Goal: Task Accomplishment & Management: Manage account settings

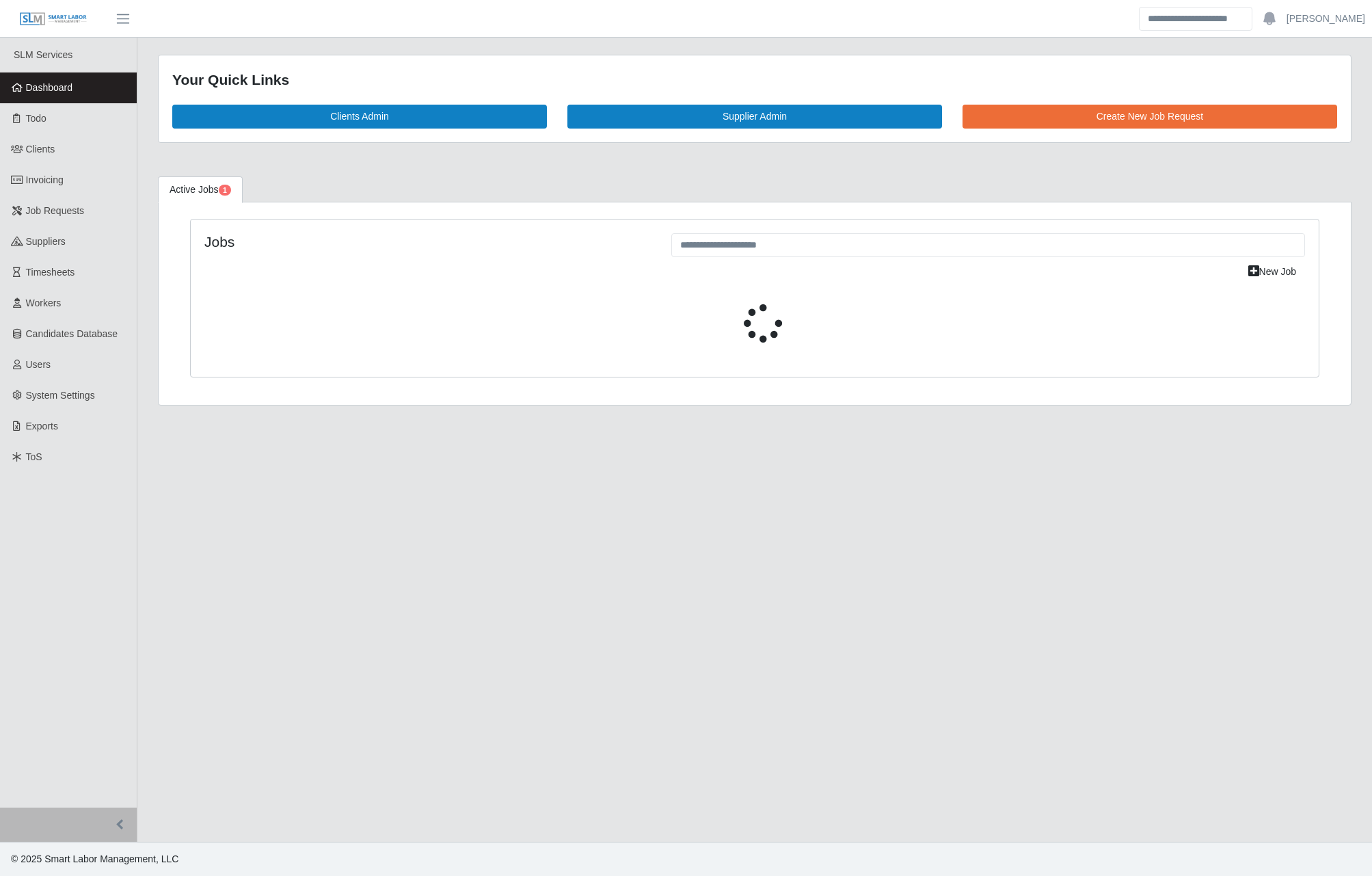
select select "****"
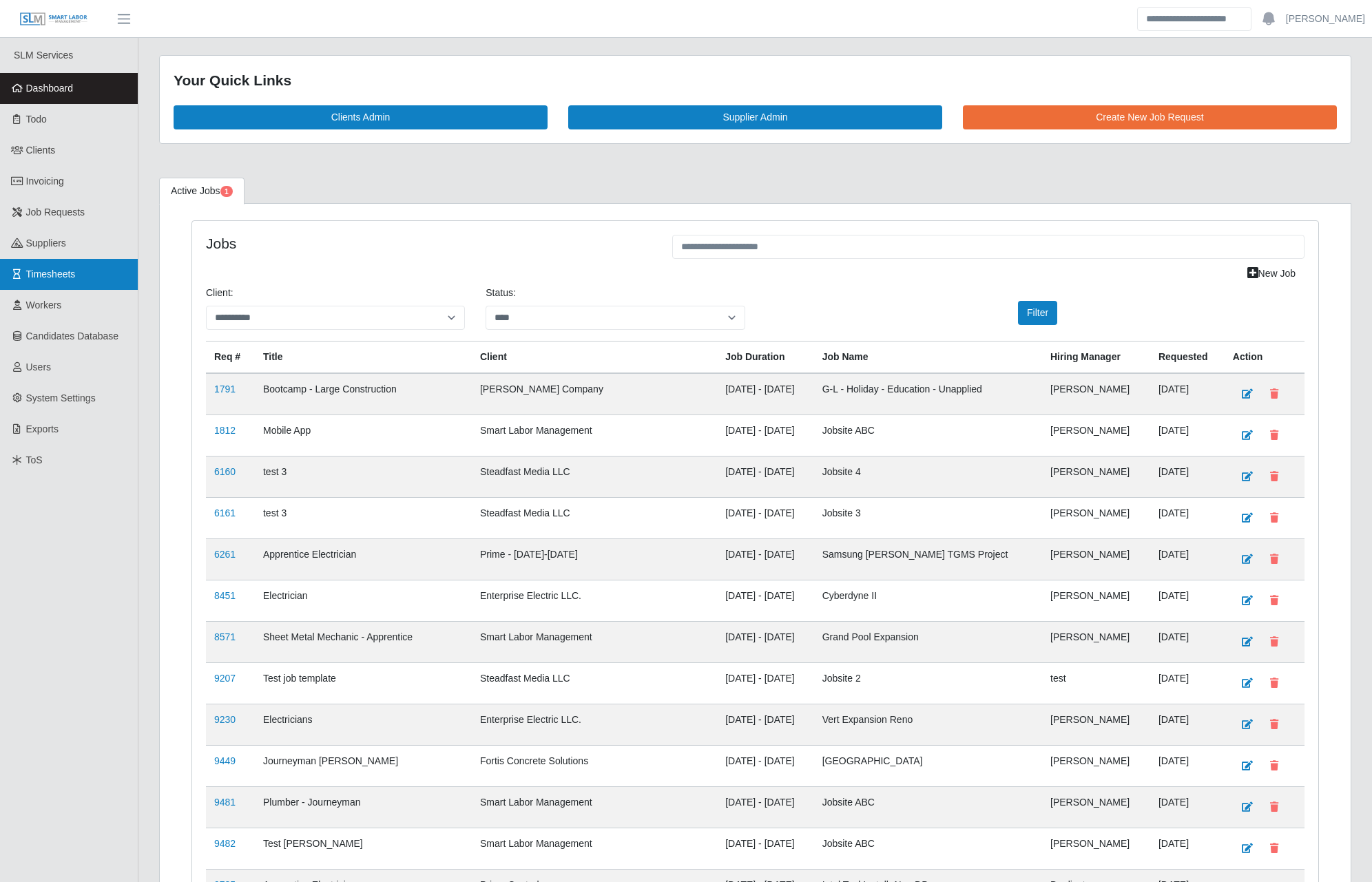
click at [92, 268] on link "Timesheets" at bounding box center [69, 275] width 137 height 31
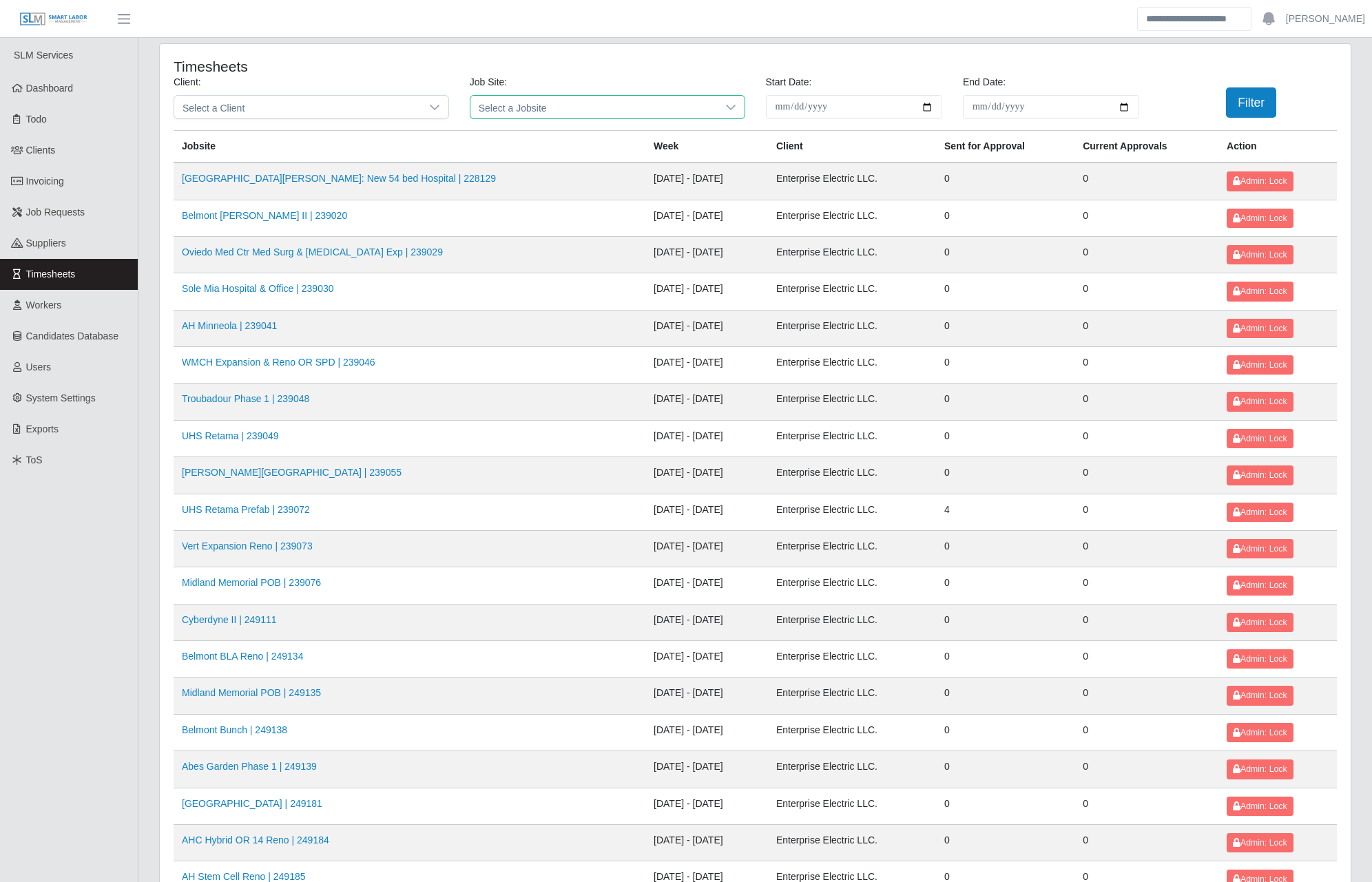
click at [531, 111] on span "Select a Jobsite" at bounding box center [593, 107] width 246 height 23
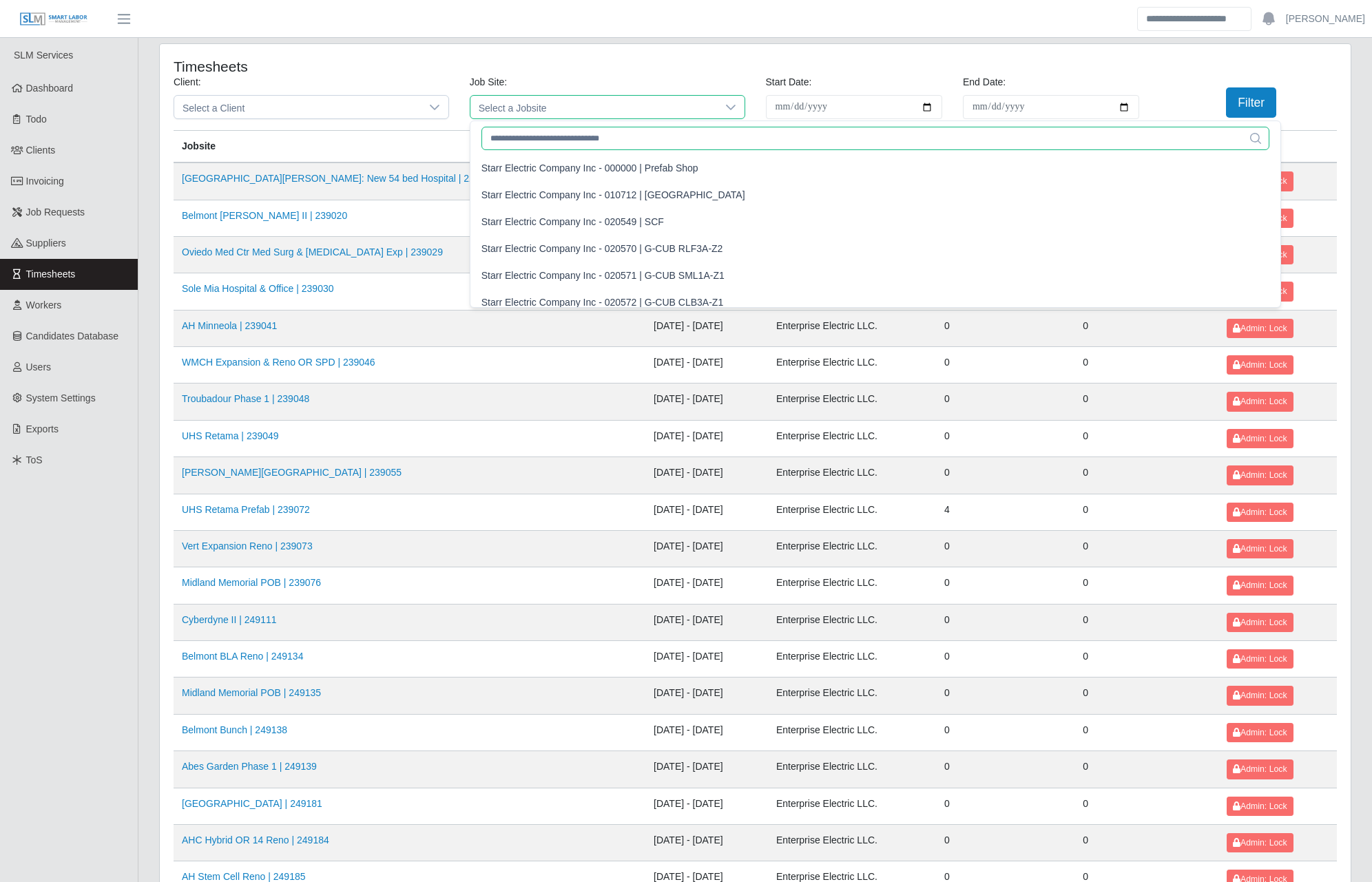
click at [529, 137] on input "text" at bounding box center [876, 138] width 789 height 24
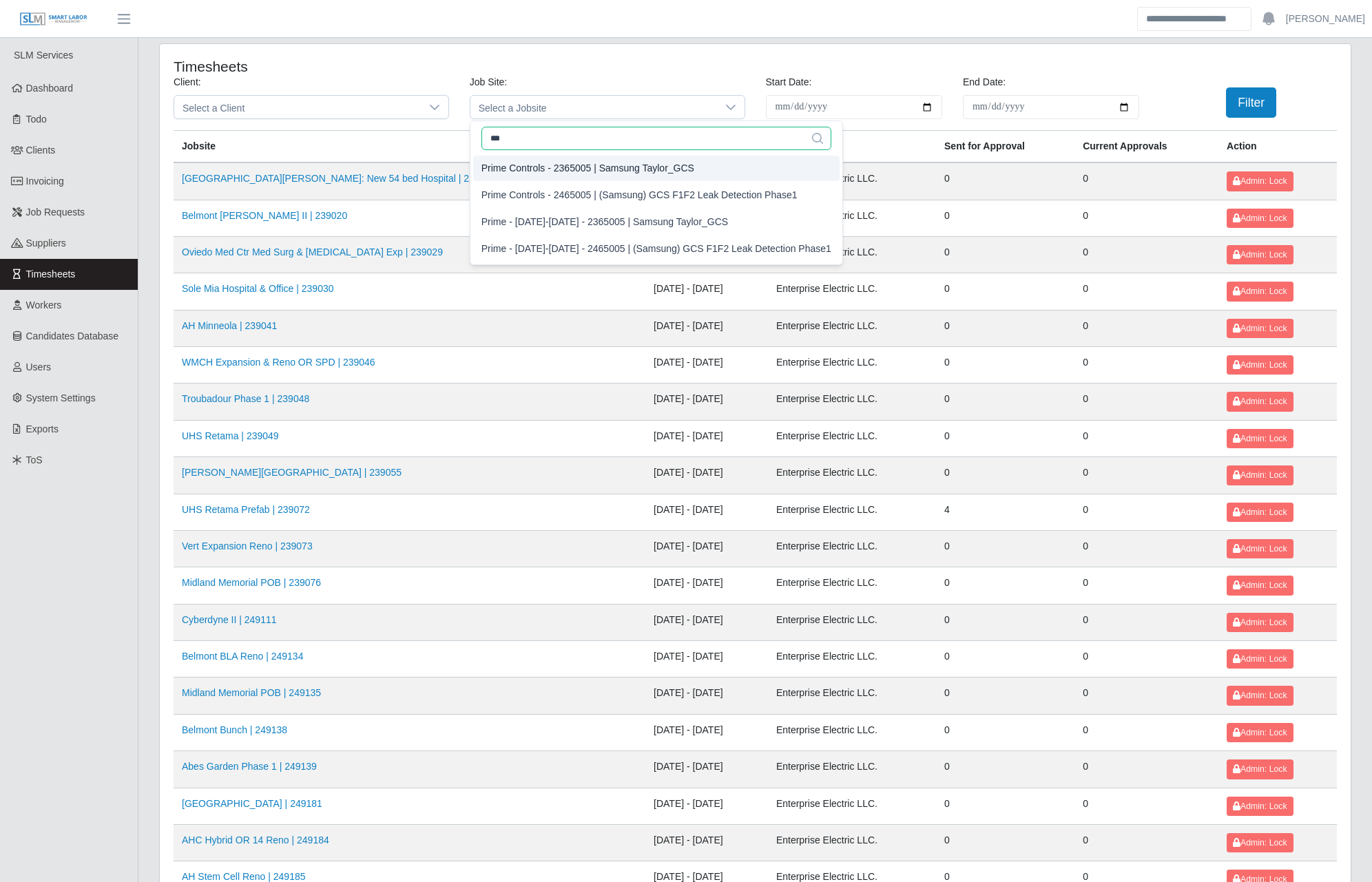
type input "***"
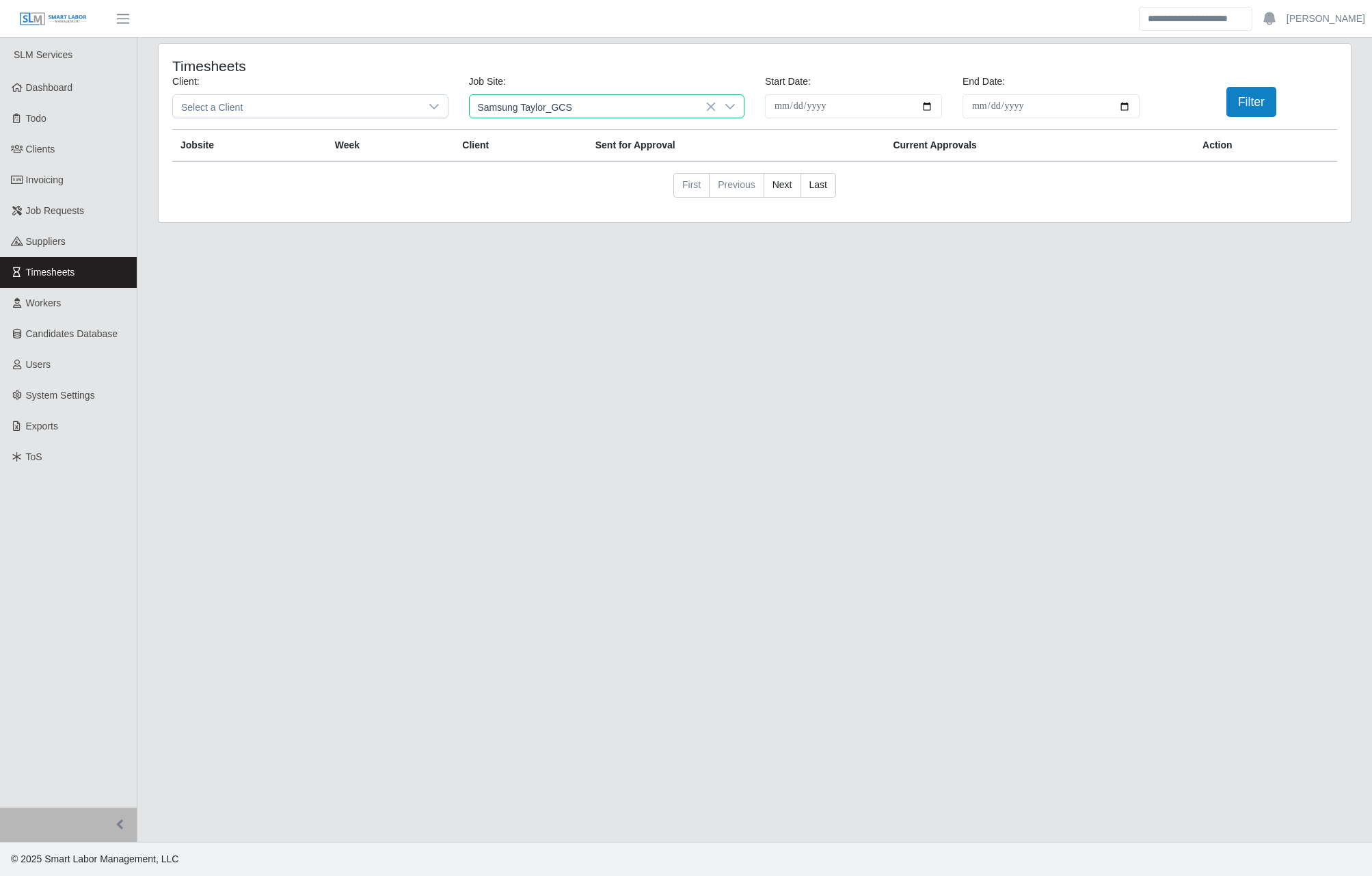
click at [640, 162] on div "Prime Controls - 2365005 | Samsung Taylor_GCS" at bounding box center [586, 167] width 211 height 15
click at [930, 102] on input "**********" at bounding box center [854, 106] width 177 height 24
click at [1088, 170] on div "Jobsite Week Client Sent for Approval Current Approvals Action First Previous N…" at bounding box center [756, 168] width 1166 height 79
click at [1269, 92] on button "Filter" at bounding box center [1251, 102] width 50 height 30
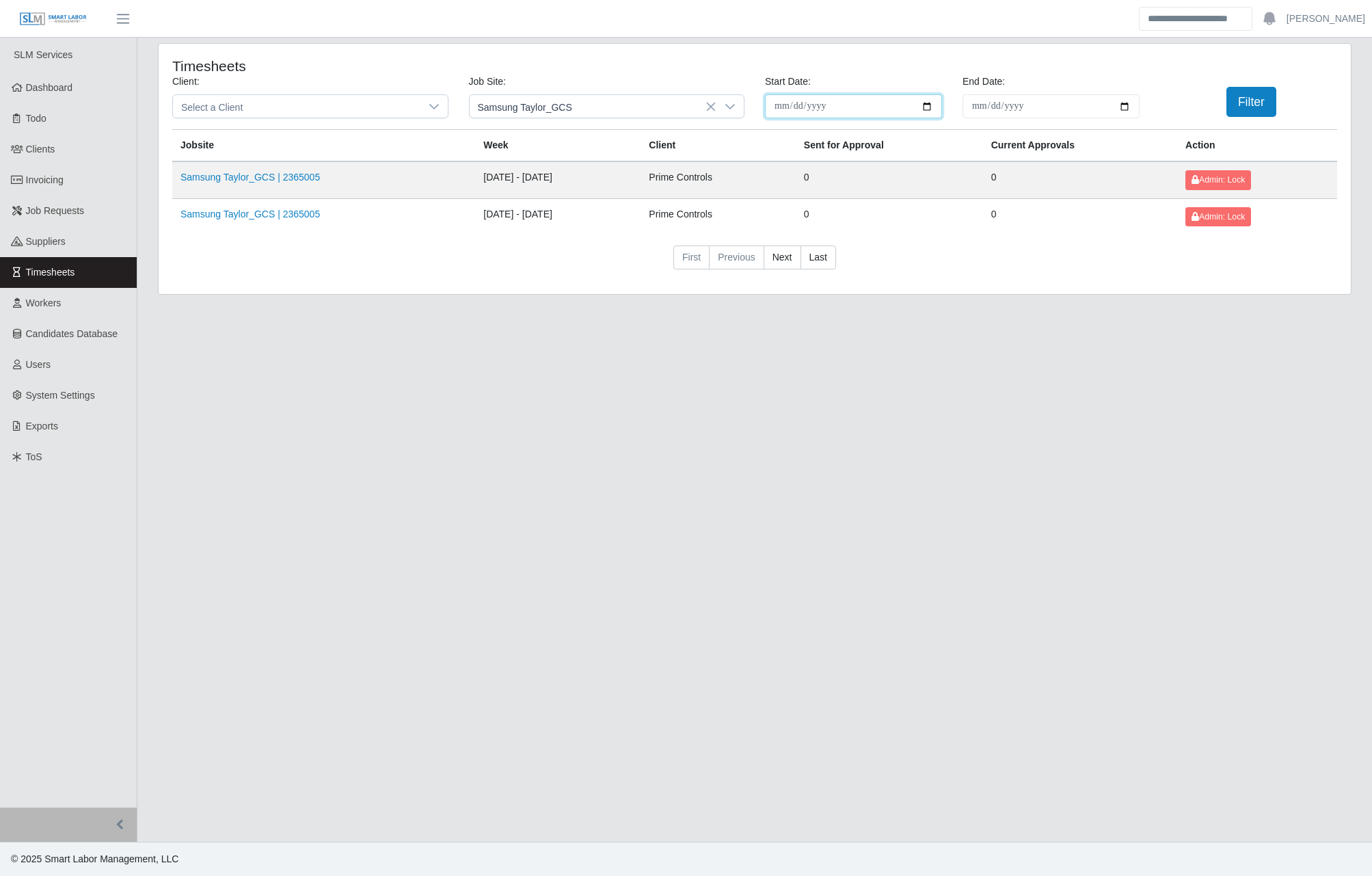
click at [924, 106] on input "**********" at bounding box center [854, 106] width 177 height 24
click at [561, 94] on div "Job Site: Samsung Taylor_GCS" at bounding box center [607, 96] width 296 height 44
click at [561, 116] on span "Samsung Taylor_GCS" at bounding box center [594, 106] width 247 height 23
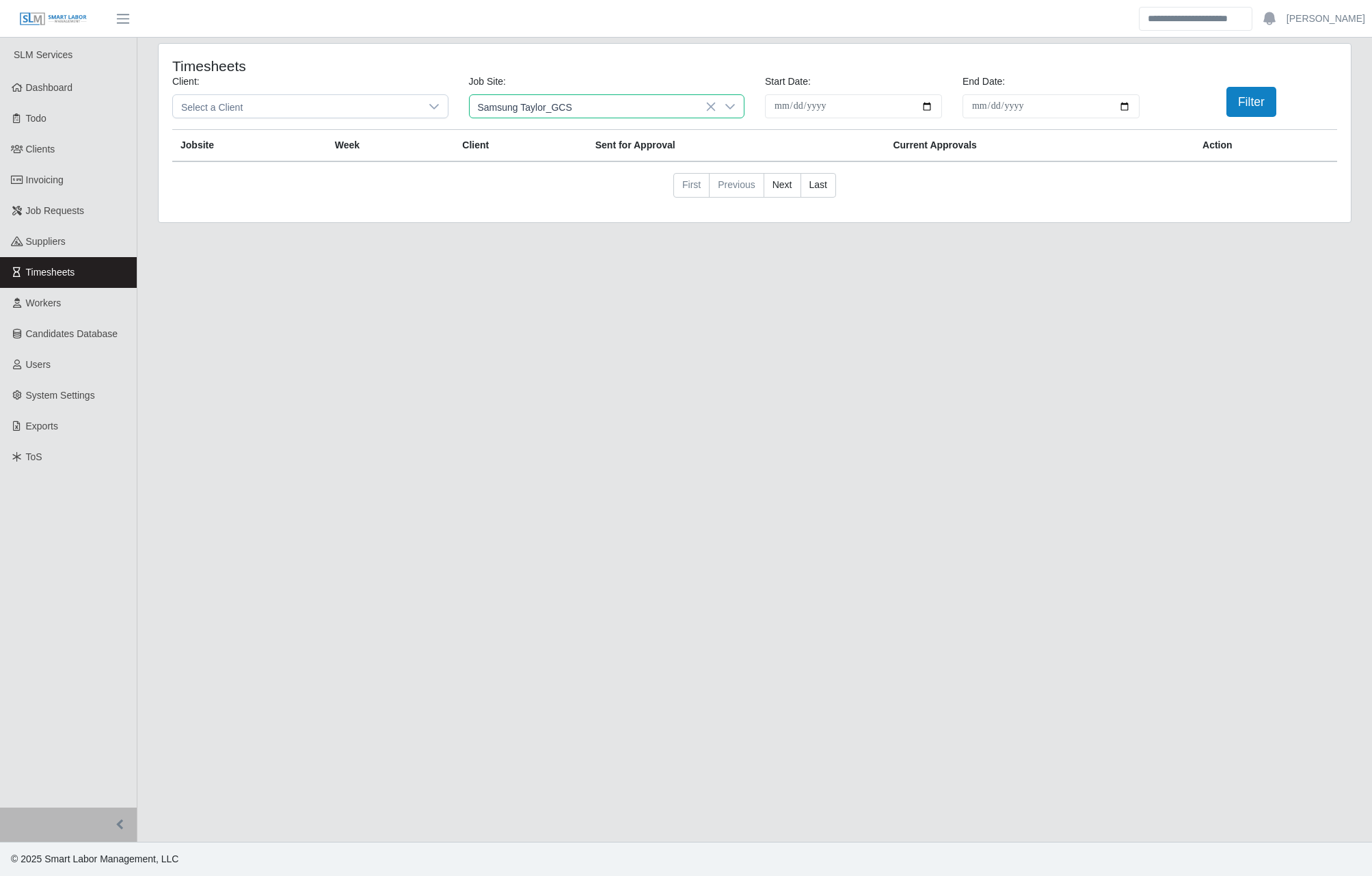
click at [682, 227] on div "Prime - Monday-Sunday - 2365005 | Samsung Taylor_GCS" at bounding box center [603, 221] width 245 height 15
click at [1262, 105] on button "Filter" at bounding box center [1251, 102] width 50 height 30
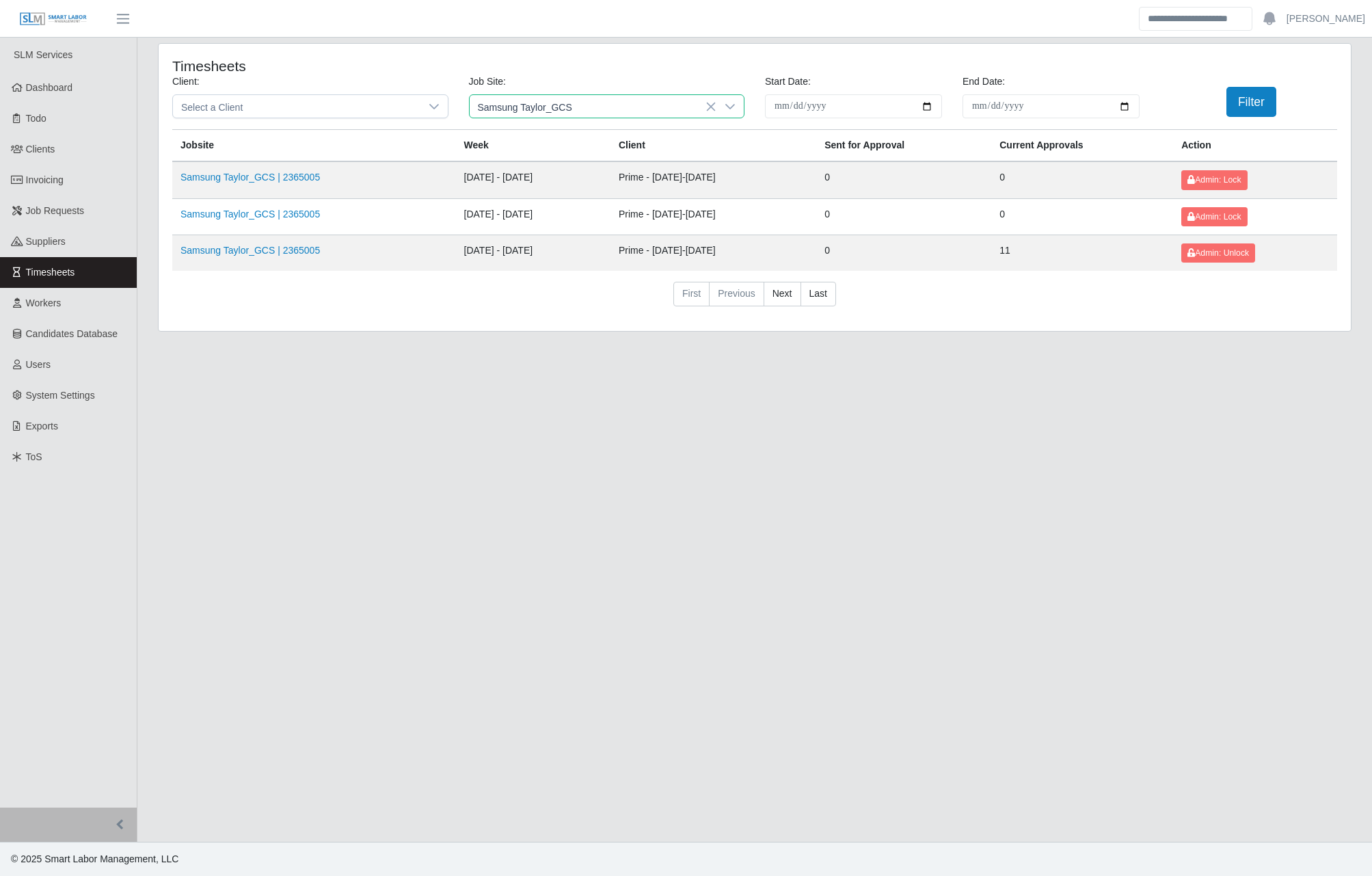
click at [710, 98] on span "Samsung Taylor_GCS" at bounding box center [594, 106] width 247 height 23
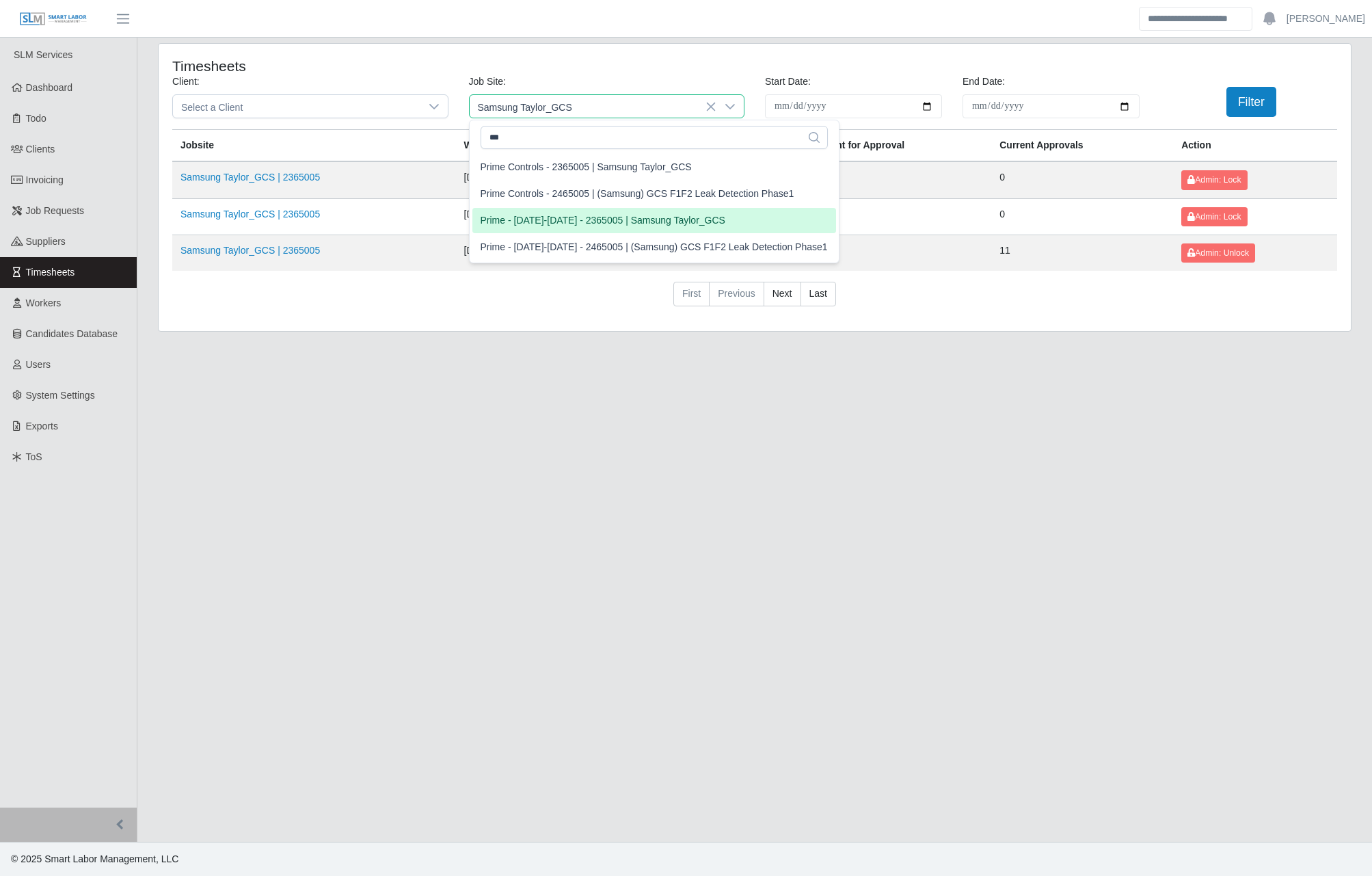
click at [643, 96] on span "Samsung Taylor_GCS" at bounding box center [594, 106] width 247 height 23
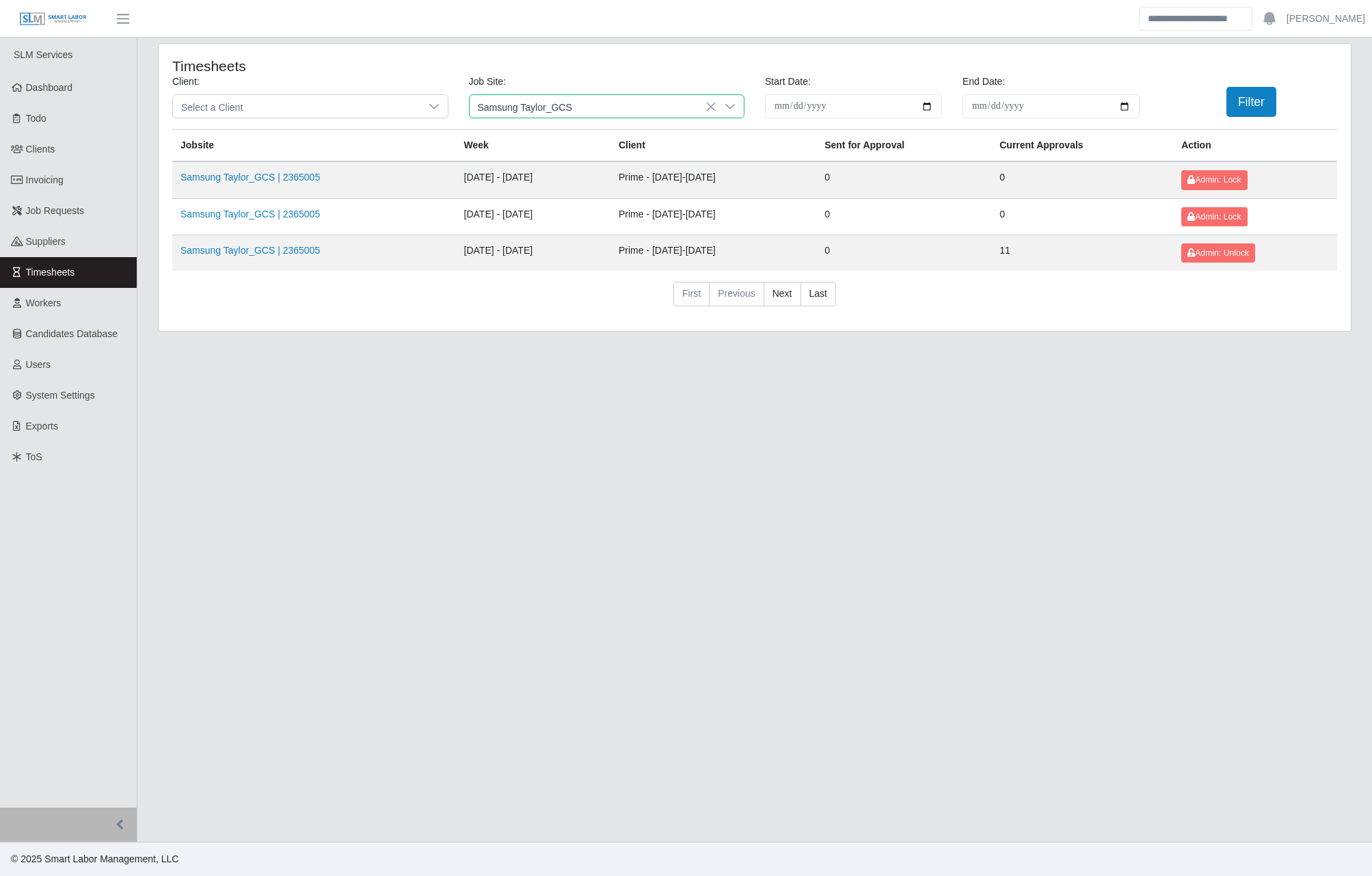
click at [706, 103] on icon at bounding box center [711, 106] width 11 height 11
click at [665, 109] on span "Select a Jobsite" at bounding box center [594, 106] width 247 height 23
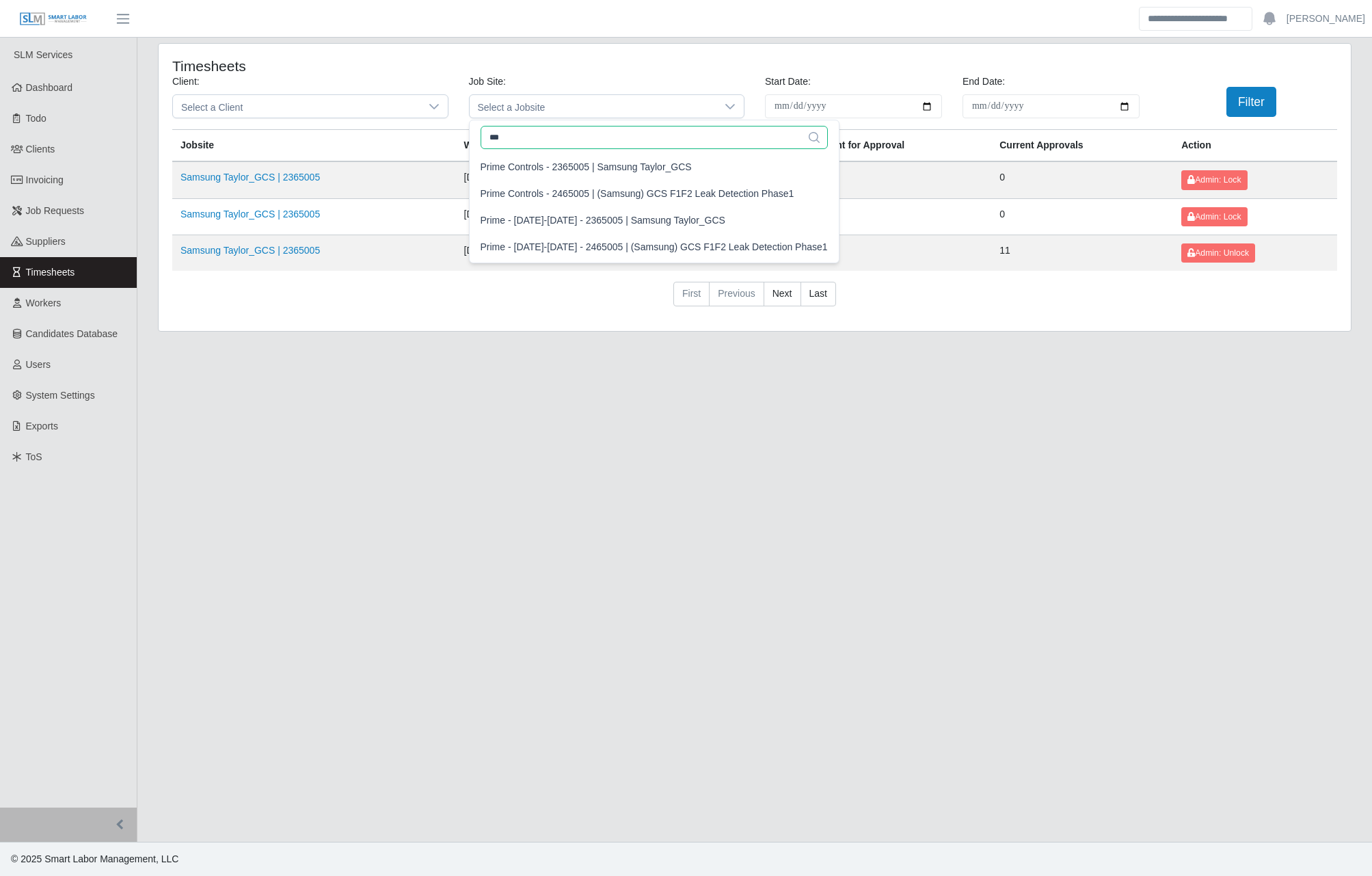
drag, startPoint x: 479, startPoint y: 140, endPoint x: 429, endPoint y: 138, distance: 50.0
click at [429, 138] on body "**********" at bounding box center [686, 438] width 1372 height 876
type input "*"
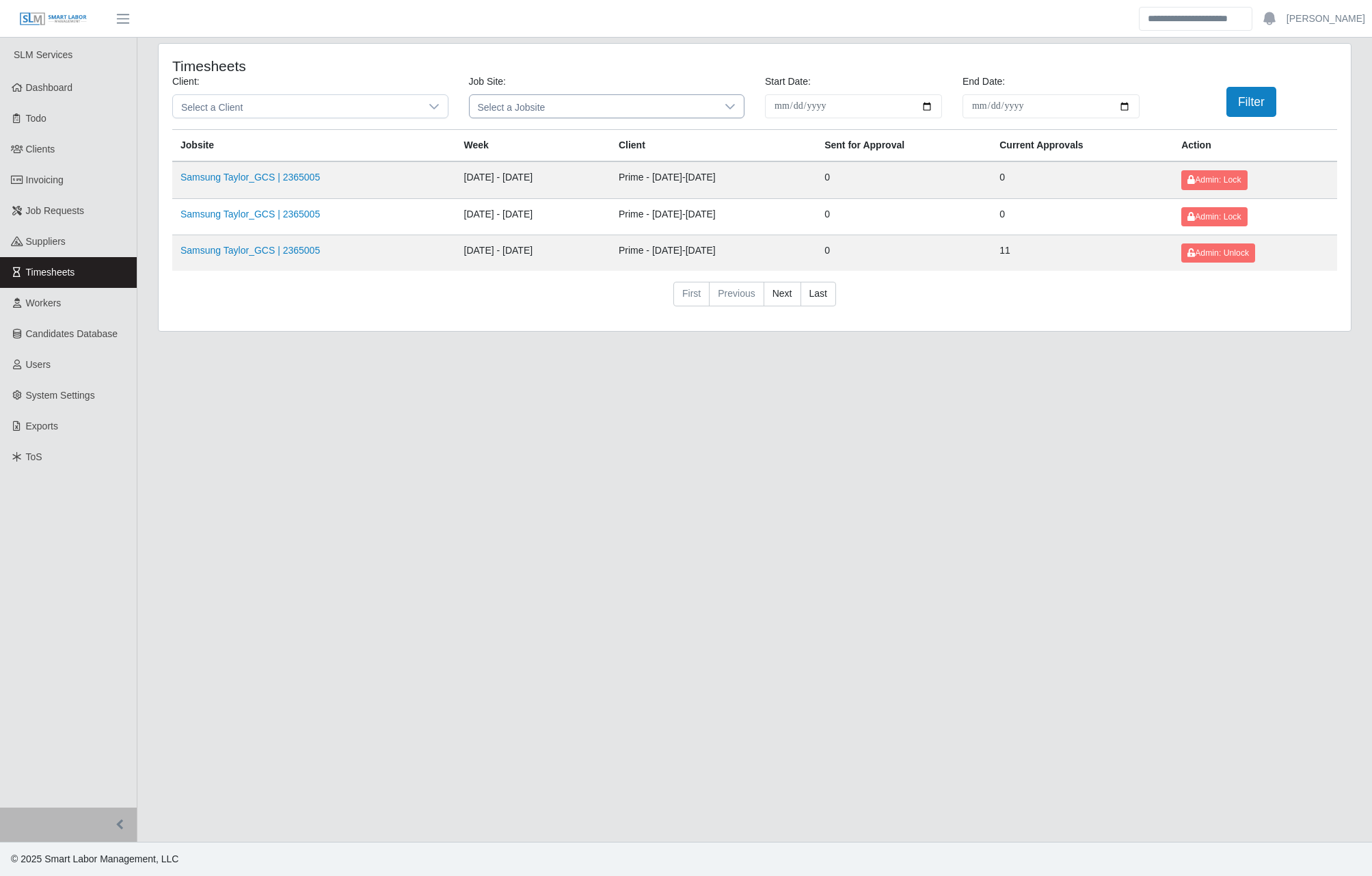
click at [535, 97] on span "Select a Jobsite" at bounding box center [594, 106] width 247 height 23
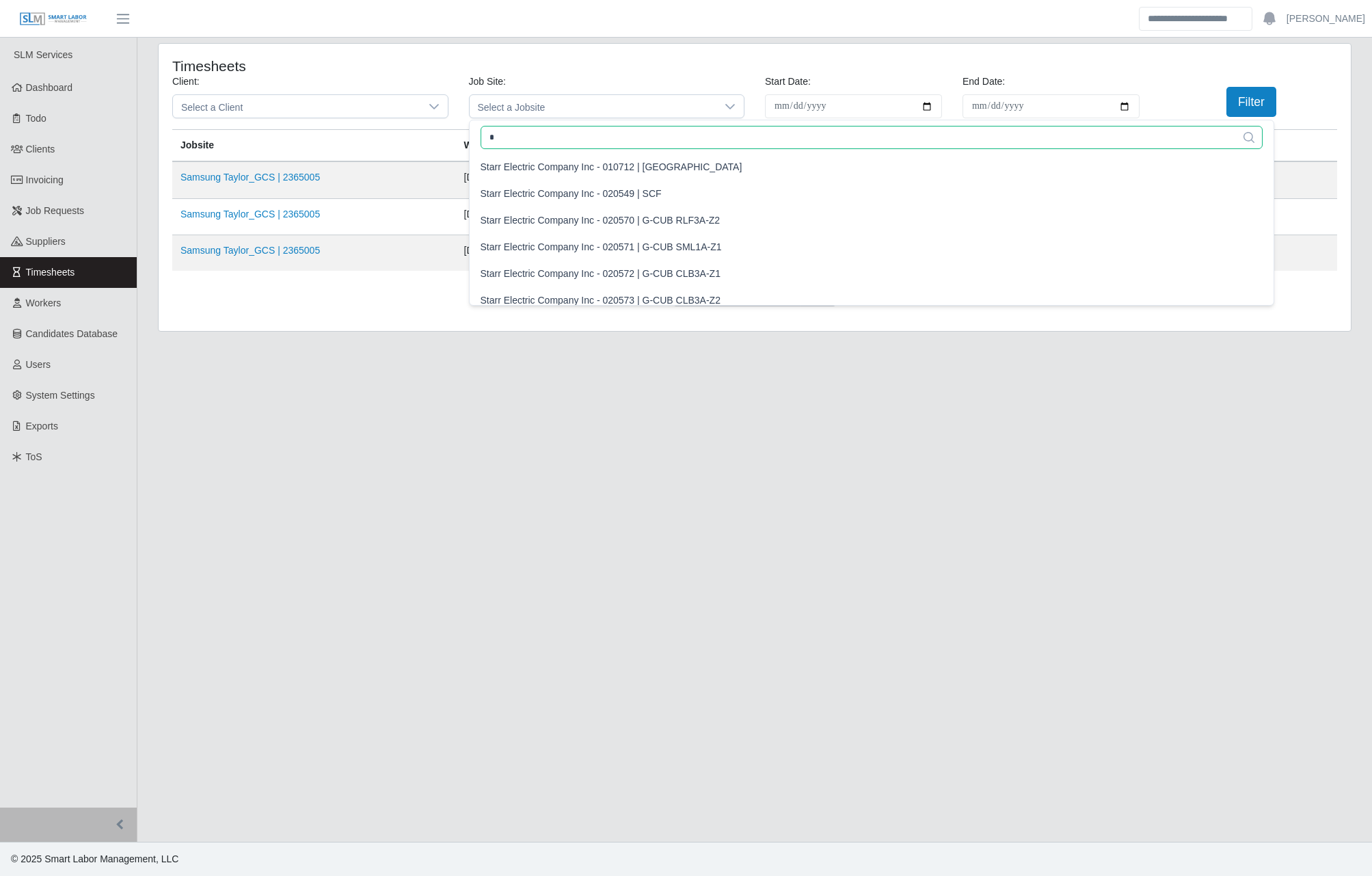
click at [518, 141] on input "*" at bounding box center [872, 137] width 783 height 24
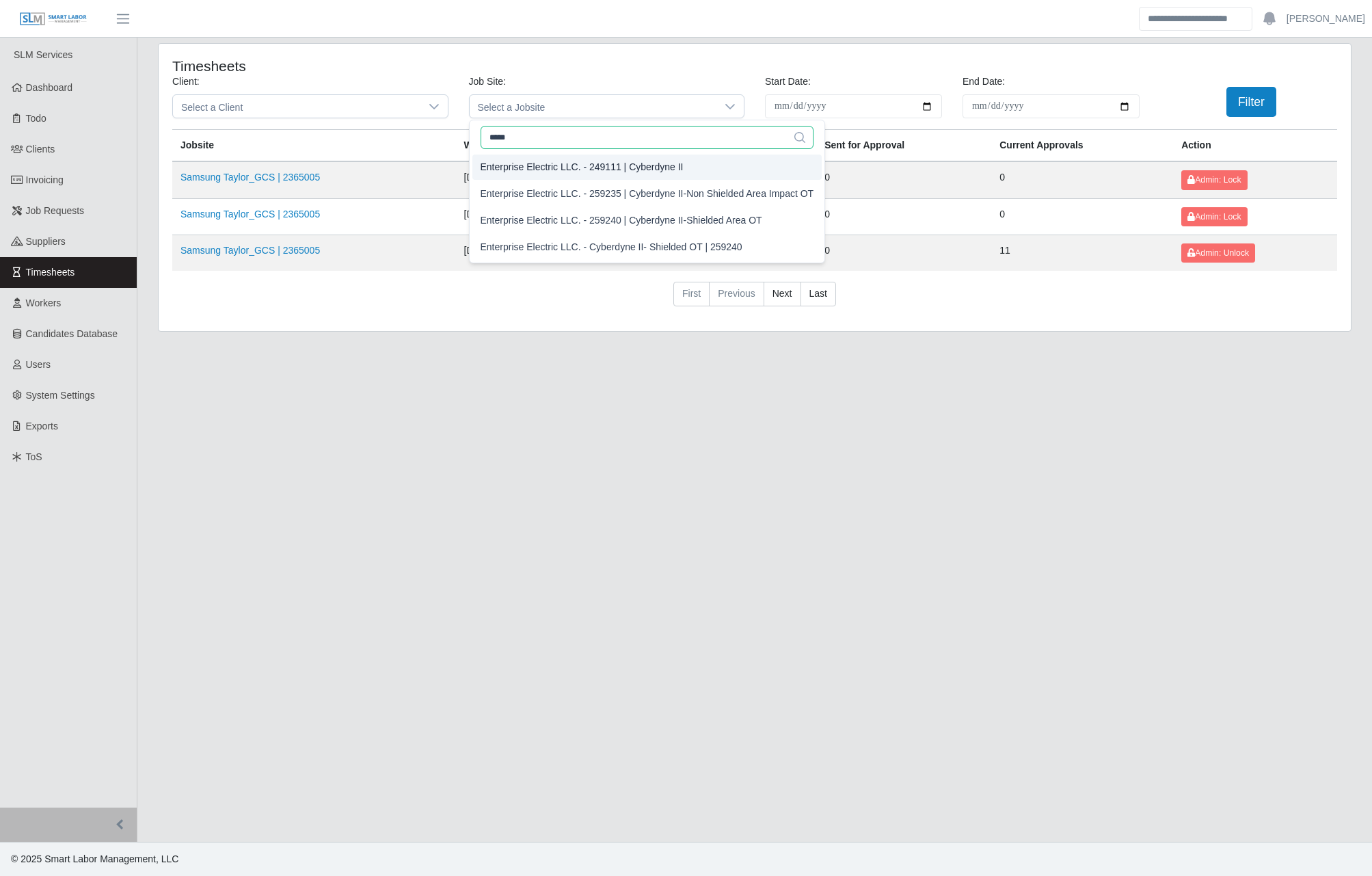
type input "*****"
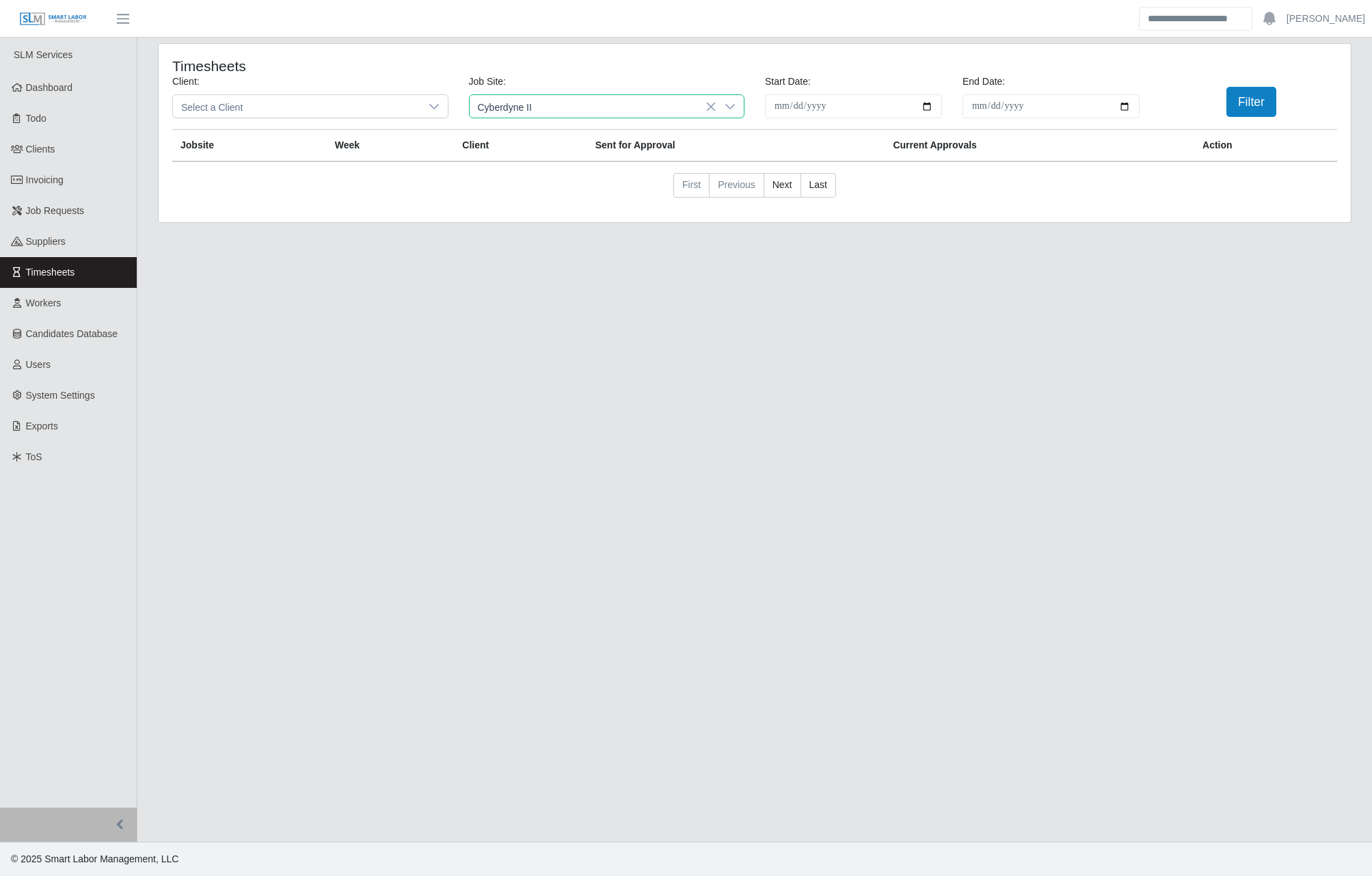
click at [658, 167] on div "Enterprise Electric LLC. - 249111 | Cyberdyne II" at bounding box center [582, 167] width 203 height 15
click at [923, 106] on input "**********" at bounding box center [854, 106] width 177 height 24
type input "**********"
click at [1127, 99] on input "End Date:" at bounding box center [1051, 106] width 177 height 24
click at [1127, 106] on input "End Date:" at bounding box center [1051, 106] width 177 height 24
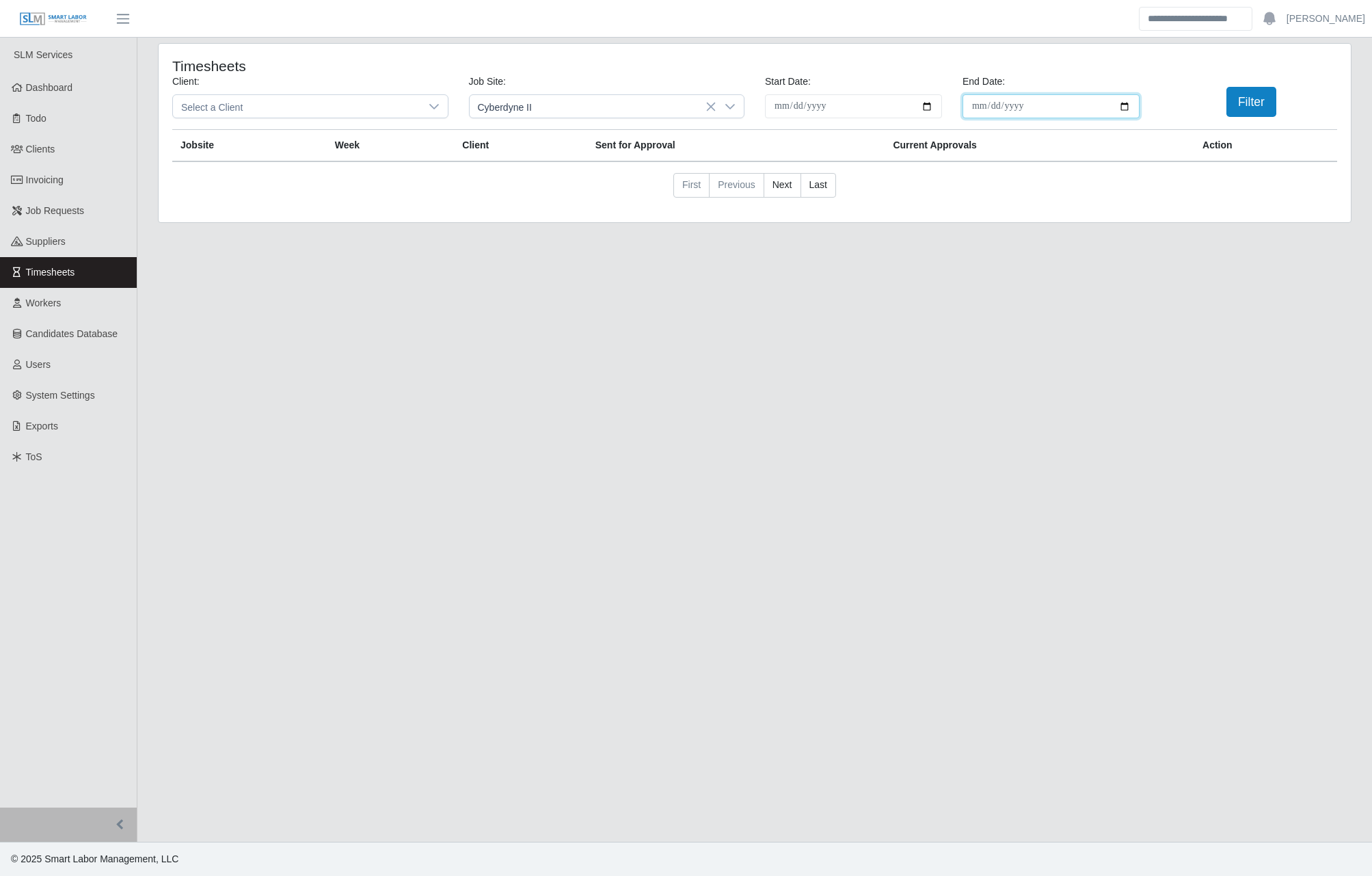
type input "**********"
click at [1239, 106] on button "Filter" at bounding box center [1251, 102] width 50 height 30
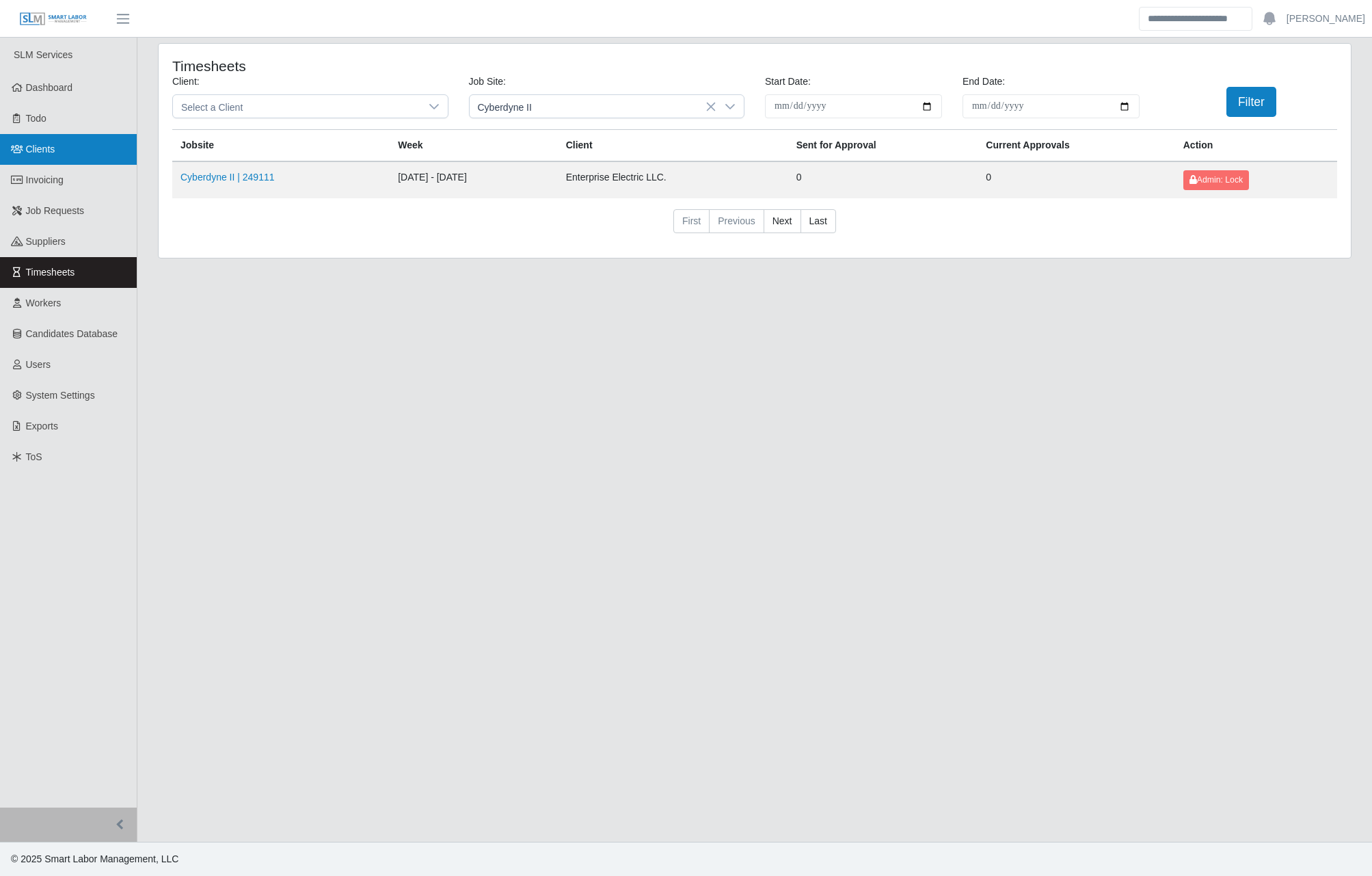
click at [86, 143] on link "Clients" at bounding box center [68, 149] width 136 height 31
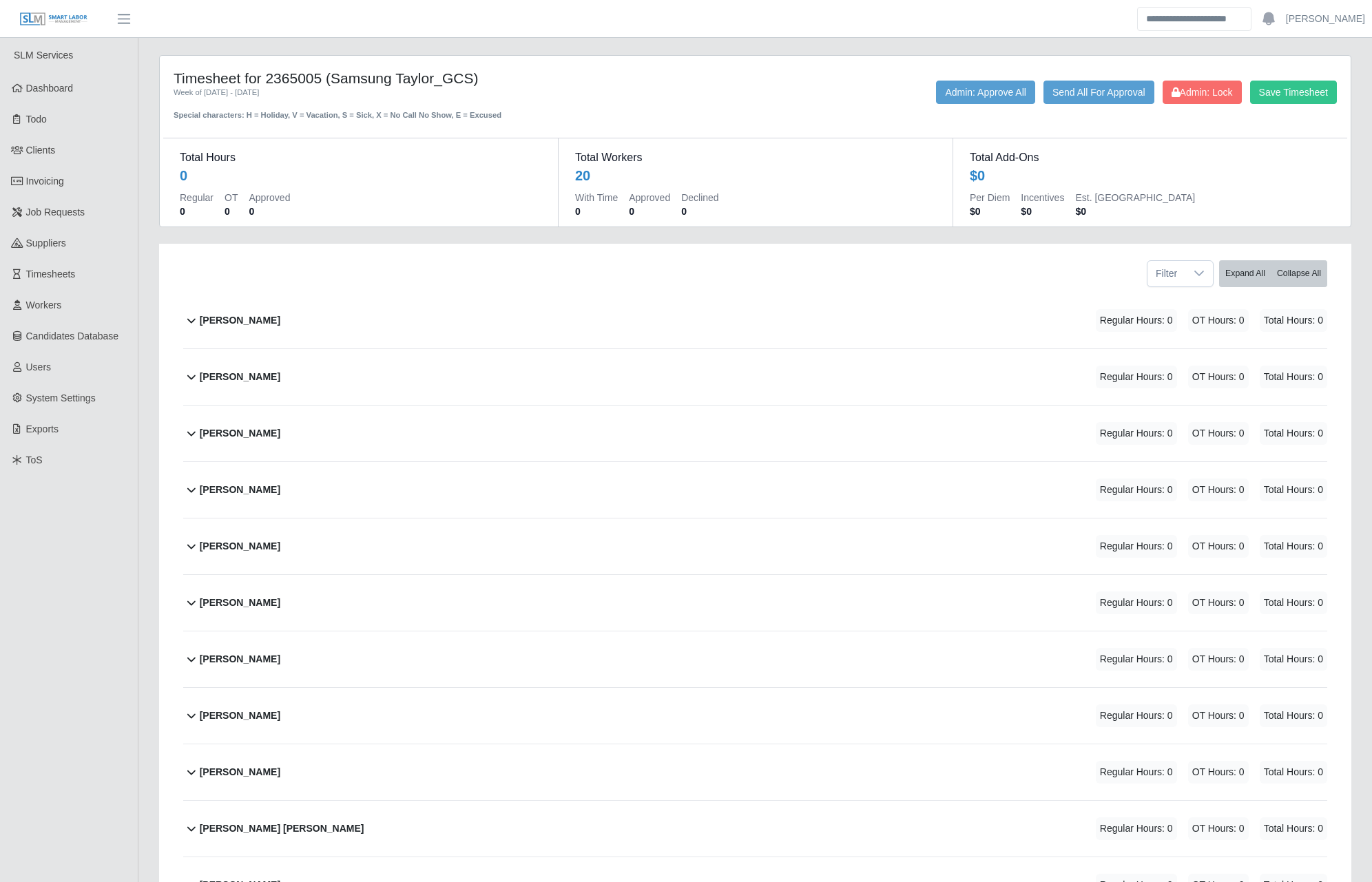
click at [953, 140] on div "Total Workers 20 With Time 0 Approved 0 Declined 0" at bounding box center [1149, 182] width 395 height 88
click at [988, 85] on button "Admin: Approve All" at bounding box center [985, 93] width 99 height 24
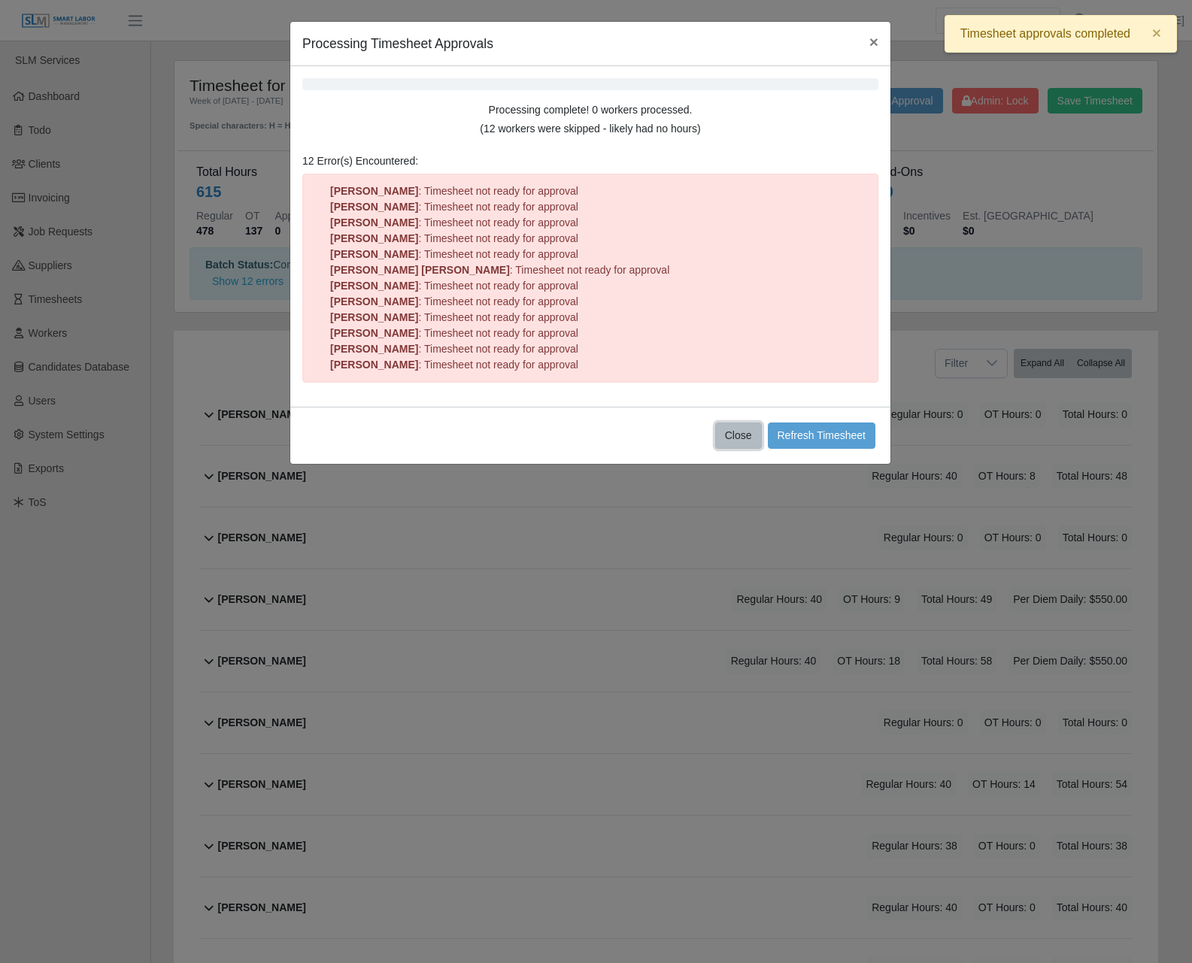
click at [739, 432] on button "Close" at bounding box center [738, 436] width 47 height 26
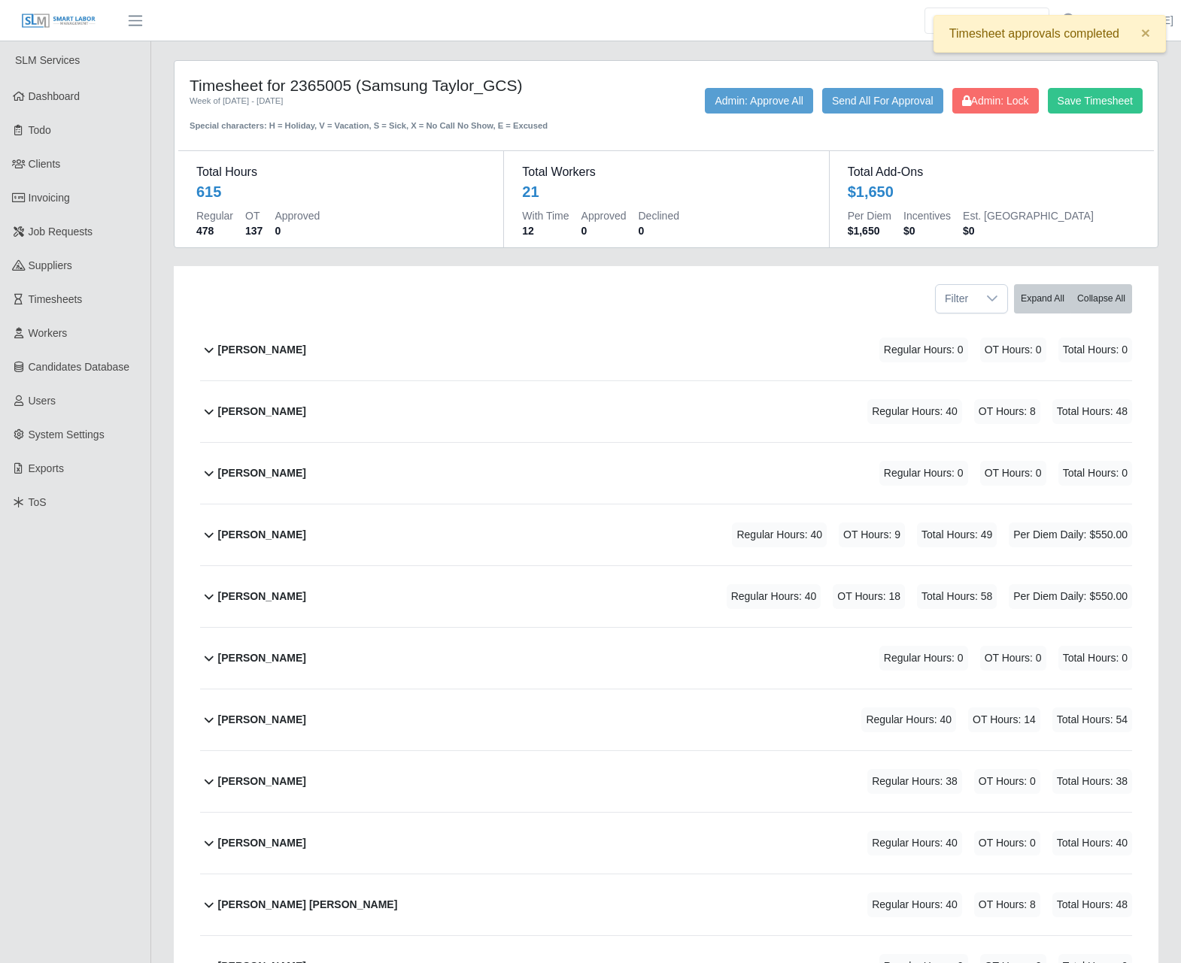
click at [647, 259] on div "Timesheet for 2365005 (Samsung Taylor_GCS) Week of 08/11/2025 - 08/17/2025 Spec…" at bounding box center [665, 874] width 1007 height 1628
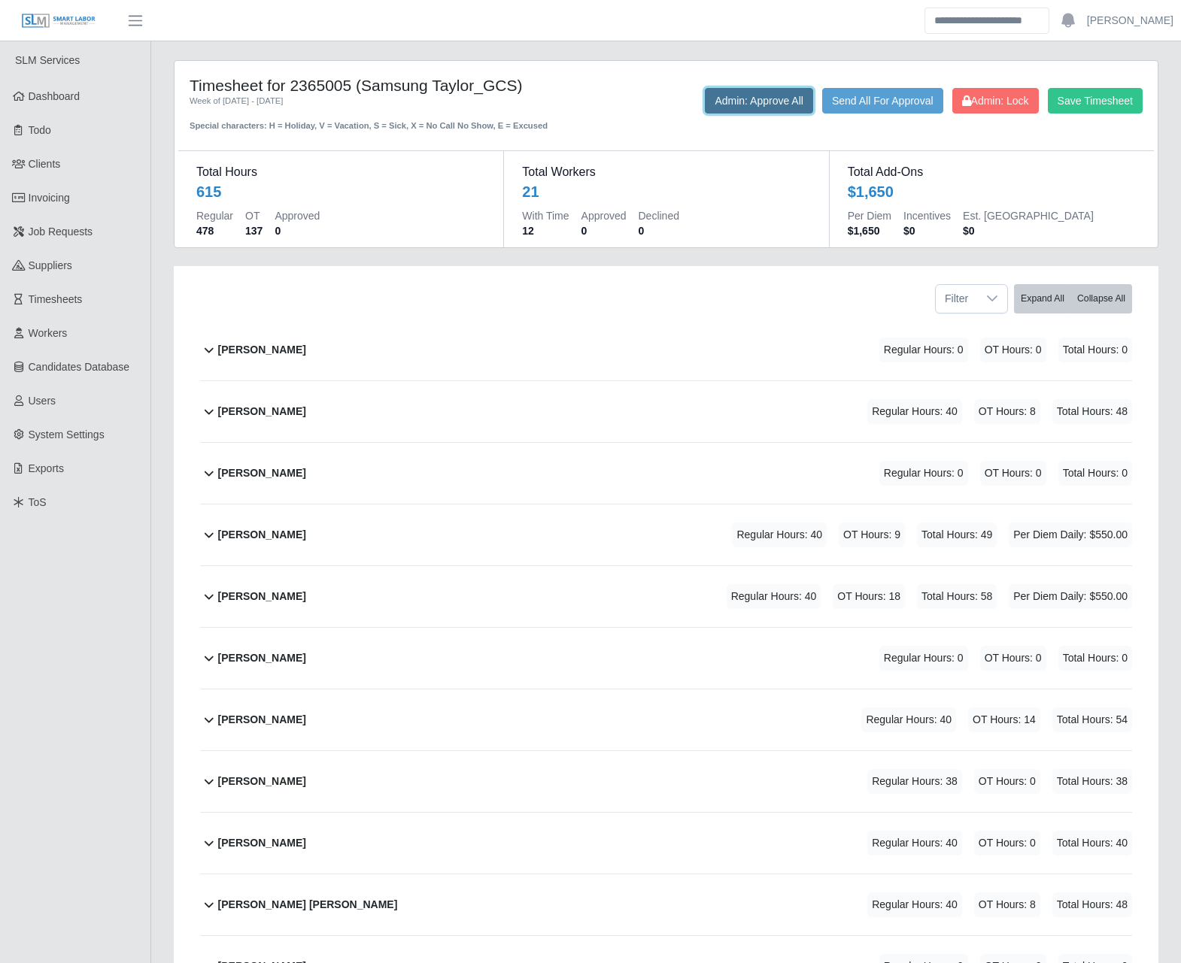
click at [718, 101] on button "Admin: Approve All" at bounding box center [759, 101] width 108 height 26
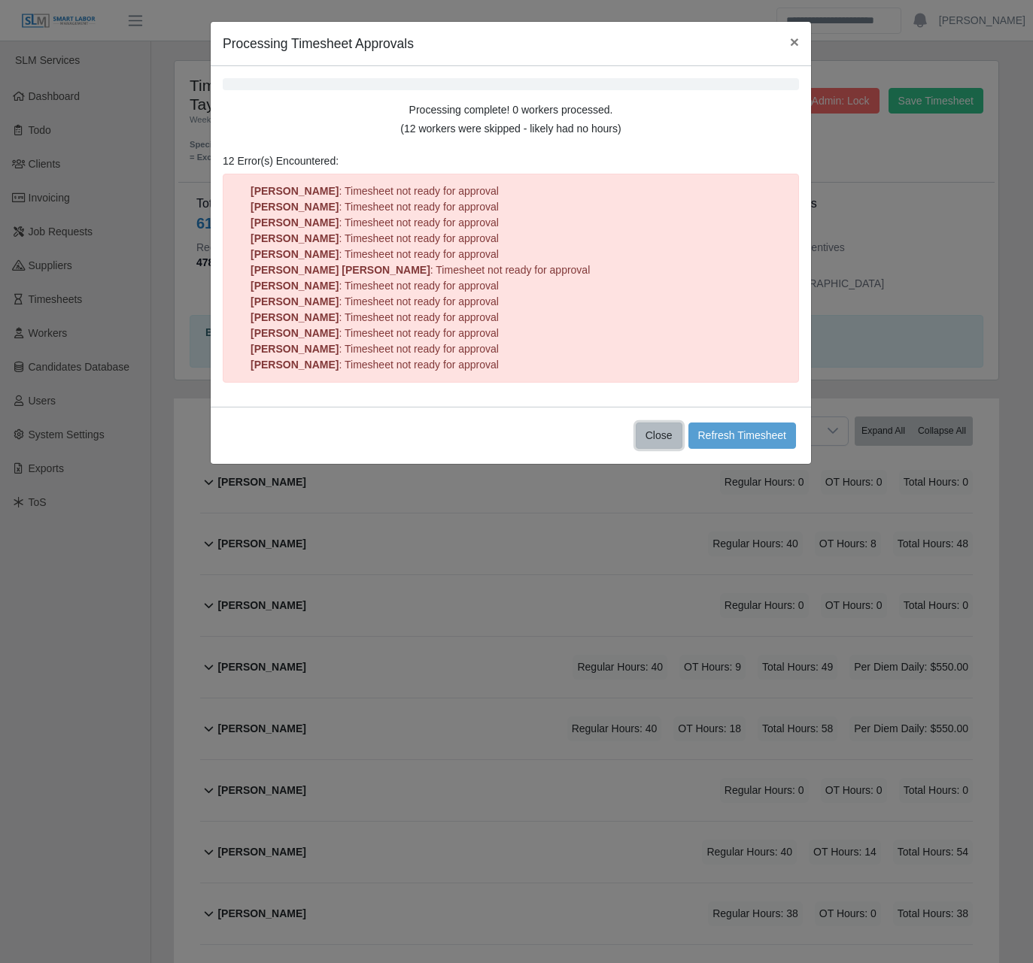
click at [651, 429] on button "Close" at bounding box center [659, 436] width 47 height 26
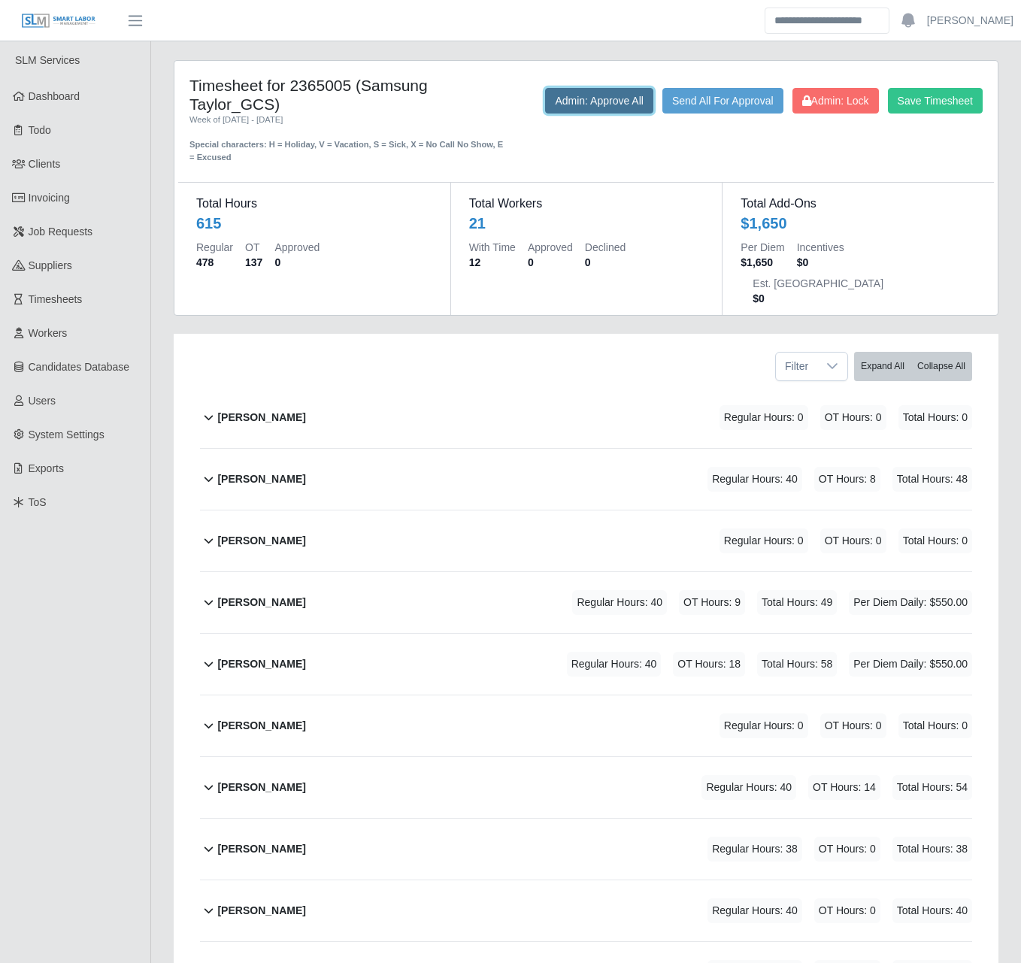
click at [587, 103] on button "Admin: Approve All" at bounding box center [599, 101] width 108 height 26
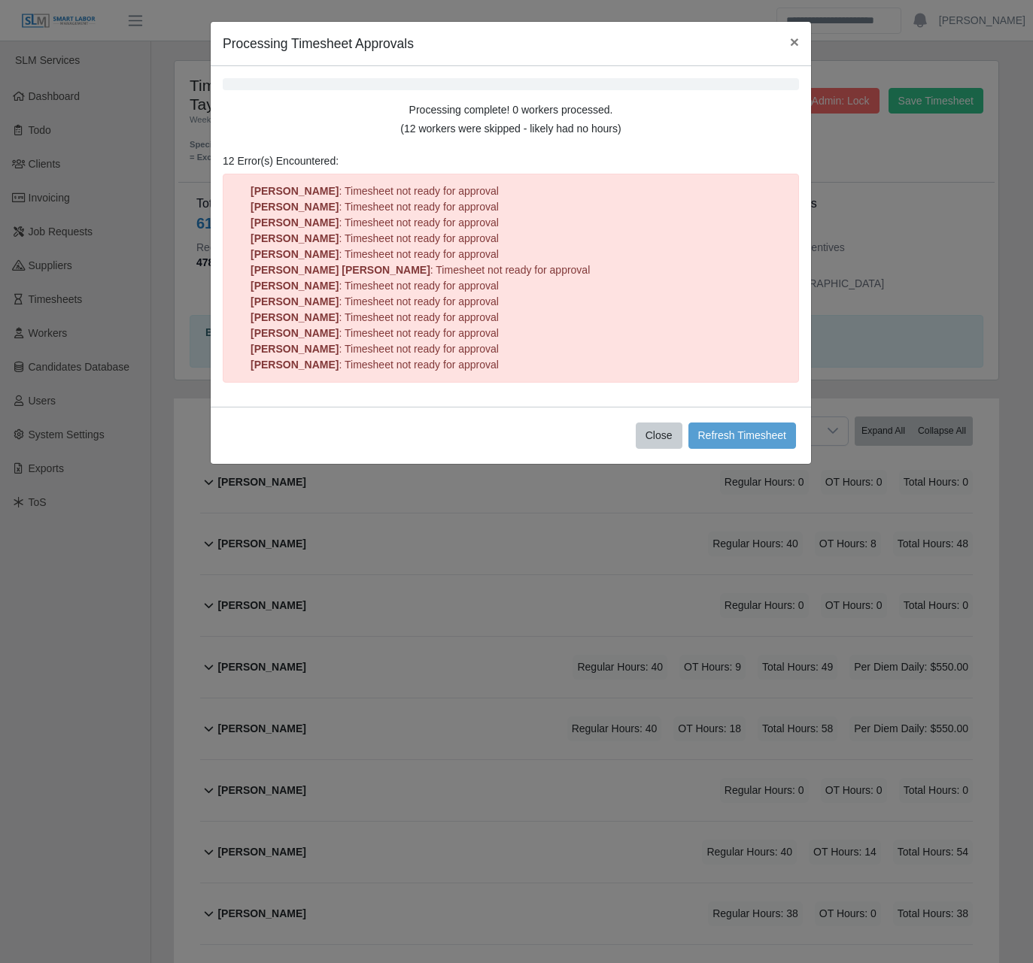
click at [560, 326] on li "Ronald Briceno : Timesheet not ready for approval" at bounding box center [516, 334] width 532 height 16
click at [735, 439] on button "Refresh Timesheet" at bounding box center [742, 436] width 108 height 26
click at [671, 435] on button "Close" at bounding box center [659, 436] width 47 height 26
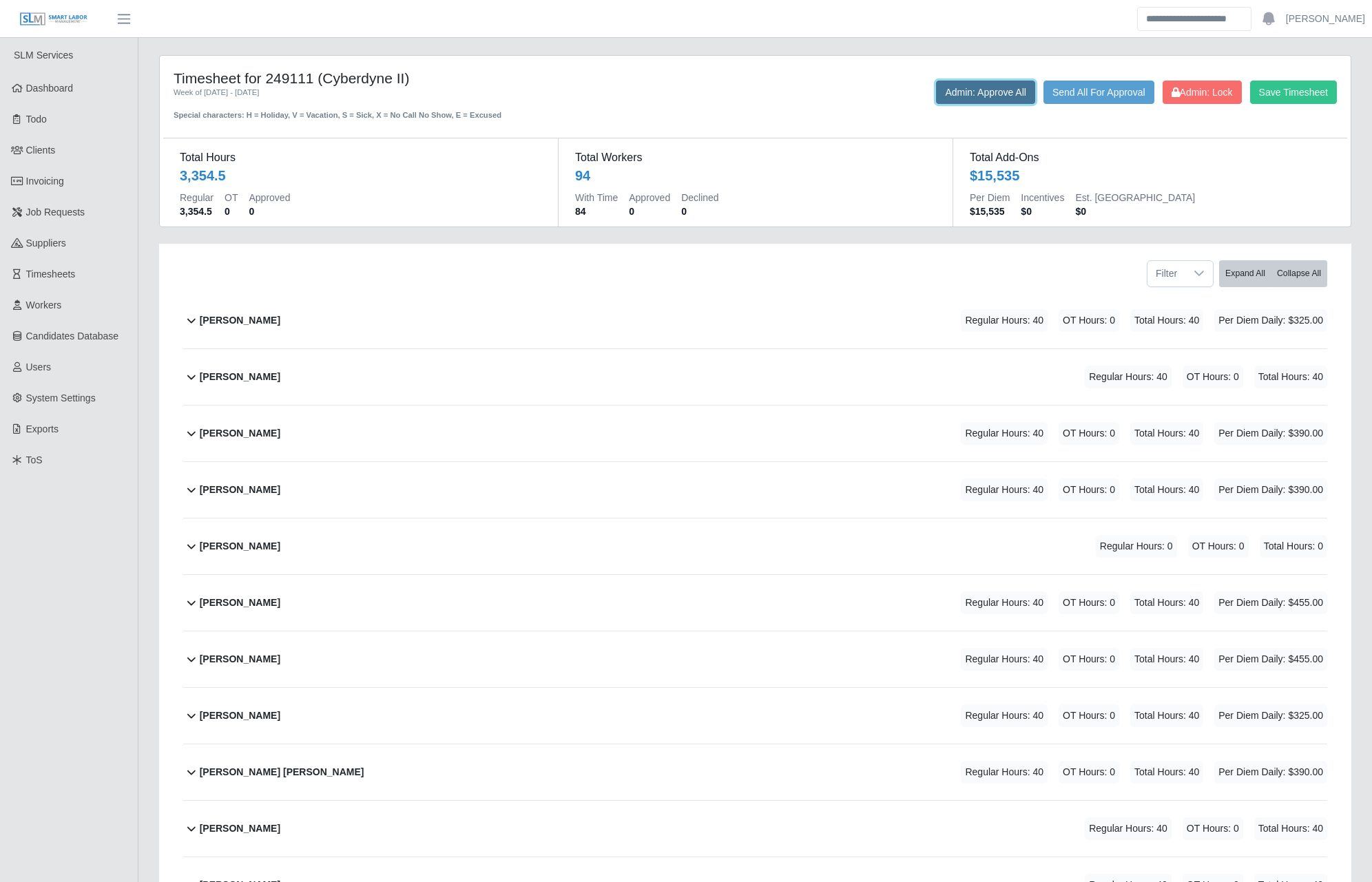
click at [969, 93] on button "Admin: Approve All" at bounding box center [985, 93] width 99 height 24
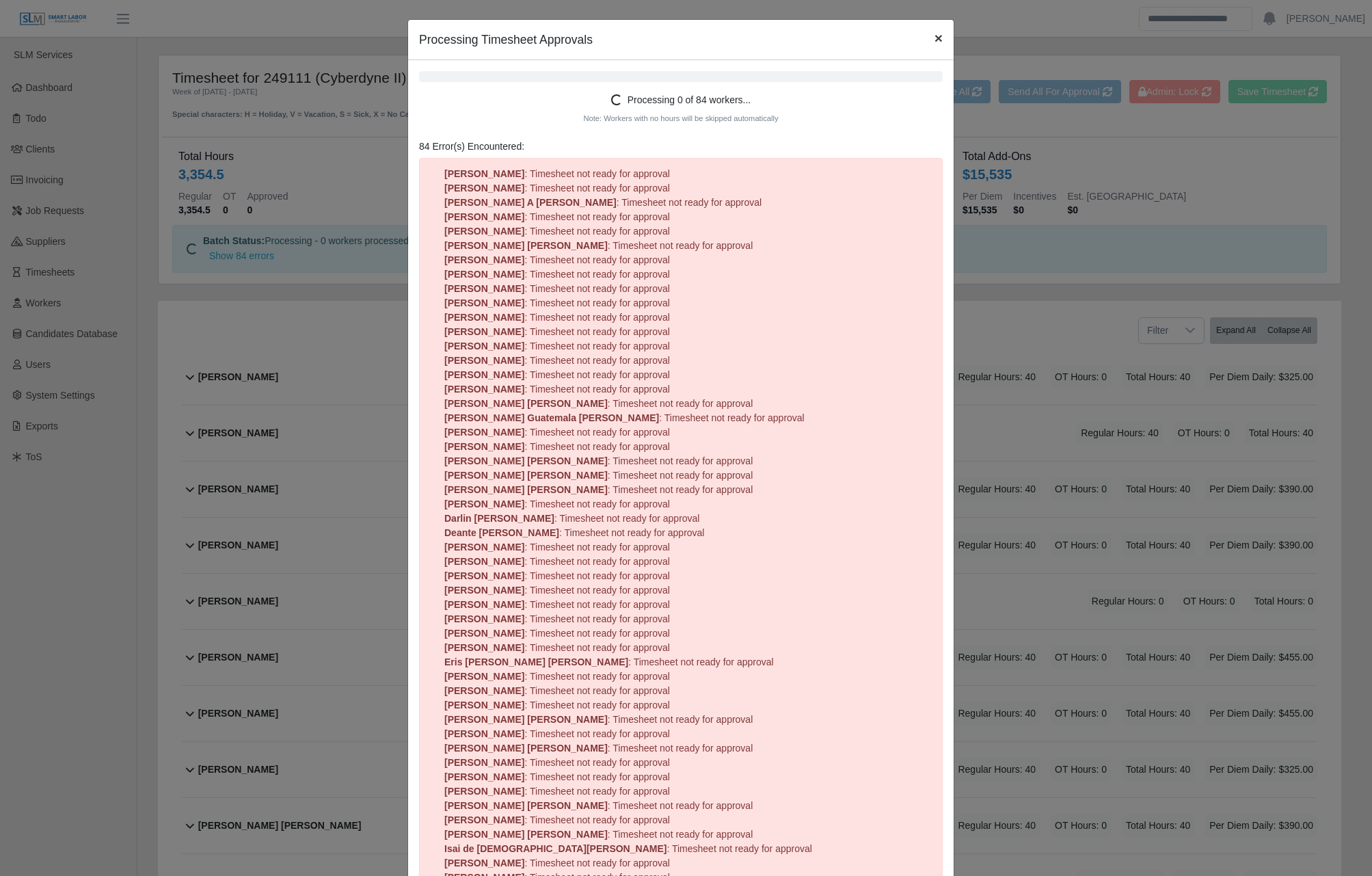
click at [935, 33] on span "×" at bounding box center [938, 37] width 8 height 15
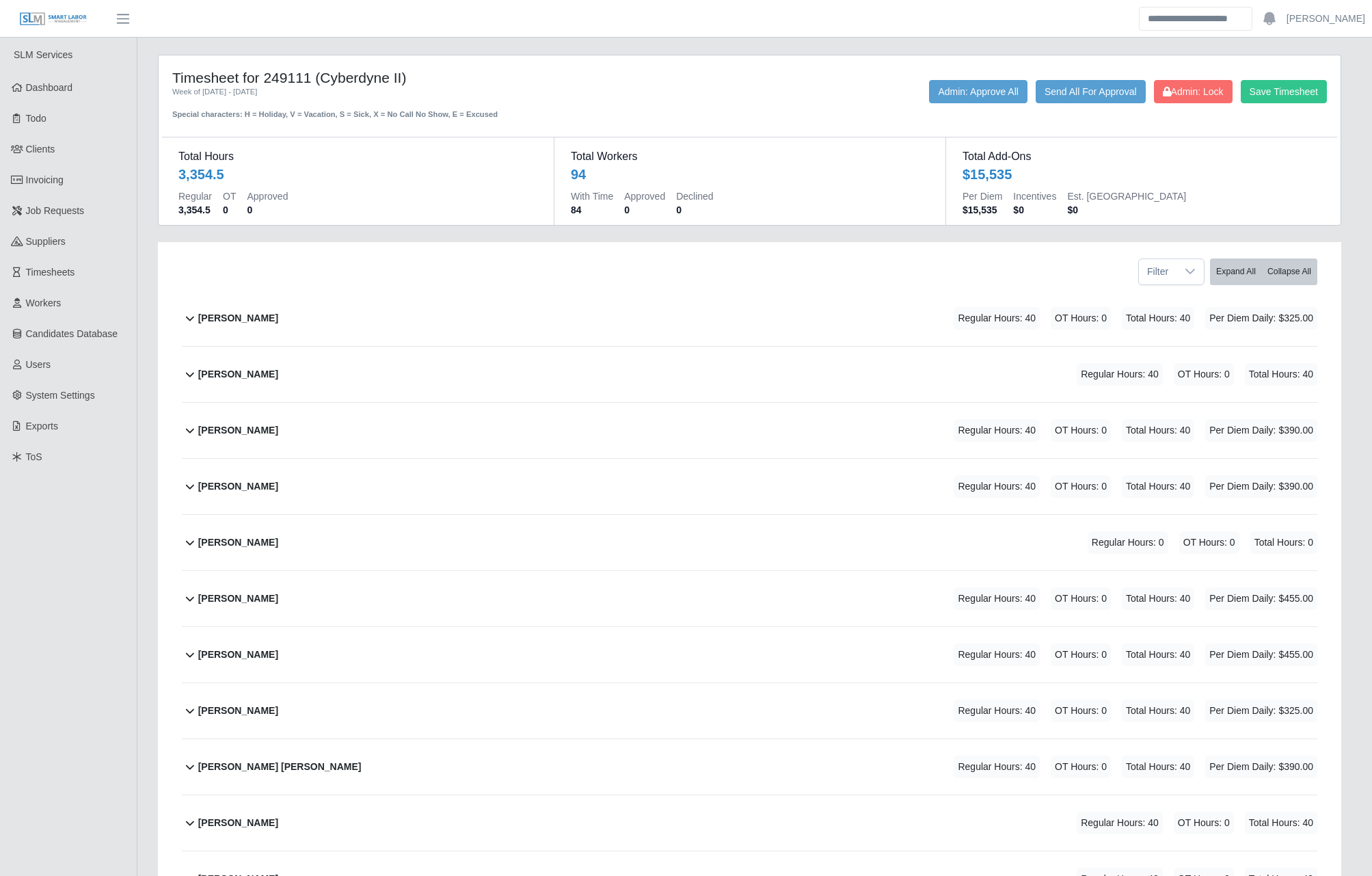
drag, startPoint x: 936, startPoint y: 37, endPoint x: 944, endPoint y: 48, distance: 13.6
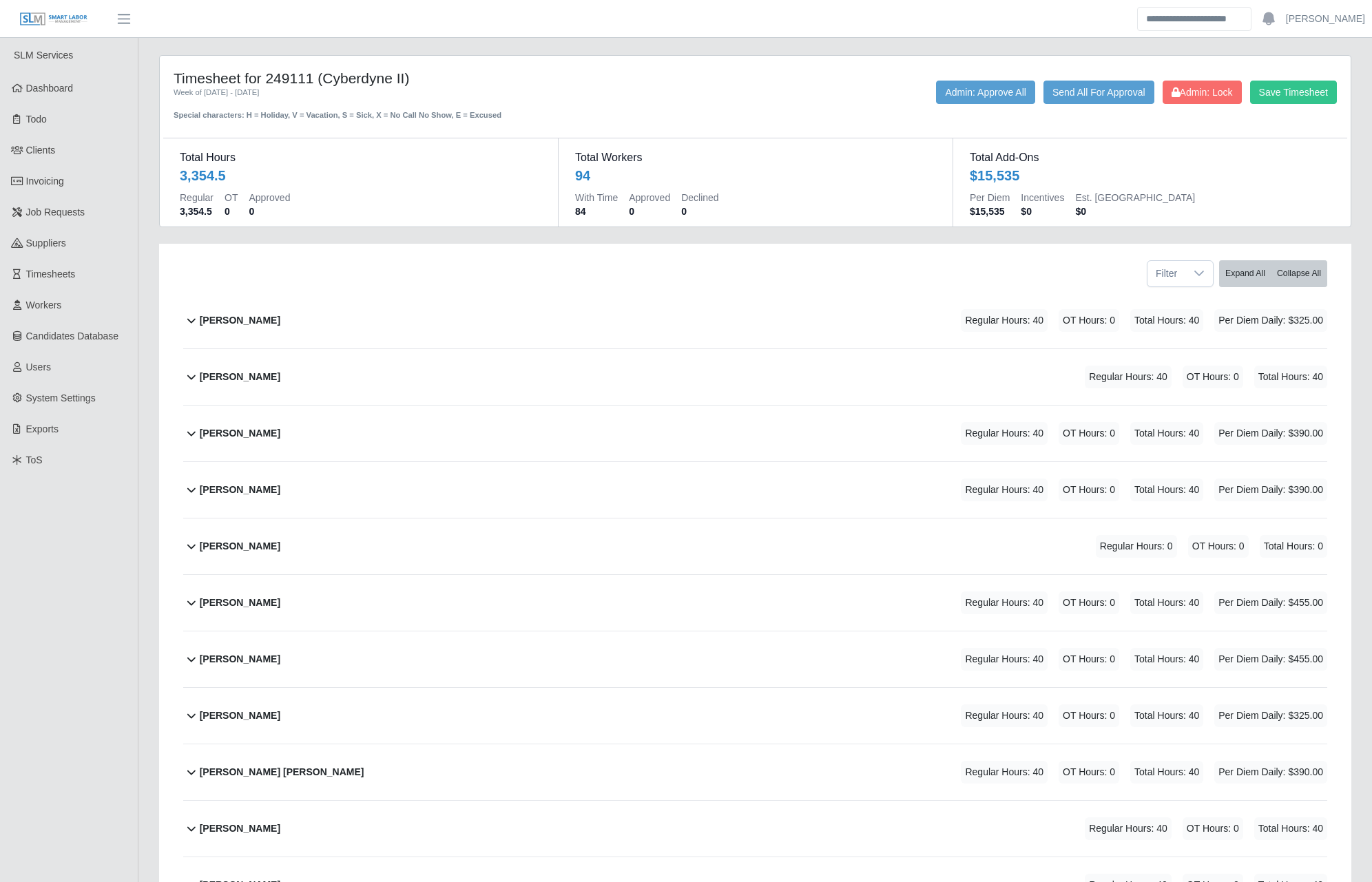
drag, startPoint x: 951, startPoint y: 49, endPoint x: 775, endPoint y: 90, distance: 180.7
click at [761, 94] on div "Save Timesheet Admin: Lock Send All For Approval Admin: Approve All" at bounding box center [1002, 93] width 691 height 24
click at [929, 117] on div "Save Timesheet Admin: Lock Send All For Approval Admin: Approve All" at bounding box center [1002, 101] width 691 height 40
click at [1083, 93] on button "Send All For Approval" at bounding box center [1098, 93] width 111 height 24
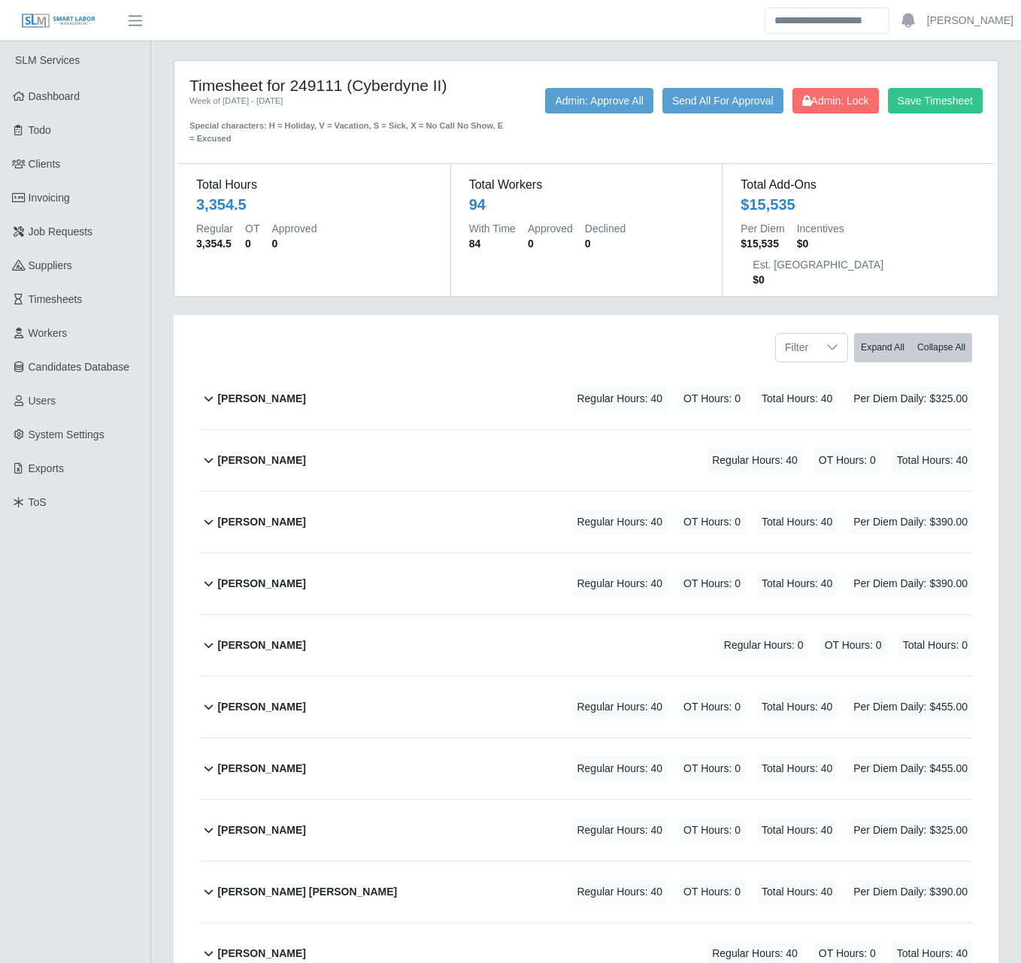
click at [681, 129] on div "Save Timesheet Admin: Lock Send All For Approval Admin: Approve All" at bounding box center [756, 116] width 476 height 57
click at [702, 102] on button "Send All For Approval" at bounding box center [723, 101] width 121 height 26
click at [74, 192] on link "Invoicing" at bounding box center [75, 198] width 150 height 34
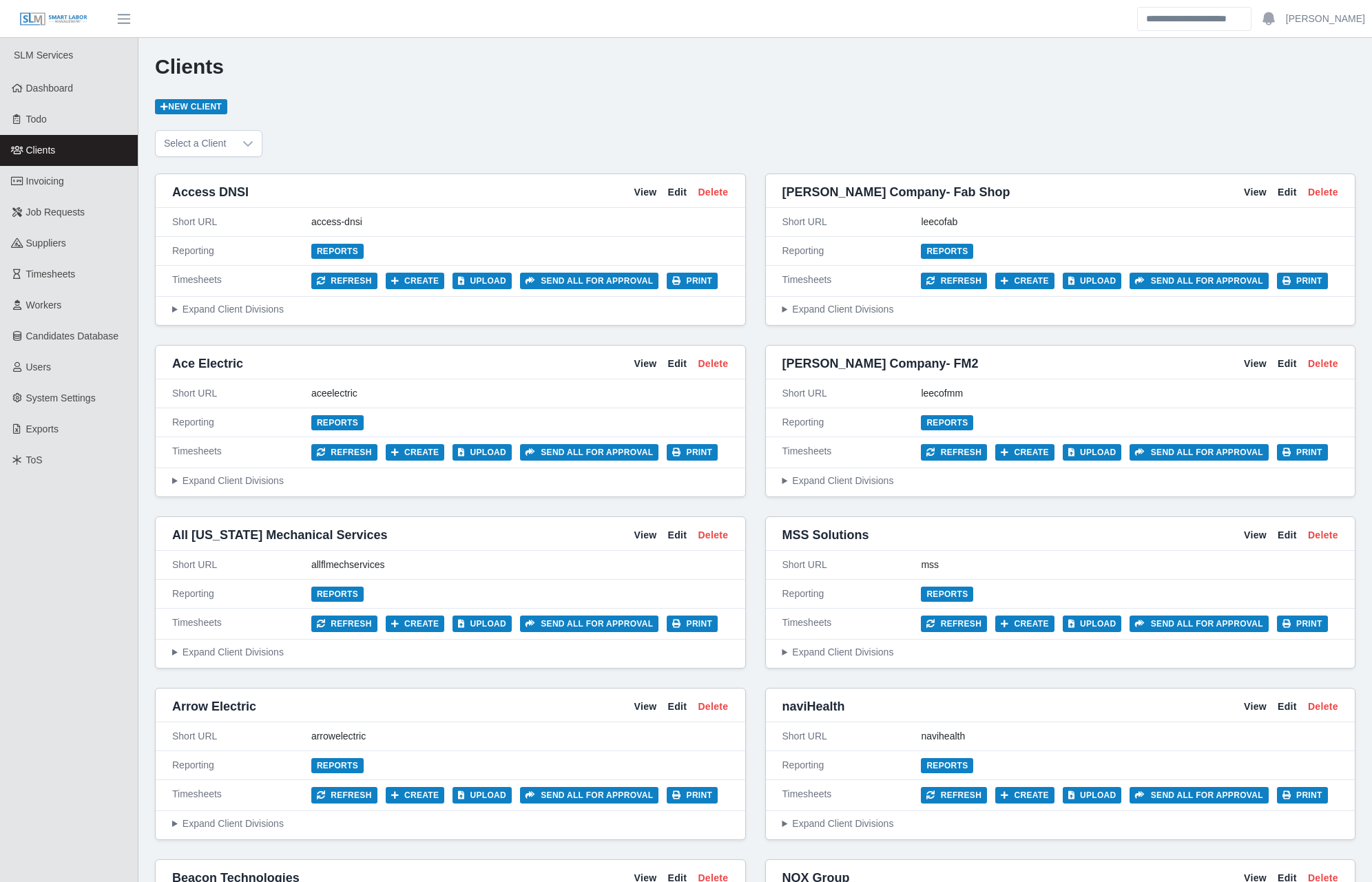
click at [58, 152] on link "Clients" at bounding box center [69, 150] width 137 height 31
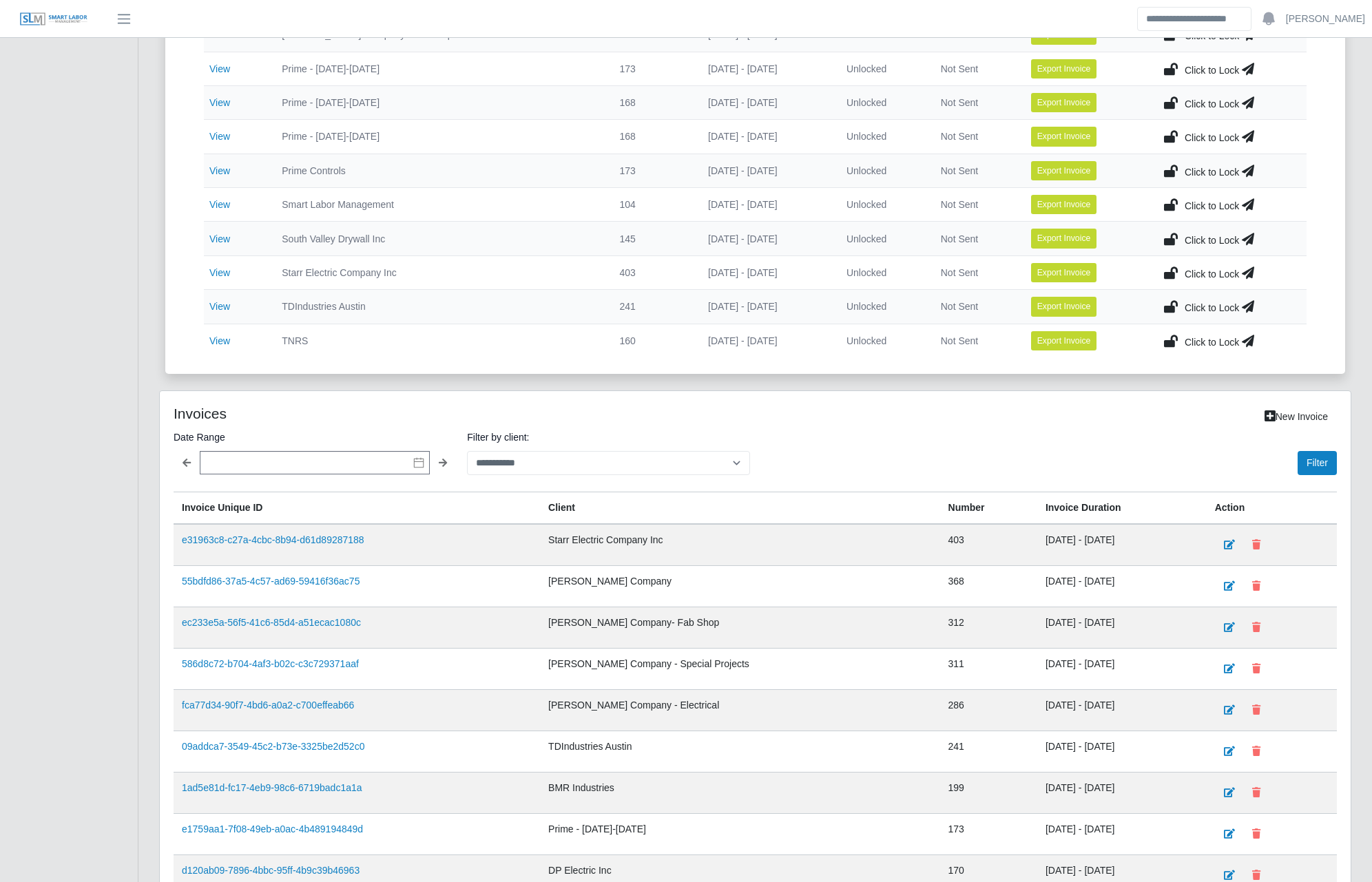
scroll to position [804, 0]
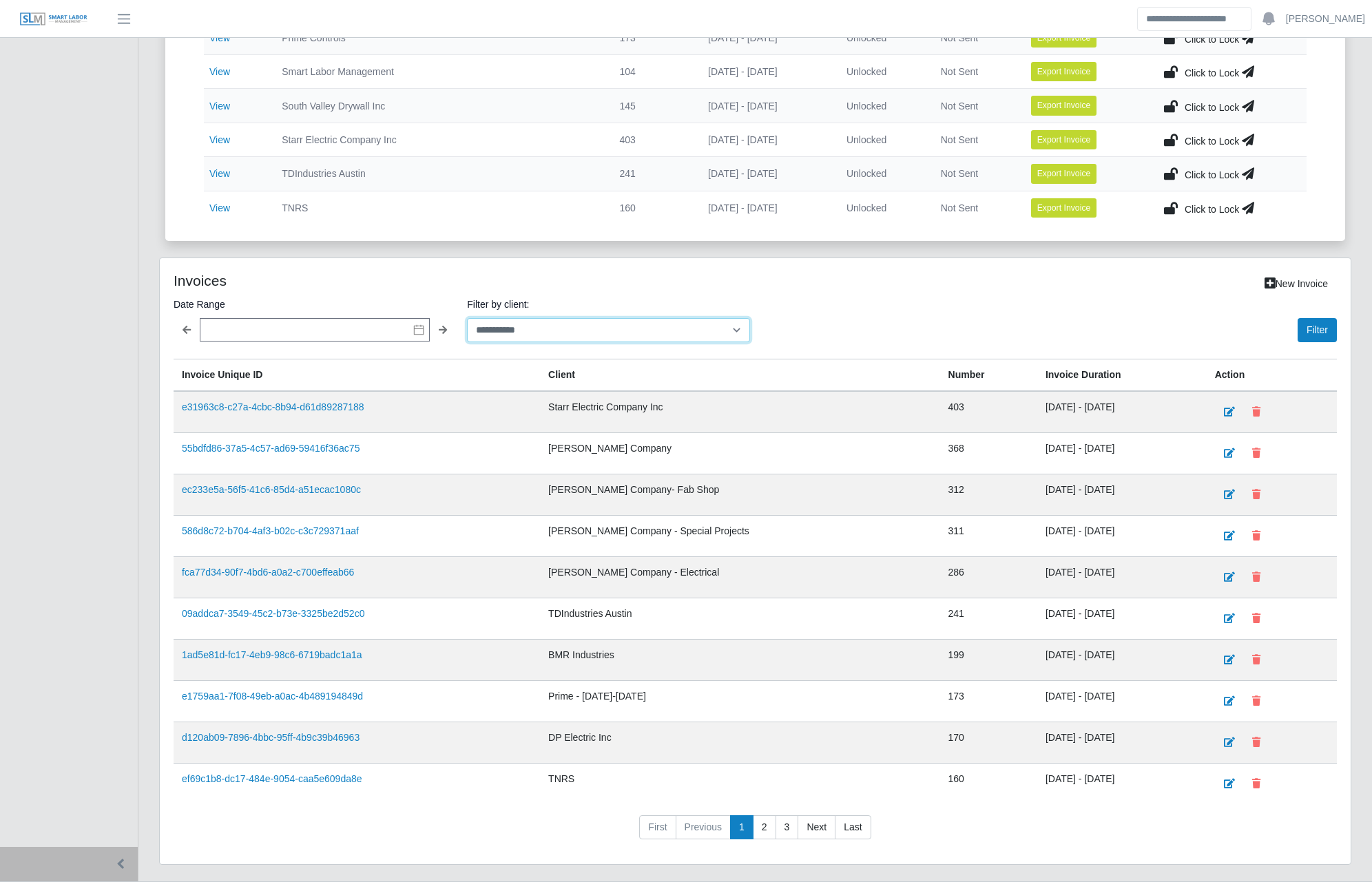
click at [552, 338] on select "**********" at bounding box center [608, 330] width 282 height 24
select select "**********"
click at [467, 318] on select "**********" at bounding box center [608, 330] width 282 height 24
click at [945, 332] on button "Filter" at bounding box center [1317, 330] width 39 height 24
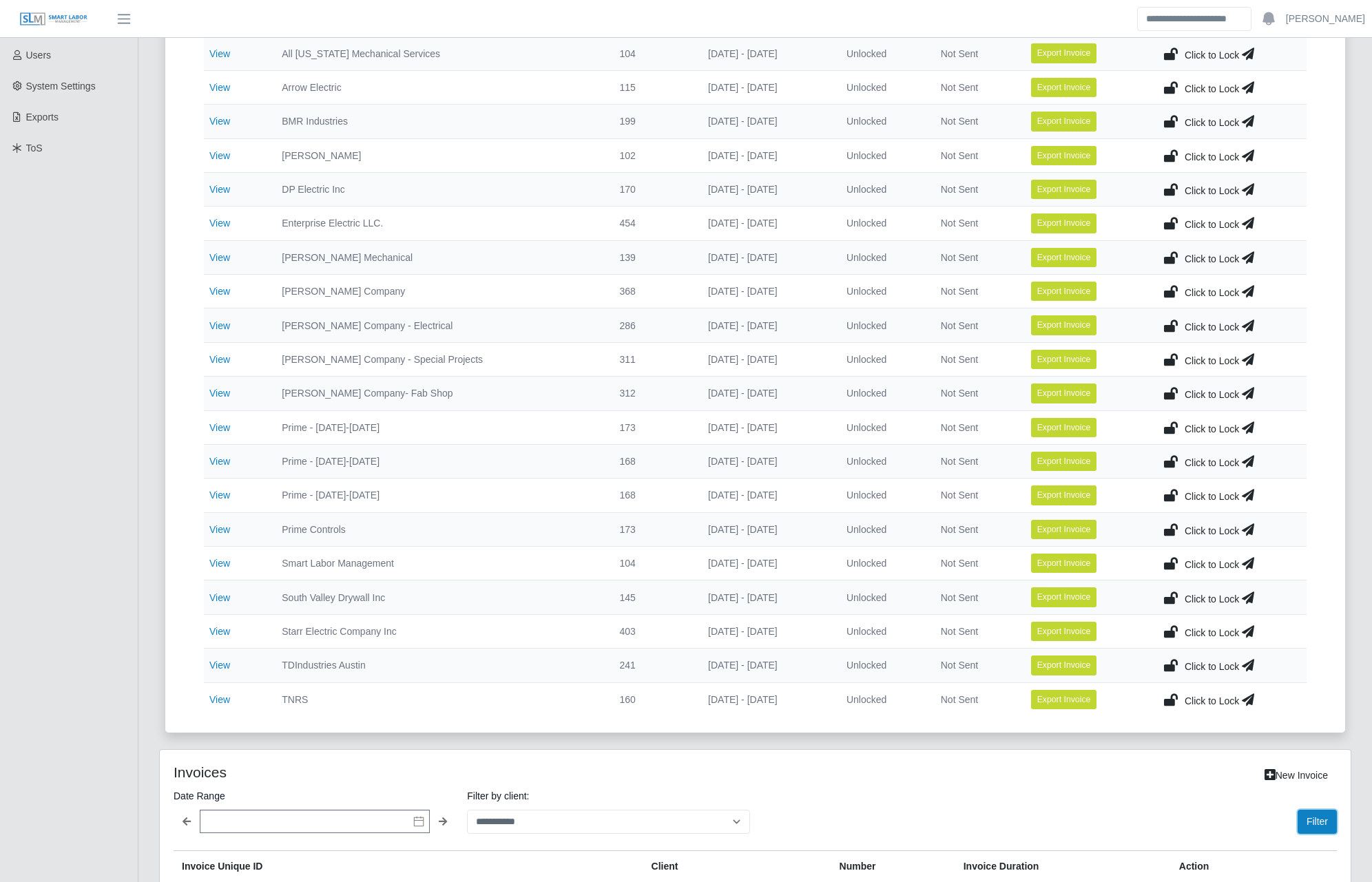
scroll to position [680, 0]
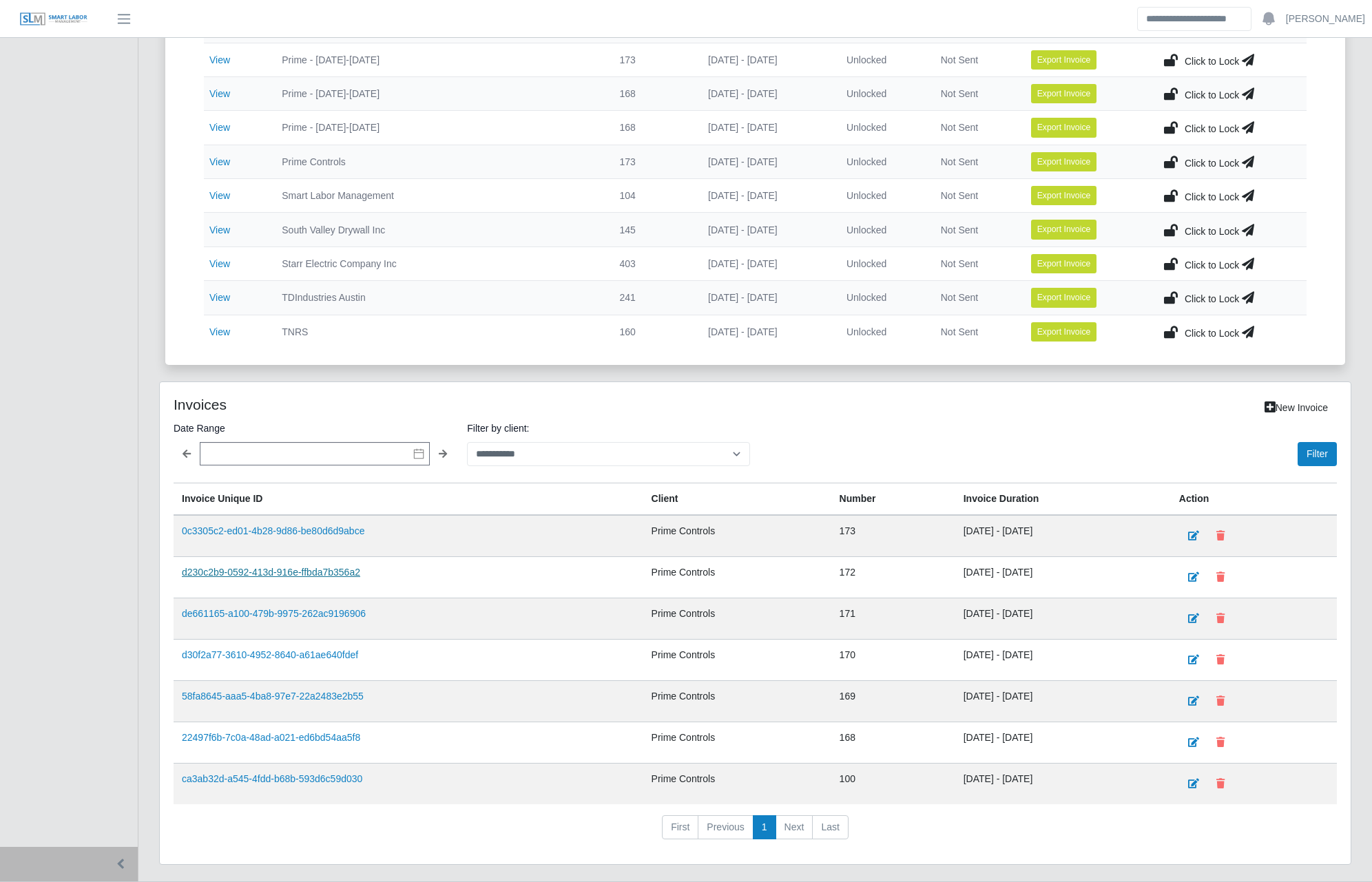
click at [309, 574] on link "d230c2b9-0592-413d-916e-ffbda7b356a2" at bounding box center [271, 572] width 179 height 11
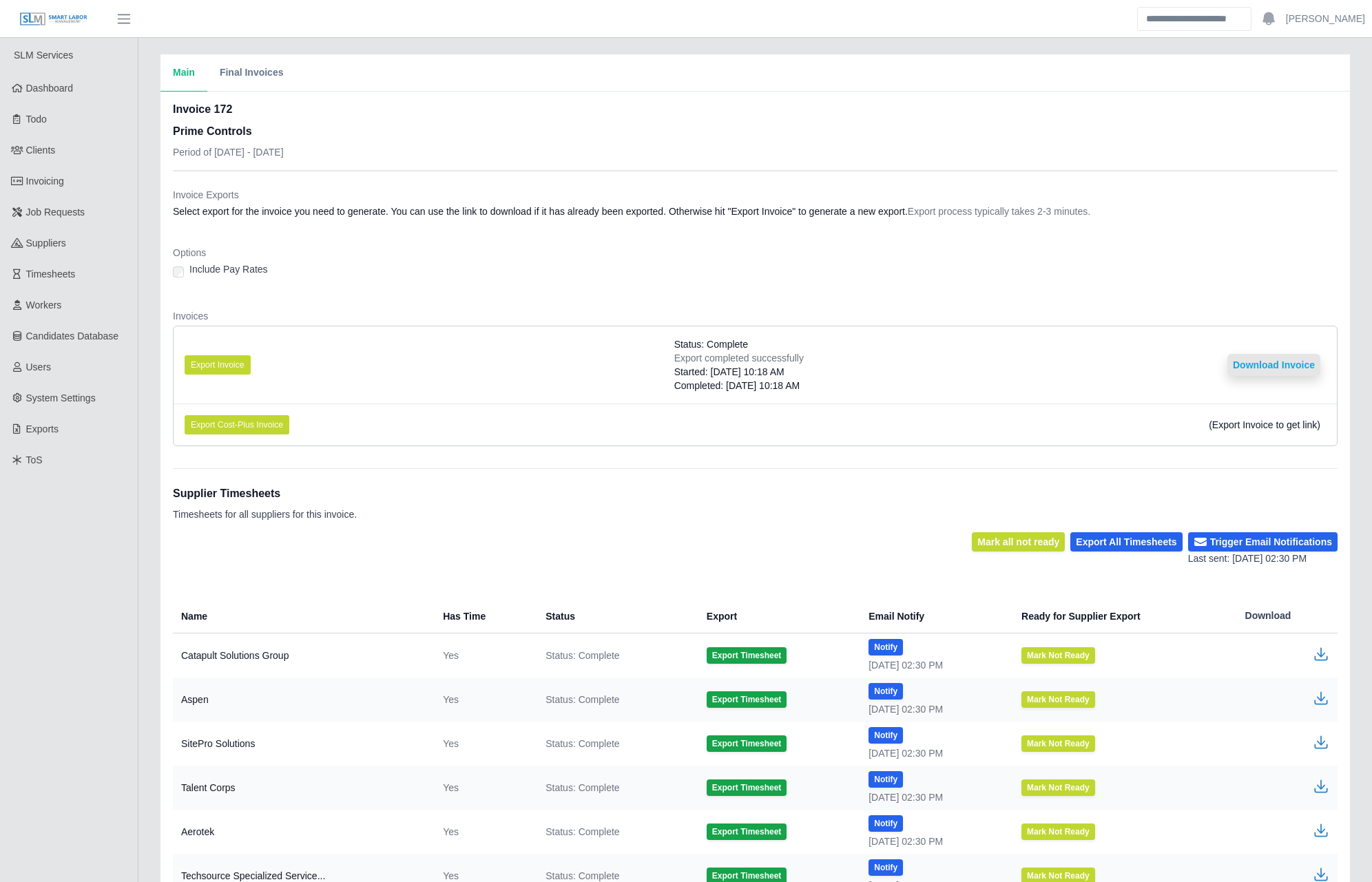
click at [1271, 365] on button "Download Invoice" at bounding box center [1274, 365] width 93 height 22
click at [67, 180] on link "Invoicing" at bounding box center [69, 181] width 137 height 31
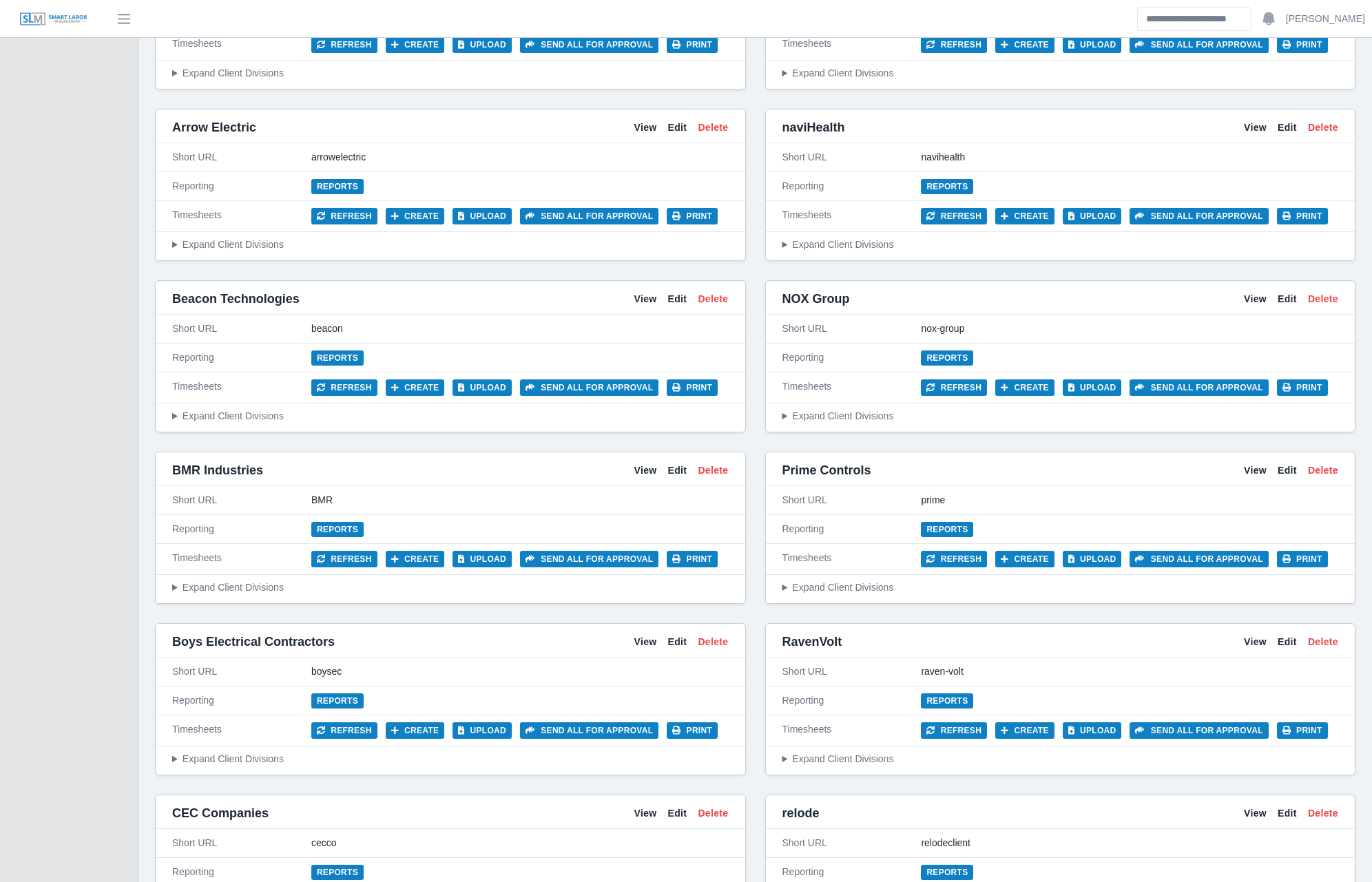
scroll to position [643, 0]
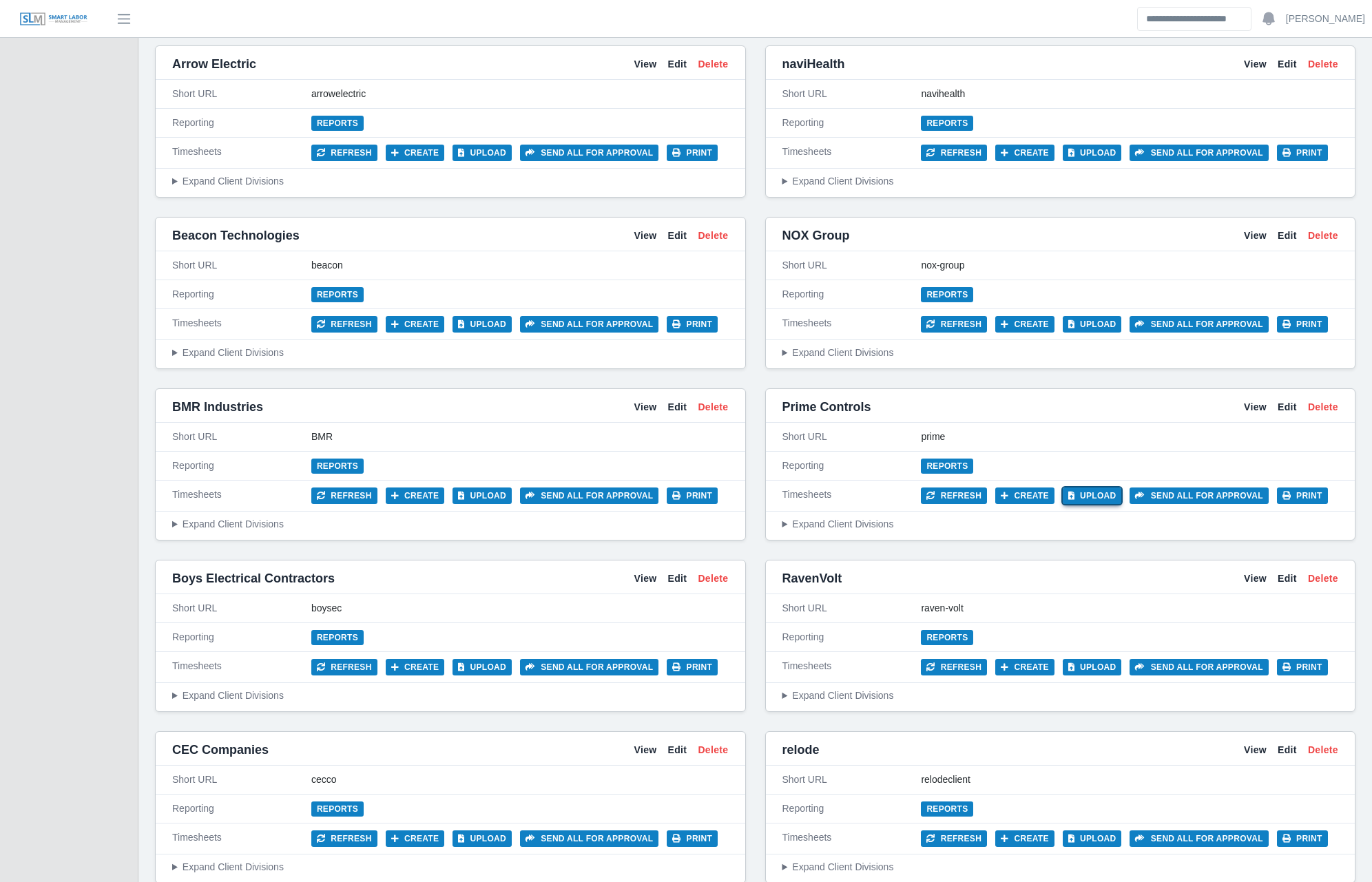
click at [1088, 491] on button "Upload" at bounding box center [1093, 495] width 60 height 16
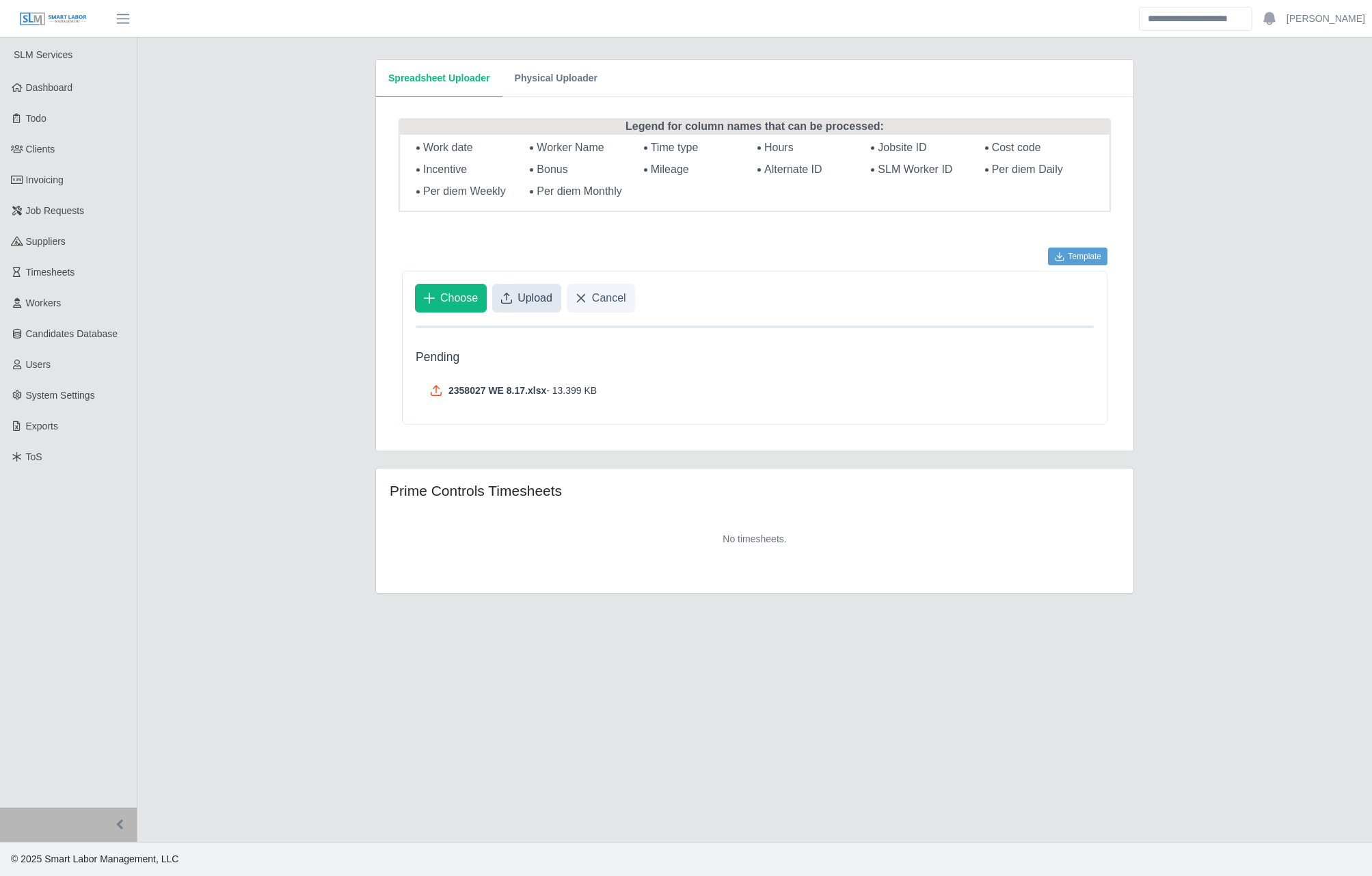
click at [532, 305] on span "Upload" at bounding box center [535, 298] width 35 height 16
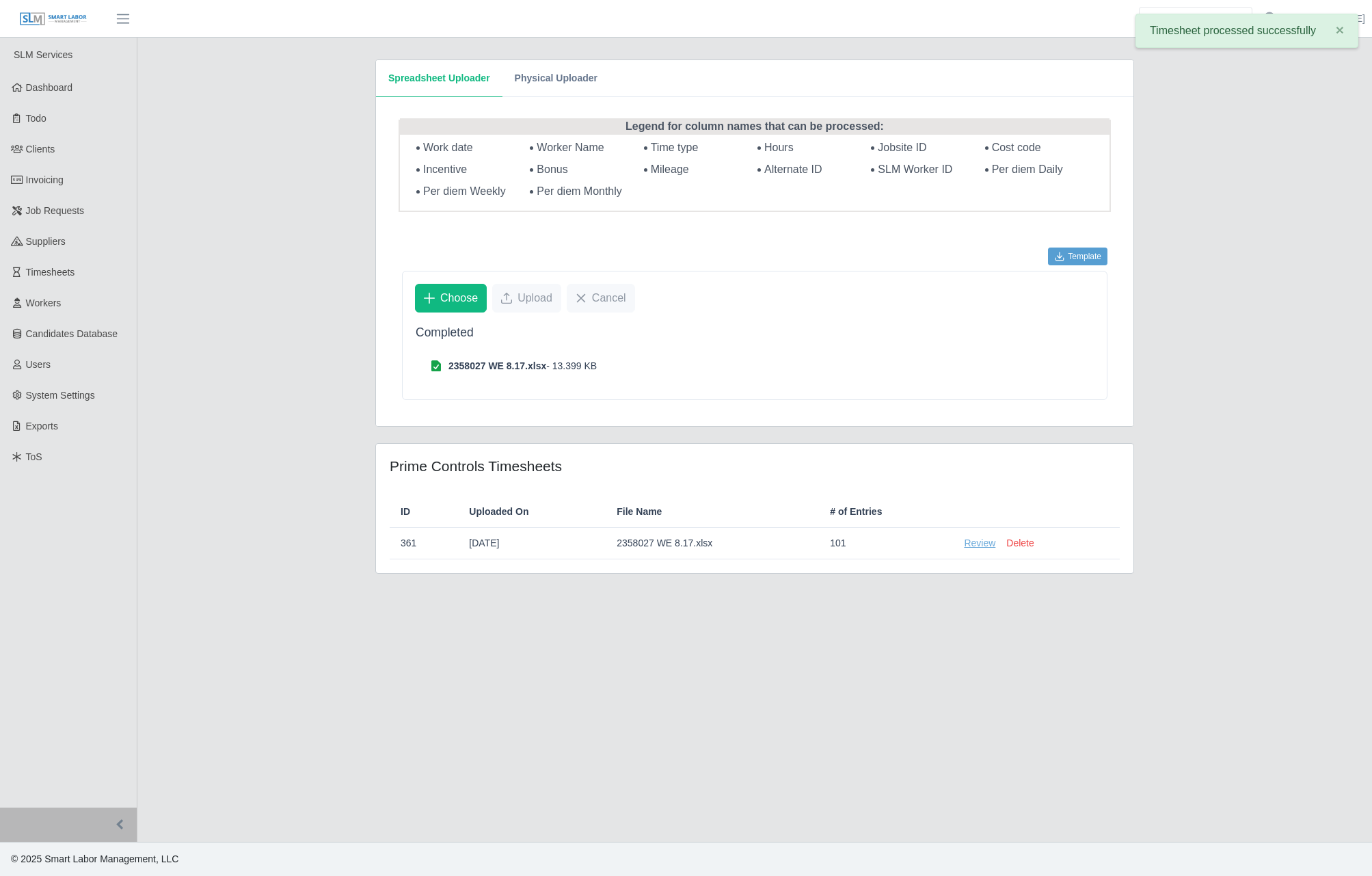
click at [970, 549] on link "Review" at bounding box center [979, 544] width 32 height 15
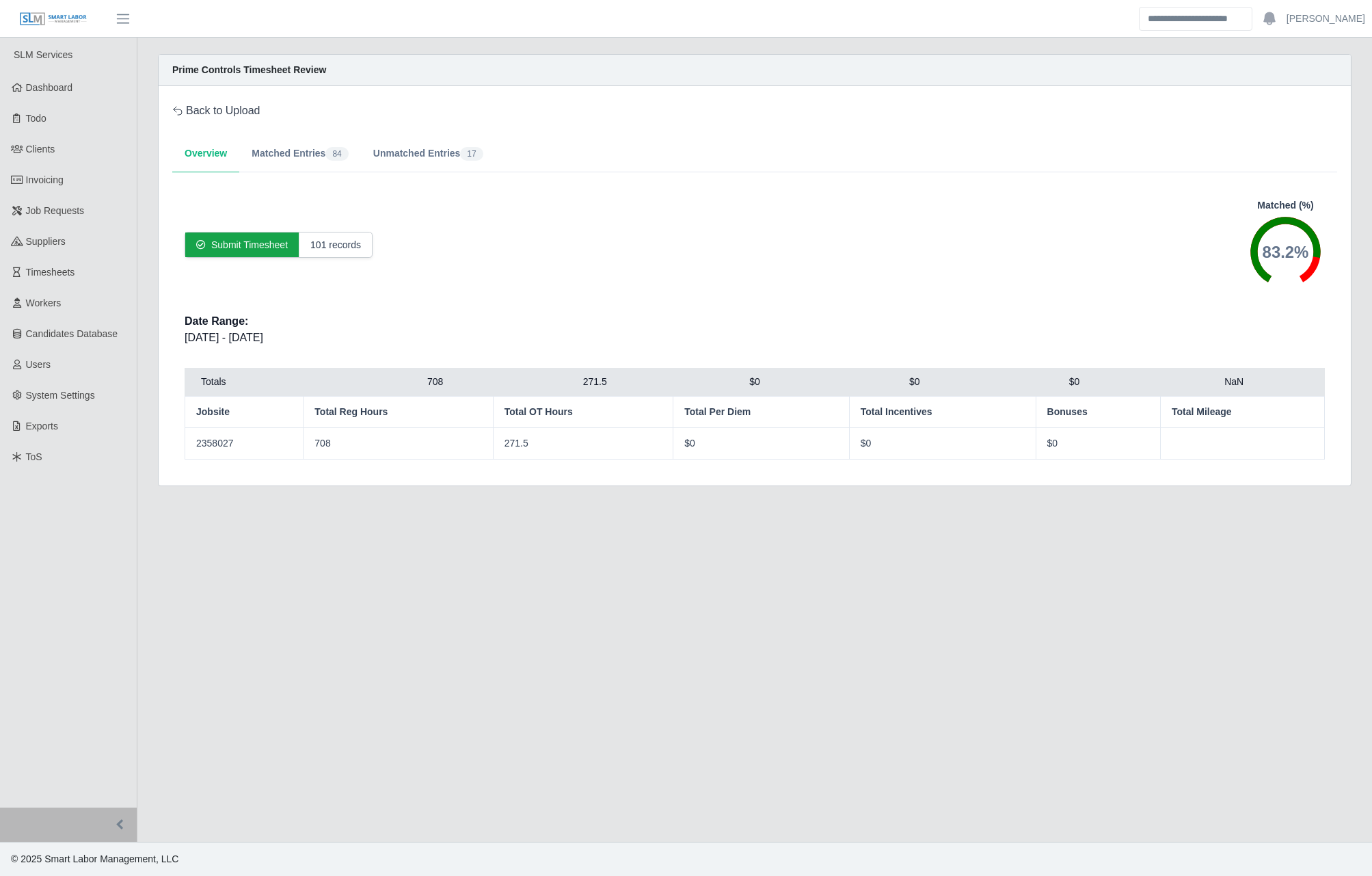
click at [493, 581] on main "Prime Controls Timesheet Review Back to Upload Overview Matched Entries 84 Unma…" at bounding box center [755, 439] width 1235 height 804
click at [411, 153] on button "Unmatched Entries 17" at bounding box center [428, 154] width 135 height 37
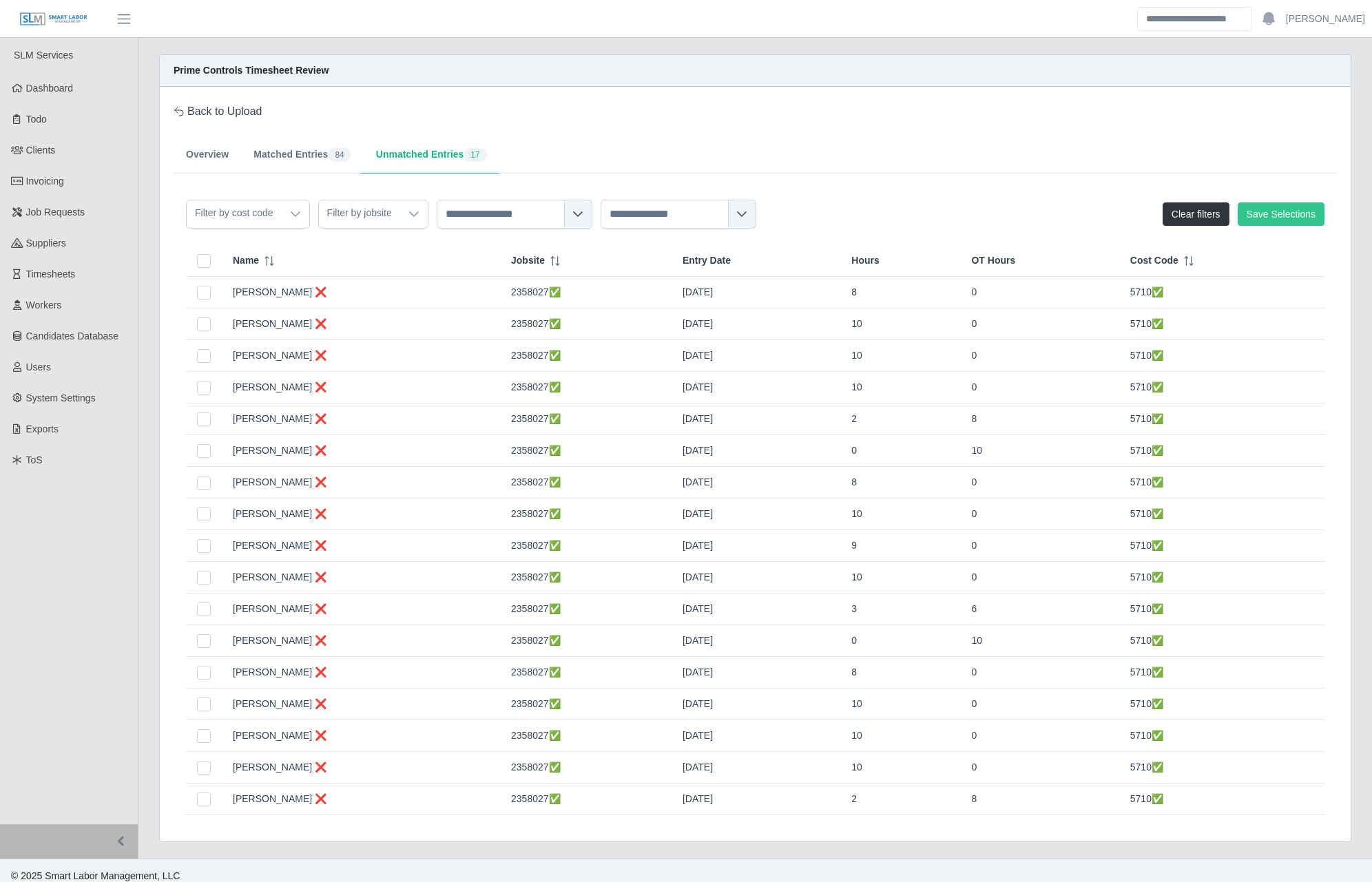
click at [646, 87] on div "Prime Controls Timesheet Review Back to Upload Overview Matched Entries 84 Unma…" at bounding box center [756, 448] width 1192 height 788
drag, startPoint x: 821, startPoint y: 241, endPoint x: 789, endPoint y: 232, distance: 33.2
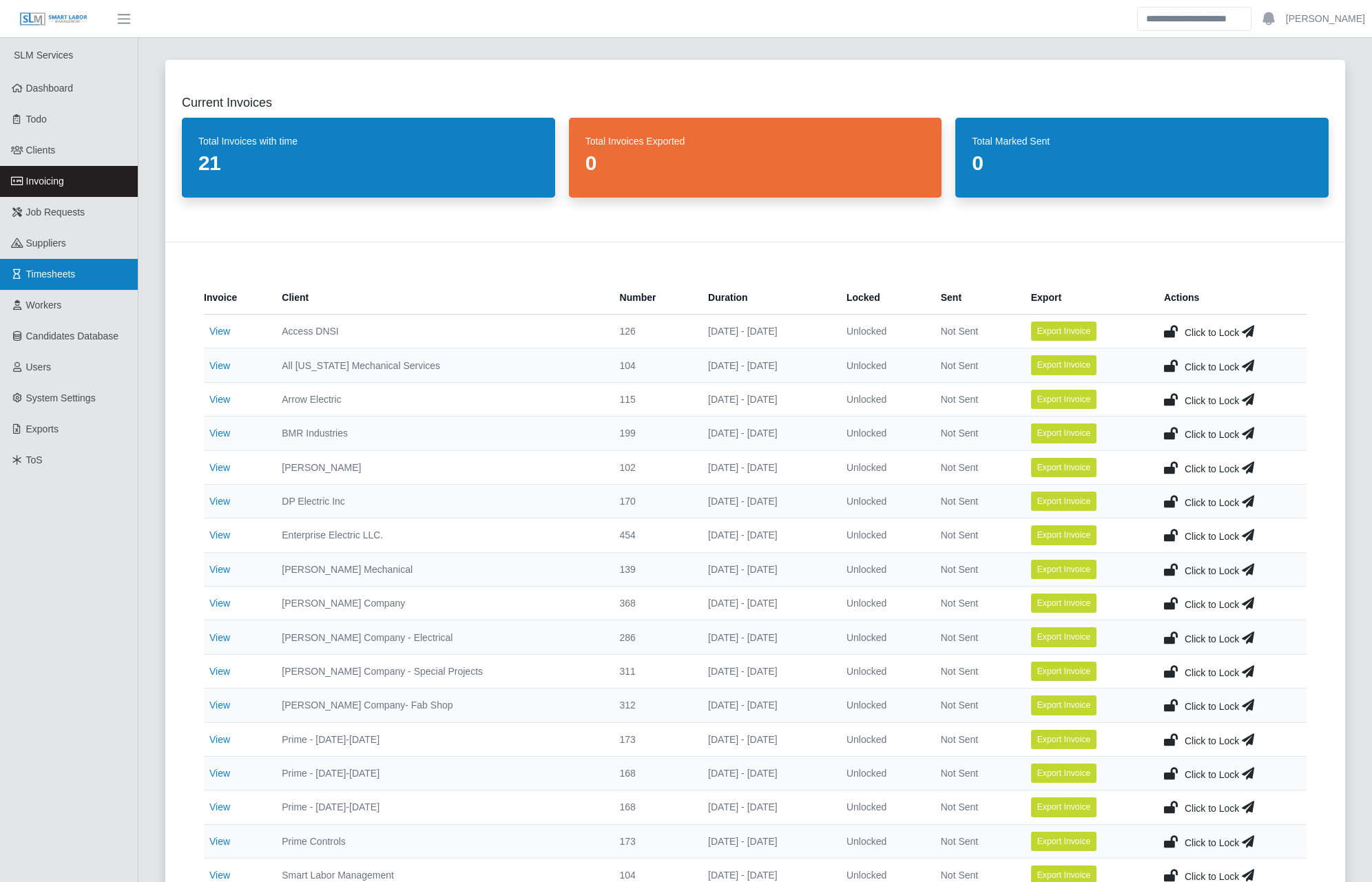
click at [62, 270] on span "Timesheets" at bounding box center [51, 274] width 49 height 11
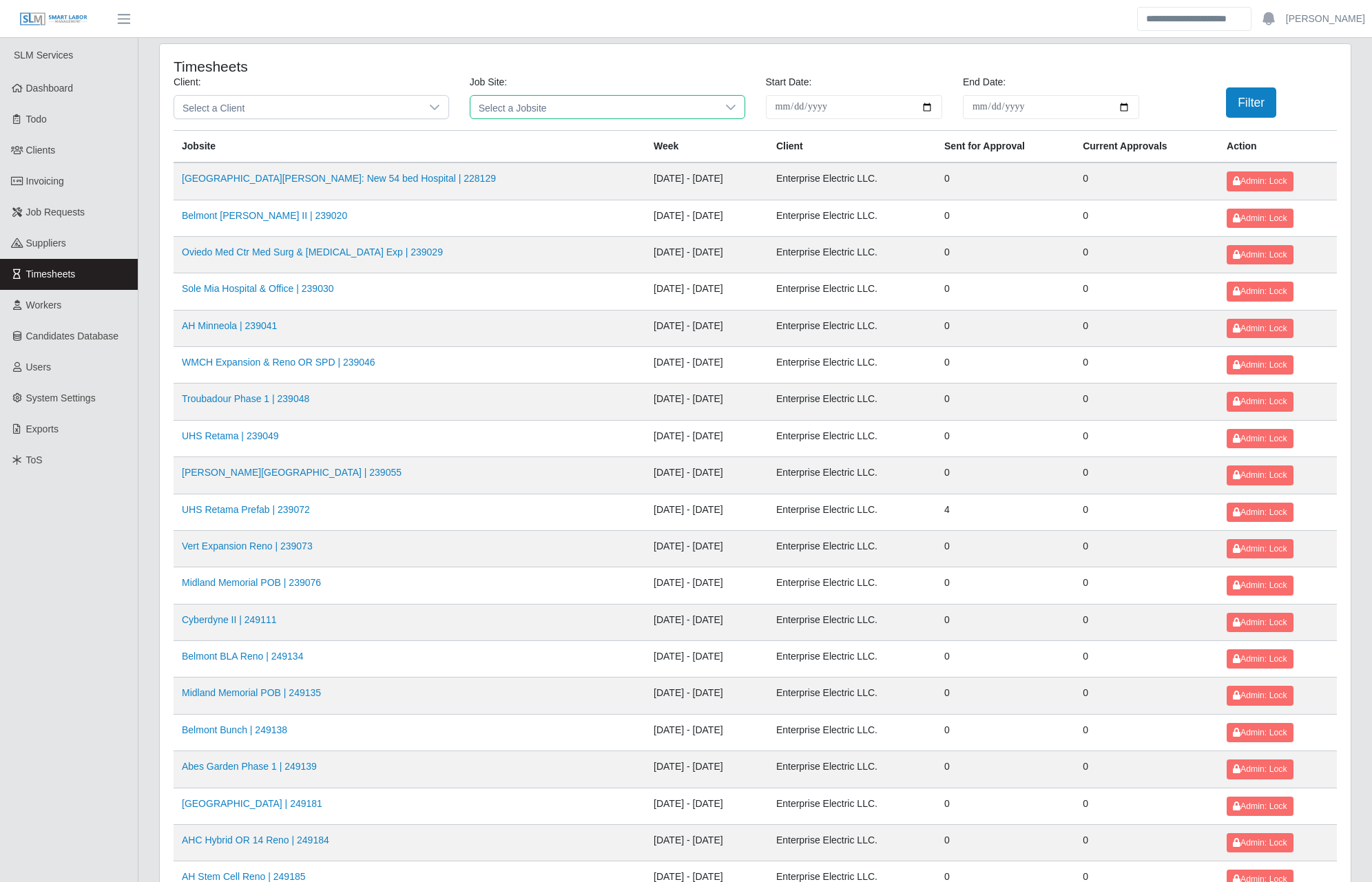
click at [604, 101] on span "Select a Jobsite" at bounding box center [593, 107] width 246 height 23
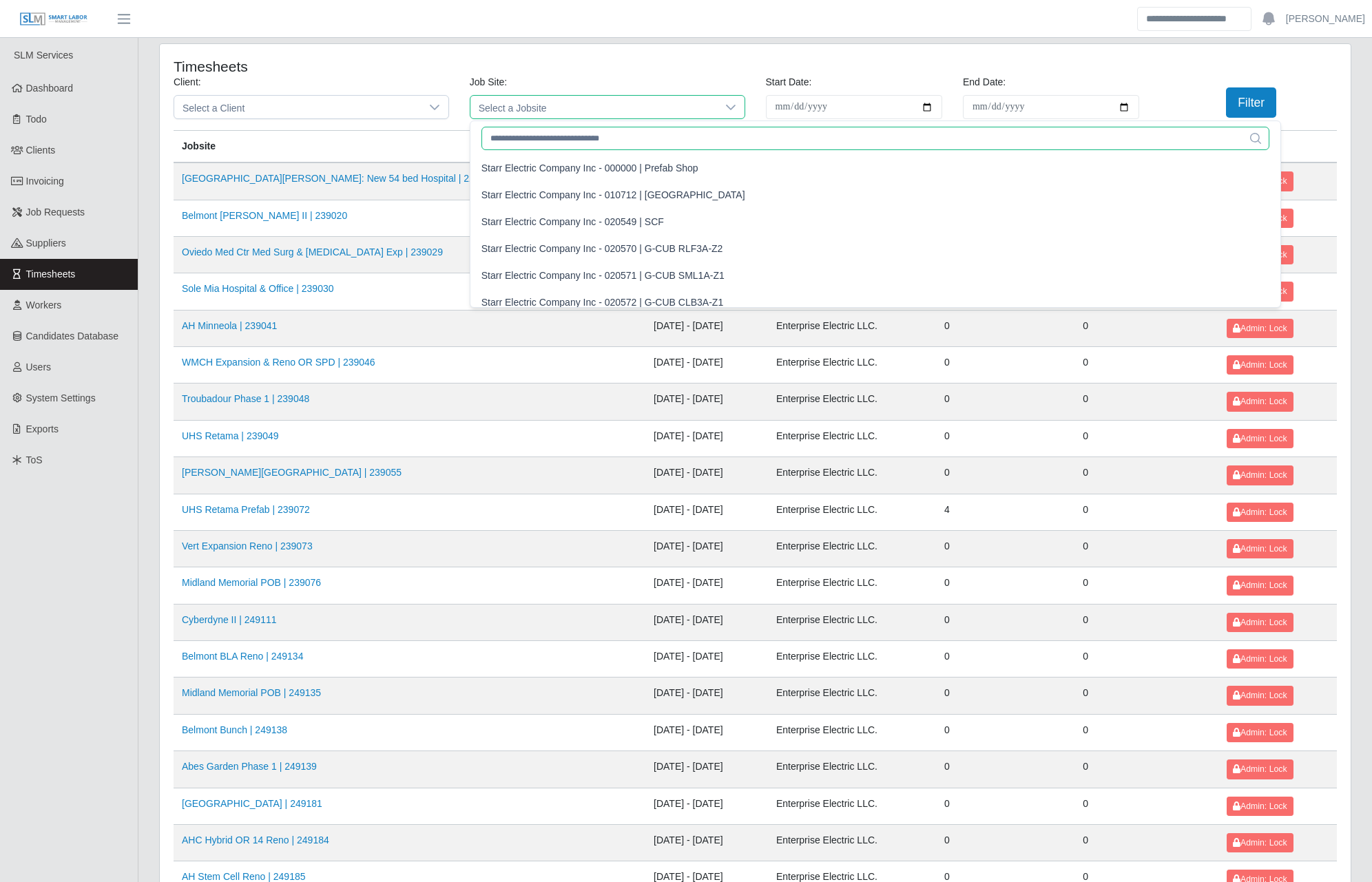
click at [496, 139] on input "text" at bounding box center [876, 138] width 789 height 24
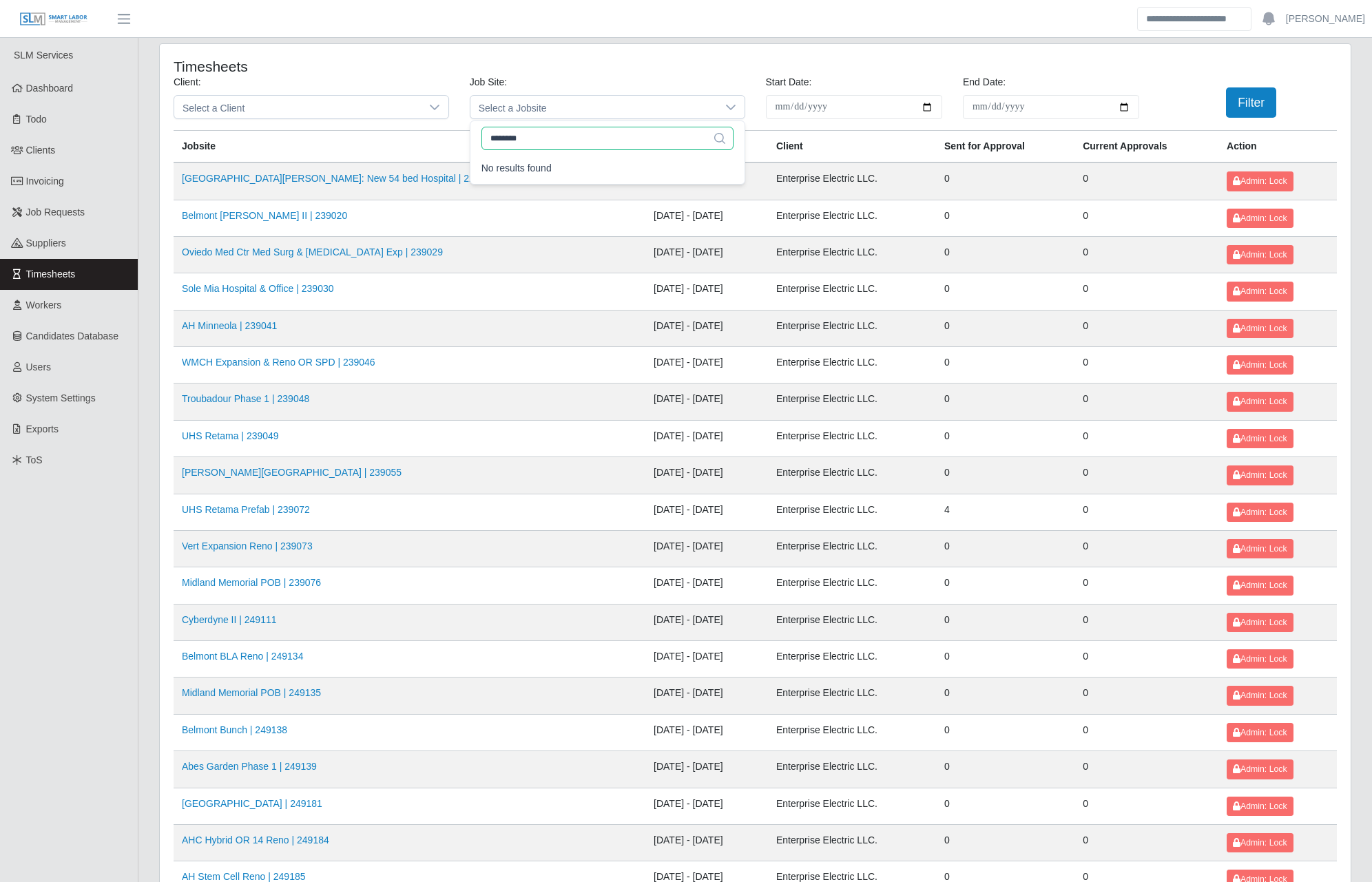
click at [599, 139] on input "********" at bounding box center [607, 138] width 252 height 24
type input "*****"
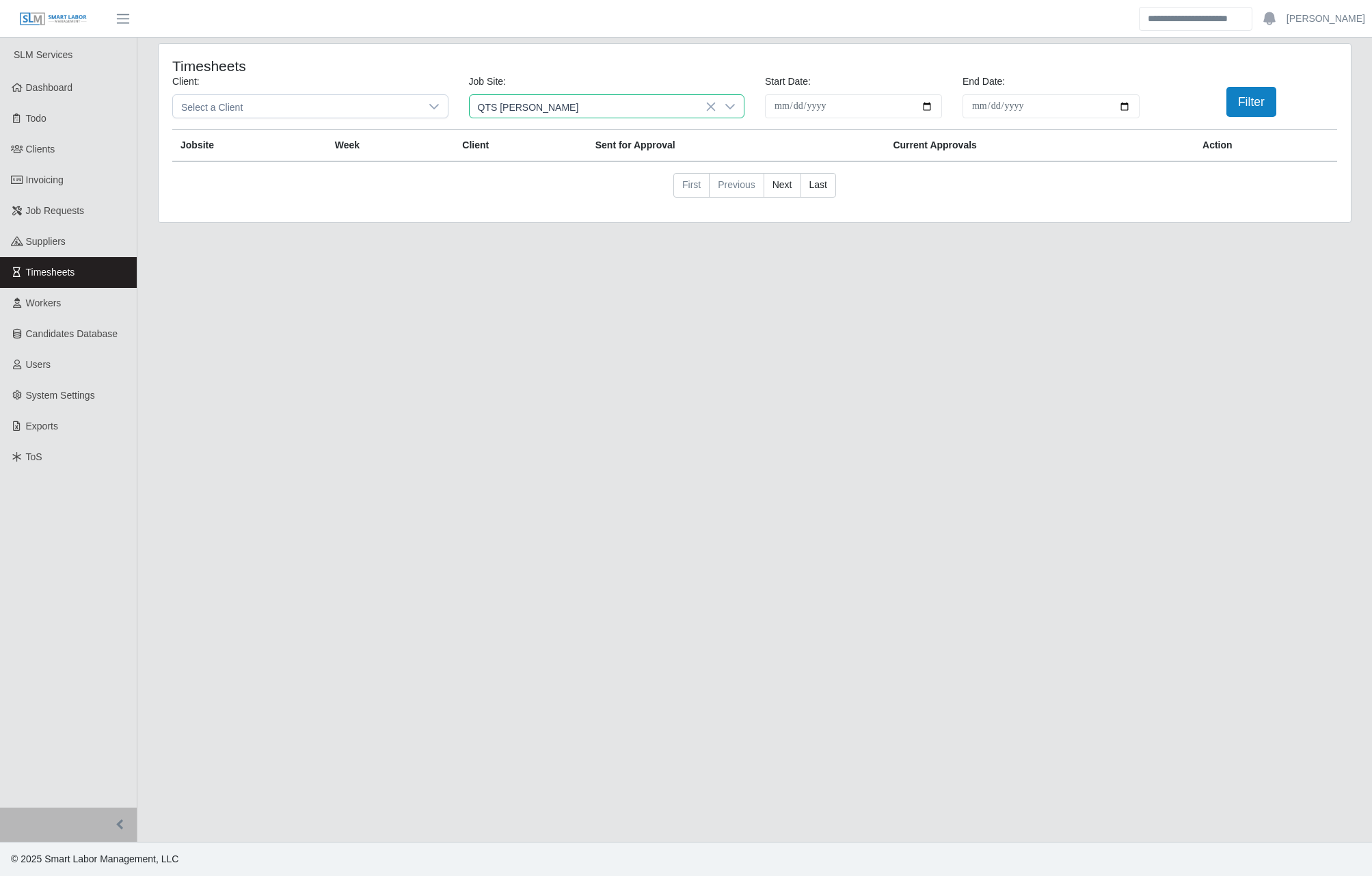
click at [596, 170] on div "Prime Controls - 2358027 | QTS Osgood" at bounding box center [590, 167] width 218 height 15
click at [1256, 107] on button "Filter" at bounding box center [1251, 102] width 50 height 30
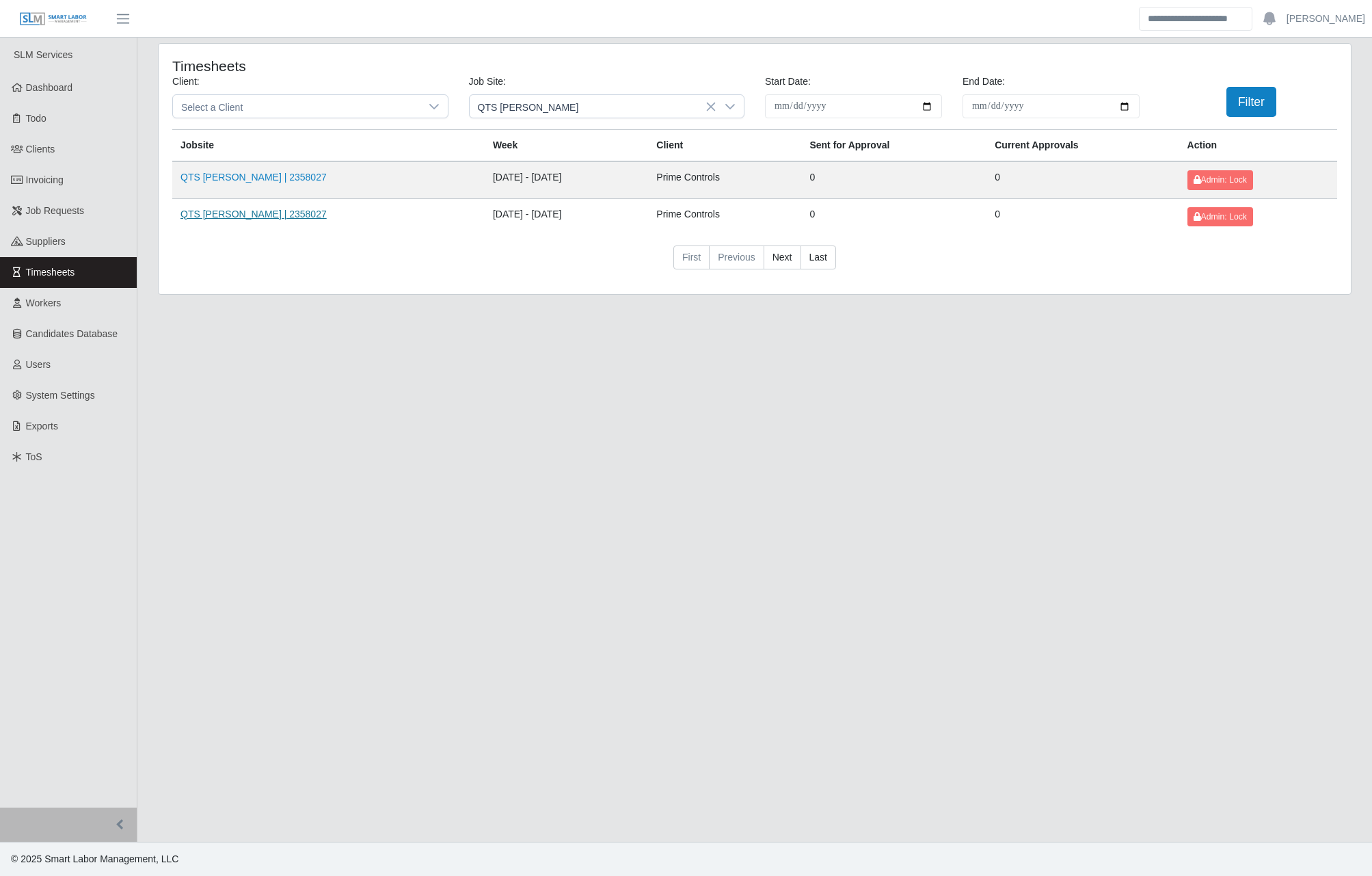
click at [244, 216] on link "QTS Osgood | 2358027" at bounding box center [254, 214] width 146 height 11
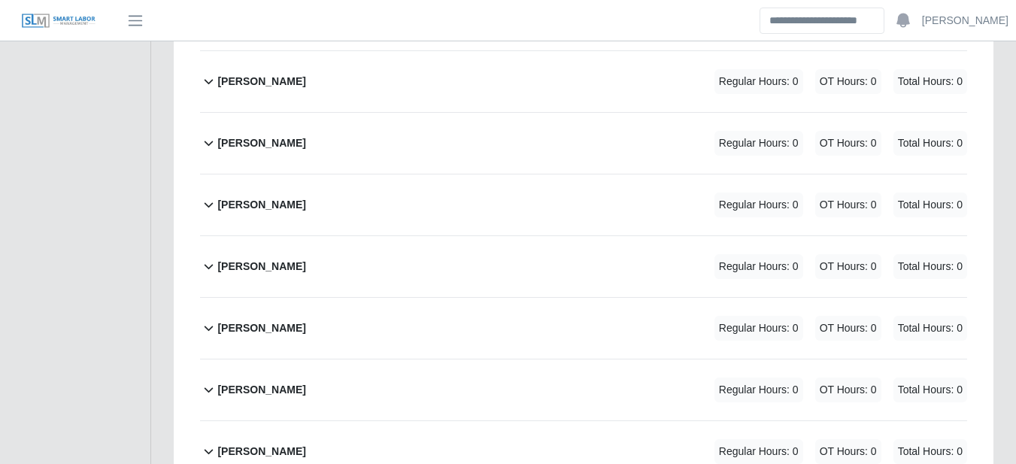
scroll to position [2281, 0]
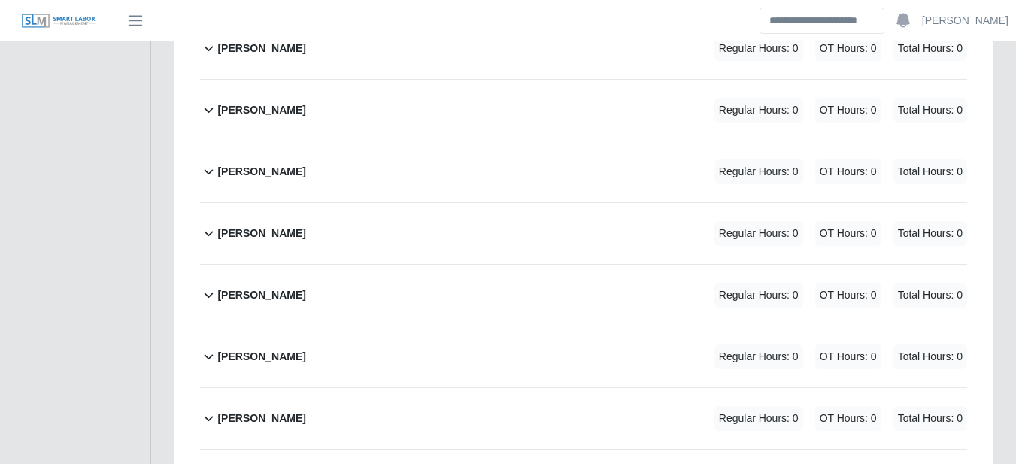
click at [214, 347] on icon at bounding box center [208, 356] width 17 height 18
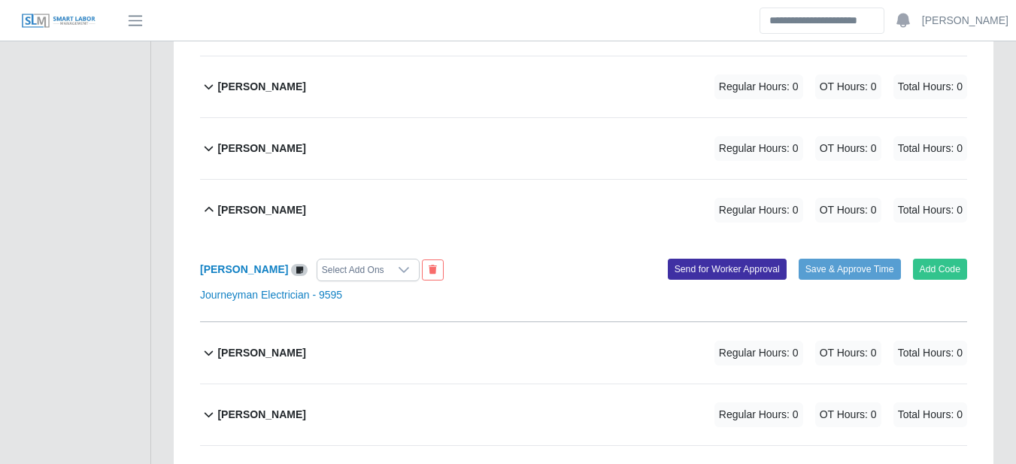
scroll to position [2457, 0]
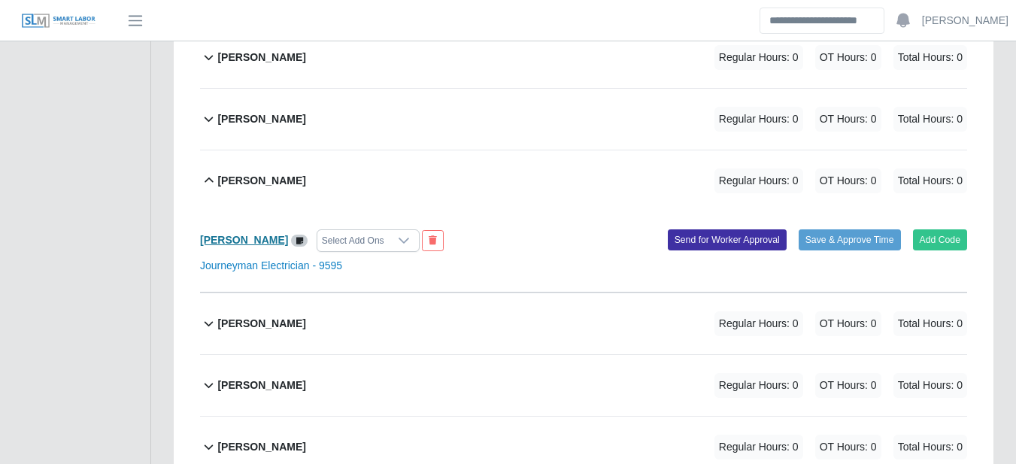
click at [269, 234] on b "Edgardo Cebrera" at bounding box center [244, 240] width 88 height 12
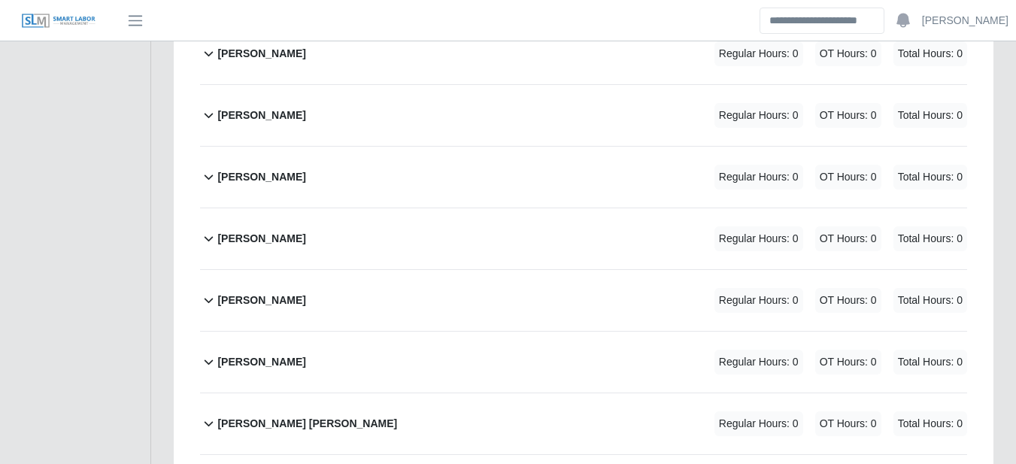
scroll to position [3334, 0]
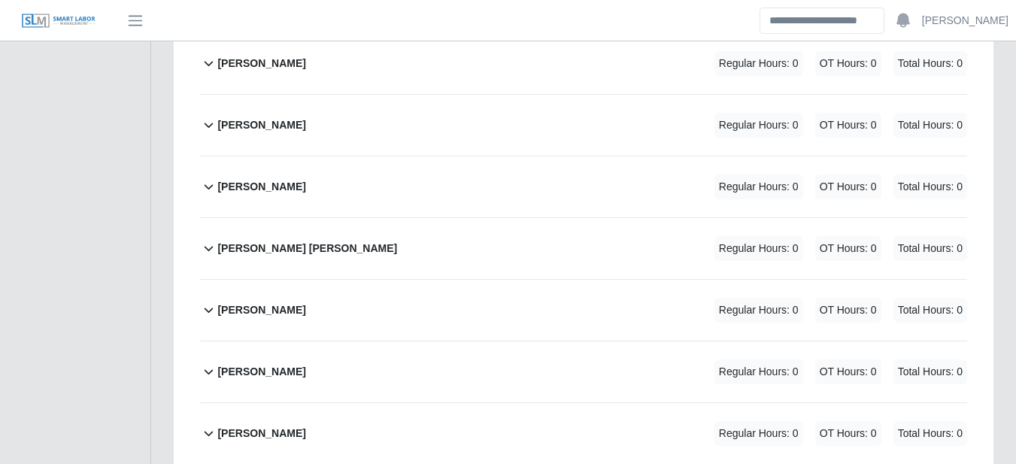
click at [250, 364] on b "Fredy Vega" at bounding box center [261, 372] width 88 height 16
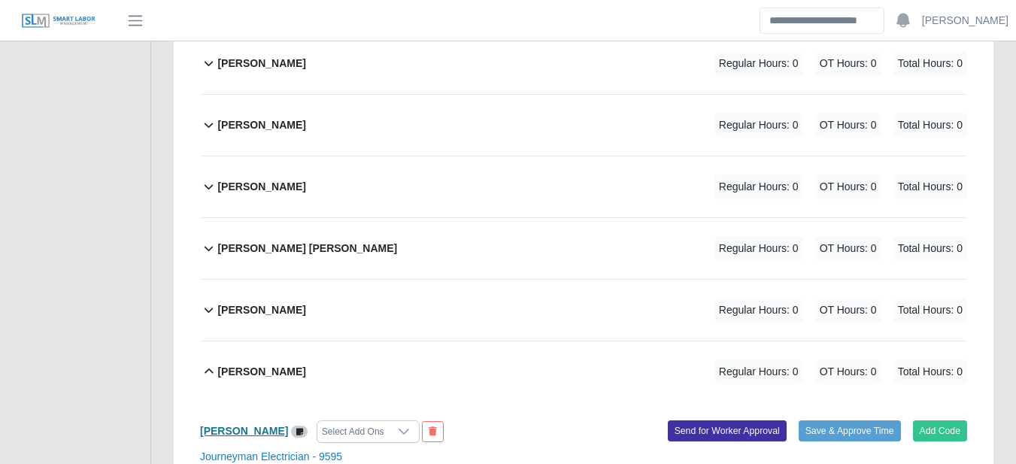
click at [241, 425] on b "Fredy Vega" at bounding box center [244, 431] width 88 height 12
click at [223, 364] on b "Fredy Vega" at bounding box center [261, 372] width 88 height 16
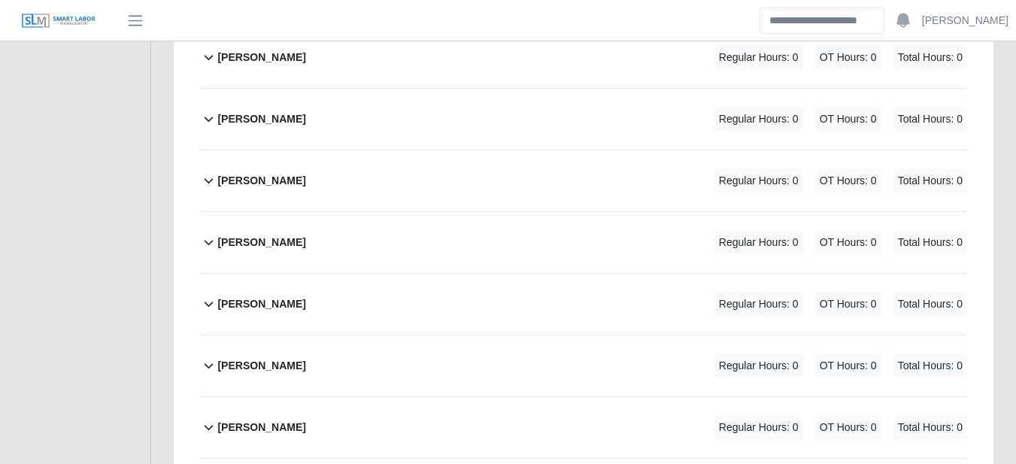
scroll to position [6143, 0]
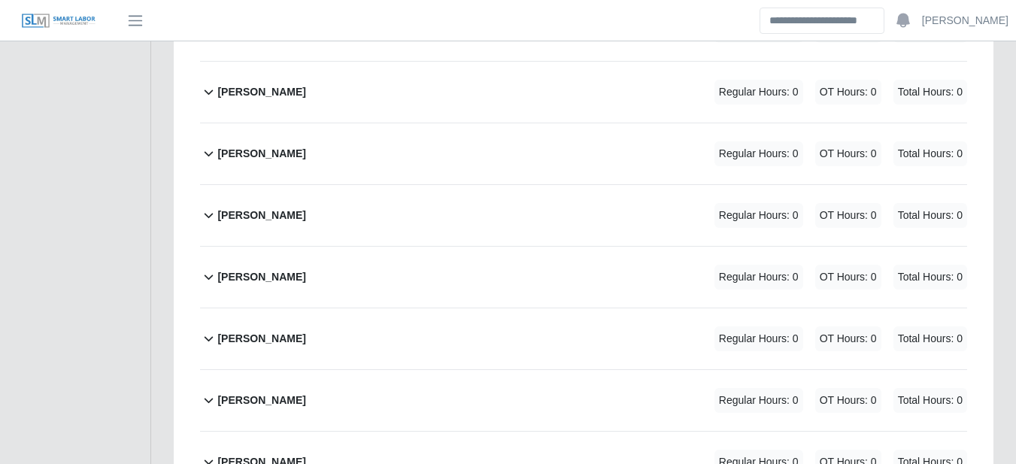
click at [269, 208] on b "Karen Lemus" at bounding box center [261, 216] width 88 height 16
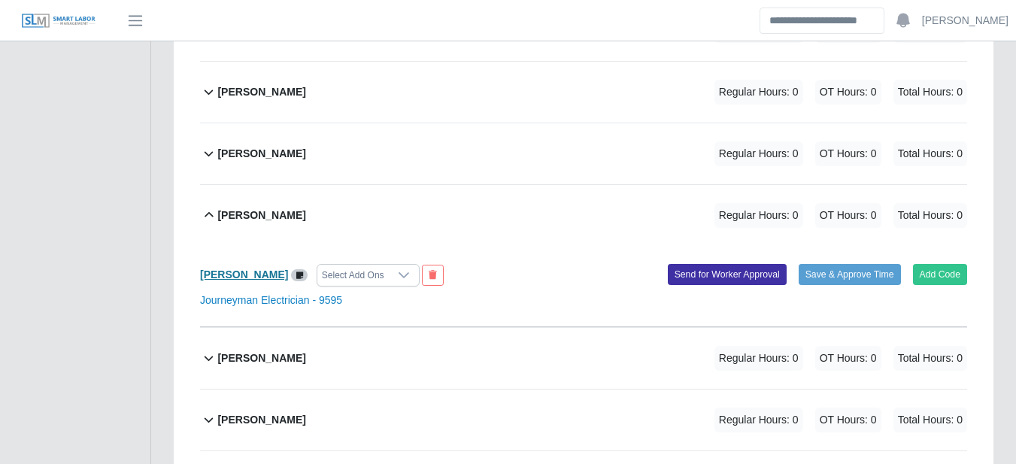
click at [232, 269] on b "Karen Lemus" at bounding box center [244, 275] width 88 height 12
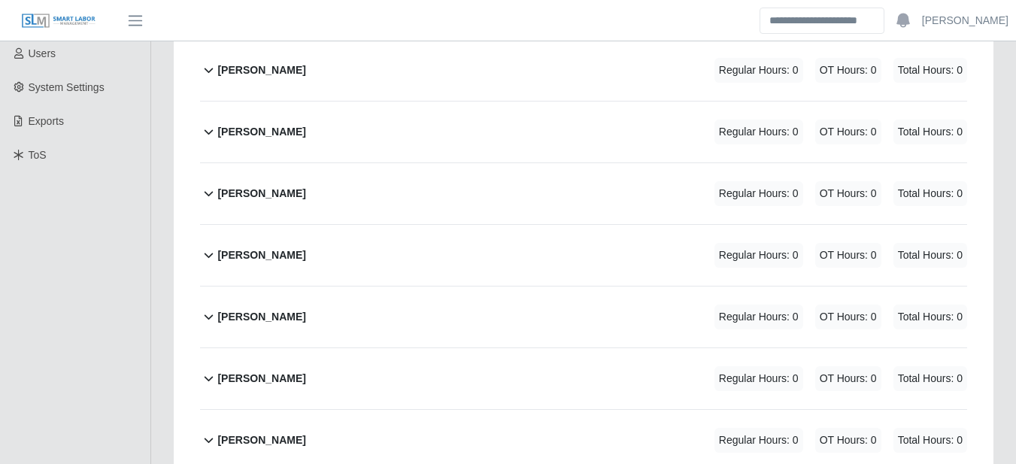
scroll to position [0, 0]
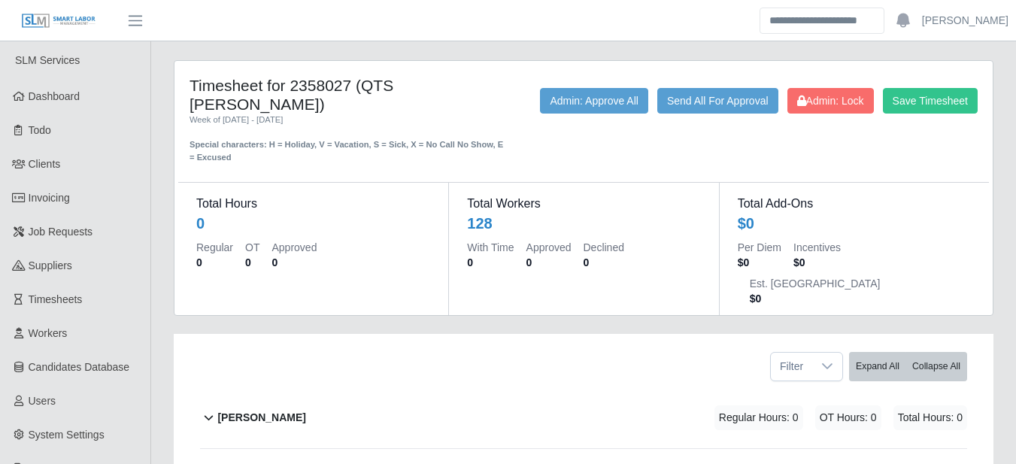
click at [493, 126] on div "Special characters: H = Holiday, V = Vacation, S = Sick, X = No Call No Show, E…" at bounding box center [347, 145] width 315 height 38
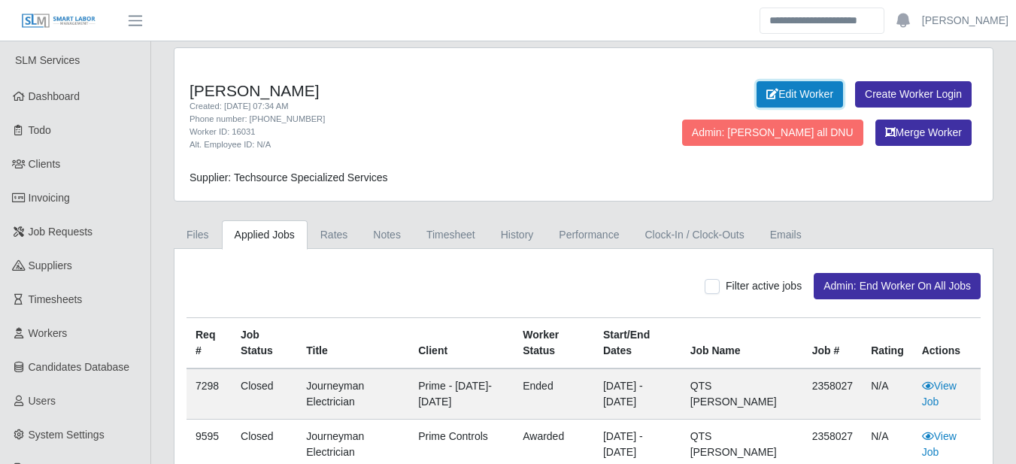
click at [798, 91] on link "Edit Worker" at bounding box center [800, 94] width 86 height 26
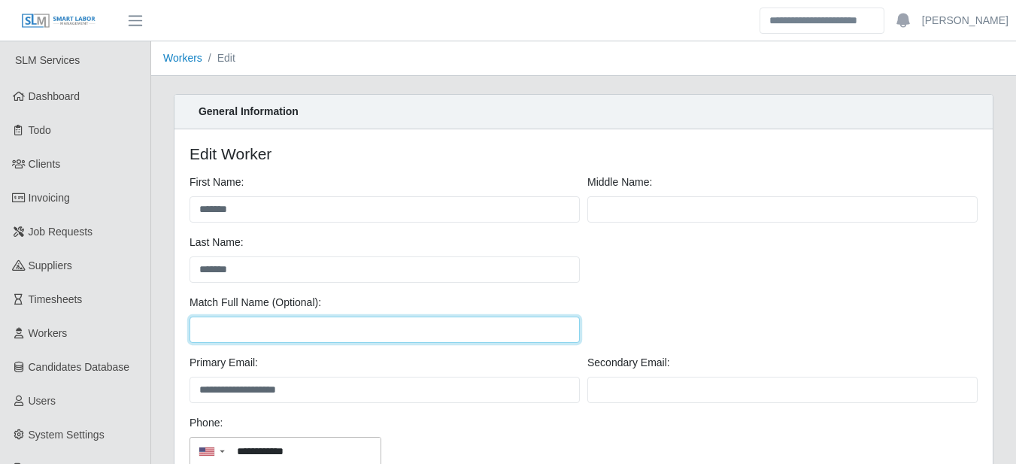
click at [295, 325] on input "Match Full Name (Optional):" at bounding box center [385, 330] width 390 height 26
paste input "**********"
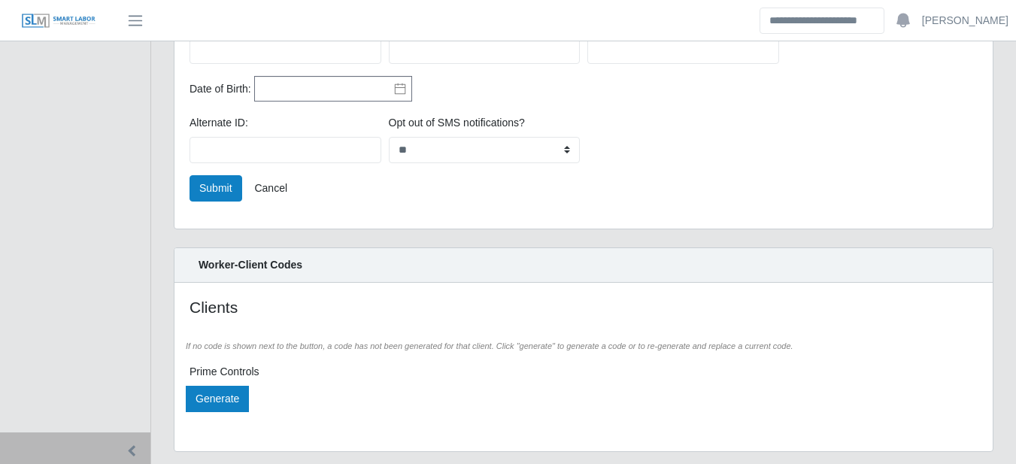
scroll to position [526, 0]
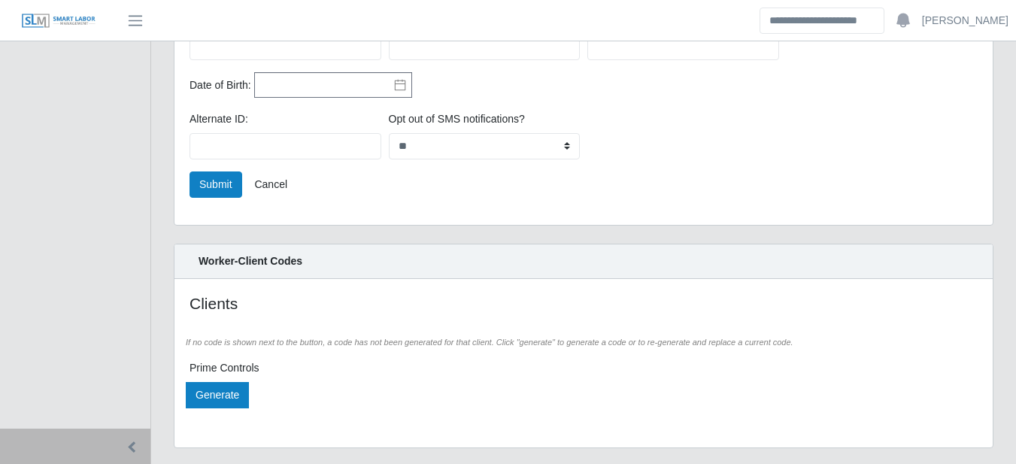
type input "**********"
click at [232, 201] on div "Submit Cancel" at bounding box center [584, 190] width 796 height 38
click at [231, 191] on button "Submit" at bounding box center [216, 184] width 53 height 26
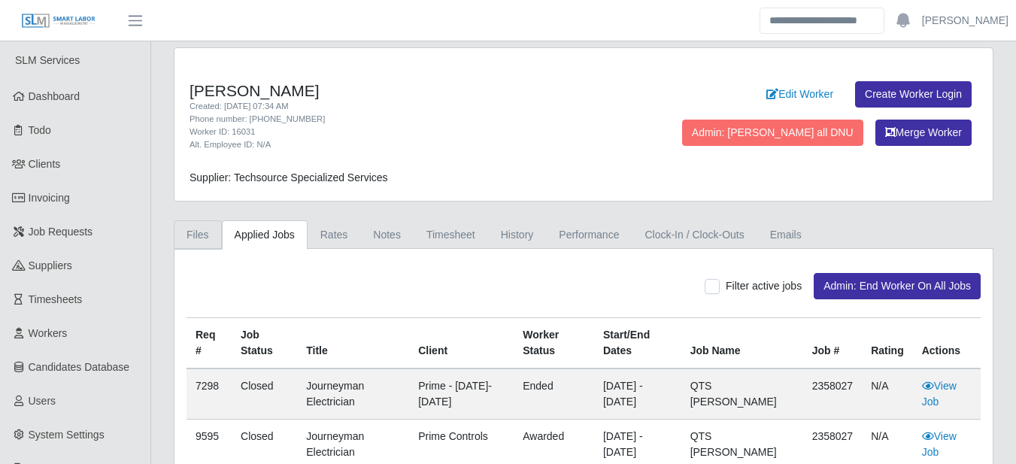
click at [197, 229] on link "Files" at bounding box center [198, 234] width 48 height 29
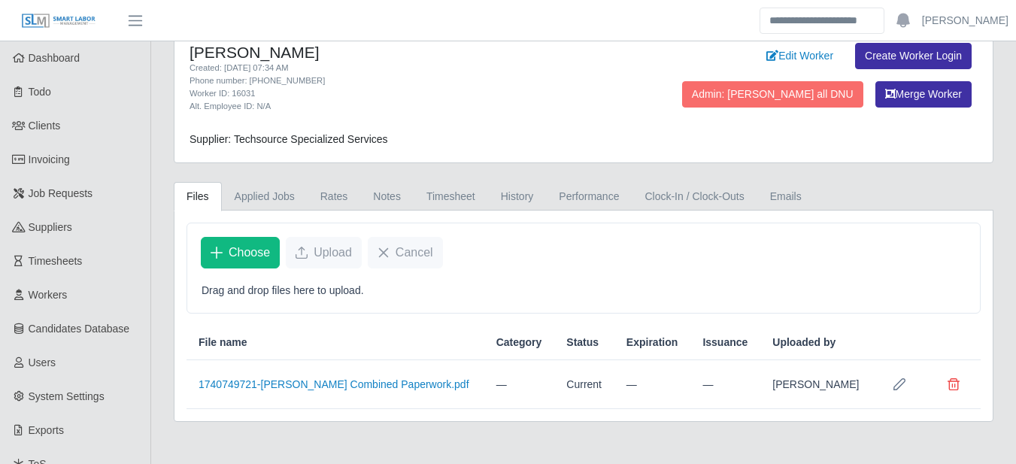
scroll to position [131, 0]
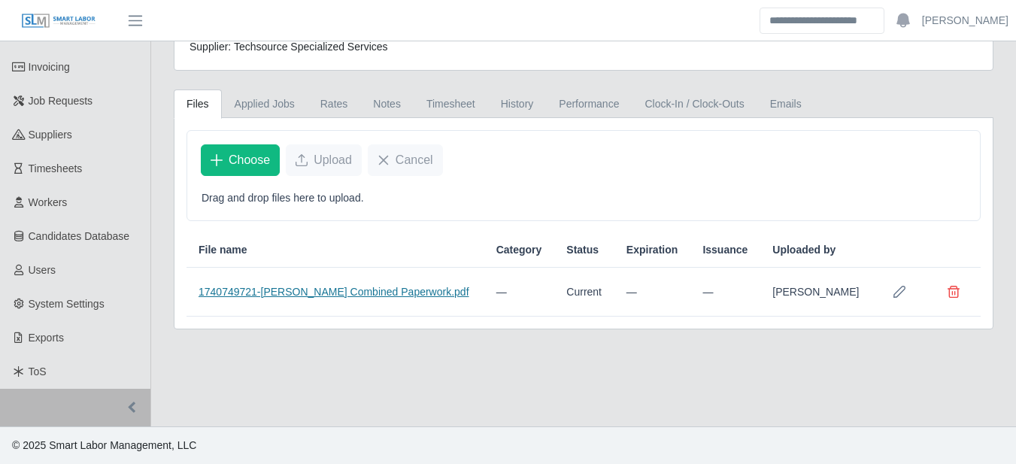
click at [372, 295] on link "1740749721-[PERSON_NAME] Combined Paperwork.pdf" at bounding box center [334, 292] width 271 height 12
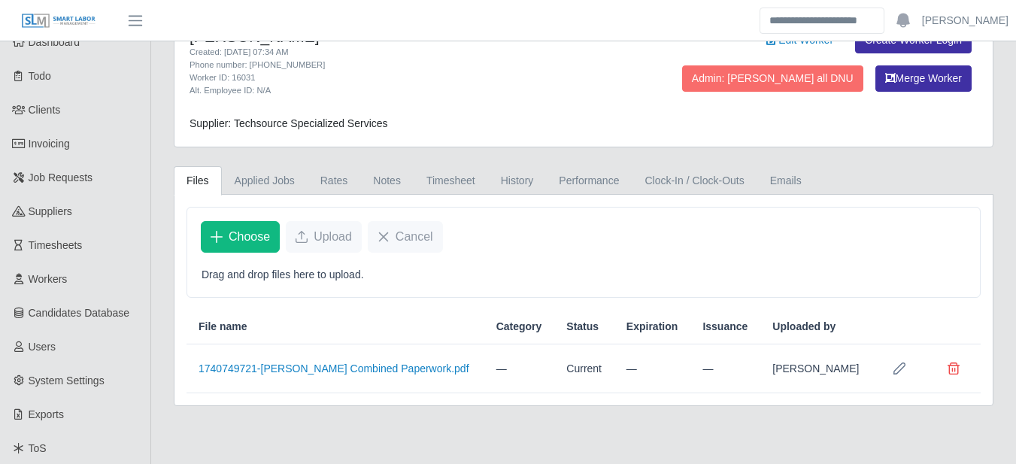
scroll to position [0, 0]
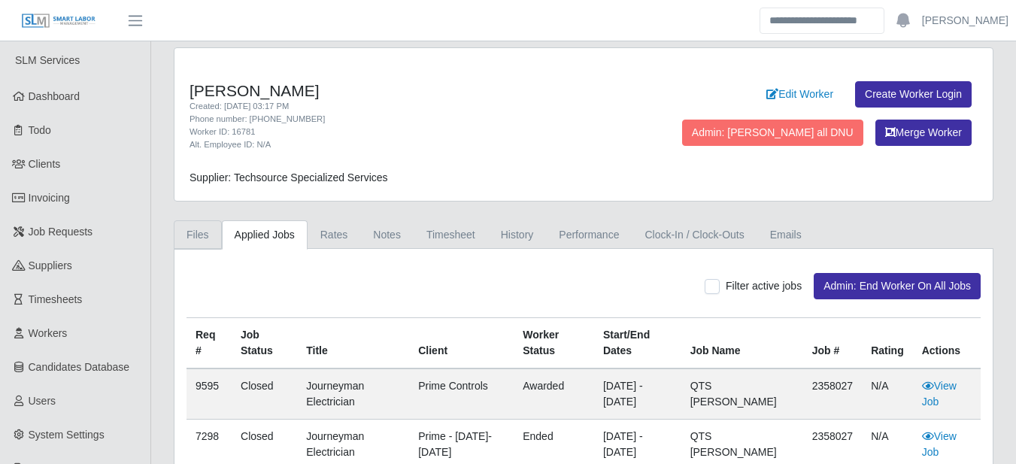
click at [195, 231] on link "Files" at bounding box center [198, 234] width 48 height 29
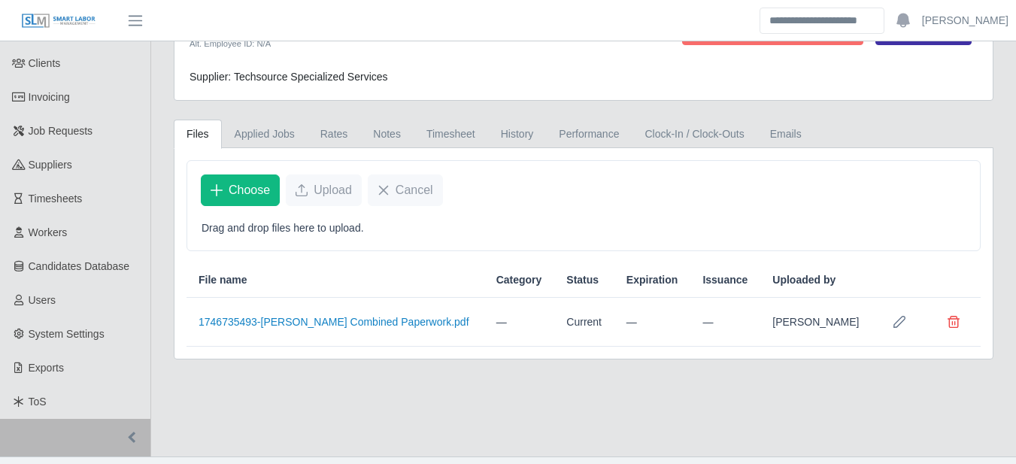
scroll to position [131, 0]
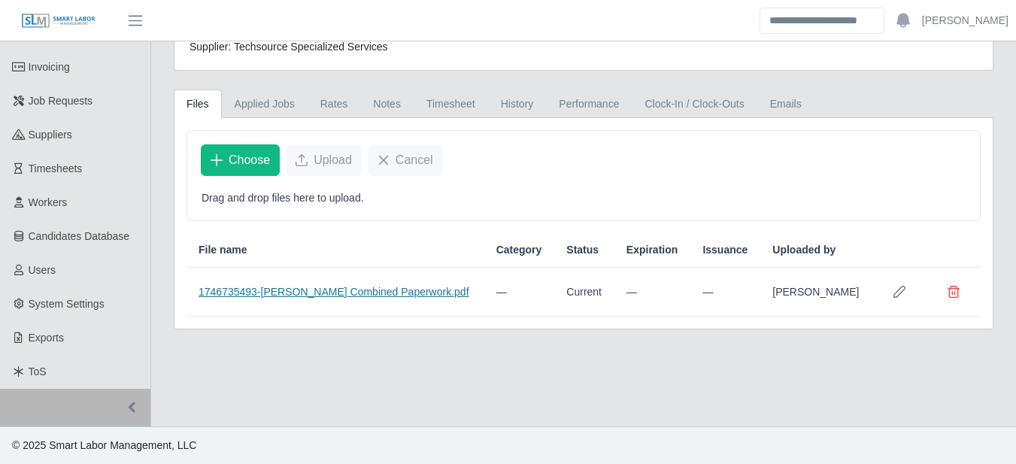
click at [320, 292] on link "1746735493-Fredy Vega Combined Paperwork.pdf" at bounding box center [334, 292] width 271 height 12
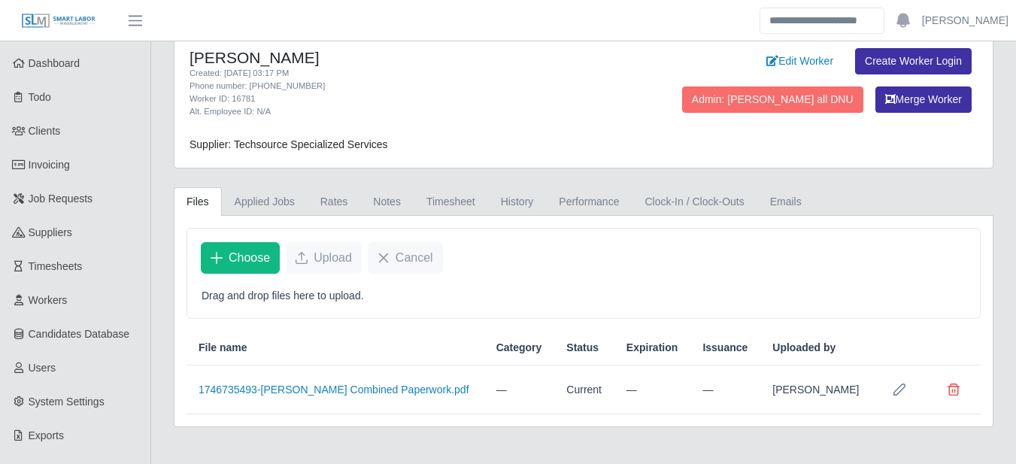
scroll to position [0, 0]
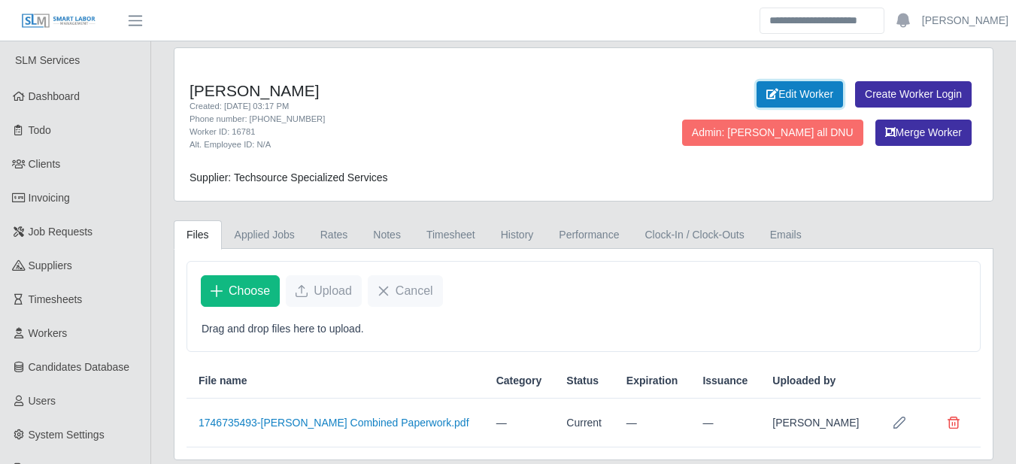
click at [808, 85] on link "Edit Worker" at bounding box center [800, 94] width 86 height 26
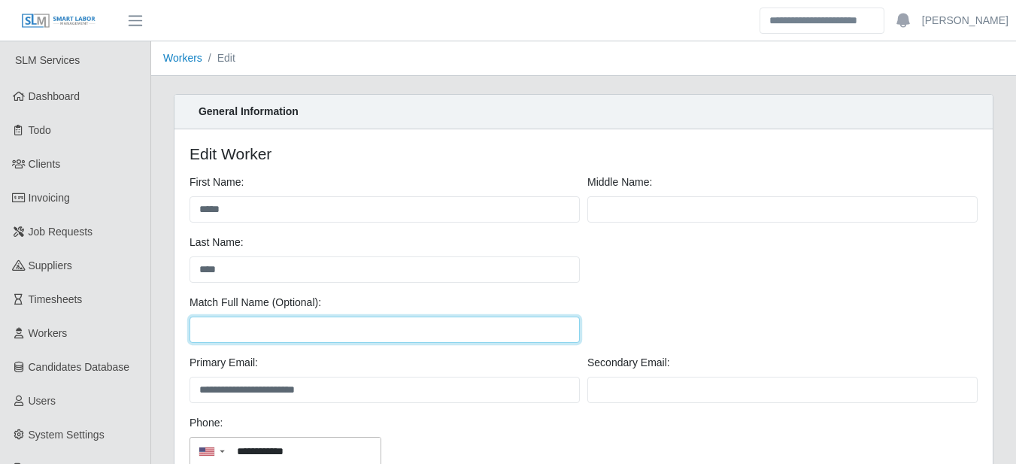
click at [208, 326] on input "Match Full Name (Optional):" at bounding box center [385, 330] width 390 height 26
paste input "**********"
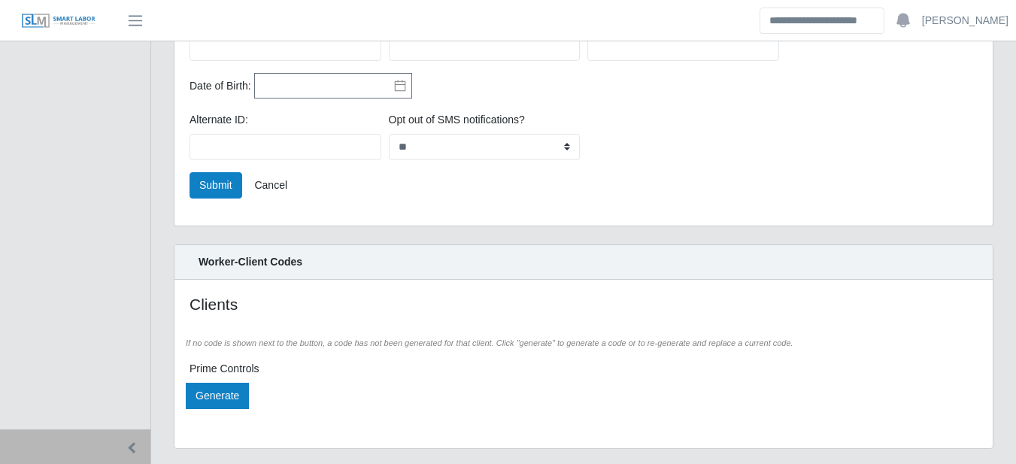
scroll to position [526, 0]
type input "**********"
click at [217, 190] on button "Submit" at bounding box center [216, 184] width 53 height 26
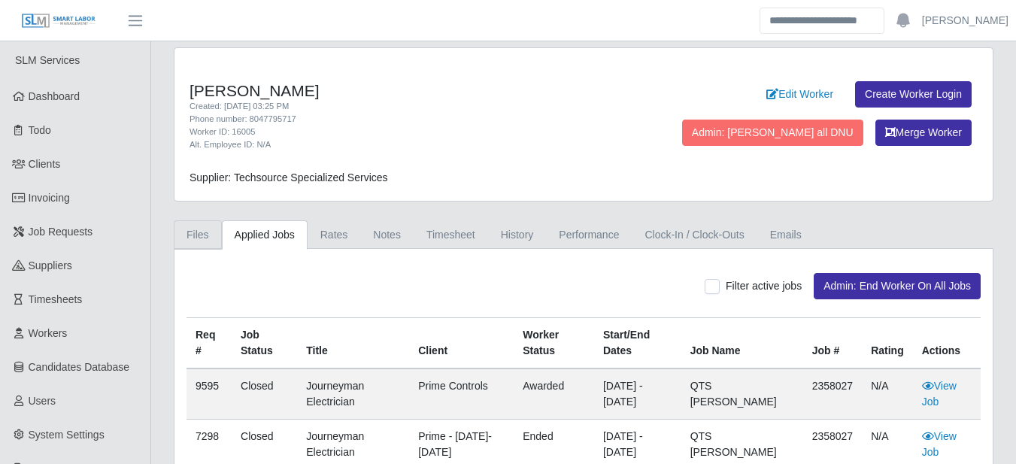
click at [197, 241] on link "Files" at bounding box center [198, 234] width 48 height 29
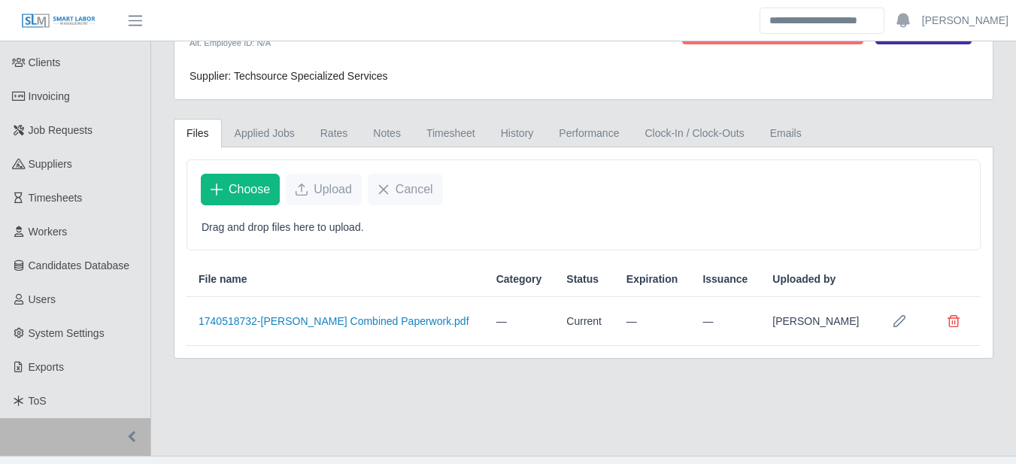
scroll to position [131, 0]
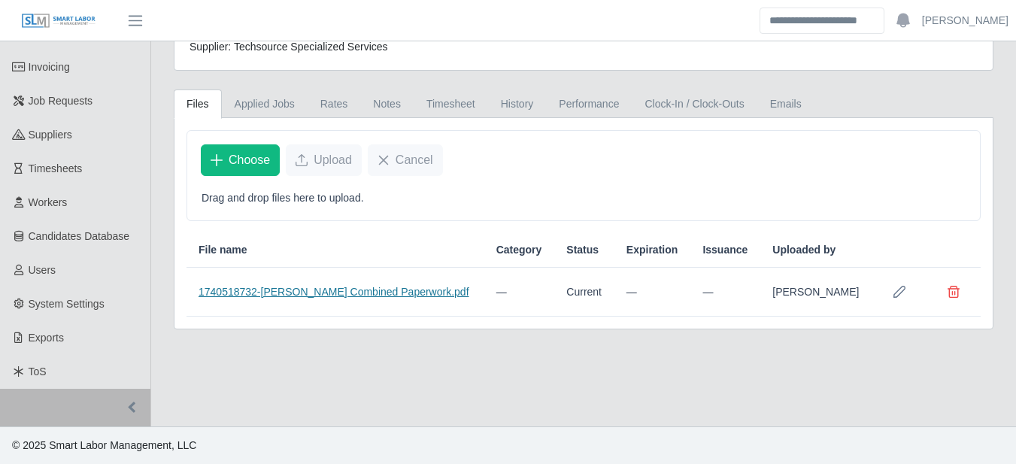
click at [262, 292] on link "1740518732-[PERSON_NAME] Combined Paperwork.pdf" at bounding box center [334, 292] width 271 height 12
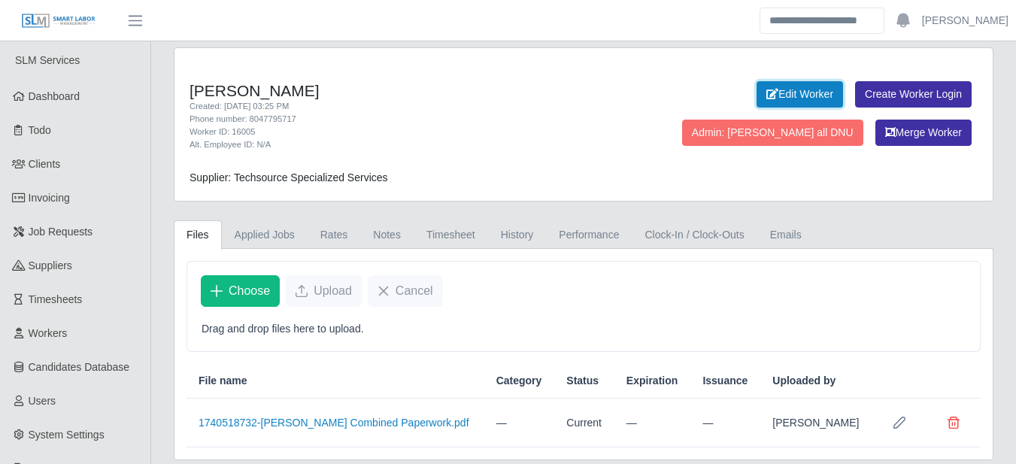
click at [809, 96] on link "Edit Worker" at bounding box center [800, 94] width 86 height 26
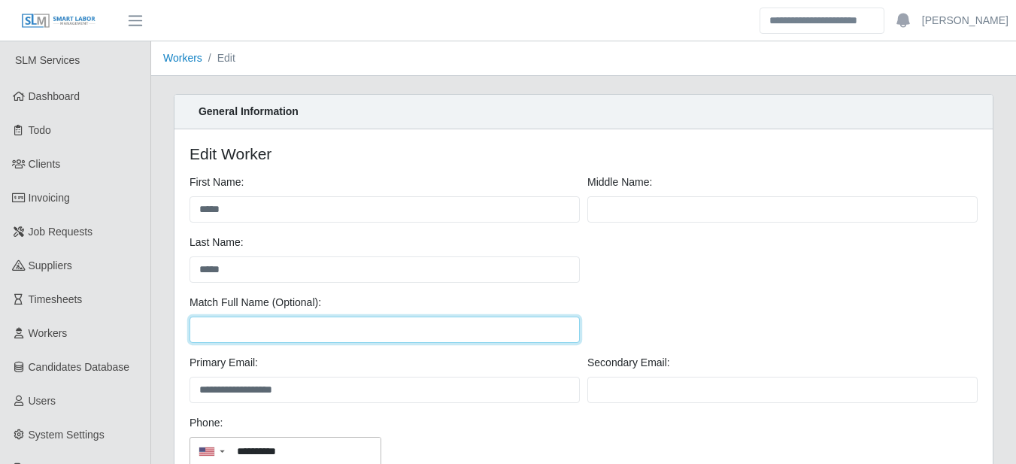
click at [211, 328] on input "Match Full Name (Optional):" at bounding box center [385, 330] width 390 height 26
paste input "**********"
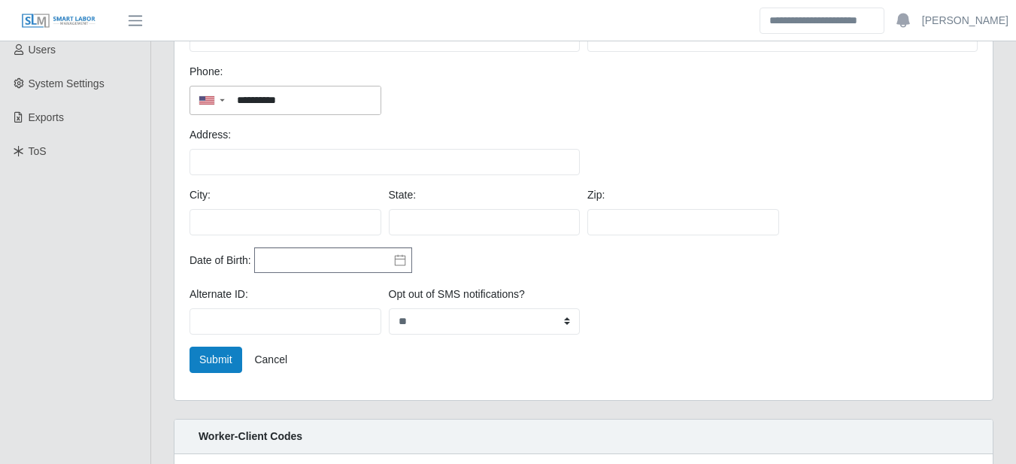
scroll to position [526, 0]
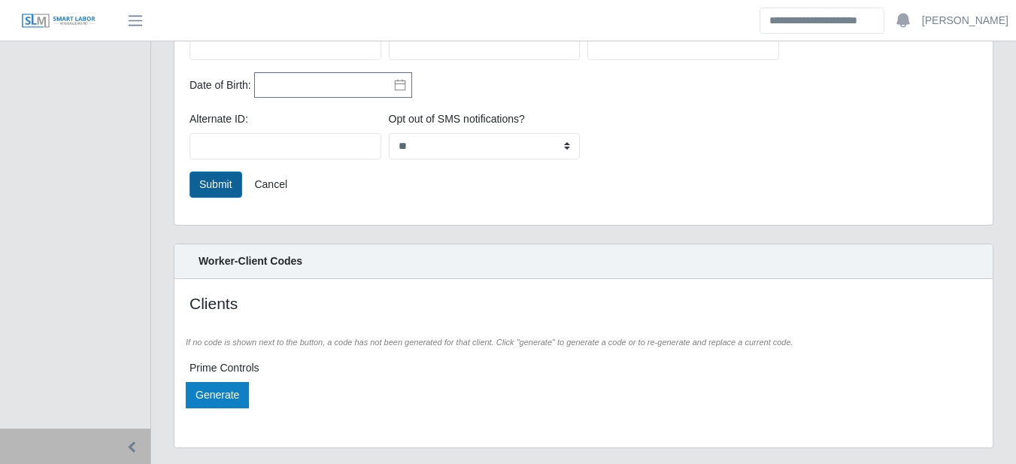
type input "**********"
click at [223, 188] on button "Submit" at bounding box center [216, 184] width 53 height 26
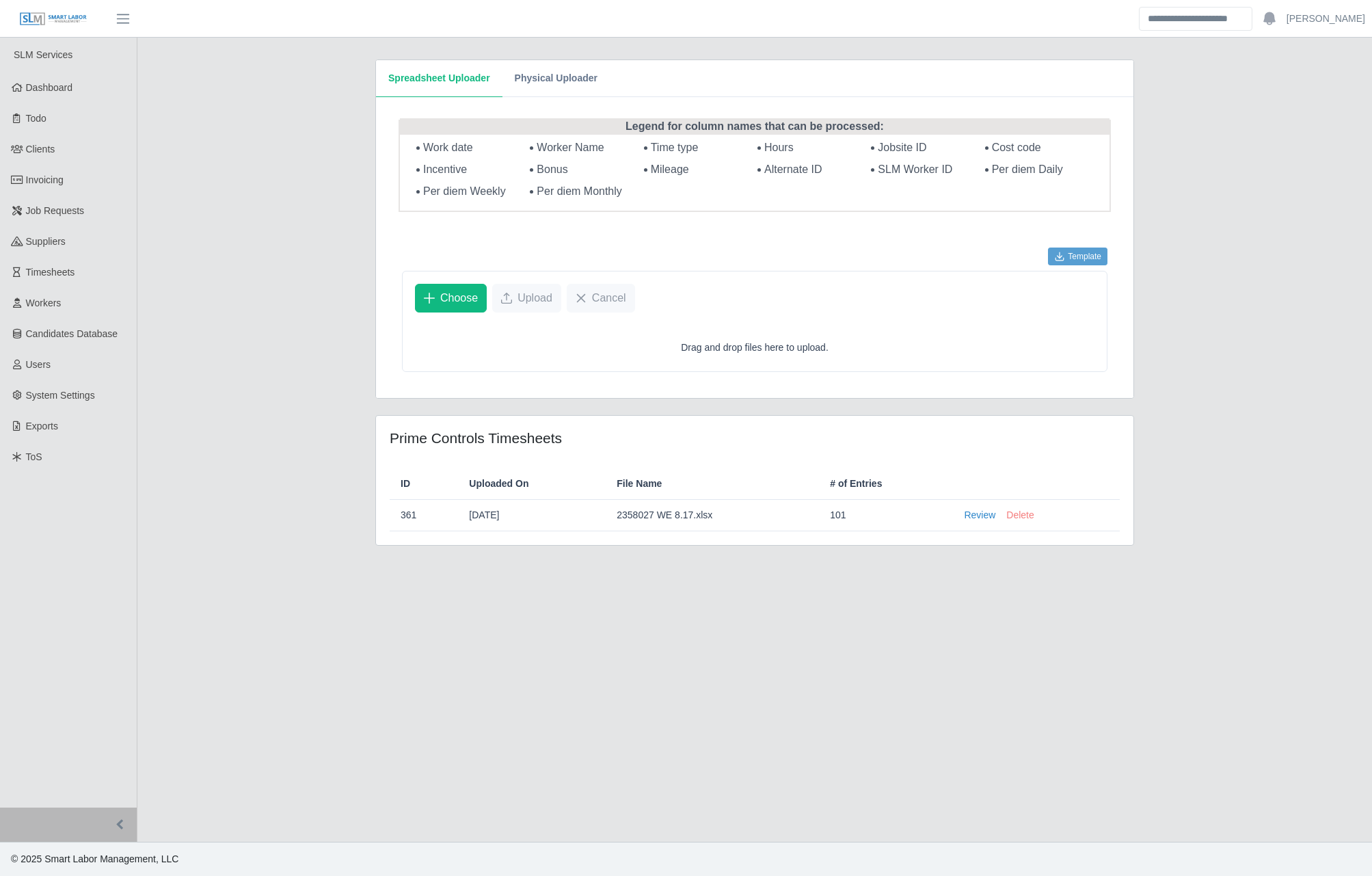
click at [1021, 513] on button "Delete" at bounding box center [1020, 516] width 27 height 15
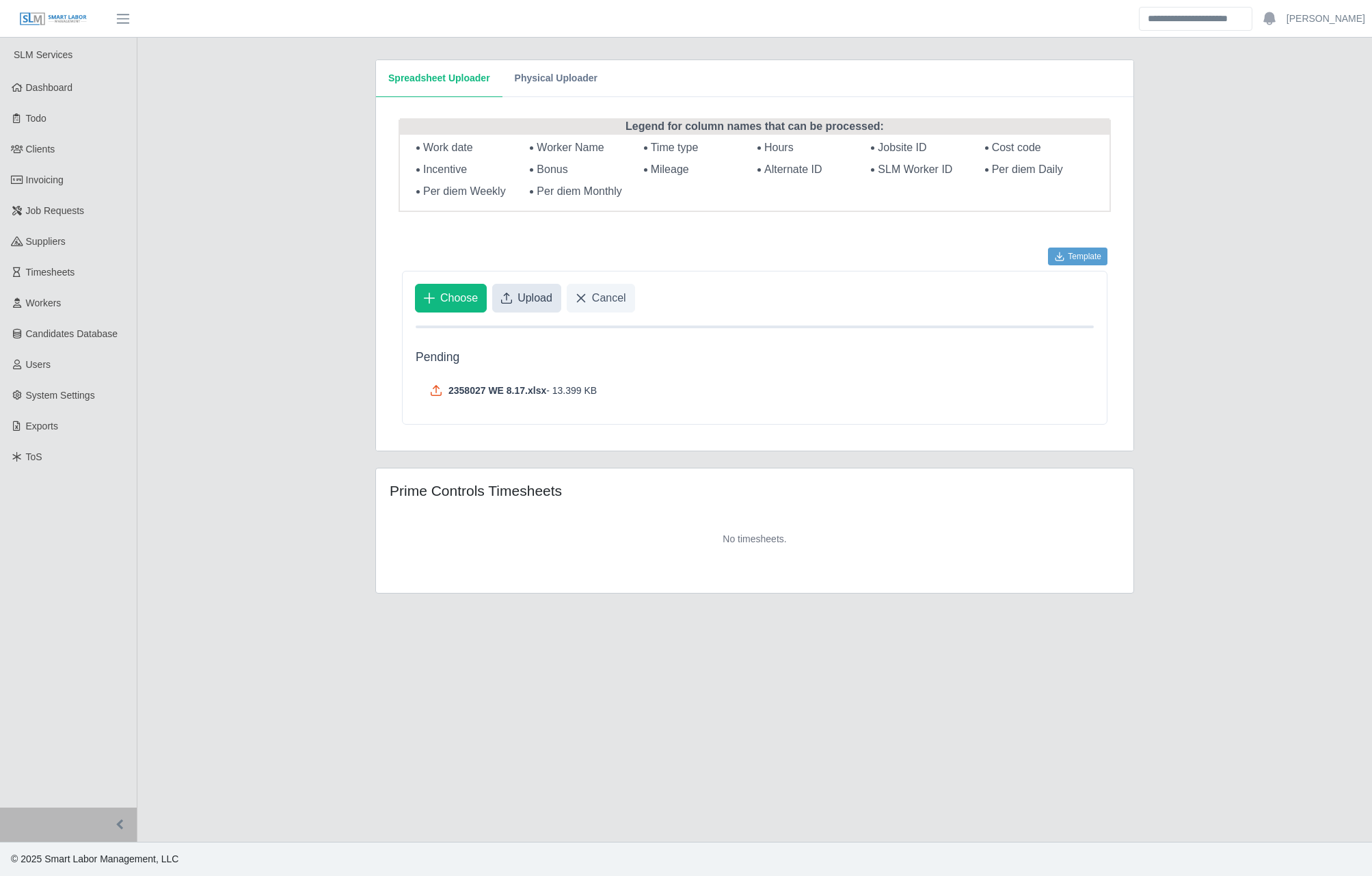
click at [527, 300] on span "Upload" at bounding box center [535, 298] width 35 height 16
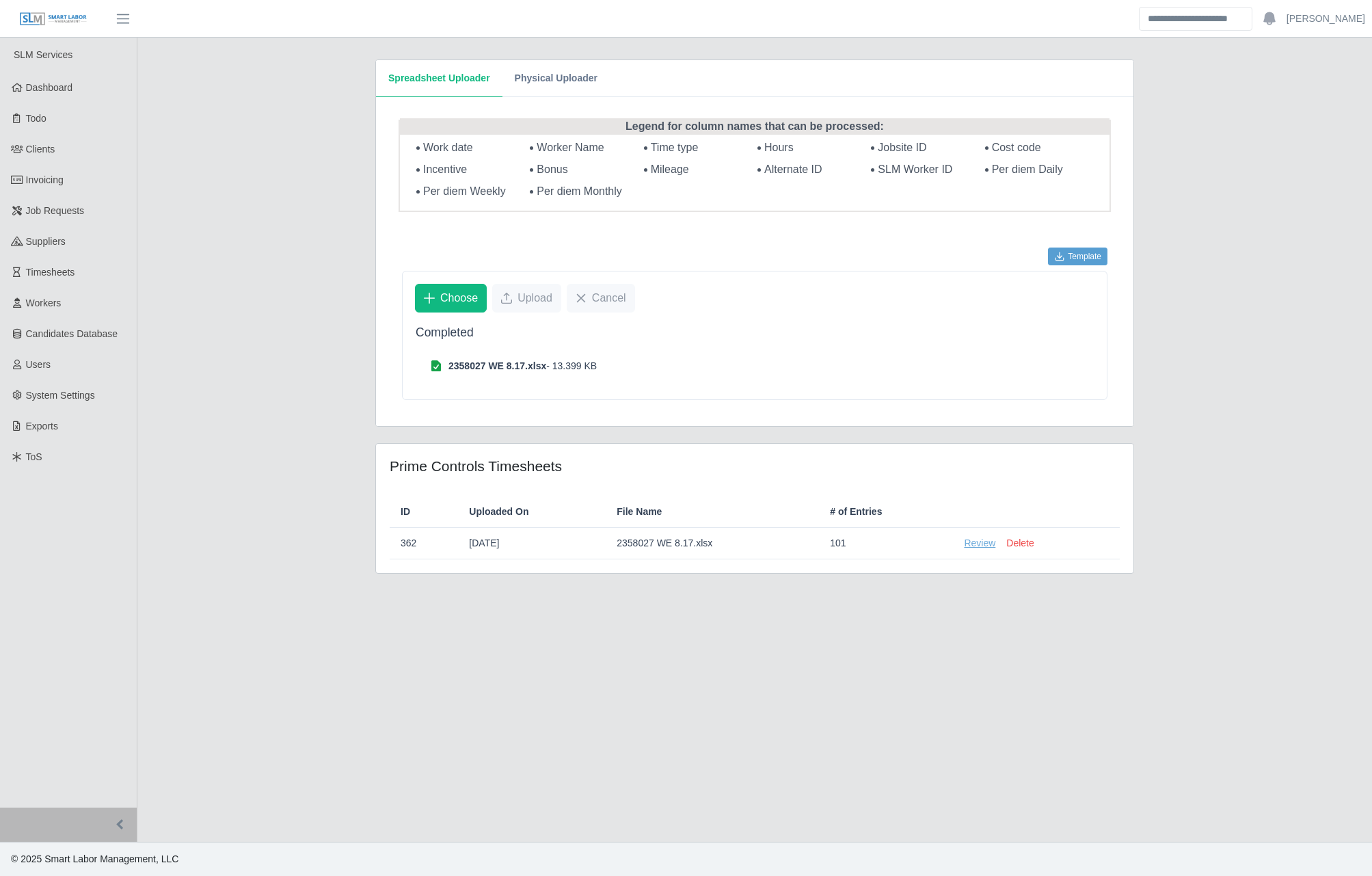
click at [981, 544] on link "Review" at bounding box center [979, 544] width 32 height 15
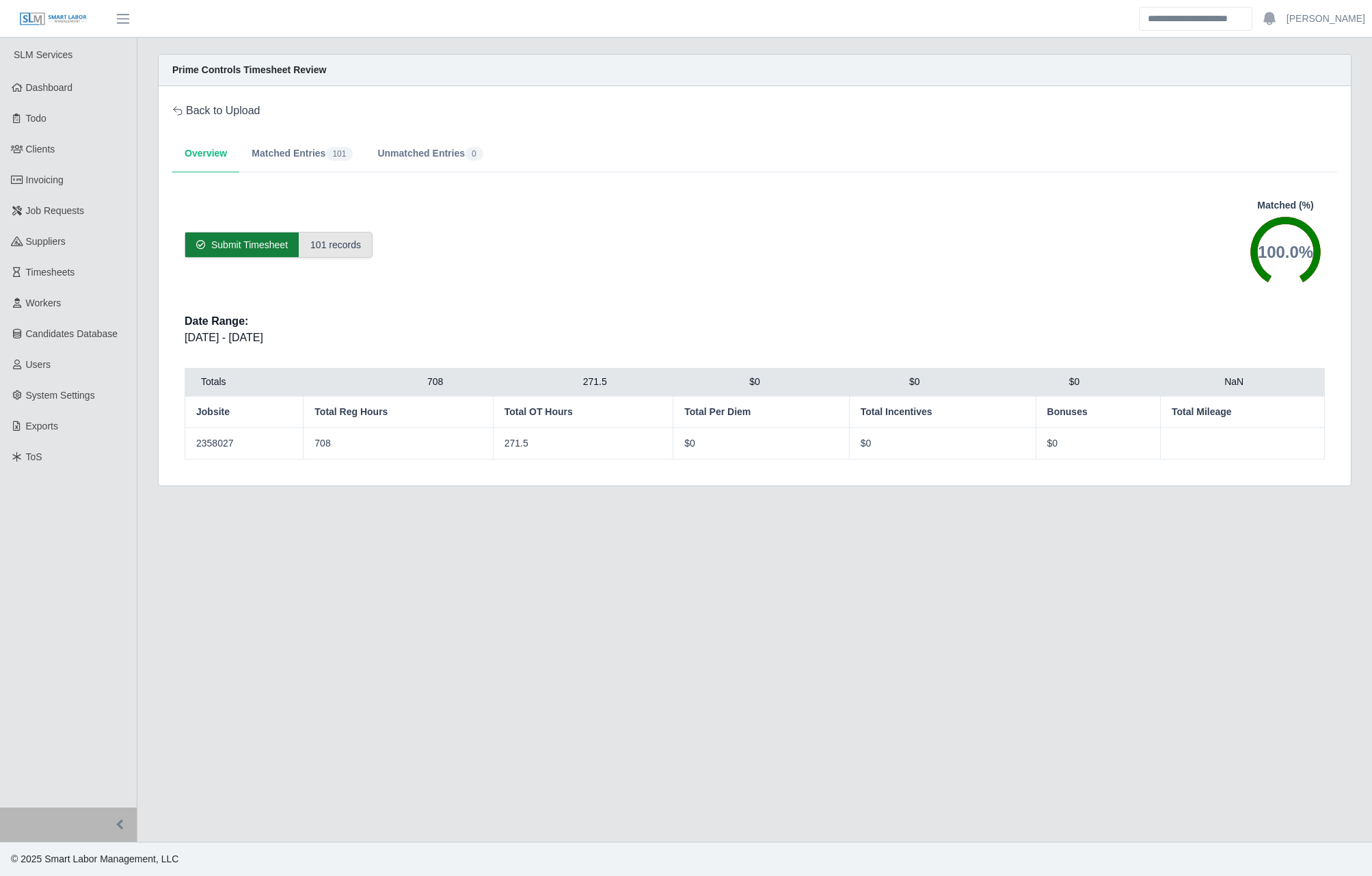
click at [231, 244] on span "Submit Timesheet" at bounding box center [249, 245] width 76 height 14
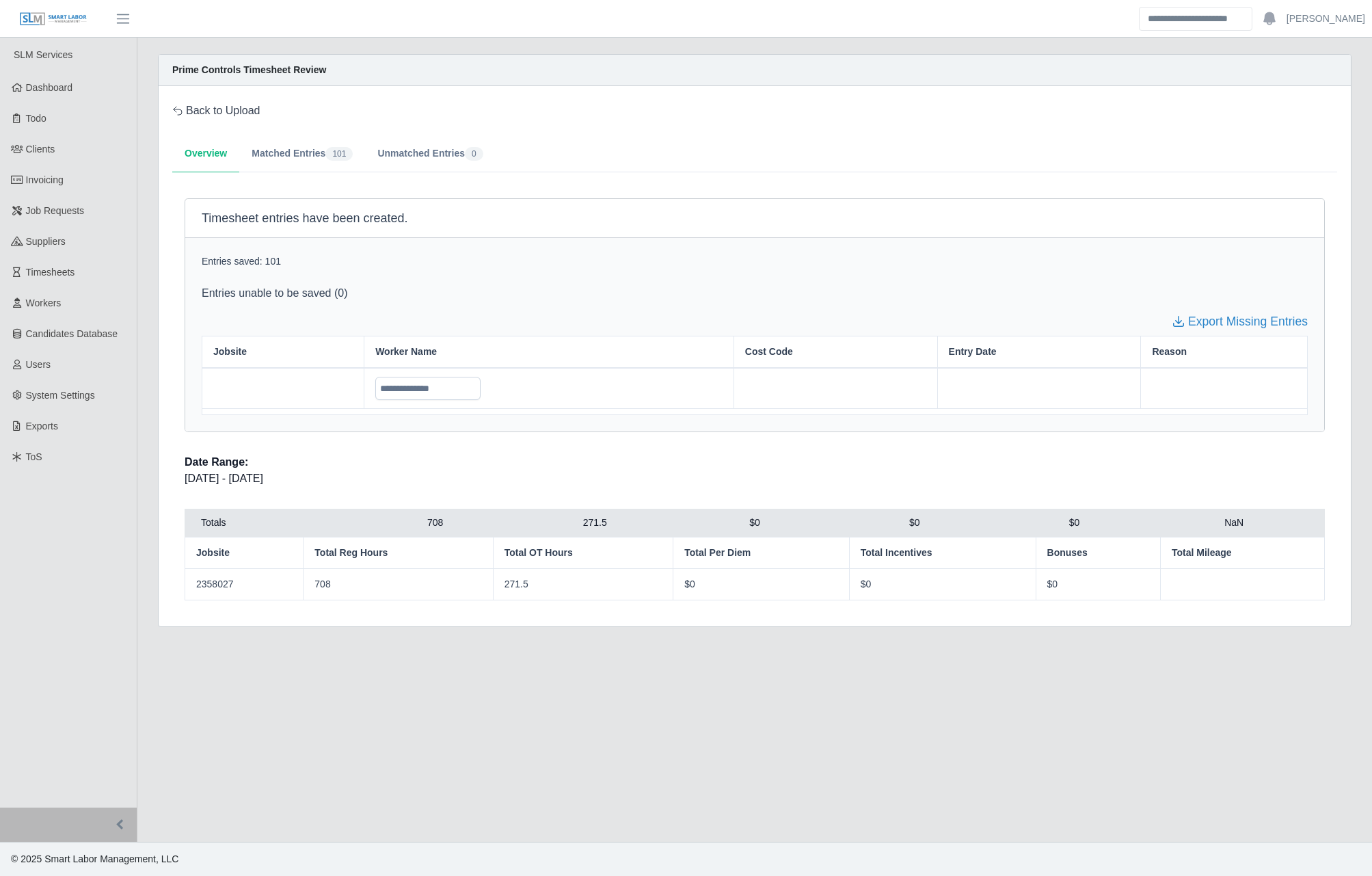
click at [408, 96] on div "Back to Upload Overview Matched Entries 101 Unmatched Entries 0 Timesheet entri…" at bounding box center [755, 357] width 1193 height 540
click at [208, 107] on link "Back to Upload" at bounding box center [216, 111] width 88 height 16
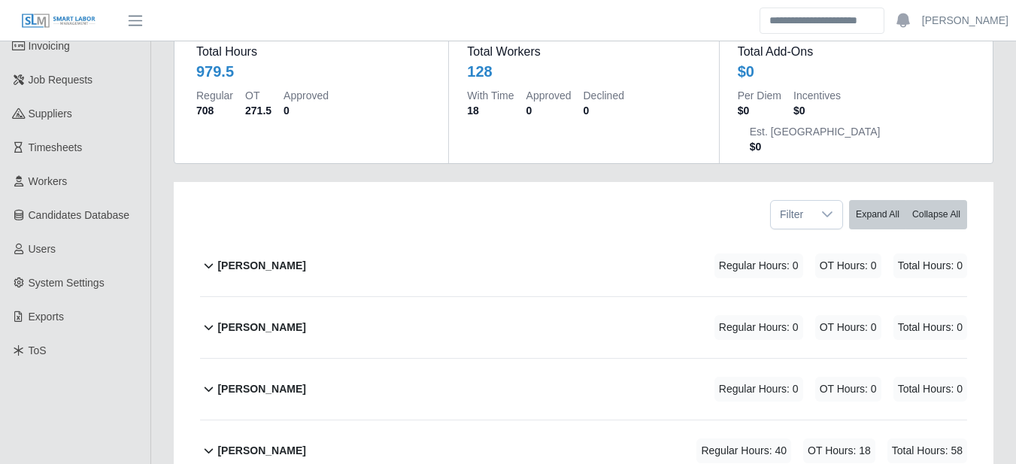
scroll to position [175, 0]
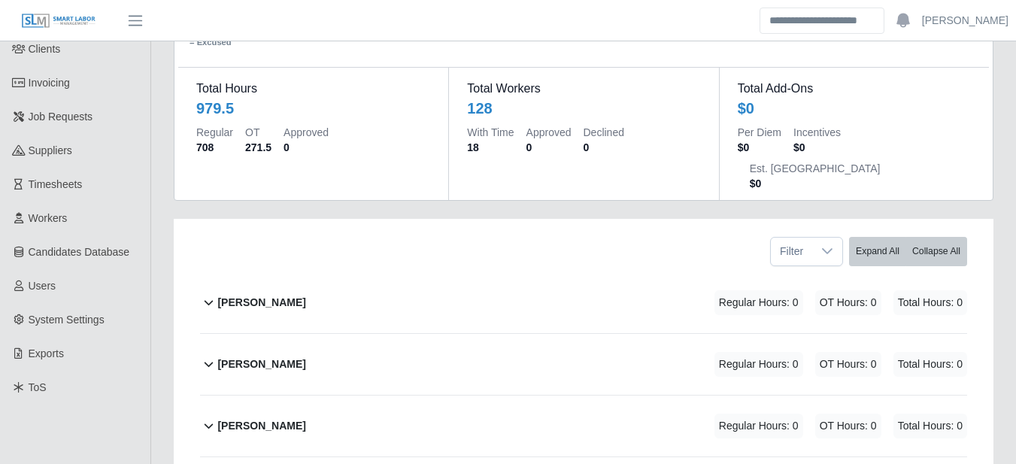
scroll to position [0, 0]
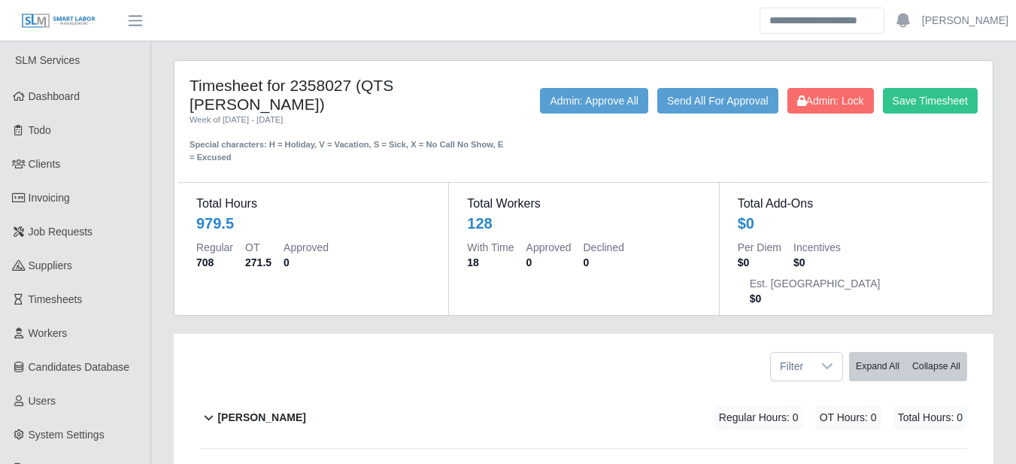
click at [420, 128] on div "Special characters: H = Holiday, V = Vacation, S = Sick, X = No Call No Show, E…" at bounding box center [347, 145] width 315 height 38
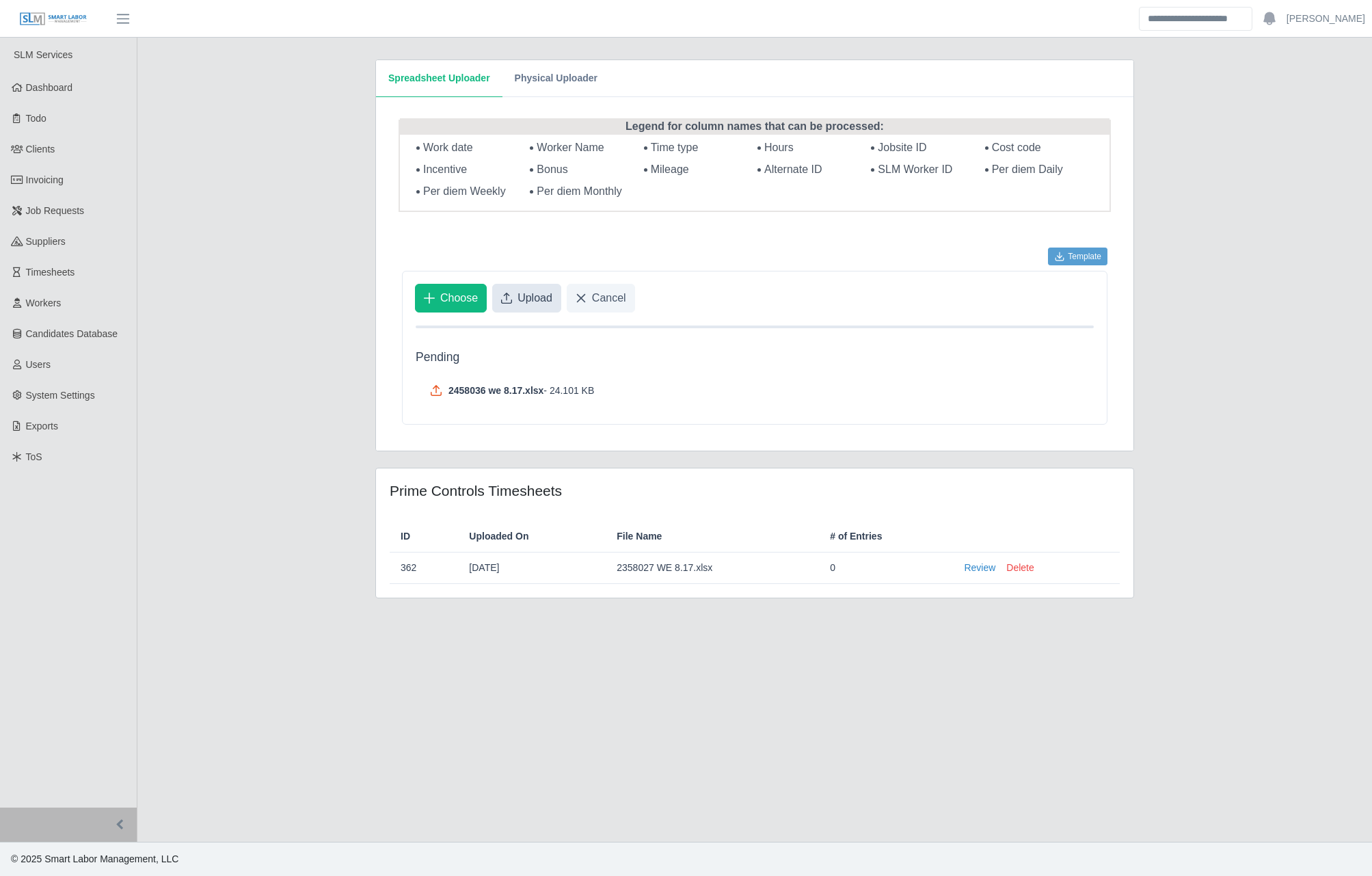
click at [516, 304] on button "Upload" at bounding box center [527, 298] width 69 height 29
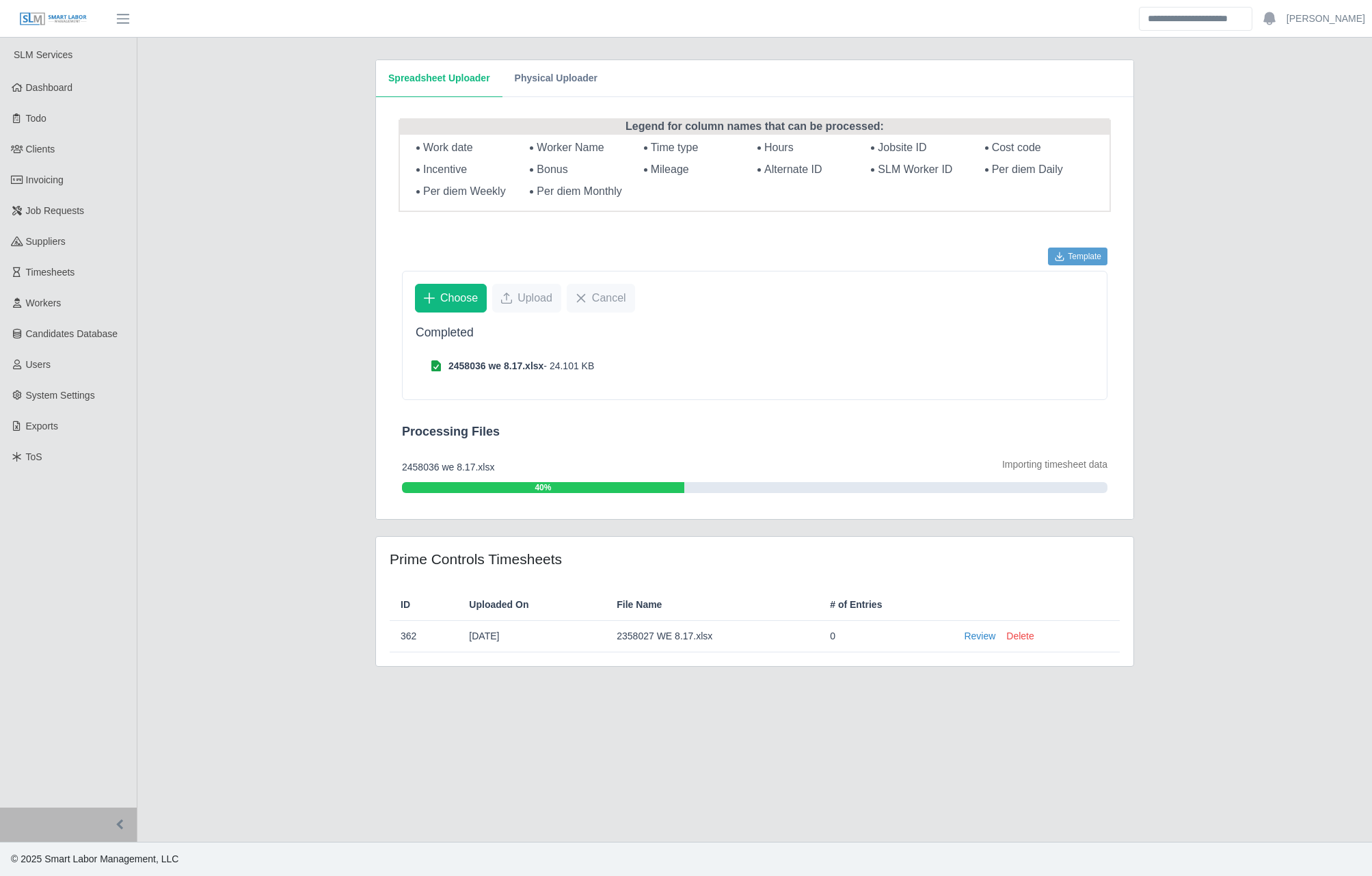
click at [718, 518] on div "Legend for column names that can be processed: Work date Worker Name Time type …" at bounding box center [755, 308] width 757 height 422
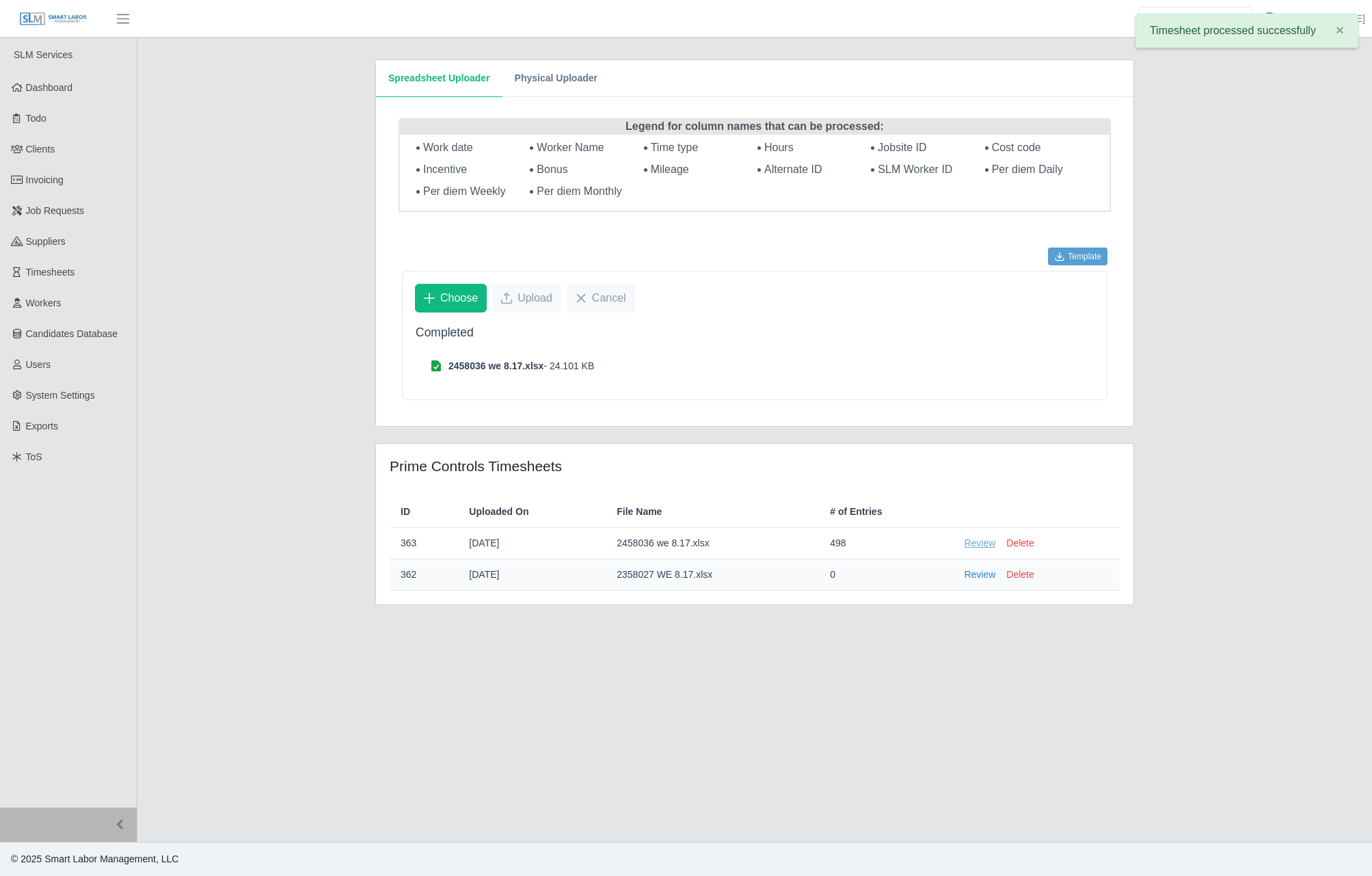
click at [986, 545] on link "Review" at bounding box center [979, 544] width 32 height 15
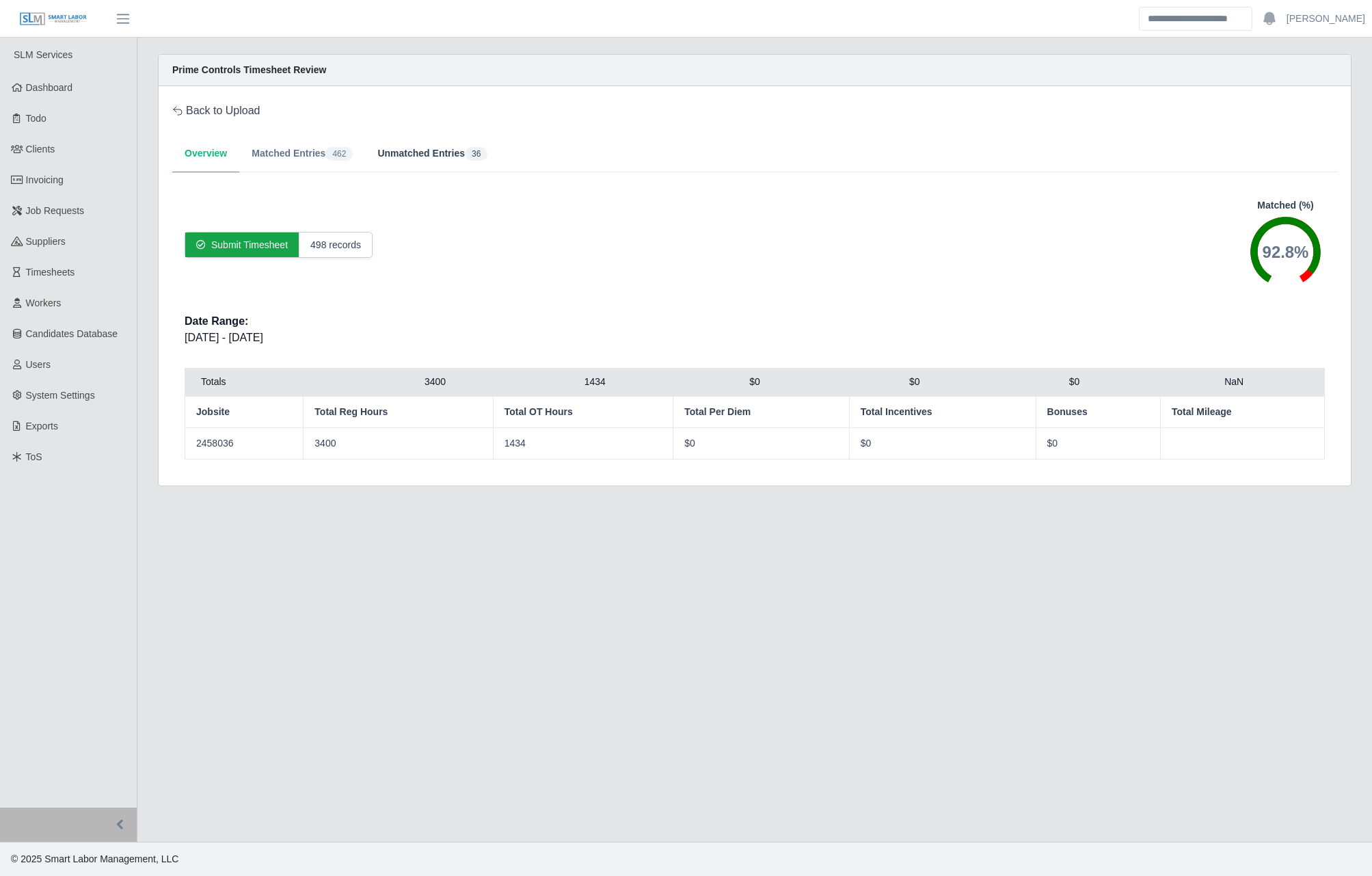
click at [443, 156] on button "Unmatched Entries 36" at bounding box center [433, 154] width 135 height 37
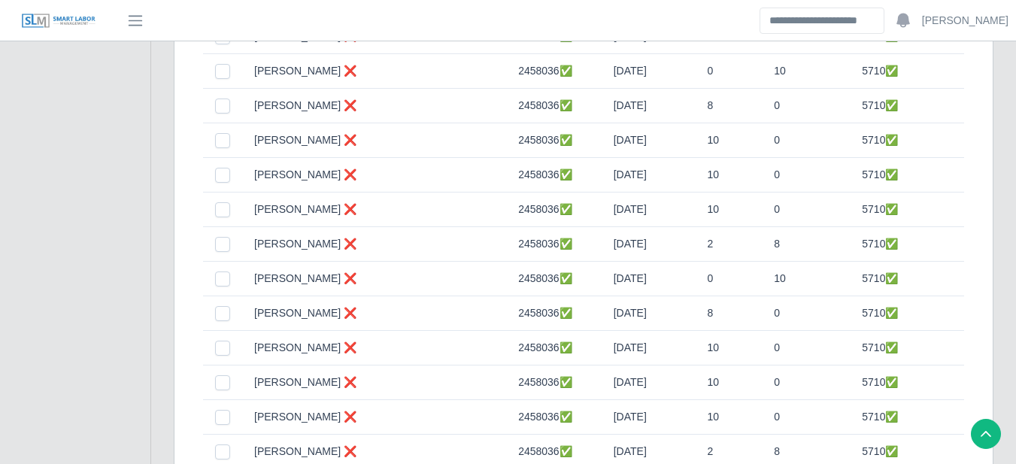
scroll to position [1178, 0]
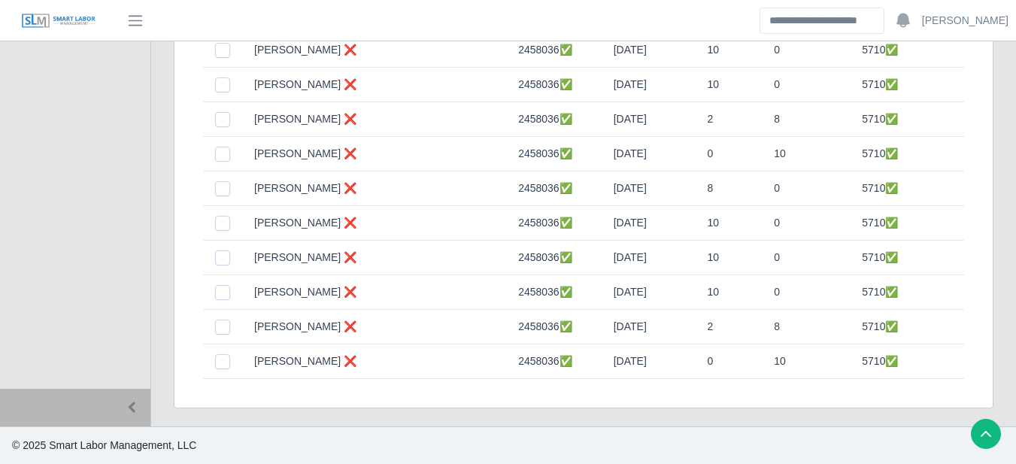
drag, startPoint x: 130, startPoint y: 148, endPoint x: 141, endPoint y: 150, distance: 10.6
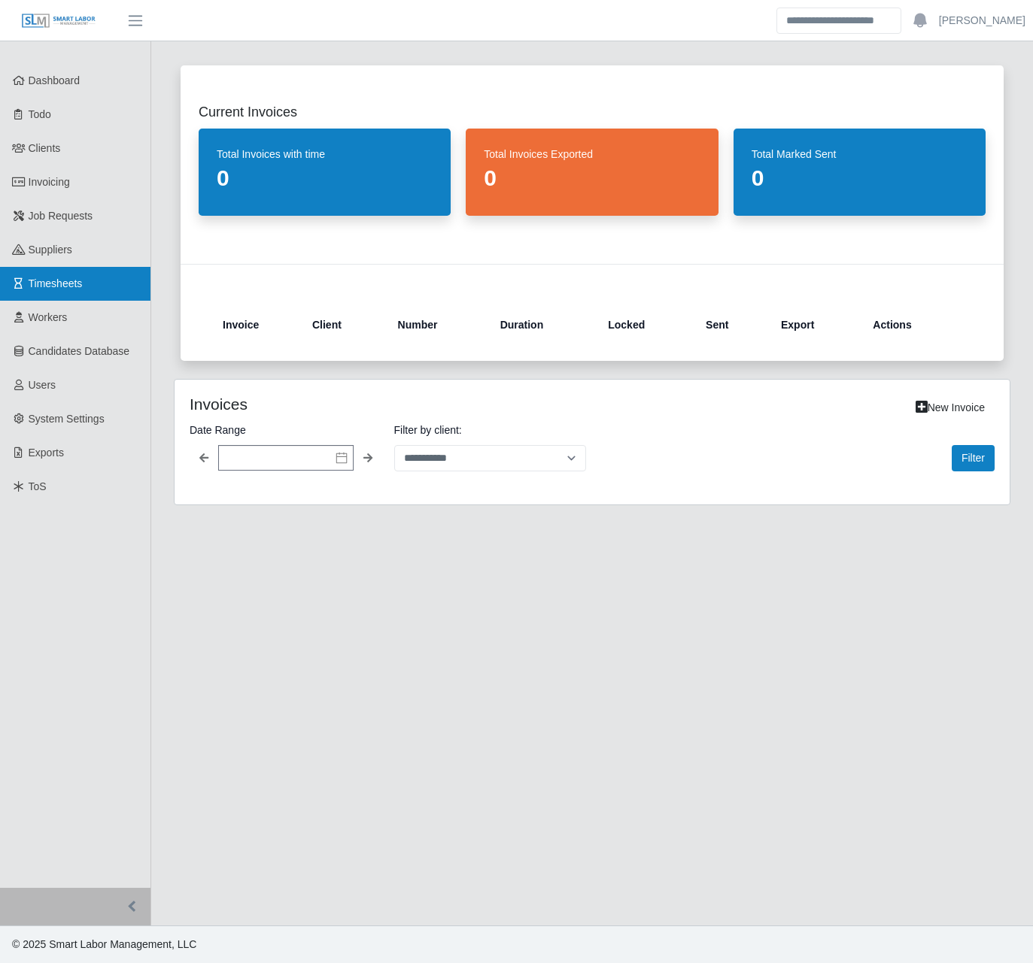
click at [73, 286] on link "Timesheets" at bounding box center [75, 284] width 150 height 34
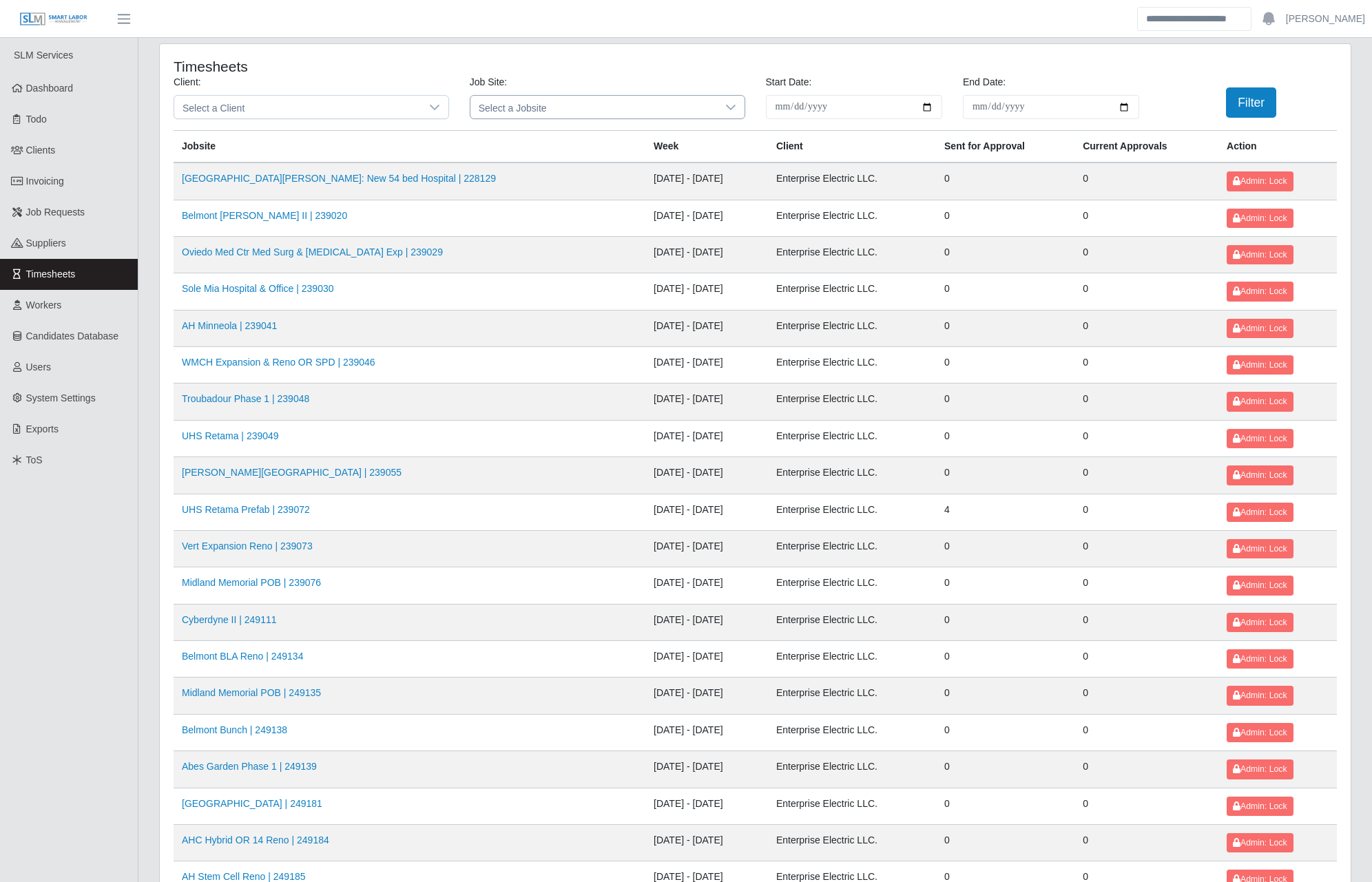
click at [551, 108] on span "Select a Jobsite" at bounding box center [593, 107] width 246 height 23
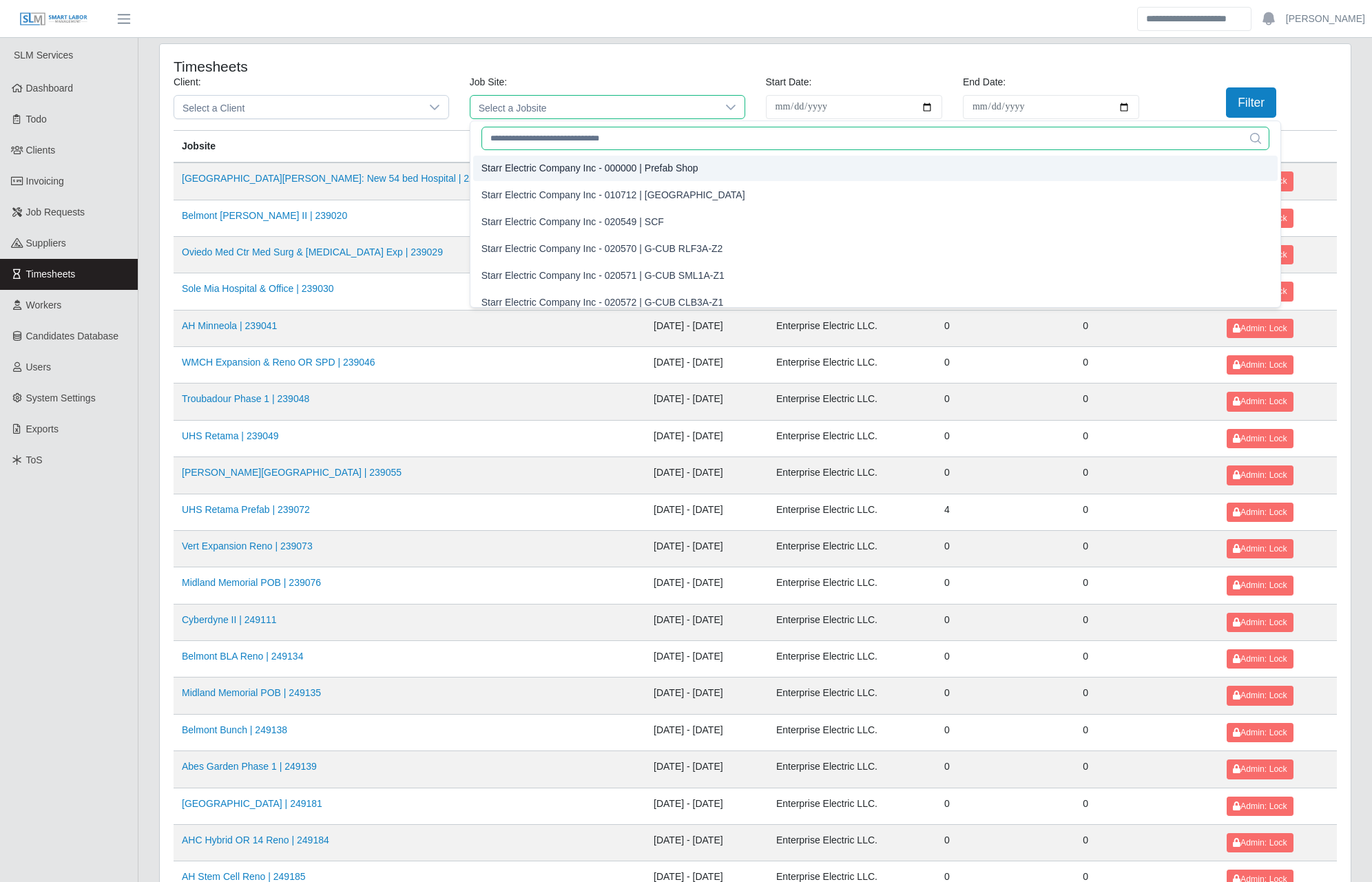
click at [531, 140] on input "text" at bounding box center [876, 138] width 789 height 24
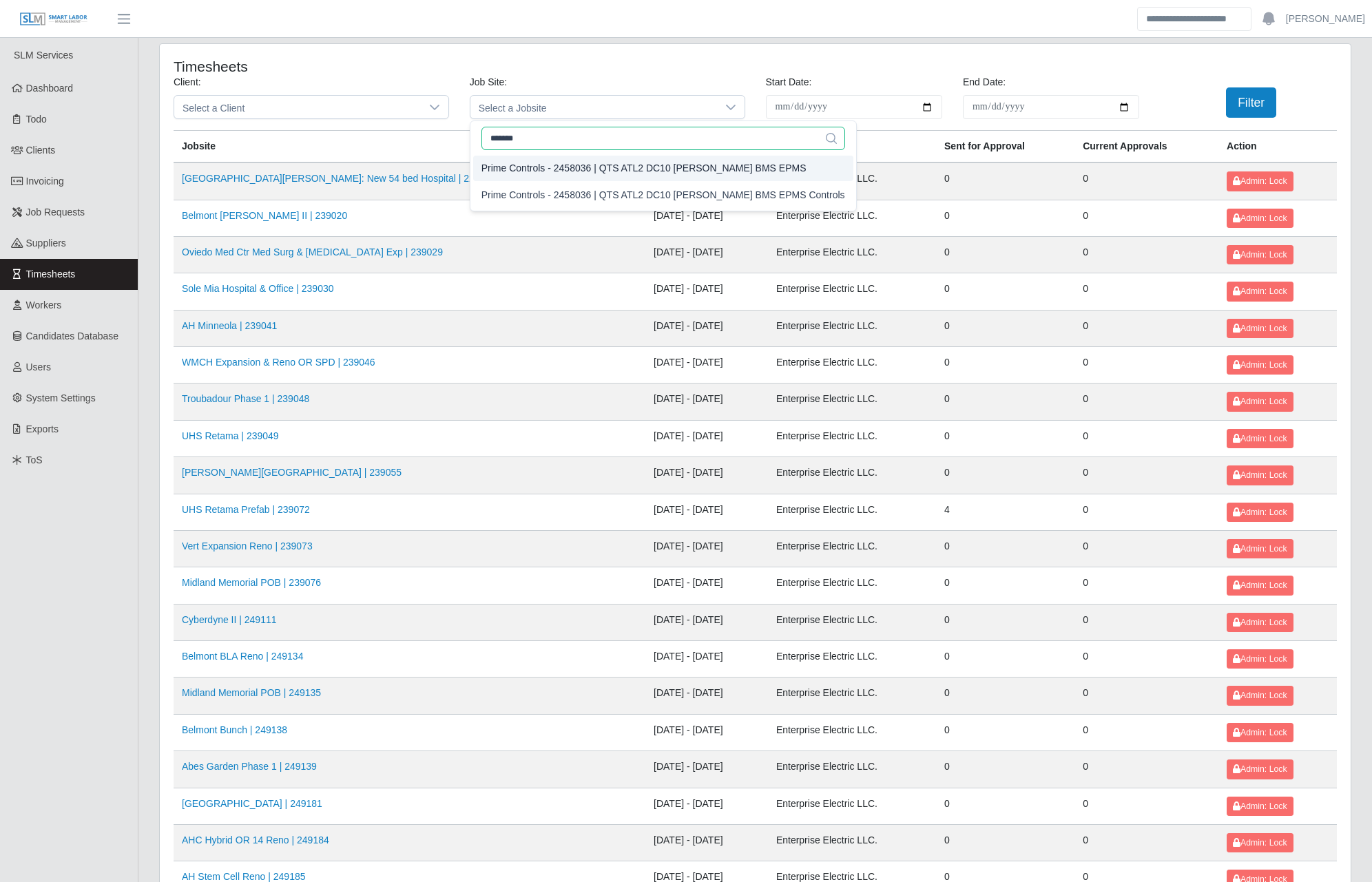
type input "*******"
click at [826, 133] on icon at bounding box center [832, 138] width 11 height 11
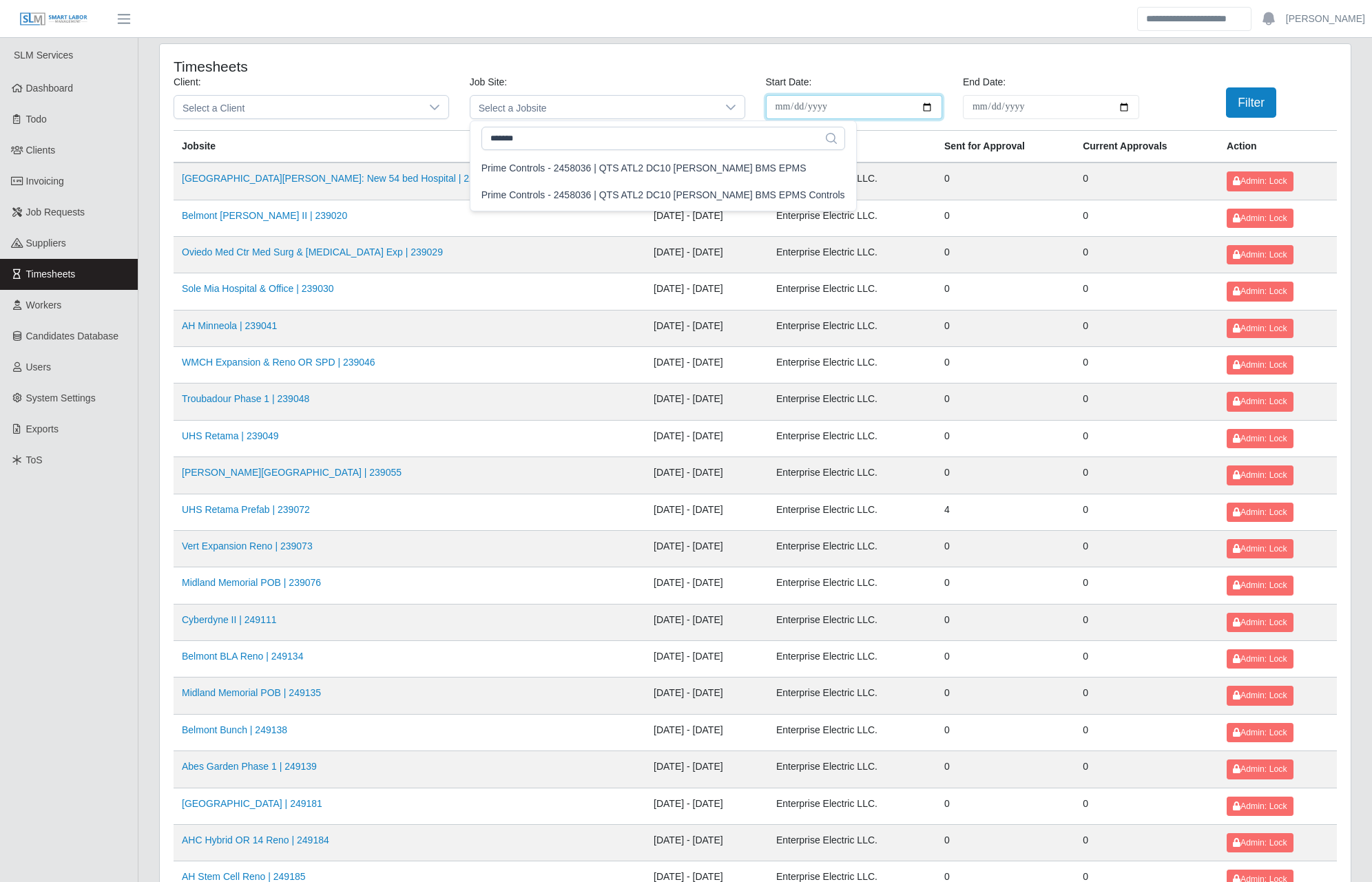
click at [927, 104] on input "**********" at bounding box center [854, 107] width 177 height 24
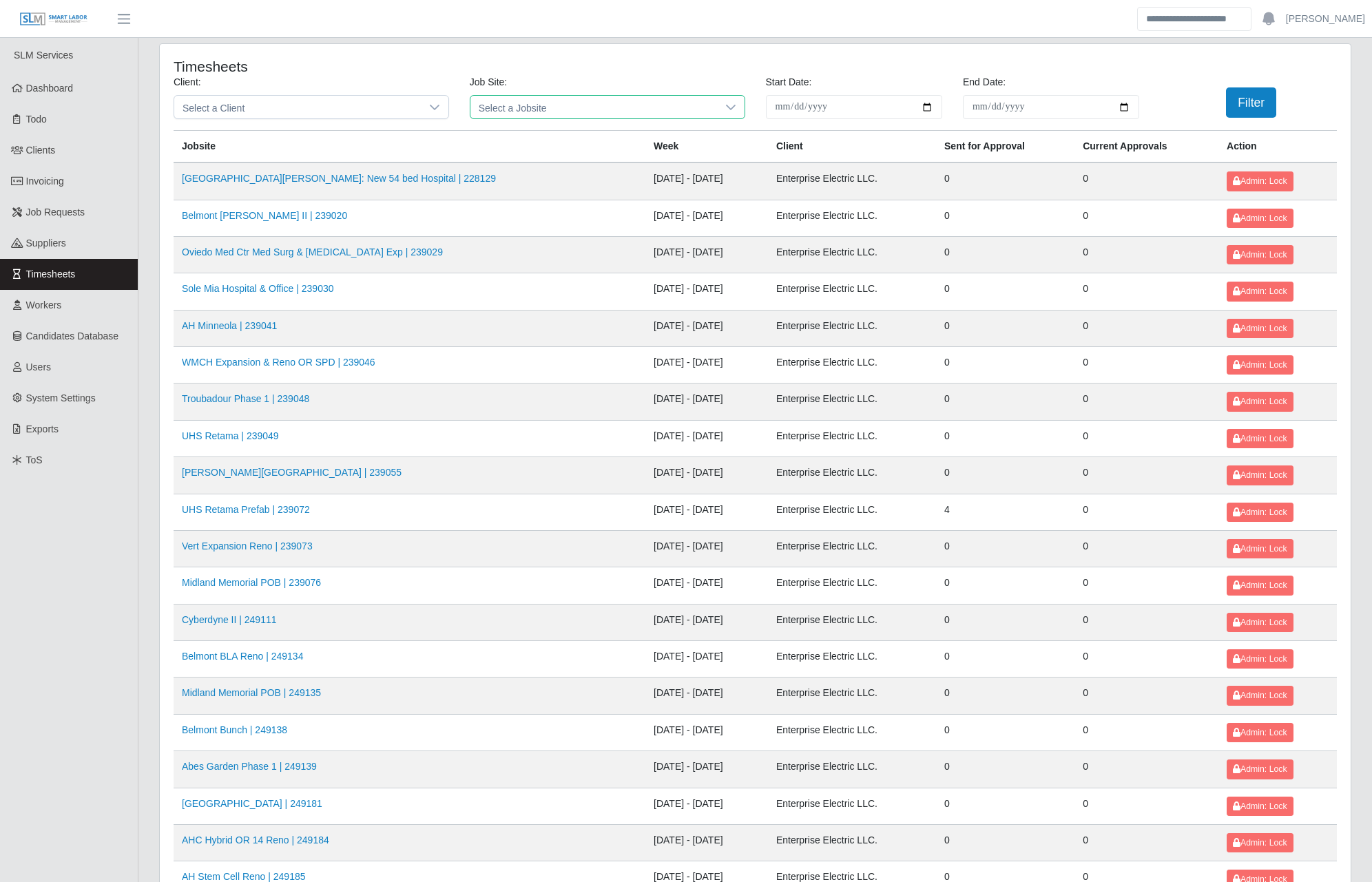
click at [694, 104] on span "Select a Jobsite" at bounding box center [593, 107] width 246 height 23
click at [611, 162] on div "Prime Controls - 2458036 | QTS ATL2 DC10 OSGOOD BMS EPMS" at bounding box center [644, 169] width 325 height 15
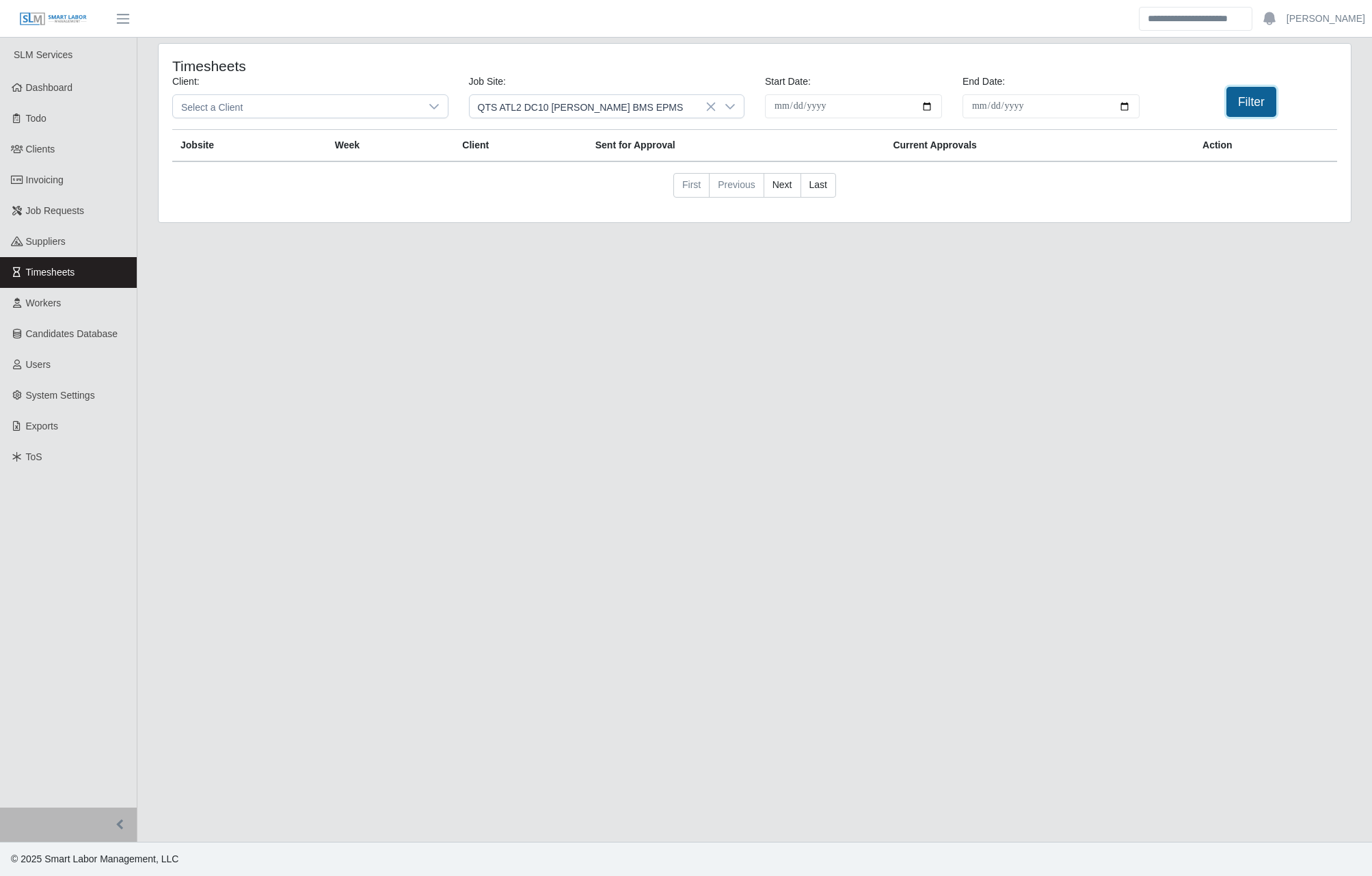
click at [938, 93] on button "Filter" at bounding box center [1251, 102] width 50 height 30
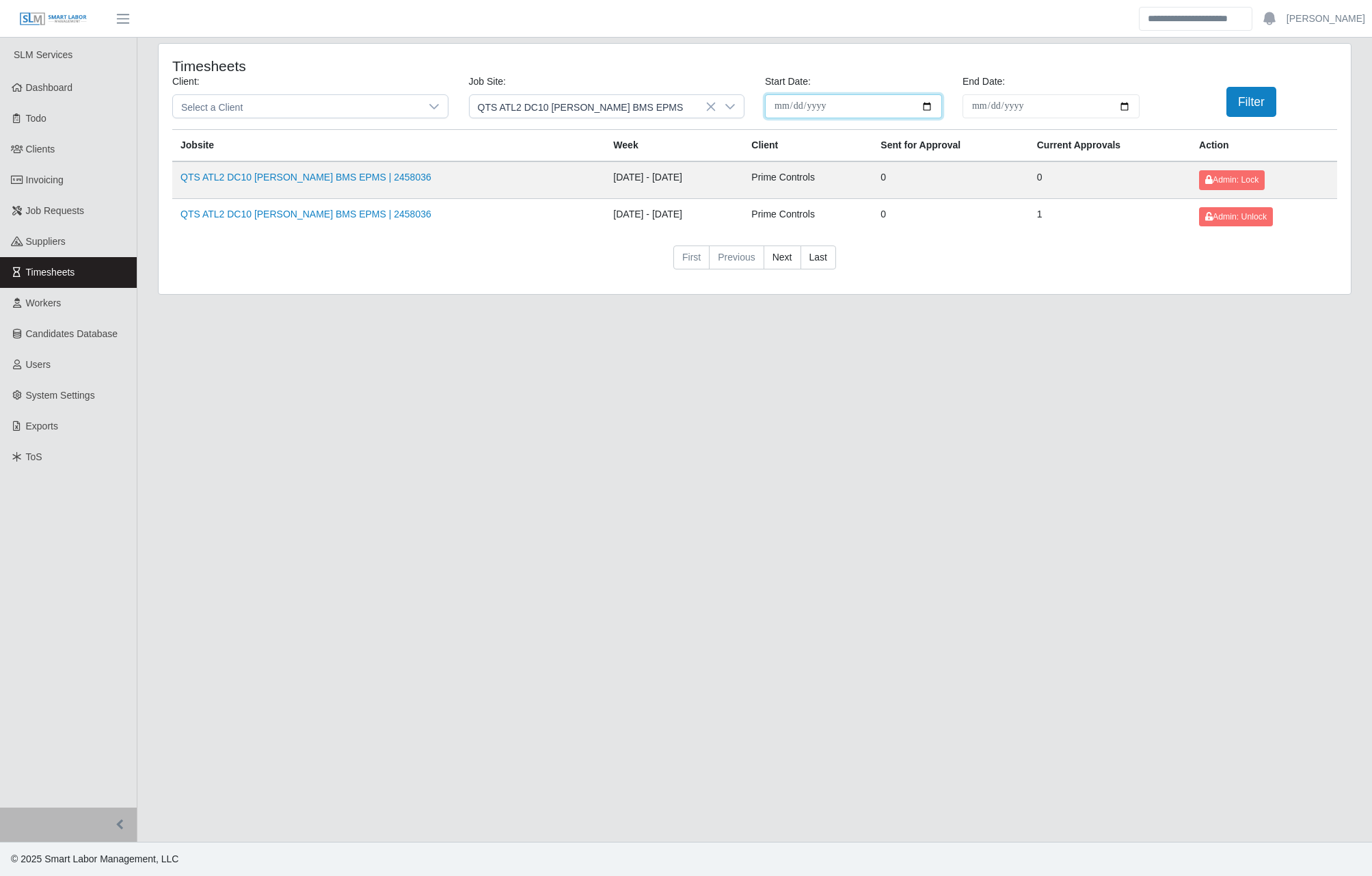
click at [931, 106] on input "**********" at bounding box center [854, 106] width 177 height 24
type input "**********"
click at [938, 109] on input "End Date:" at bounding box center [1051, 106] width 177 height 24
type input "**********"
click at [938, 106] on button "Filter" at bounding box center [1251, 102] width 50 height 30
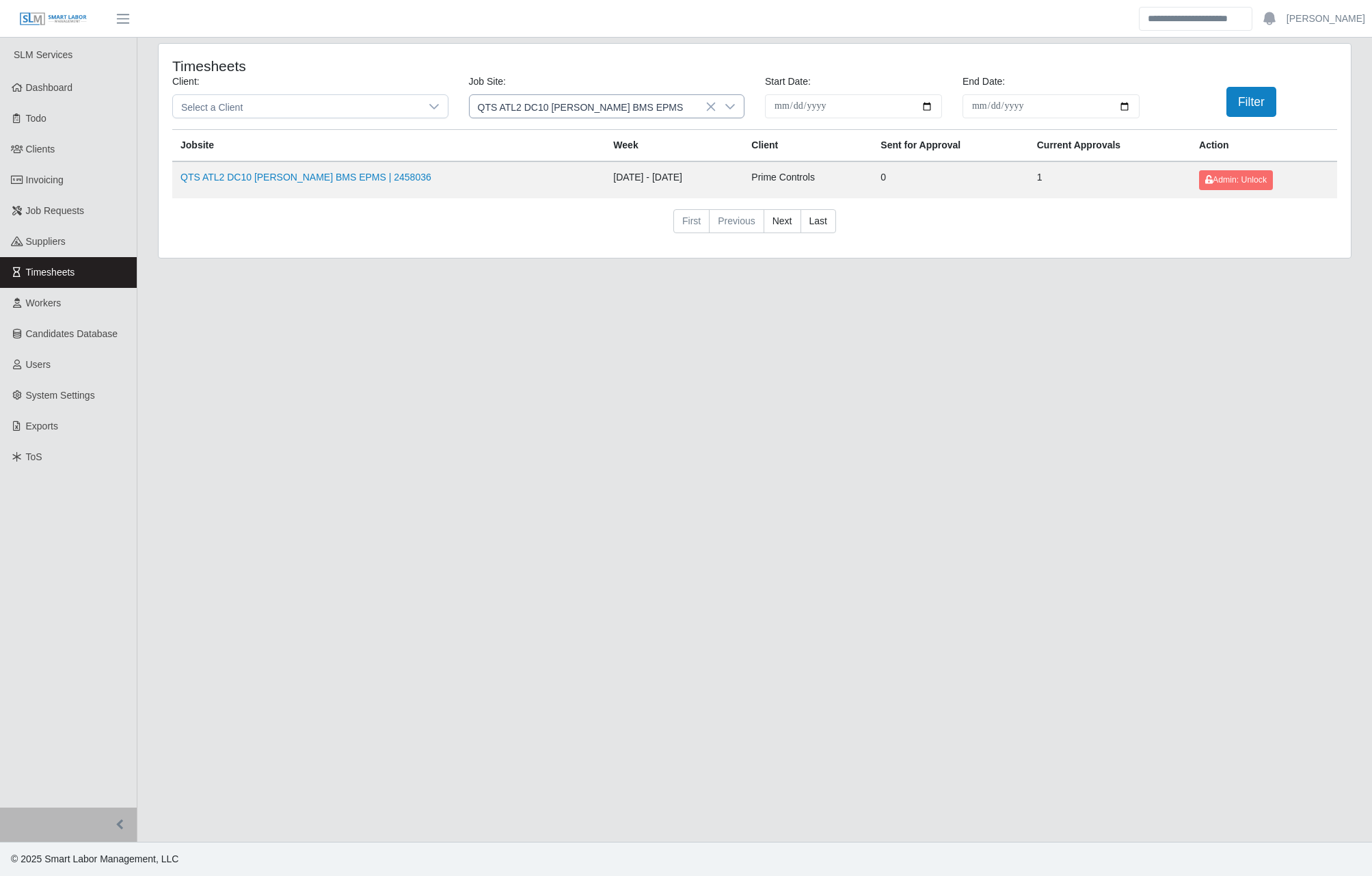
click at [668, 109] on span "QTS ATL2 DC10 OSGOOD BMS EPMS" at bounding box center [594, 106] width 247 height 23
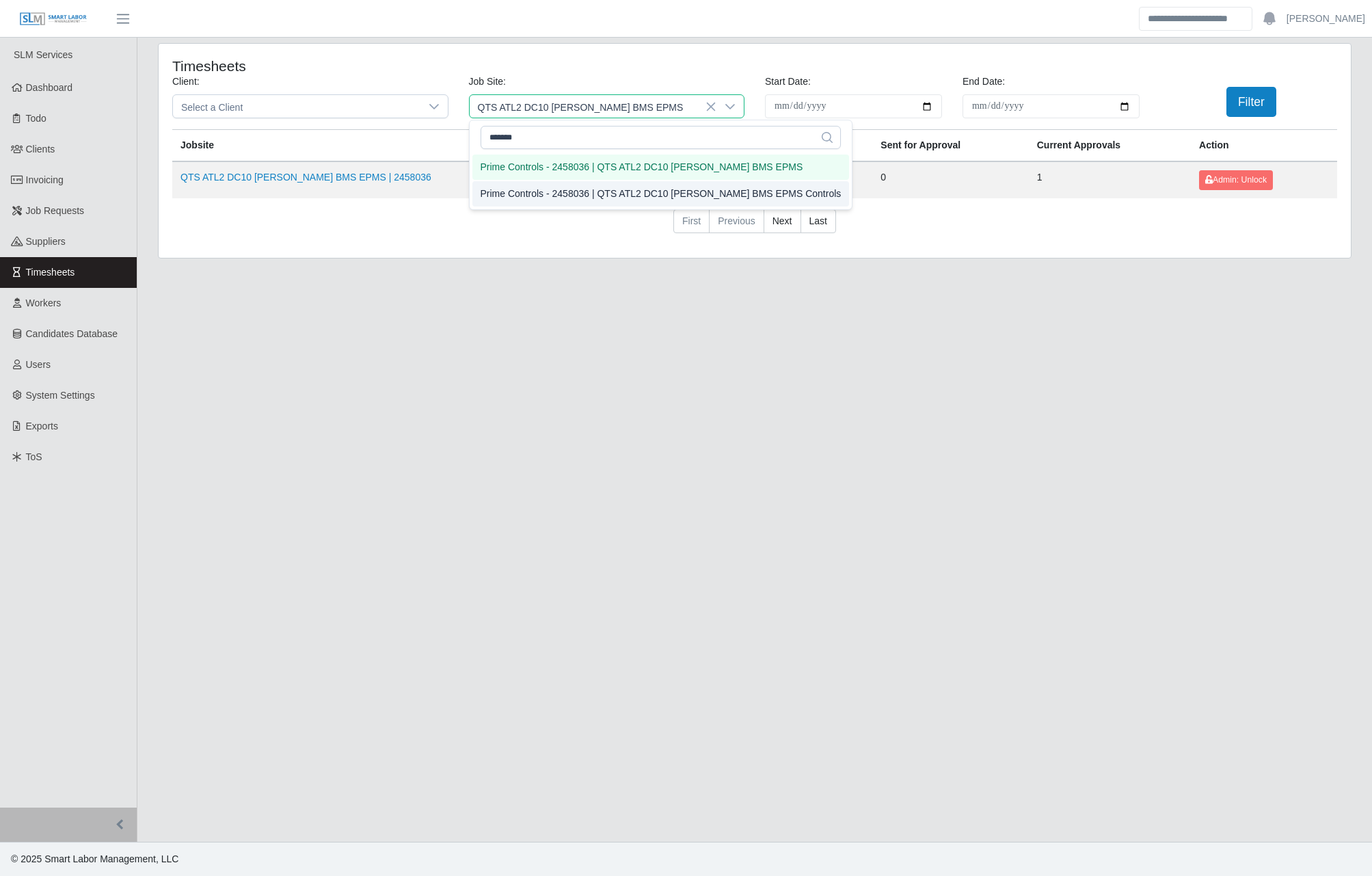
click at [665, 195] on div "Prime Controls - 2458036 | QTS ATL2 DC10 OSGOOD BMS EPMS Controls" at bounding box center [661, 194] width 361 height 15
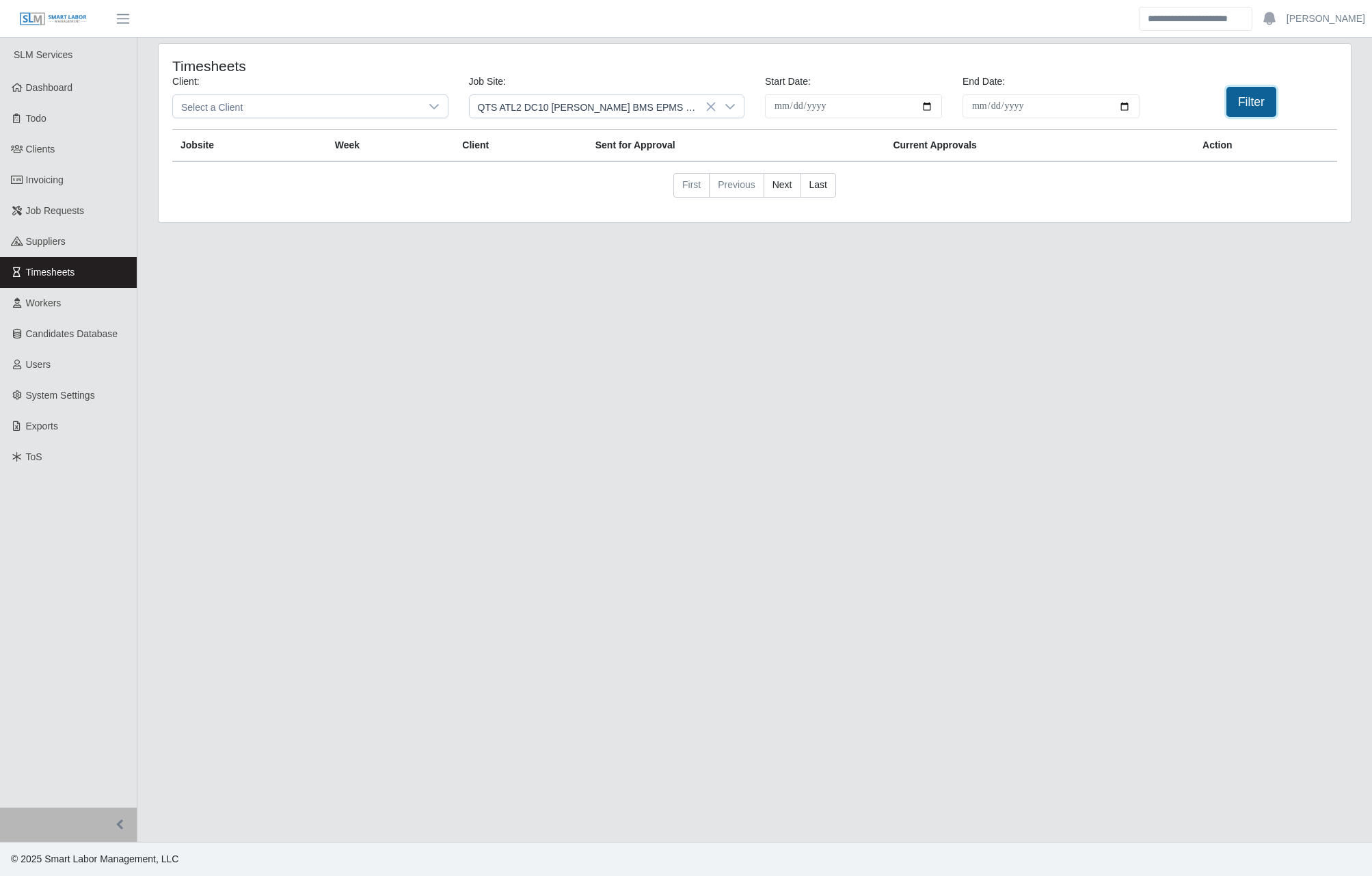
click at [938, 107] on button "Filter" at bounding box center [1251, 102] width 50 height 30
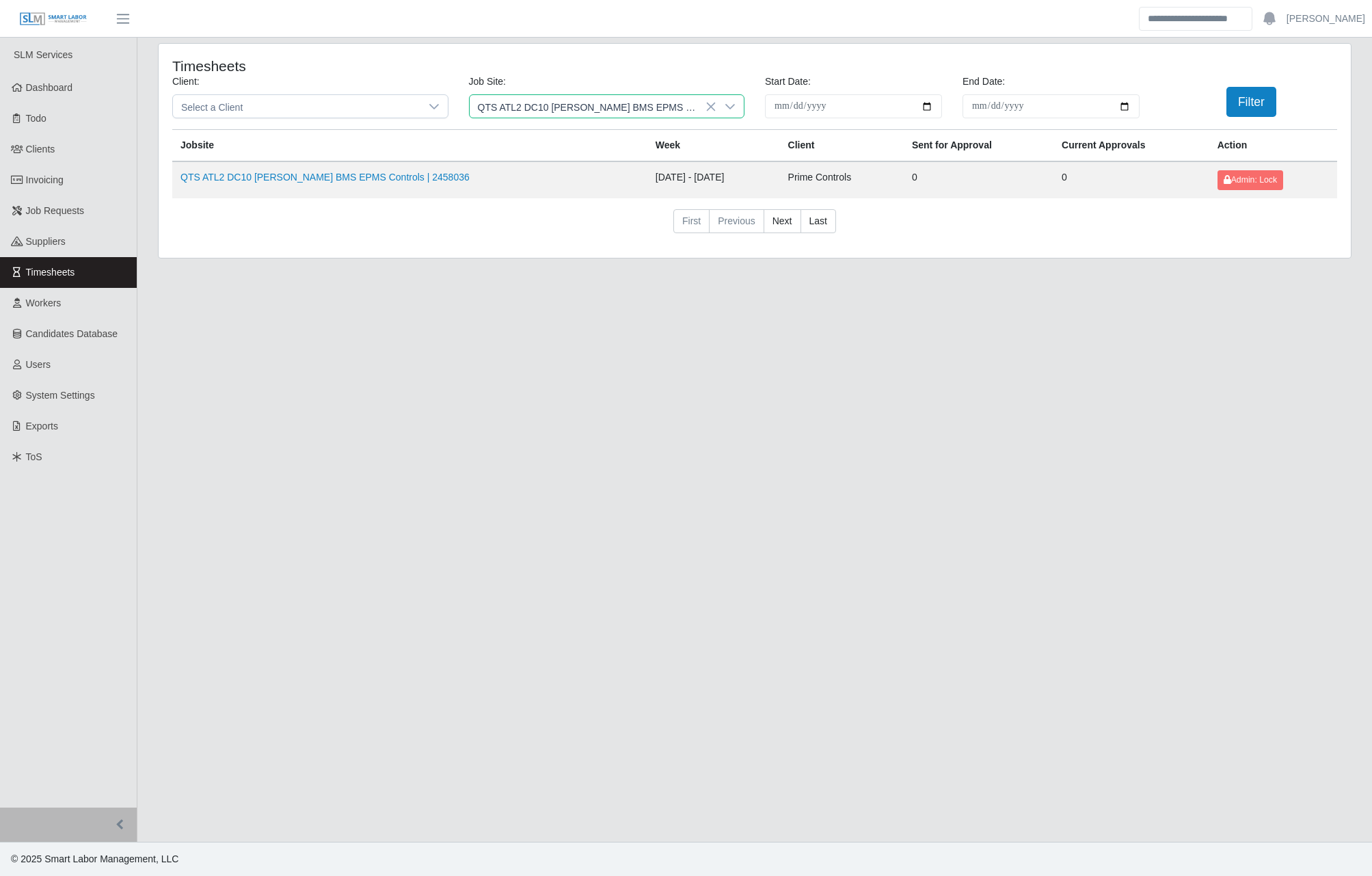
click at [673, 106] on span "QTS ATL2 DC10 OSGOOD BMS EPMS Controls" at bounding box center [594, 106] width 247 height 23
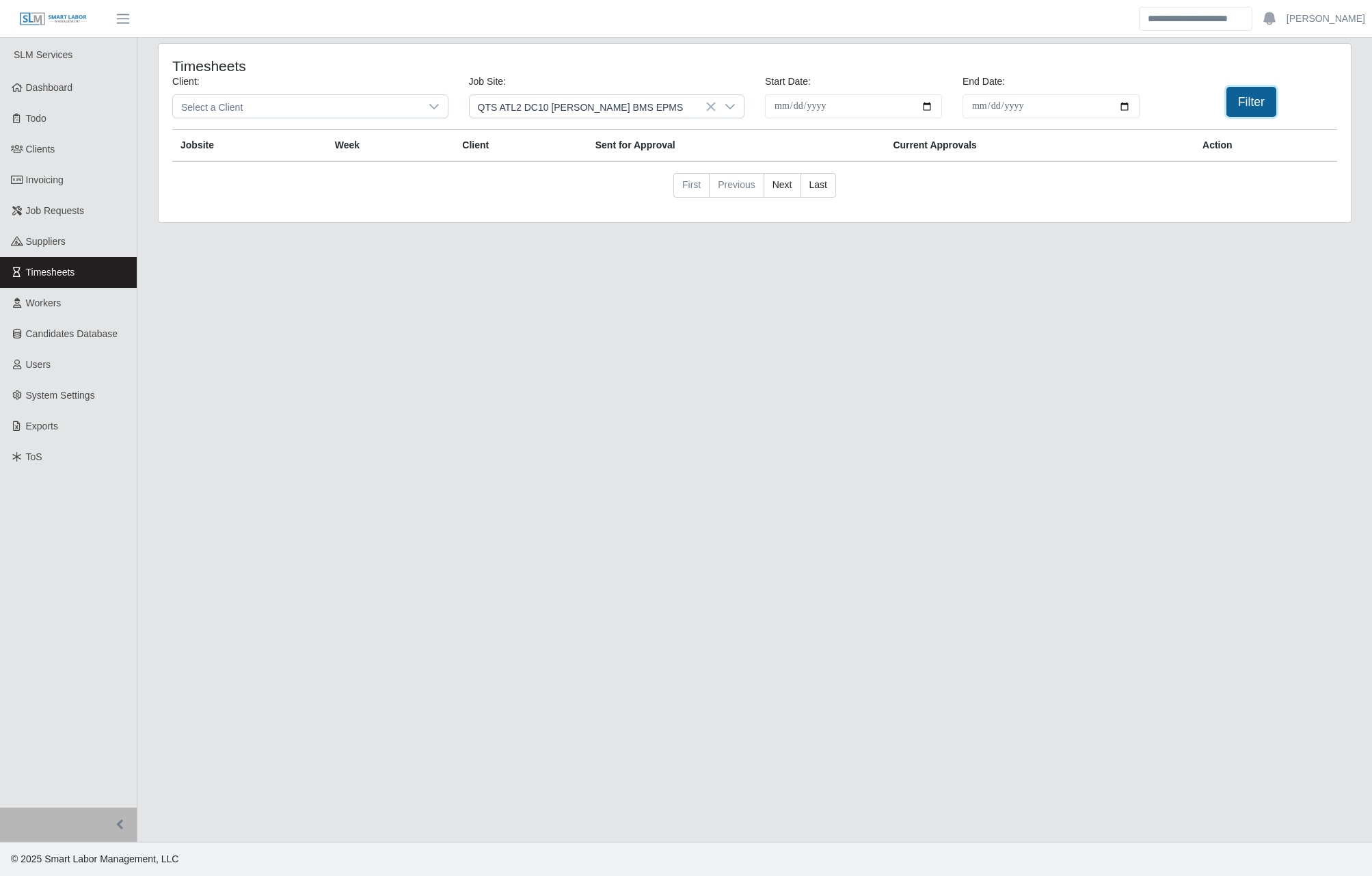
click at [938, 101] on button "Filter" at bounding box center [1251, 102] width 50 height 30
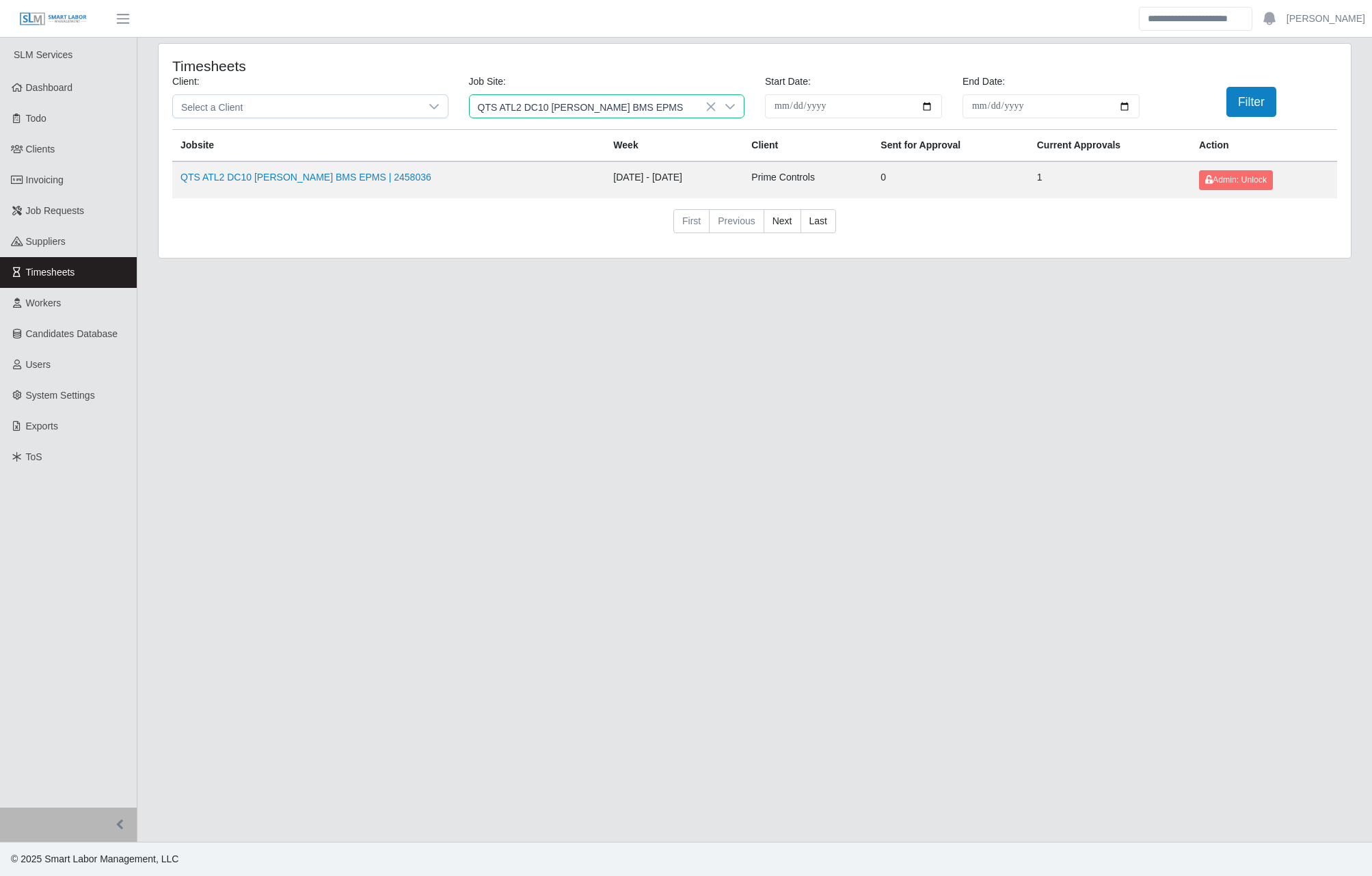
click at [667, 111] on span "QTS ATL2 DC10 OSGOOD BMS EPMS" at bounding box center [594, 106] width 247 height 23
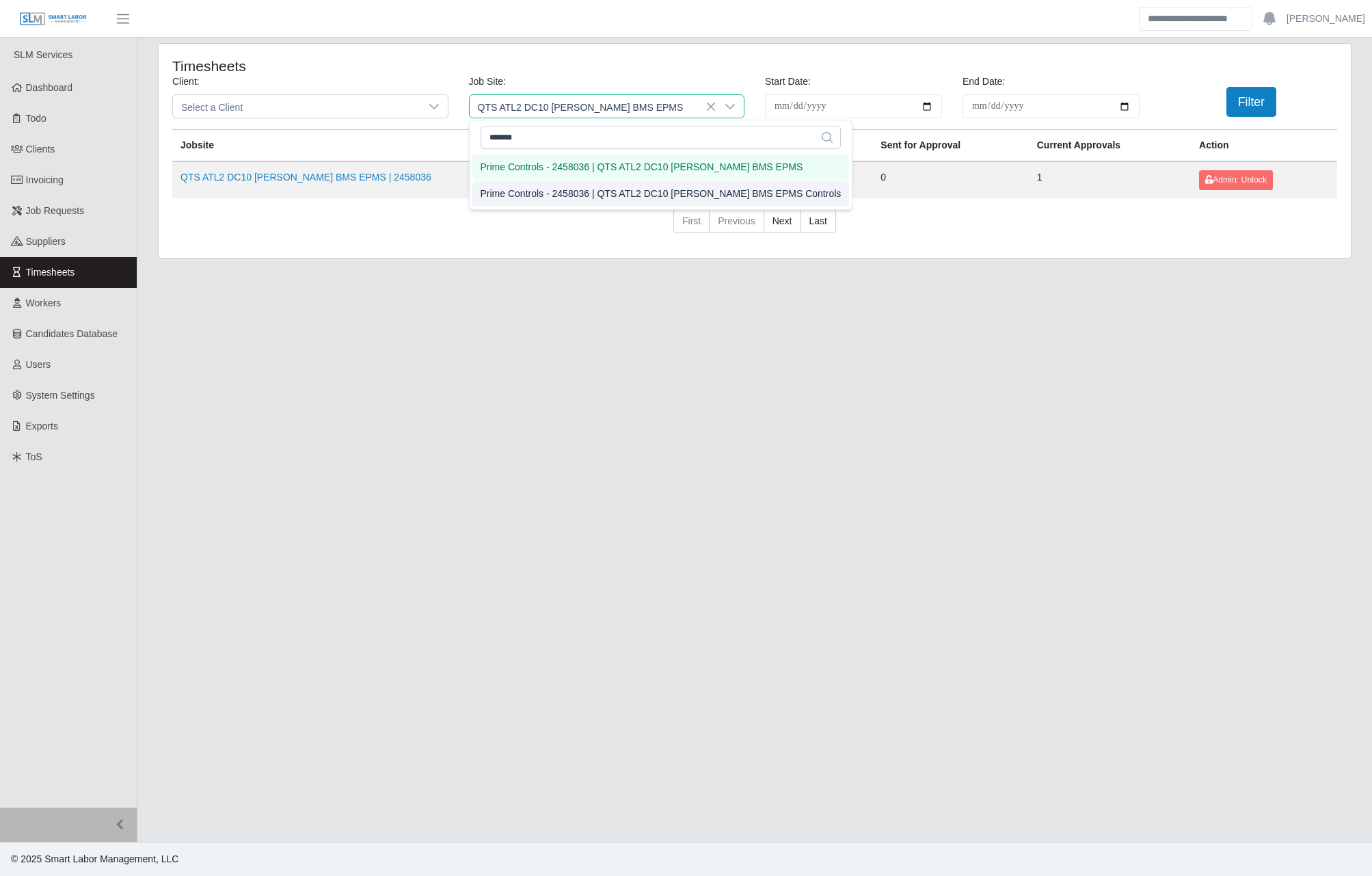
click at [688, 190] on div "Prime Controls - 2458036 | QTS ATL2 DC10 OSGOOD BMS EPMS Controls" at bounding box center [661, 194] width 361 height 15
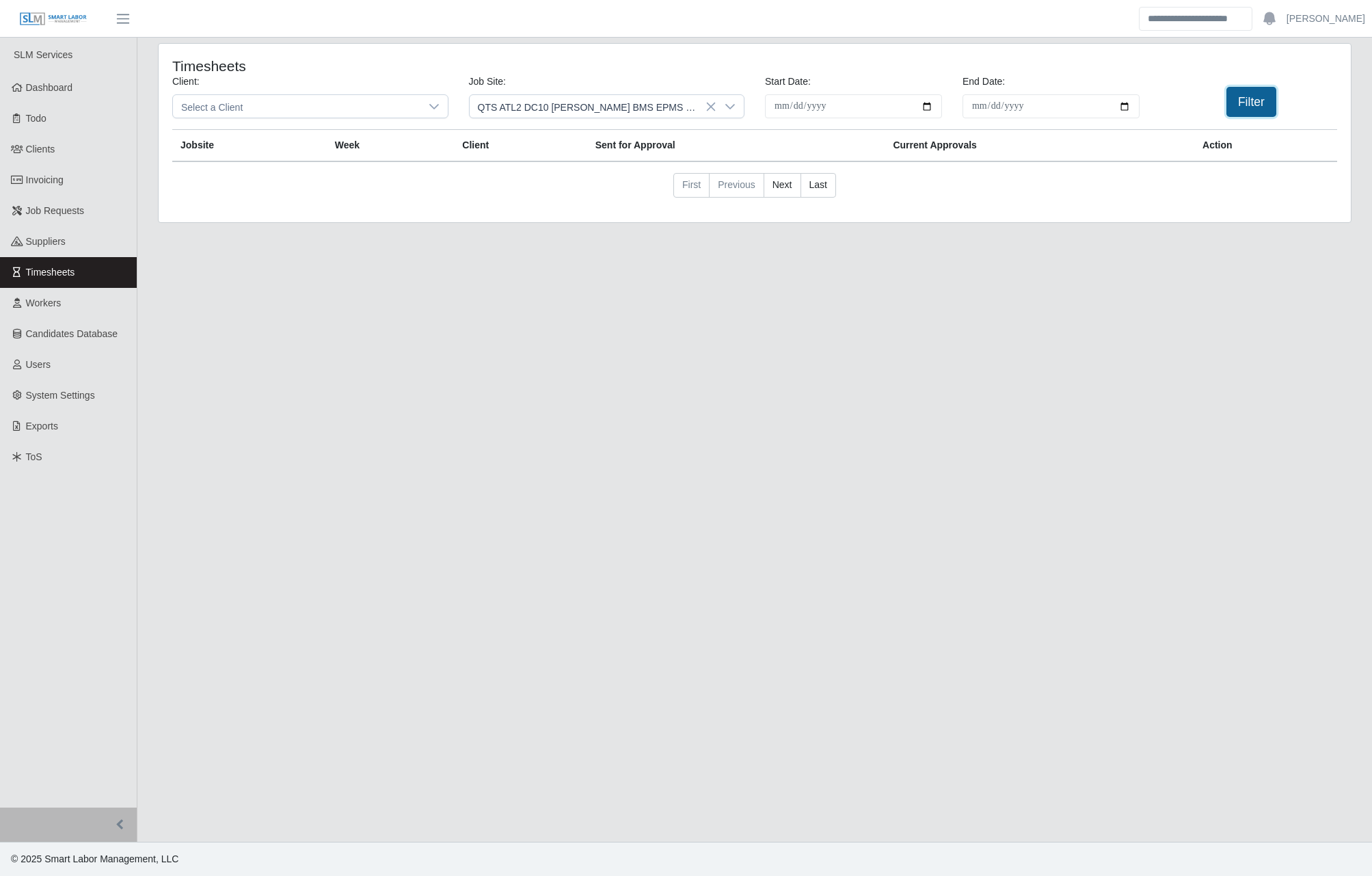
click at [938, 96] on button "Filter" at bounding box center [1251, 102] width 50 height 30
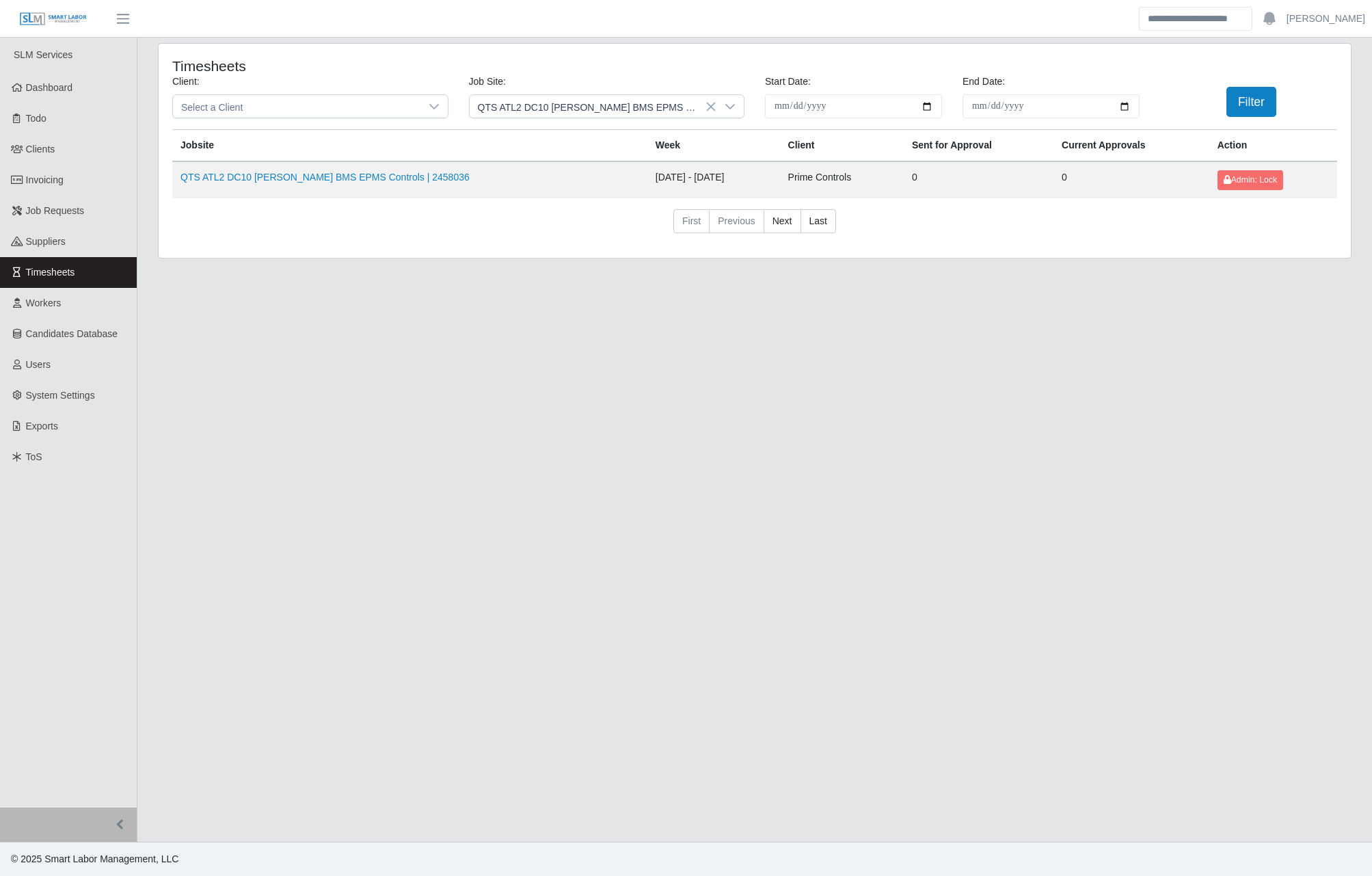
drag, startPoint x: 307, startPoint y: 385, endPoint x: 304, endPoint y: 374, distance: 11.4
click at [307, 385] on main "**********" at bounding box center [755, 439] width 1235 height 804
click at [59, 297] on link "Workers" at bounding box center [68, 304] width 136 height 31
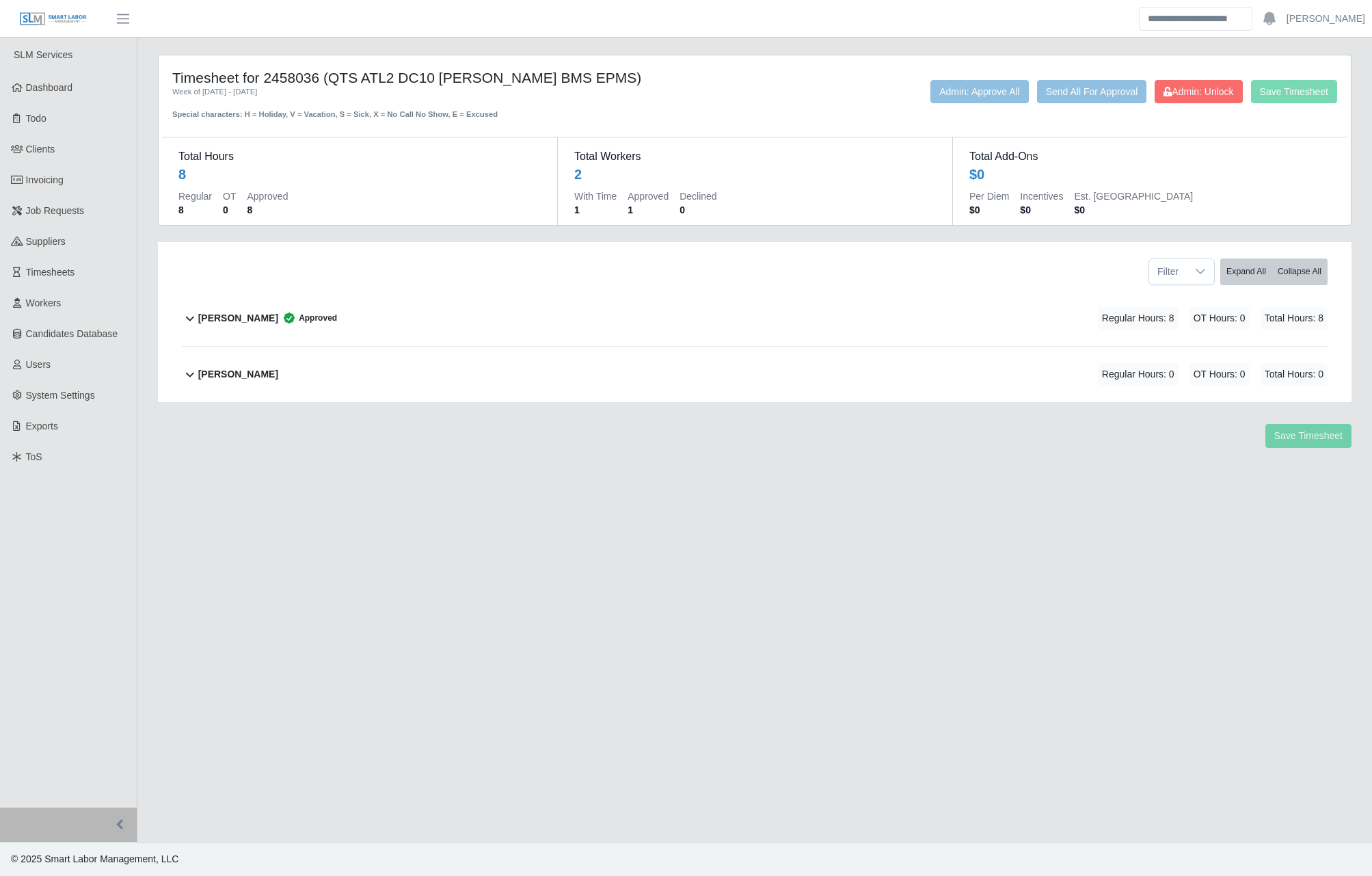
click at [287, 87] on div "Week of 08/09/2025 - 08/15/2025" at bounding box center [409, 92] width 474 height 12
click at [291, 72] on h4 "Timesheet for 2458036 (QTS ATL2 DC10 OSGOOD BMS EPMS)" at bounding box center [409, 77] width 474 height 17
click at [595, 481] on main "Timesheet for 2458036 (QTS ATL2 DC10 OSGOOD BMS EPMS) Week of 08/09/2025 - 08/1…" at bounding box center [755, 439] width 1235 height 804
click at [285, 76] on h4 "Timesheet for 2458036 (QTS ATL2 DC10 OSGOOD BMS EPMS)" at bounding box center [409, 77] width 474 height 17
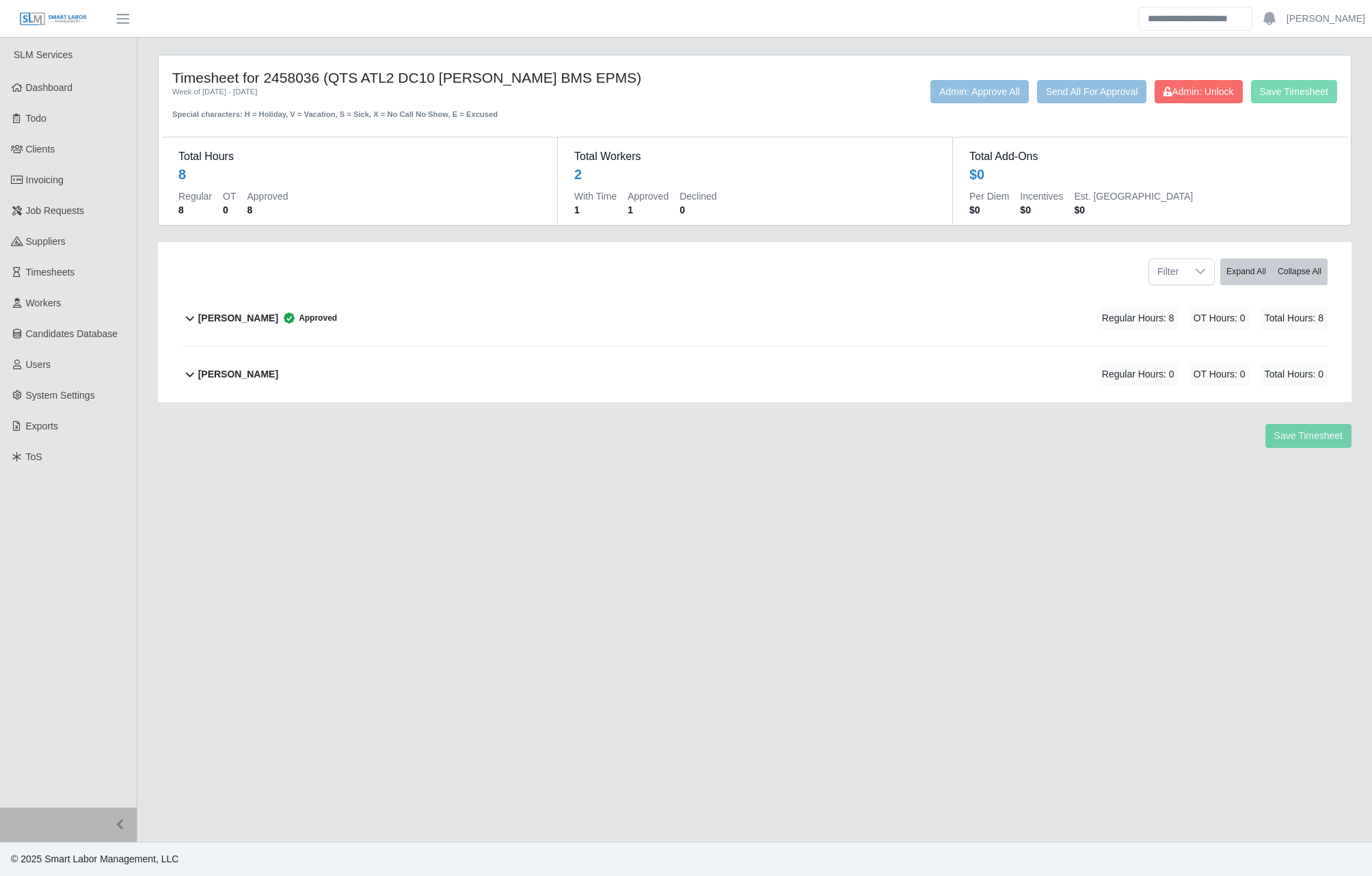
click at [285, 76] on h4 "Timesheet for 2458036 (QTS ATL2 DC10 OSGOOD BMS EPMS)" at bounding box center [409, 77] width 474 height 17
click at [305, 85] on h4 "Timesheet for 2458036 (QTS ATL2 DC10 OSGOOD BMS EPMS)" at bounding box center [409, 77] width 474 height 17
copy h4 "2458036"
click at [414, 501] on main "Timesheet for 2458036 (QTS ATL2 DC10 OSGOOD BMS EPMS) Week of 08/09/2025 - 08/1…" at bounding box center [755, 439] width 1235 height 804
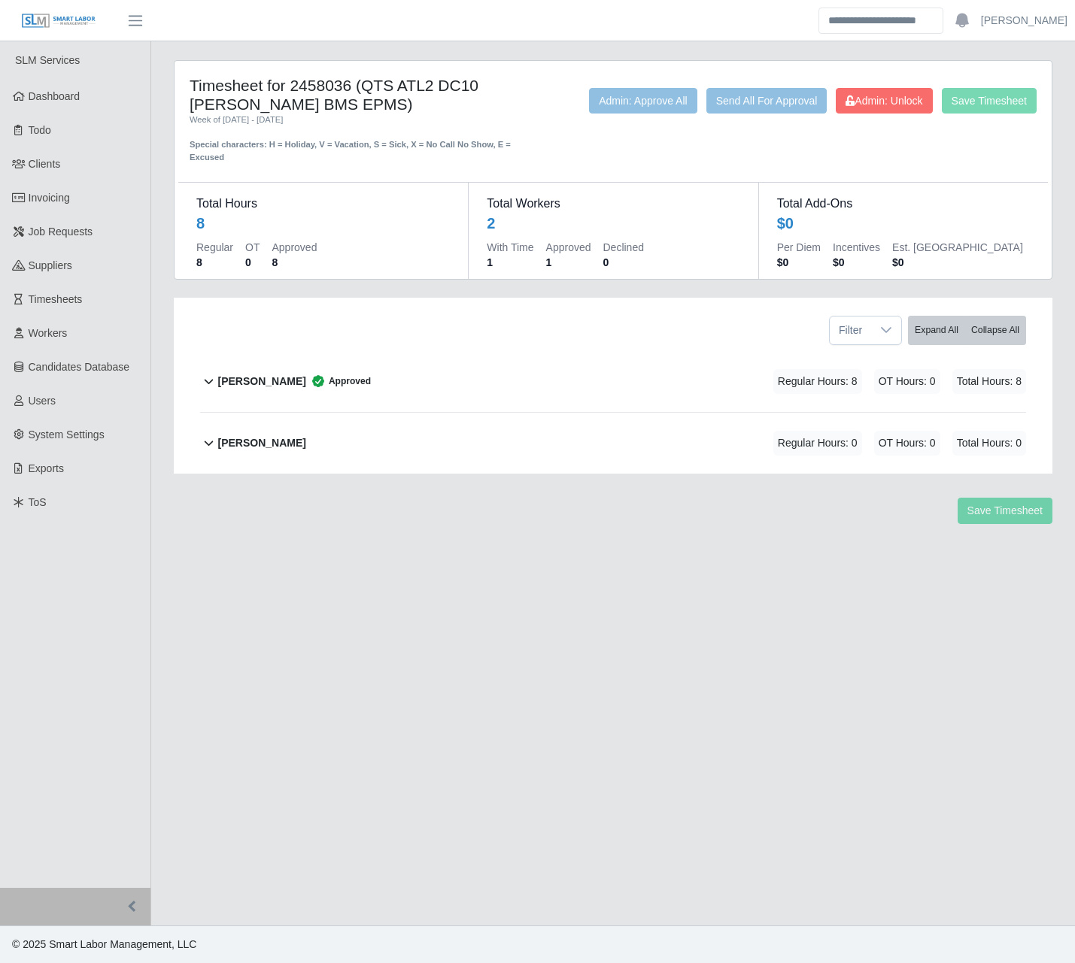
click at [264, 379] on b "Kim Douangchampa" at bounding box center [261, 382] width 88 height 16
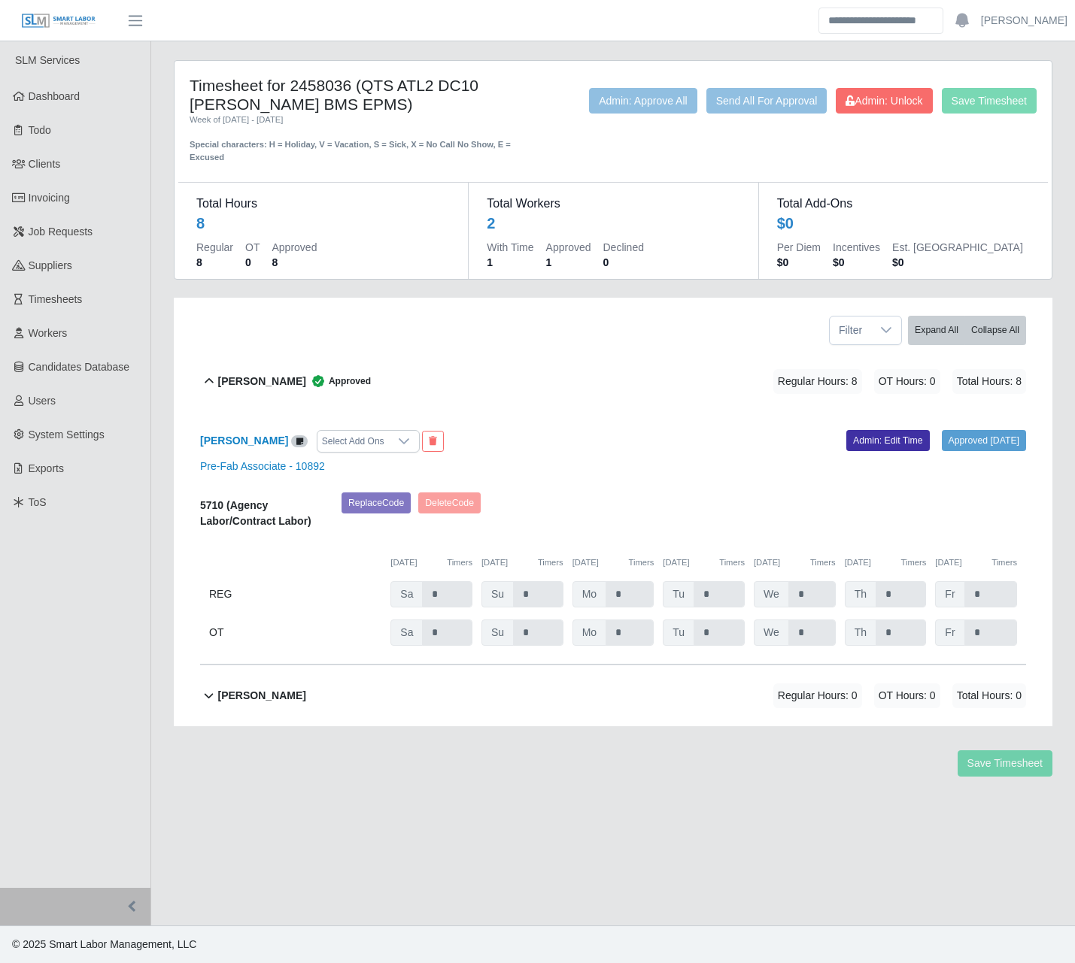
click at [625, 44] on main "Timesheet for 2458036 (QTS ATL2 DC10 OSGOOD BMS EPMS) Week of 08/09/2025 - 08/1…" at bounding box center [613, 483] width 924 height 884
click at [236, 702] on b "Thanh Phan" at bounding box center [261, 696] width 88 height 16
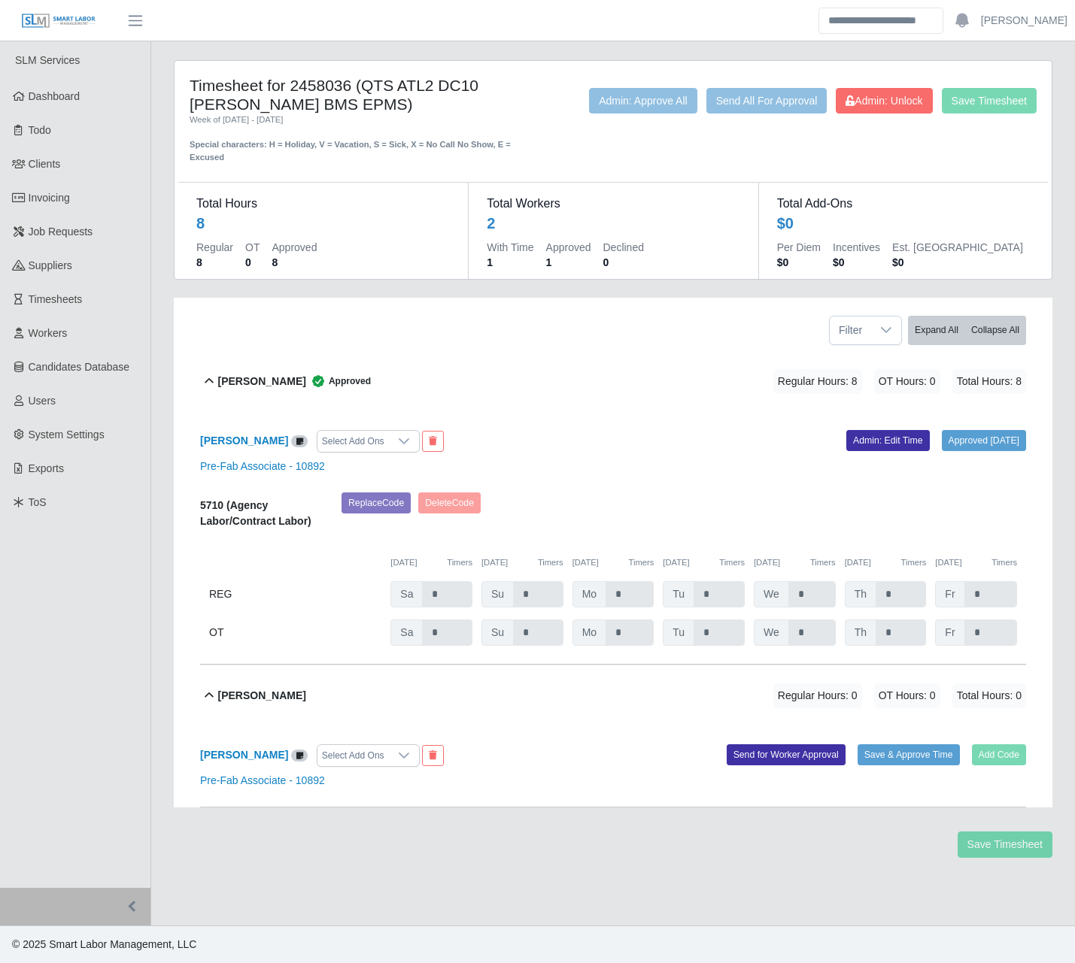
click at [284, 105] on h4 "Timesheet for 2458036 (QTS ATL2 DC10 OSGOOD BMS EPMS)" at bounding box center [360, 95] width 340 height 38
click at [860, 435] on link "Admin: Edit Time" at bounding box center [887, 440] width 83 height 21
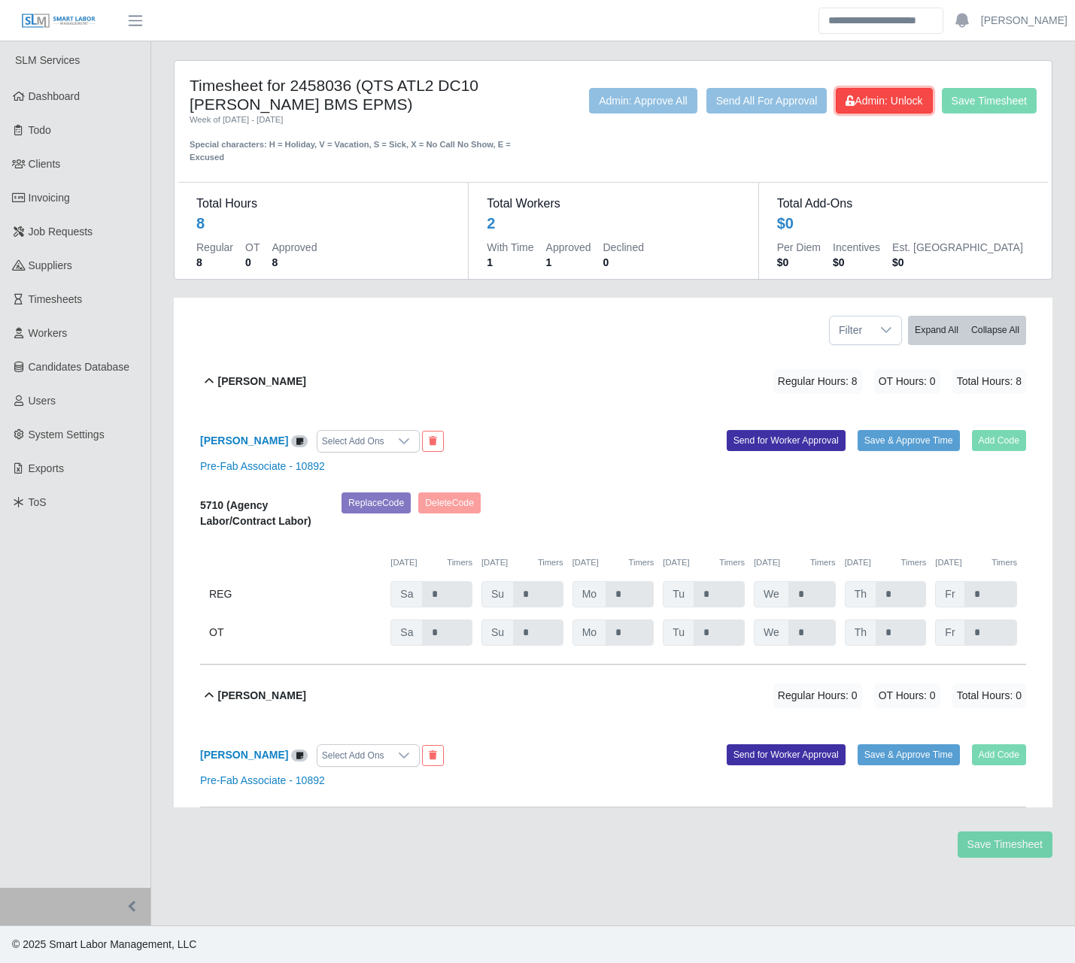
click at [909, 98] on span "Admin: Unlock" at bounding box center [883, 101] width 77 height 12
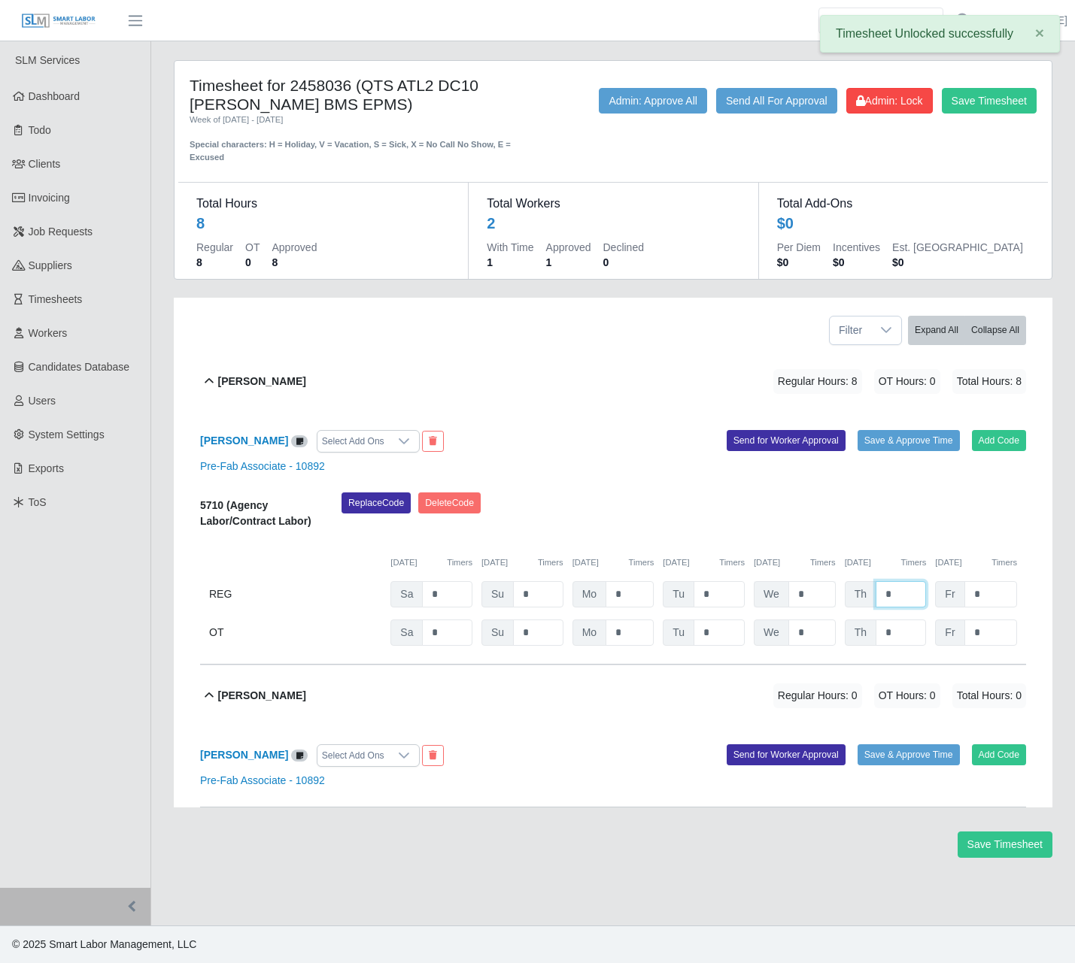
drag, startPoint x: 901, startPoint y: 595, endPoint x: 830, endPoint y: 597, distance: 71.5
click at [830, 597] on div "REG Sa * Su * Mo * Tu * We * Th * Fr *" at bounding box center [613, 594] width 826 height 26
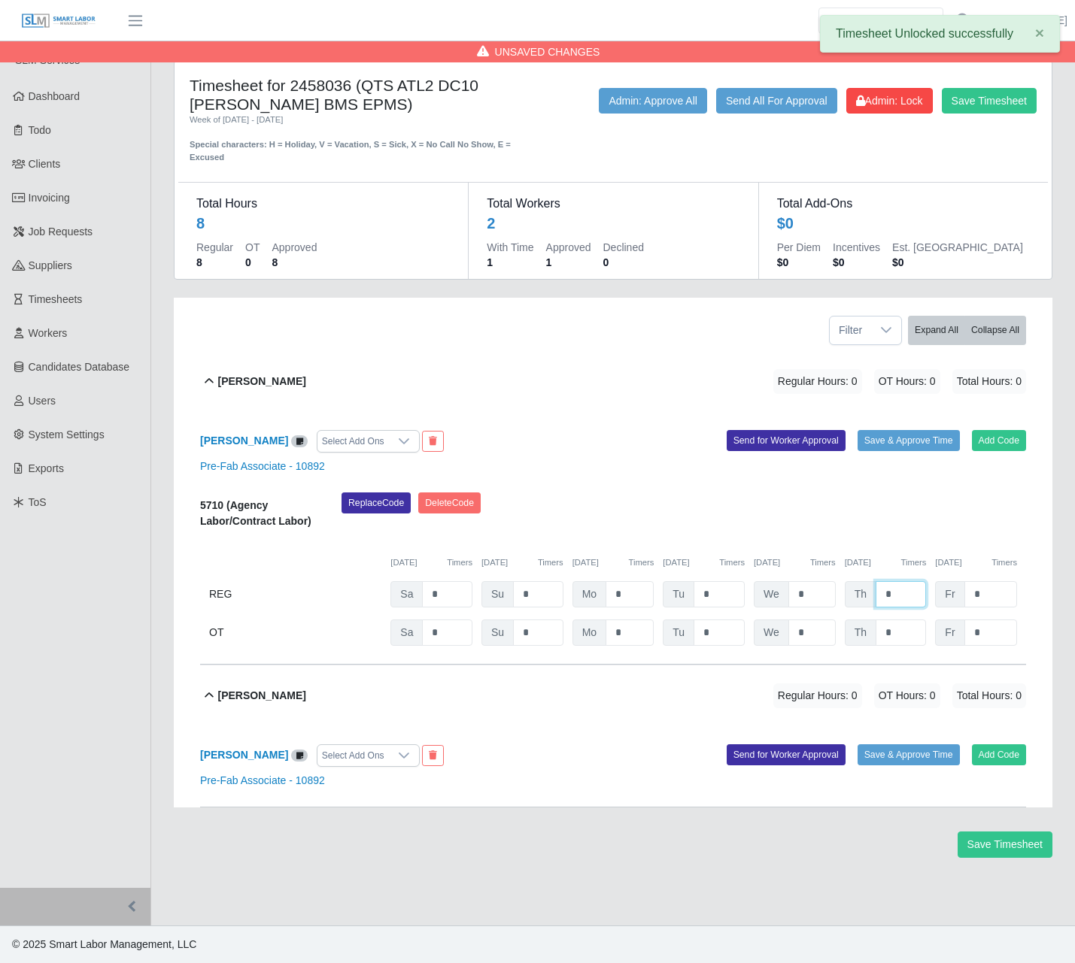
type input "*"
click at [644, 498] on div "Replace Code Delete Code" at bounding box center [683, 516] width 707 height 46
click at [971, 98] on button "Save Timesheet" at bounding box center [989, 101] width 95 height 26
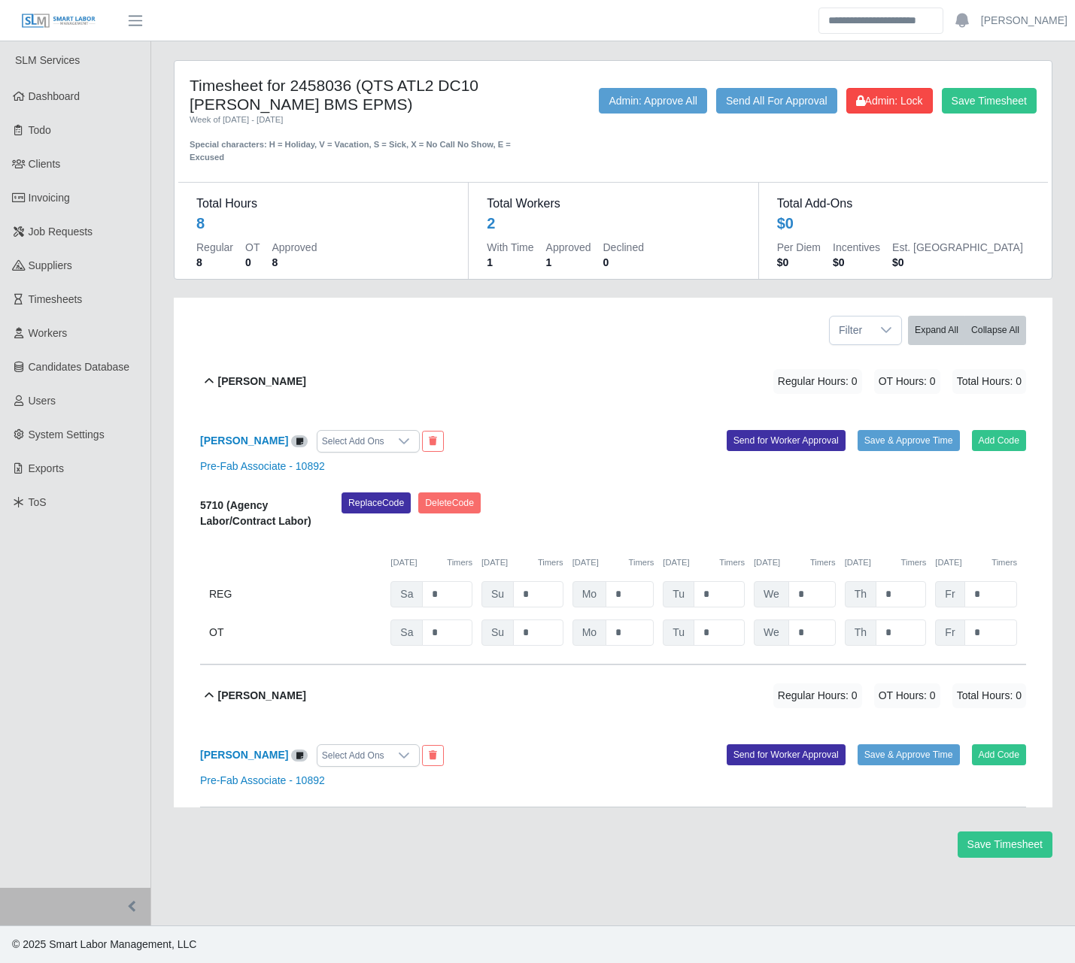
click at [332, 83] on h4 "Timesheet for 2458036 (QTS ATL2 DC10 OSGOOD BMS EPMS)" at bounding box center [360, 95] width 340 height 38
copy h4 "2458036"
click at [238, 439] on b "Kim Douangchampa" at bounding box center [244, 441] width 88 height 12
drag, startPoint x: 338, startPoint y: 103, endPoint x: 368, endPoint y: 90, distance: 32.3
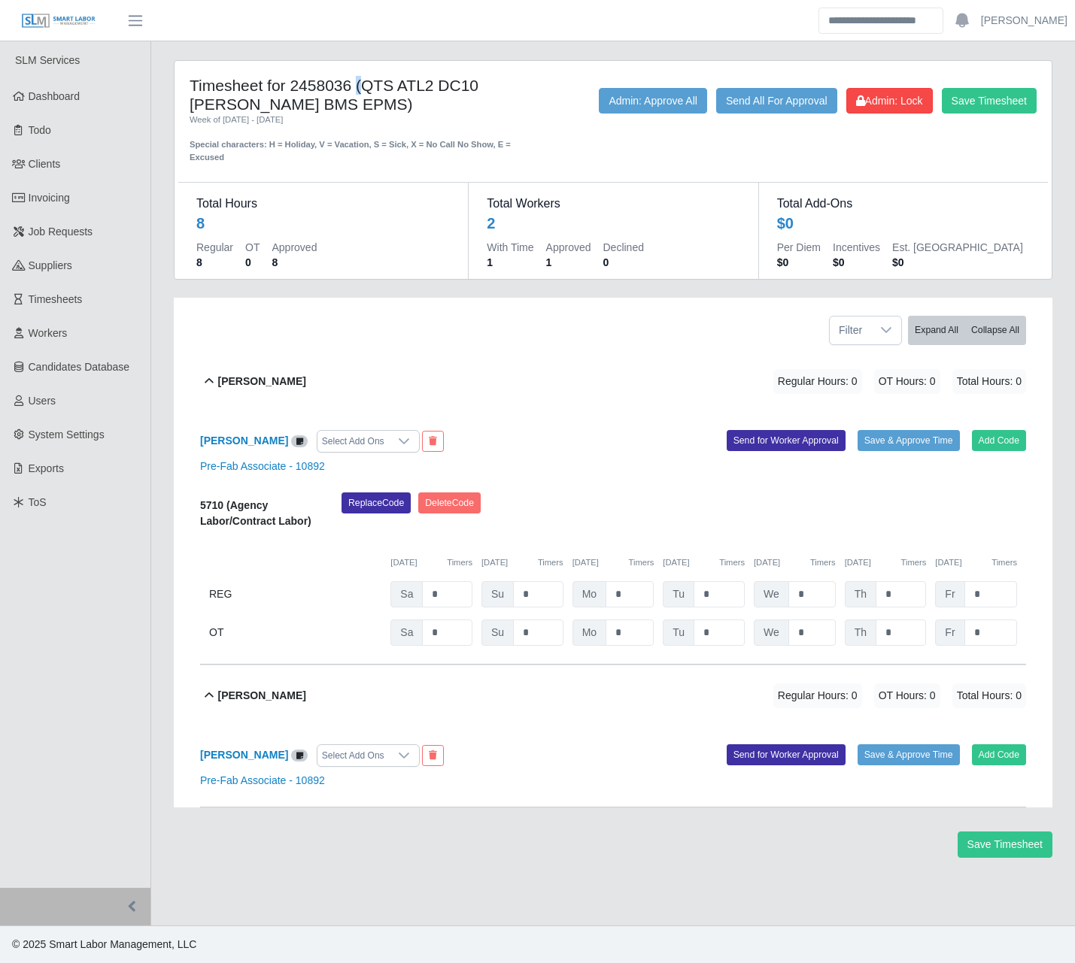
click at [368, 90] on h4 "Timesheet for 2458036 (QTS ATL2 DC10 OSGOOD BMS EPMS)" at bounding box center [360, 95] width 340 height 38
copy h4 "QTS ATL2 DC10 OSGOOD BMS EPMS"
click at [397, 123] on div "Week of [DATE] - [DATE]" at bounding box center [360, 120] width 340 height 13
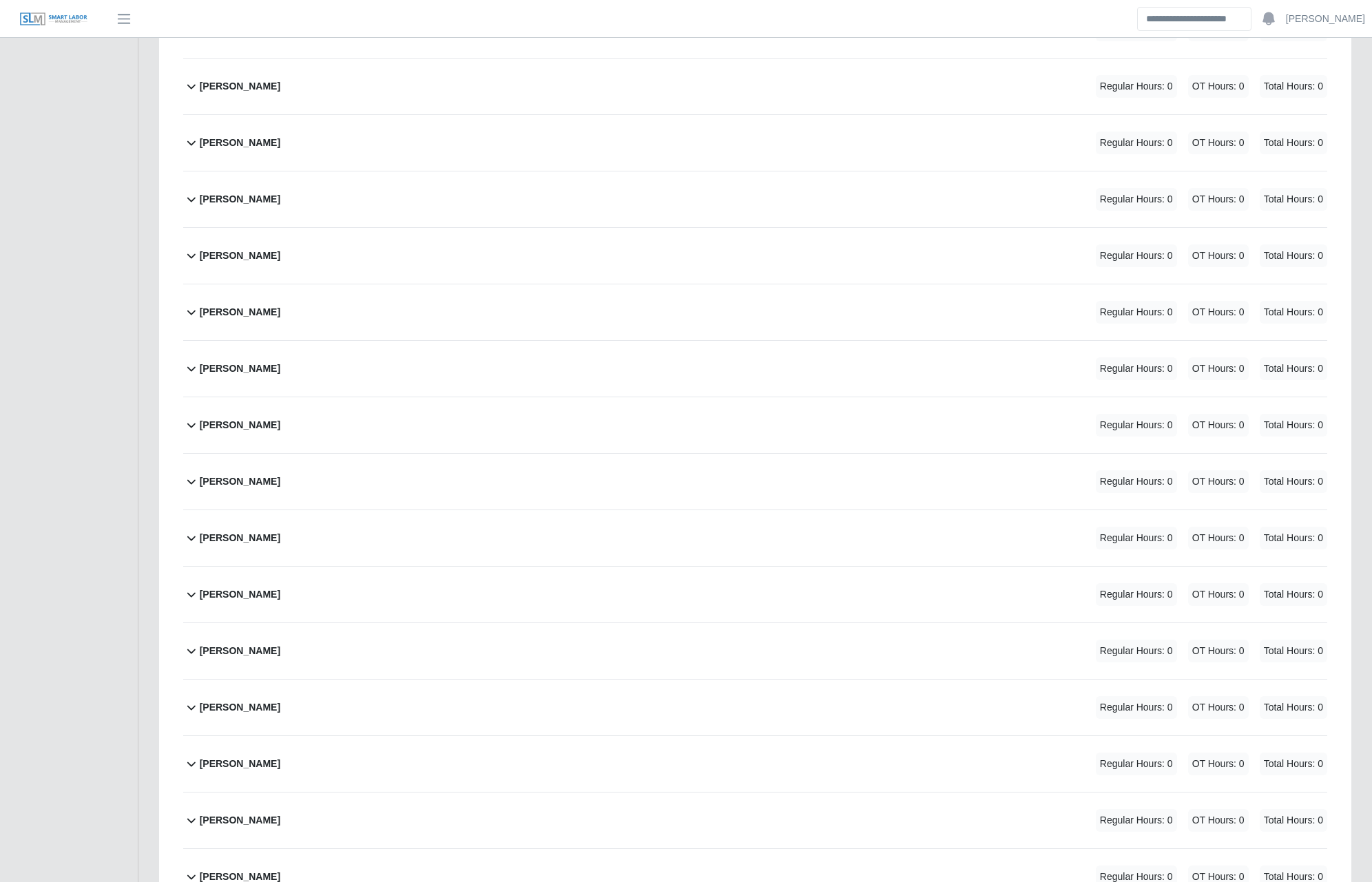
scroll to position [3858, 0]
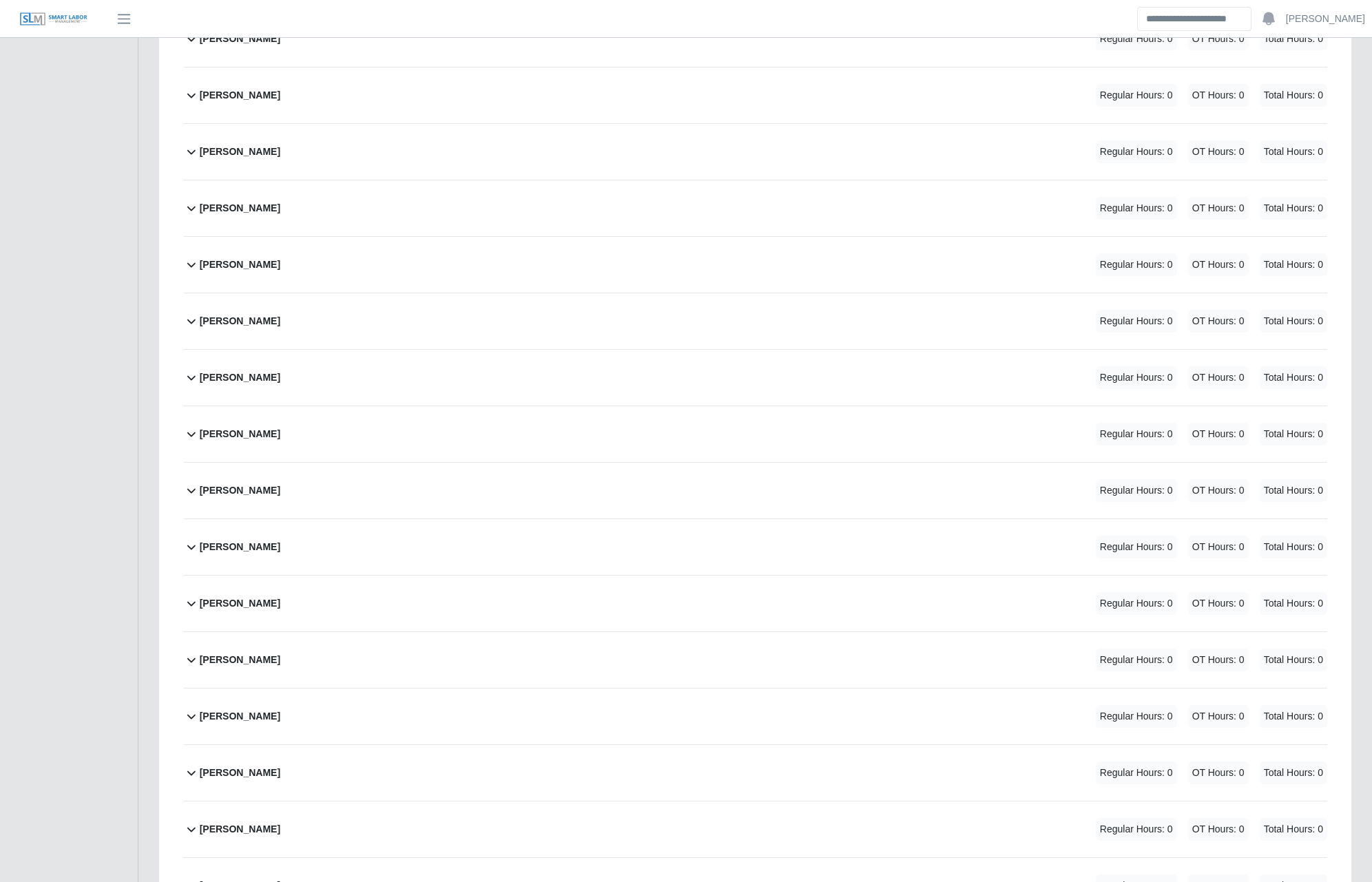
click at [273, 371] on b "Kim Douangchampa" at bounding box center [240, 378] width 81 height 15
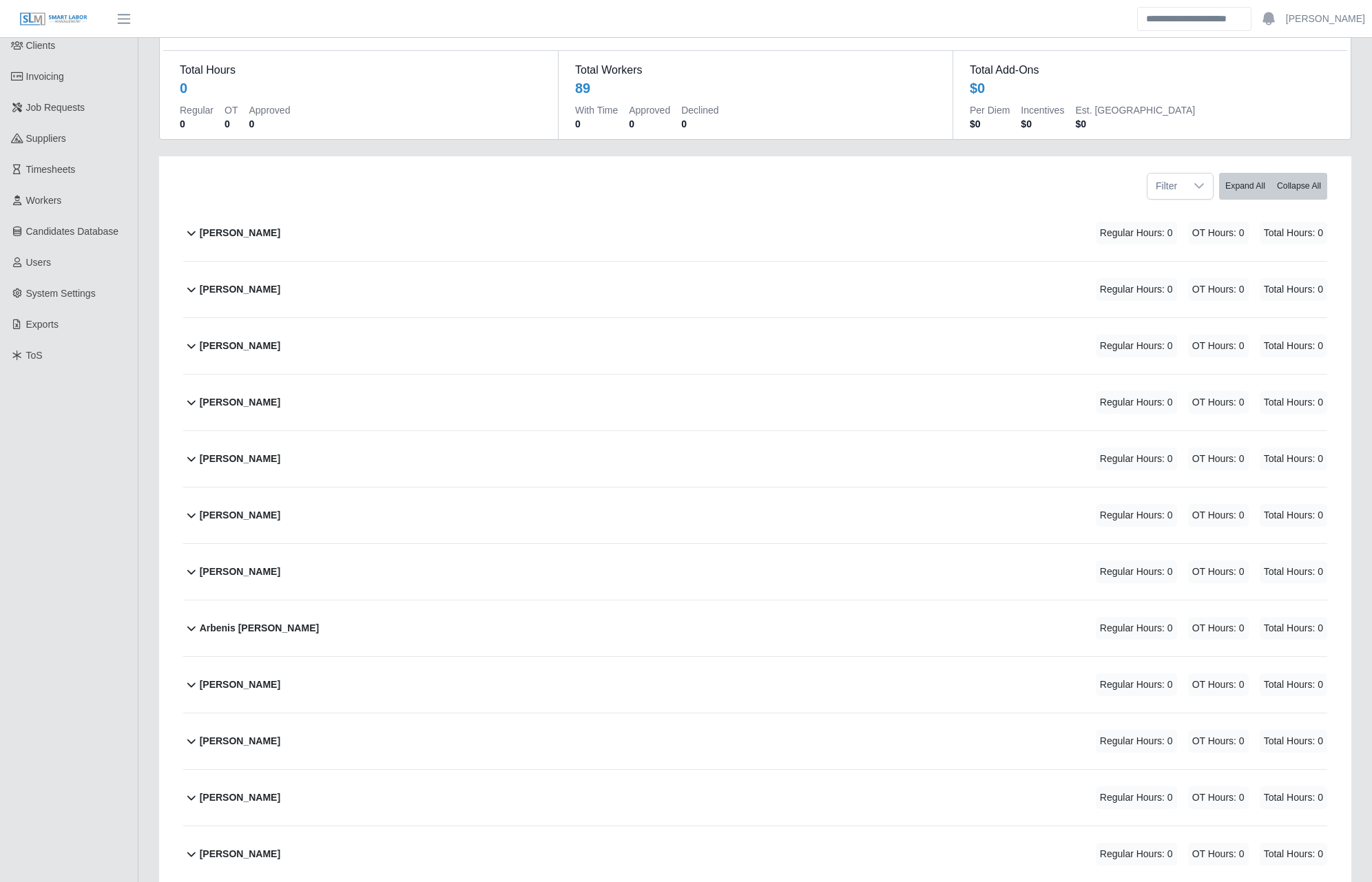
scroll to position [0, 0]
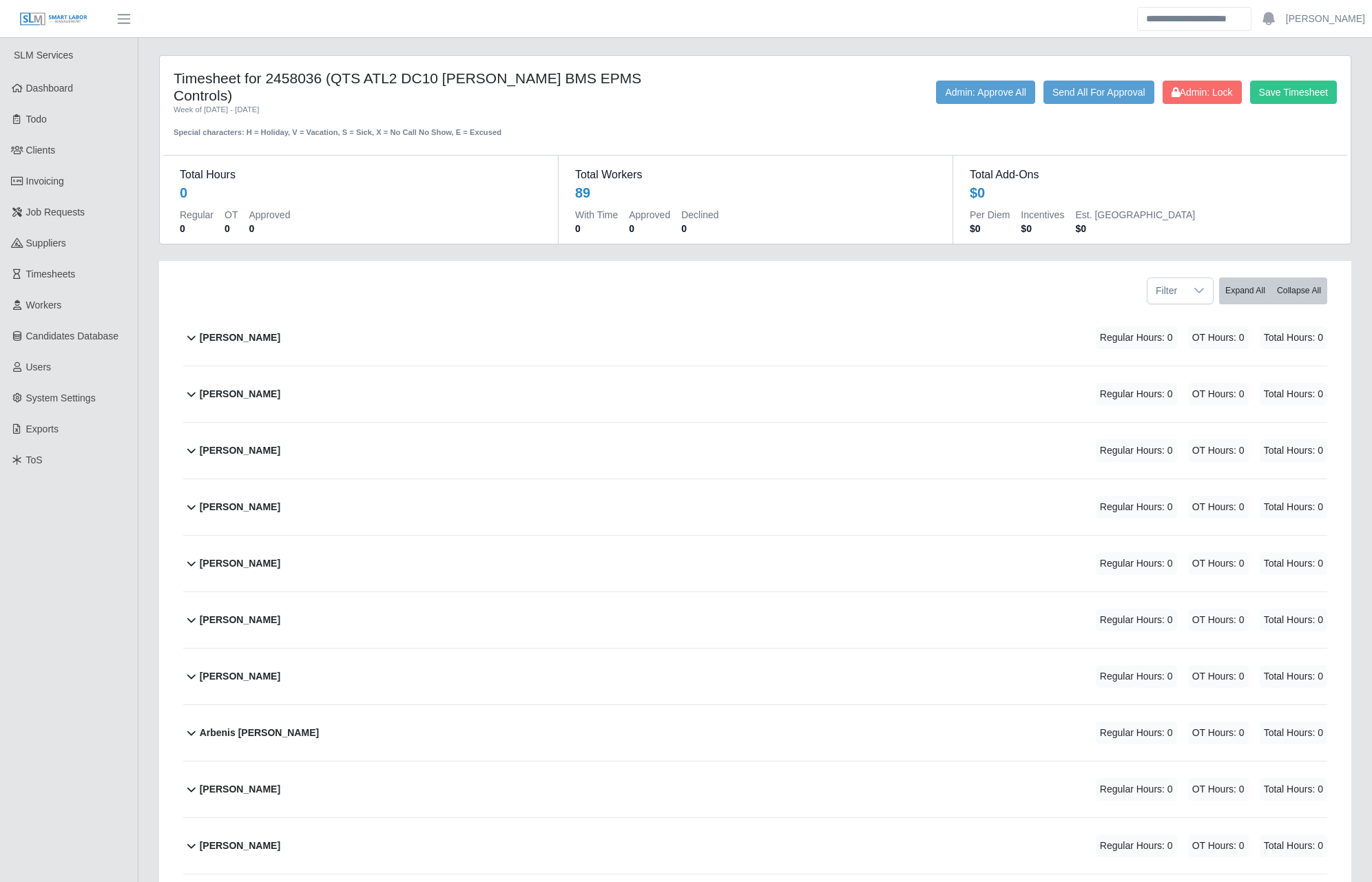
click at [232, 613] on b "Antony Garica" at bounding box center [240, 620] width 81 height 15
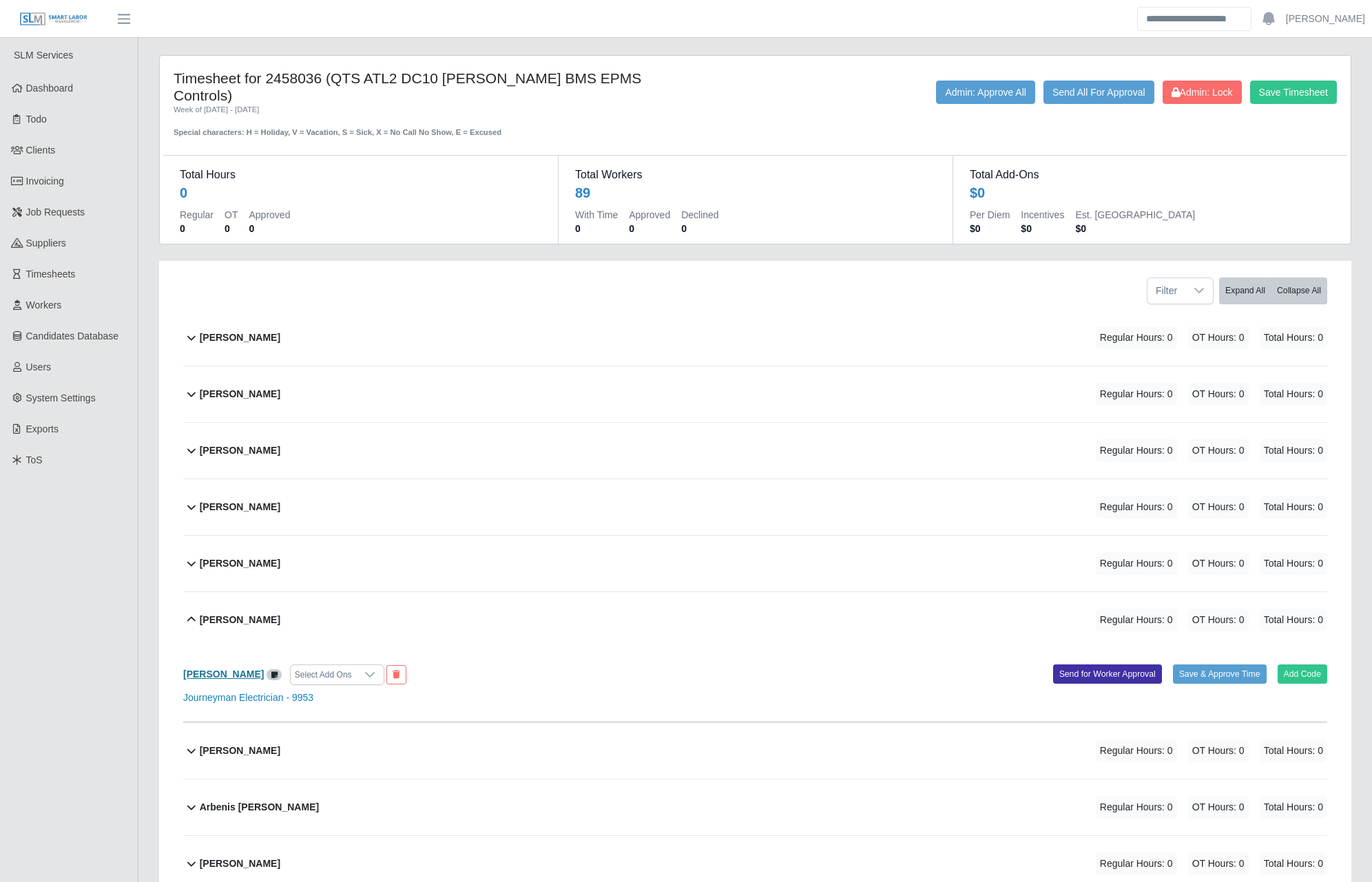
click at [218, 669] on b "Antony Garica" at bounding box center [223, 674] width 81 height 11
click at [195, 612] on icon at bounding box center [191, 620] width 16 height 16
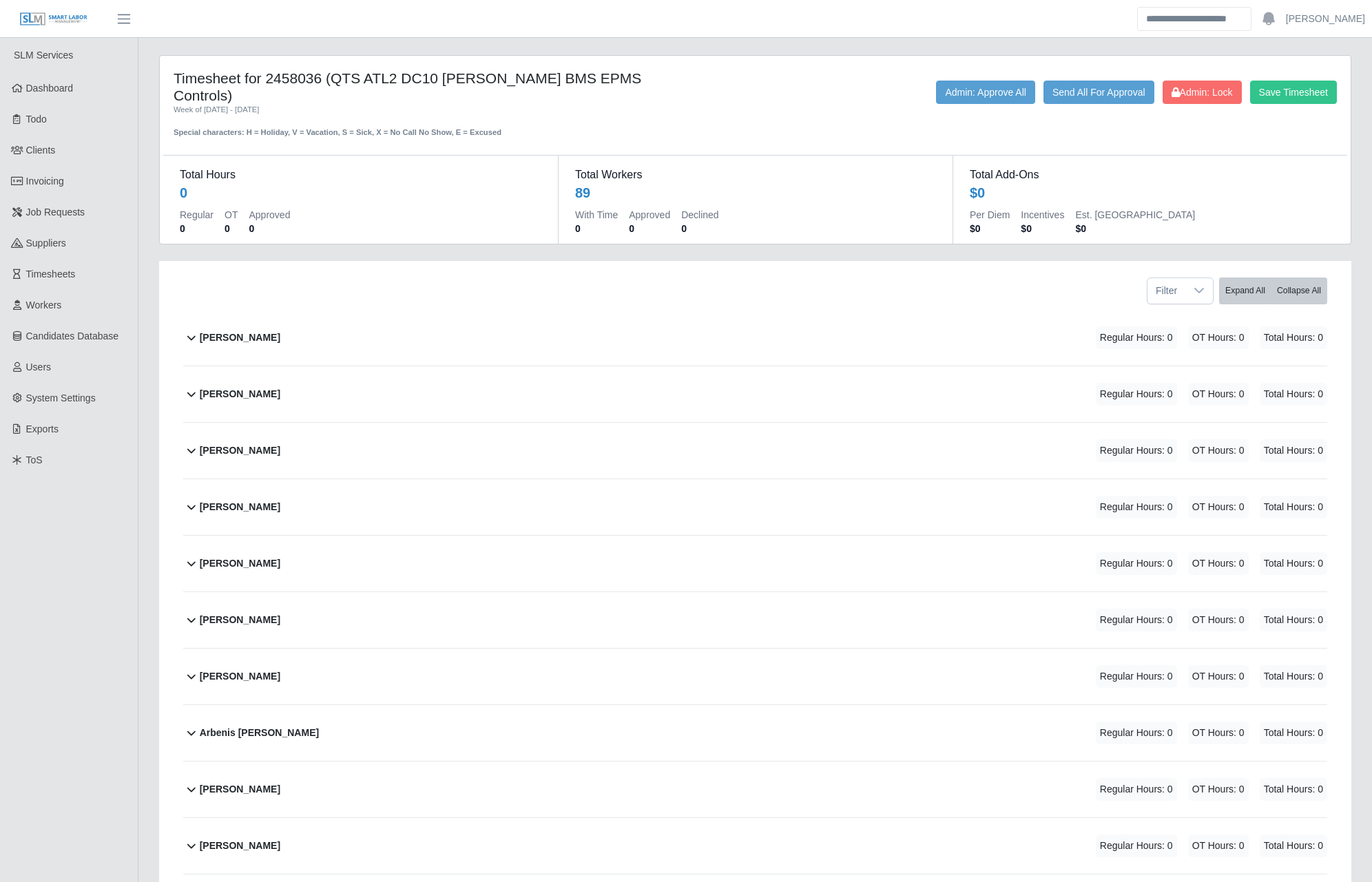
scroll to position [160, 0]
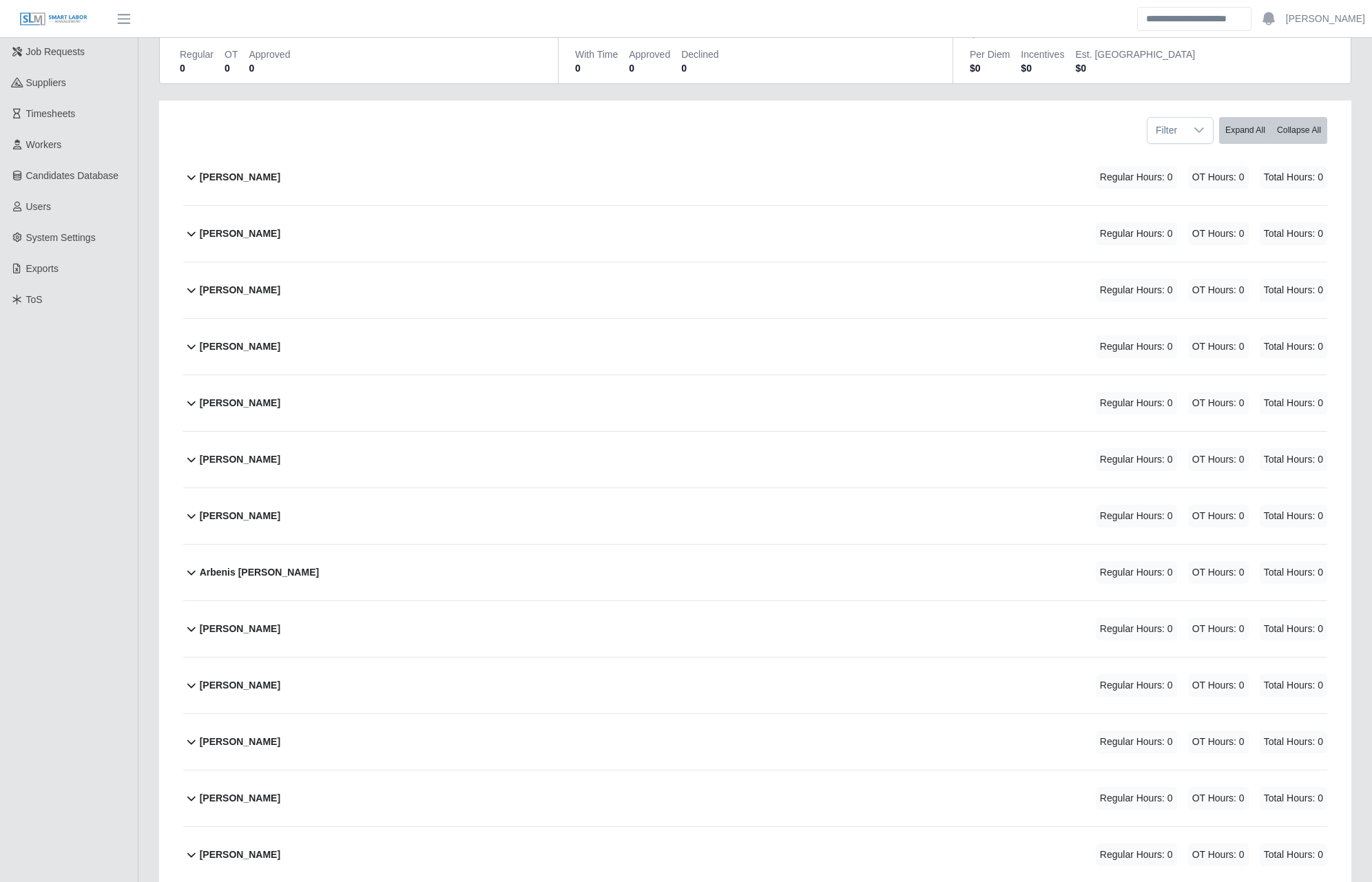
click at [188, 734] on icon at bounding box center [191, 742] width 16 height 16
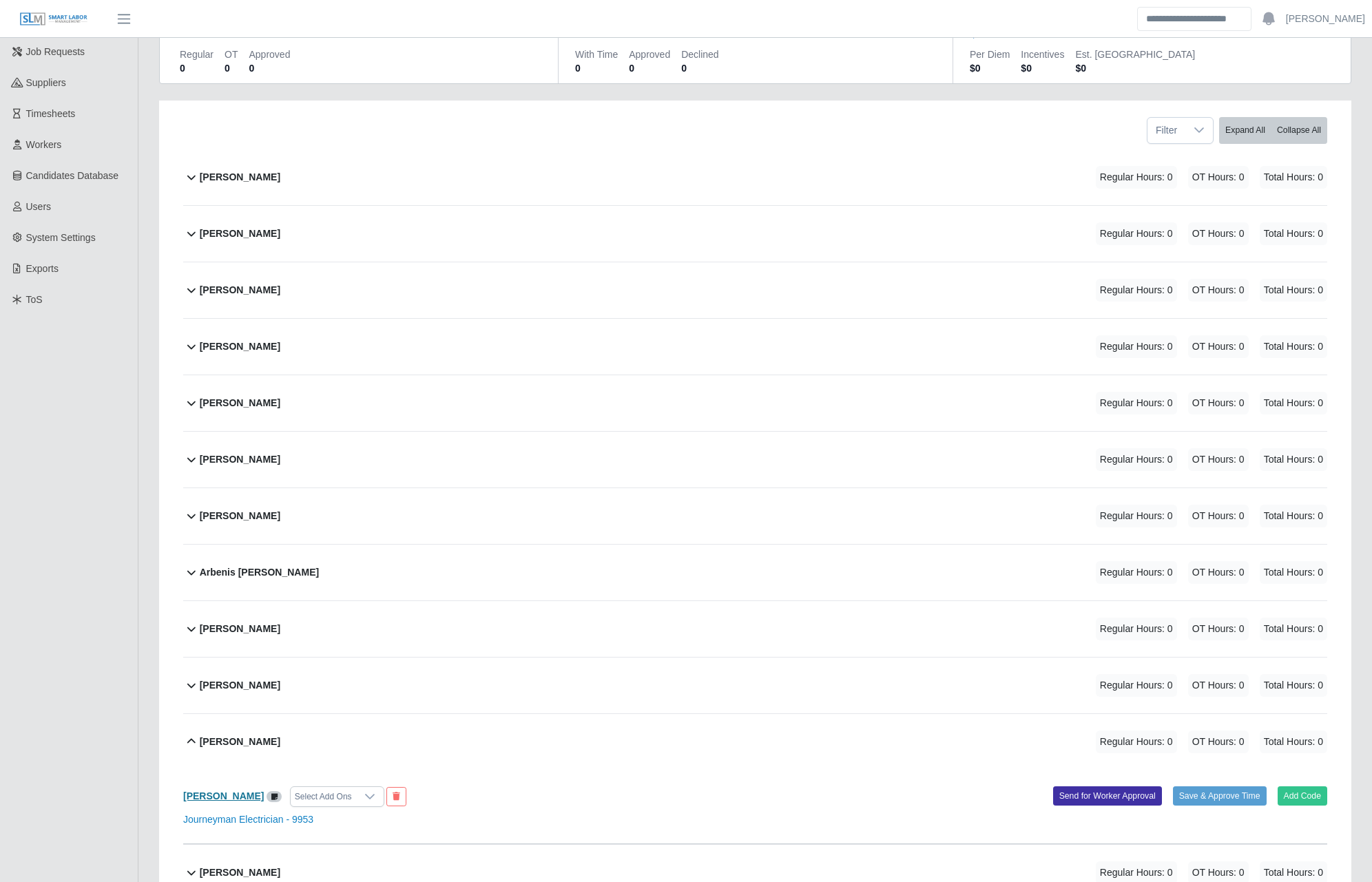
click at [225, 790] on b "Arnulfo Aldana" at bounding box center [223, 796] width 81 height 11
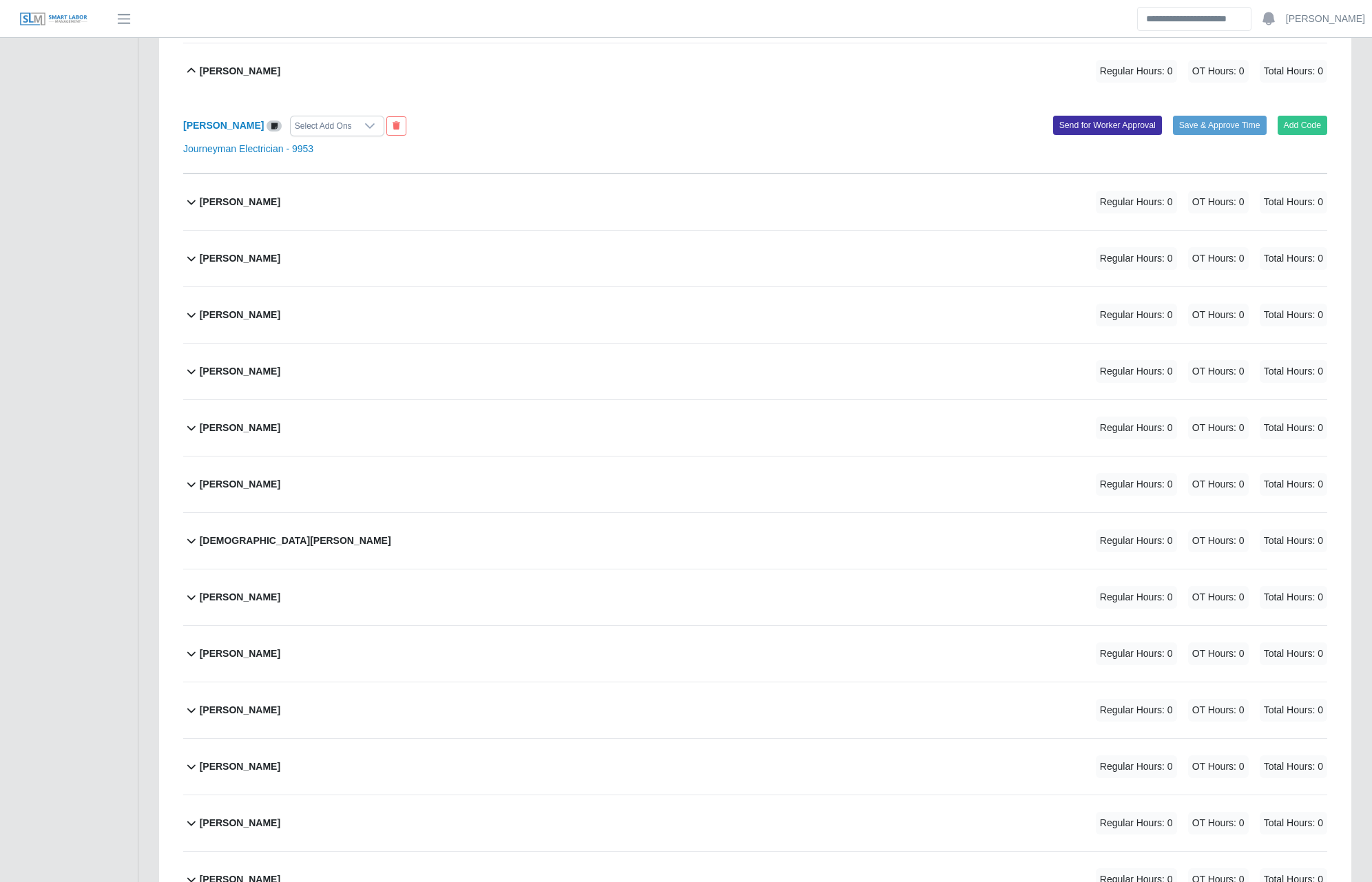
scroll to position [804, 0]
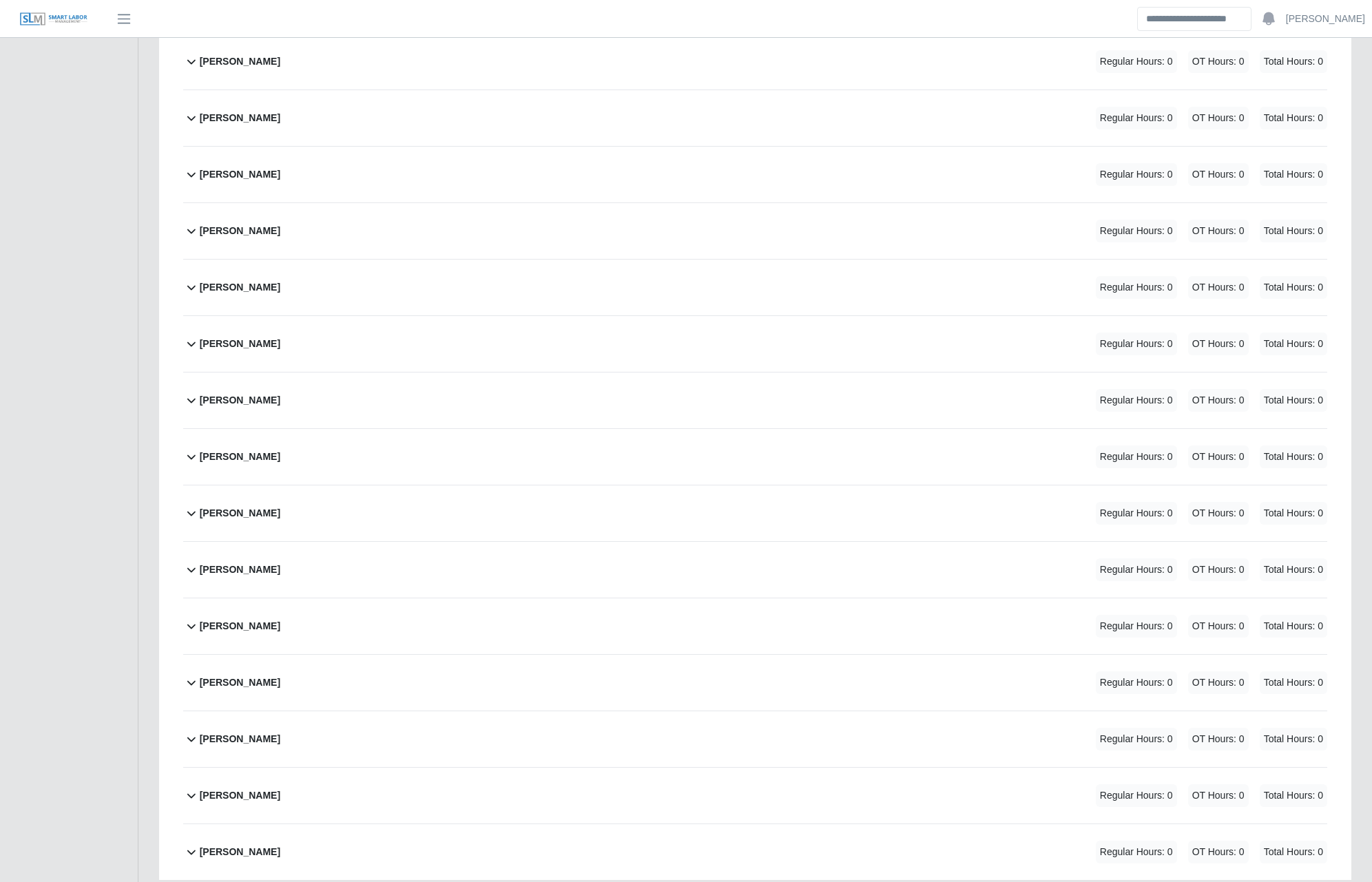
click at [204, 450] on b "Nicky Bey Orsini" at bounding box center [240, 457] width 81 height 15
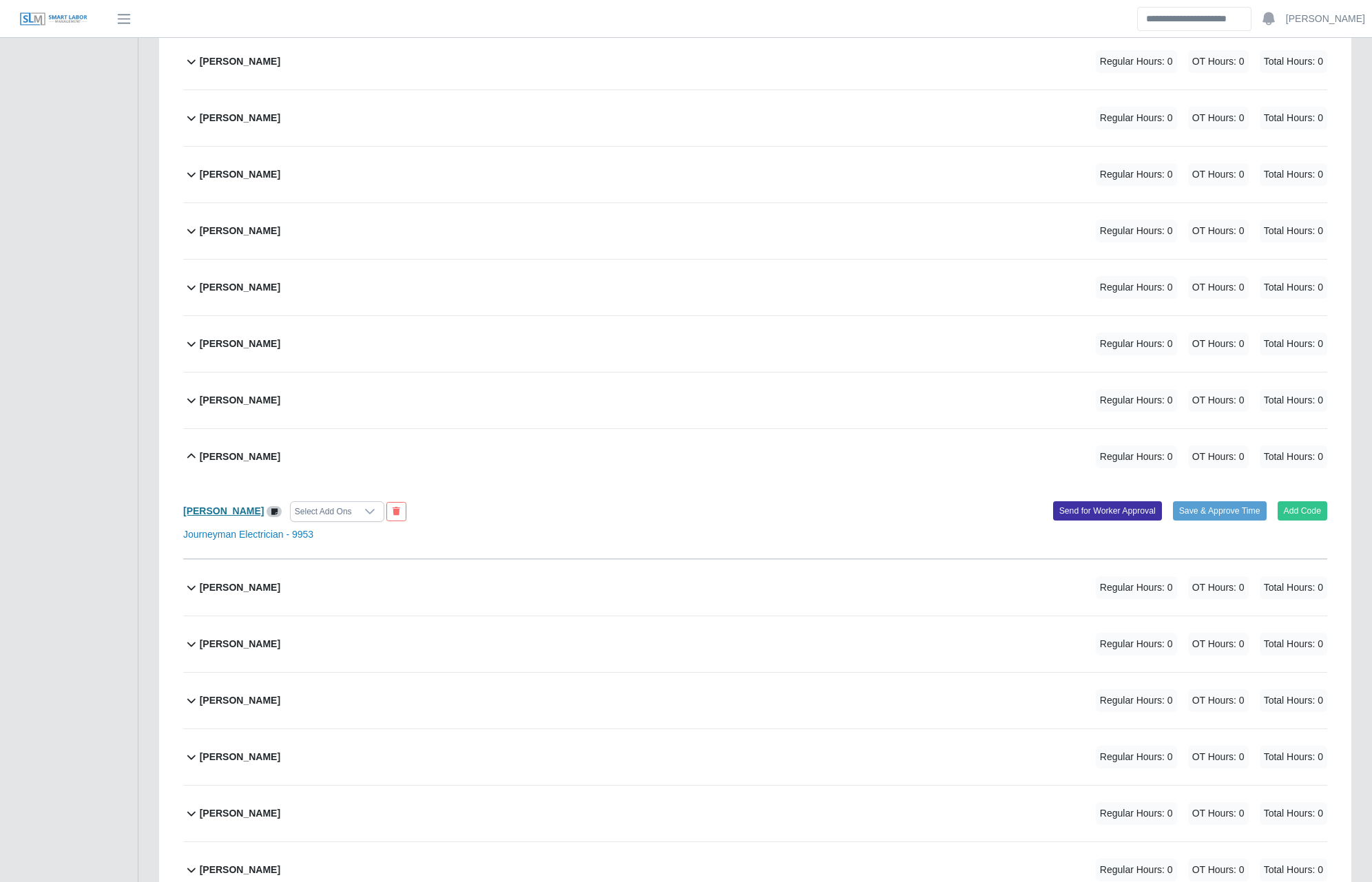
click at [230, 506] on b "Nicky Bey Orsini" at bounding box center [223, 511] width 81 height 11
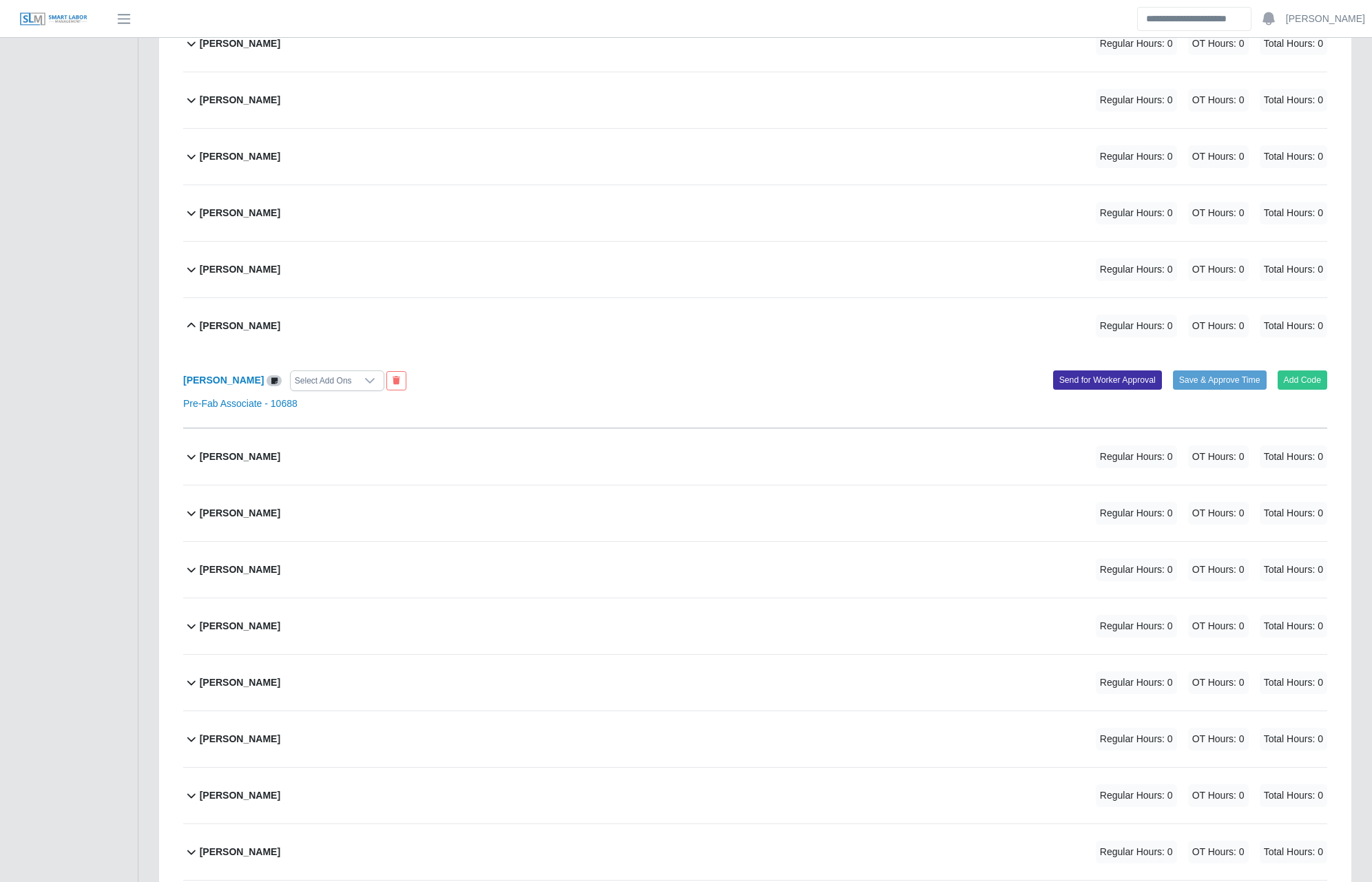
click at [280, 450] on b "Krystal Herrera Bolanos" at bounding box center [240, 457] width 81 height 15
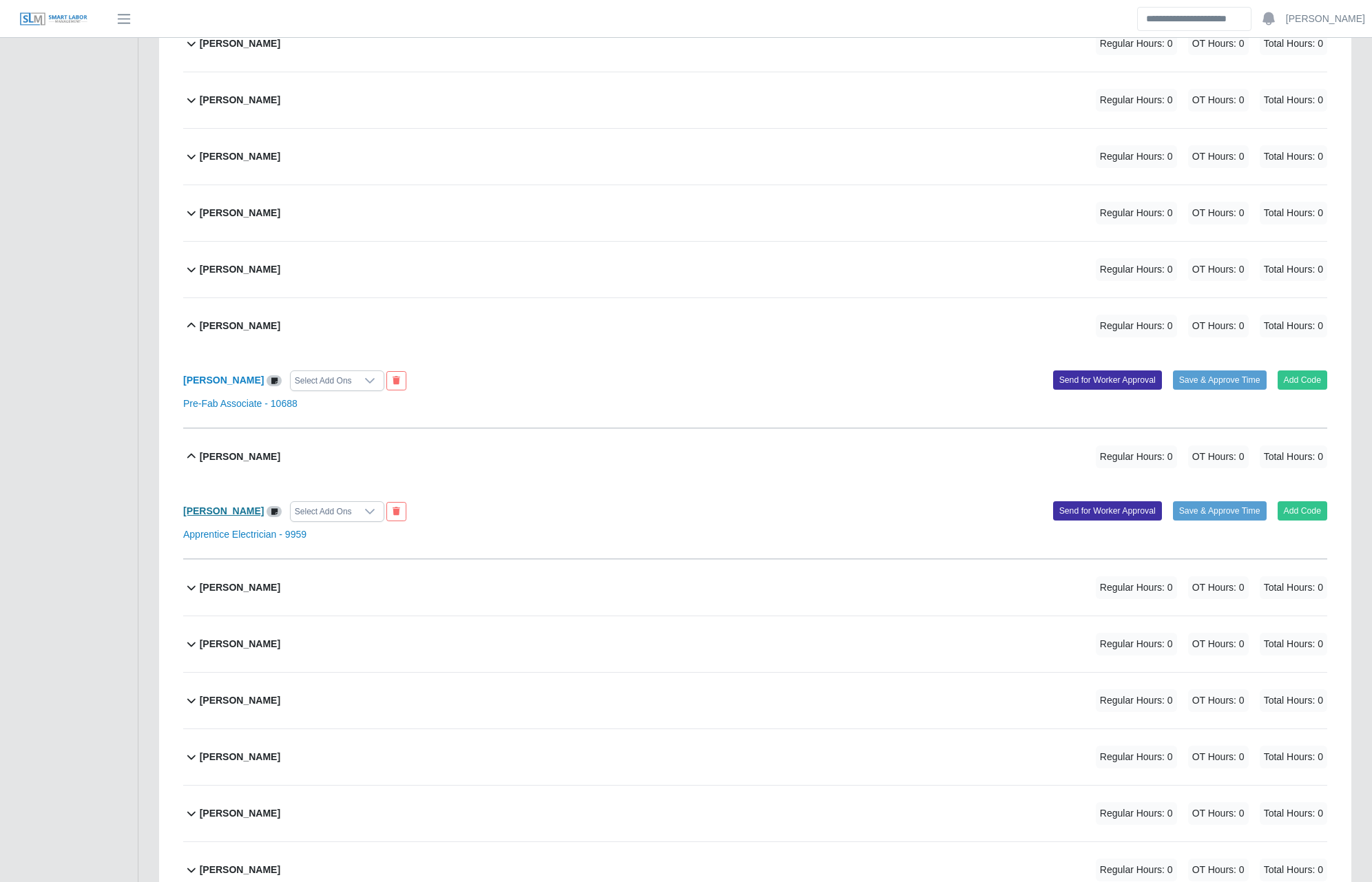
click at [232, 506] on b "Krystal Herrera Bolanos" at bounding box center [223, 511] width 81 height 11
click at [254, 637] on b "Lester Bermudez" at bounding box center [240, 645] width 81 height 15
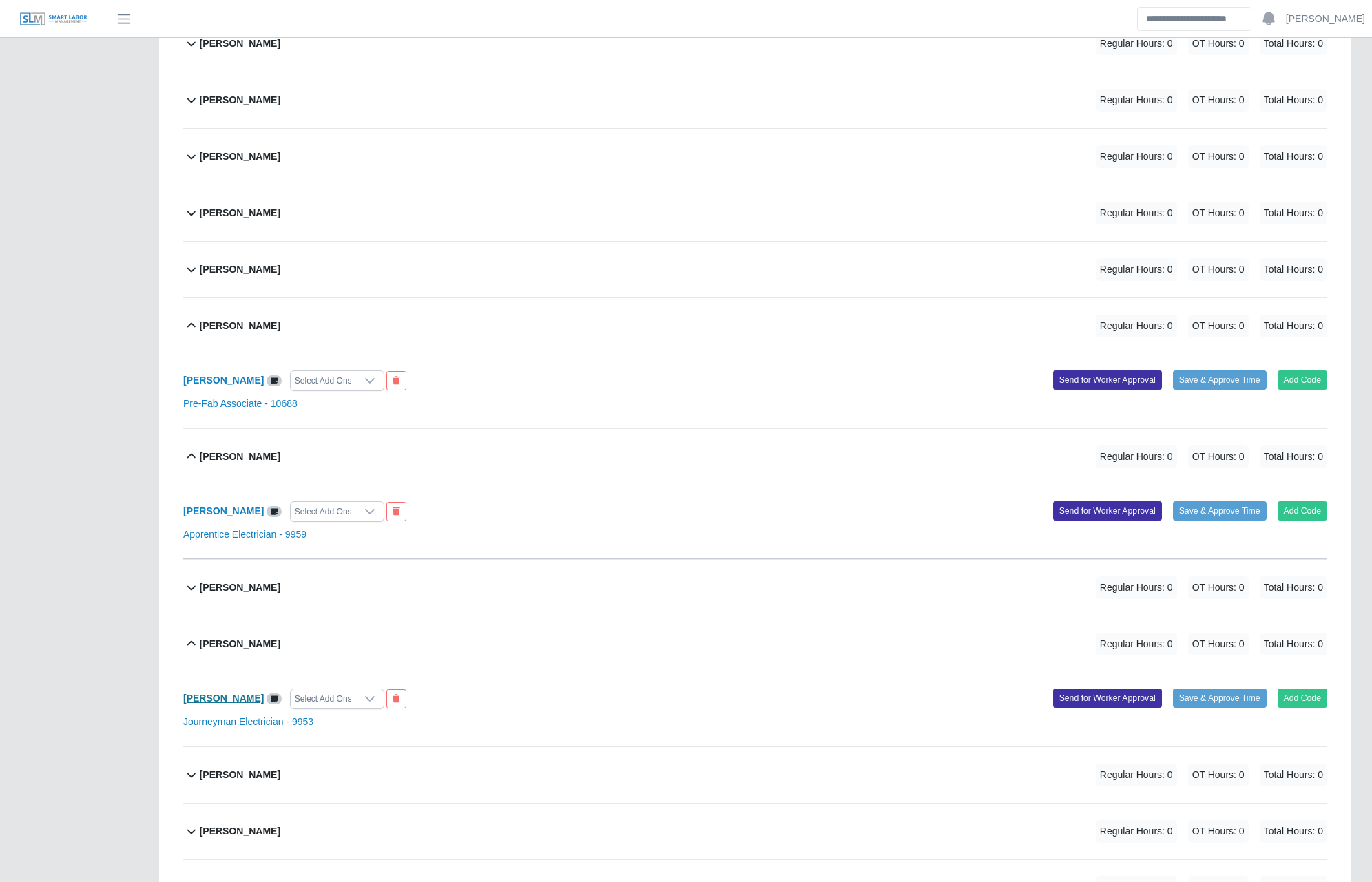
click at [245, 693] on b "Lester Bermudez" at bounding box center [223, 699] width 81 height 11
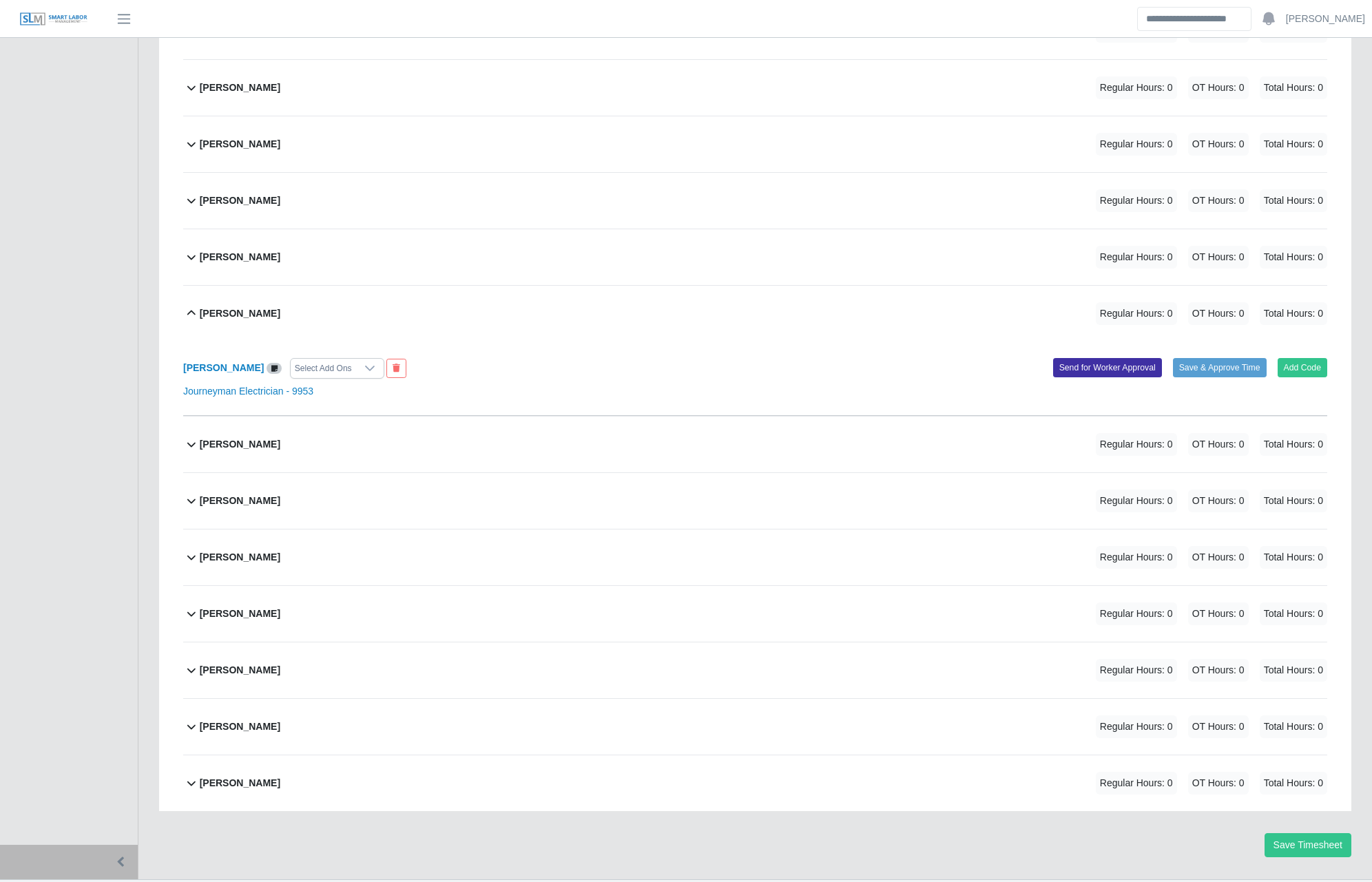
scroll to position [4914, 0]
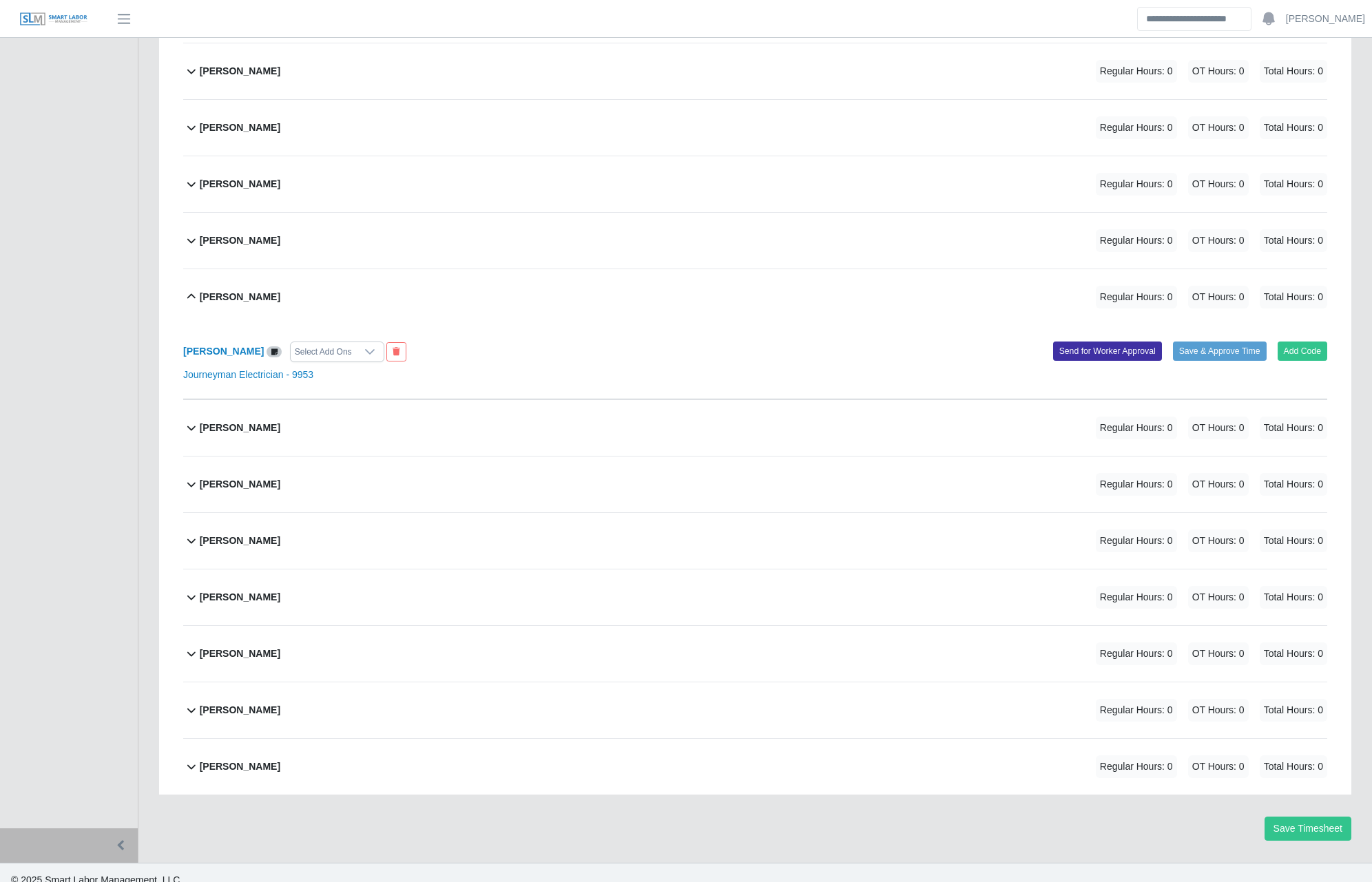
click at [248, 703] on b "William Perez" at bounding box center [240, 711] width 81 height 15
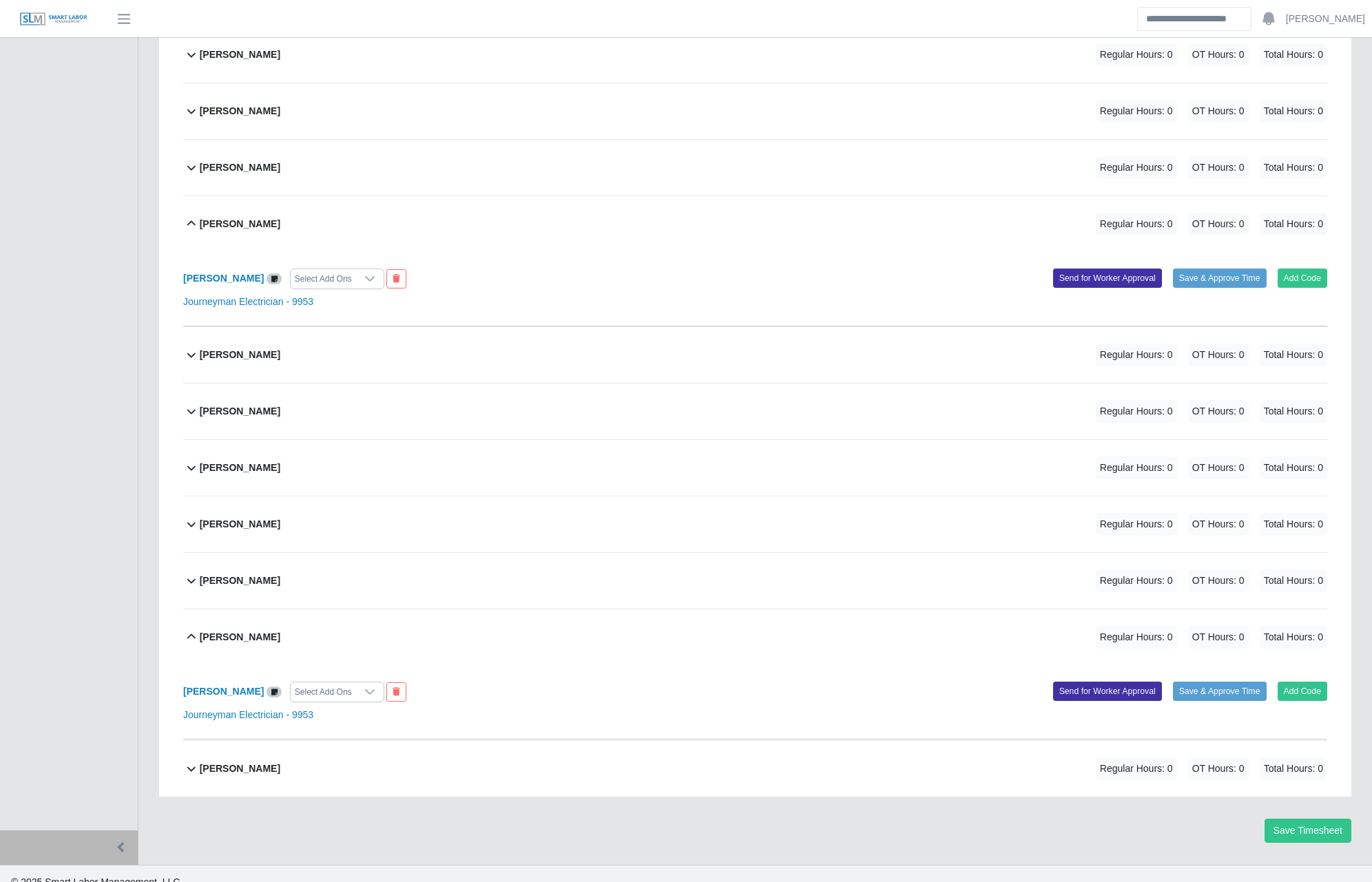
scroll to position [4989, 0]
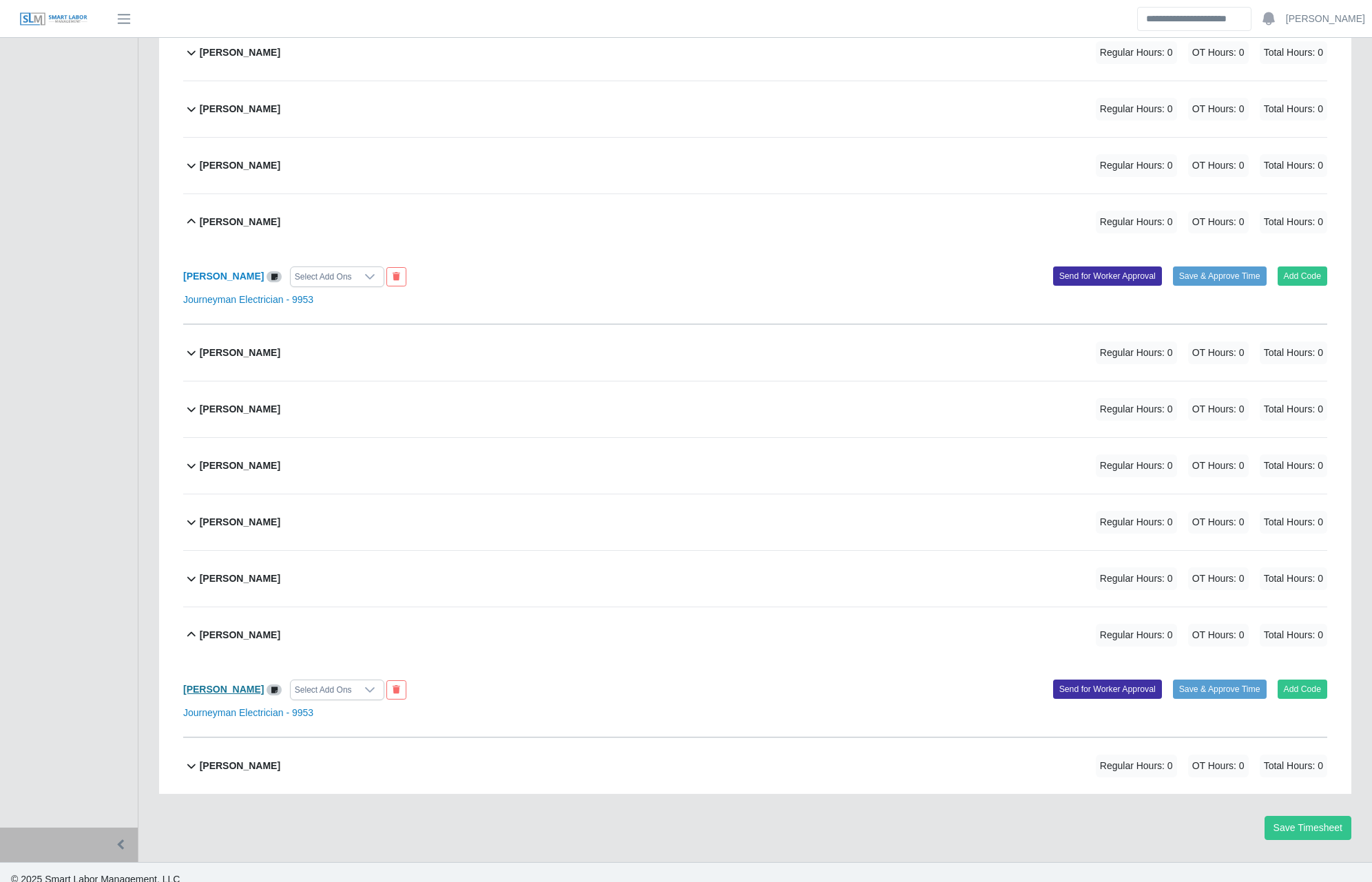
click at [226, 684] on b "William Perez" at bounding box center [223, 690] width 81 height 11
drag, startPoint x: 69, startPoint y: 502, endPoint x: 98, endPoint y: 487, distance: 32.6
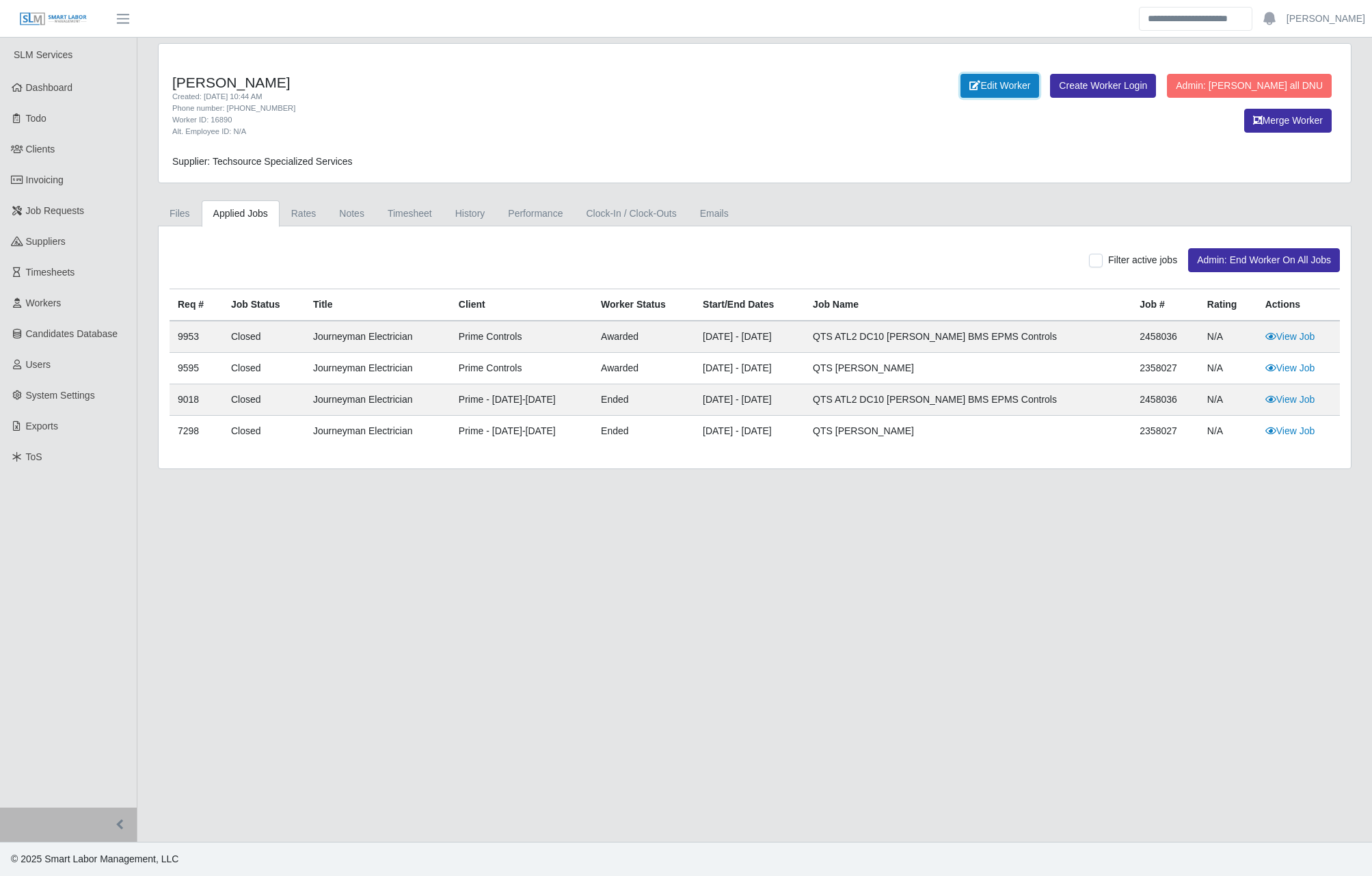
click at [961, 85] on link "Edit Worker" at bounding box center [1000, 86] width 78 height 24
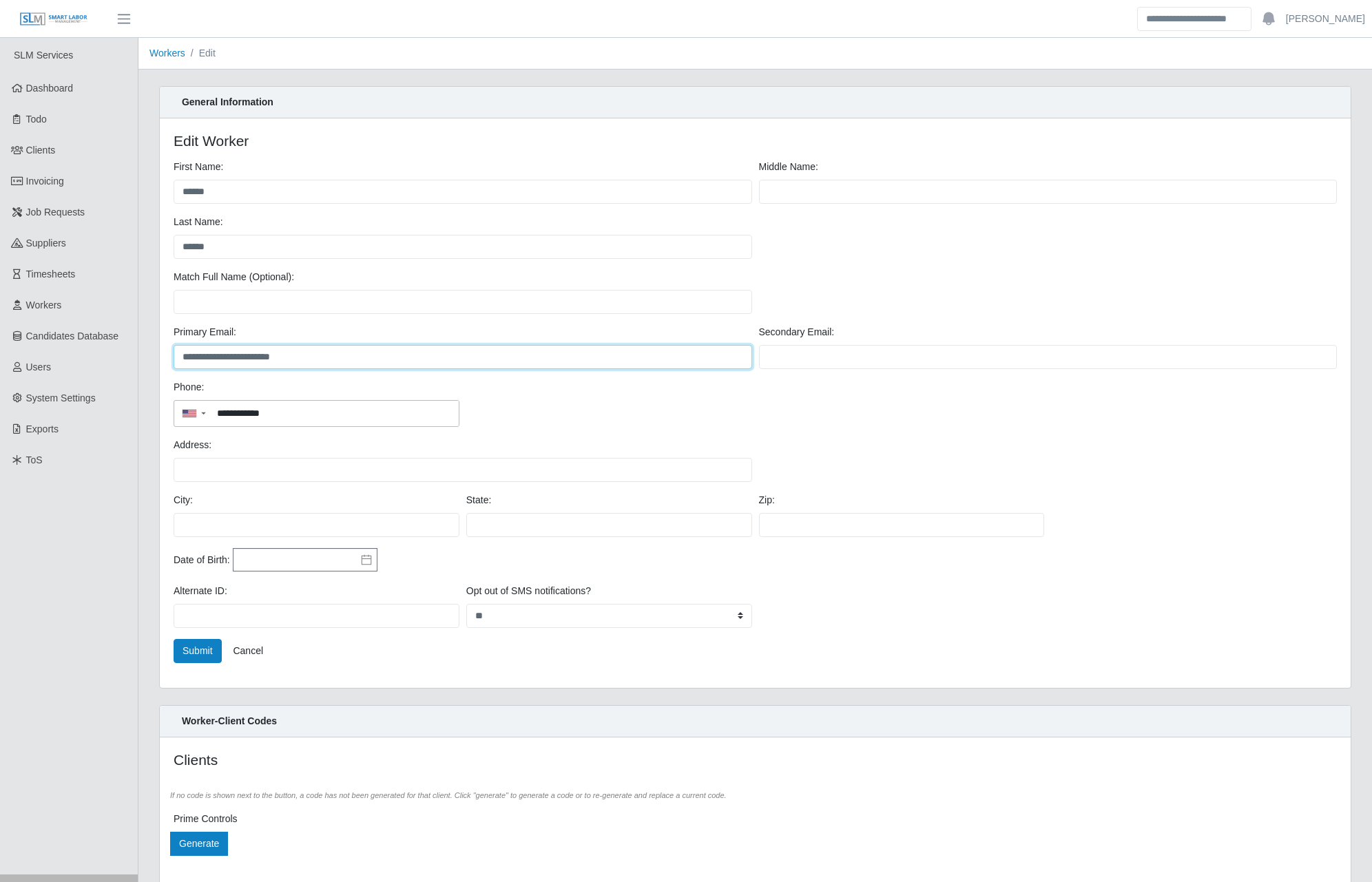
click at [640, 369] on input "**********" at bounding box center [463, 357] width 579 height 24
click at [191, 286] on div "Match Full Name (Optional):" at bounding box center [463, 292] width 585 height 44
click at [196, 305] on input "Match Full Name (Optional):" at bounding box center [463, 302] width 579 height 24
paste input "**********"
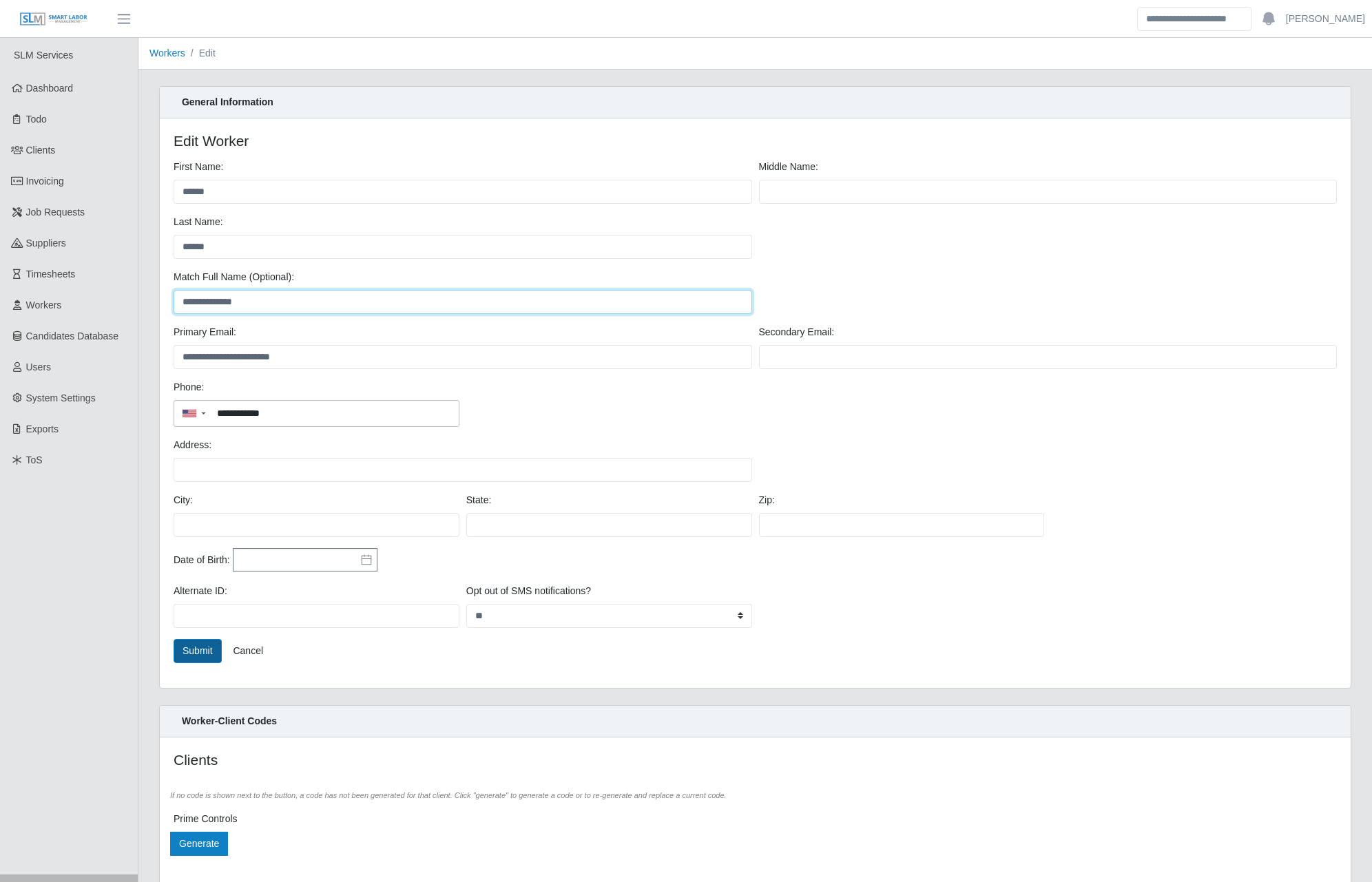
type input "**********"
click at [195, 652] on button "Submit" at bounding box center [198, 651] width 49 height 24
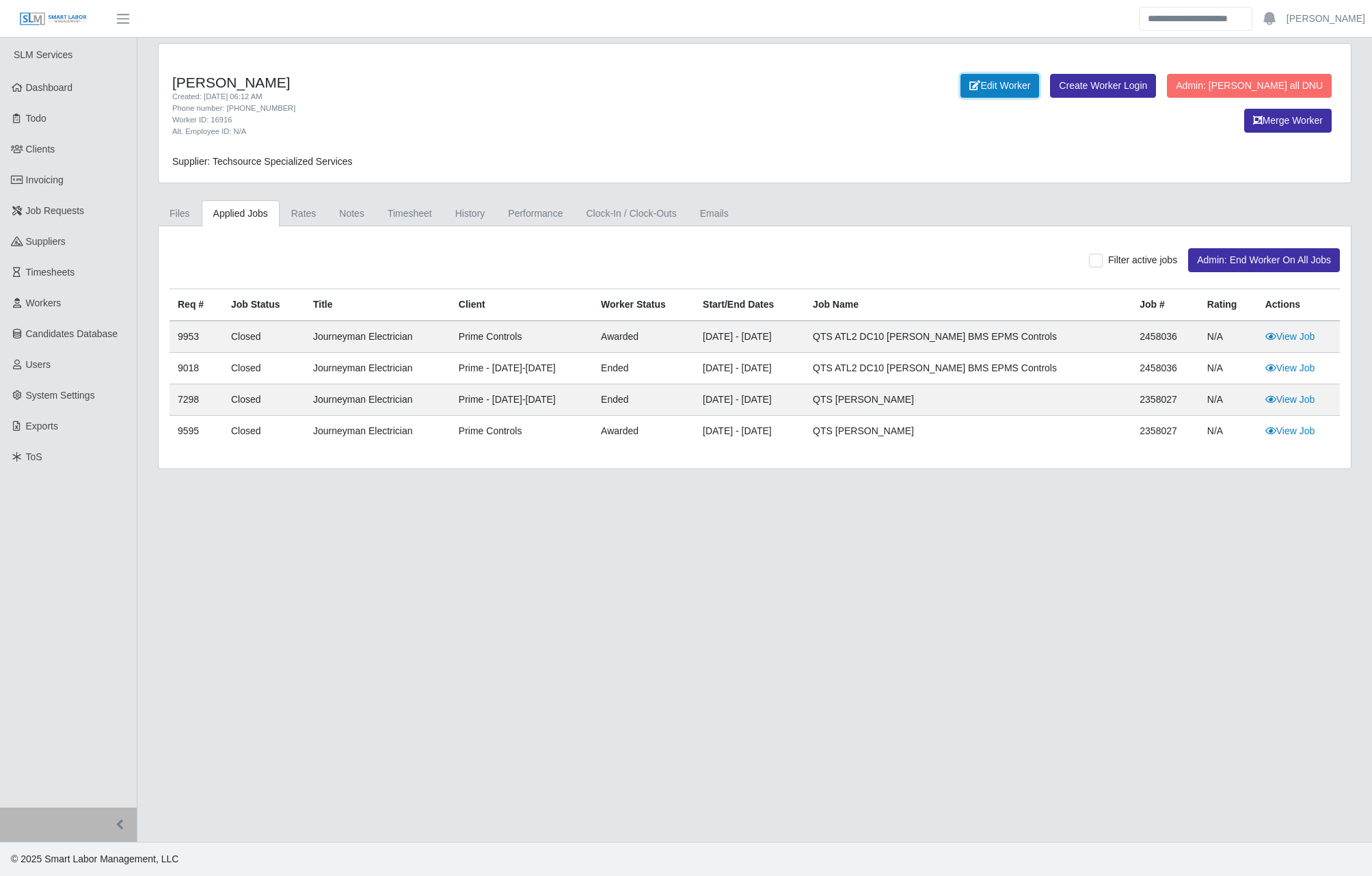
click at [961, 90] on link "Edit Worker" at bounding box center [1000, 86] width 78 height 24
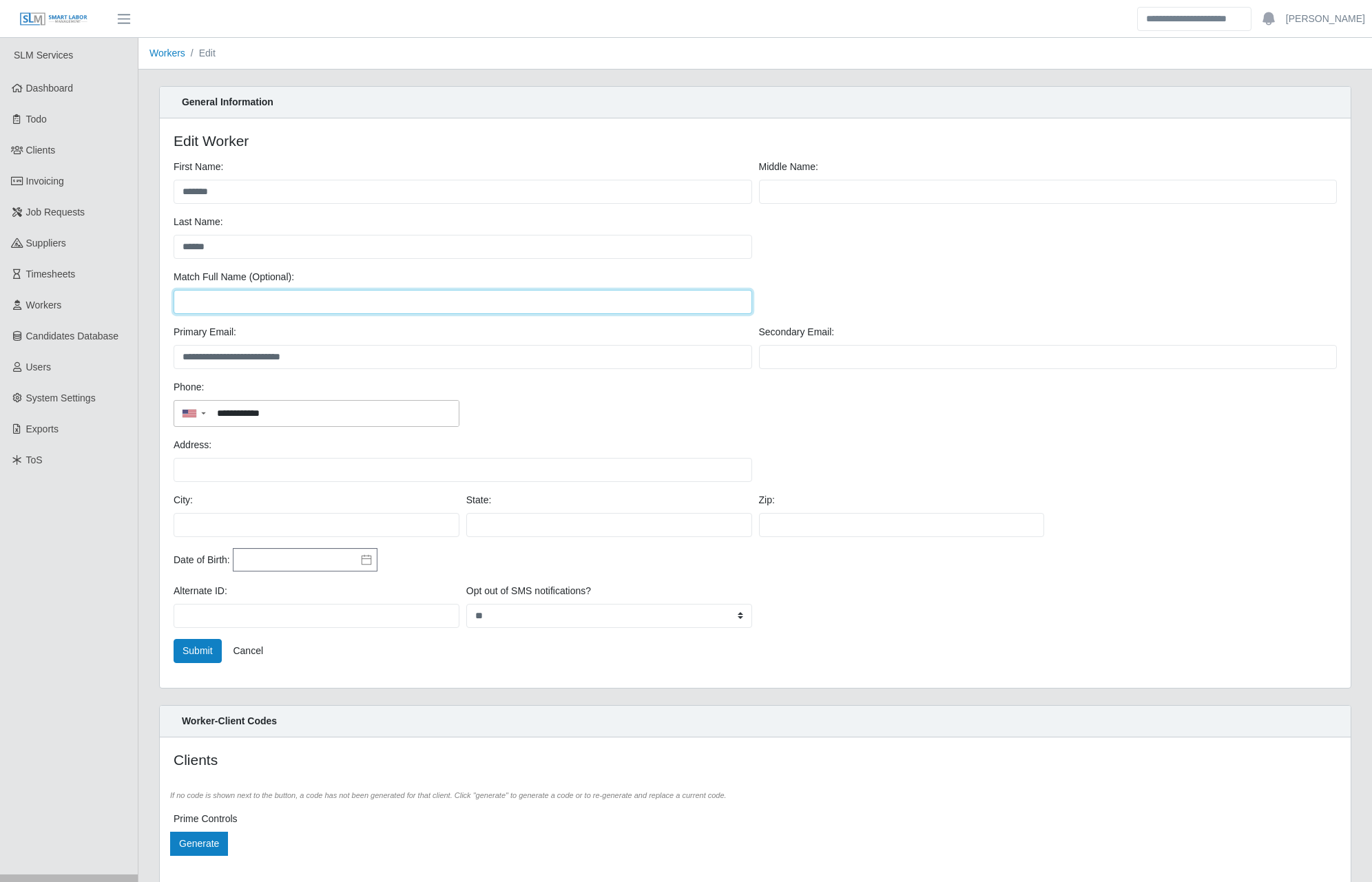
click at [261, 295] on input "Match Full Name (Optional):" at bounding box center [463, 302] width 579 height 24
paste input "**********"
type input "**********"
click at [189, 652] on button "Submit" at bounding box center [198, 651] width 49 height 24
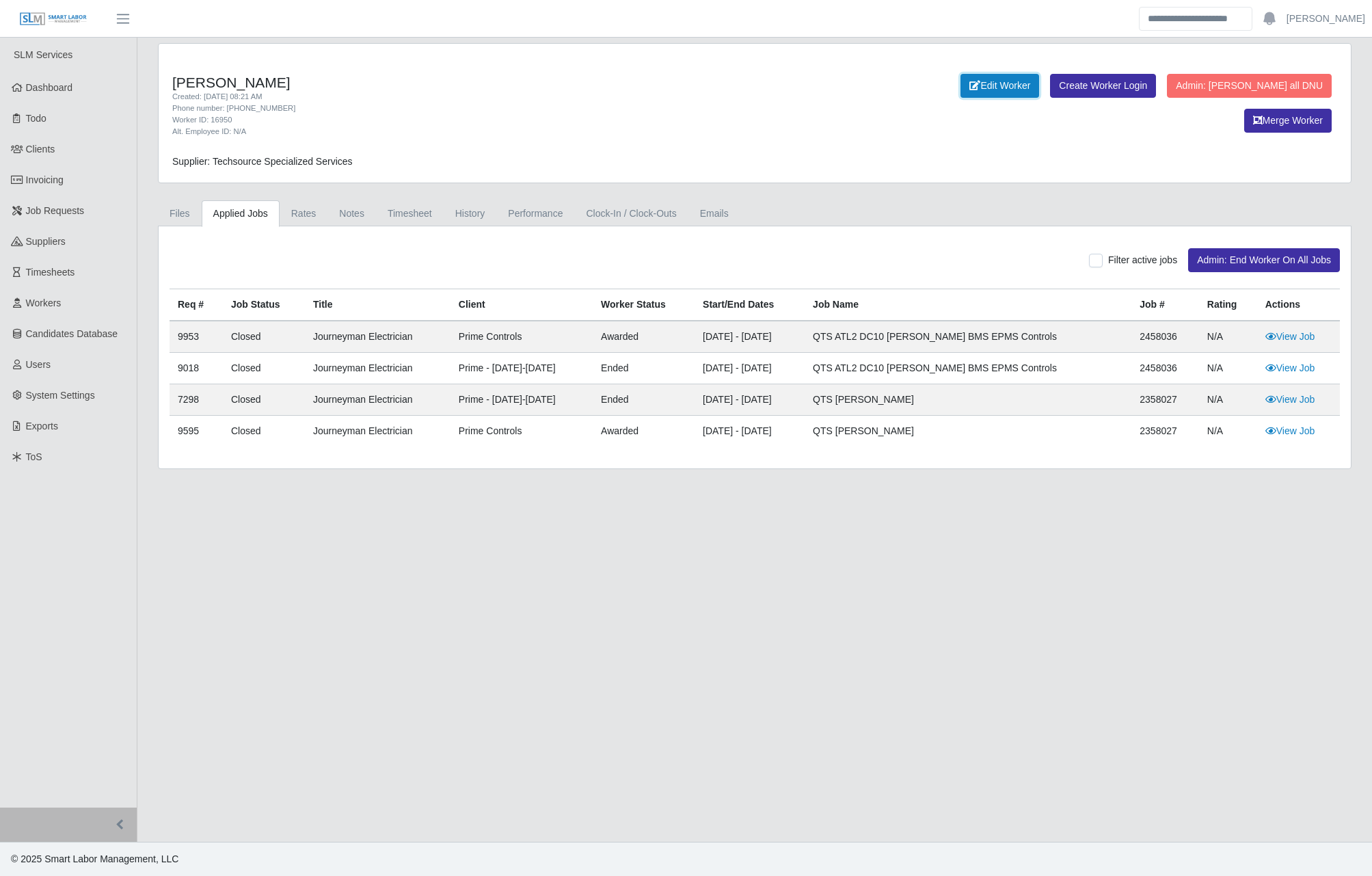
click at [961, 85] on link "Edit Worker" at bounding box center [1000, 86] width 78 height 24
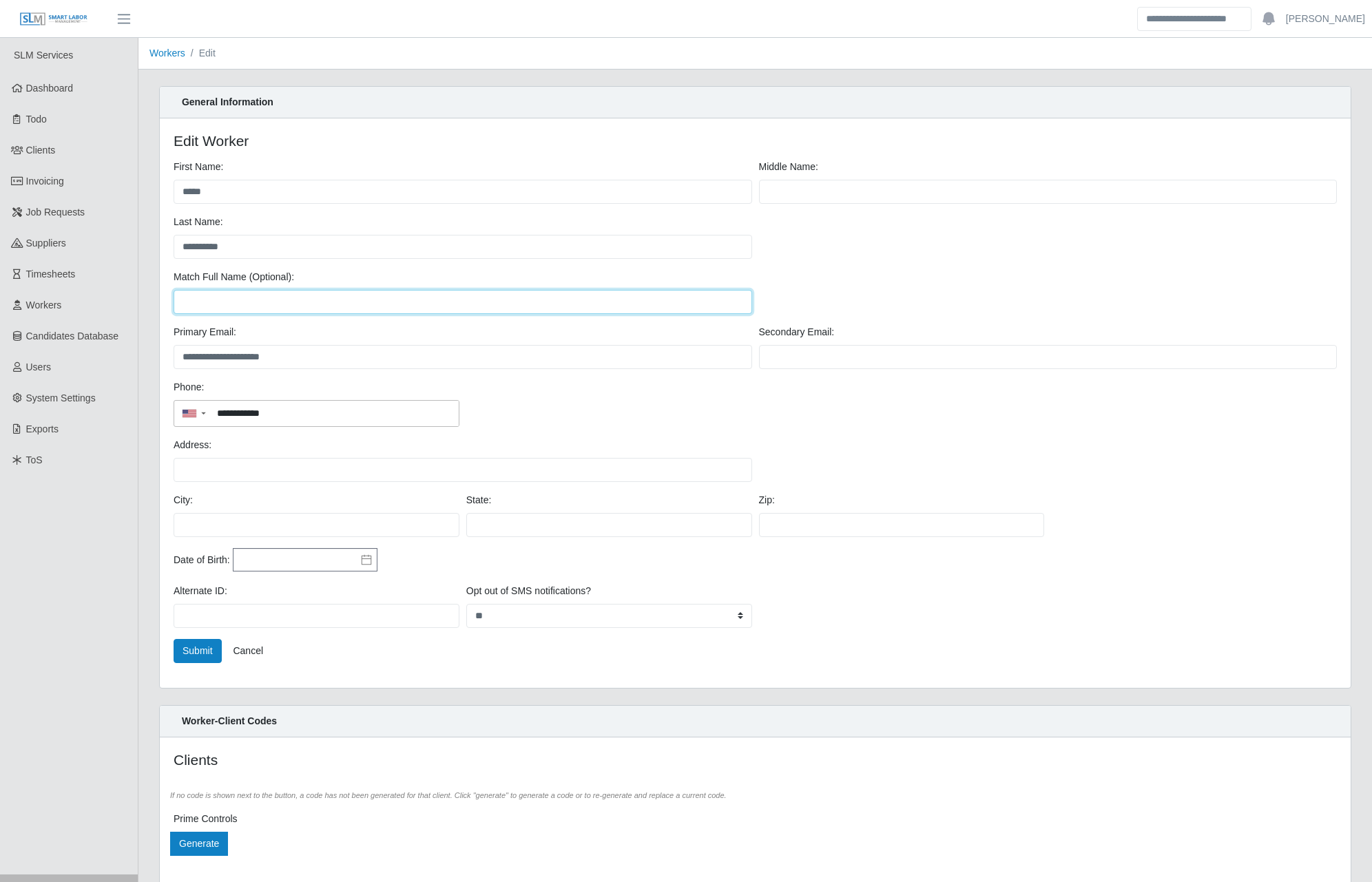
click at [383, 292] on input "Match Full Name (Optional):" at bounding box center [463, 302] width 579 height 24
paste input "**********"
type input "**********"
click at [188, 652] on button "Submit" at bounding box center [198, 651] width 49 height 24
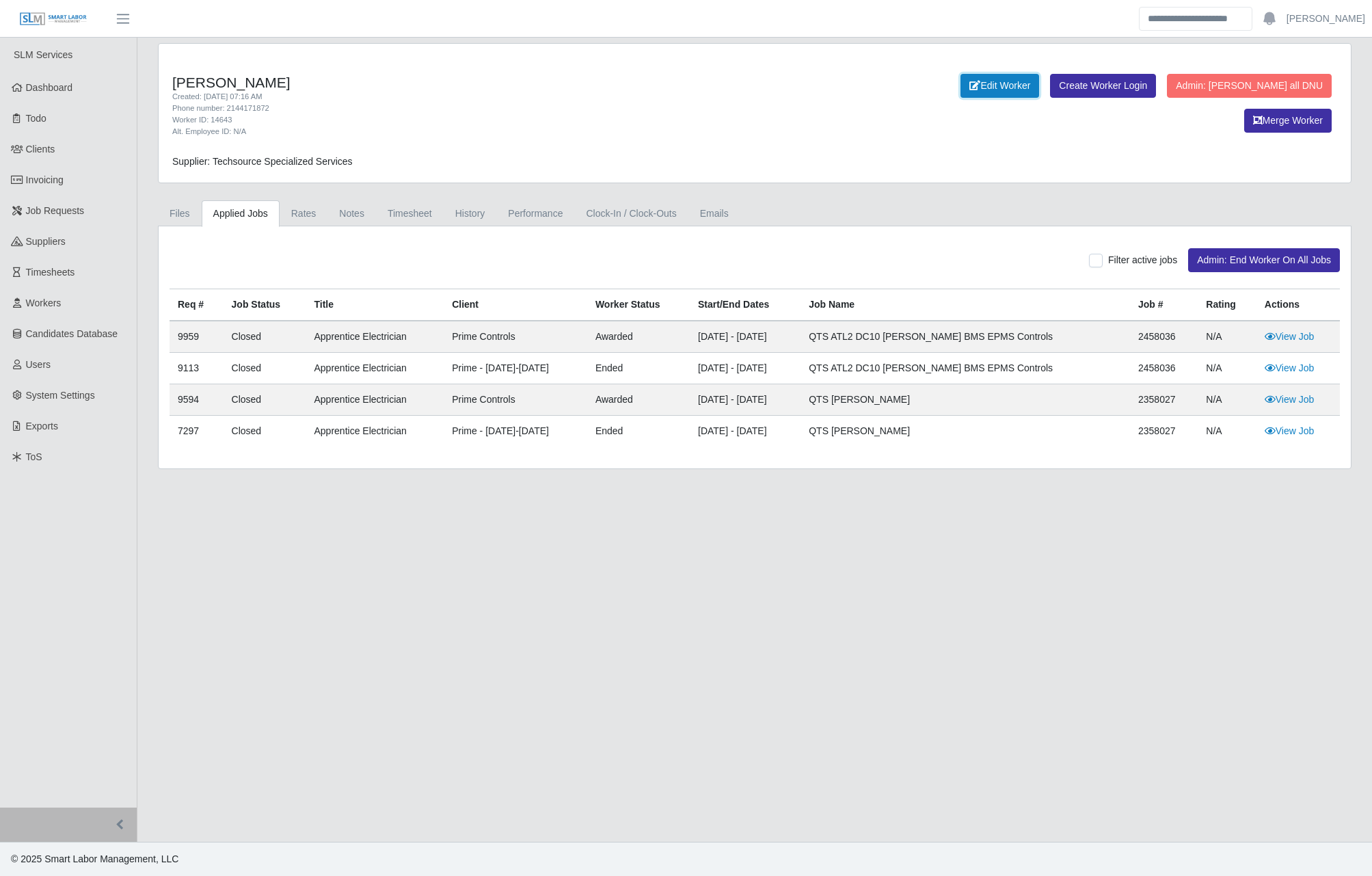
click at [961, 87] on link "Edit Worker" at bounding box center [1000, 86] width 78 height 24
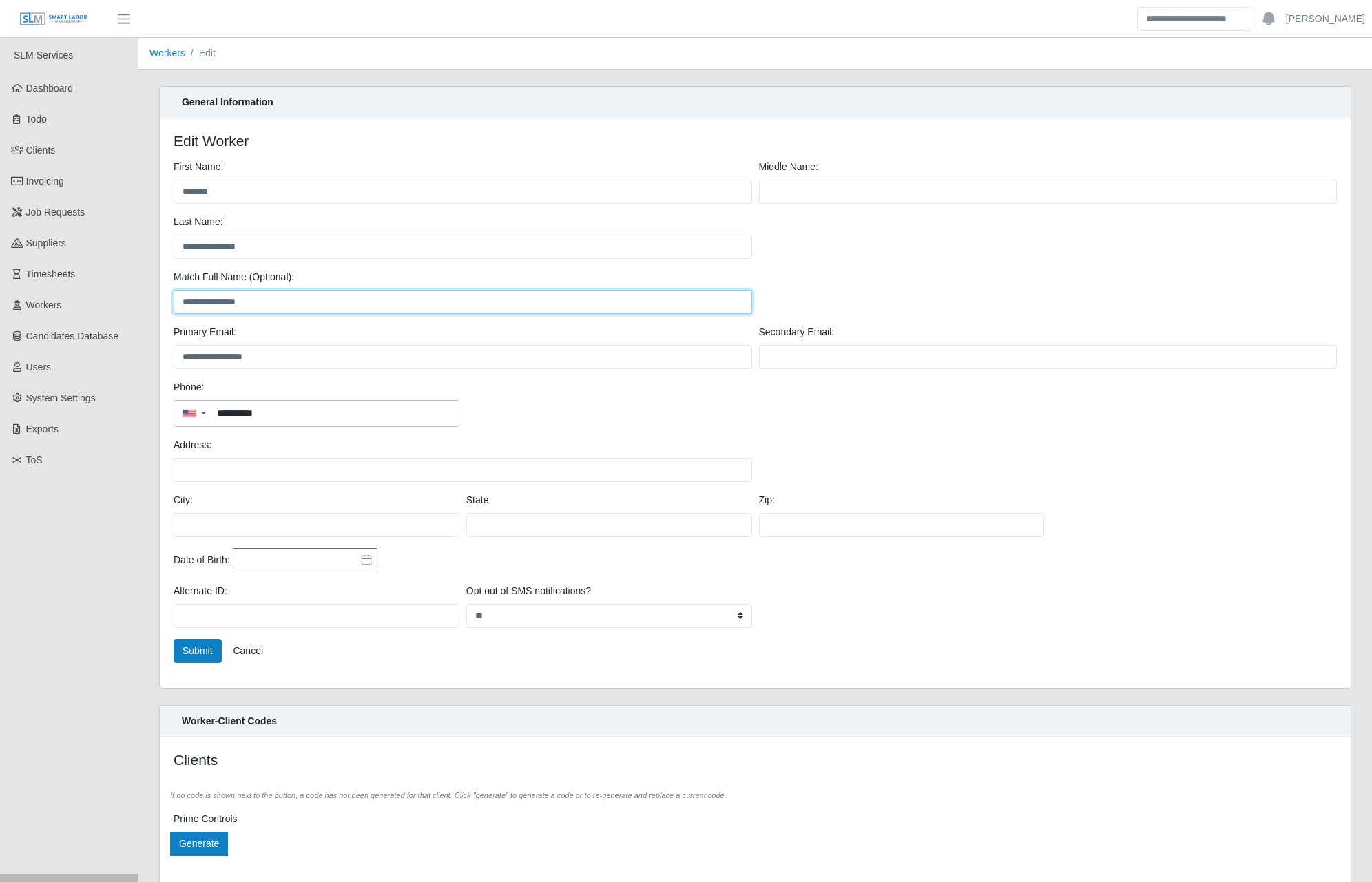
click at [371, 304] on input "**********" at bounding box center [463, 302] width 579 height 24
drag, startPoint x: 371, startPoint y: 301, endPoint x: 5, endPoint y: 327, distance: 366.9
click at [5, 327] on div "**********" at bounding box center [686, 473] width 1372 height 871
paste input "text"
type input "**********"
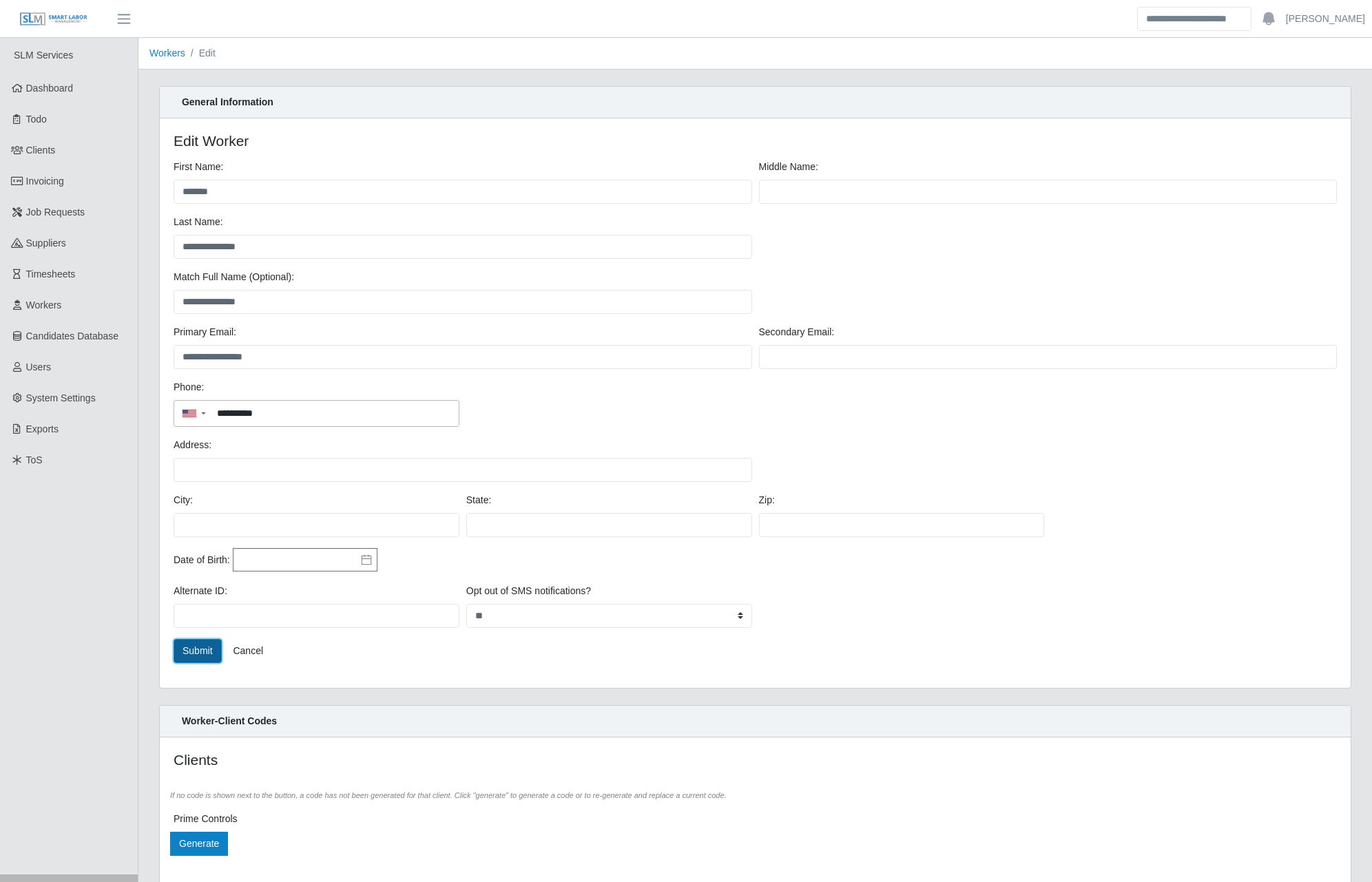
click at [220, 655] on button "Submit" at bounding box center [198, 651] width 49 height 24
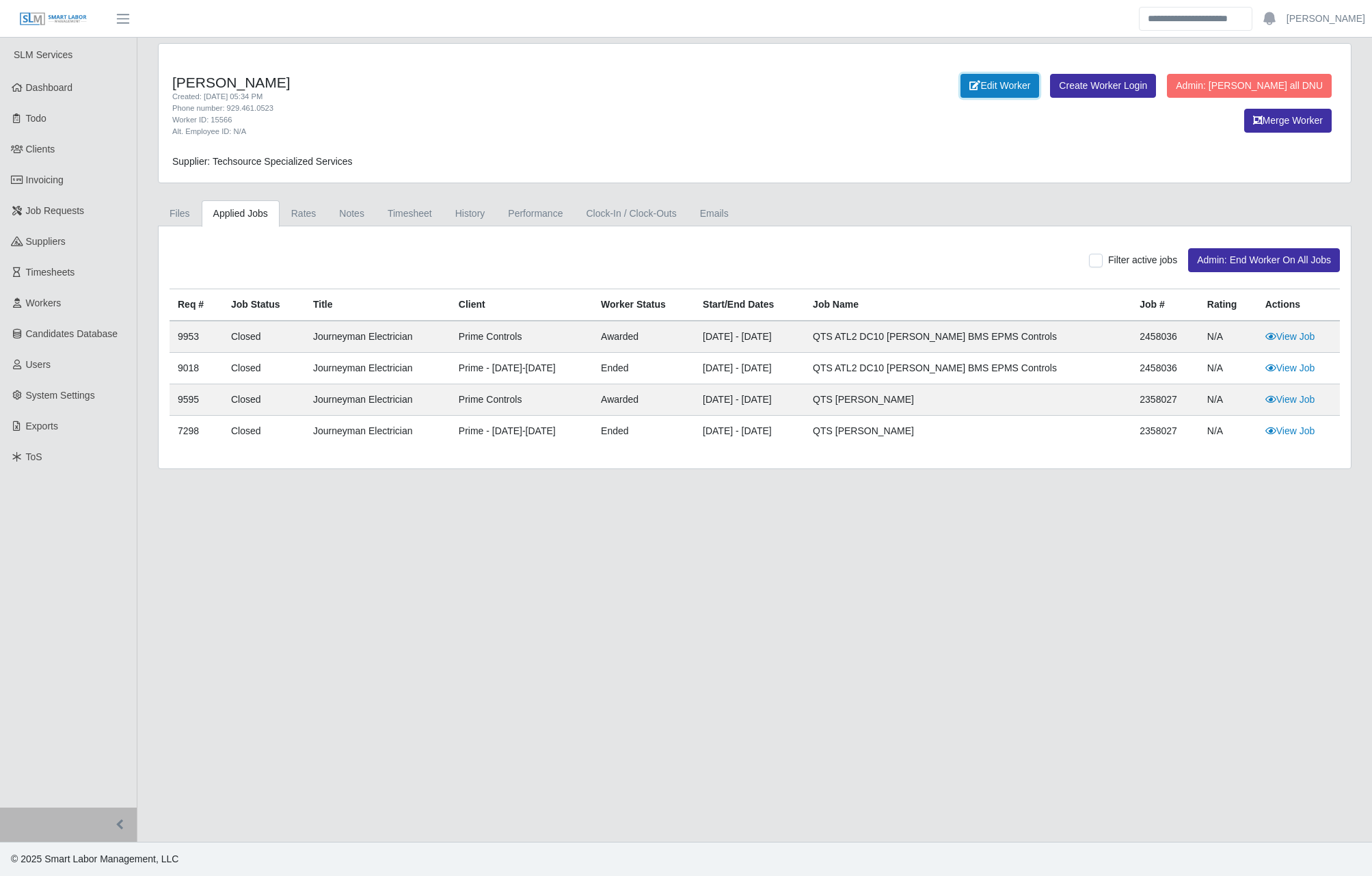
click at [961, 83] on link "Edit Worker" at bounding box center [1000, 86] width 78 height 24
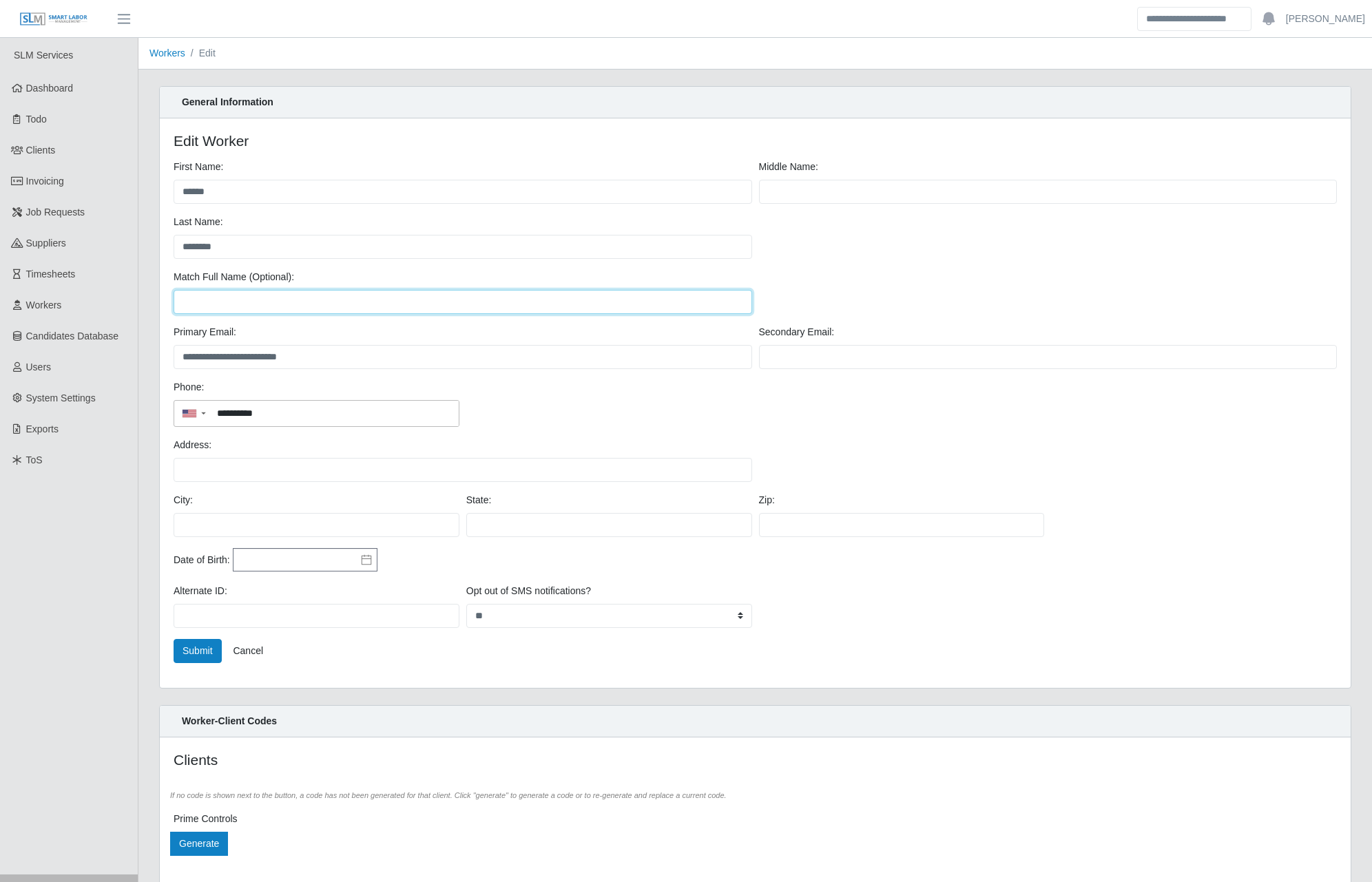
click at [252, 307] on input "Match Full Name (Optional):" at bounding box center [463, 302] width 579 height 24
paste input "**********"
type input "**********"
click at [205, 649] on button "Submit" at bounding box center [198, 651] width 49 height 24
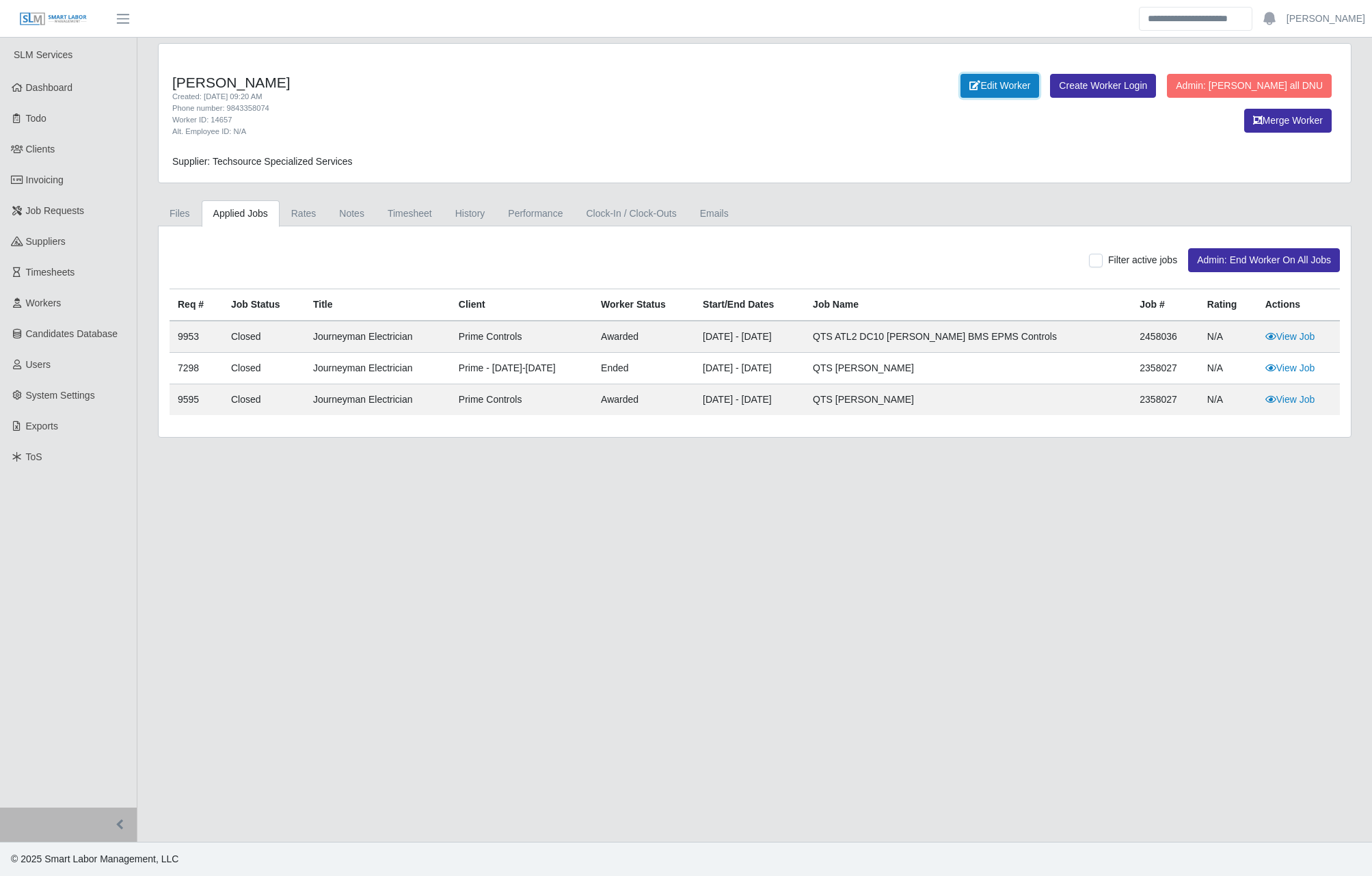
click at [961, 76] on link "Edit Worker" at bounding box center [1000, 86] width 78 height 24
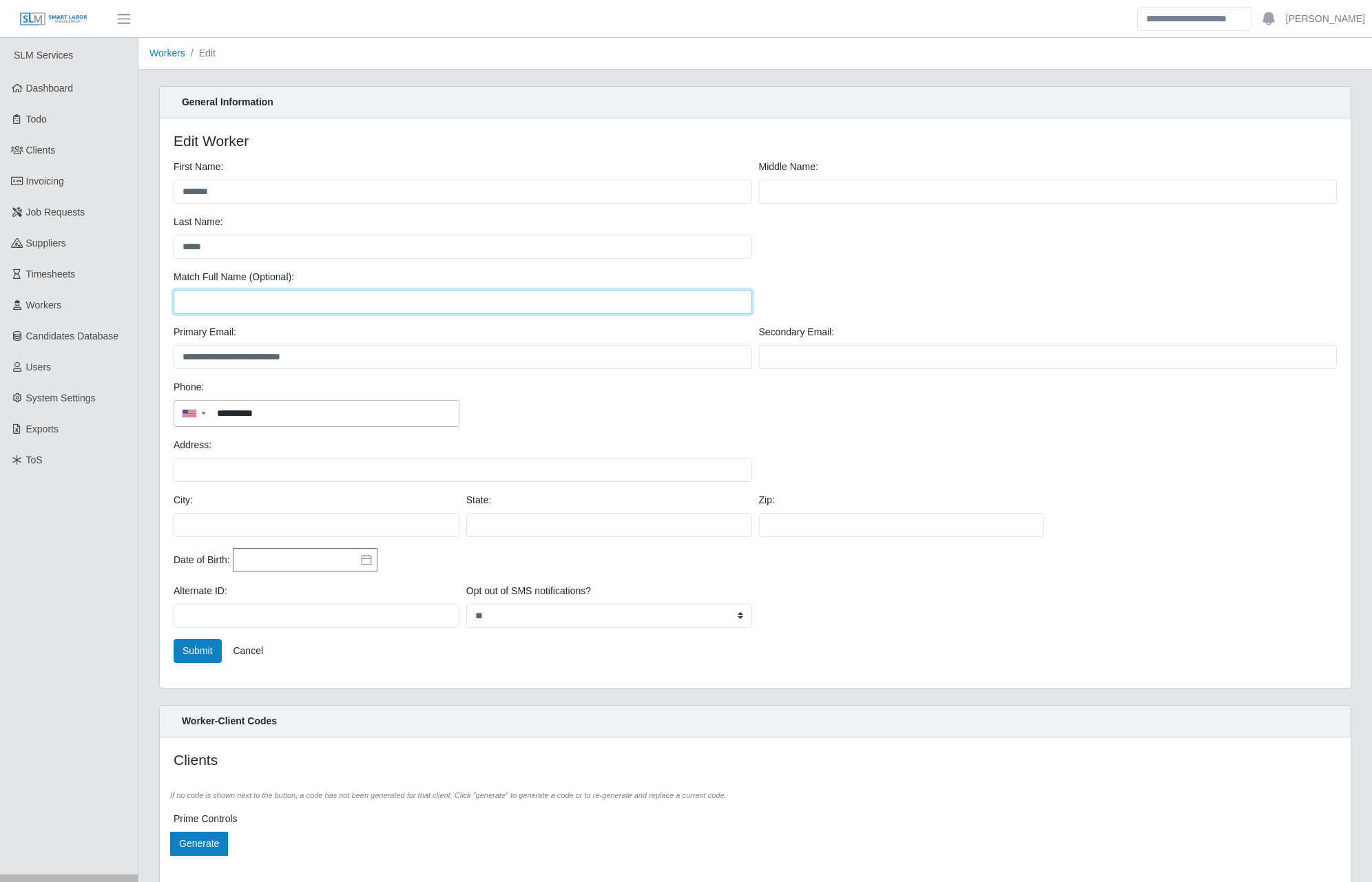
click at [396, 306] on input "Match Full Name (Optional):" at bounding box center [463, 302] width 579 height 24
paste input "**********"
type input "**********"
click at [209, 659] on button "Submit" at bounding box center [198, 651] width 49 height 24
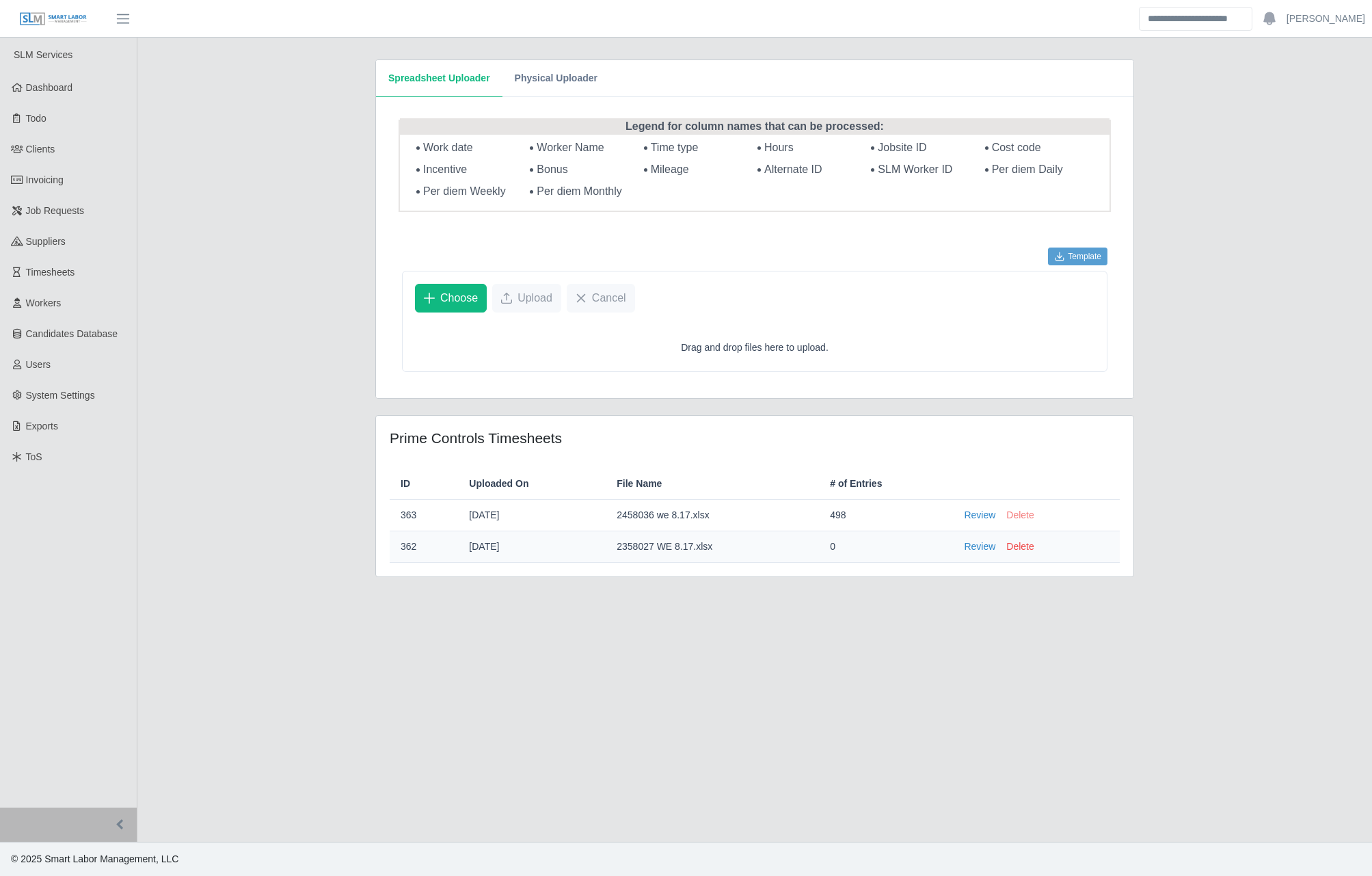
click at [923, 421] on button "Delete" at bounding box center [1020, 516] width 27 height 15
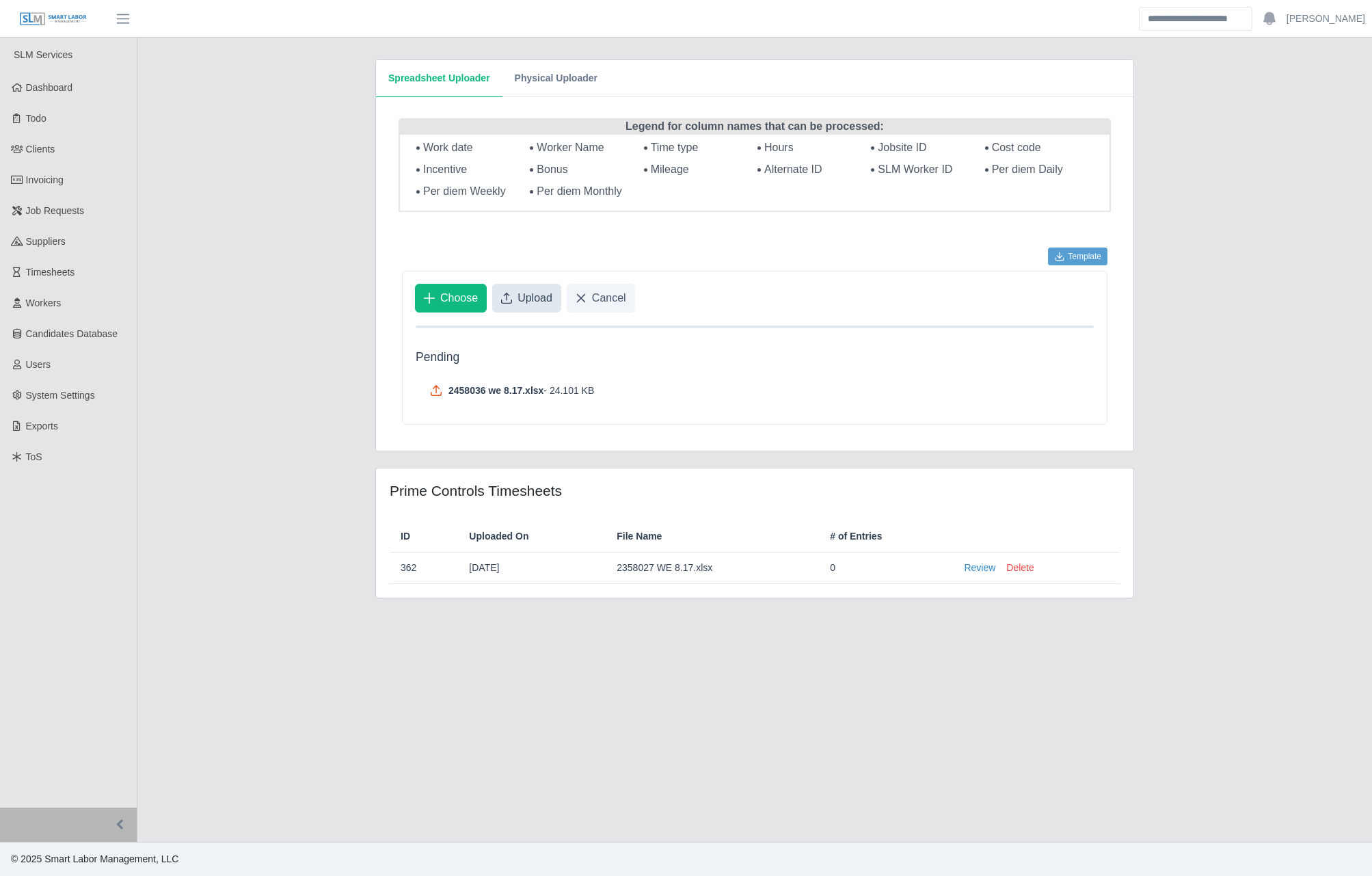
click at [528, 302] on span "Upload" at bounding box center [535, 298] width 35 height 16
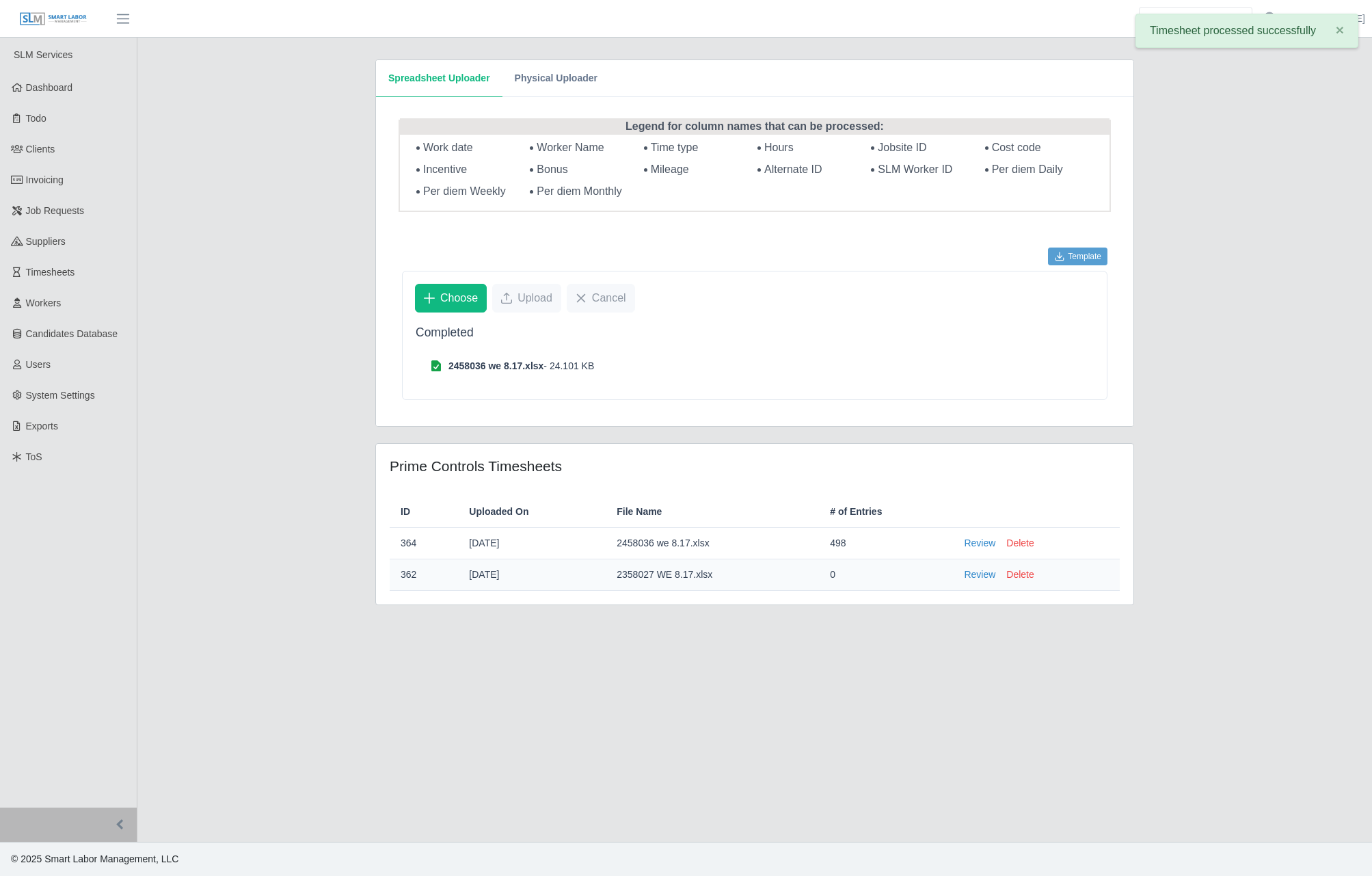
click at [923, 245] on main "Spreadsheet Uploader Physical Uploader Legend for column names that can be proc…" at bounding box center [755, 439] width 1235 height 804
click at [923, 421] on link "Review" at bounding box center [979, 544] width 32 height 15
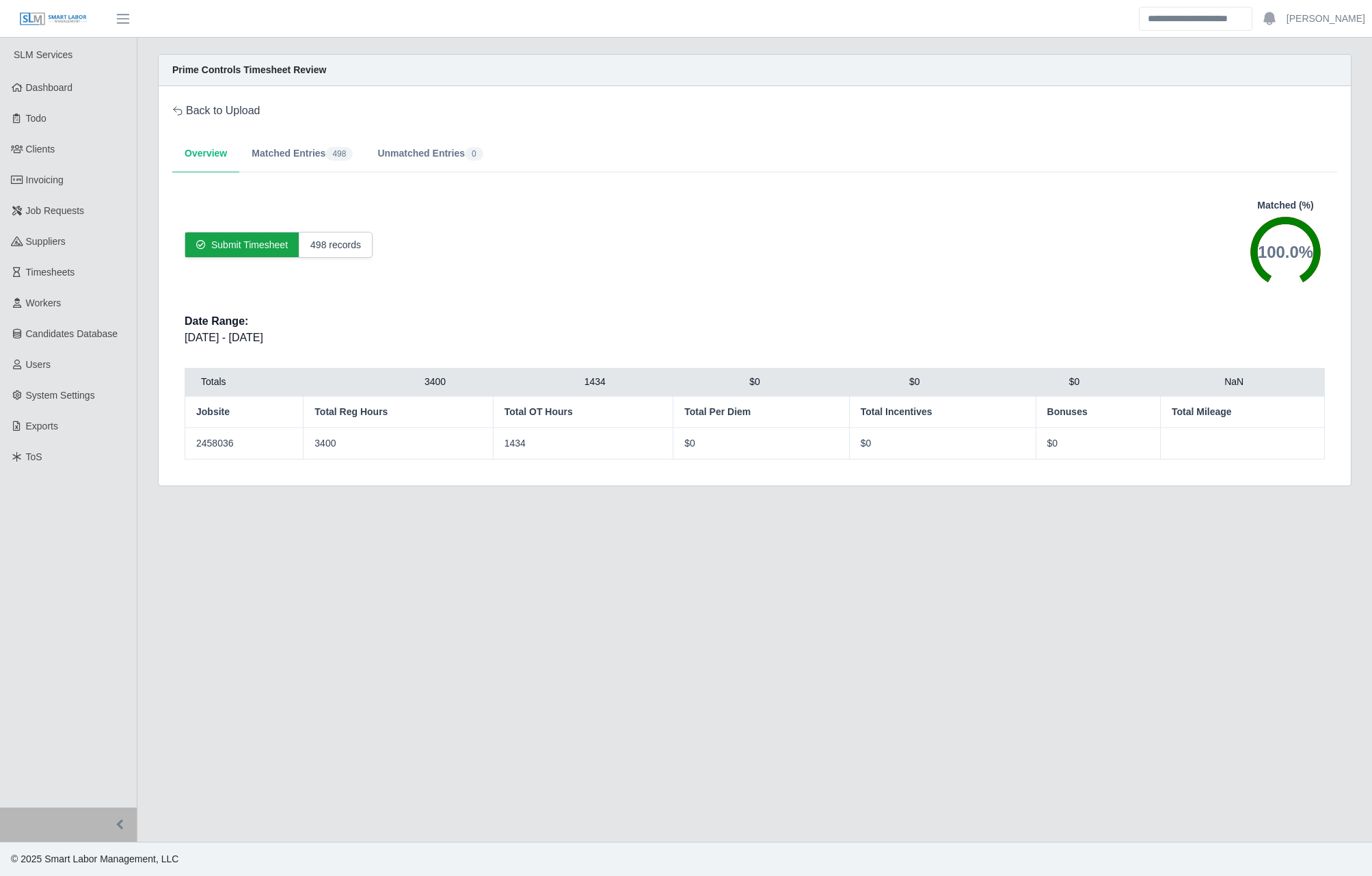
click at [947, 645] on main "Prime Controls Timesheet Review Back to Upload Overview Matched Entries 498 Unm…" at bounding box center [755, 439] width 1235 height 804
click at [876, 145] on div "Overview Matched Entries 498 Unmatched Entries 0" at bounding box center [756, 154] width 1166 height 37
click at [333, 243] on div "498 records" at bounding box center [335, 245] width 73 height 25
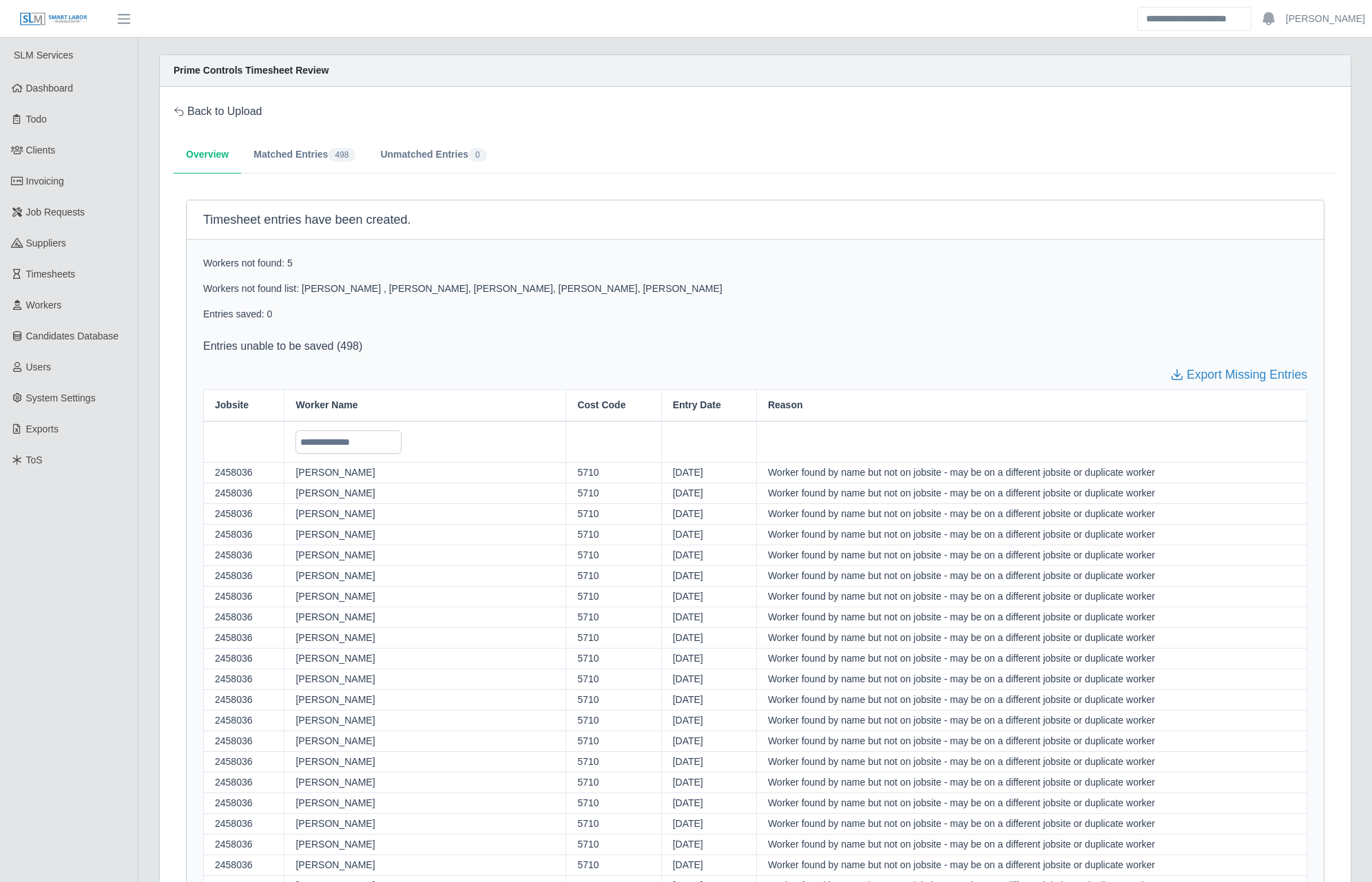
click at [281, 157] on button "Matched Entries 498" at bounding box center [304, 155] width 126 height 38
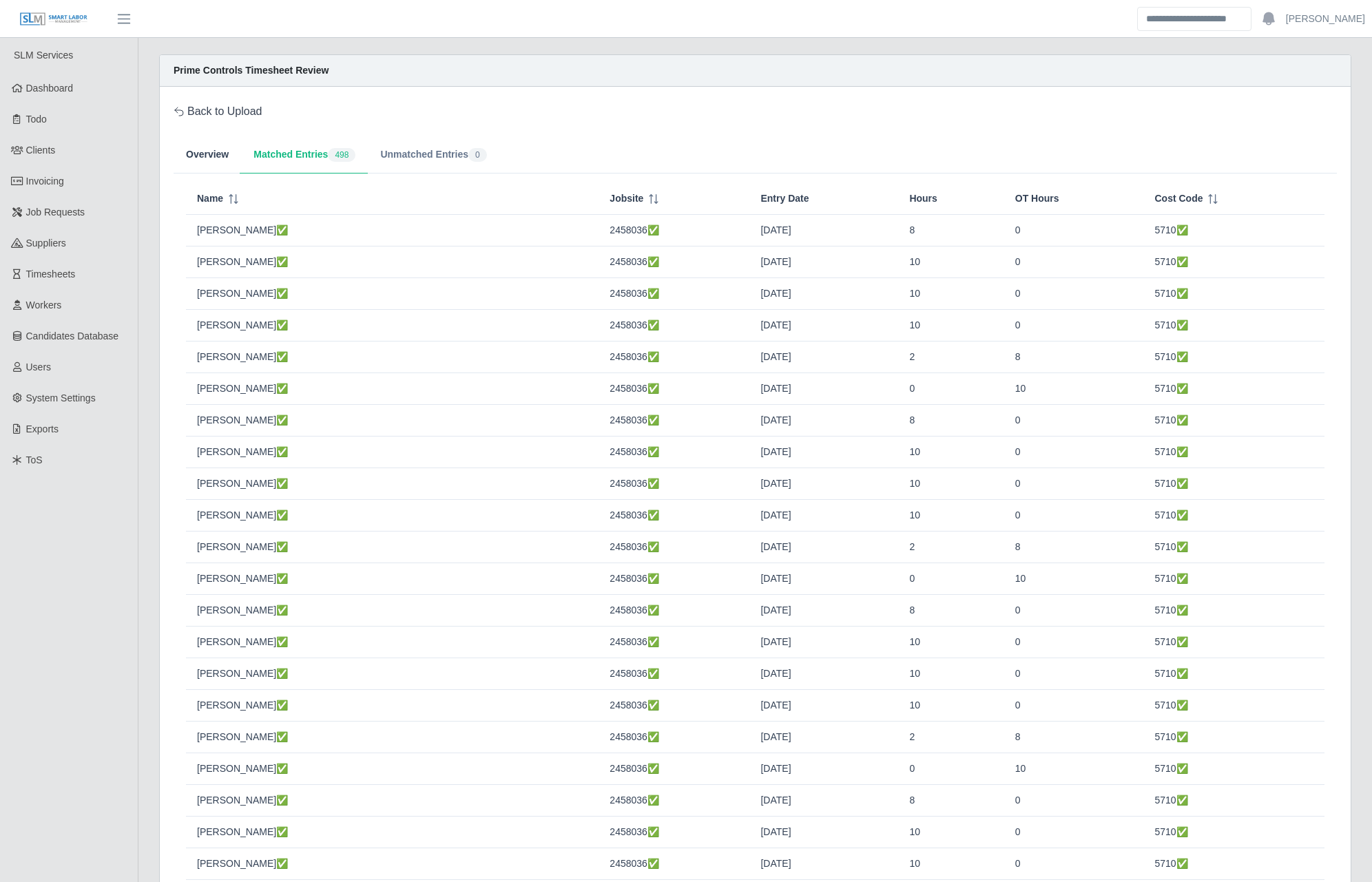
click at [228, 160] on button "Overview" at bounding box center [208, 155] width 68 height 38
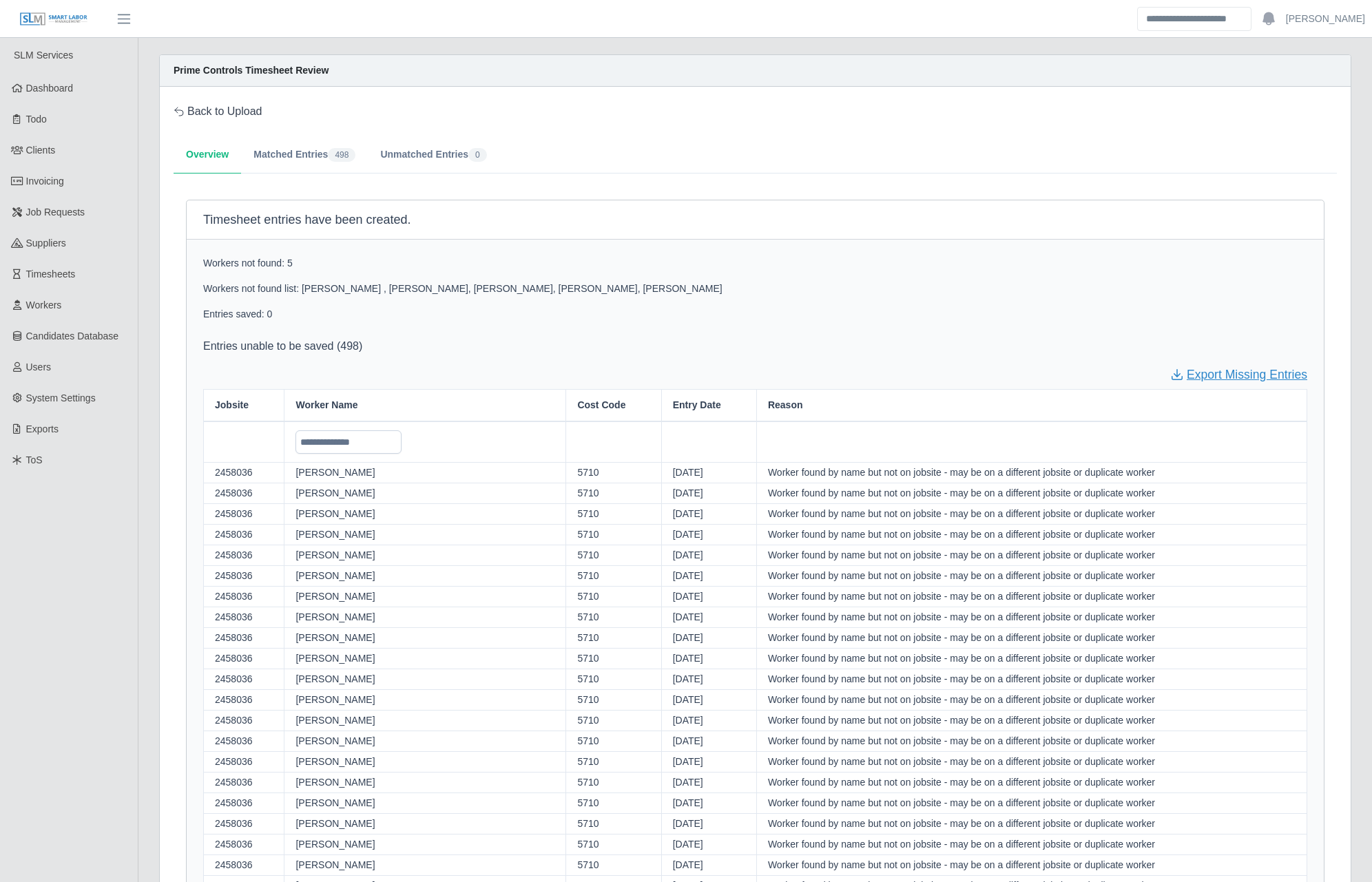
click at [1260, 371] on link "Export Missing Entries" at bounding box center [1239, 375] width 137 height 18
click at [226, 114] on link "Back to Upload" at bounding box center [218, 112] width 89 height 16
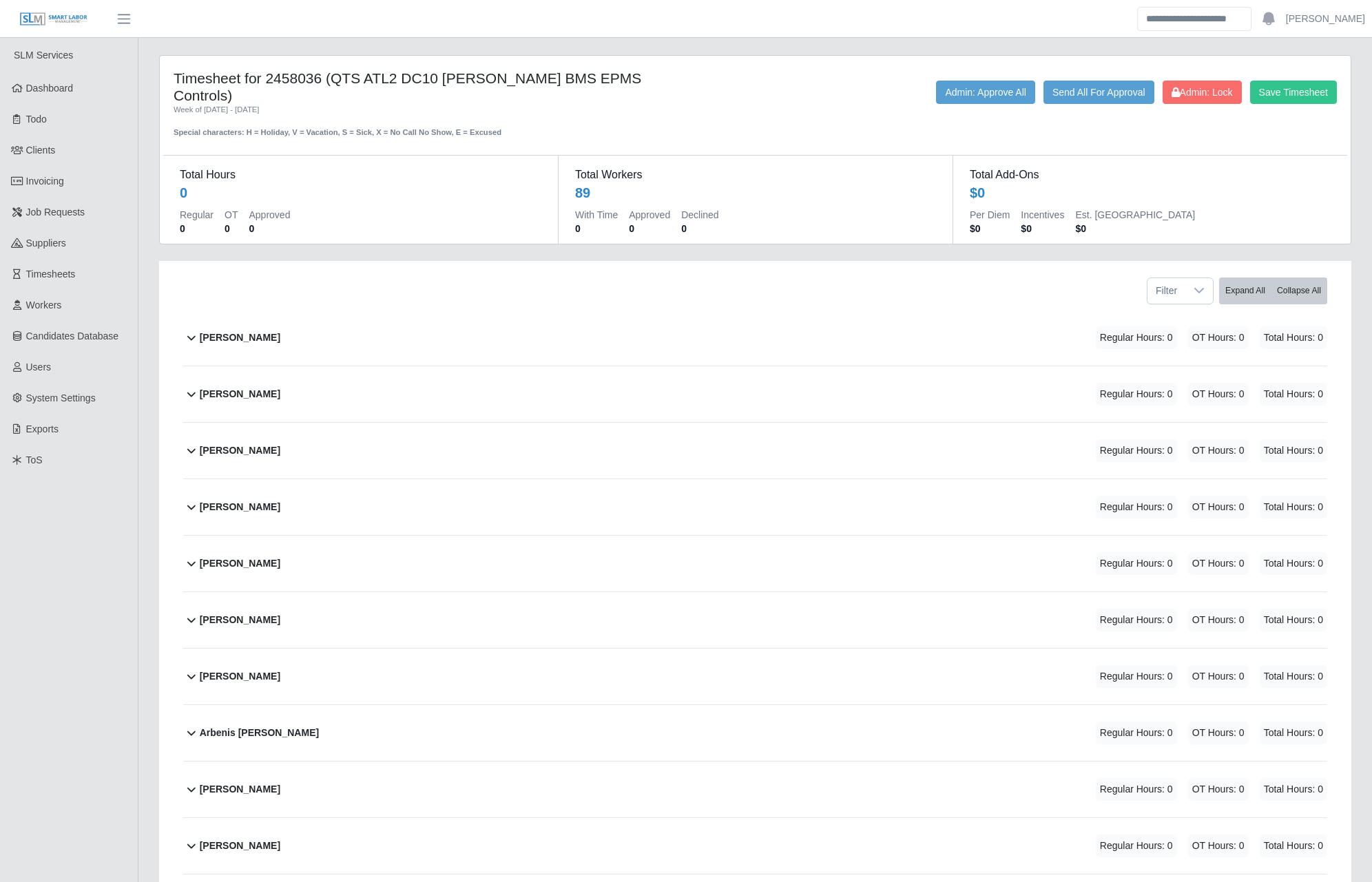
click at [267, 331] on b "[PERSON_NAME]" at bounding box center [240, 338] width 81 height 15
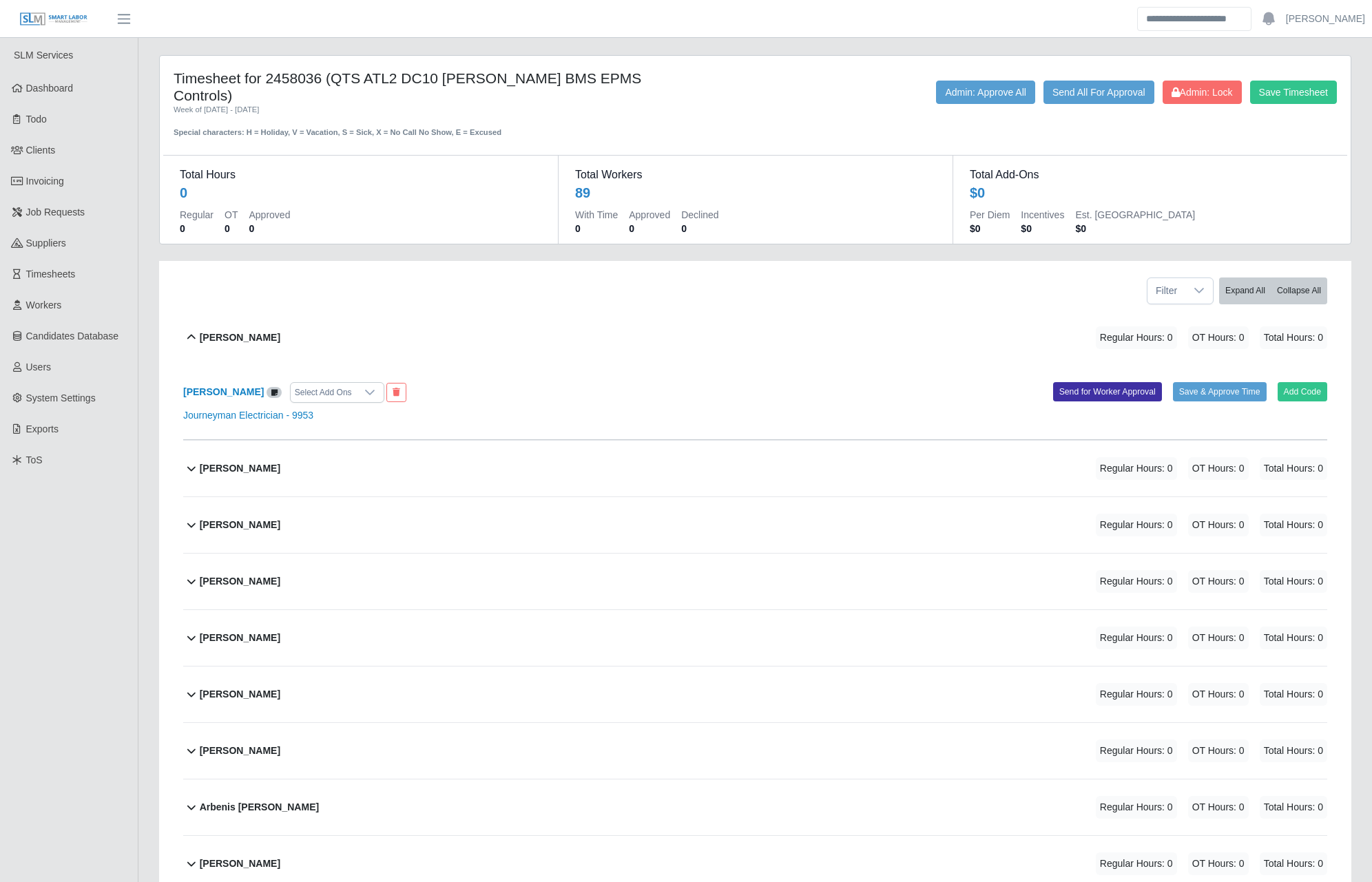
click at [267, 331] on b "[PERSON_NAME]" at bounding box center [240, 338] width 81 height 15
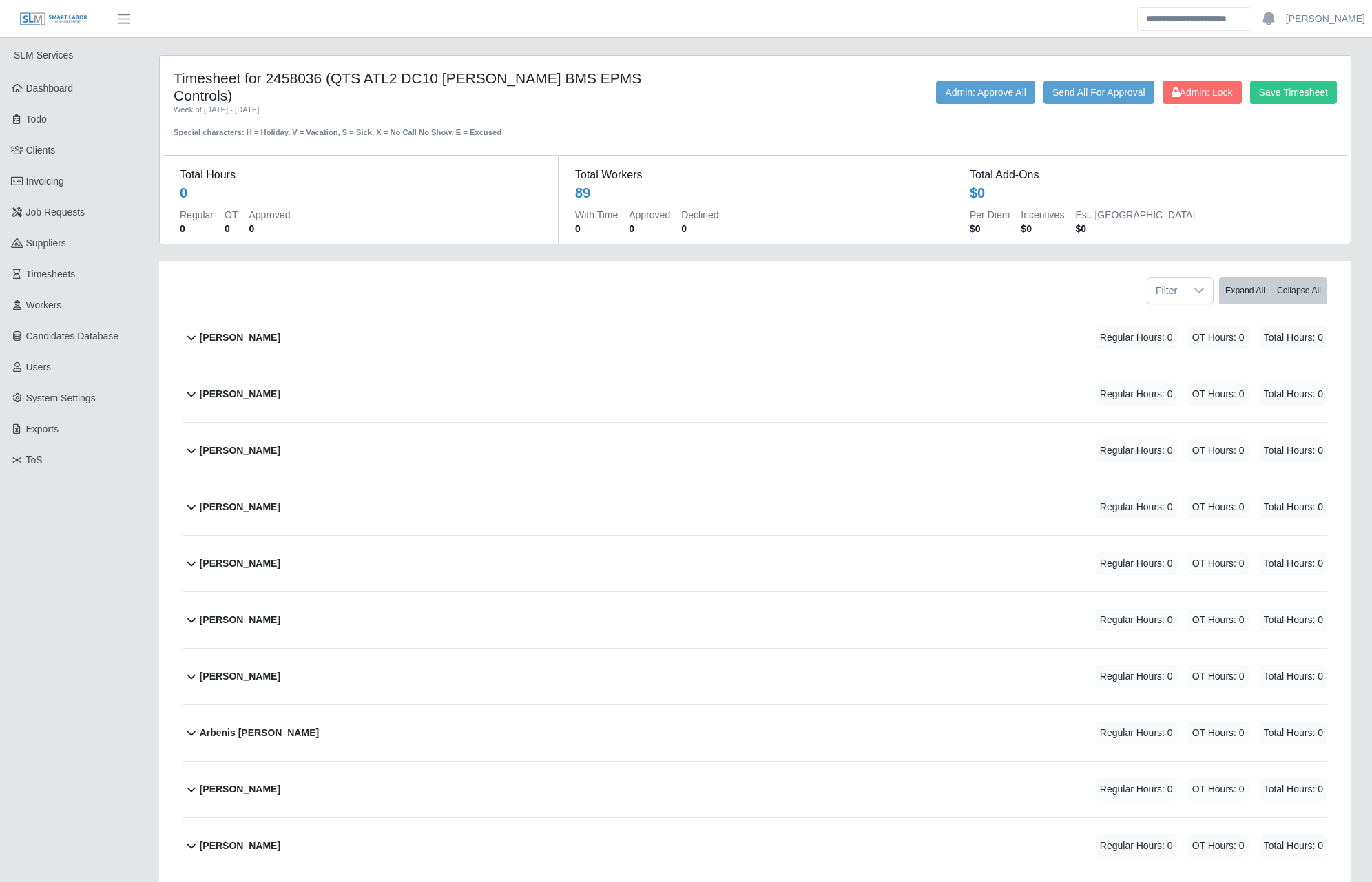
click at [558, 156] on div "Total Hours 0 Regular 0 OT 0 Approved 0" at bounding box center [755, 200] width 395 height 88
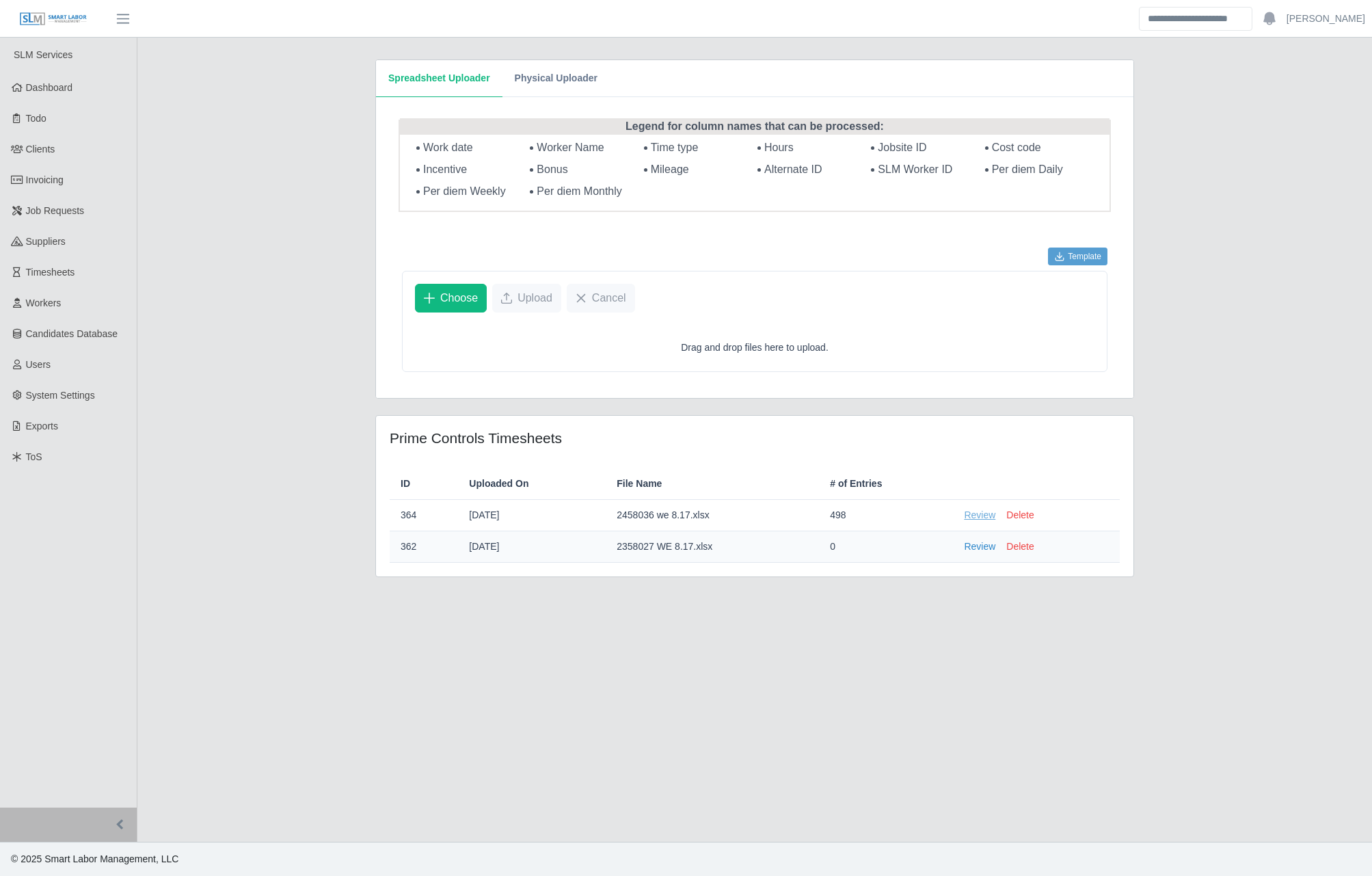
click at [965, 514] on link "Review" at bounding box center [979, 516] width 32 height 15
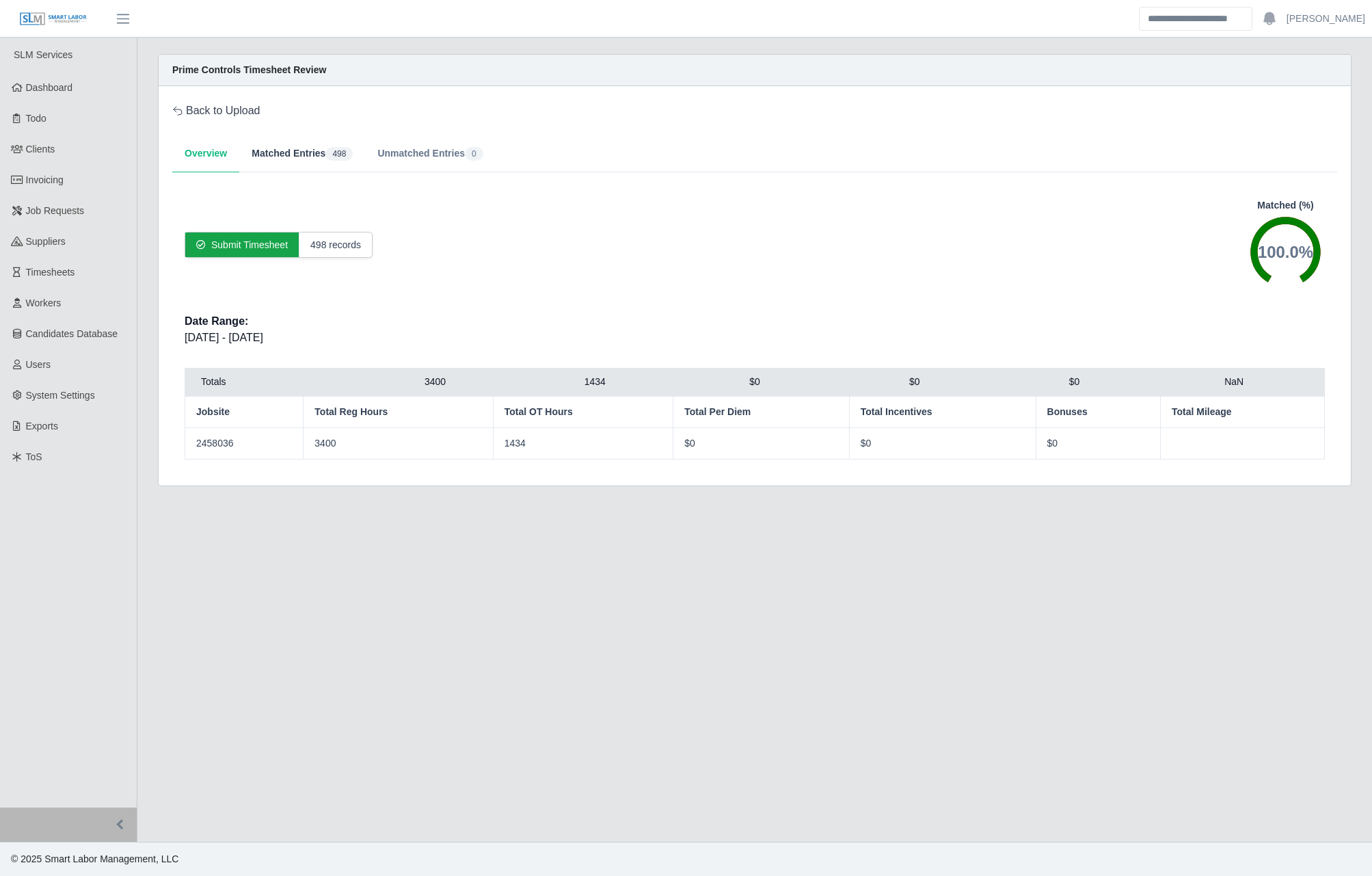
click at [289, 157] on button "Matched Entries 498" at bounding box center [302, 154] width 125 height 37
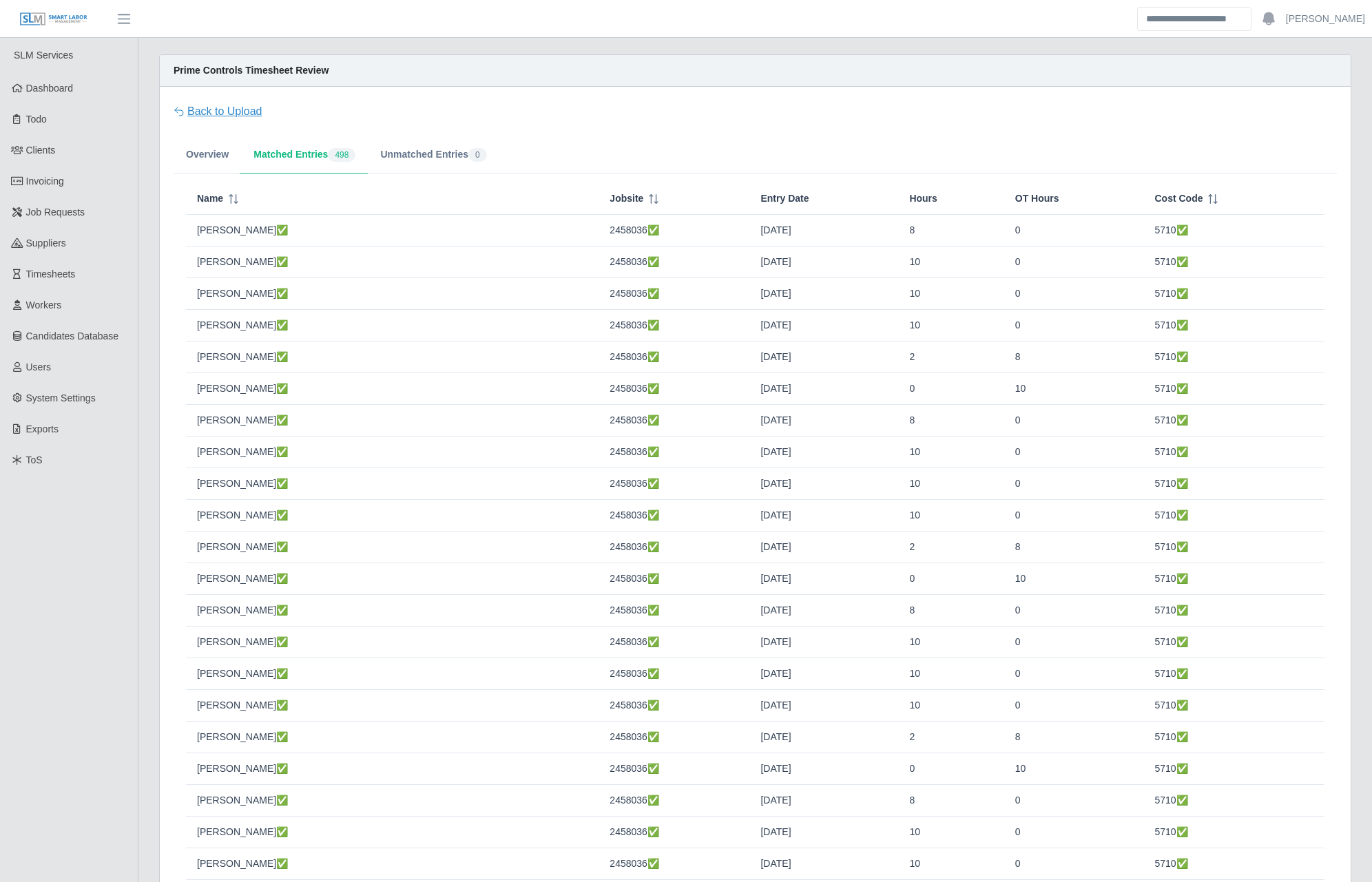
click at [242, 113] on link "Back to Upload" at bounding box center [218, 112] width 89 height 16
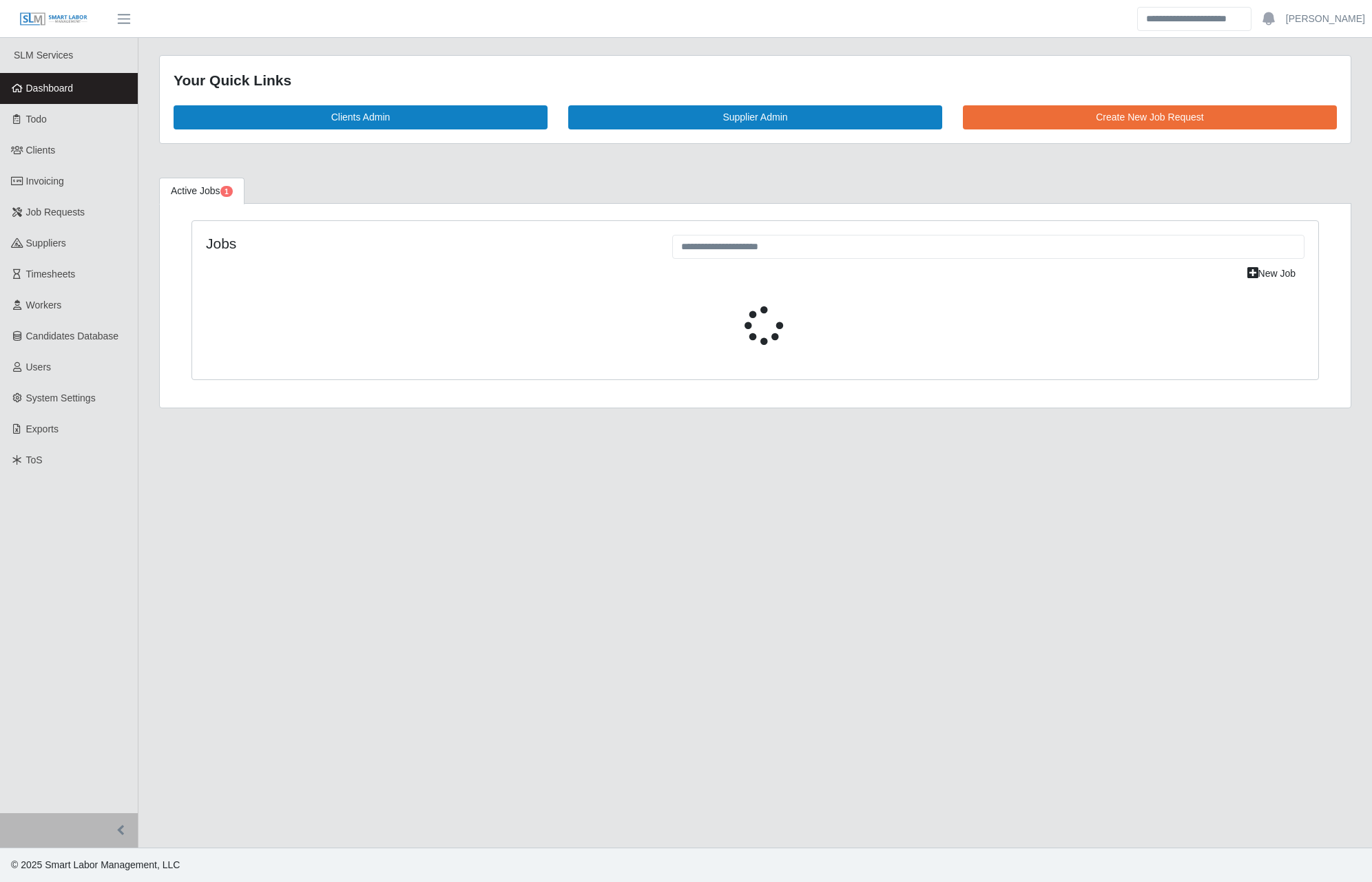
select select "****"
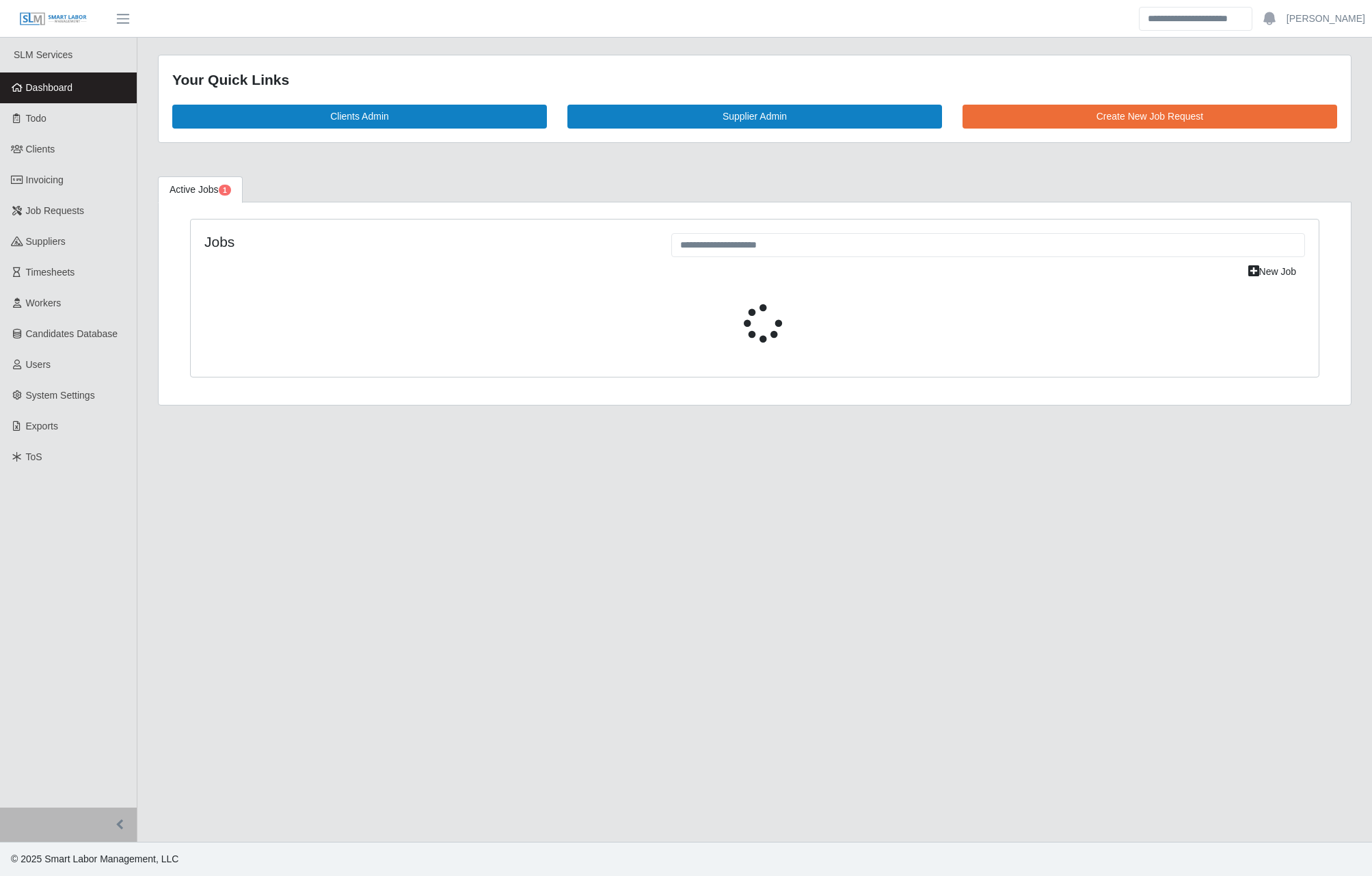
select select "****"
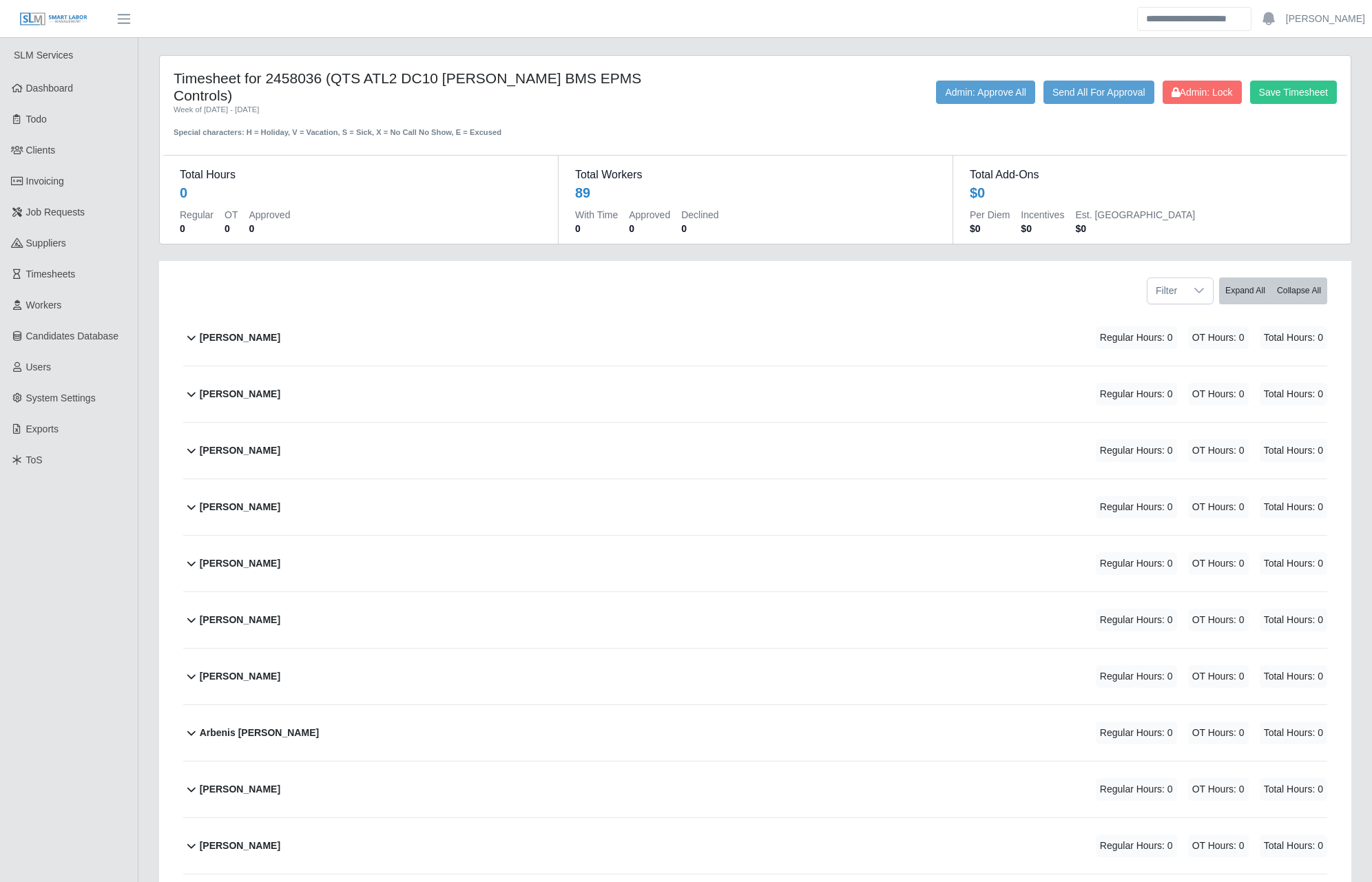
click at [411, 56] on div "Timesheet for 2458036 (QTS ATL2 DC10 [PERSON_NAME] BMS EPMS Controls) Week of […" at bounding box center [755, 149] width 1191 height 188
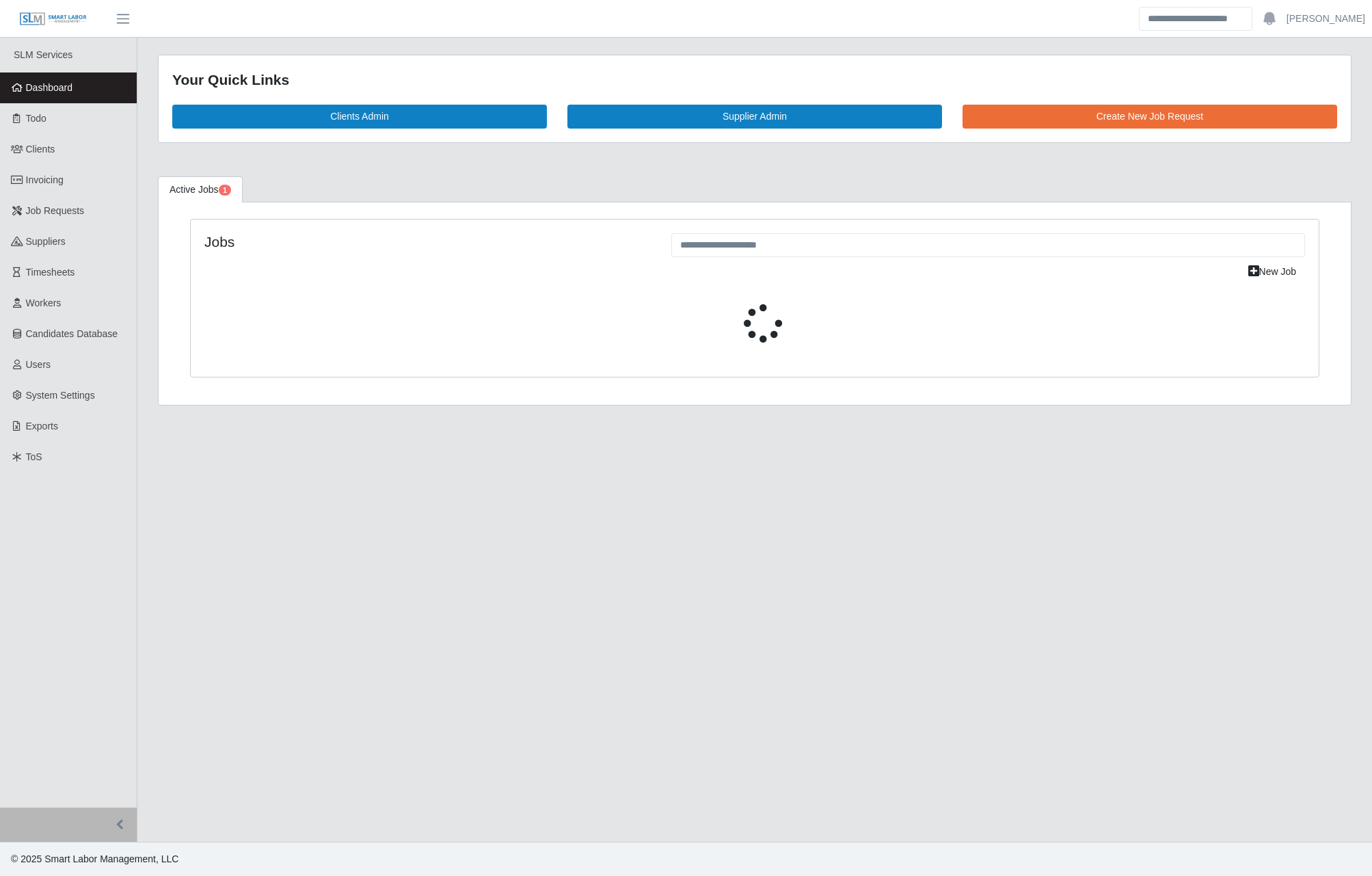
select select "****"
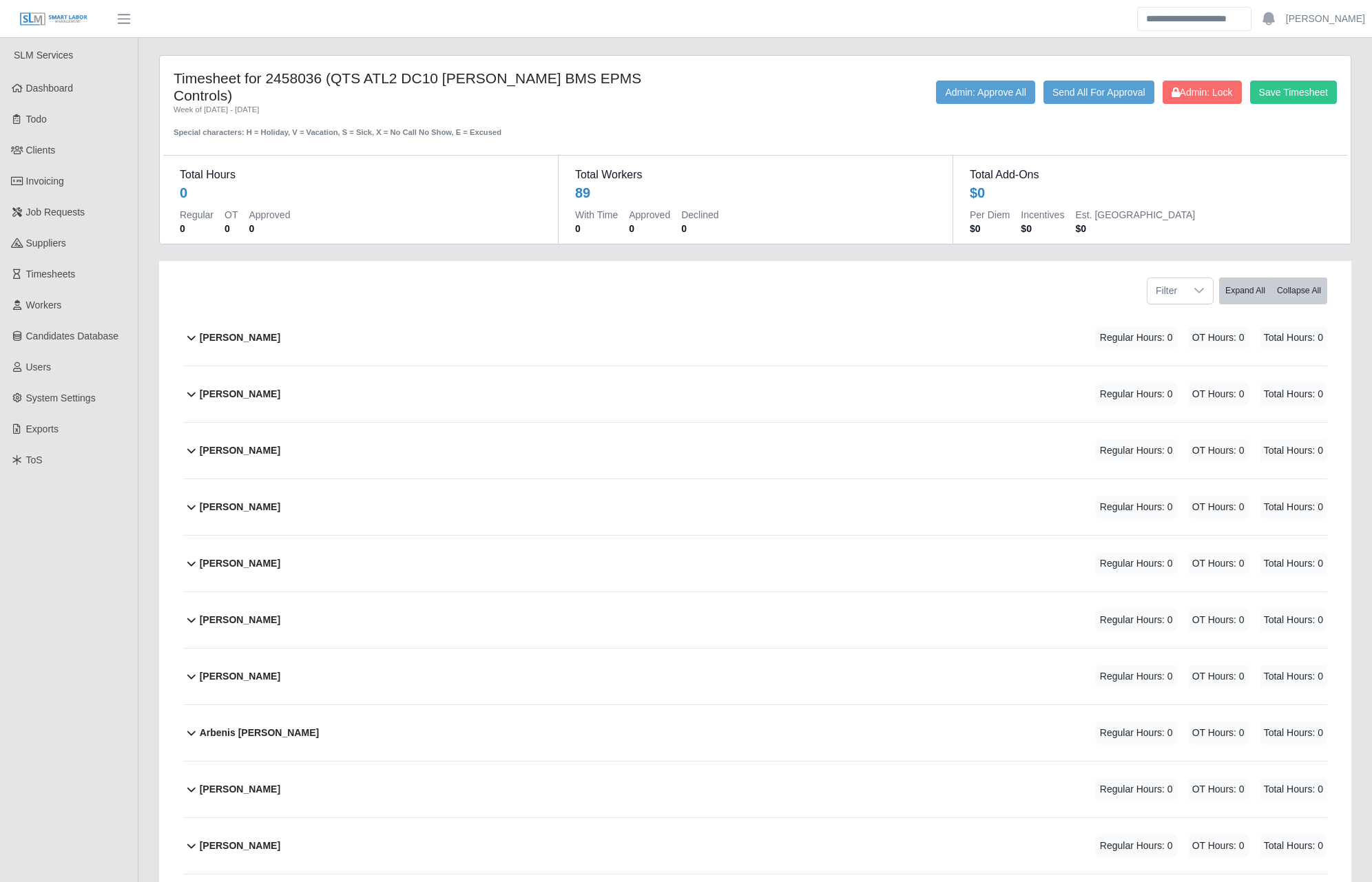
click at [757, 83] on div "Save Timesheet Admin: Lock Send All For Approval Admin: Approve All" at bounding box center [1002, 93] width 691 height 24
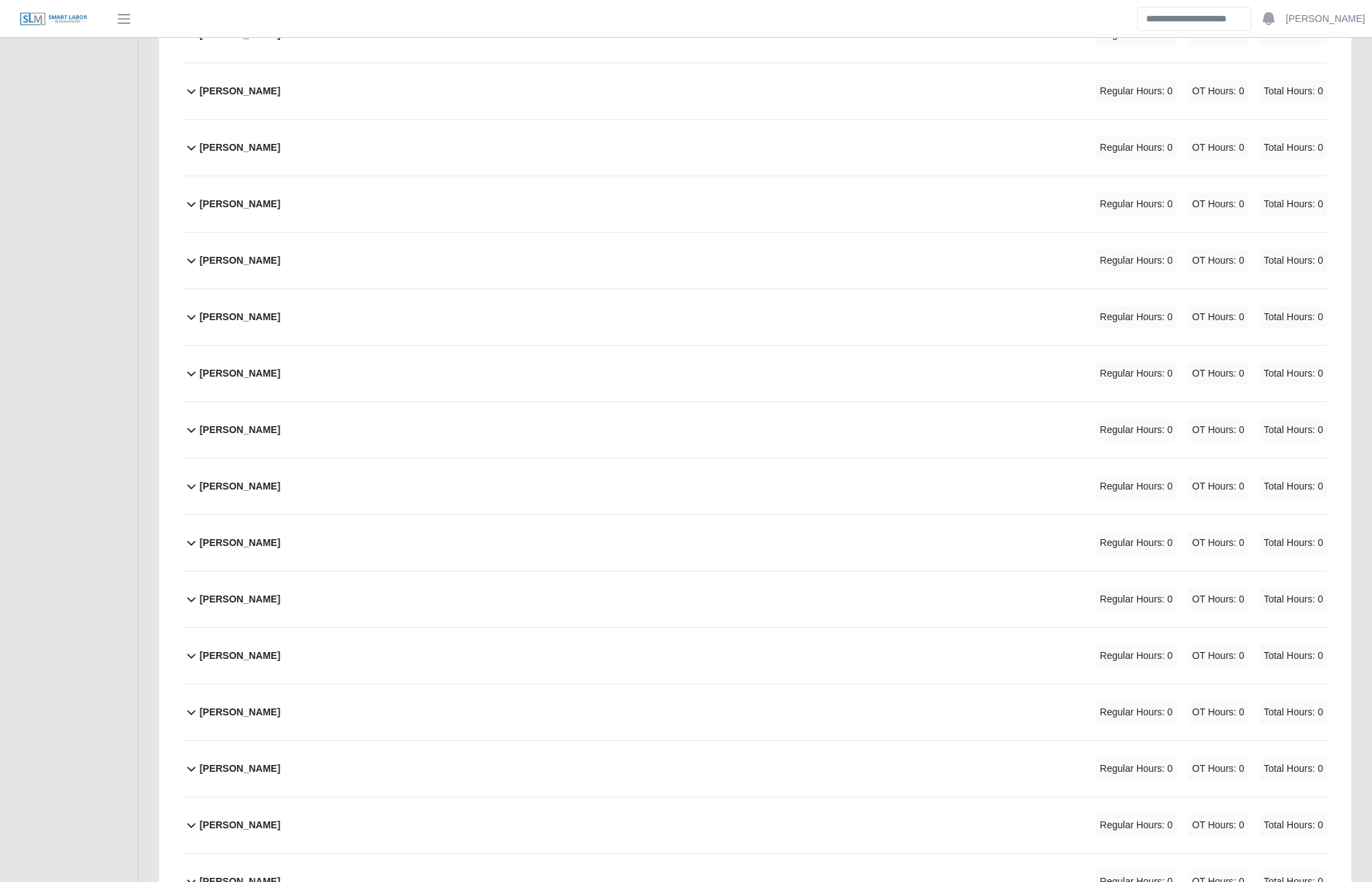
scroll to position [3536, 0]
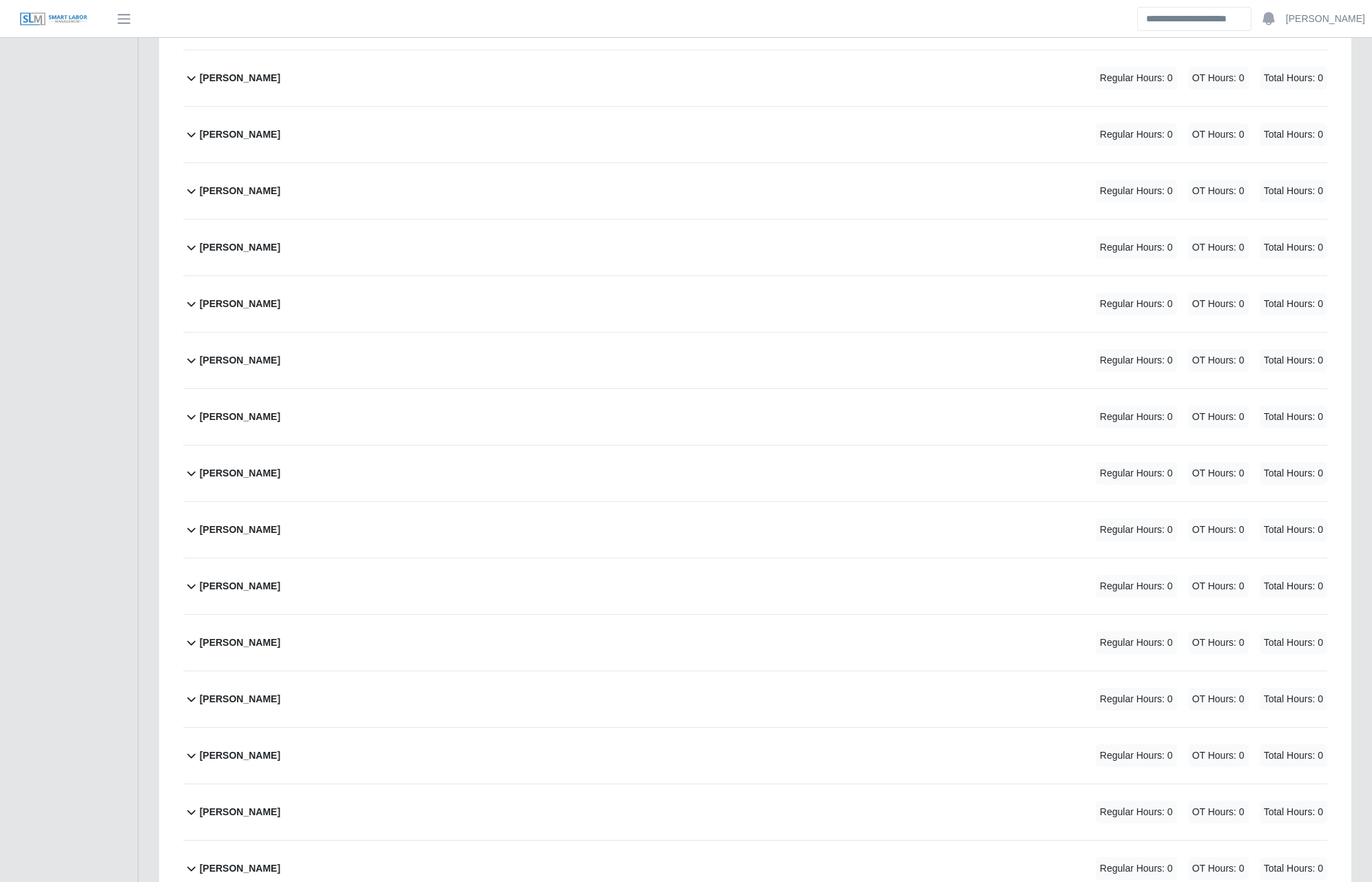
click at [270, 692] on b "Kim Douangchampa" at bounding box center [240, 700] width 81 height 15
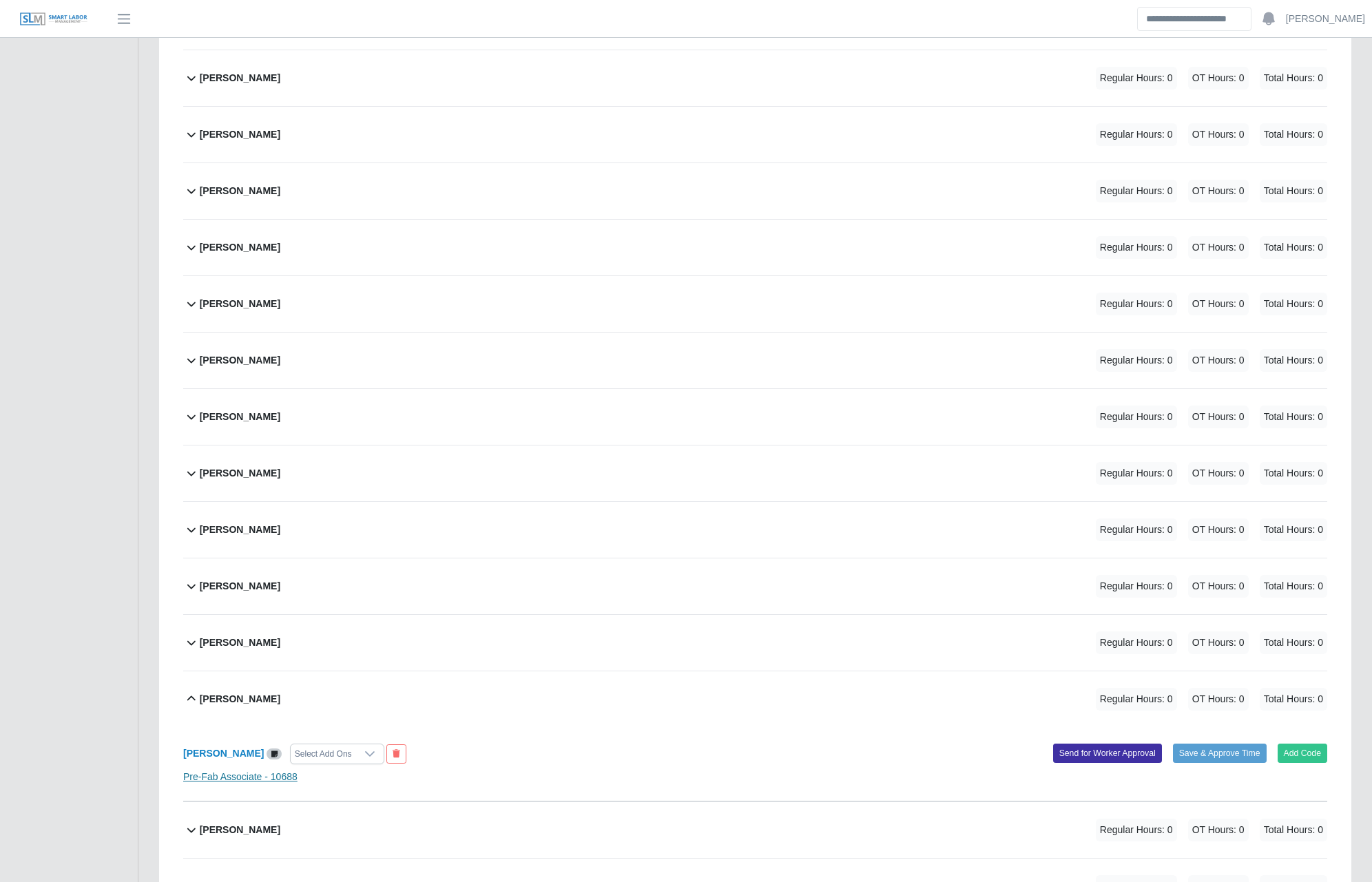
click at [275, 771] on link "Pre-Fab Associate - 10688" at bounding box center [240, 777] width 114 height 11
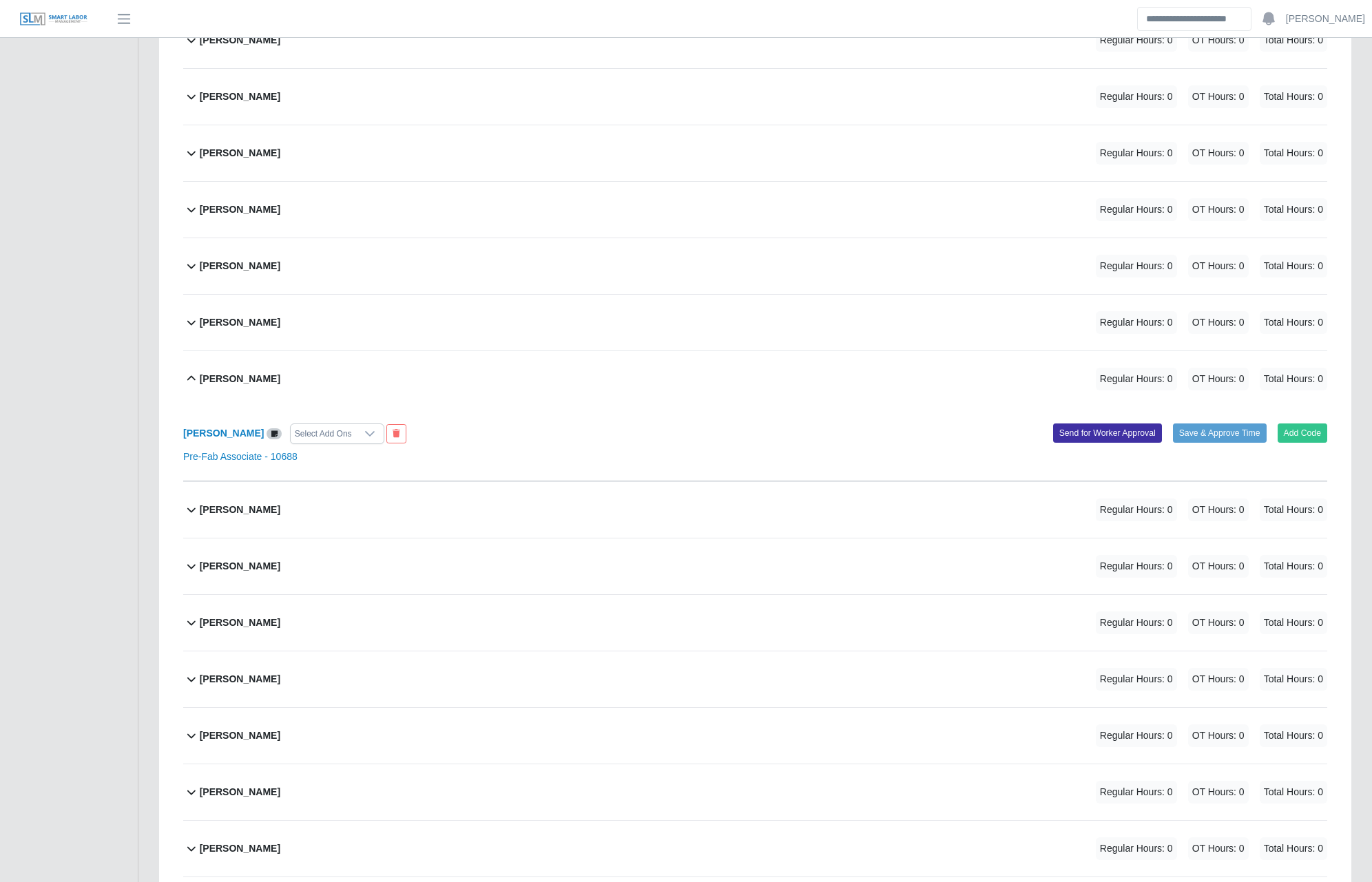
scroll to position [3810, 0]
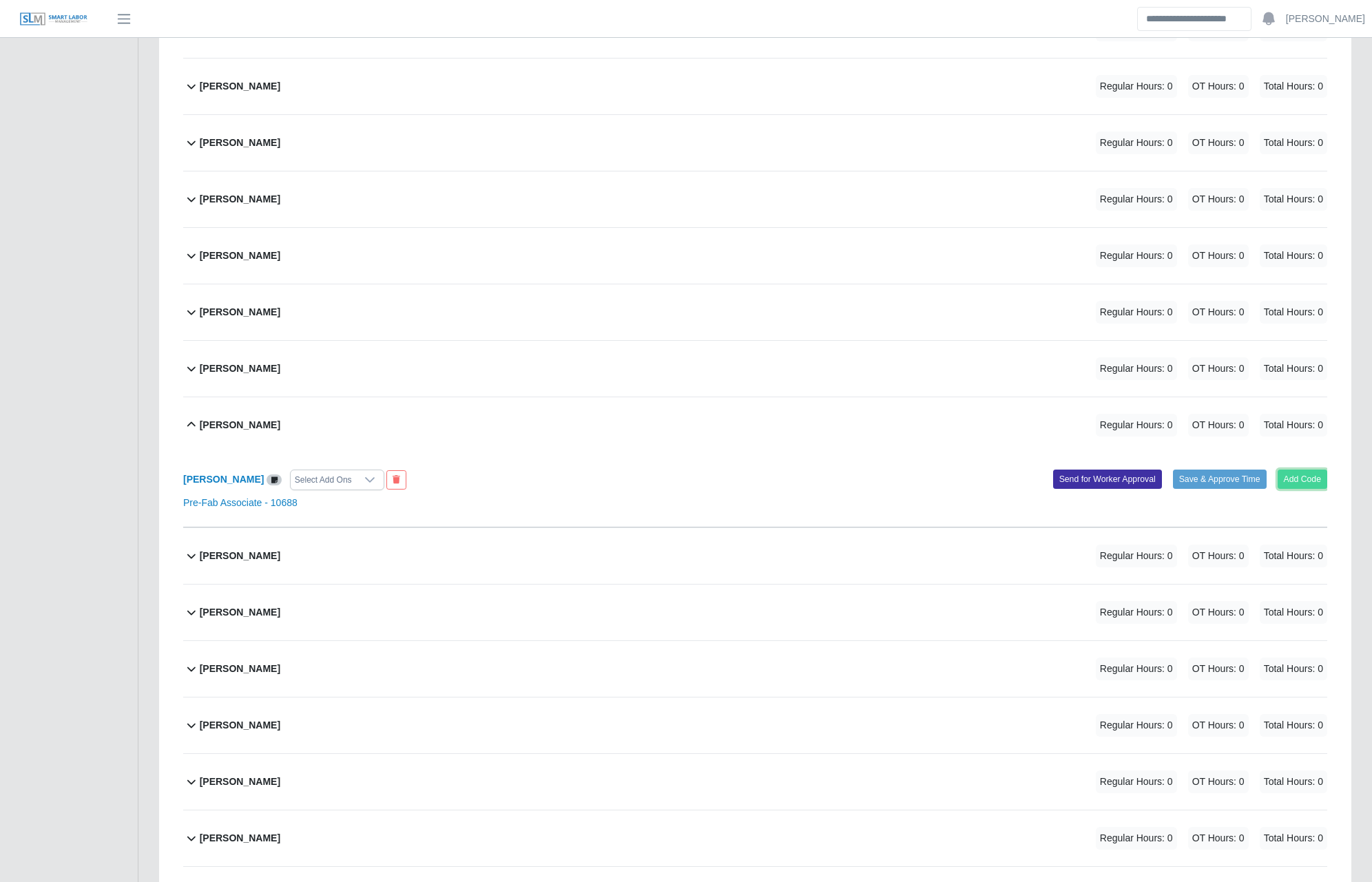
click at [1305, 470] on button "Add Code" at bounding box center [1302, 479] width 50 height 19
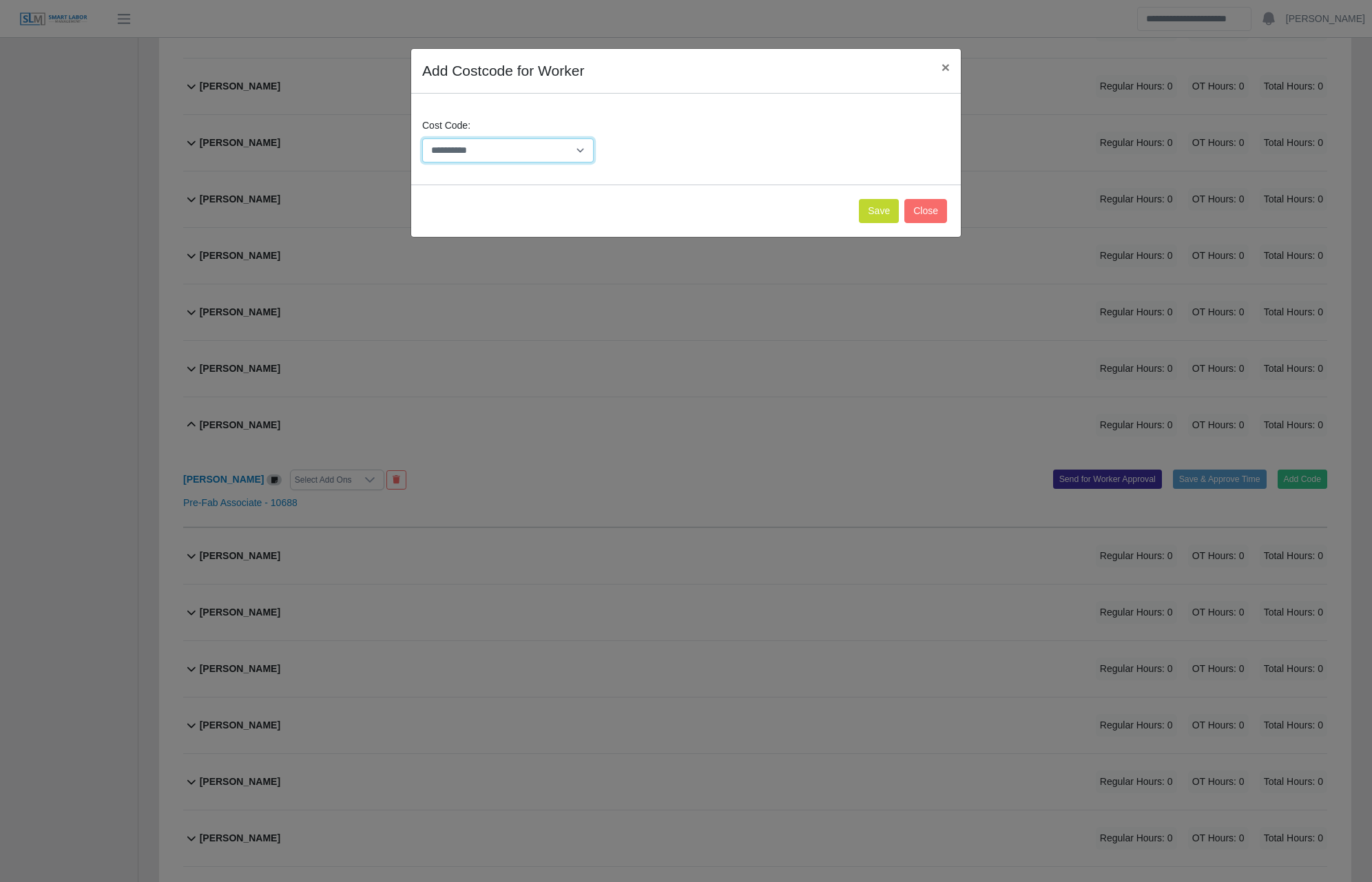
click at [499, 140] on select "**********" at bounding box center [507, 150] width 171 height 24
select select "**********"
click at [422, 138] on select "**********" at bounding box center [507, 150] width 171 height 24
click at [870, 210] on button "Save" at bounding box center [879, 211] width 40 height 24
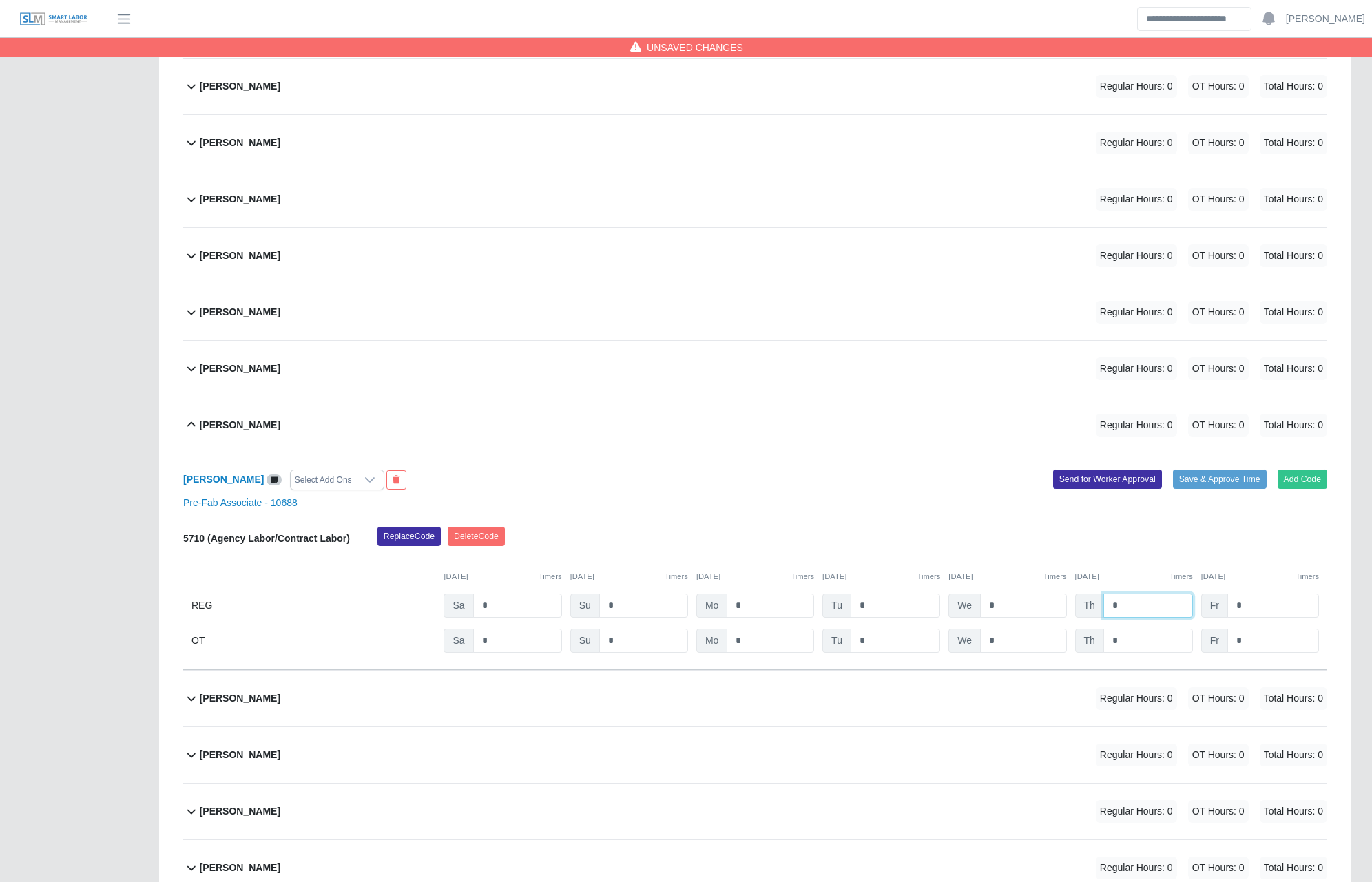
drag, startPoint x: 1123, startPoint y: 588, endPoint x: 1035, endPoint y: 574, distance: 89.1
click at [1035, 574] on div "5710 (Agency Labor/Contract Labor) Replace Code Delete Code 08/09/2025 Timers 0…" at bounding box center [755, 590] width 1144 height 126
type input "*"
click at [973, 529] on div "Replace Code Delete Code" at bounding box center [853, 540] width 971 height 27
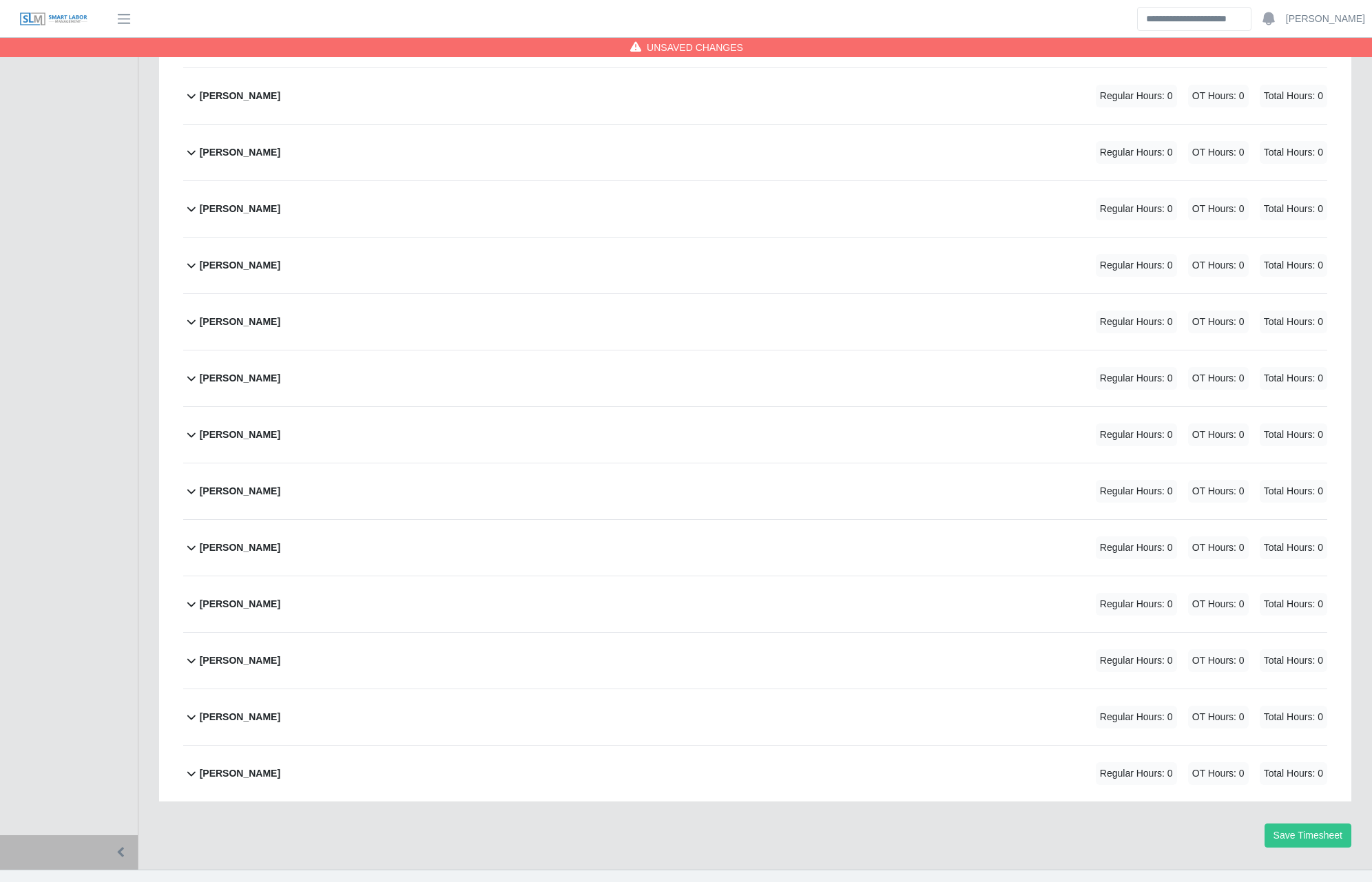
scroll to position [4756, 0]
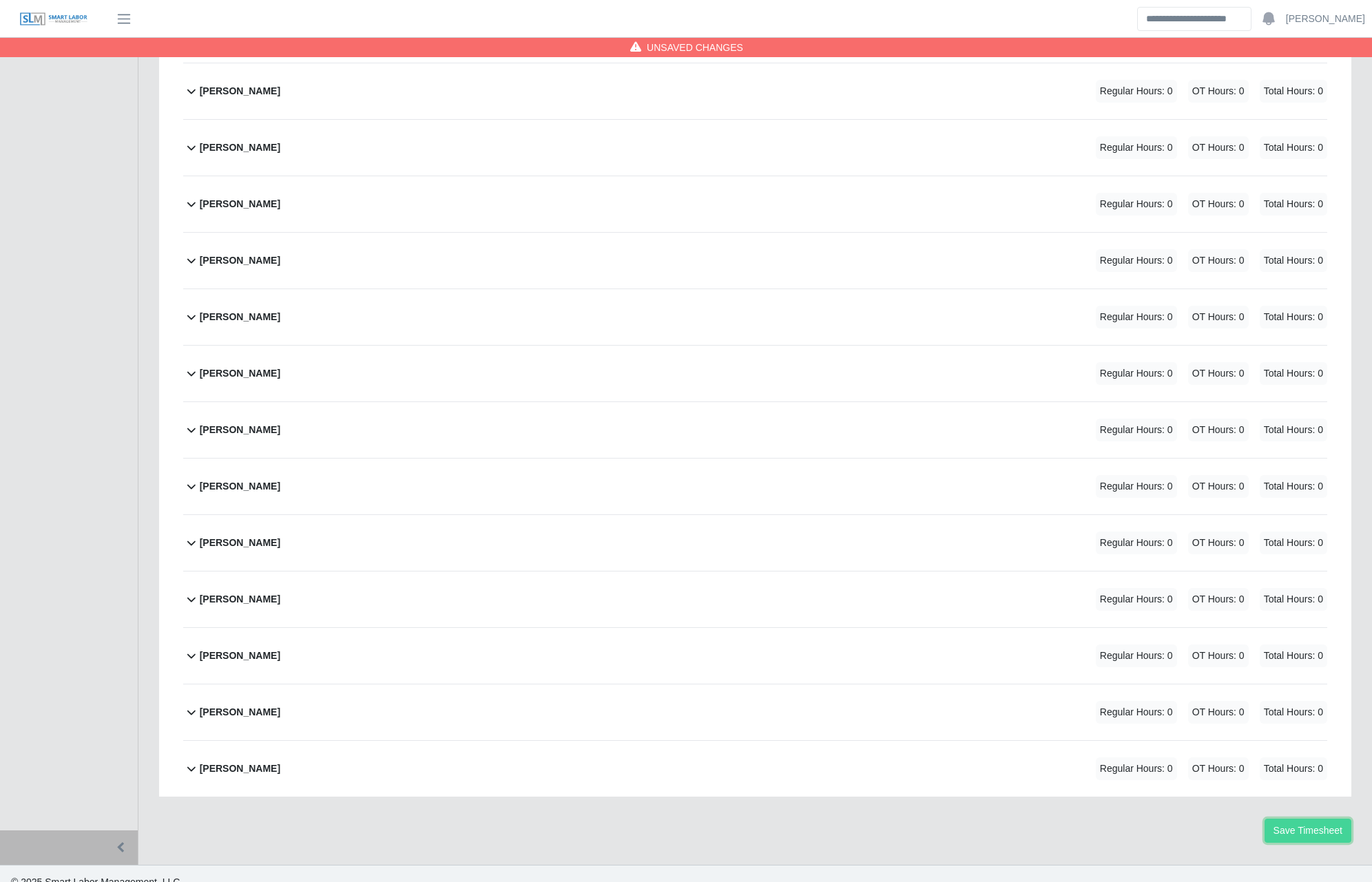
click at [1289, 819] on button "Save Timesheet" at bounding box center [1308, 831] width 87 height 24
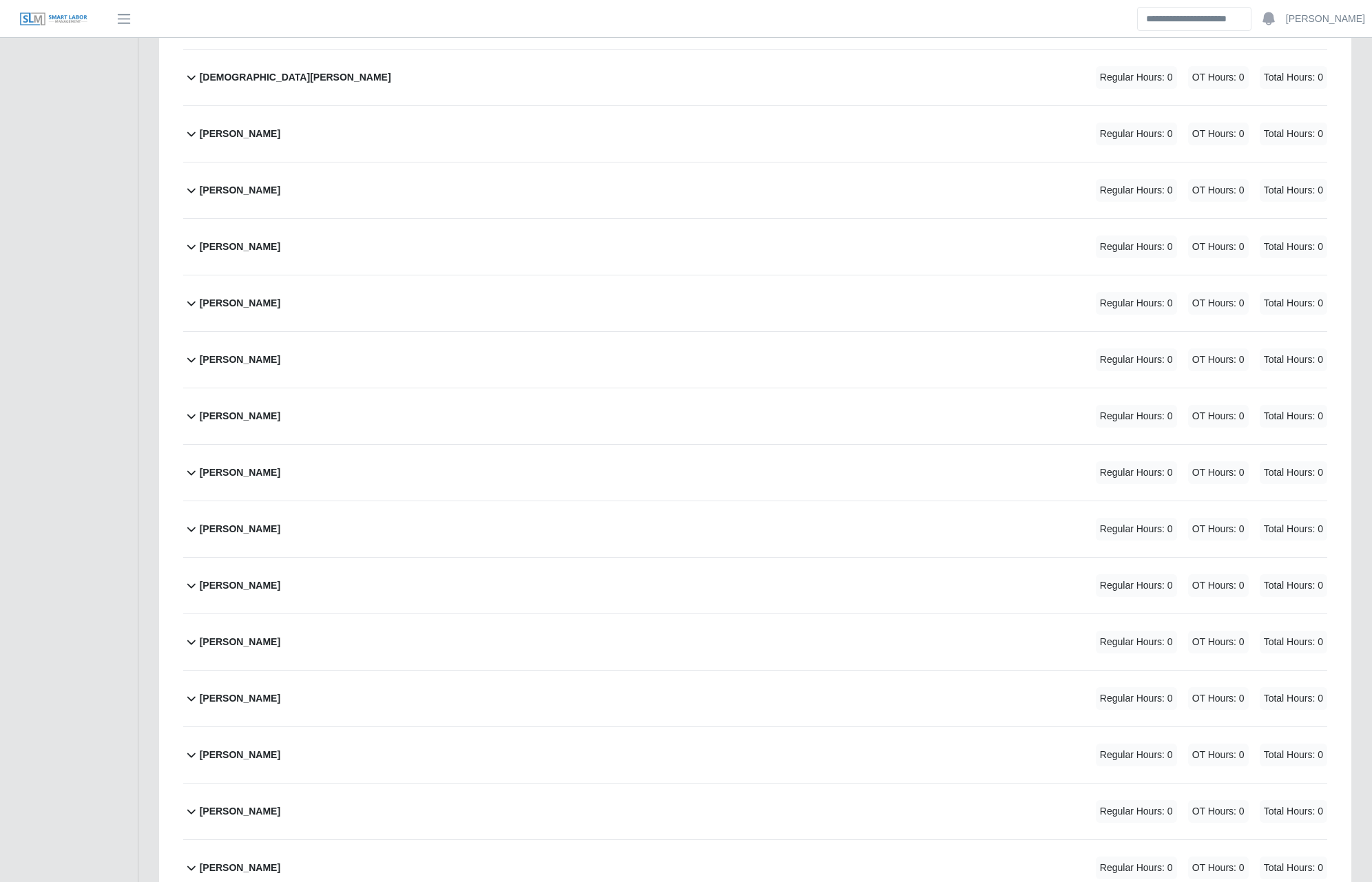
scroll to position [0, 0]
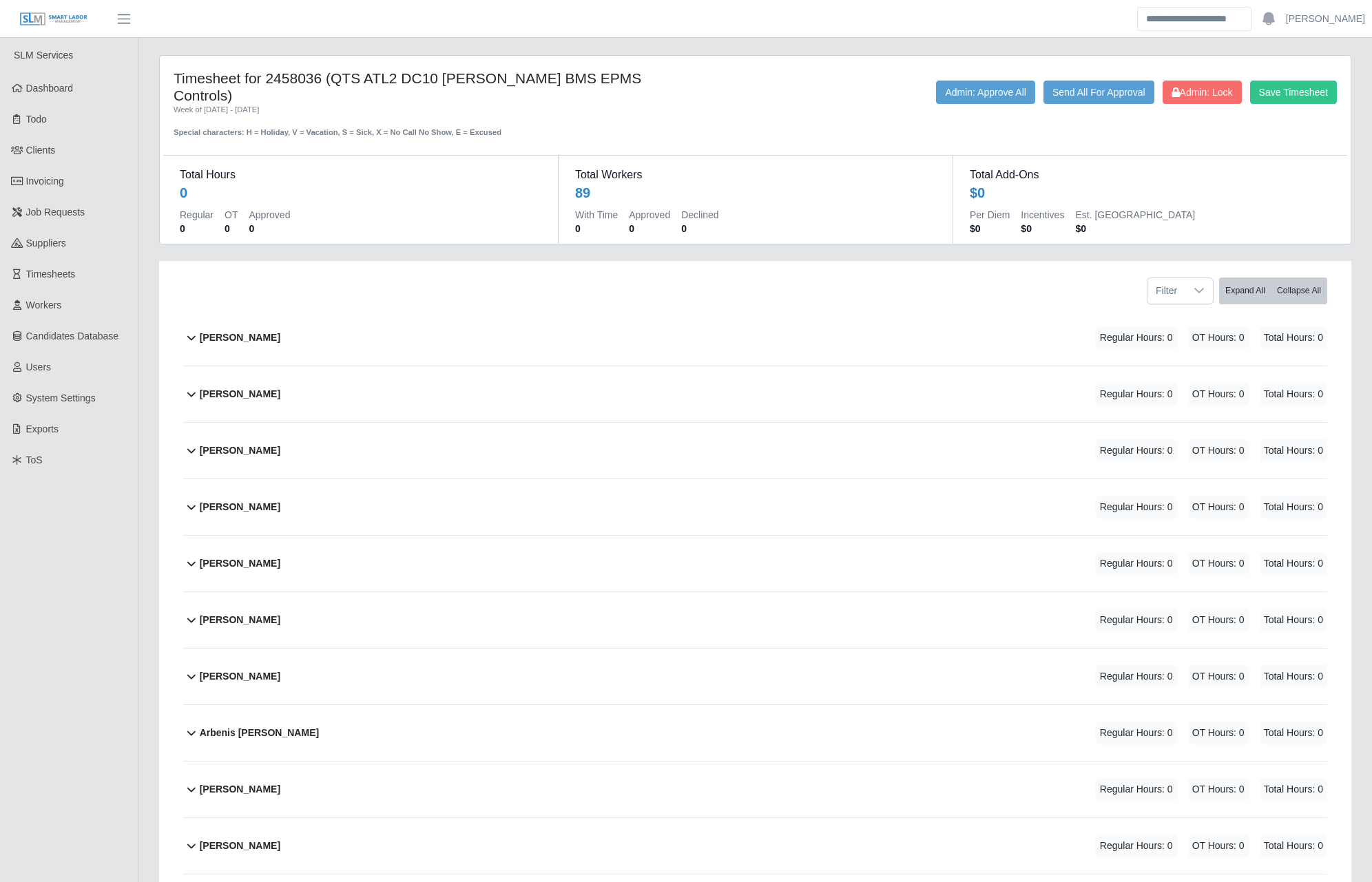
click at [329, 60] on div "Timesheet for 2458036 (QTS ATL2 DC10 OSGOOD BMS EPMS Controls) Week of 08/09/20…" at bounding box center [755, 149] width 1191 height 188
click at [401, 167] on dt "Total Hours" at bounding box center [360, 175] width 362 height 16
click at [725, 117] on div "Save Timesheet Admin: Lock Send All For Approval Admin: Approve All" at bounding box center [1002, 109] width 691 height 58
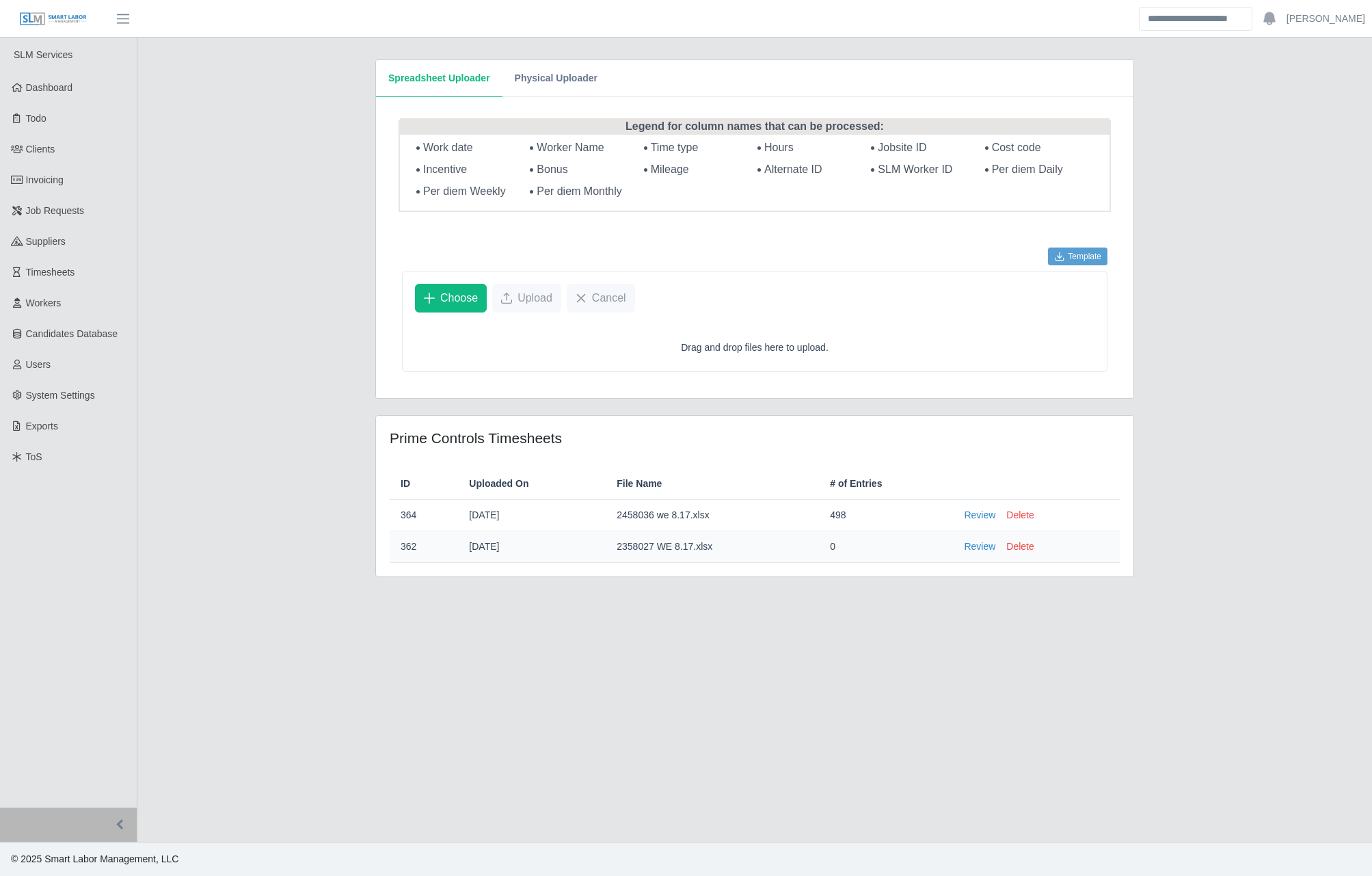
click at [736, 585] on div "Spreadsheet Uploader Physical Uploader Legend for column names that can be proc…" at bounding box center [755, 327] width 779 height 579
click at [980, 514] on link "Review" at bounding box center [979, 516] width 32 height 15
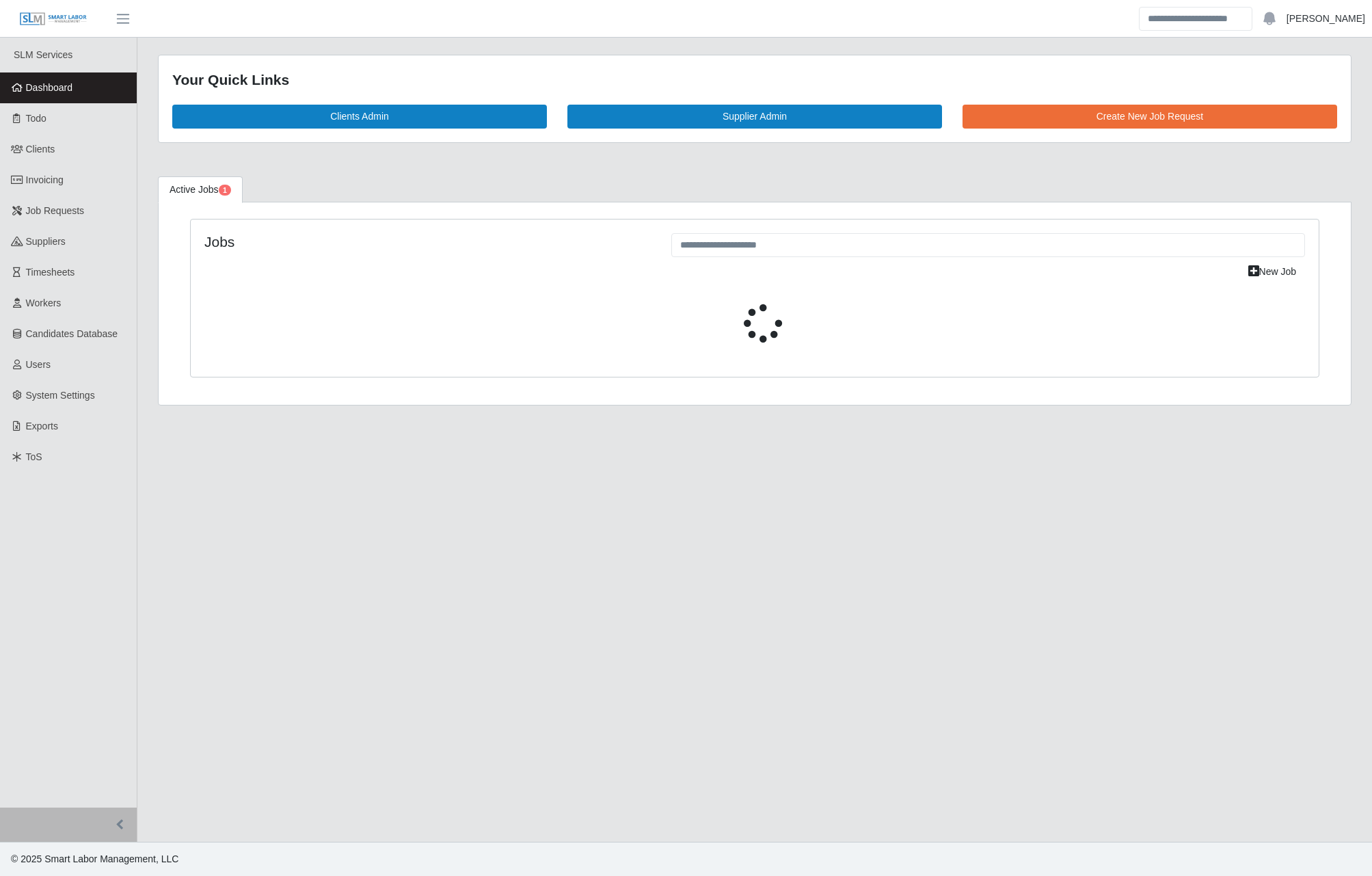
select select "****"
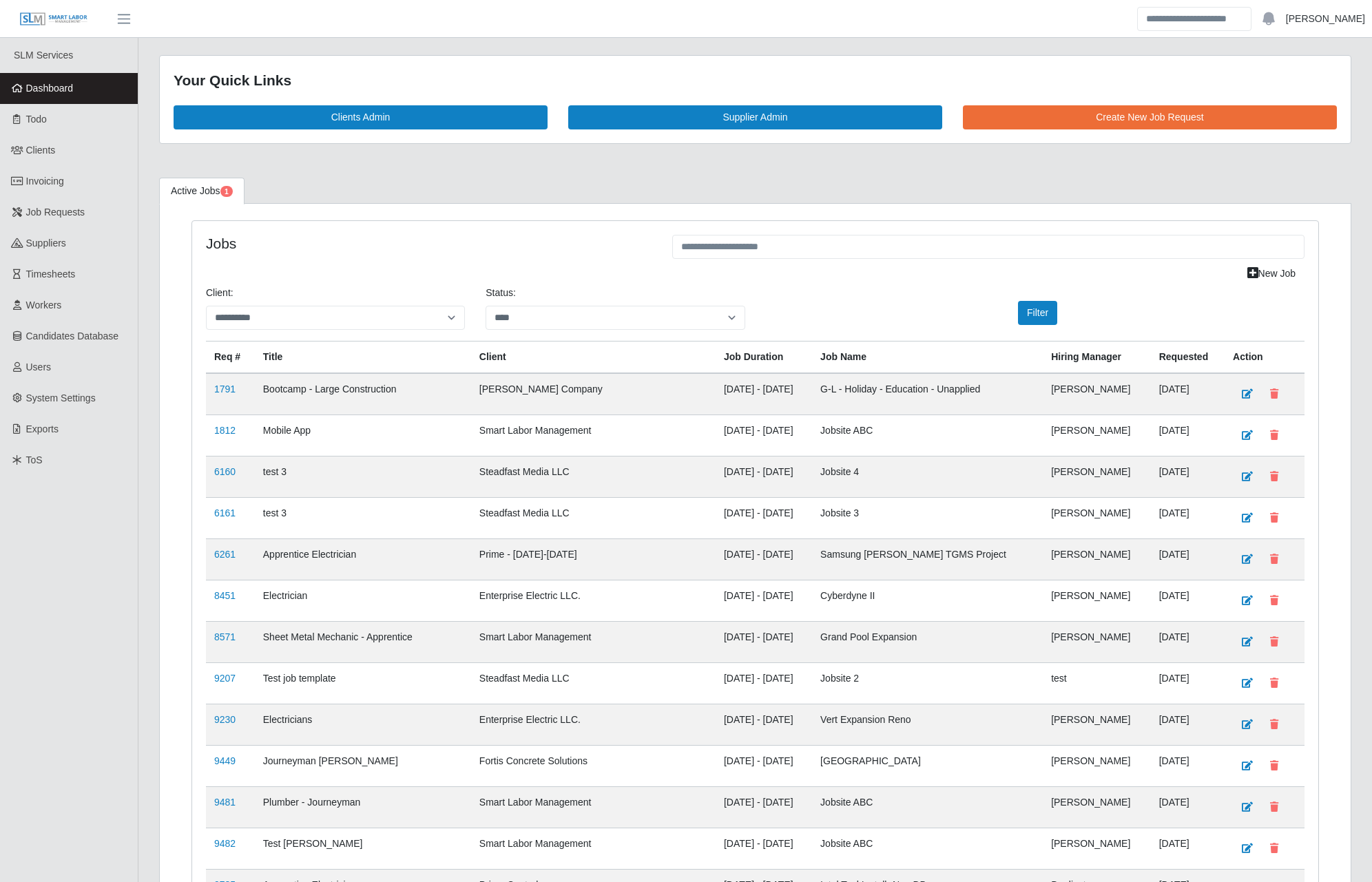
click at [1363, 13] on link "[PERSON_NAME]" at bounding box center [1325, 19] width 79 height 15
click at [1320, 88] on link "Logout" at bounding box center [1309, 96] width 124 height 29
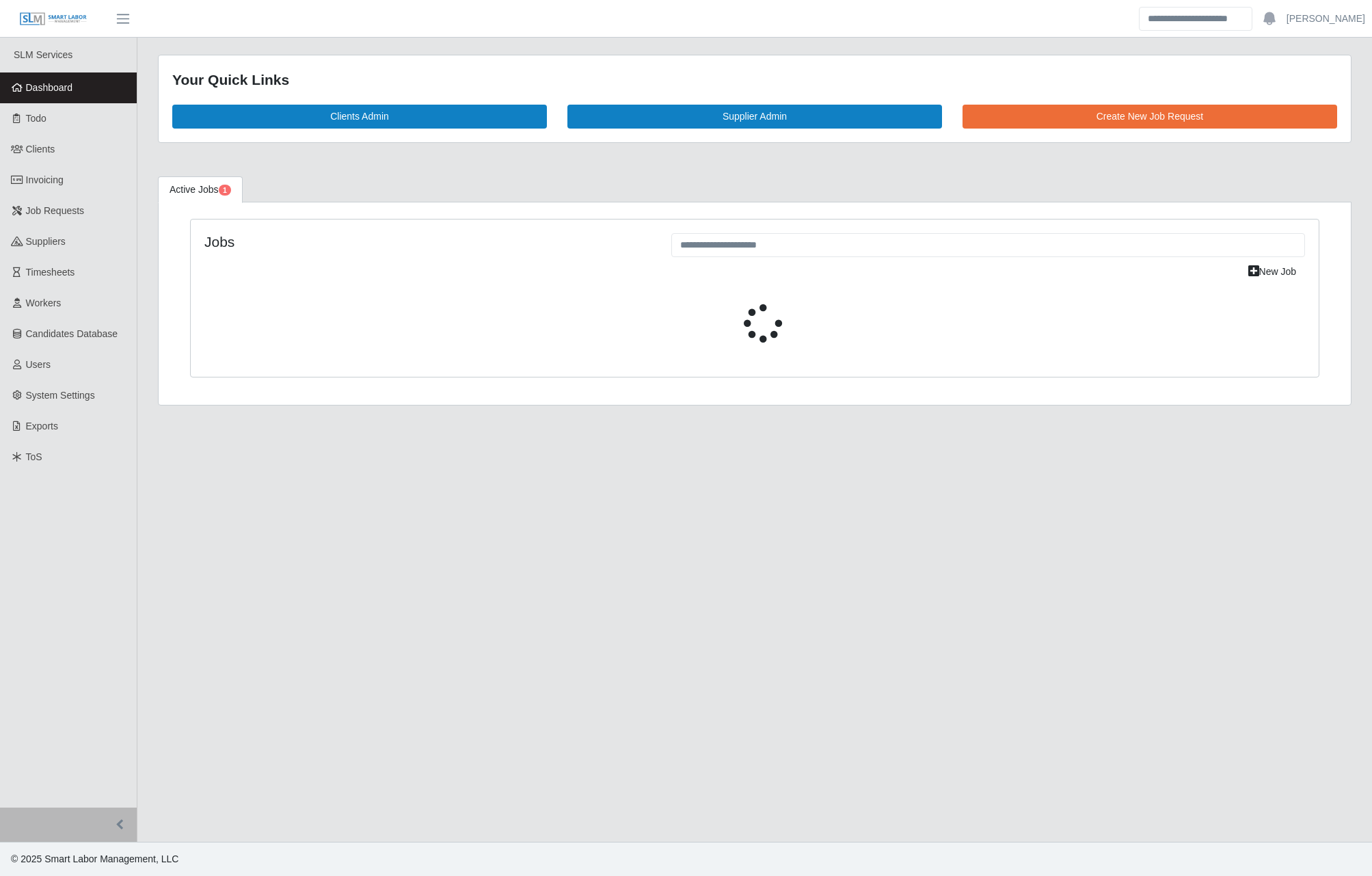
select select "****"
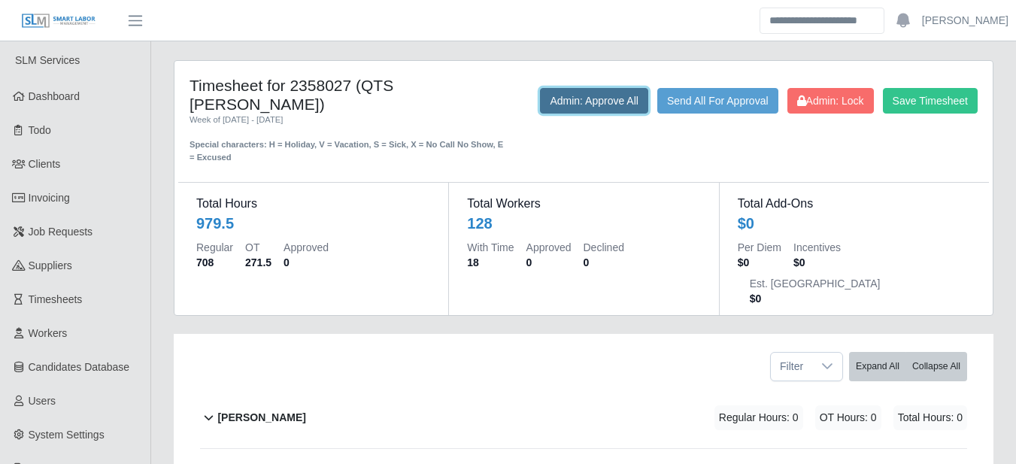
click at [599, 107] on button "Admin: Approve All" at bounding box center [594, 101] width 108 height 26
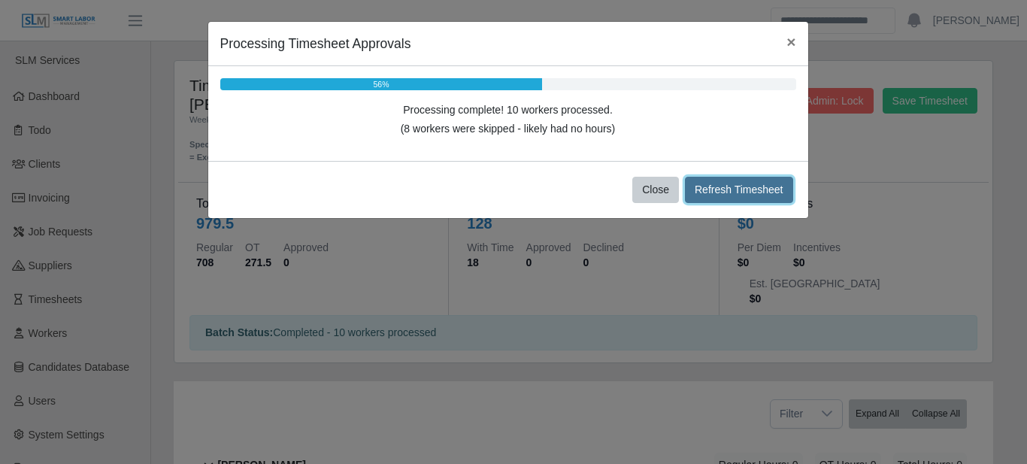
click at [730, 187] on button "Refresh Timesheet" at bounding box center [739, 190] width 108 height 26
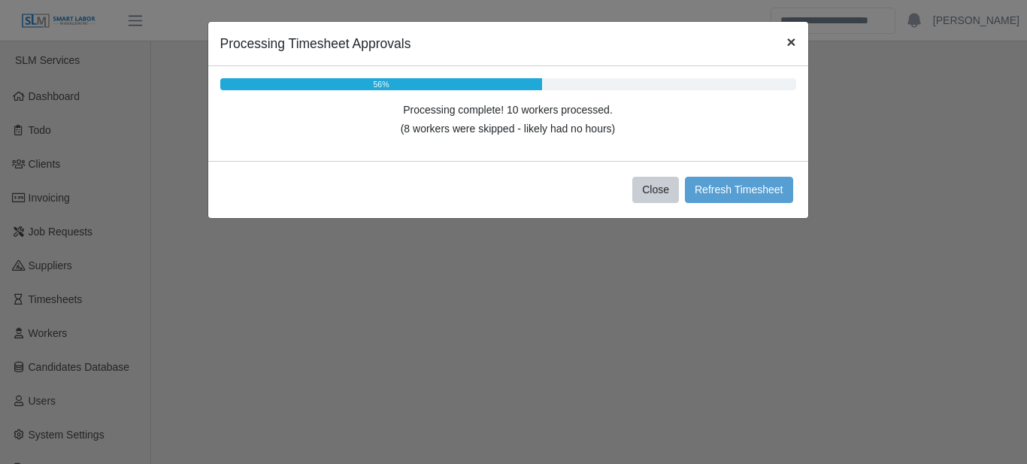
click at [794, 46] on span "×" at bounding box center [791, 41] width 9 height 17
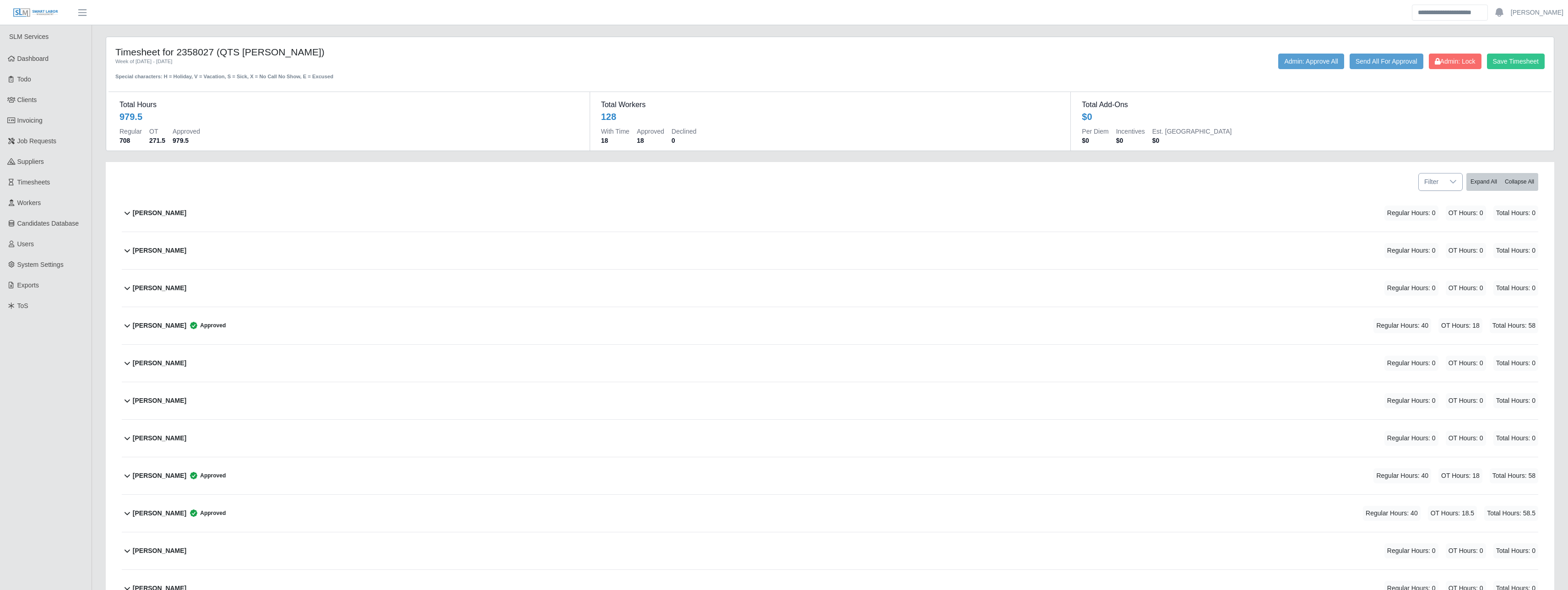
click at [618, 178] on div at bounding box center [1453, 182] width 18 height 17
click at [618, 232] on li "unapproved" at bounding box center [1446, 239] width 53 height 17
click at [618, 188] on span "unapproved" at bounding box center [1421, 182] width 46 height 17
click at [618, 216] on span "approved" at bounding box center [1426, 220] width 27 height 10
click at [618, 185] on button "Expand All" at bounding box center [1483, 181] width 35 height 18
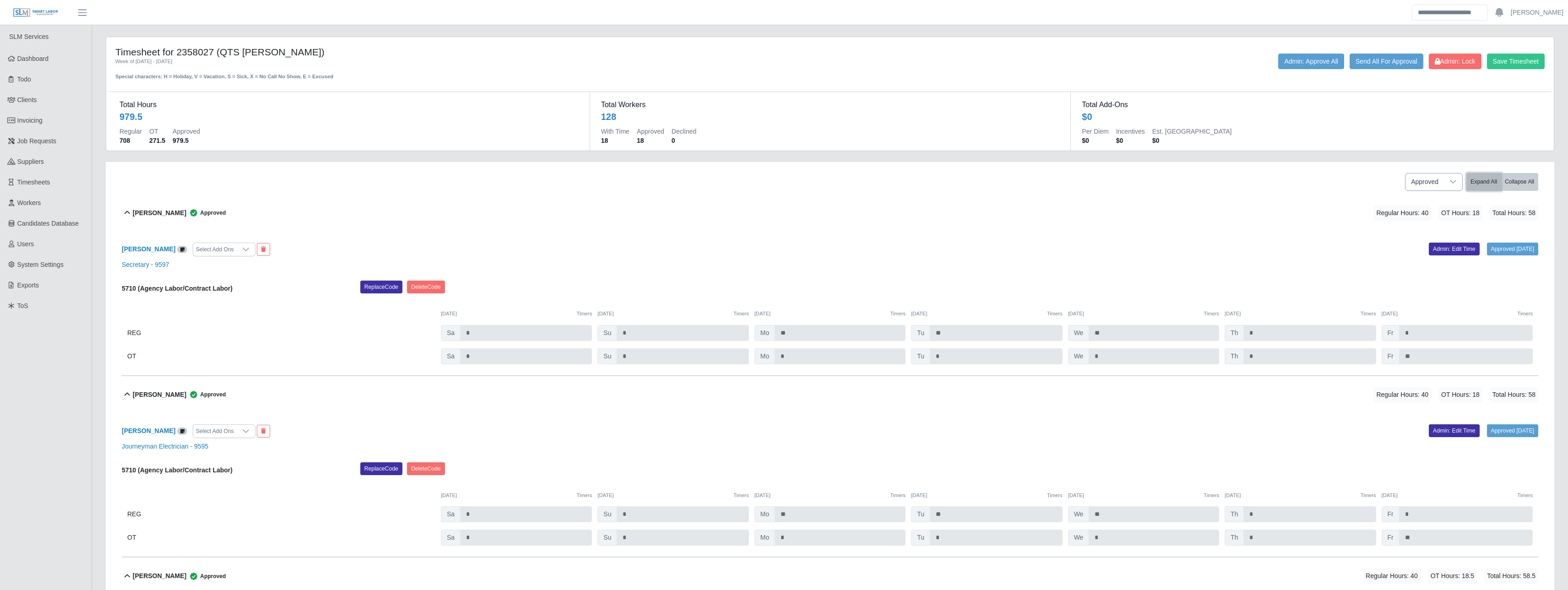
drag, startPoint x: 1479, startPoint y: 180, endPoint x: 1462, endPoint y: 184, distance: 17.5
click at [618, 180] on button "Expand All" at bounding box center [1483, 181] width 35 height 18
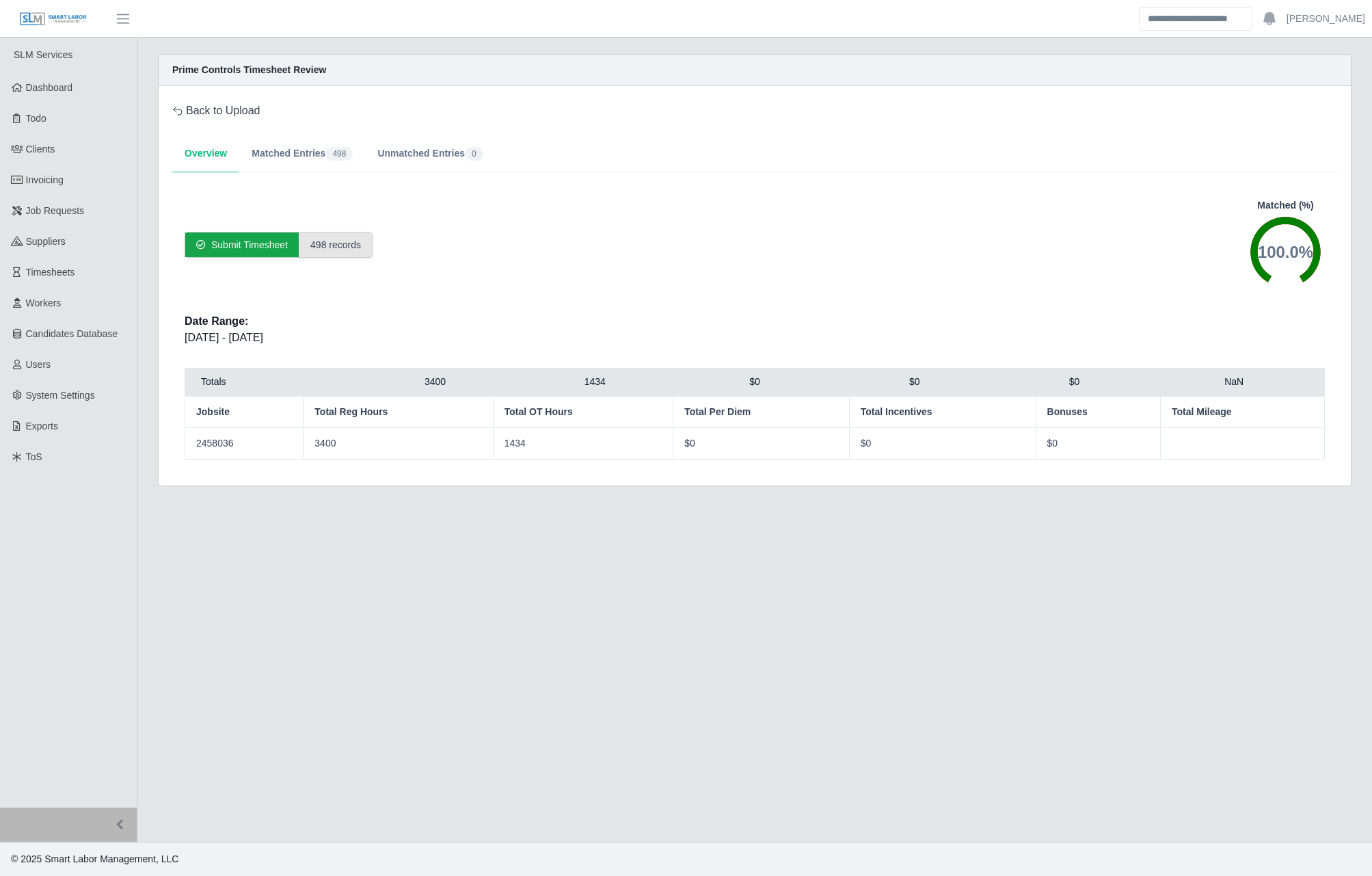
click at [331, 247] on div "498 records" at bounding box center [335, 245] width 73 height 25
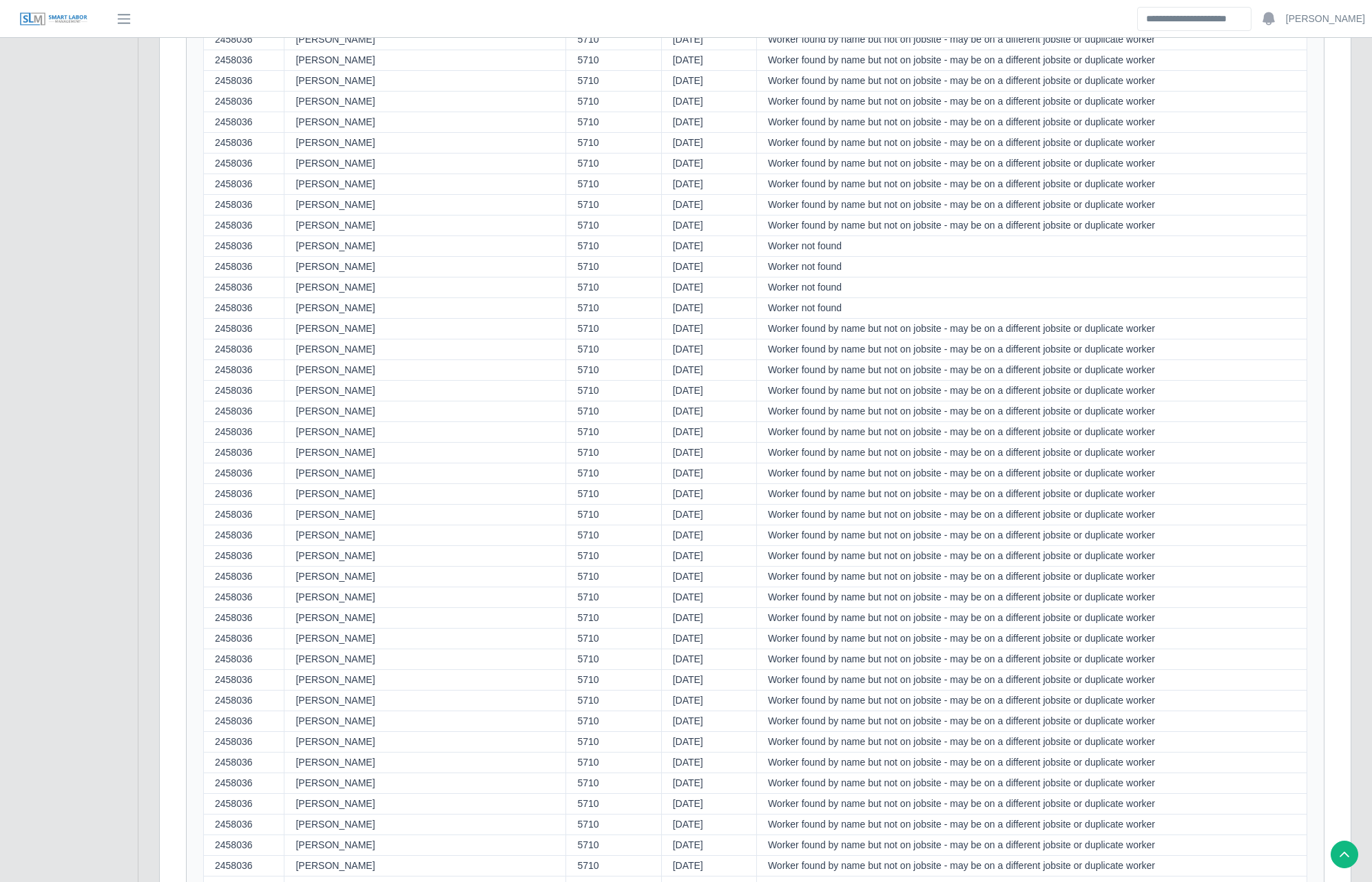
scroll to position [10136, 0]
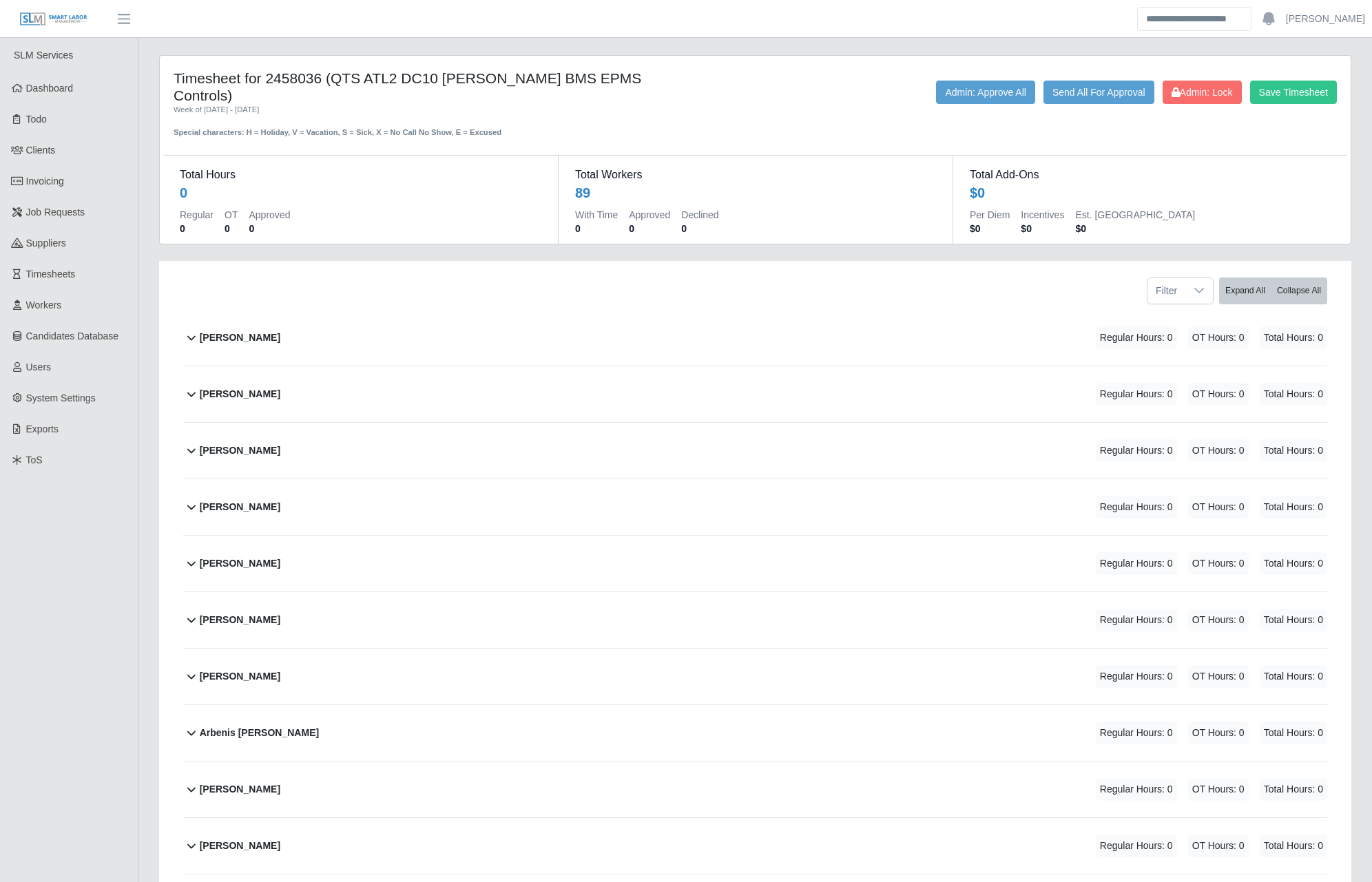
click at [255, 76] on h4 "Timesheet for 2458036 (QTS ATL2 DC10 [PERSON_NAME] BMS EPMS Controls)" at bounding box center [410, 87] width 473 height 35
click at [390, 87] on h4 "Timesheet for 2458036 (QTS ATL2 DC10 [PERSON_NAME] BMS EPMS Controls)" at bounding box center [410, 87] width 473 height 35
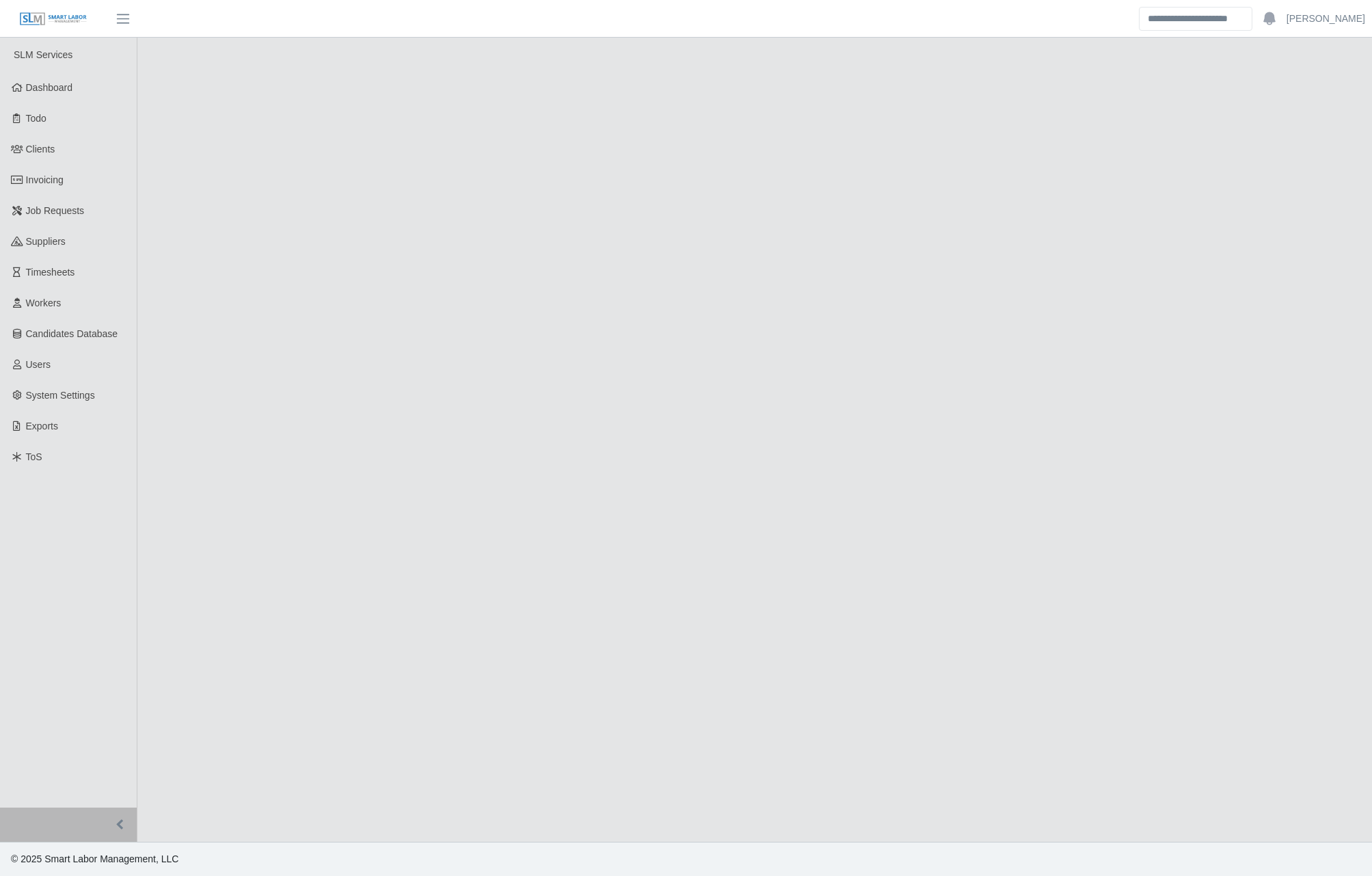
select select "******"
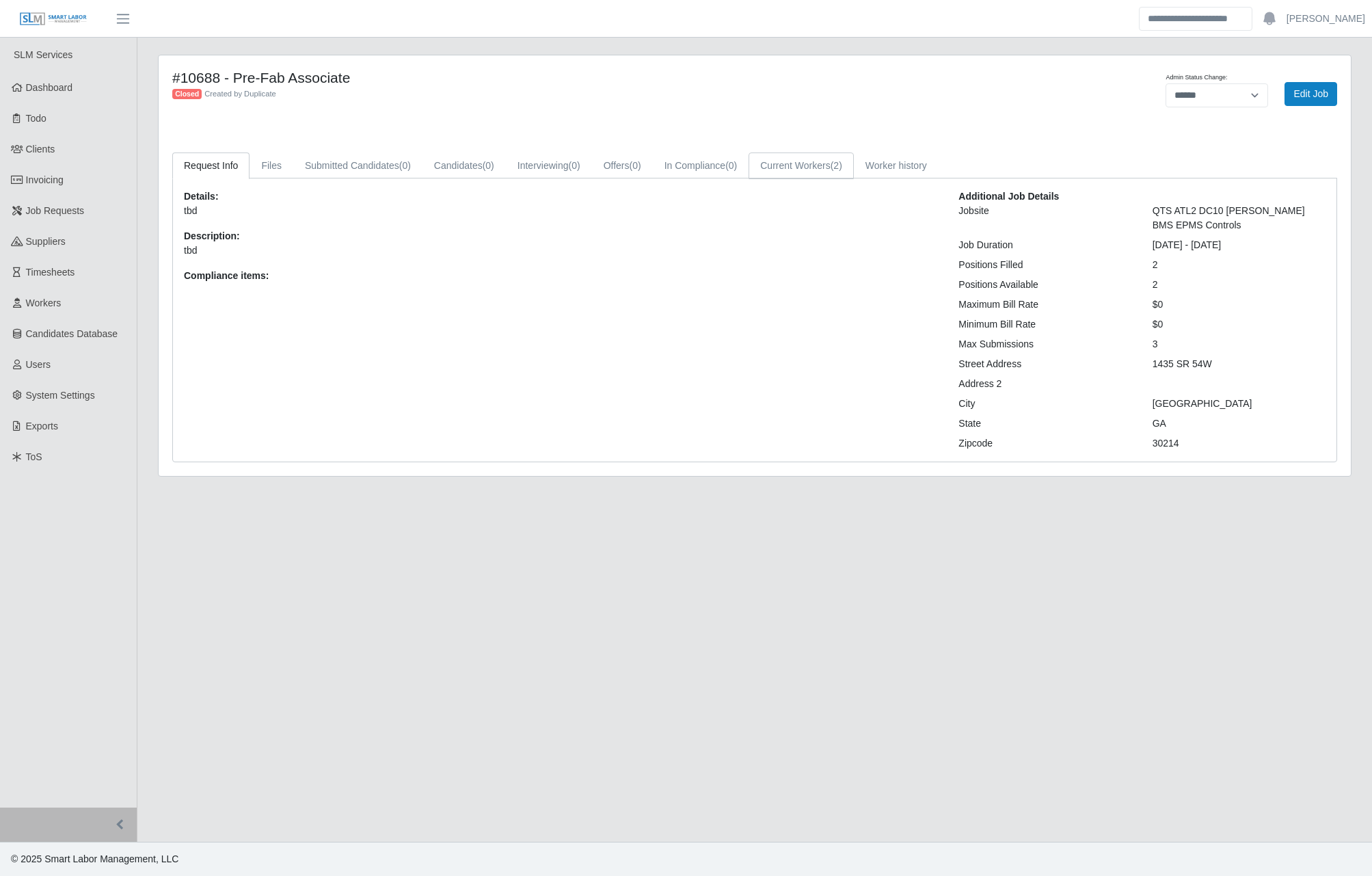
click at [813, 169] on link "Current Workers (2)" at bounding box center [802, 166] width 105 height 26
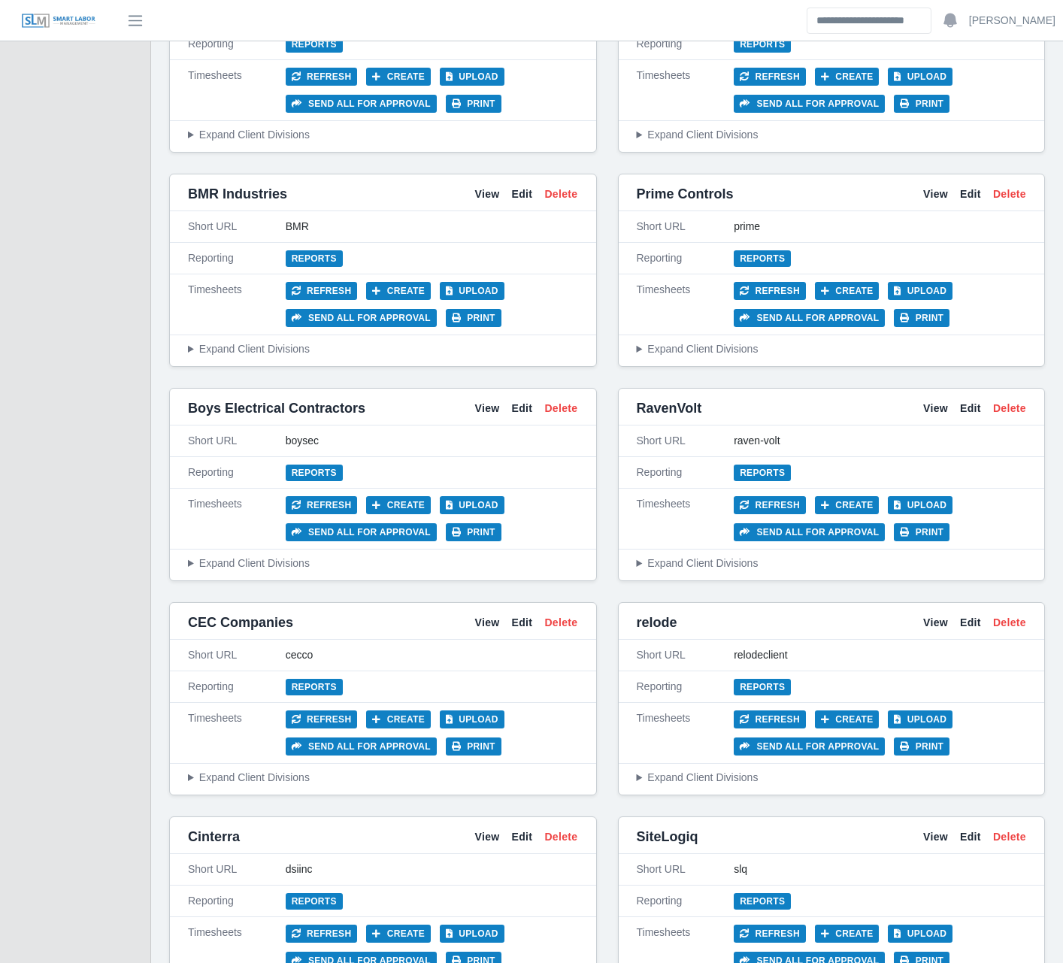
scroll to position [1053, 0]
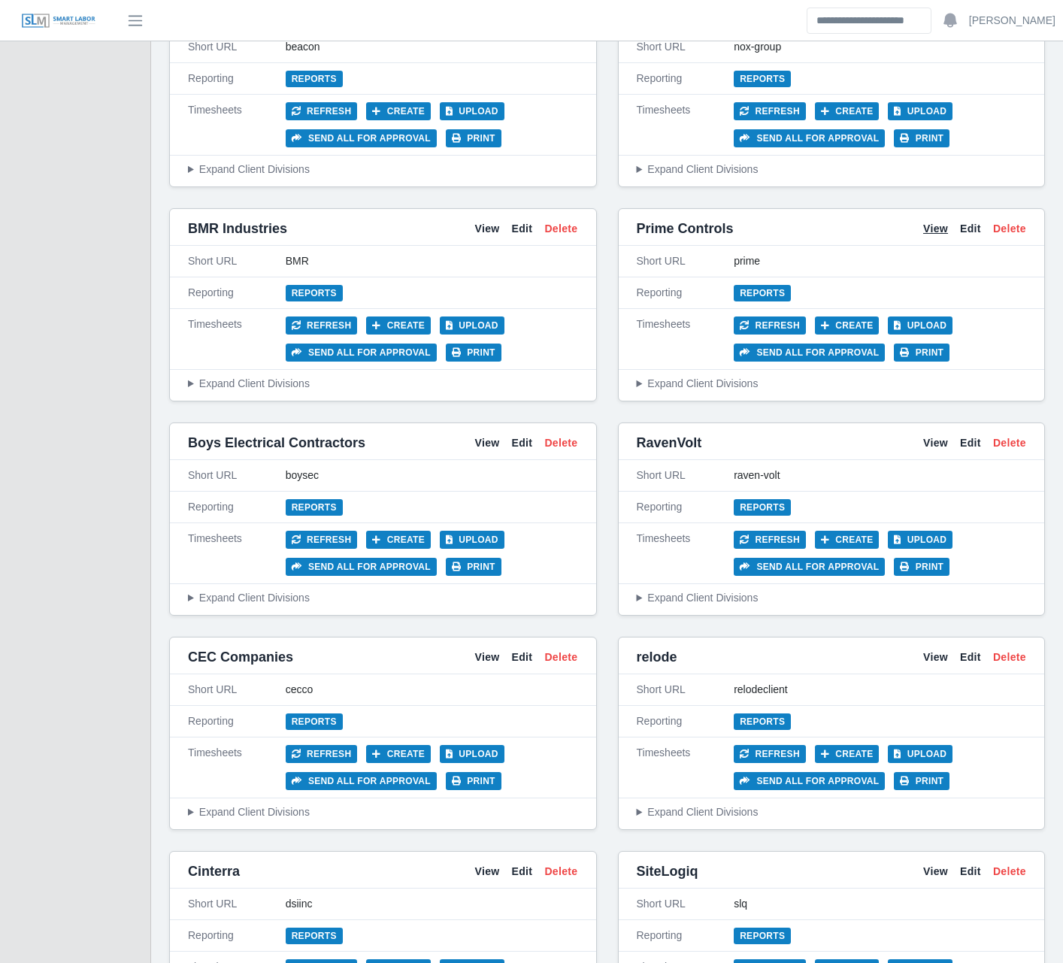
click at [943, 229] on link "View" at bounding box center [936, 229] width 25 height 16
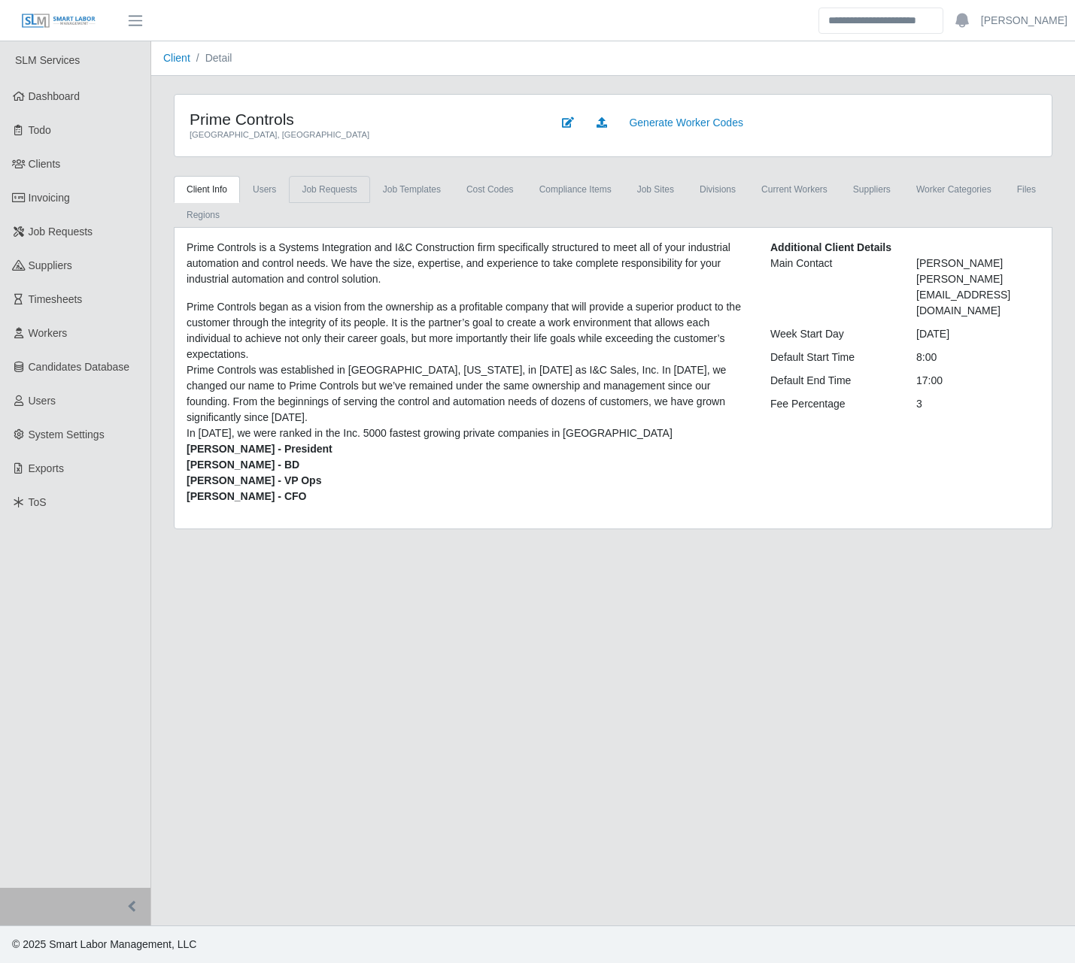
click at [336, 193] on link "Job Requests" at bounding box center [329, 189] width 80 height 27
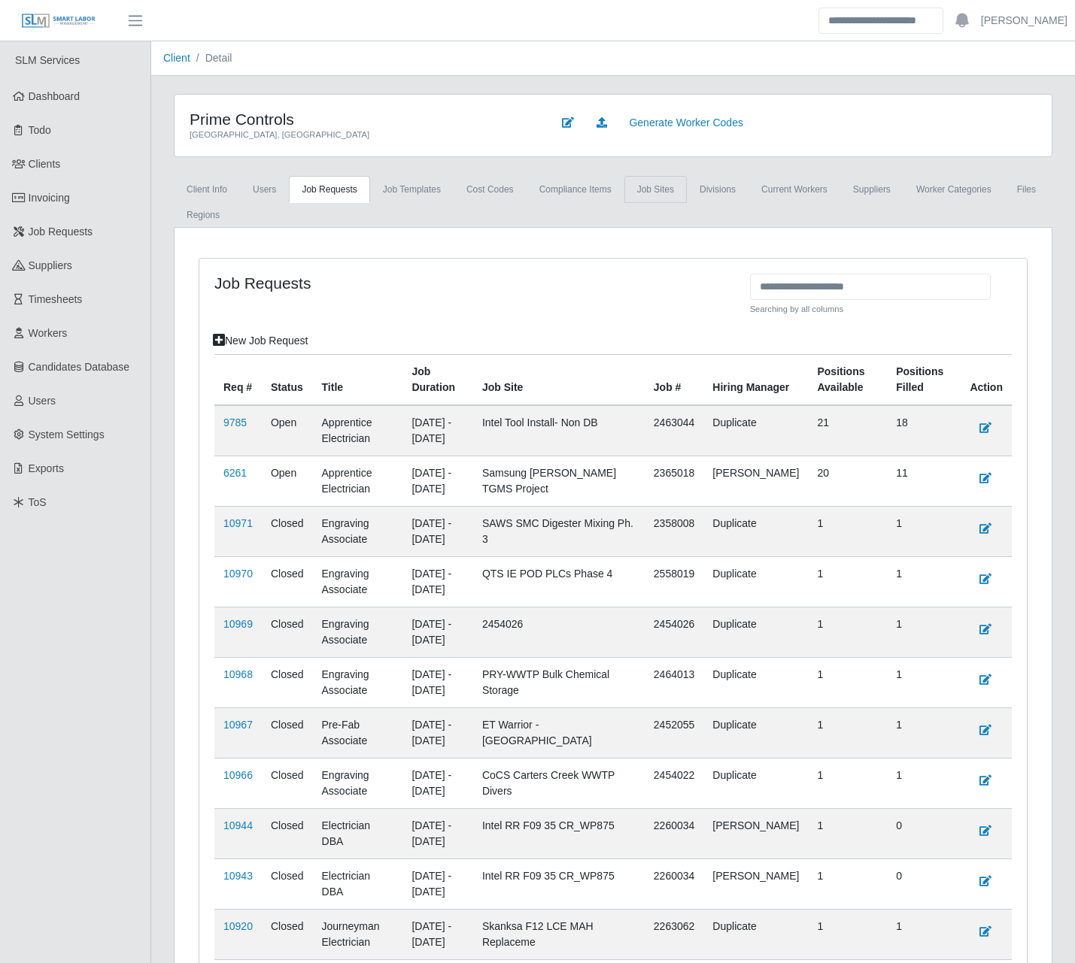
click at [659, 188] on link "job sites" at bounding box center [655, 189] width 62 height 27
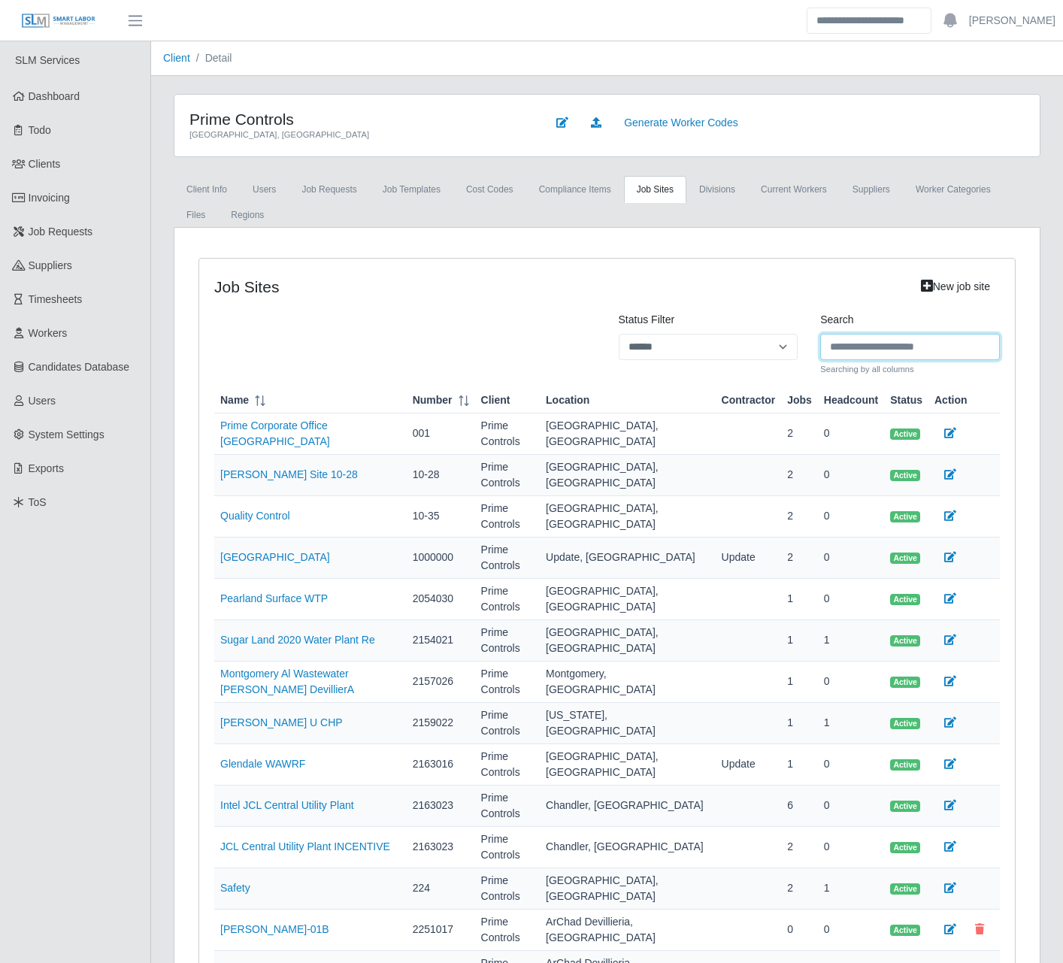
click at [866, 345] on input "Search" at bounding box center [911, 347] width 180 height 26
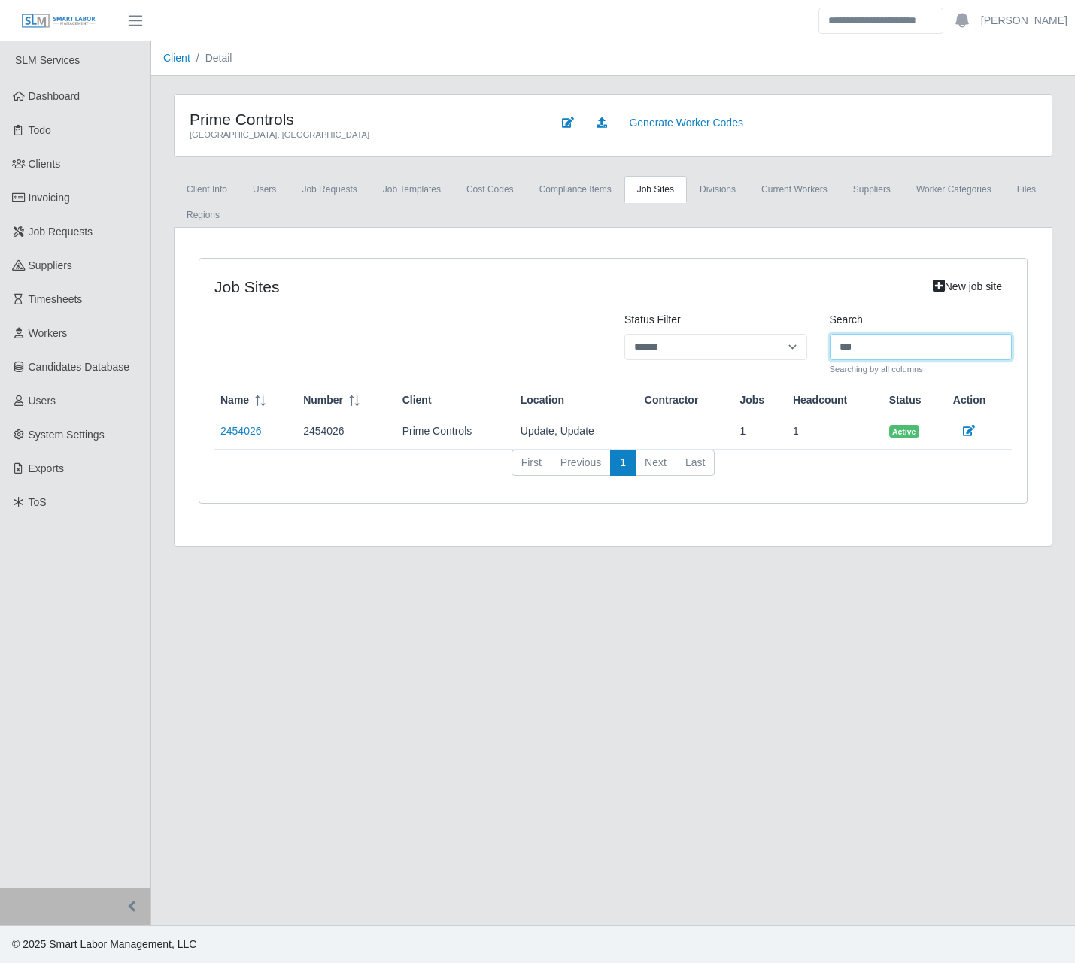
drag, startPoint x: 858, startPoint y: 341, endPoint x: 775, endPoint y: 350, distance: 83.9
click at [775, 350] on div "Status Filter ****** *** ******** Search *** Searching by all columns" at bounding box center [613, 344] width 820 height 64
paste input "****"
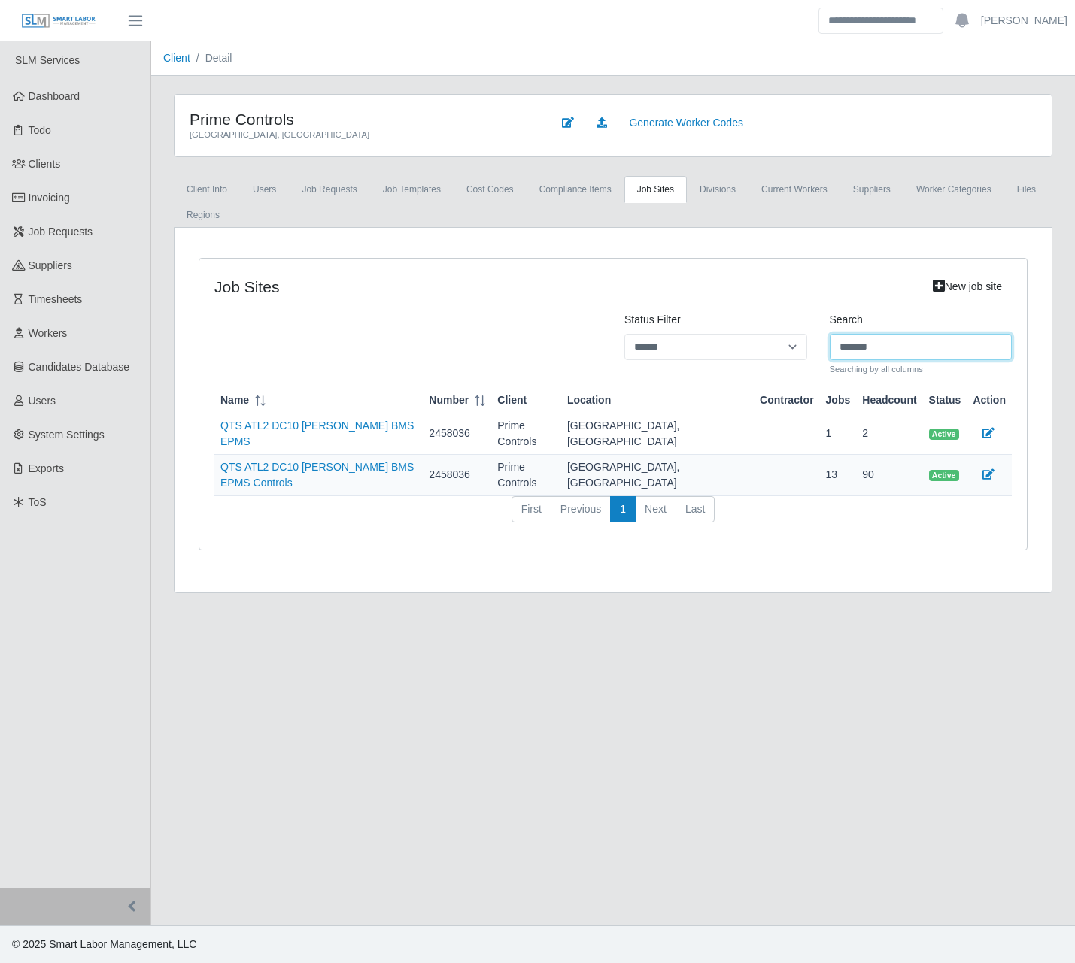
type input "*******"
click at [987, 428] on icon at bounding box center [988, 433] width 12 height 11
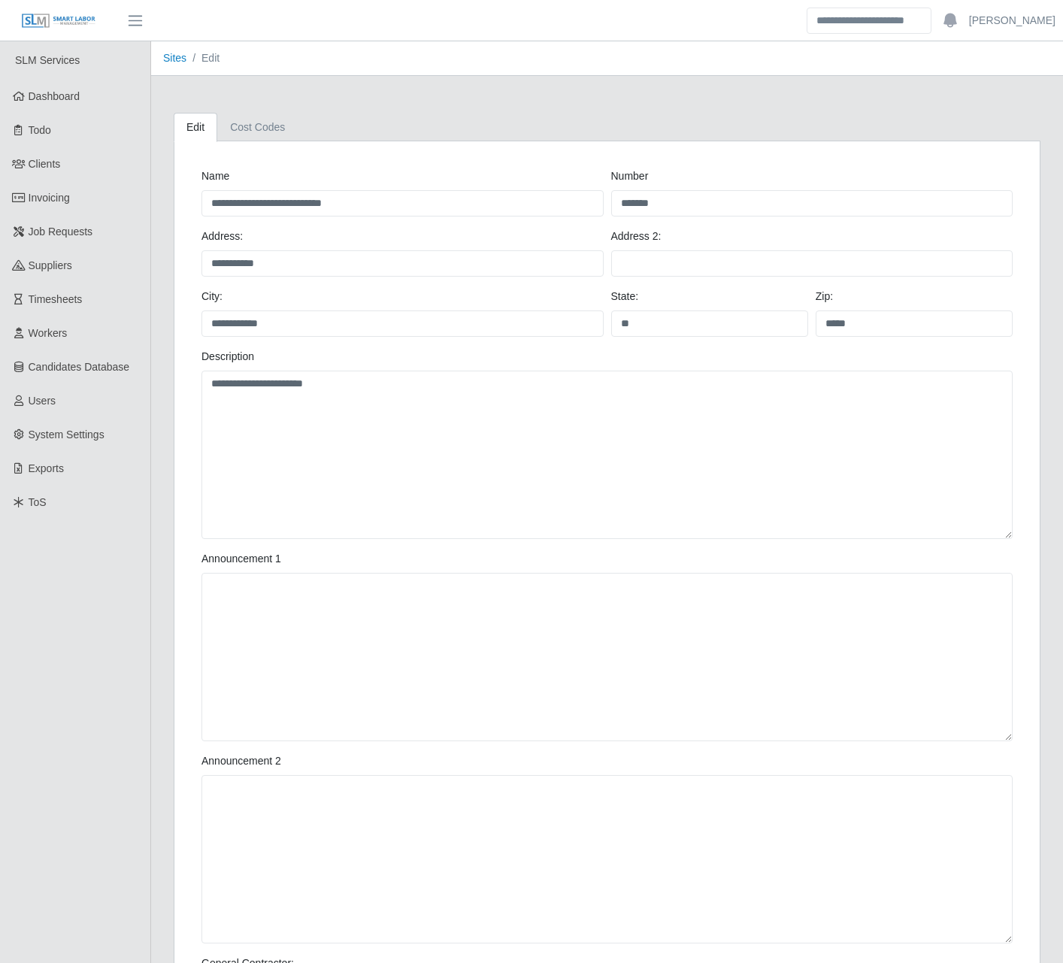
click at [333, 109] on div "**********" at bounding box center [607, 650] width 890 height 1112
click at [418, 109] on div "**********" at bounding box center [607, 650] width 890 height 1112
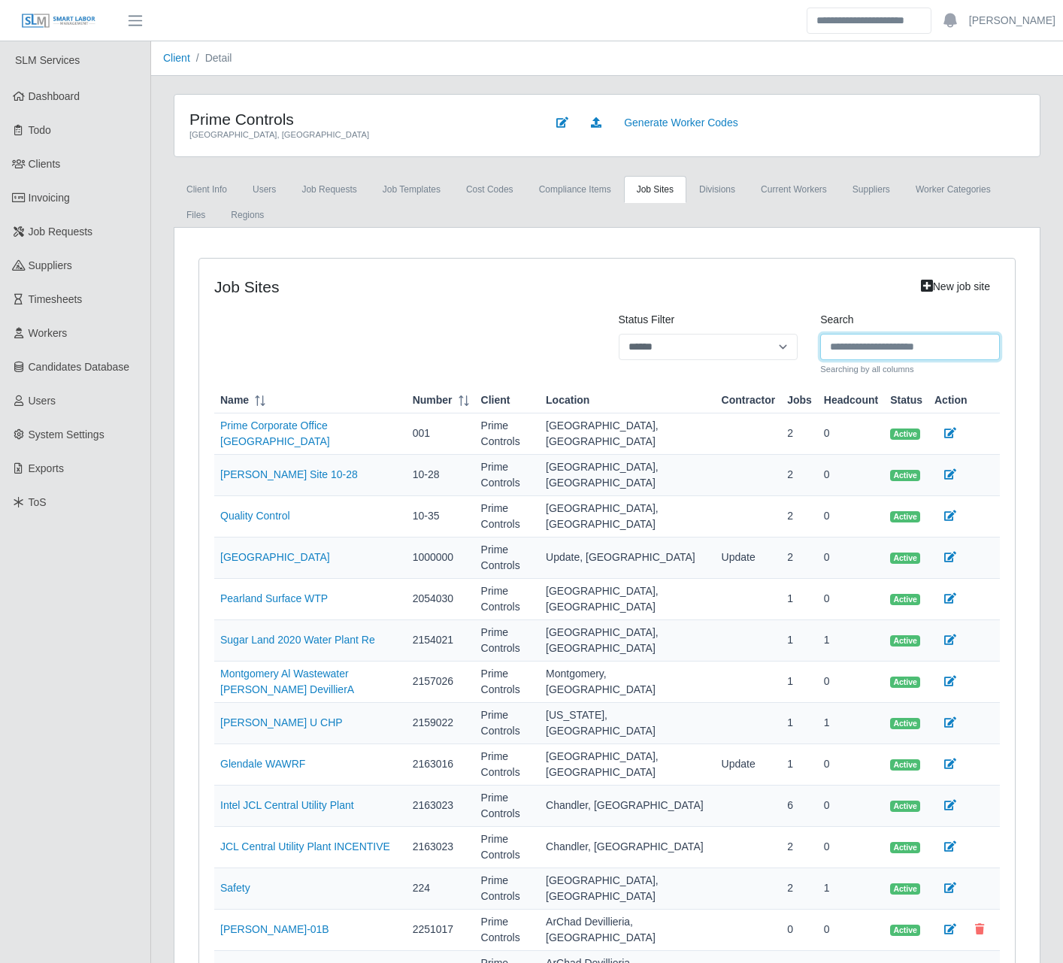
click at [860, 337] on input "Search" at bounding box center [911, 347] width 180 height 26
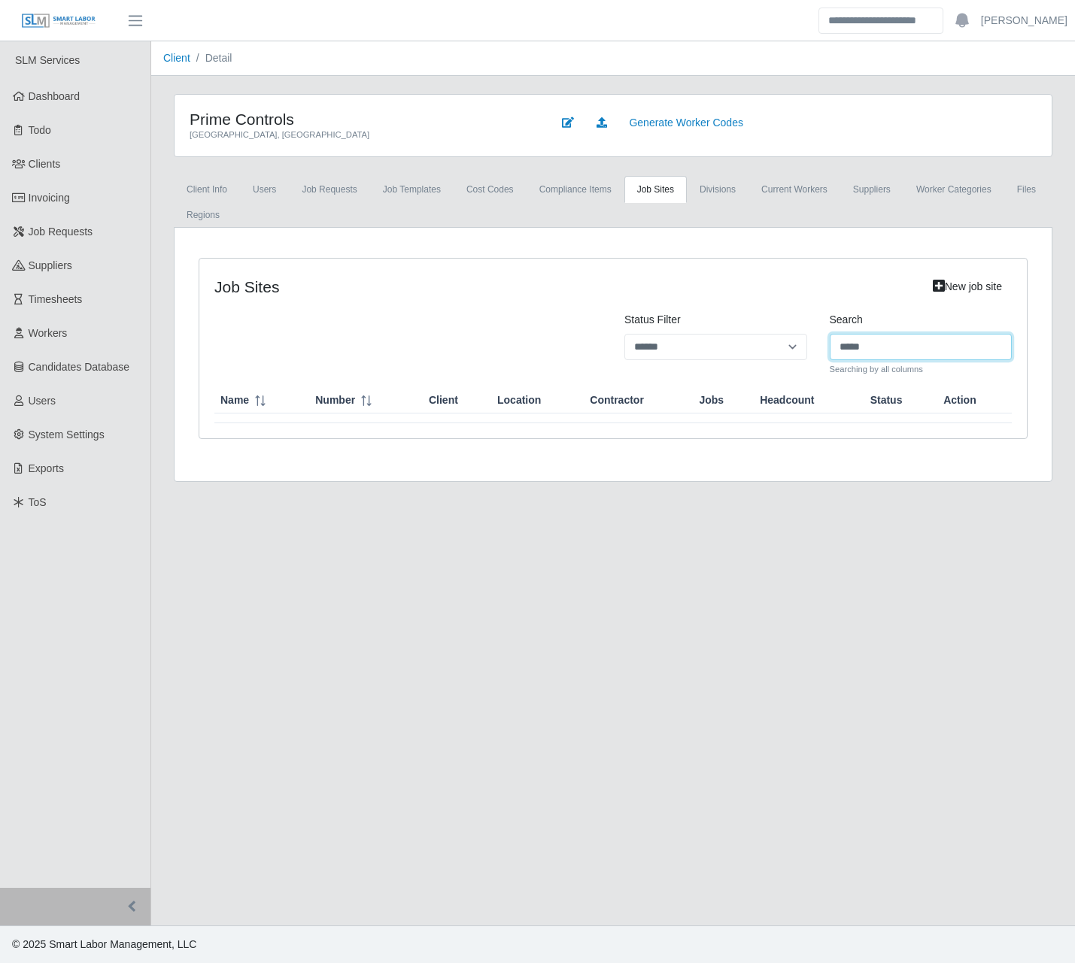
click at [918, 347] on input "*****" at bounding box center [921, 347] width 183 height 26
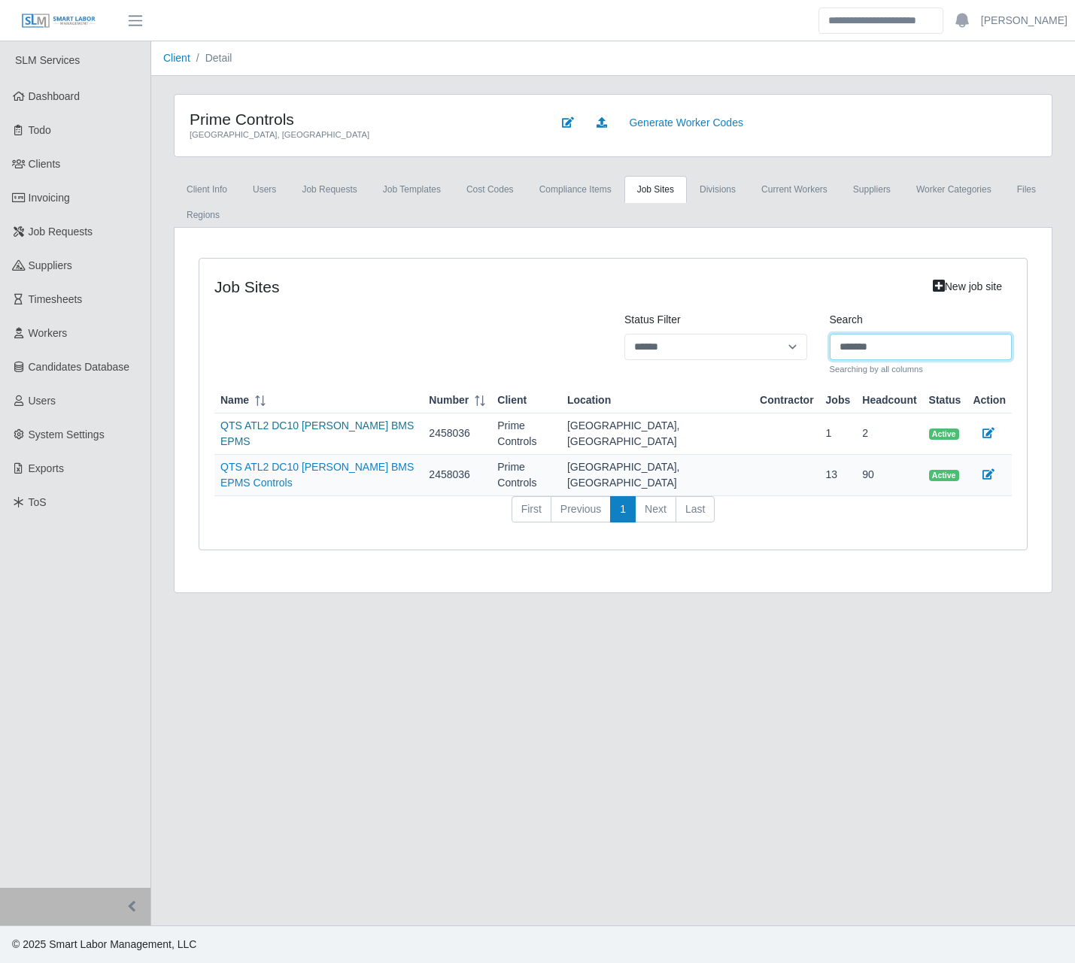
type input "*******"
click at [367, 430] on link "QTS ATL2 DC10 [PERSON_NAME] BMS EPMS" at bounding box center [316, 434] width 193 height 28
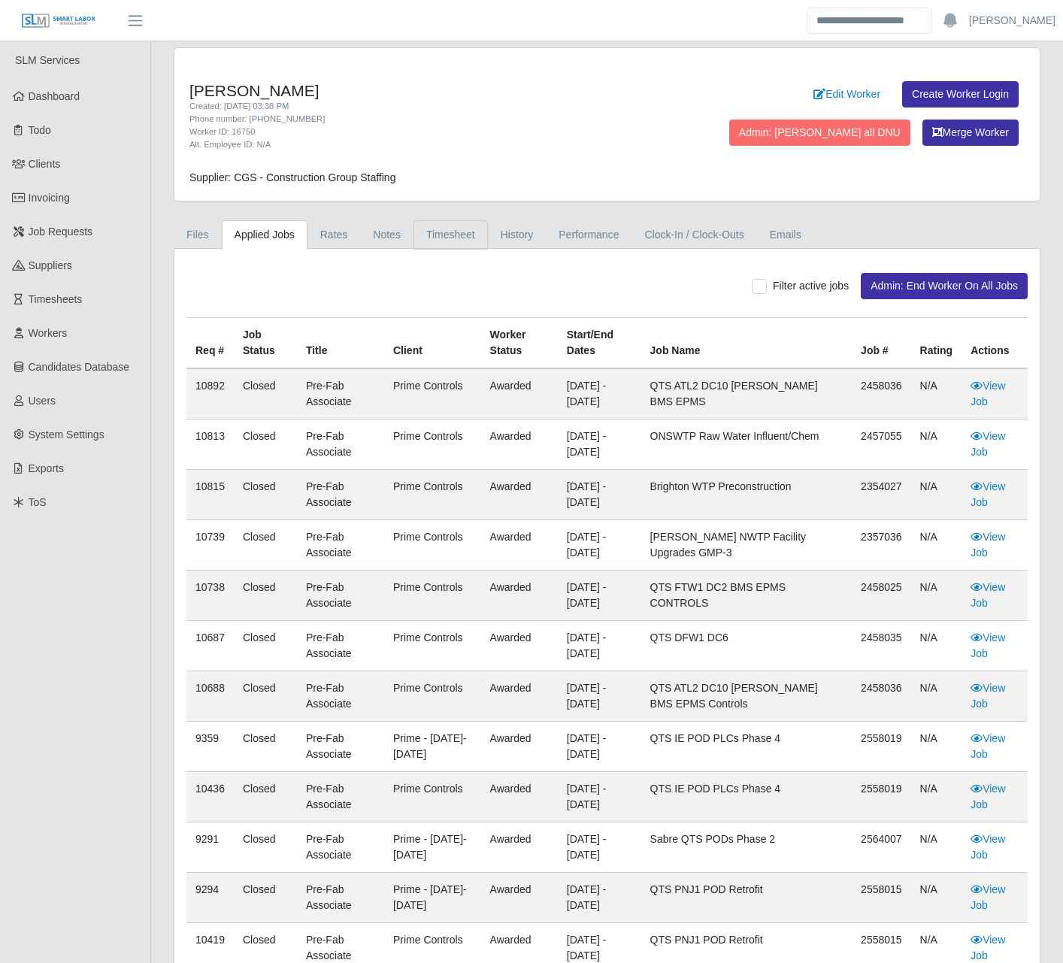
click at [440, 242] on link "Timesheet" at bounding box center [451, 234] width 74 height 29
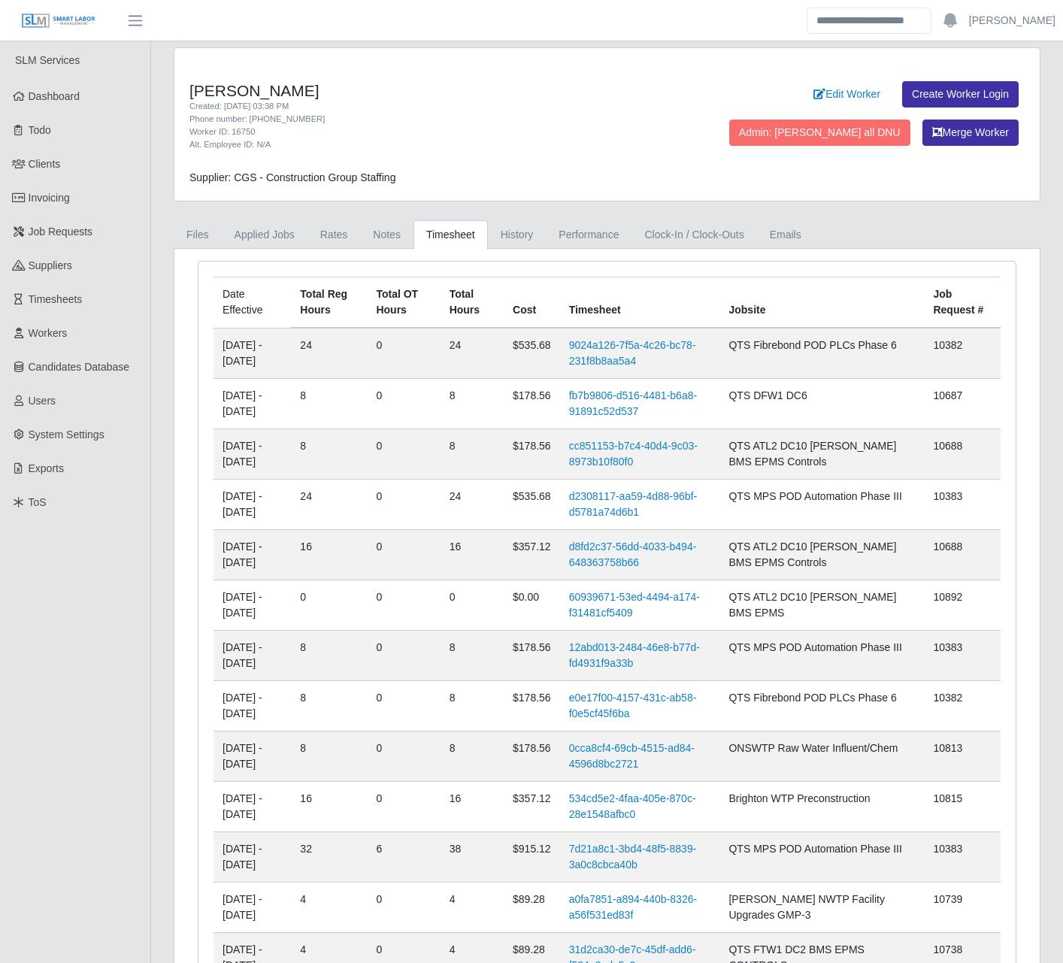
click at [535, 133] on div "Worker ID: 16750" at bounding box center [429, 132] width 478 height 13
click at [833, 611] on td "QTS ATL2 DC10 [PERSON_NAME] BMS EPMS" at bounding box center [822, 606] width 205 height 50
click at [507, 242] on link "History" at bounding box center [517, 234] width 59 height 29
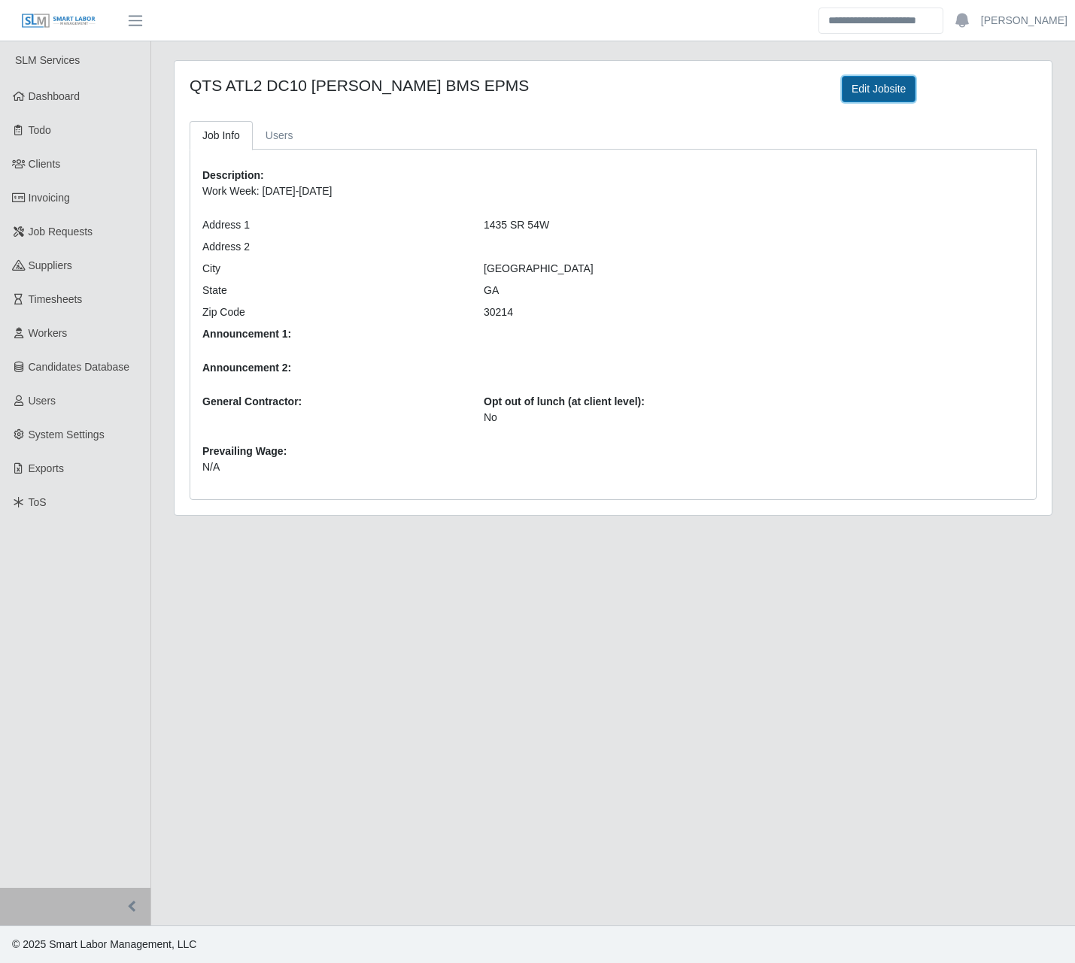
click at [861, 99] on link "Edit Jobsite" at bounding box center [879, 89] width 74 height 26
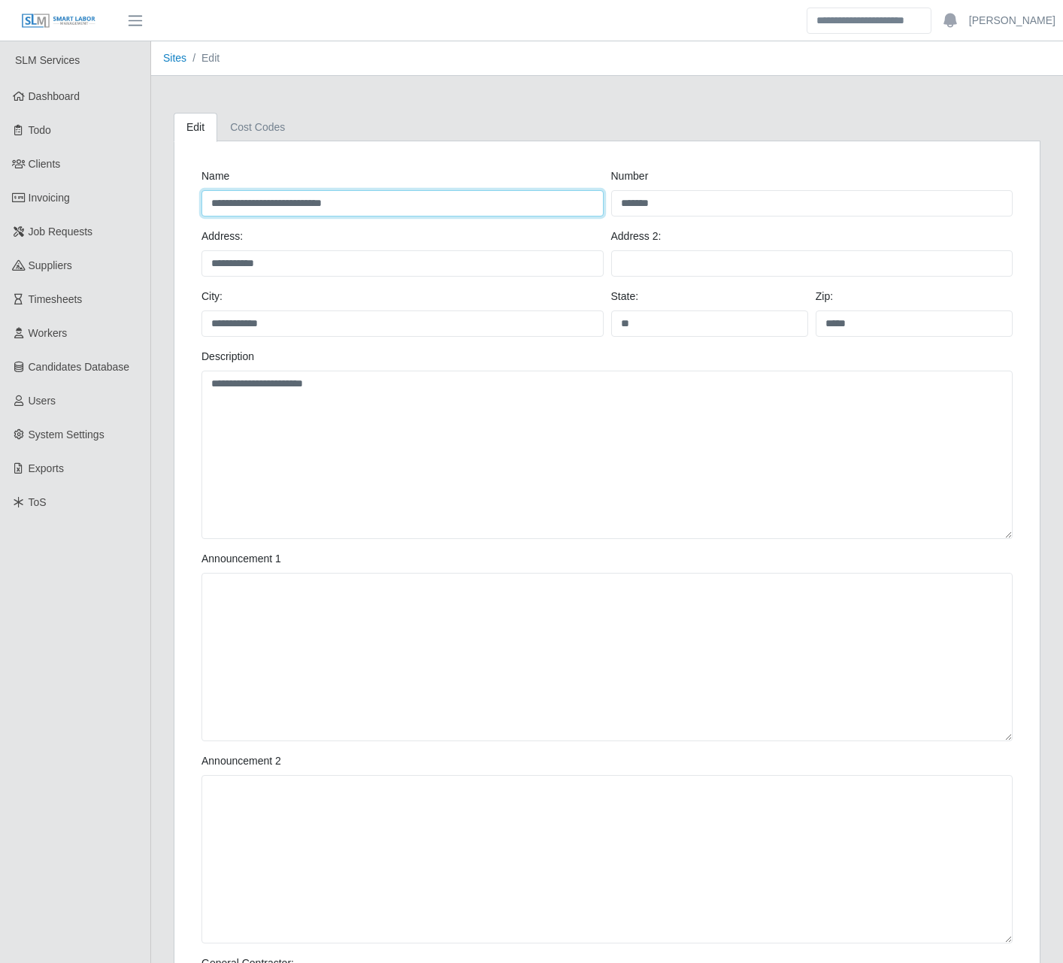
click at [401, 205] on input "**********" at bounding box center [403, 203] width 402 height 26
drag, startPoint x: 417, startPoint y: 197, endPoint x: 211, endPoint y: 202, distance: 205.4
click at [211, 202] on input "**********" at bounding box center [403, 203] width 402 height 26
type input "**********"
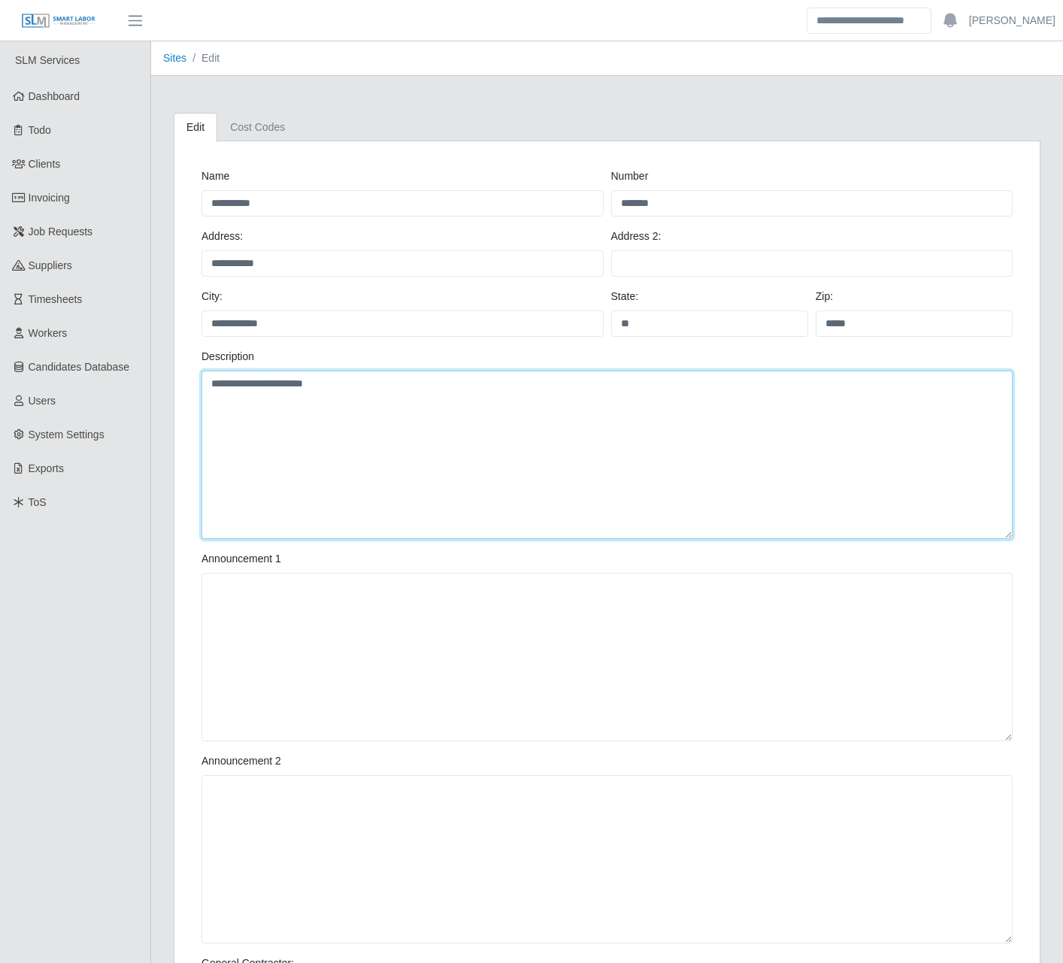
click at [396, 423] on textarea "**********" at bounding box center [608, 455] width 812 height 168
type textarea "**********"
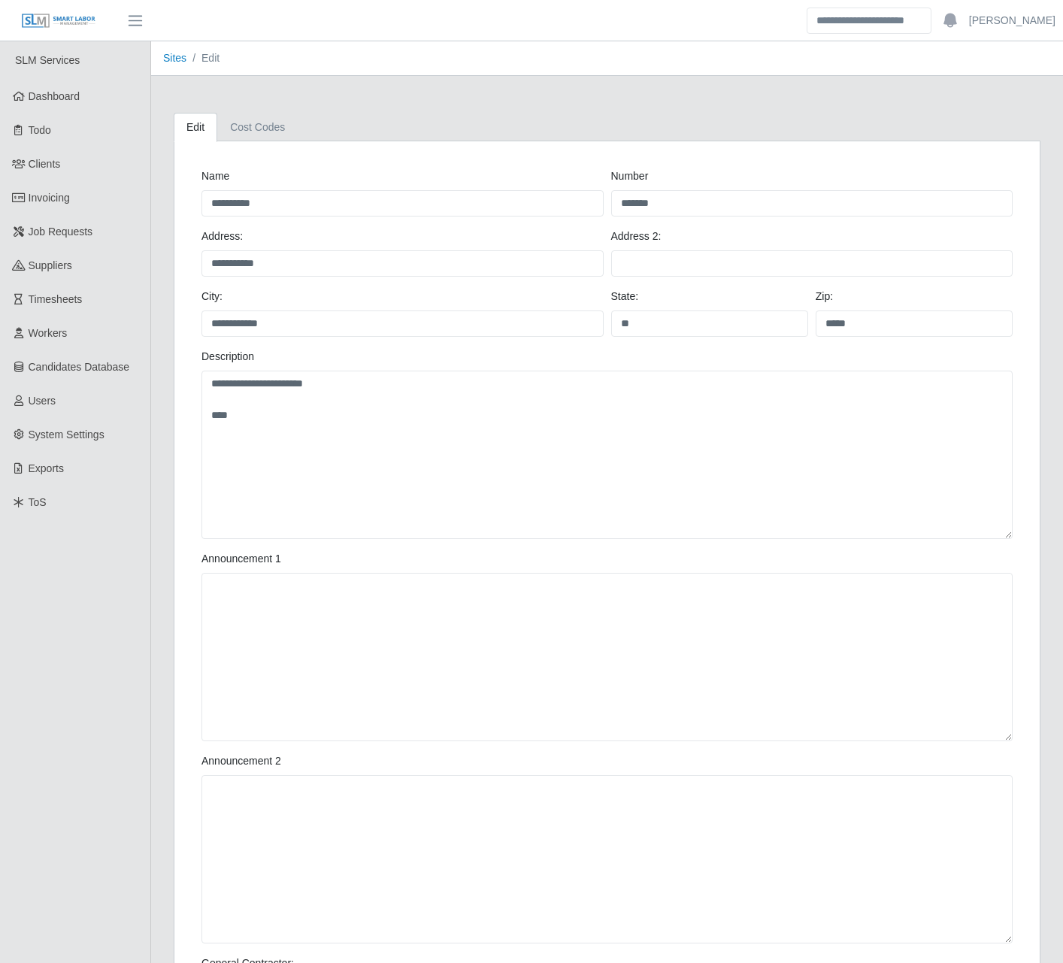
click at [463, 141] on div "**********" at bounding box center [607, 659] width 890 height 1093
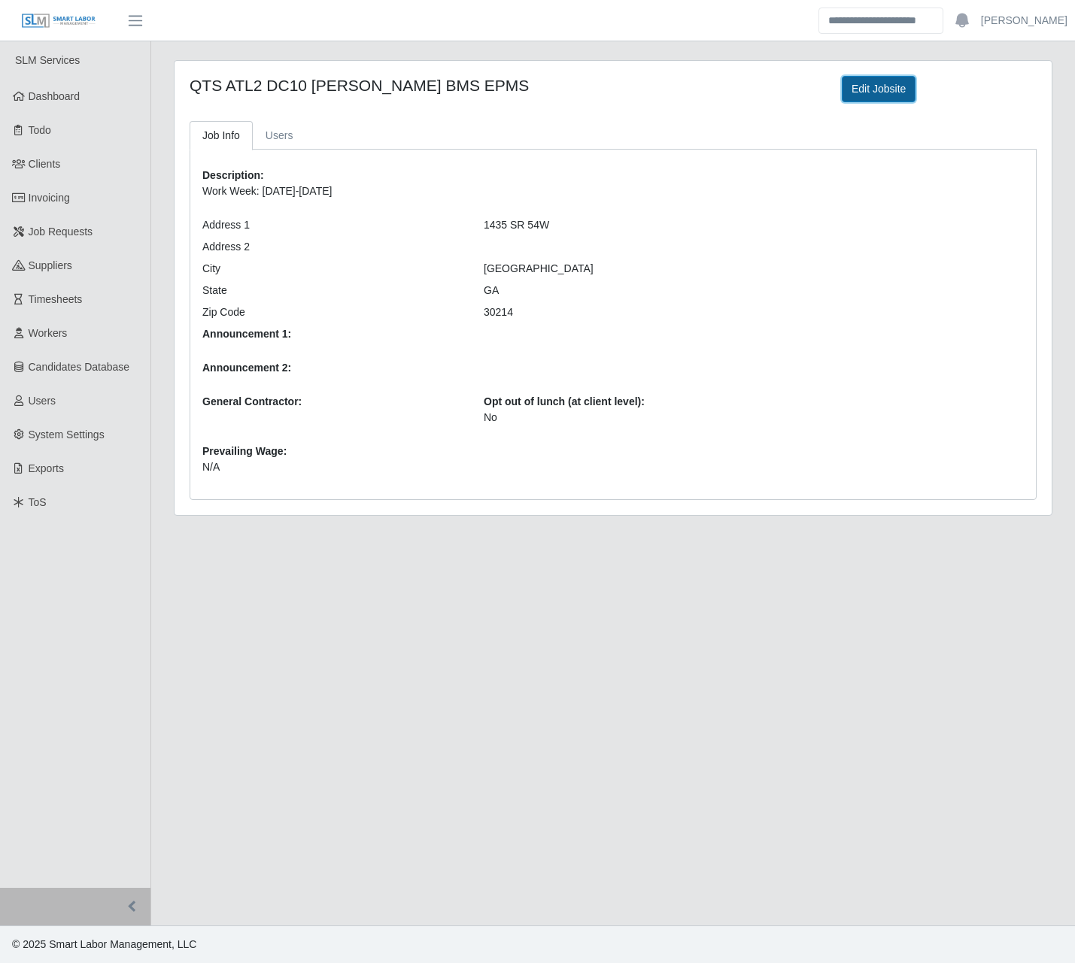
click at [854, 88] on link "Edit Jobsite" at bounding box center [879, 89] width 74 height 26
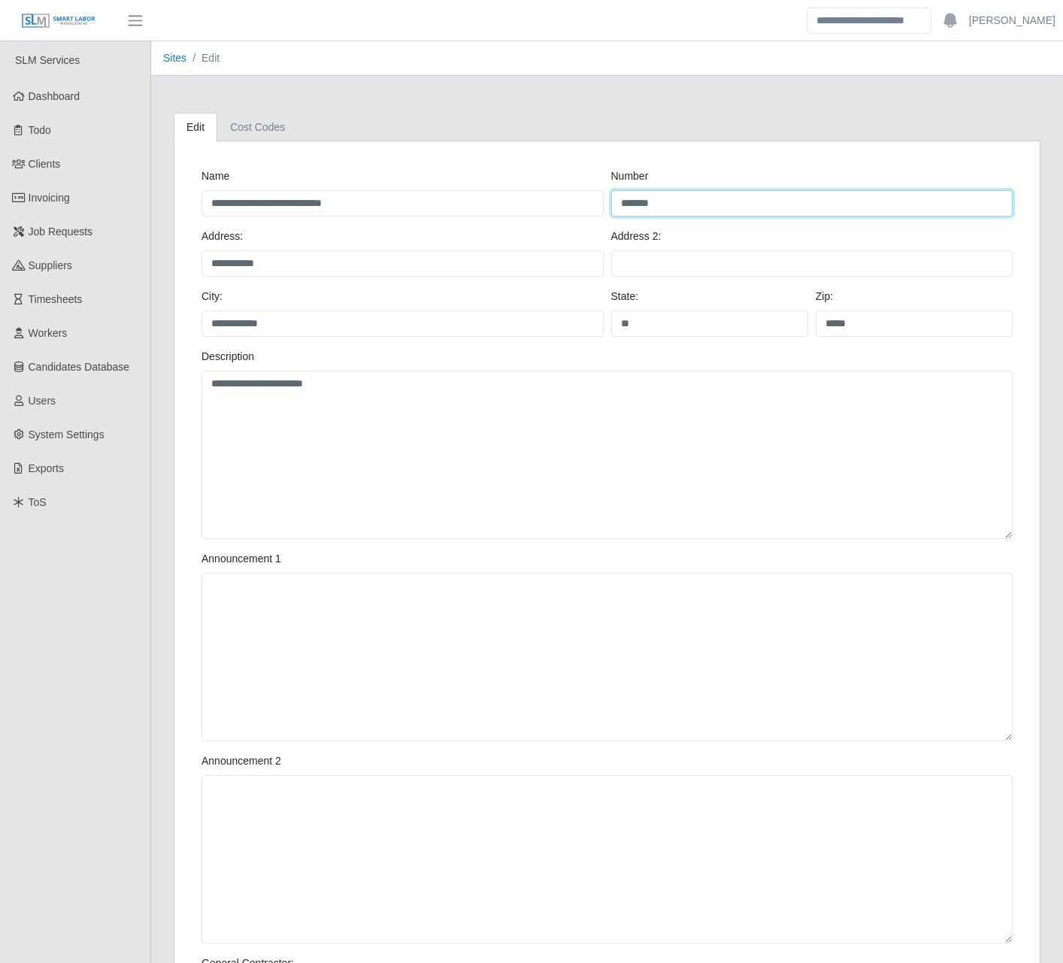
click at [673, 199] on input "*******" at bounding box center [812, 203] width 402 height 26
drag, startPoint x: 681, startPoint y: 202, endPoint x: 569, endPoint y: 202, distance: 111.3
click at [569, 202] on div "**********" at bounding box center [607, 198] width 819 height 60
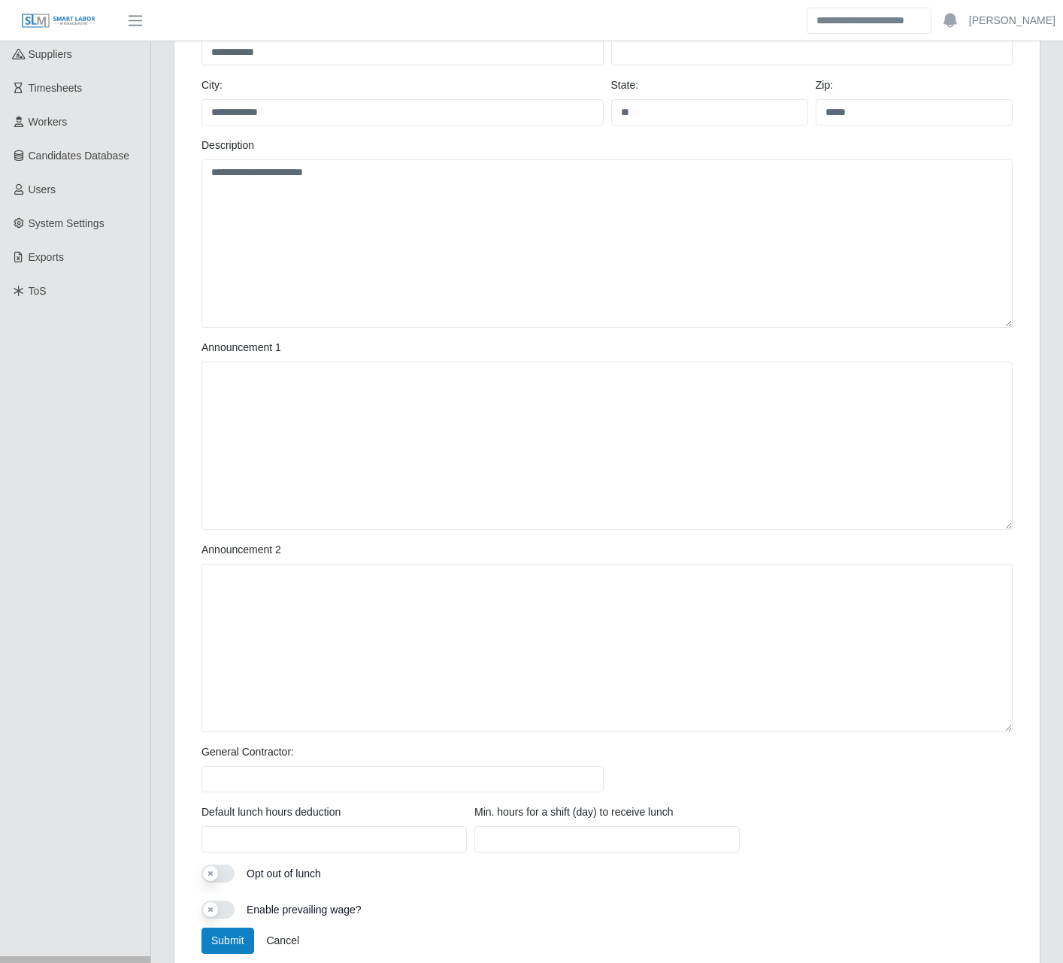
scroll to position [279, 0]
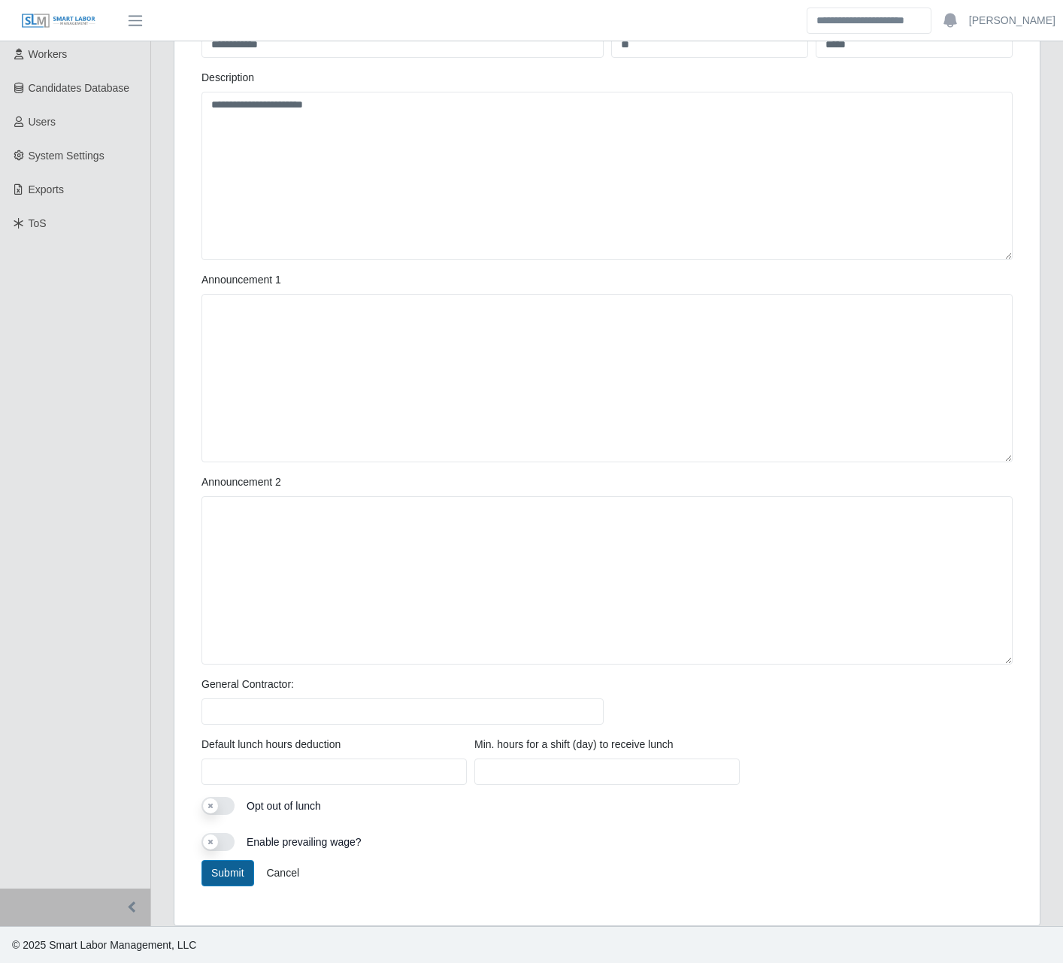
type input "**"
click at [238, 866] on button "Submit" at bounding box center [228, 873] width 53 height 26
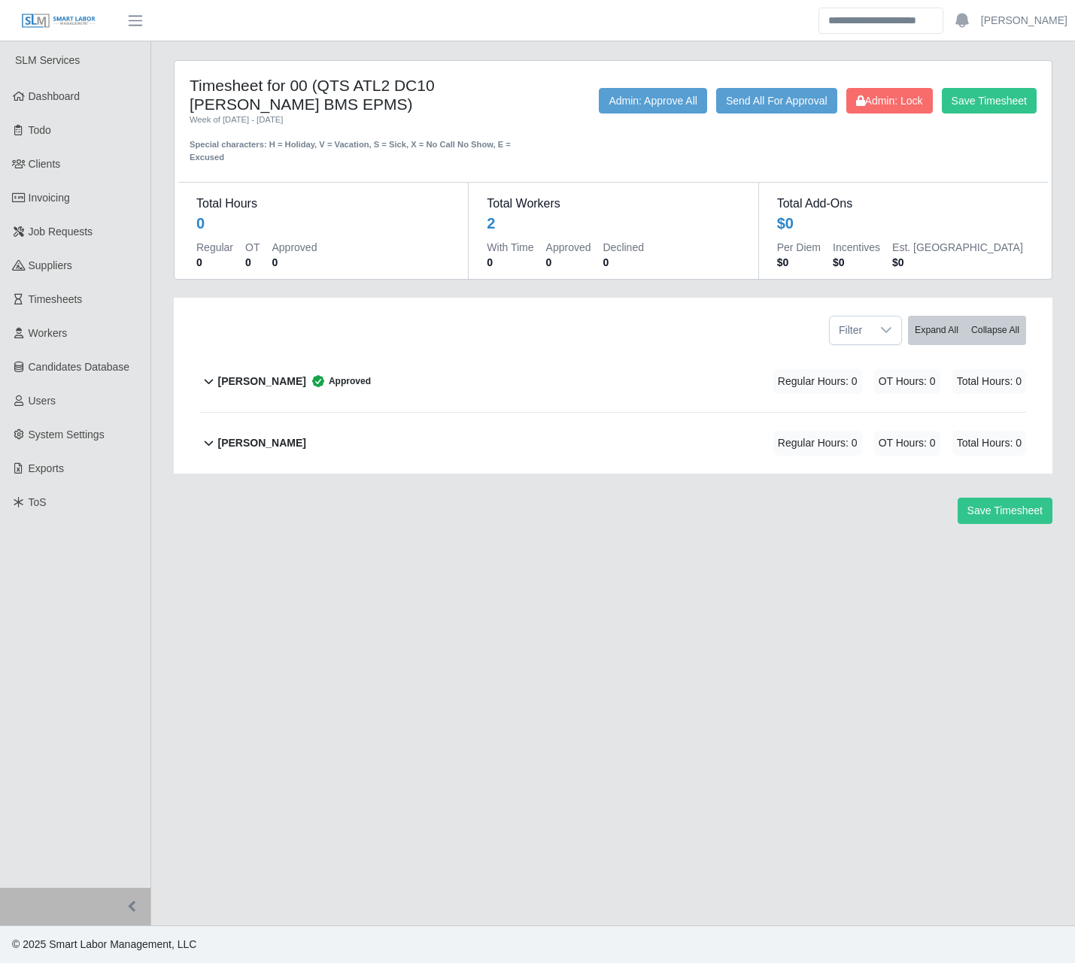
click at [481, 531] on div "Timesheet for 00 (QTS ATL2 DC10 [PERSON_NAME] BMS EPMS) Week of [DATE] - [DATE]…" at bounding box center [612, 304] width 901 height 488
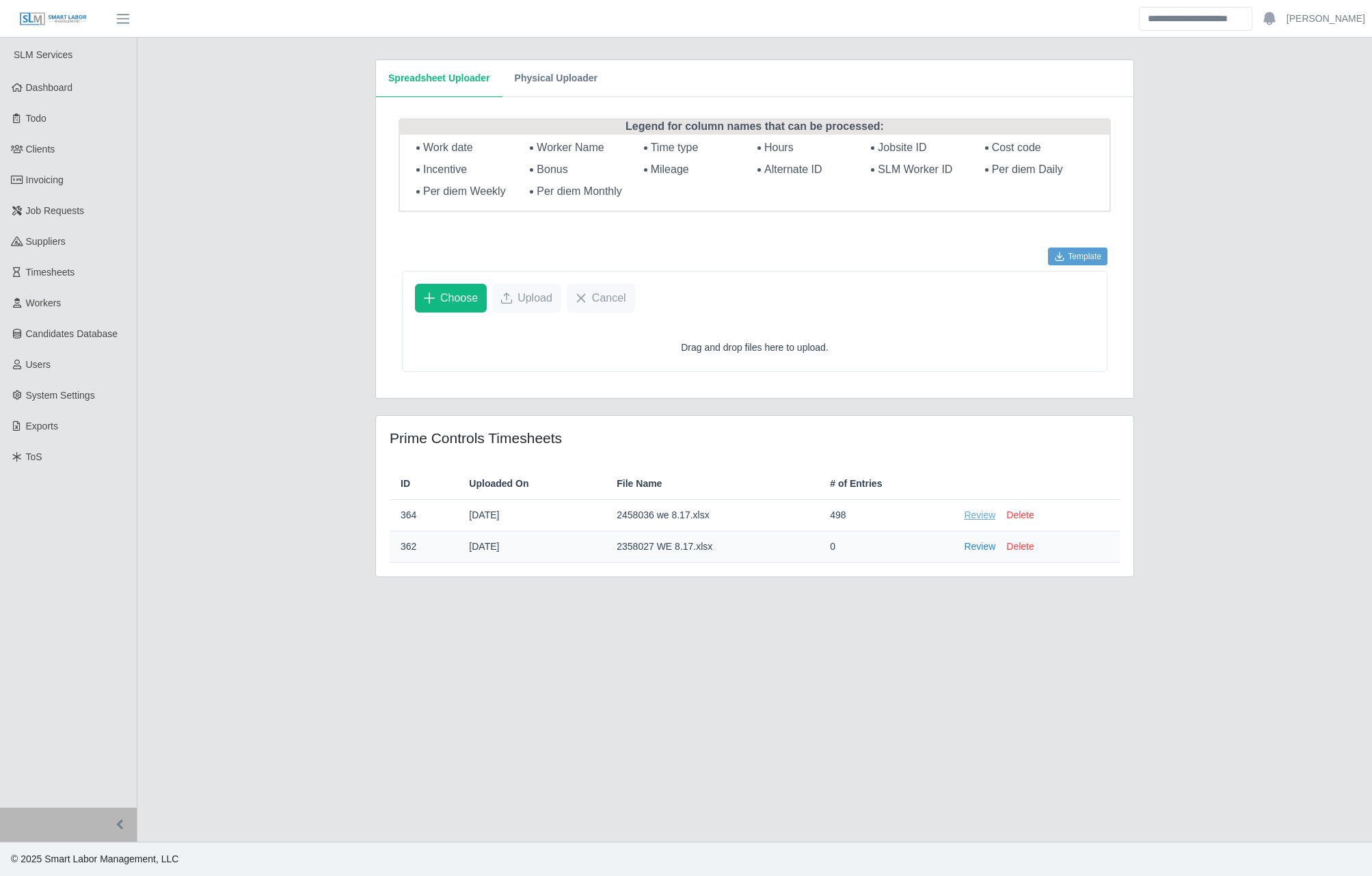
click at [973, 519] on link "Review" at bounding box center [979, 516] width 32 height 15
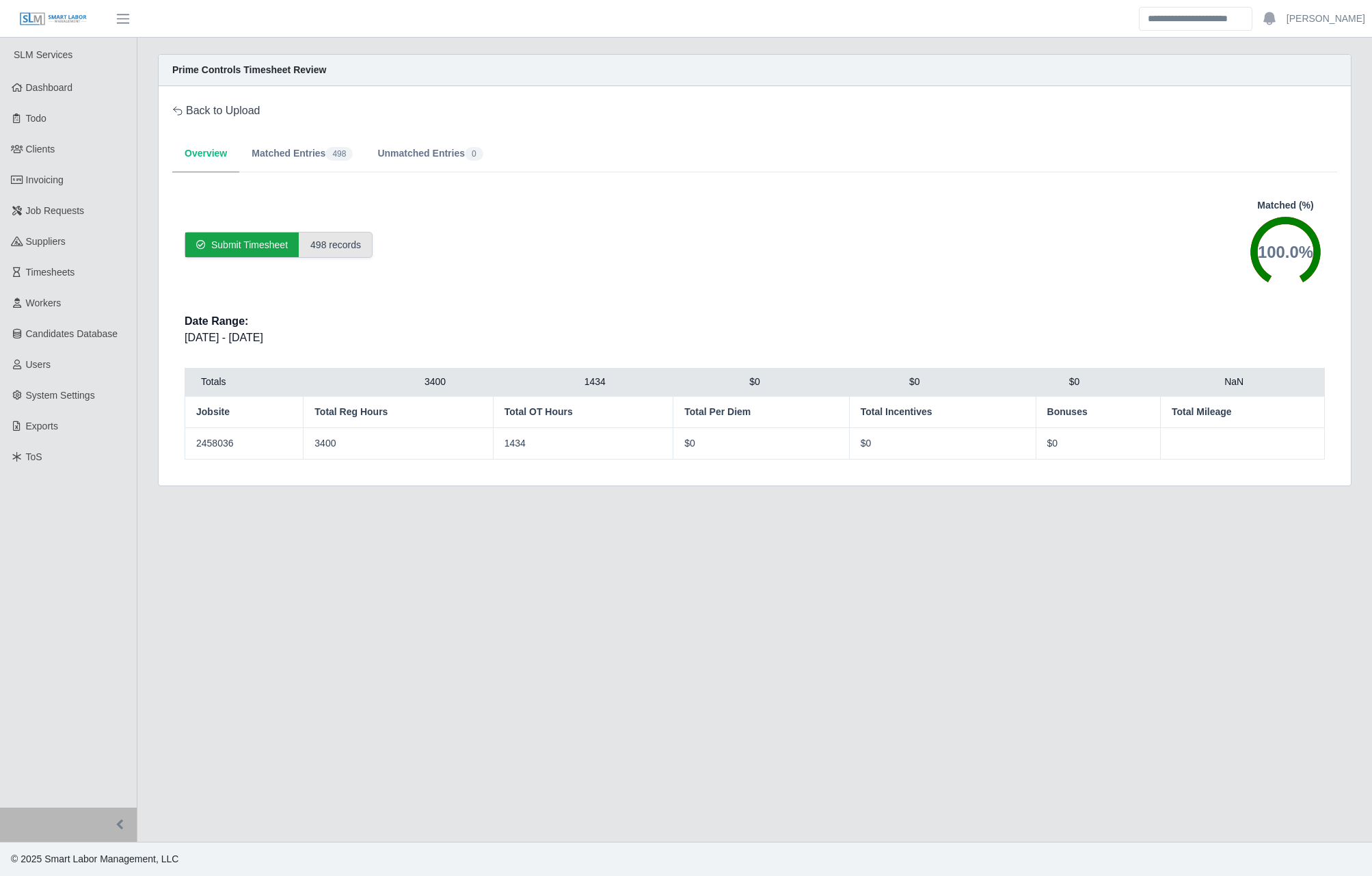
click at [321, 241] on div "498 records" at bounding box center [335, 245] width 73 height 25
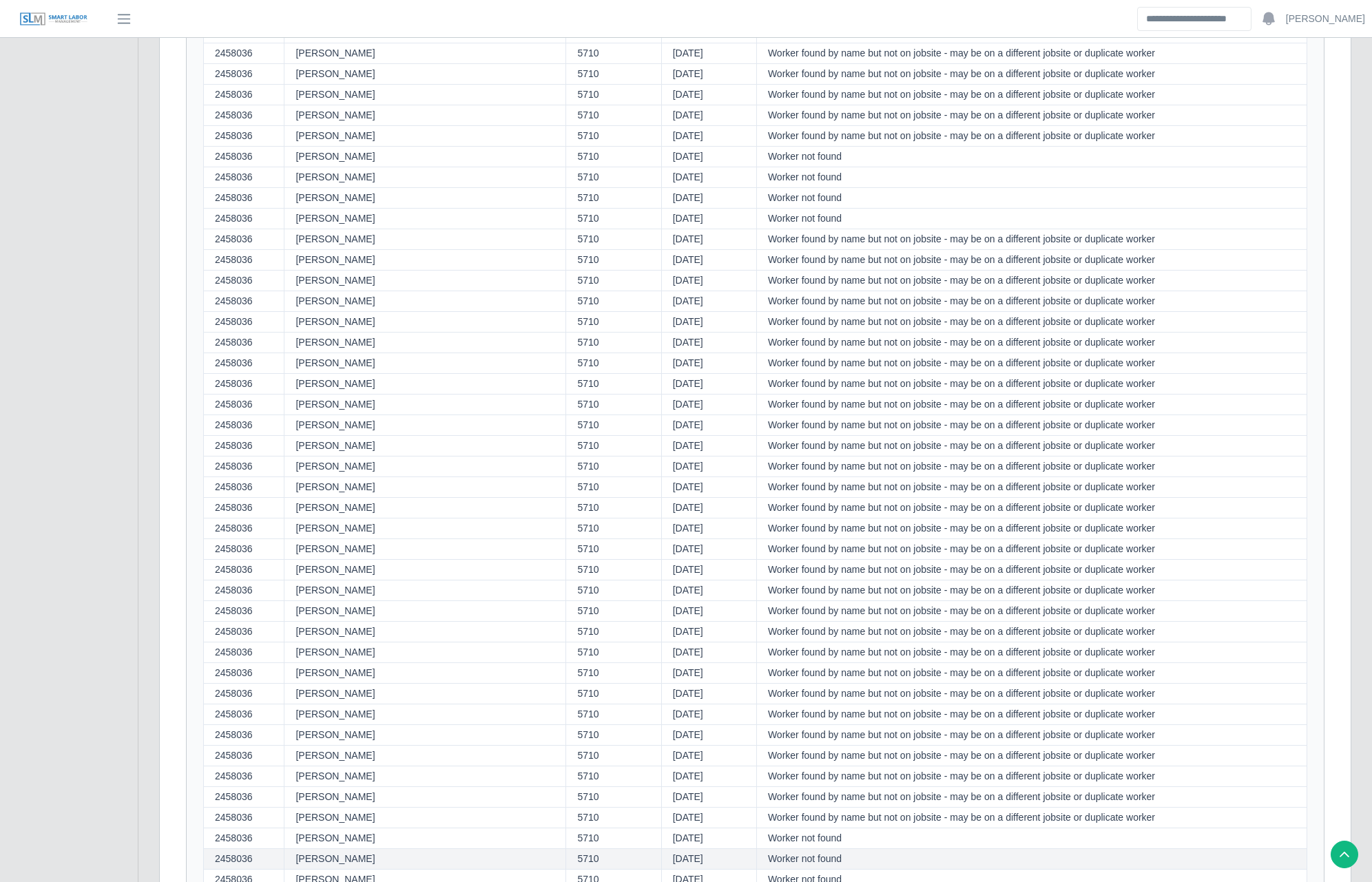
scroll to position [10136, 0]
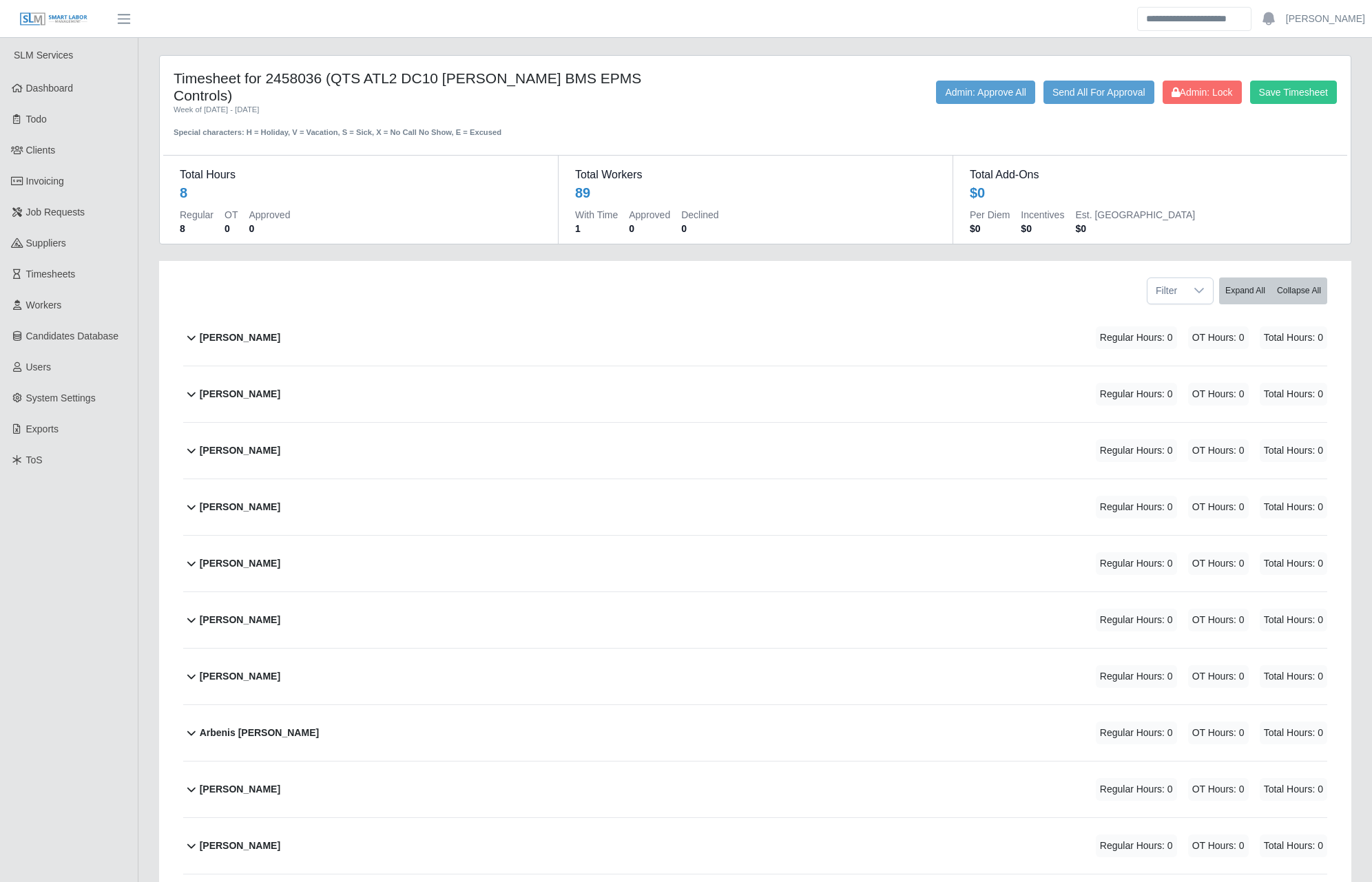
click at [400, 117] on div "Special characters: H = Holiday, V = Vacation, S = Sick, X = No Call No Show, E…" at bounding box center [410, 126] width 473 height 23
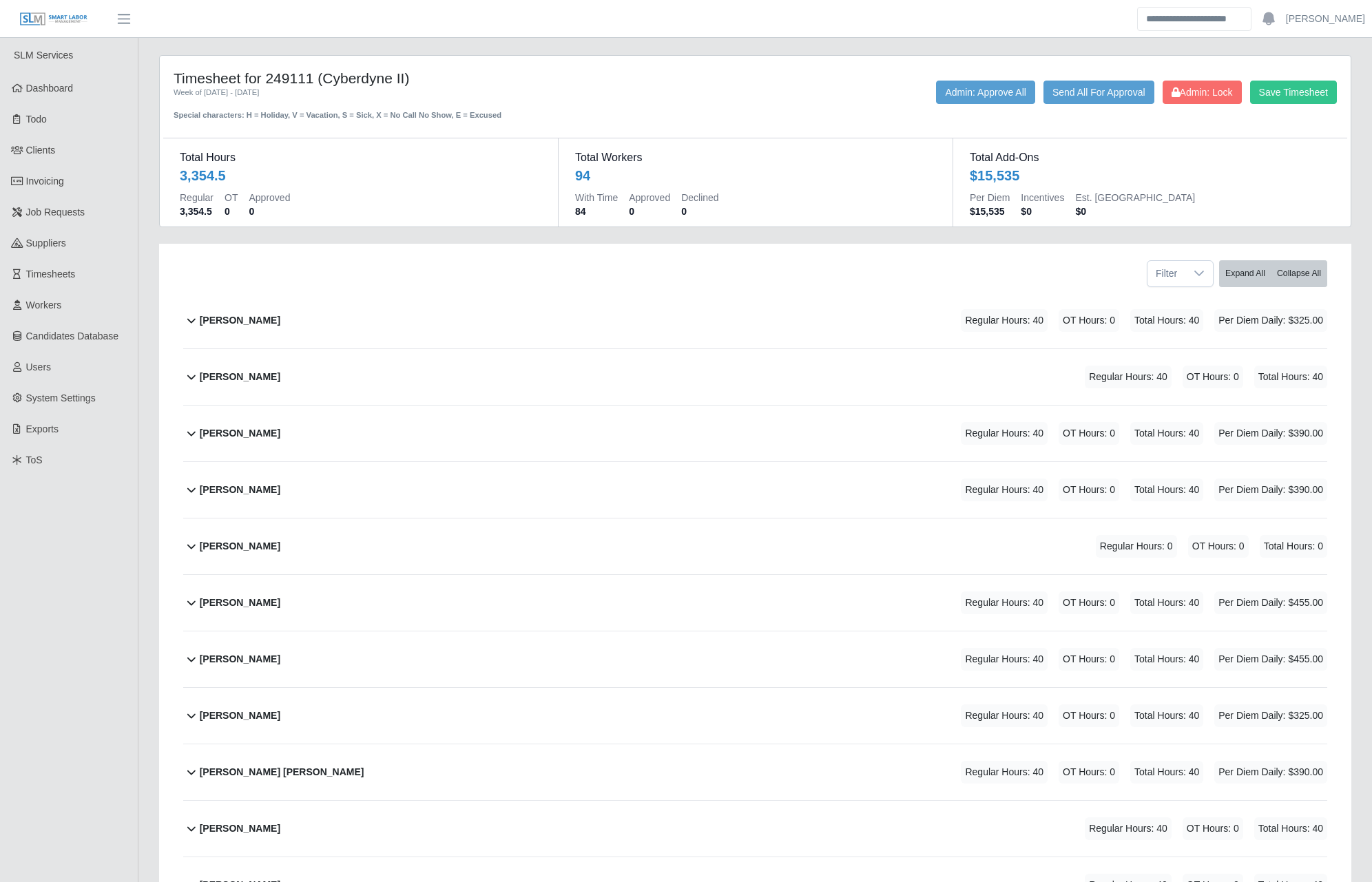
click at [651, 71] on div "Timesheet for 249111 (Cyberdyne II) Week of 08/09/2025 - 08/15/2025 Special cha…" at bounding box center [409, 95] width 494 height 51
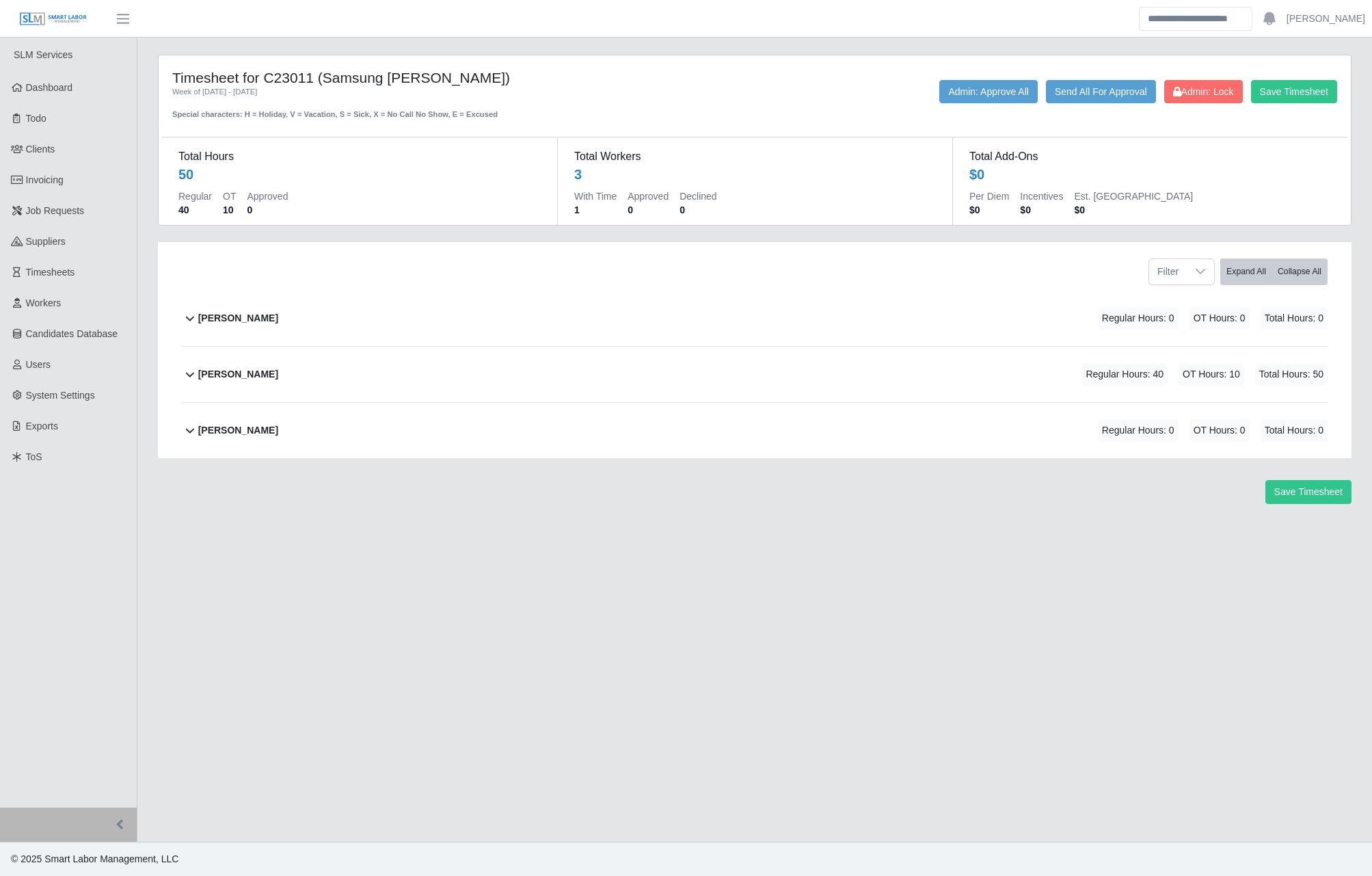
click at [966, 626] on main "Timesheet for C23011 (Samsung [PERSON_NAME]) Week of [DATE] - [DATE] Special ch…" at bounding box center [755, 439] width 1235 height 804
click at [895, 396] on div "Jose Rodriguez Regular Hours: 40 OT Hours: 10 Total Hours: 50" at bounding box center [763, 374] width 1129 height 55
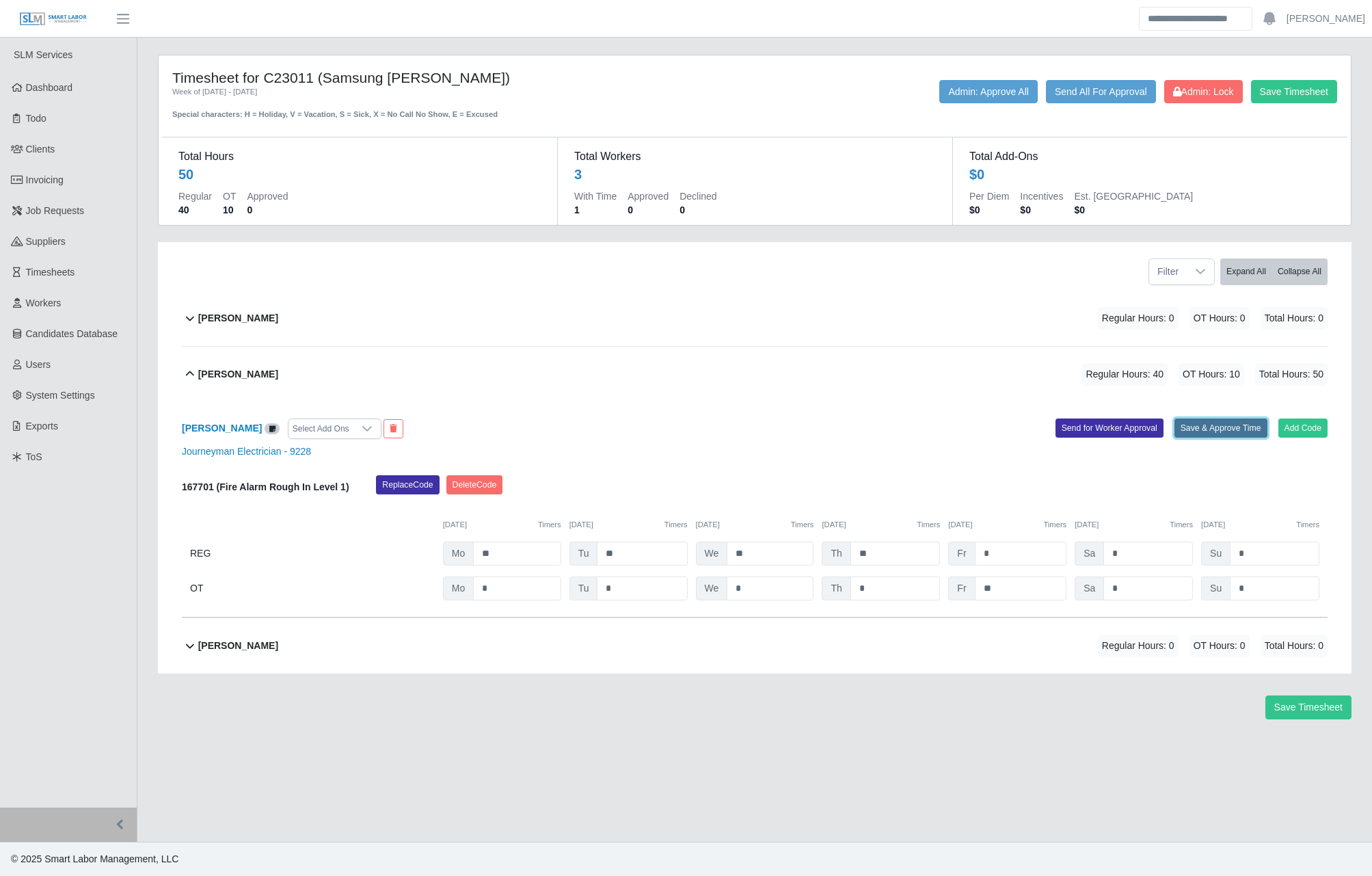
click at [1209, 432] on button "Save & Approve Time" at bounding box center [1221, 428] width 93 height 19
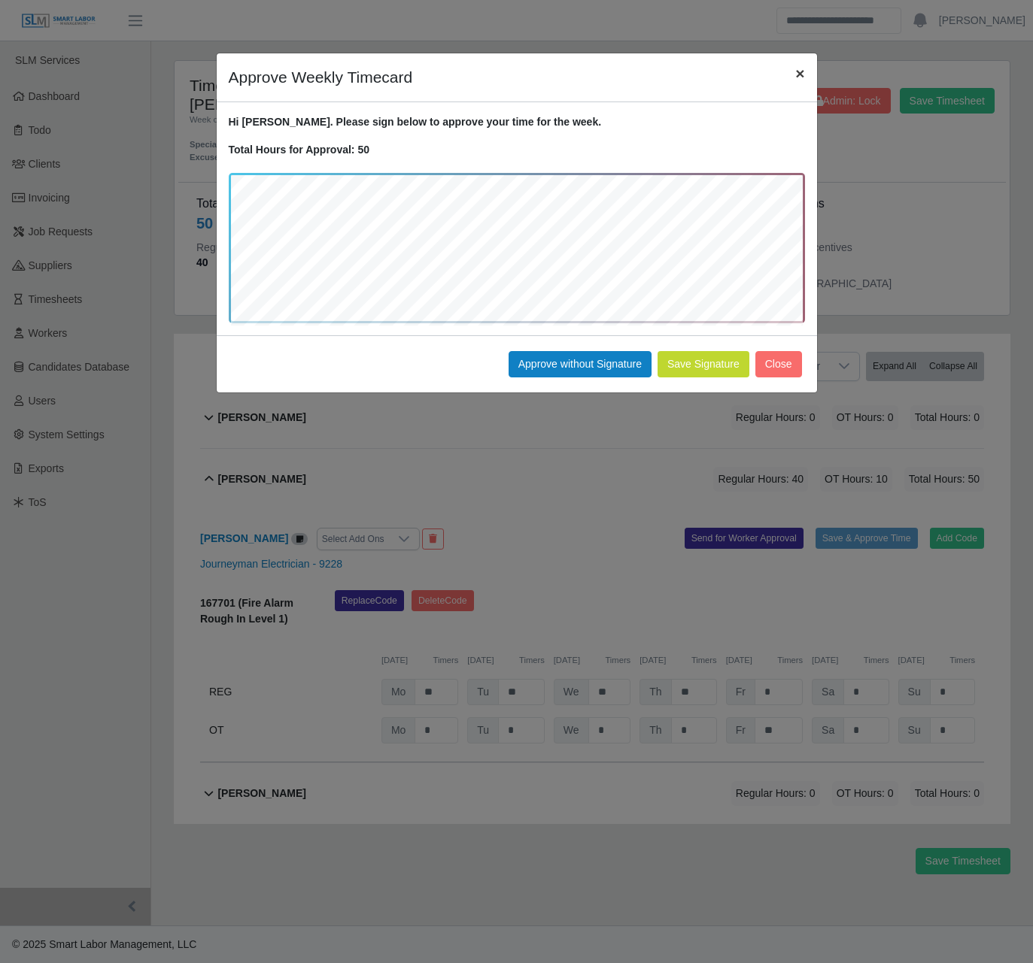
click at [804, 77] on span "×" at bounding box center [799, 73] width 9 height 17
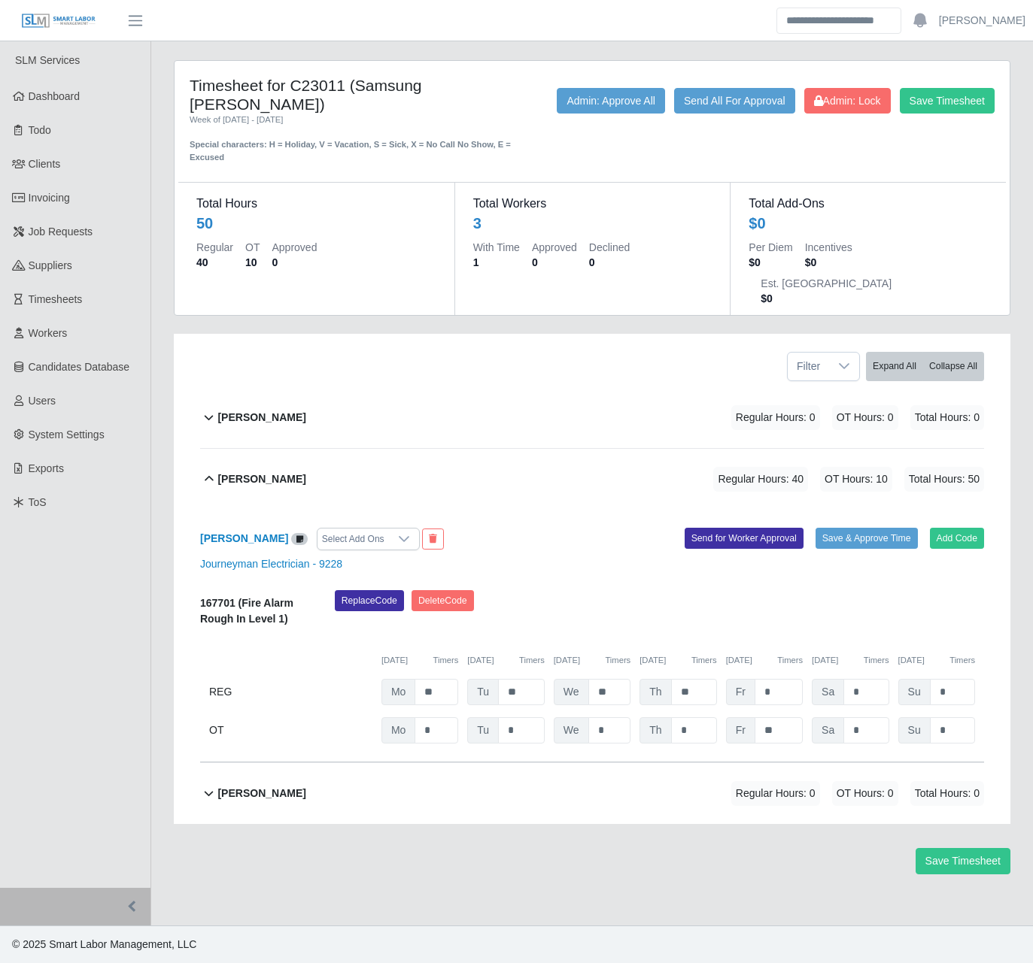
drag, startPoint x: 636, startPoint y: 462, endPoint x: 578, endPoint y: 563, distance: 116.5
click at [574, 590] on div "Replace Code Delete Code" at bounding box center [659, 613] width 672 height 46
click at [841, 528] on button "Save & Approve Time" at bounding box center [866, 538] width 102 height 21
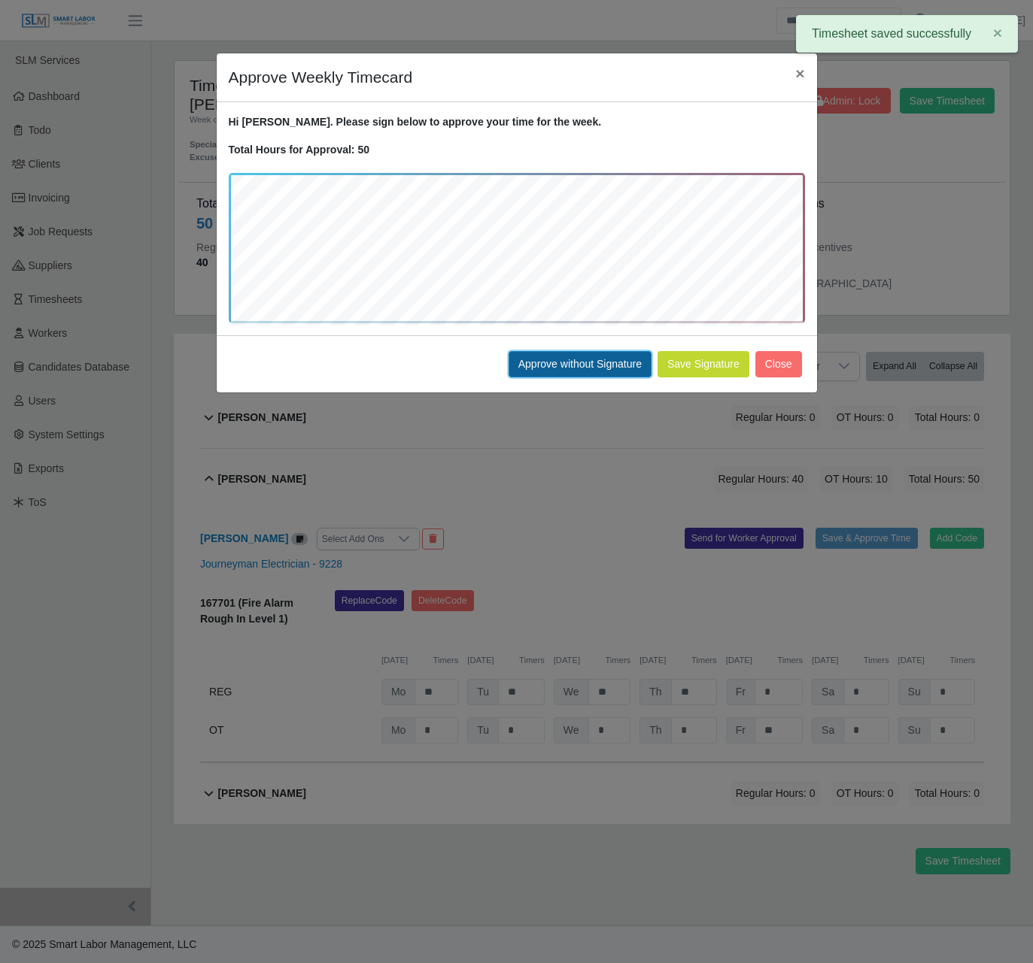
click at [605, 367] on button "Approve without Signature" at bounding box center [579, 364] width 143 height 26
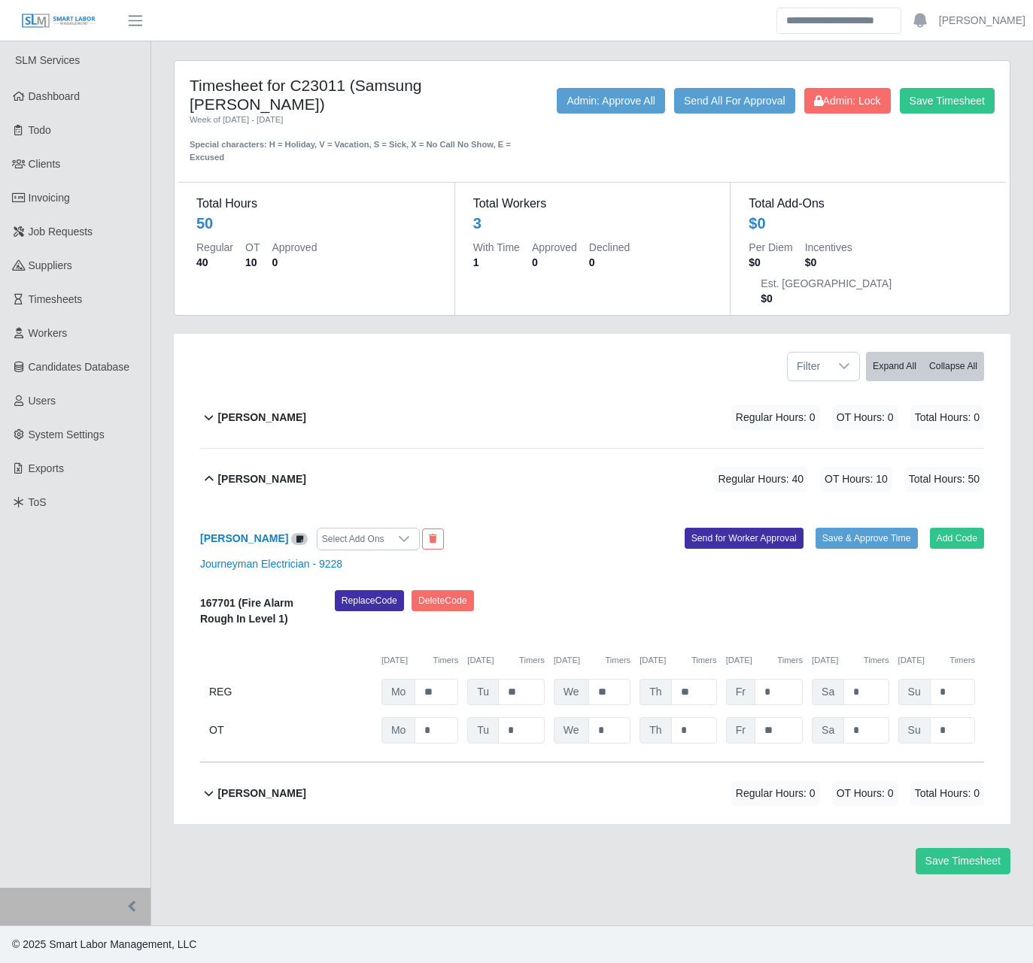
drag, startPoint x: 703, startPoint y: 841, endPoint x: 708, endPoint y: 821, distance: 21.0
click at [704, 835] on div "Timesheet for C23011 (Samsung Taylor) Week of 08/11/2025 - 08/17/2025 Special c…" at bounding box center [591, 479] width 859 height 839
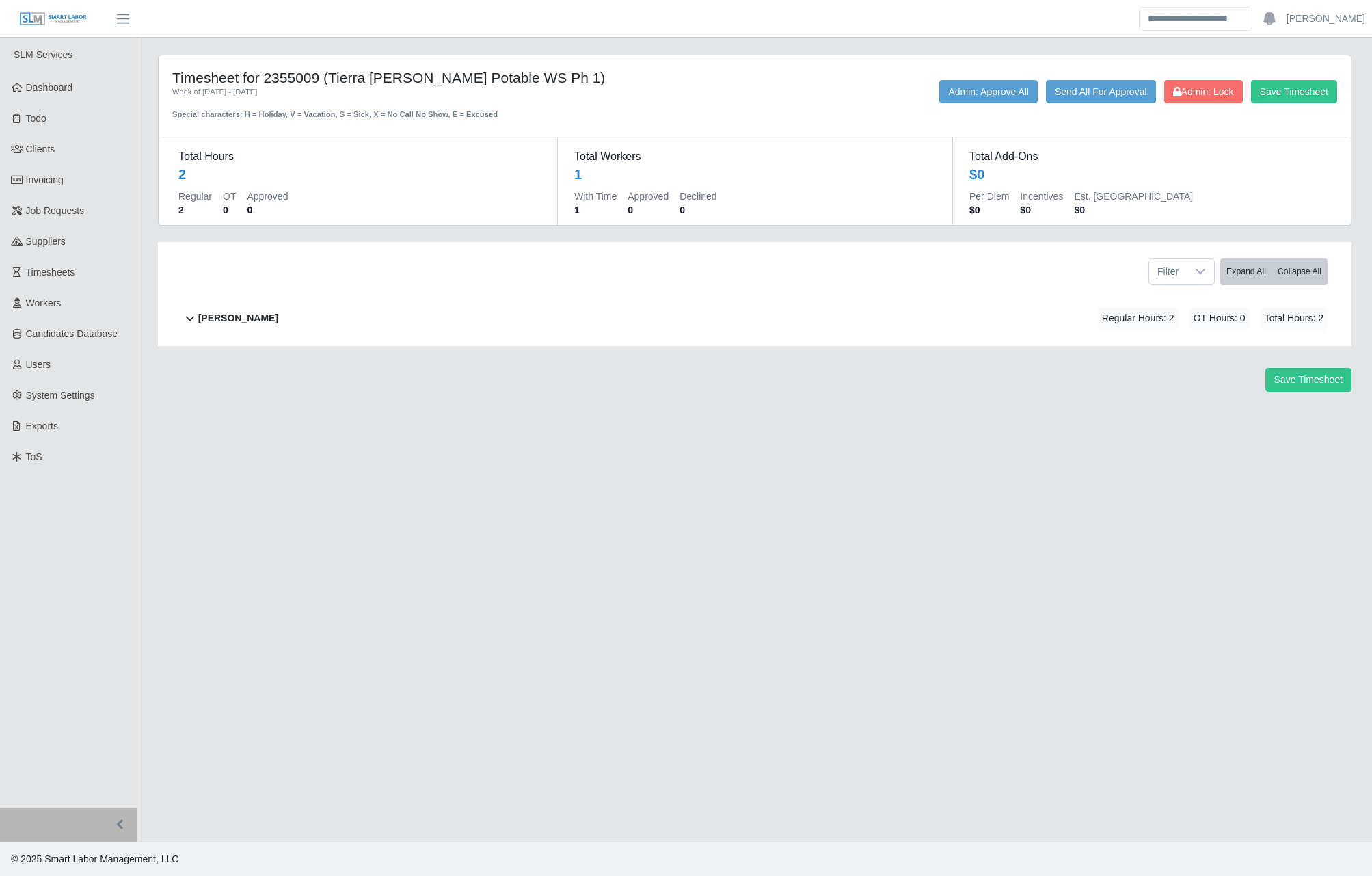
click at [248, 326] on div "Brian Rupert" at bounding box center [238, 318] width 80 height 23
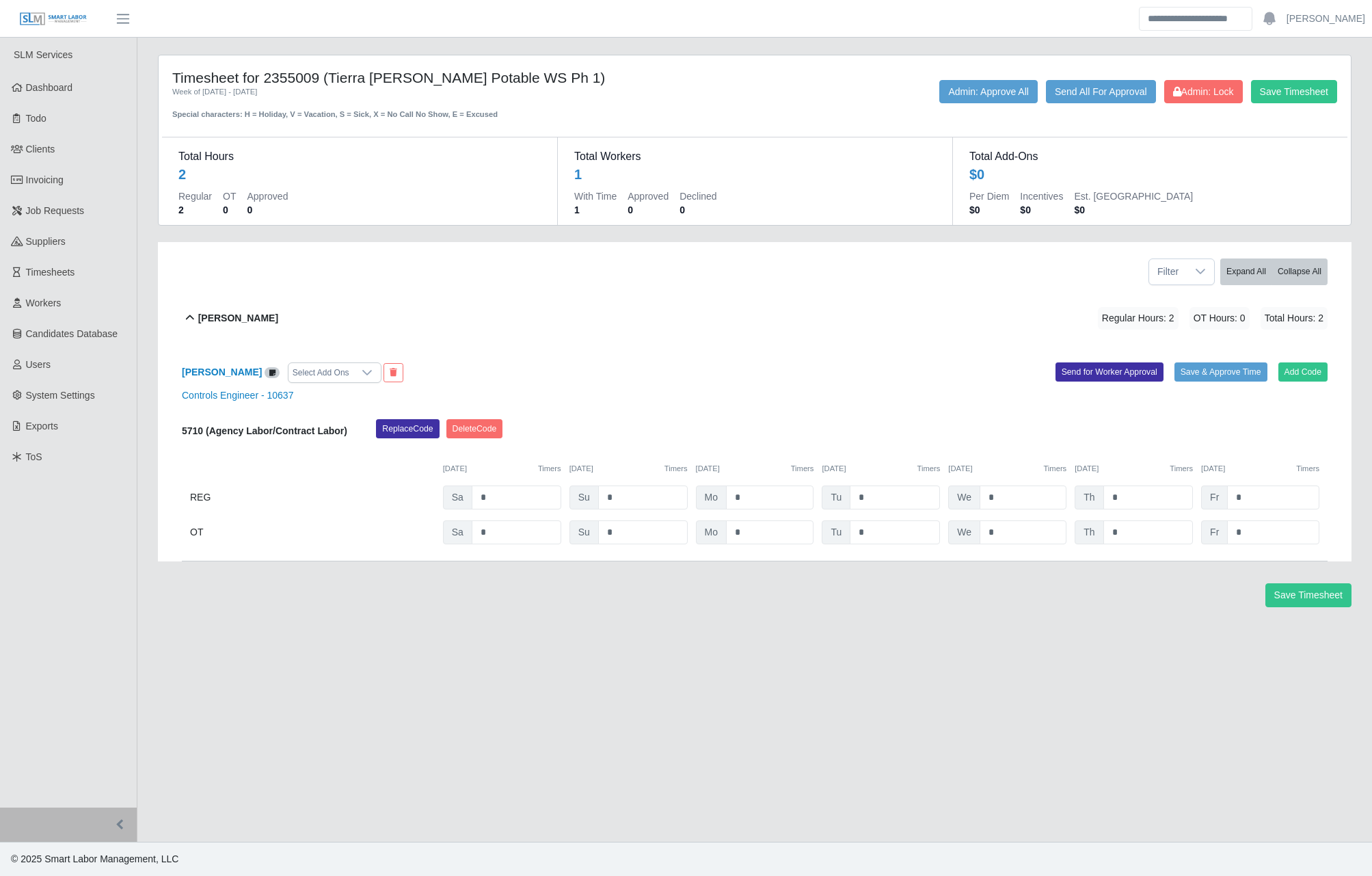
click at [466, 856] on footer "© 2025 Smart Labor Management, LLC" at bounding box center [686, 860] width 1372 height 35
click at [713, 336] on div "Brian Rupert Regular Hours: 2 OT Hours: 0 Total Hours: 2" at bounding box center [763, 318] width 1129 height 55
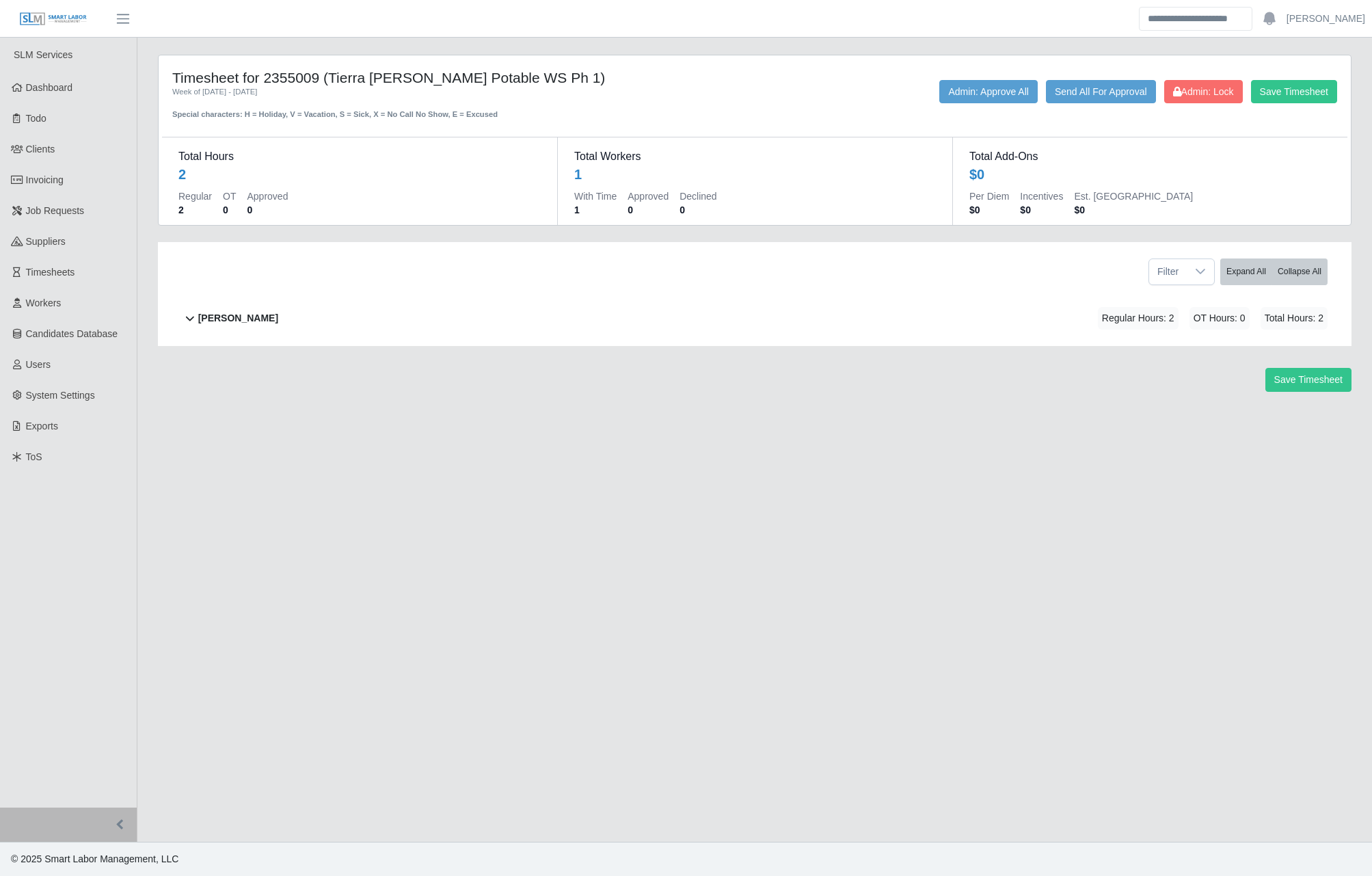
click at [252, 313] on b "Brian Rupert" at bounding box center [238, 318] width 80 height 15
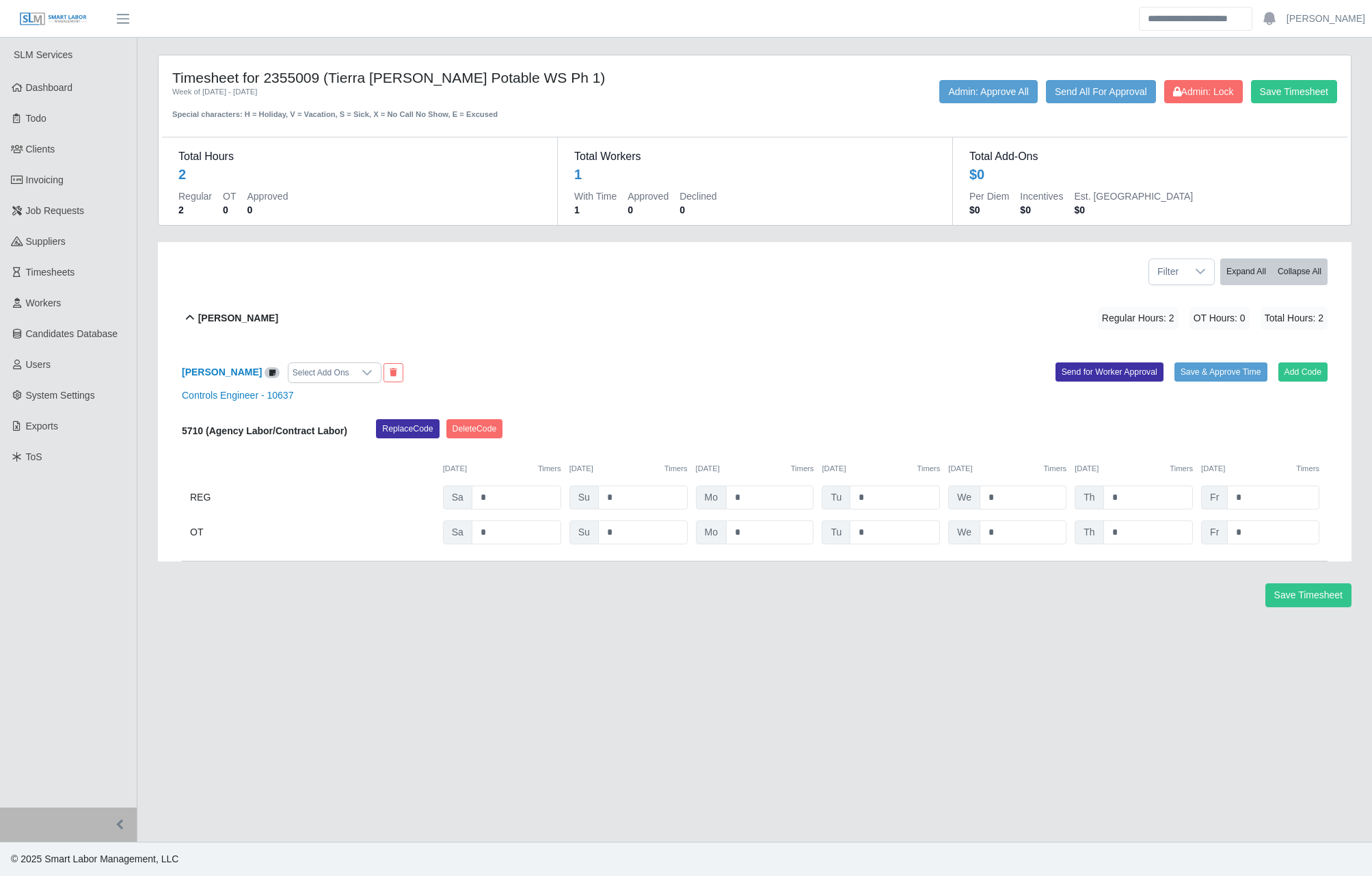
drag, startPoint x: 697, startPoint y: 341, endPoint x: 750, endPoint y: 342, distance: 53.0
click at [697, 340] on div "Brian Rupert Regular Hours: 2 OT Hours: 0 Total Hours: 2" at bounding box center [763, 318] width 1129 height 55
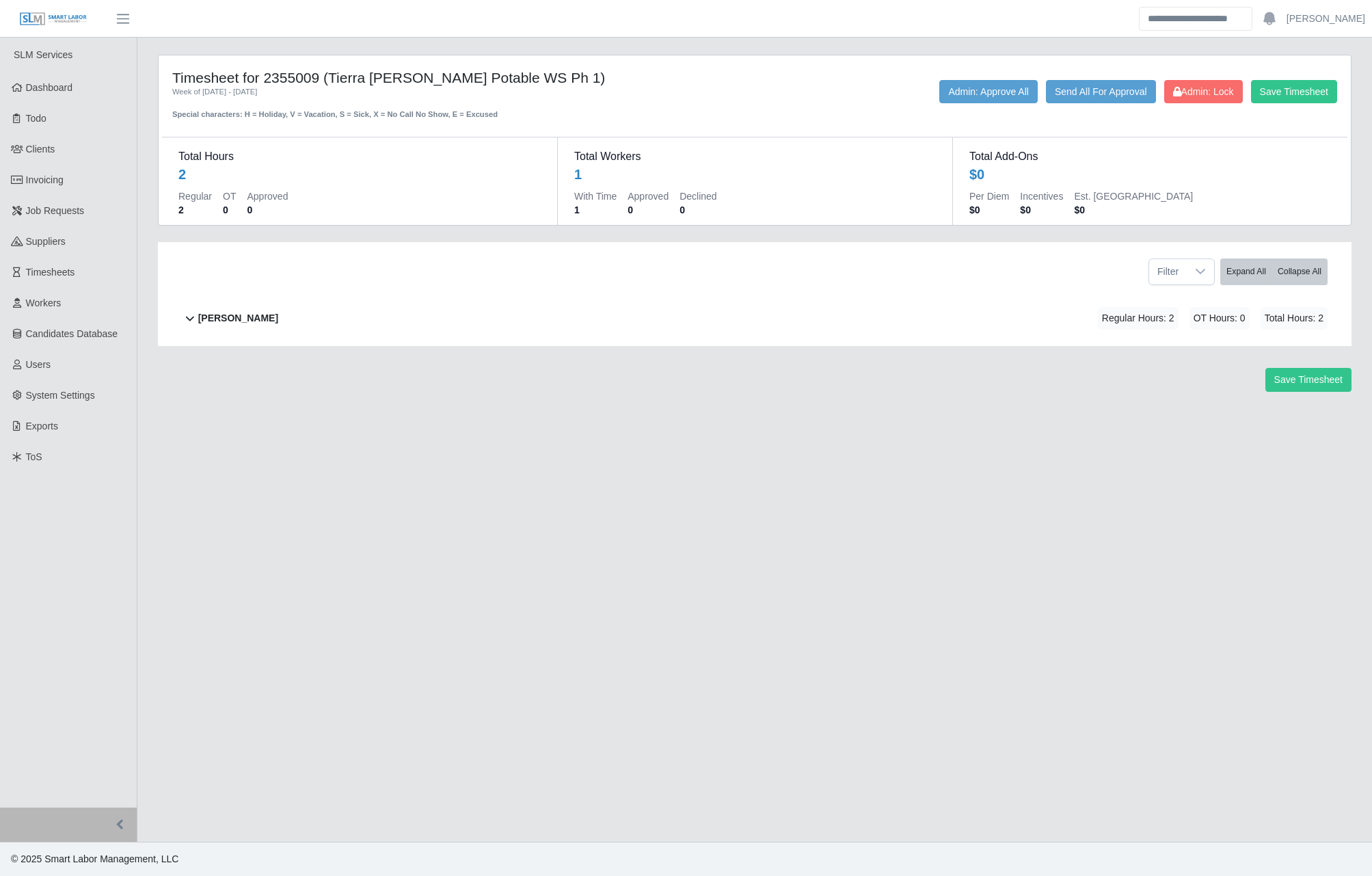
click at [860, 314] on div "Brian Rupert Regular Hours: 2 OT Hours: 0 Total Hours: 2" at bounding box center [763, 318] width 1129 height 55
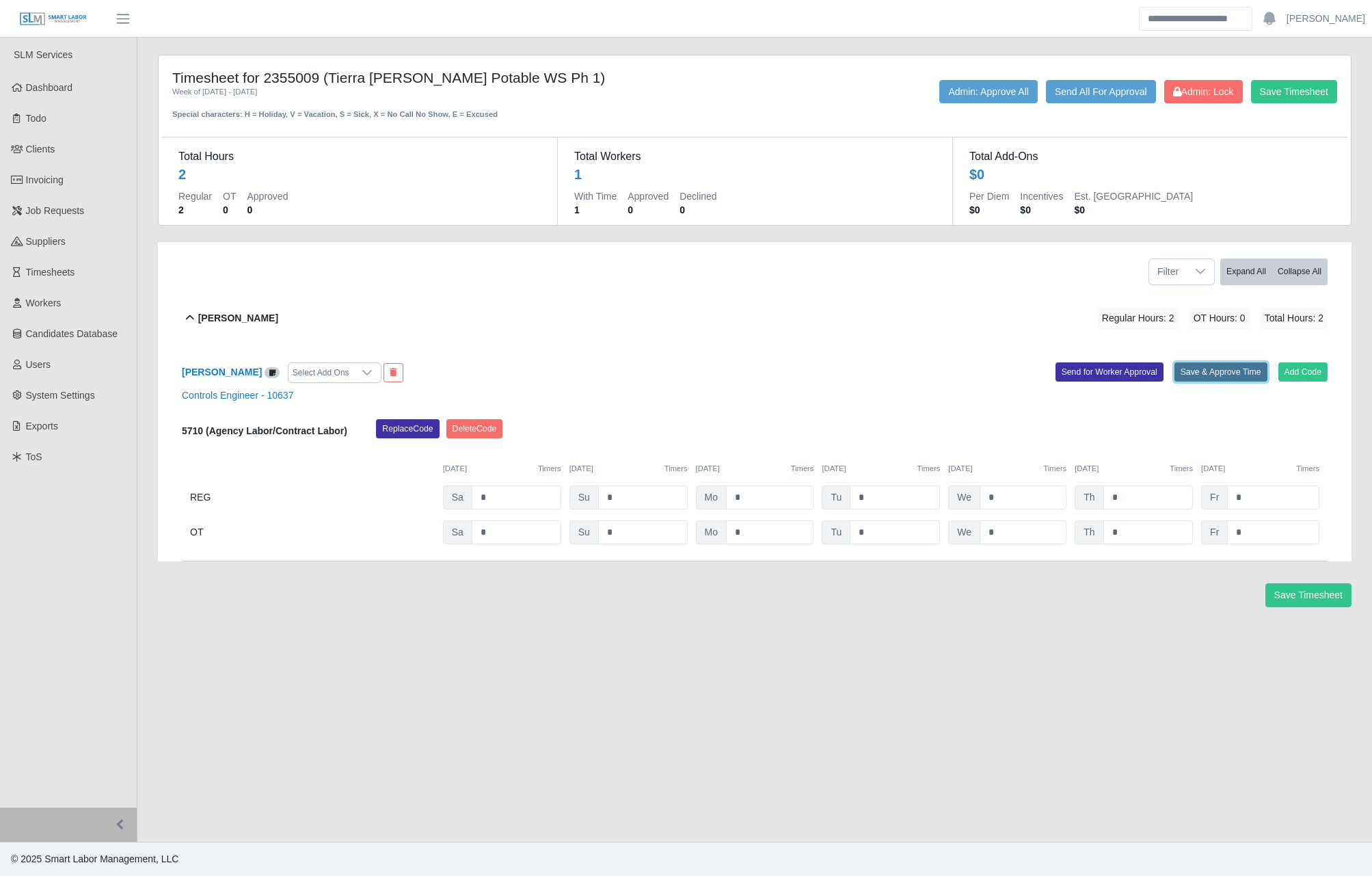
click at [1213, 369] on button "Save & Approve Time" at bounding box center [1221, 372] width 93 height 19
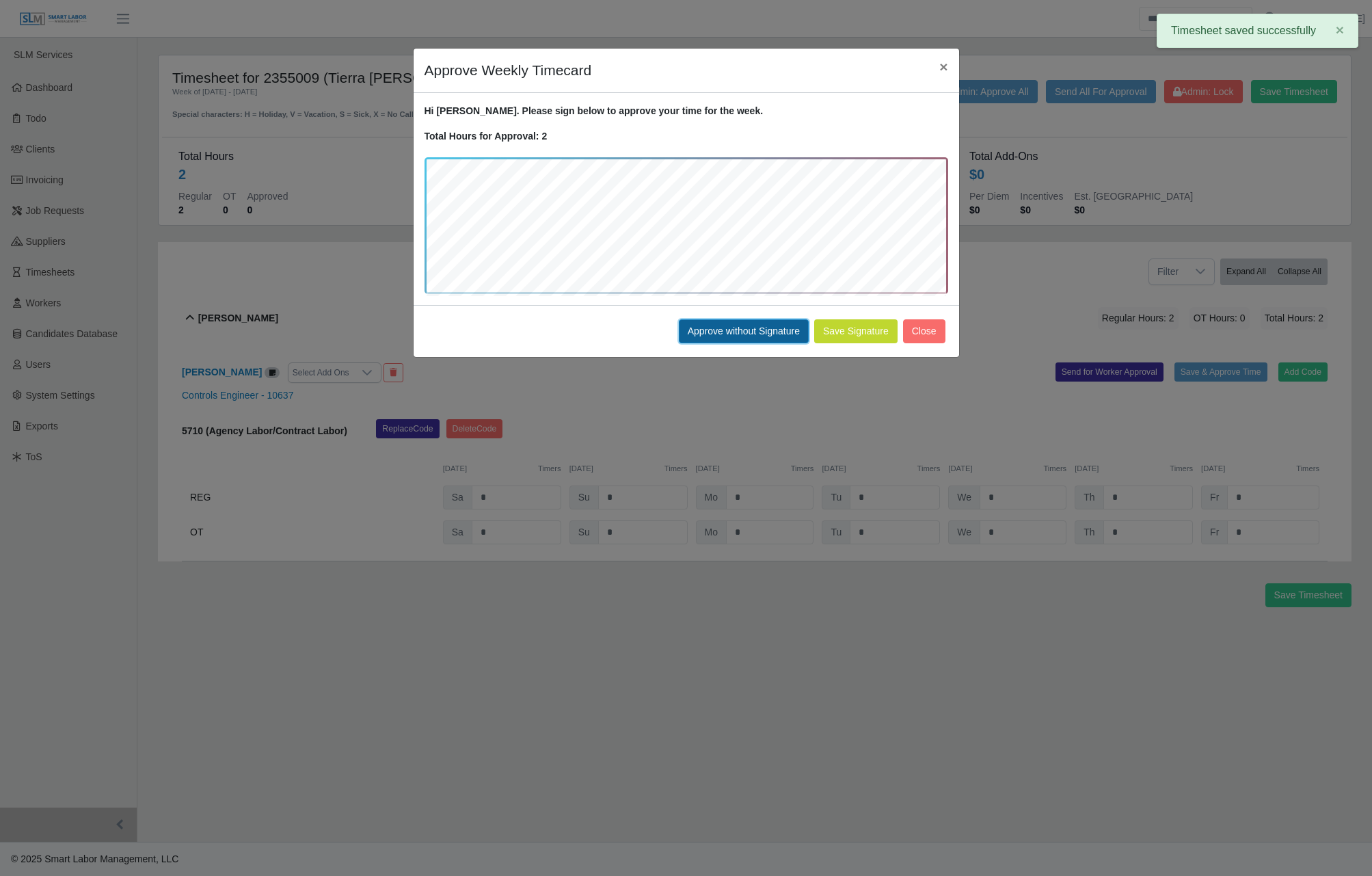
click at [758, 330] on button "Approve without Signature" at bounding box center [744, 331] width 130 height 24
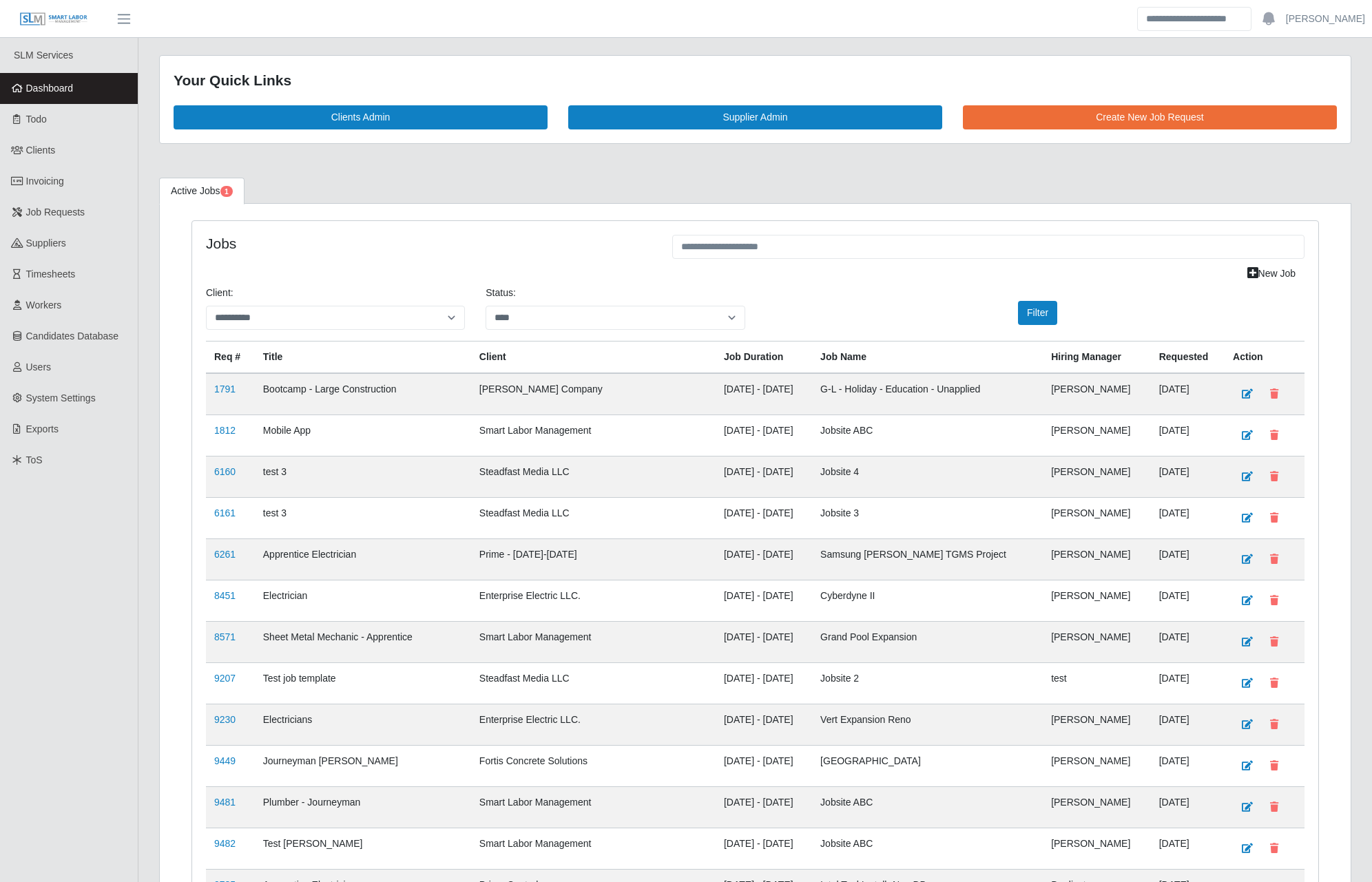
select select "****"
click at [66, 159] on link "Clients" at bounding box center [69, 150] width 137 height 31
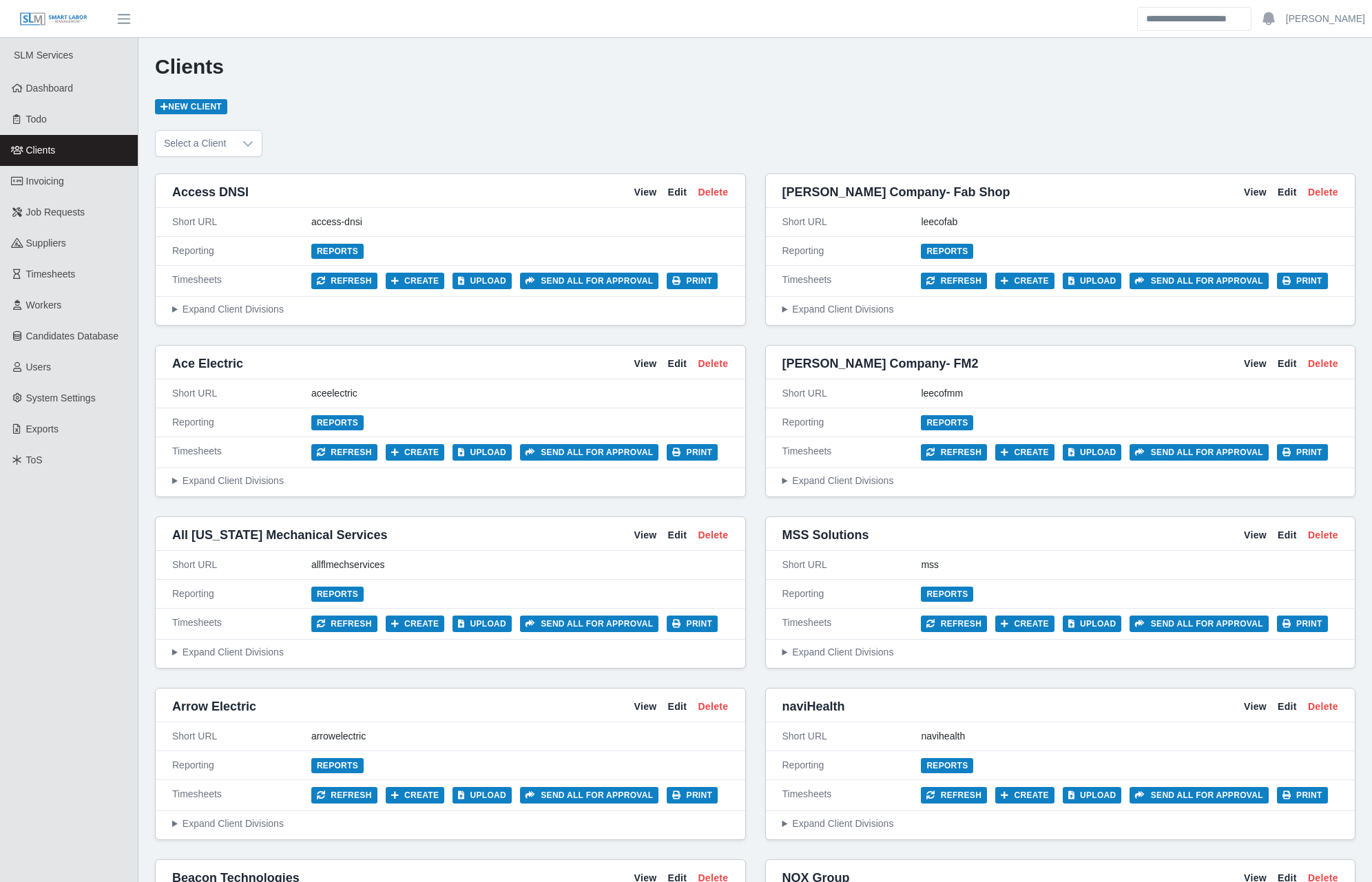
click at [793, 113] on div "Clients New Client" at bounding box center [755, 83] width 1201 height 60
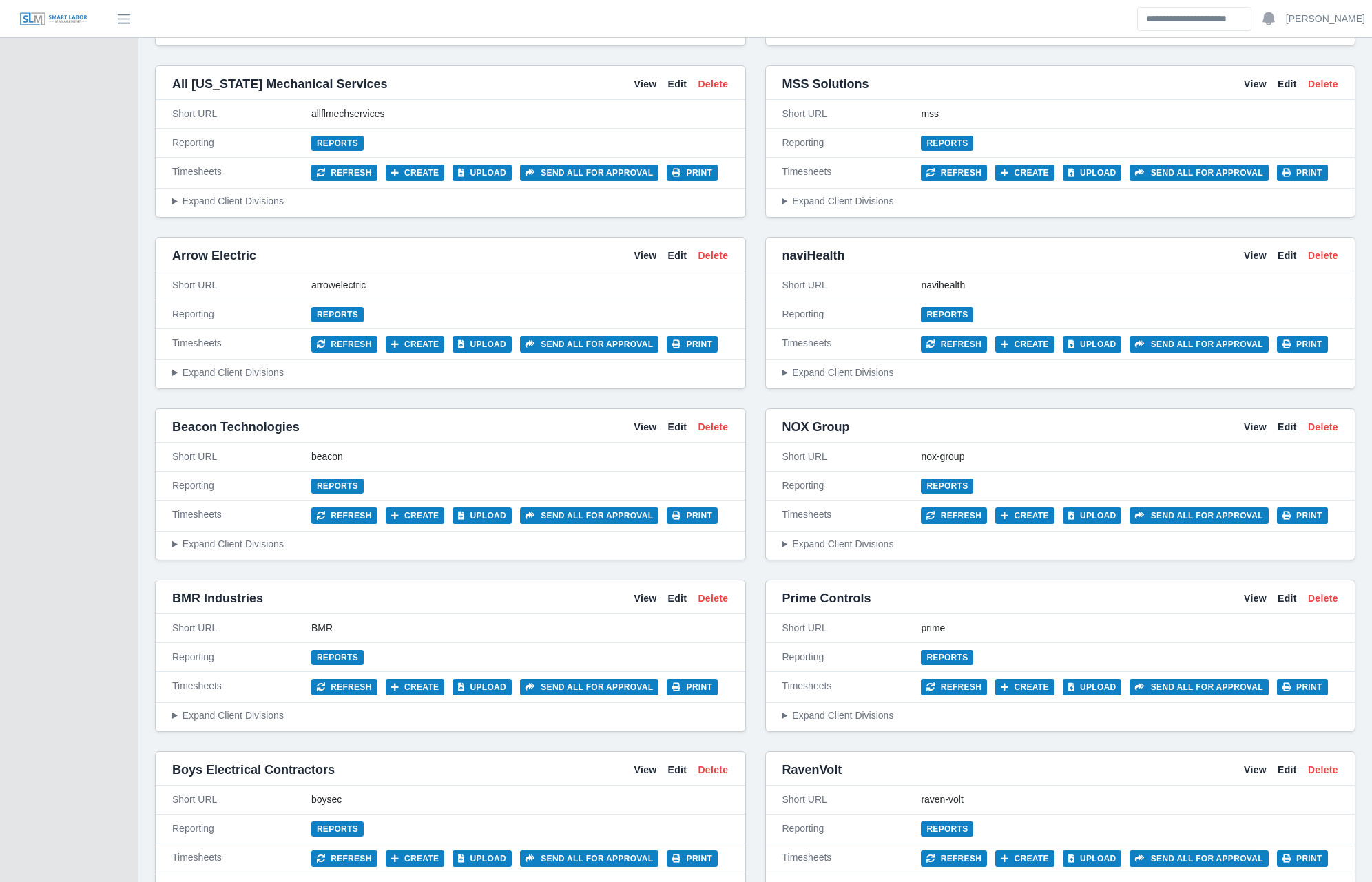
scroll to position [482, 0]
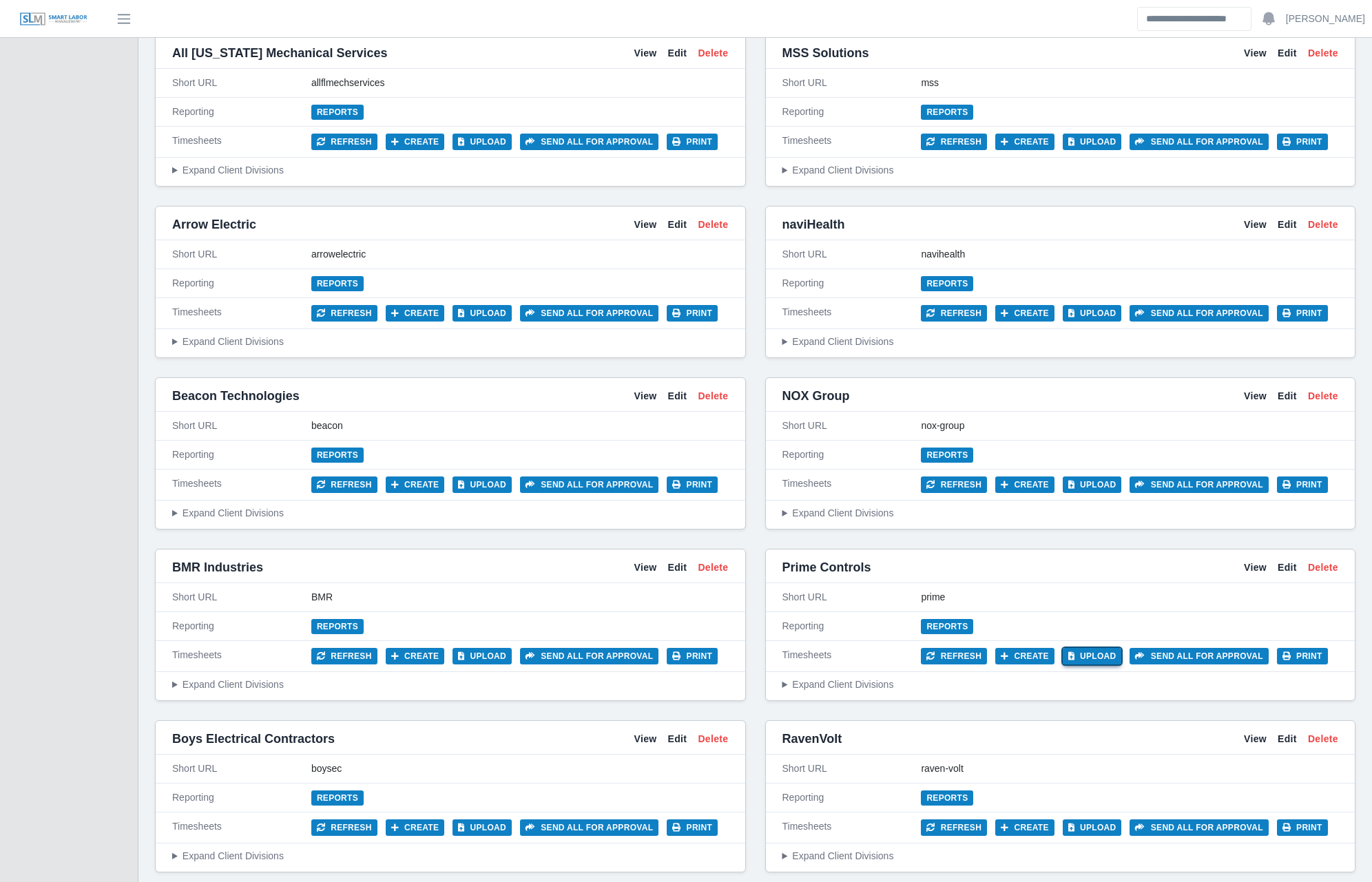
click at [1085, 653] on button "Upload" at bounding box center [1093, 657] width 60 height 16
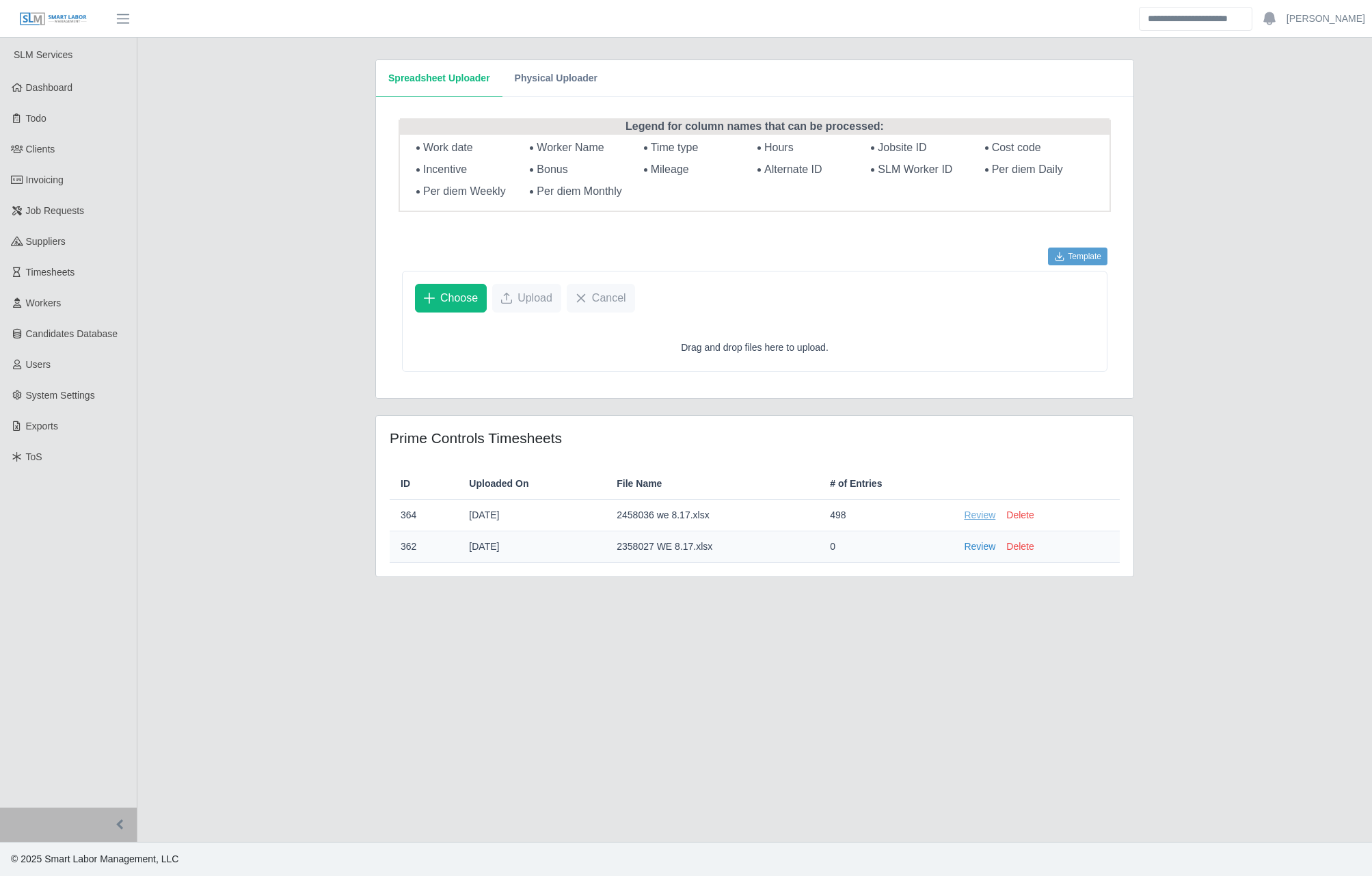
click at [985, 522] on link "Review" at bounding box center [979, 516] width 32 height 15
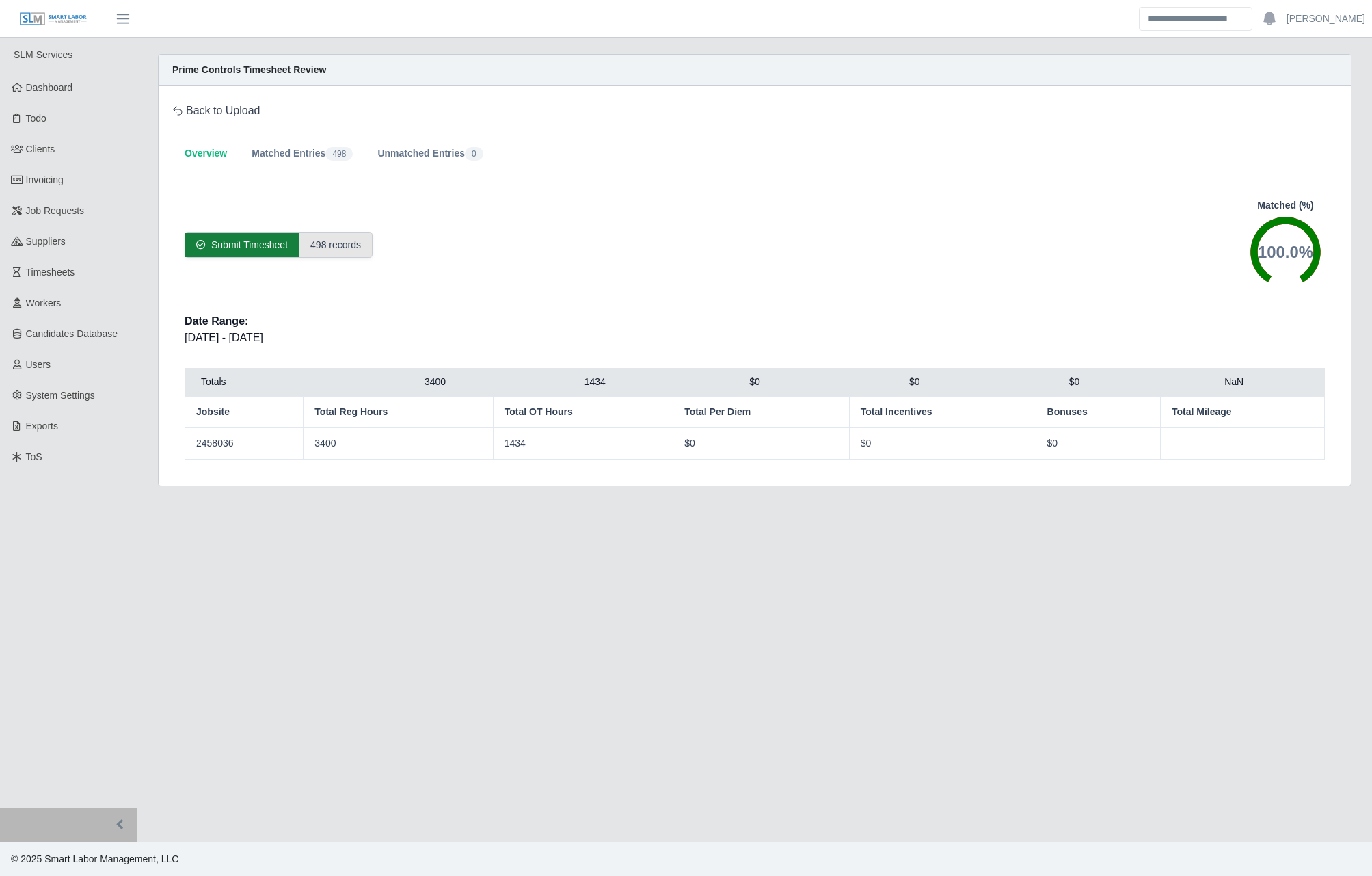
click at [294, 247] on div "Submit Timesheet" at bounding box center [242, 245] width 114 height 25
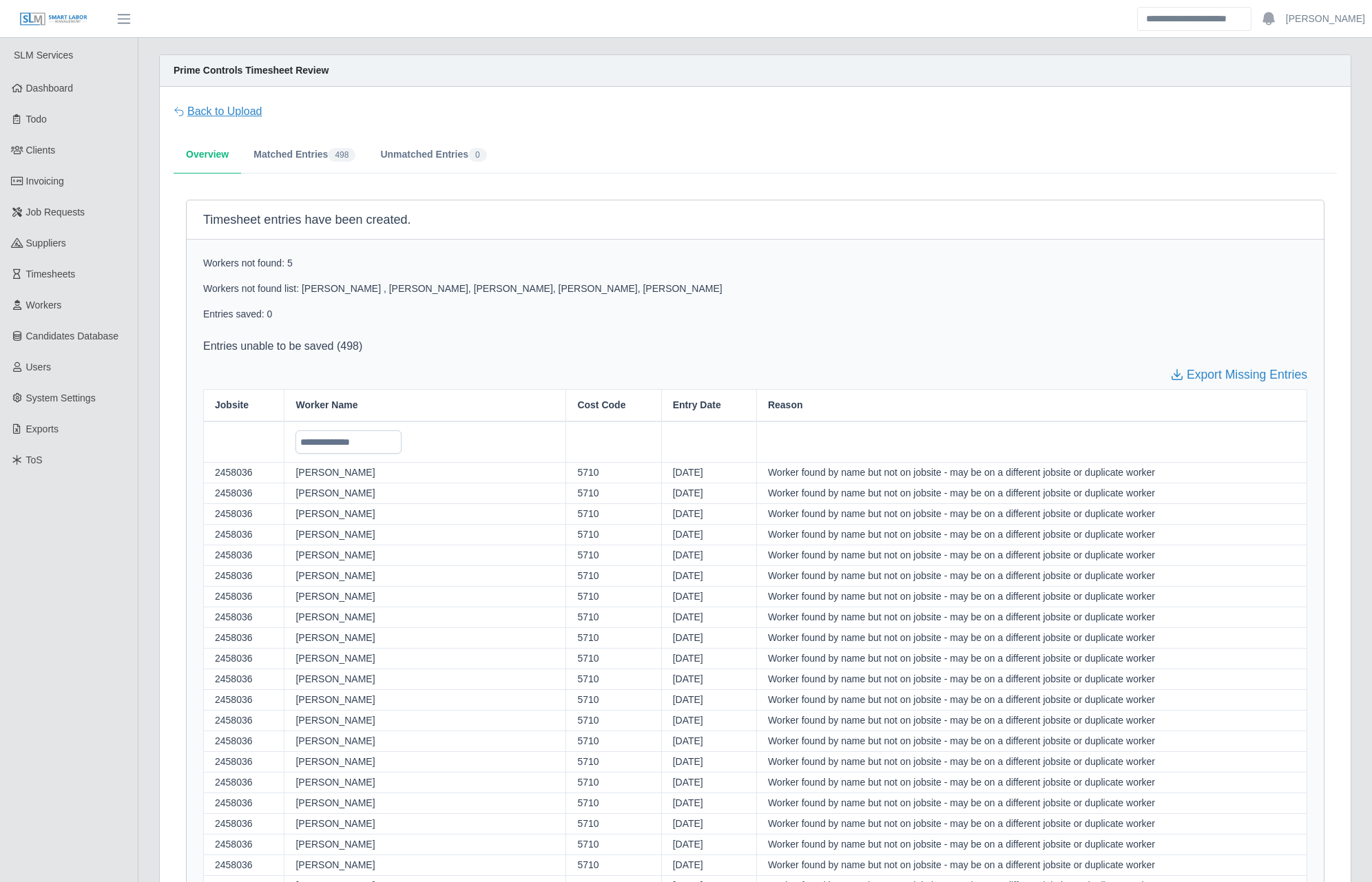
click at [240, 114] on link "Back to Upload" at bounding box center [218, 112] width 89 height 16
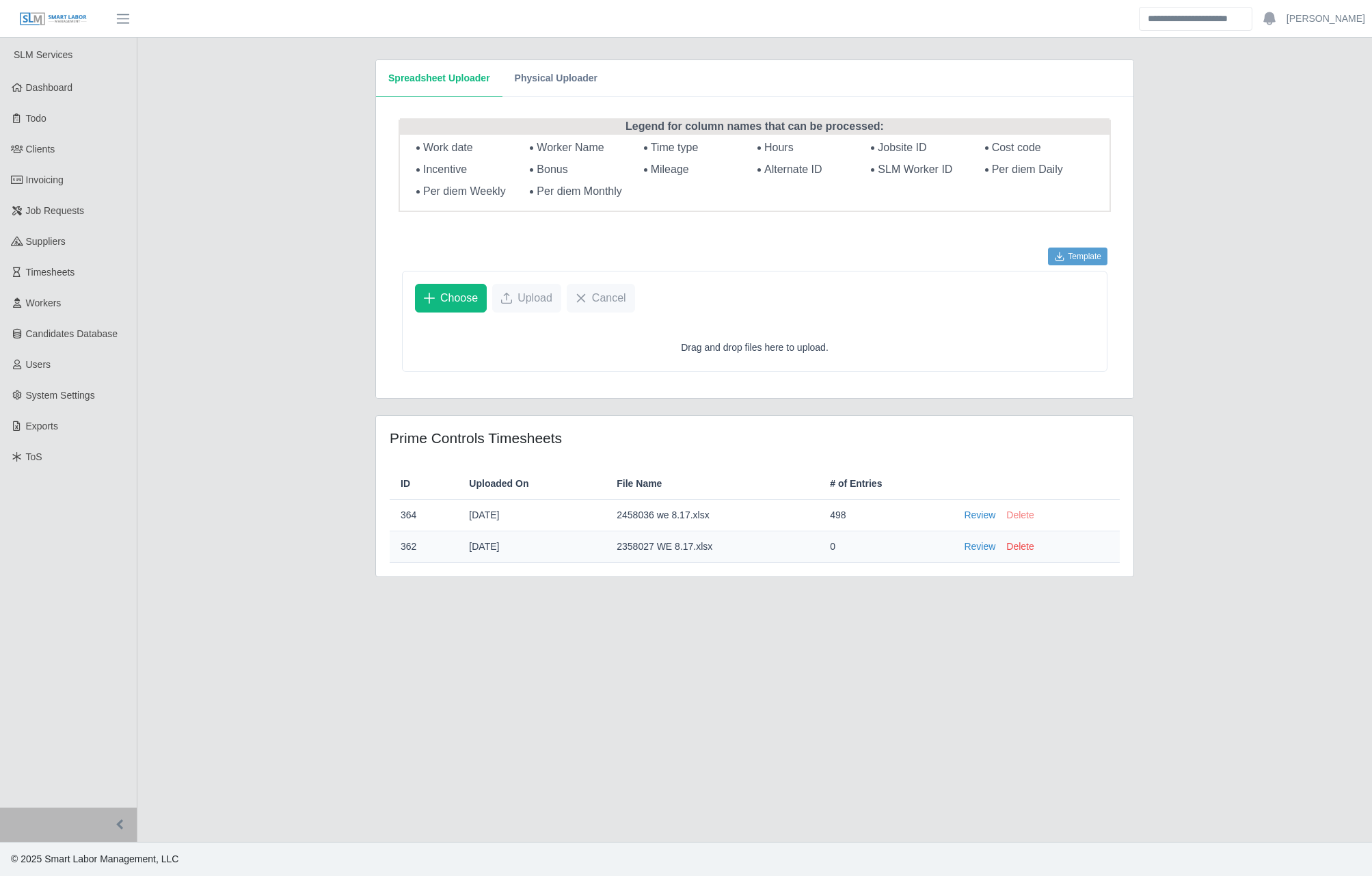
click at [1022, 516] on button "Delete" at bounding box center [1020, 516] width 27 height 15
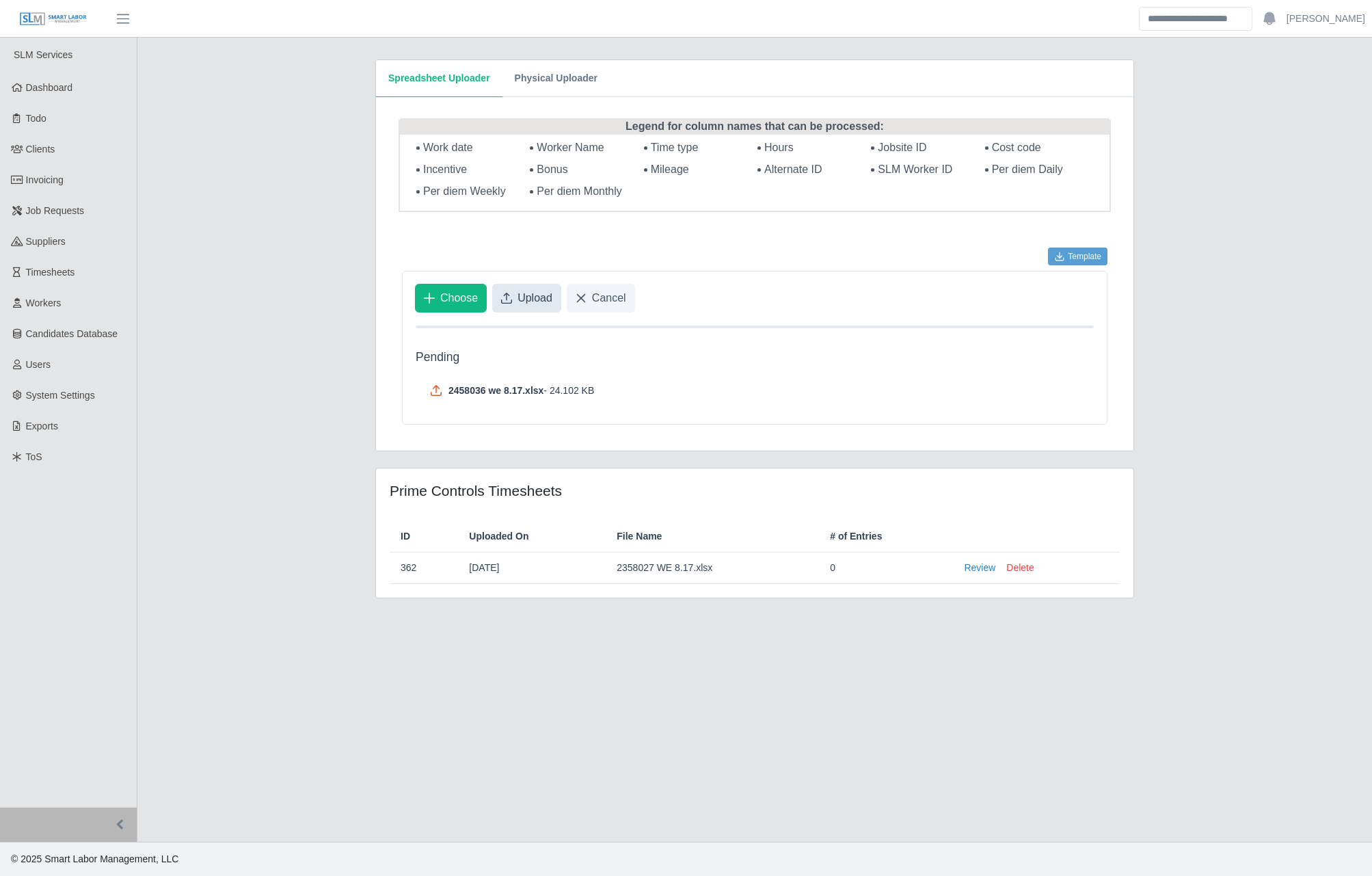
click at [515, 295] on button "Upload" at bounding box center [527, 298] width 69 height 29
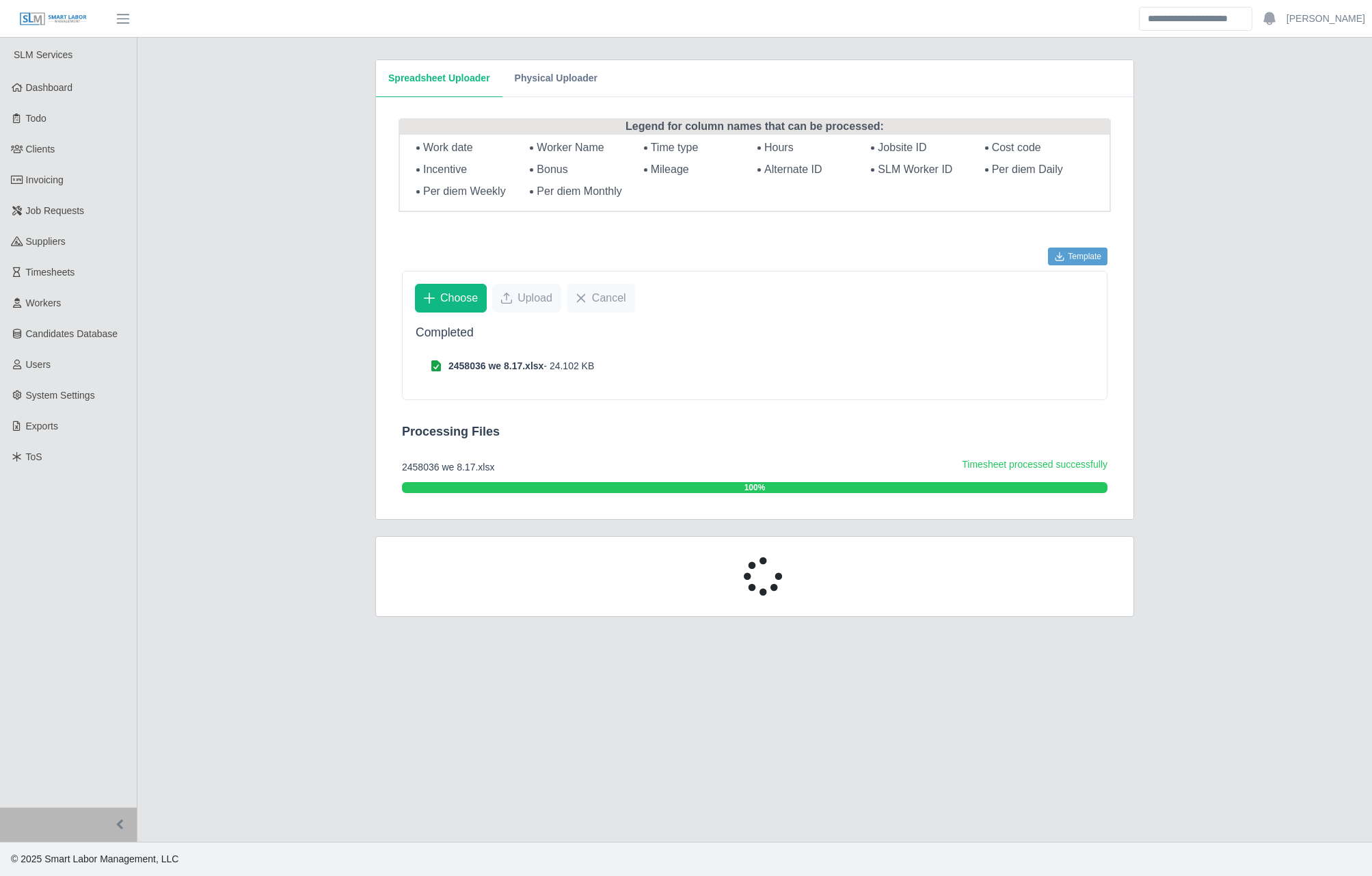
click at [646, 488] on div "100%" at bounding box center [755, 488] width 706 height 11
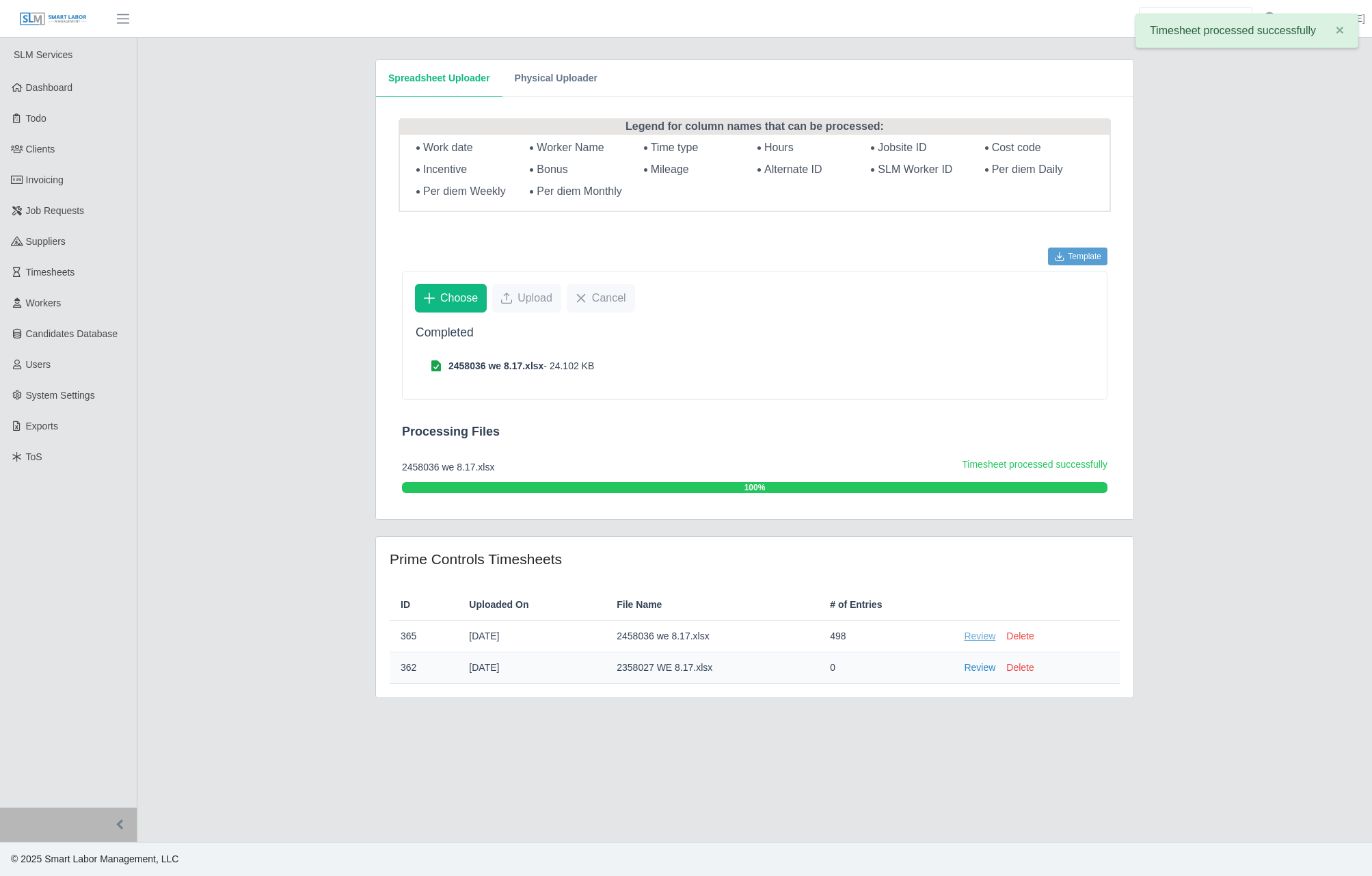
click at [975, 634] on link "Review" at bounding box center [979, 637] width 32 height 15
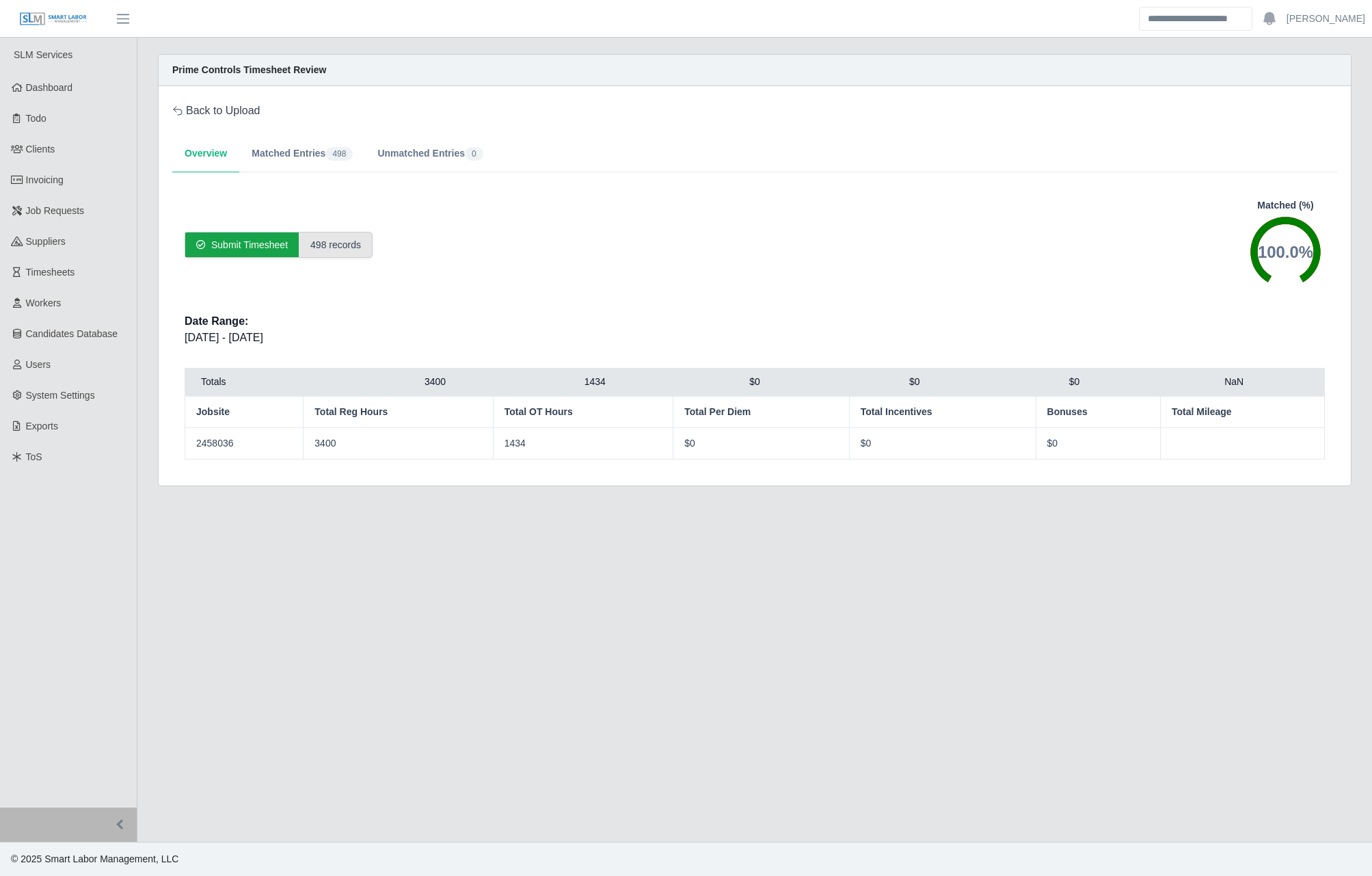
click at [310, 246] on div "498 records" at bounding box center [335, 245] width 73 height 25
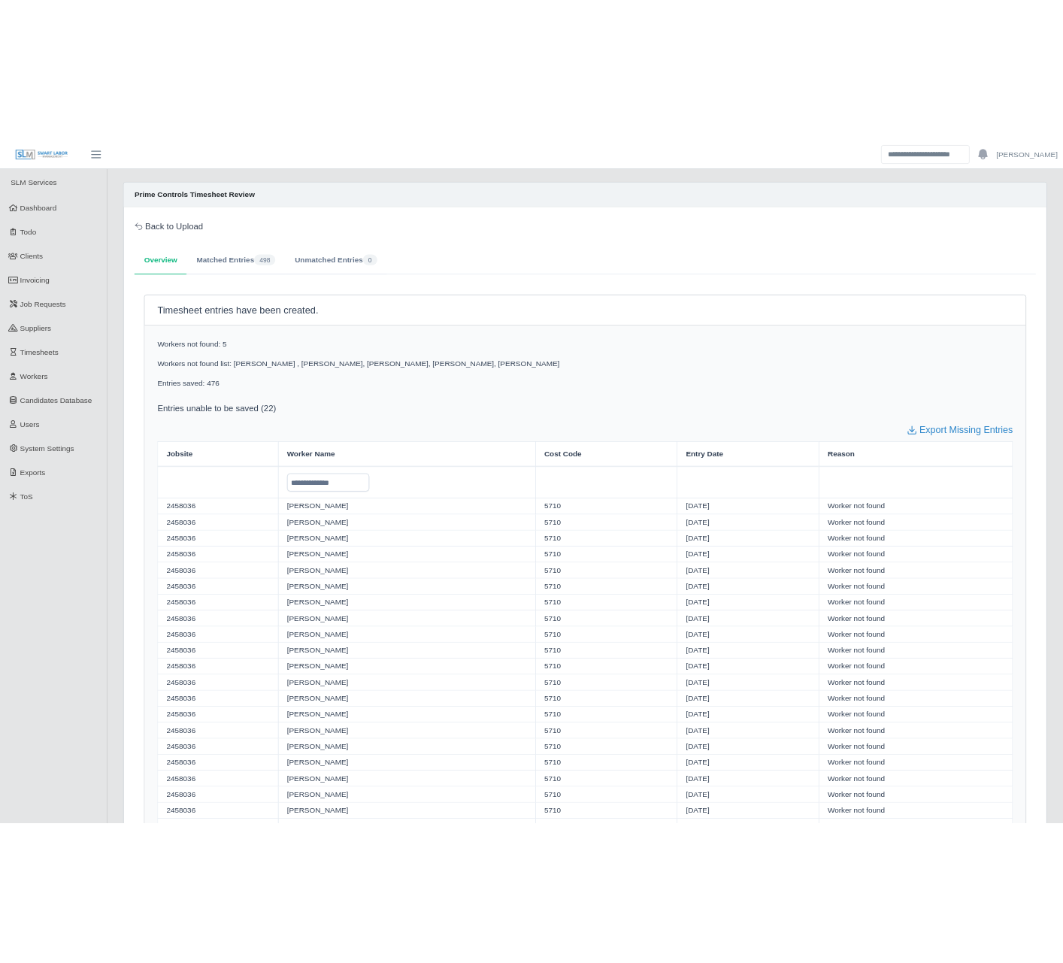
scroll to position [175, 0]
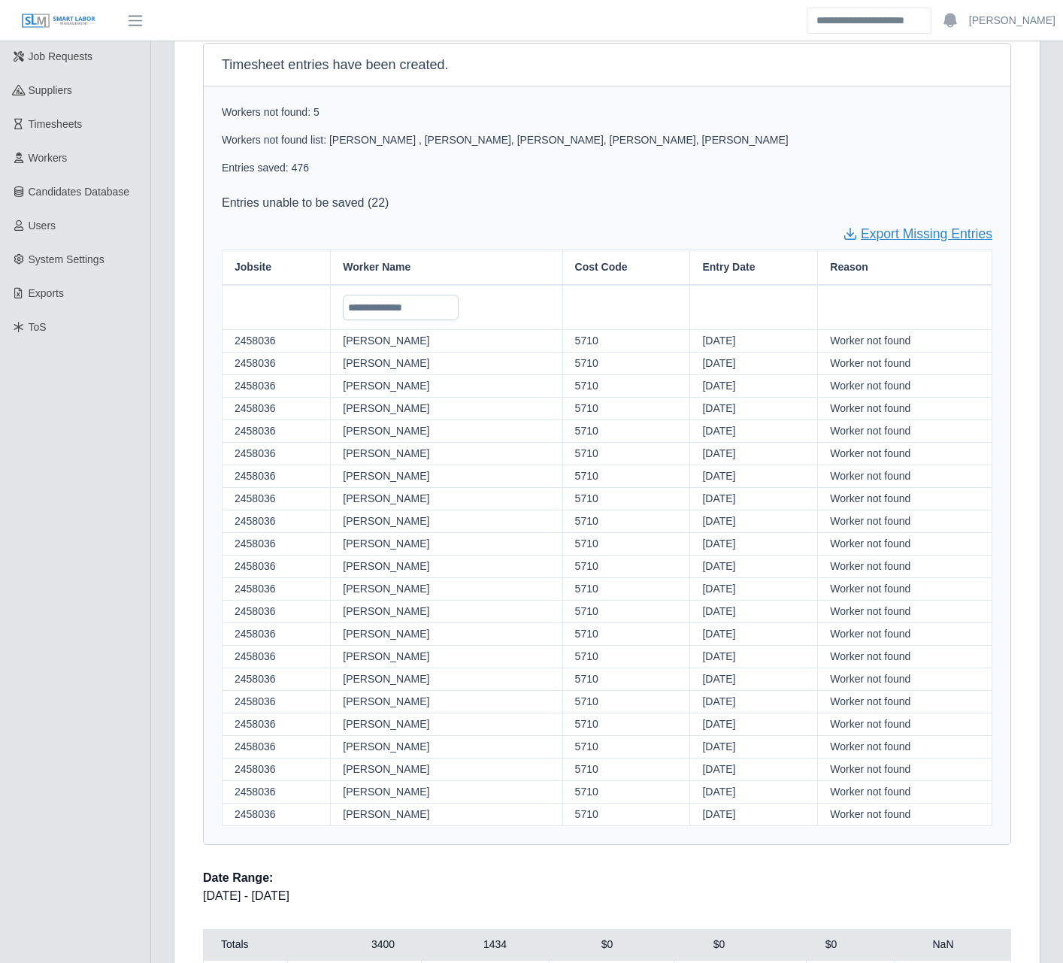
click at [960, 235] on link "Export Missing Entries" at bounding box center [918, 234] width 150 height 20
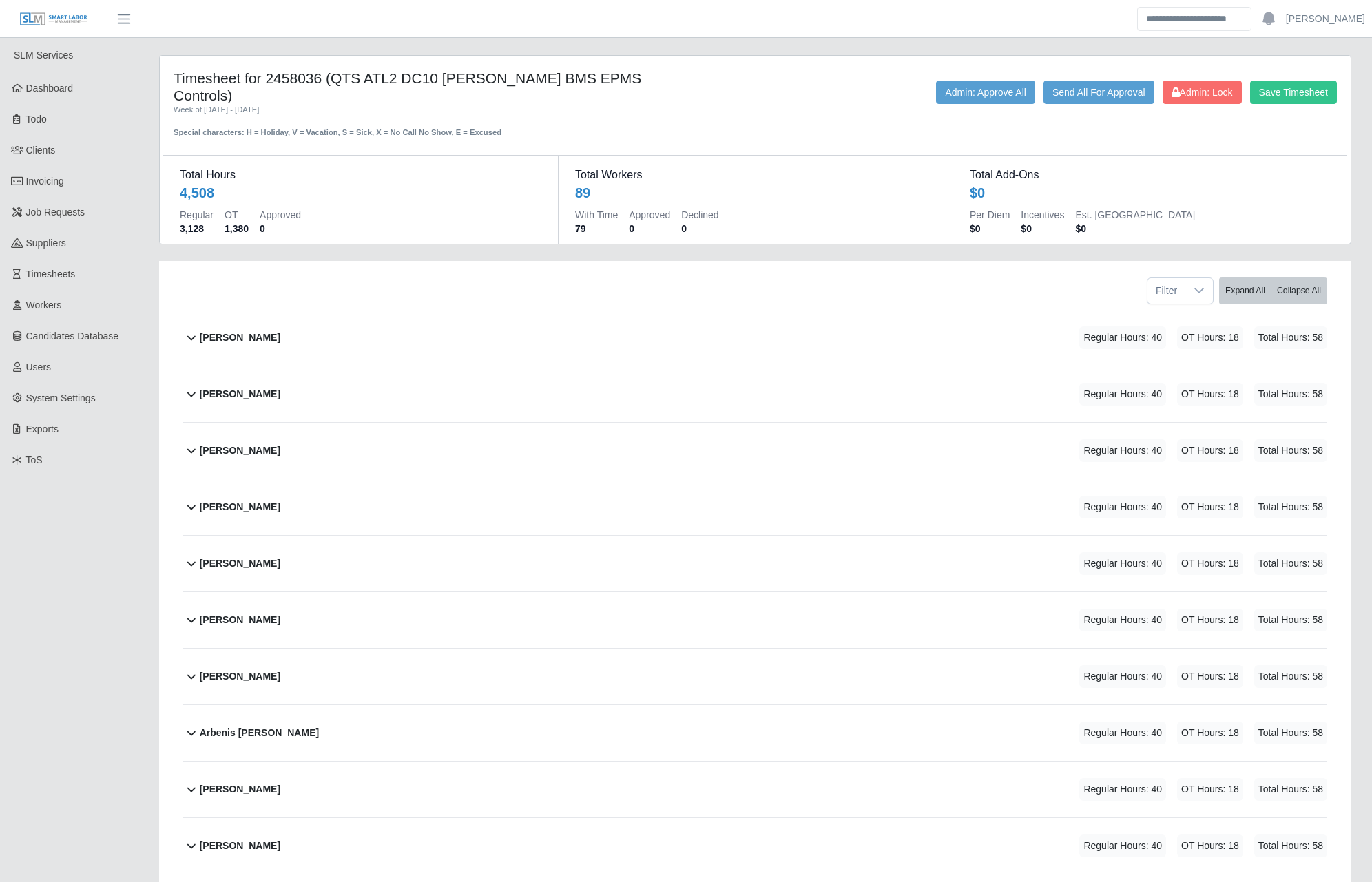
click at [333, 38] on header "[PERSON_NAME] Account Settings Logout" at bounding box center [686, 18] width 1372 height 38
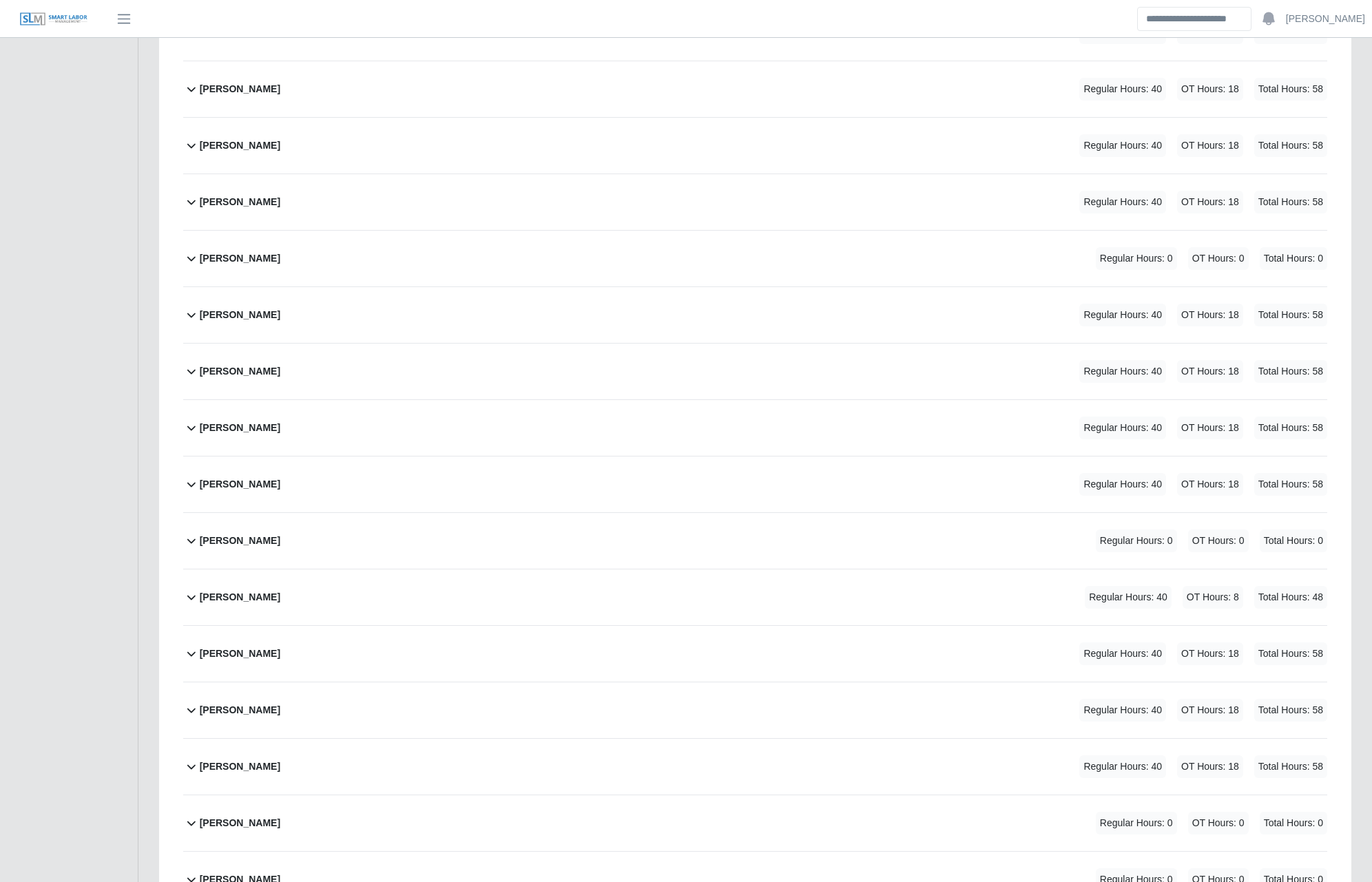
scroll to position [4018, 0]
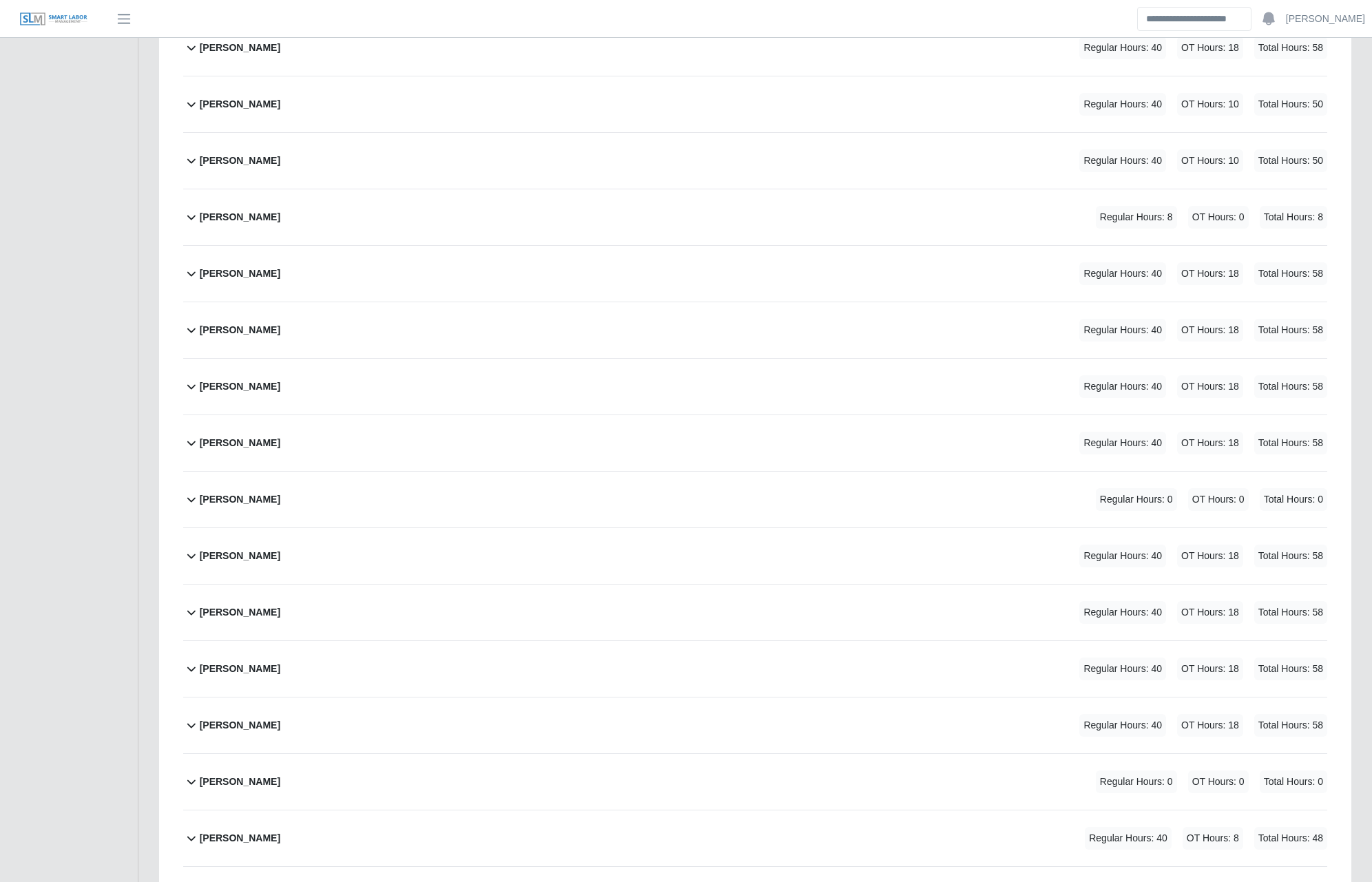
click at [264, 210] on b "Kim Douangchampa" at bounding box center [240, 217] width 81 height 15
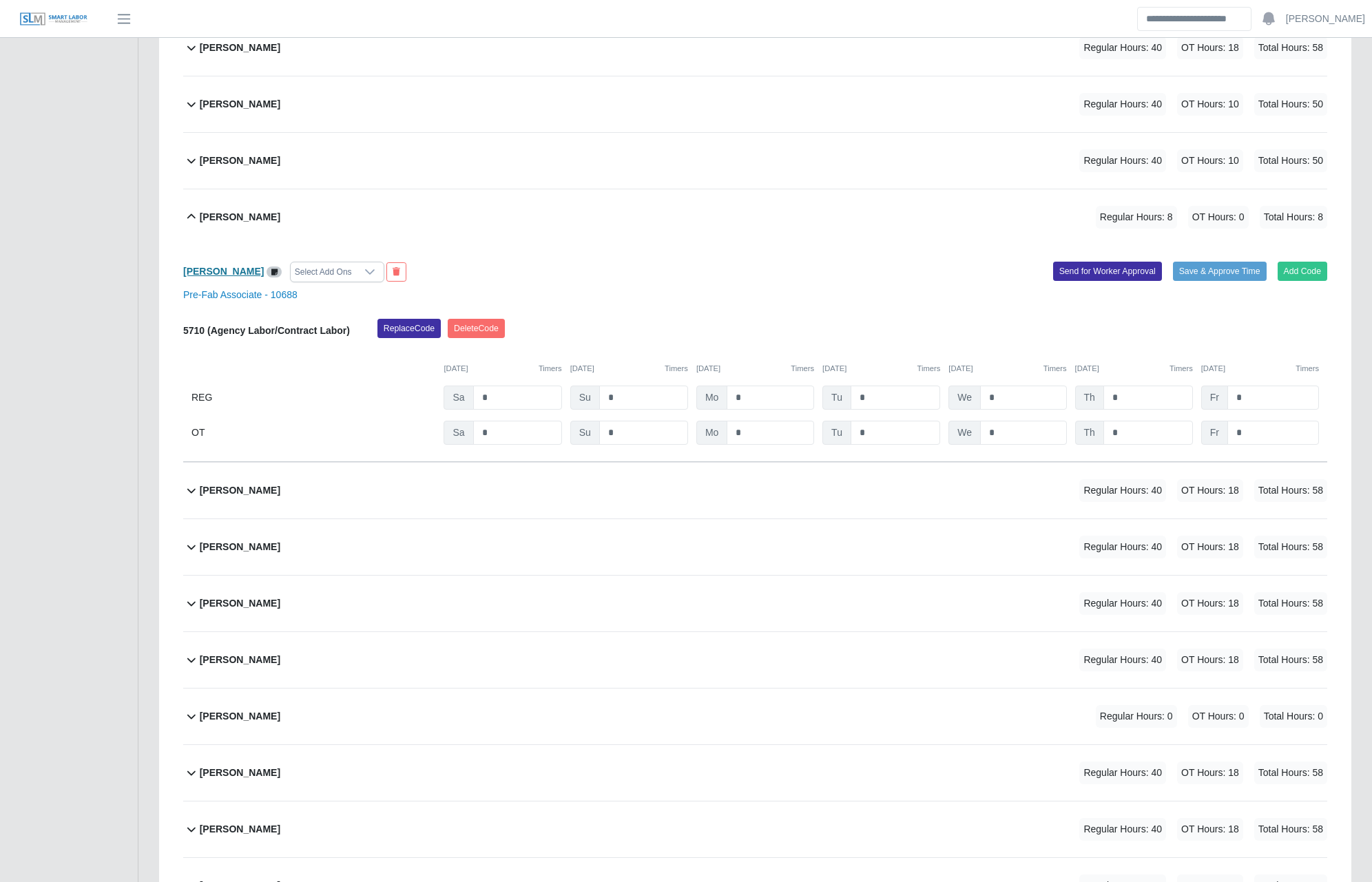
click at [257, 266] on b "Kim Douangchampa" at bounding box center [223, 271] width 81 height 11
drag, startPoint x: 115, startPoint y: 859, endPoint x: 124, endPoint y: 853, distance: 10.8
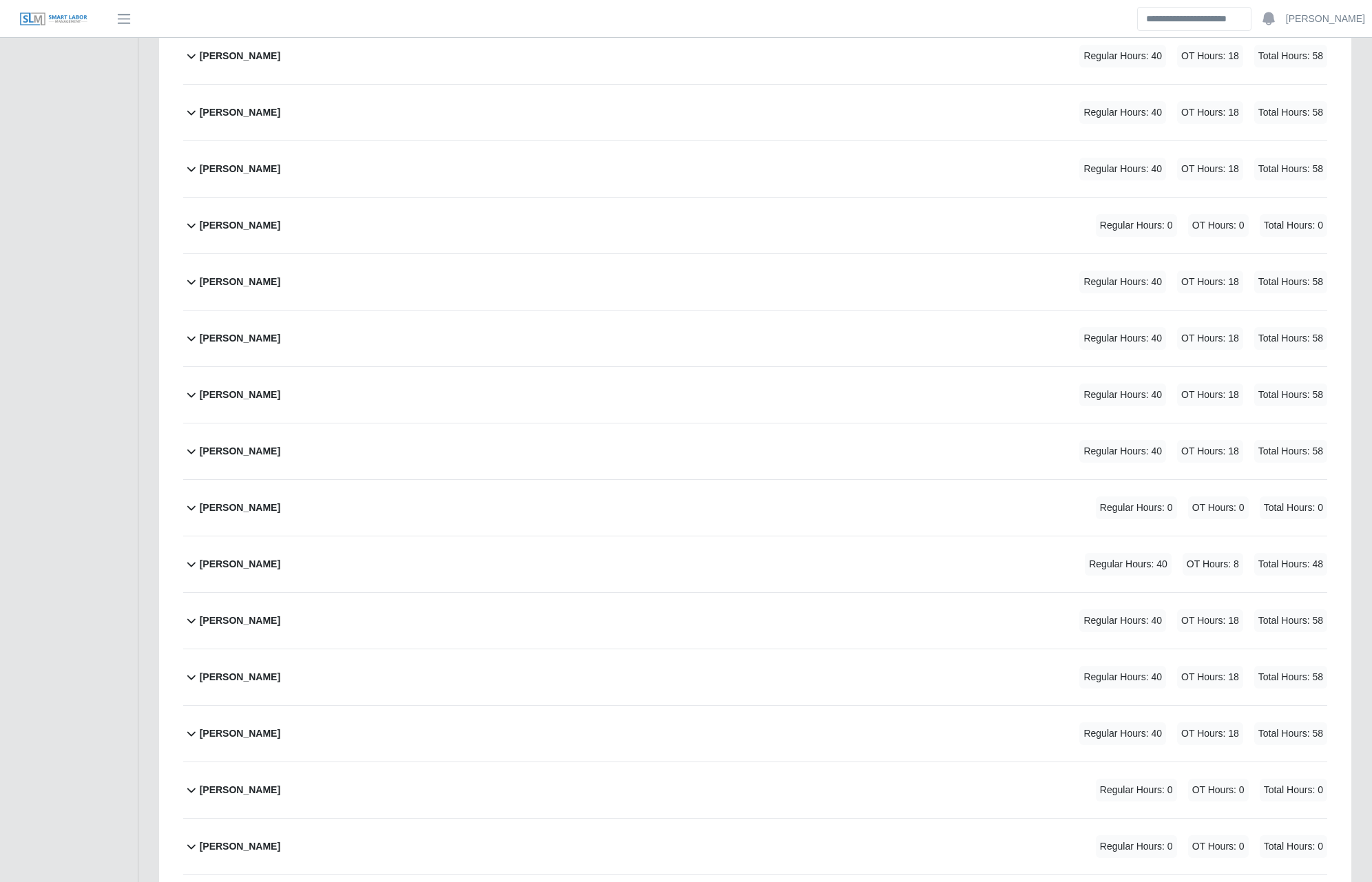
scroll to position [4756, 0]
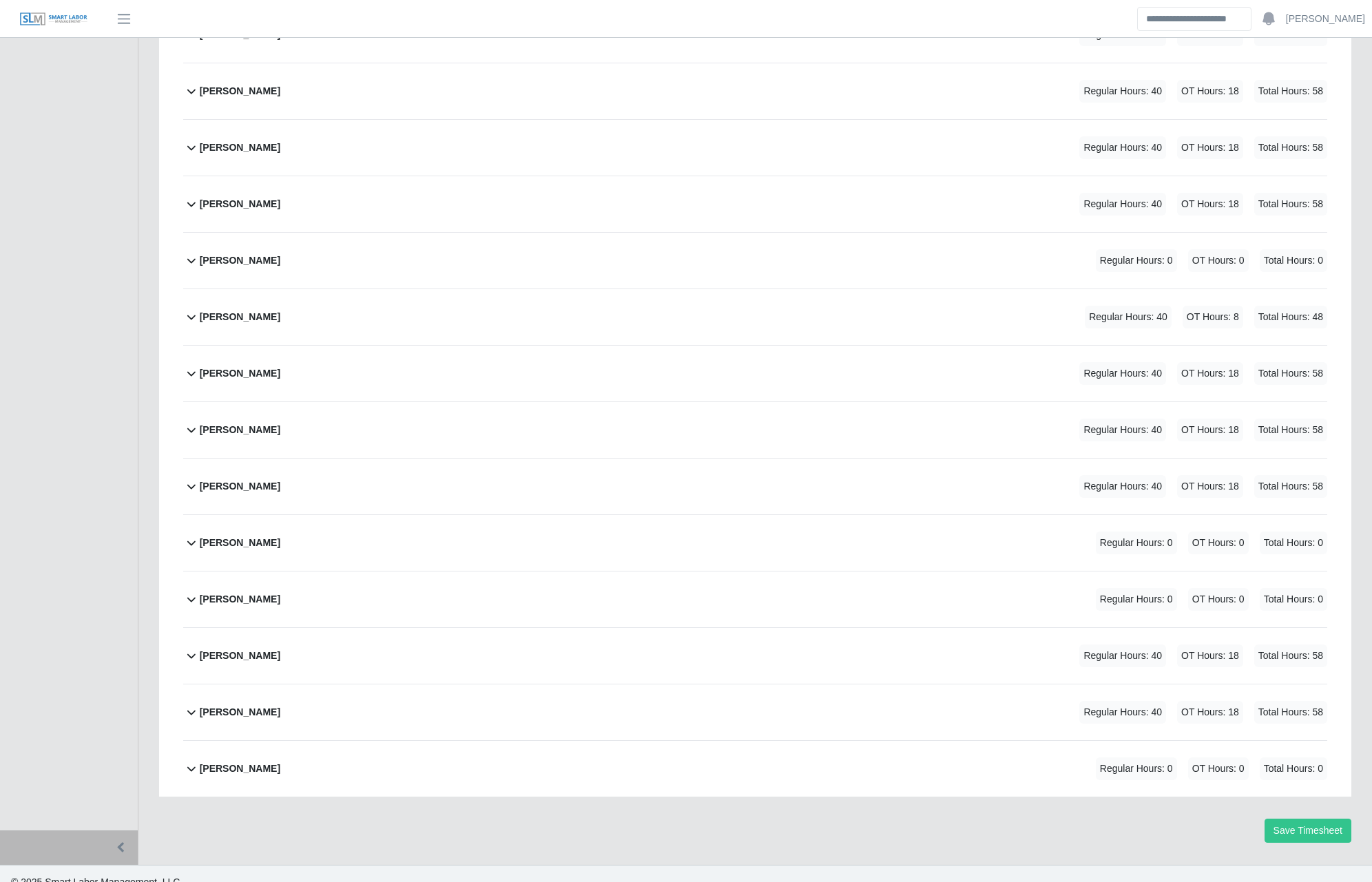
click at [226, 593] on b "[PERSON_NAME]" at bounding box center [240, 600] width 81 height 15
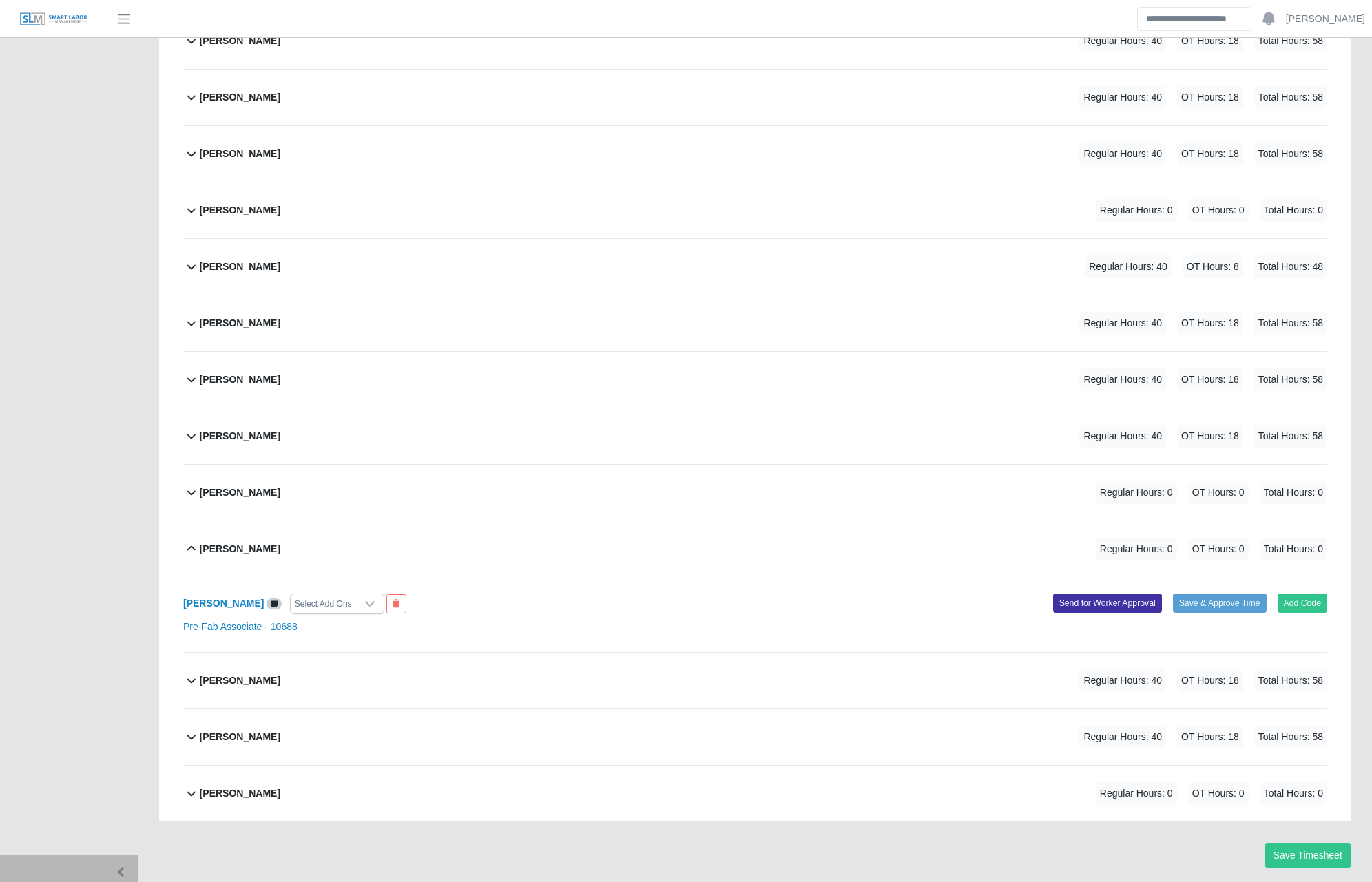
scroll to position [4831, 0]
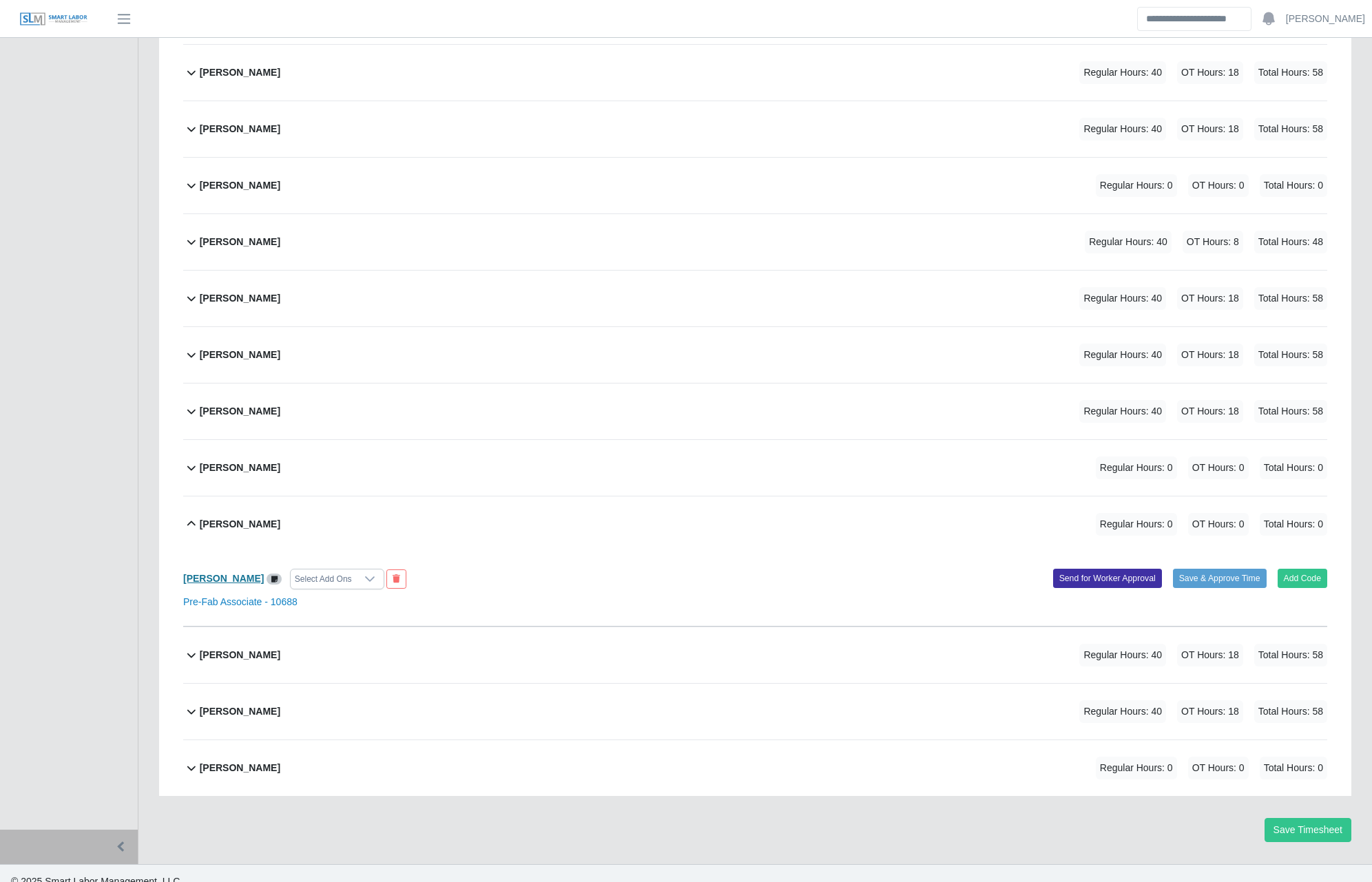
click at [231, 573] on b "[PERSON_NAME]" at bounding box center [223, 579] width 81 height 11
click at [475, 36] on header "Josh Account Settings Logout" at bounding box center [686, 18] width 1372 height 38
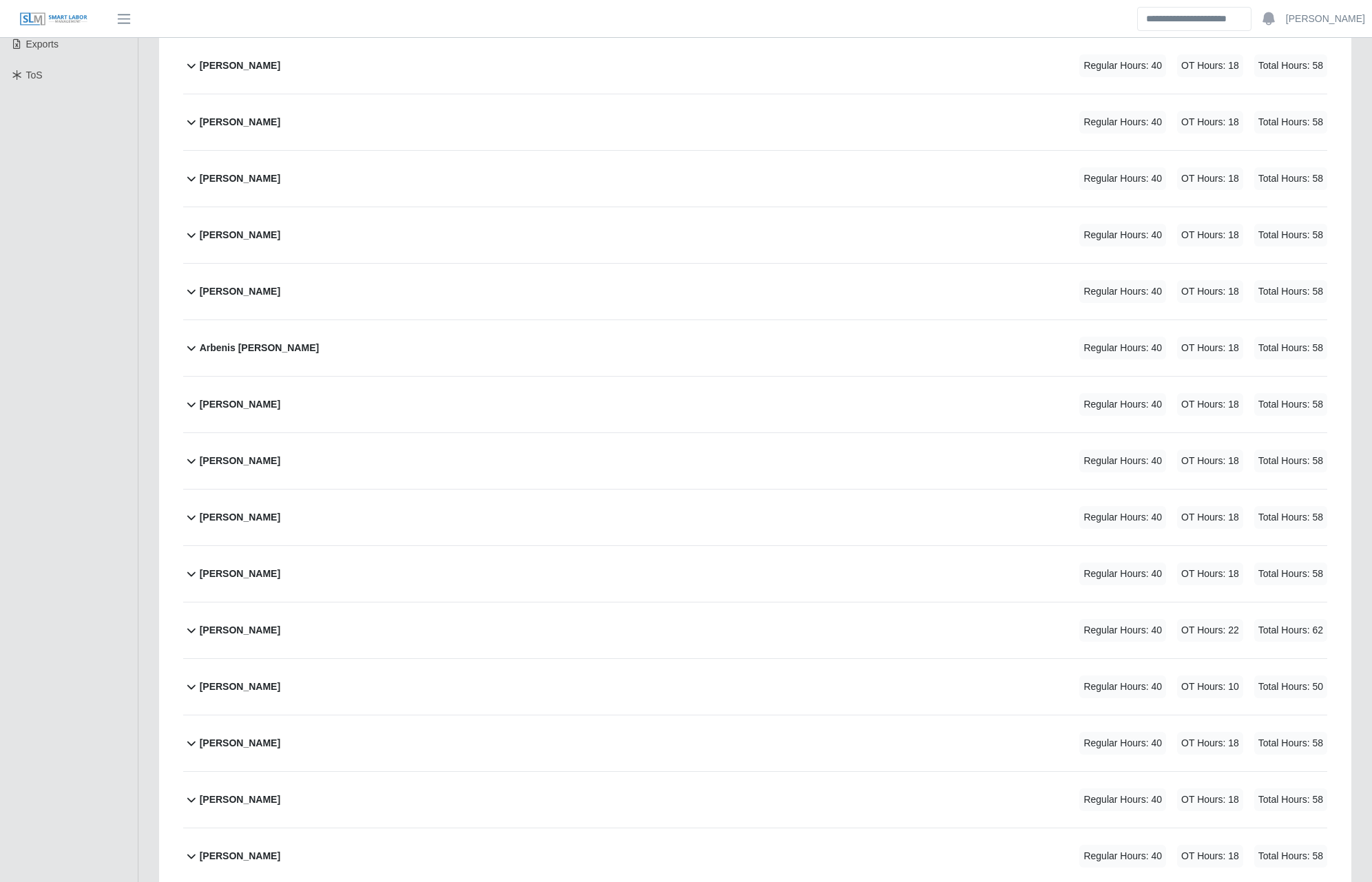
scroll to position [0, 0]
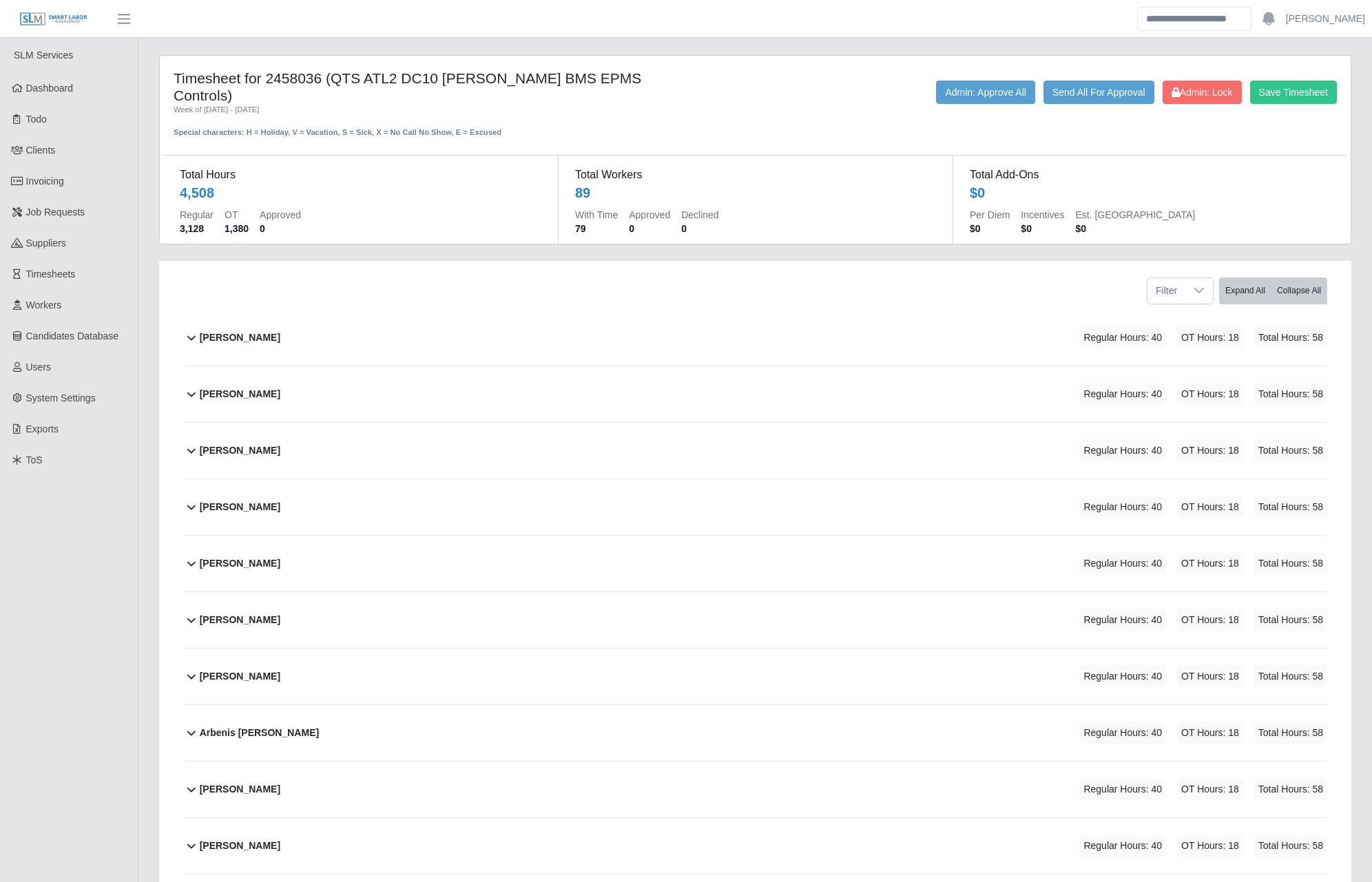
click at [635, 79] on h4 "Timesheet for 2458036 (QTS ATL2 DC10 [PERSON_NAME] BMS EPMS Controls)" at bounding box center [410, 87] width 473 height 35
drag, startPoint x: 637, startPoint y: 79, endPoint x: 169, endPoint y: 79, distance: 468.0
click at [169, 79] on div "Timesheet for 2458036 (QTS ATL2 DC10 OSGOOD BMS EPMS Controls) Week of 08/09/20…" at bounding box center [409, 103] width 494 height 69
copy h4 "Timesheet for 2458036 (QTS ATL2 DC10 [PERSON_NAME] BMS EPMS Controls)"
click at [719, 119] on div "Save Timesheet Admin: Lock Send All For Approval Admin: Approve All" at bounding box center [1002, 109] width 691 height 58
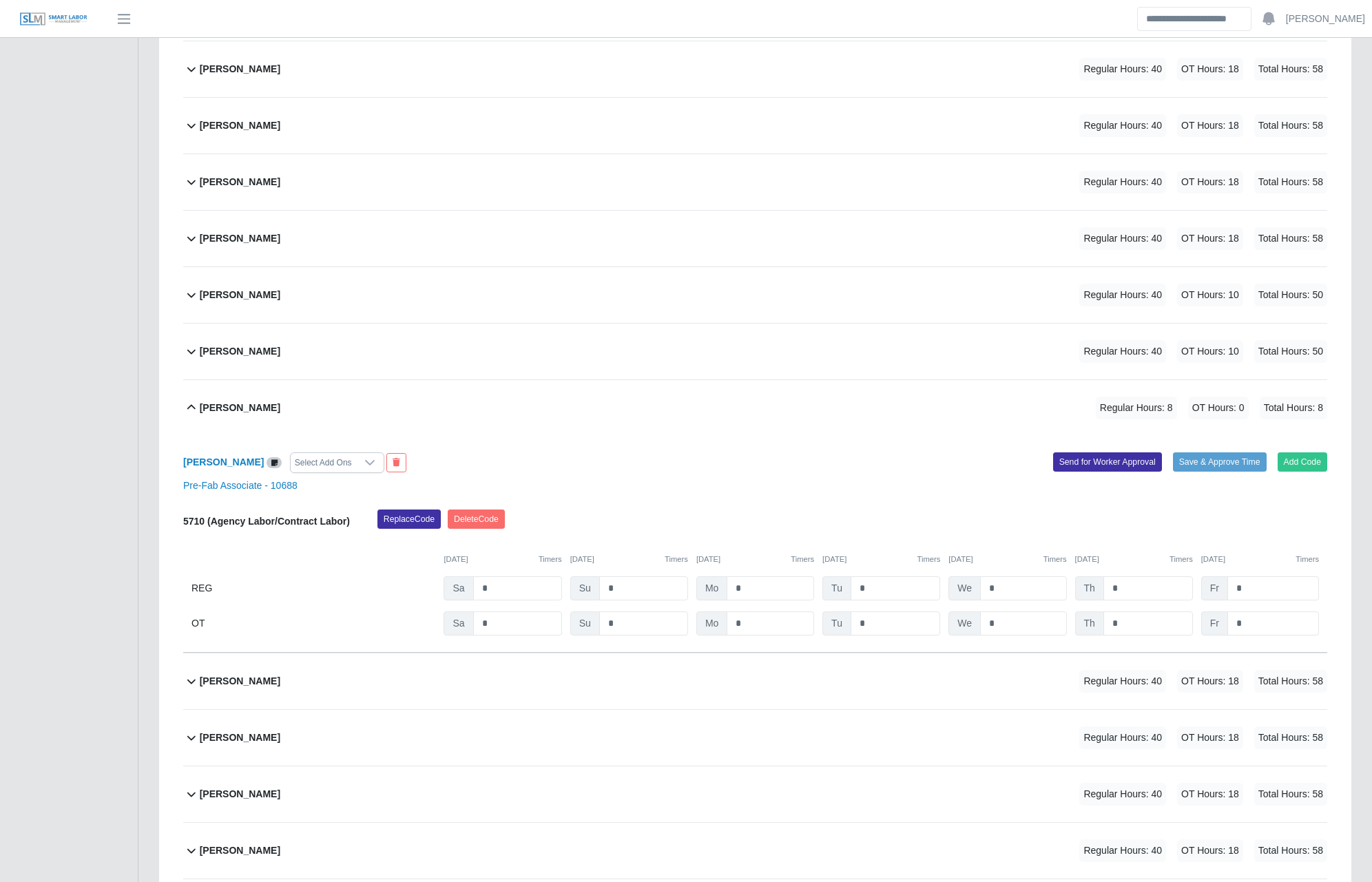
scroll to position [3858, 0]
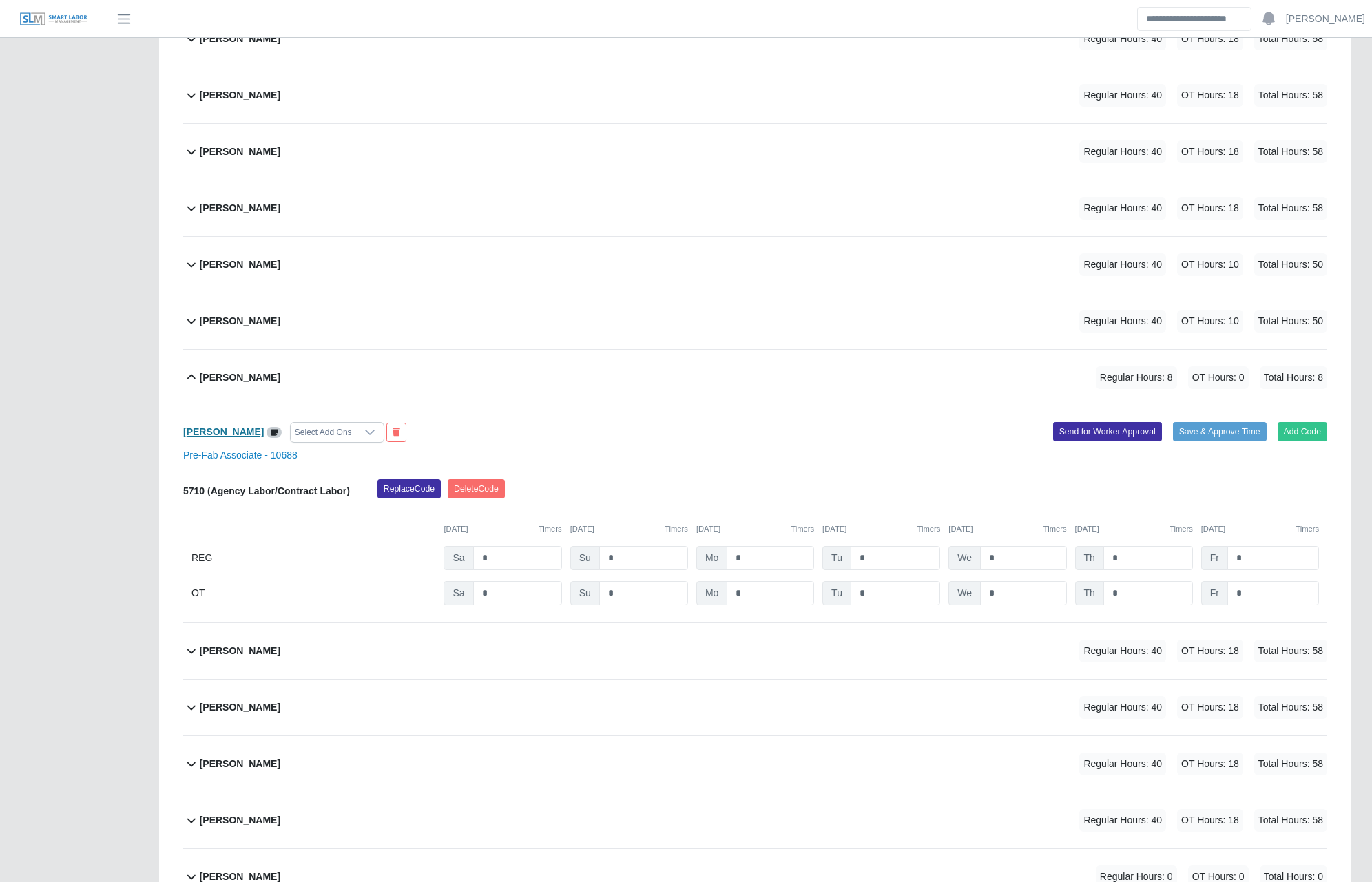
click at [240, 427] on b "[PERSON_NAME]" at bounding box center [223, 432] width 81 height 11
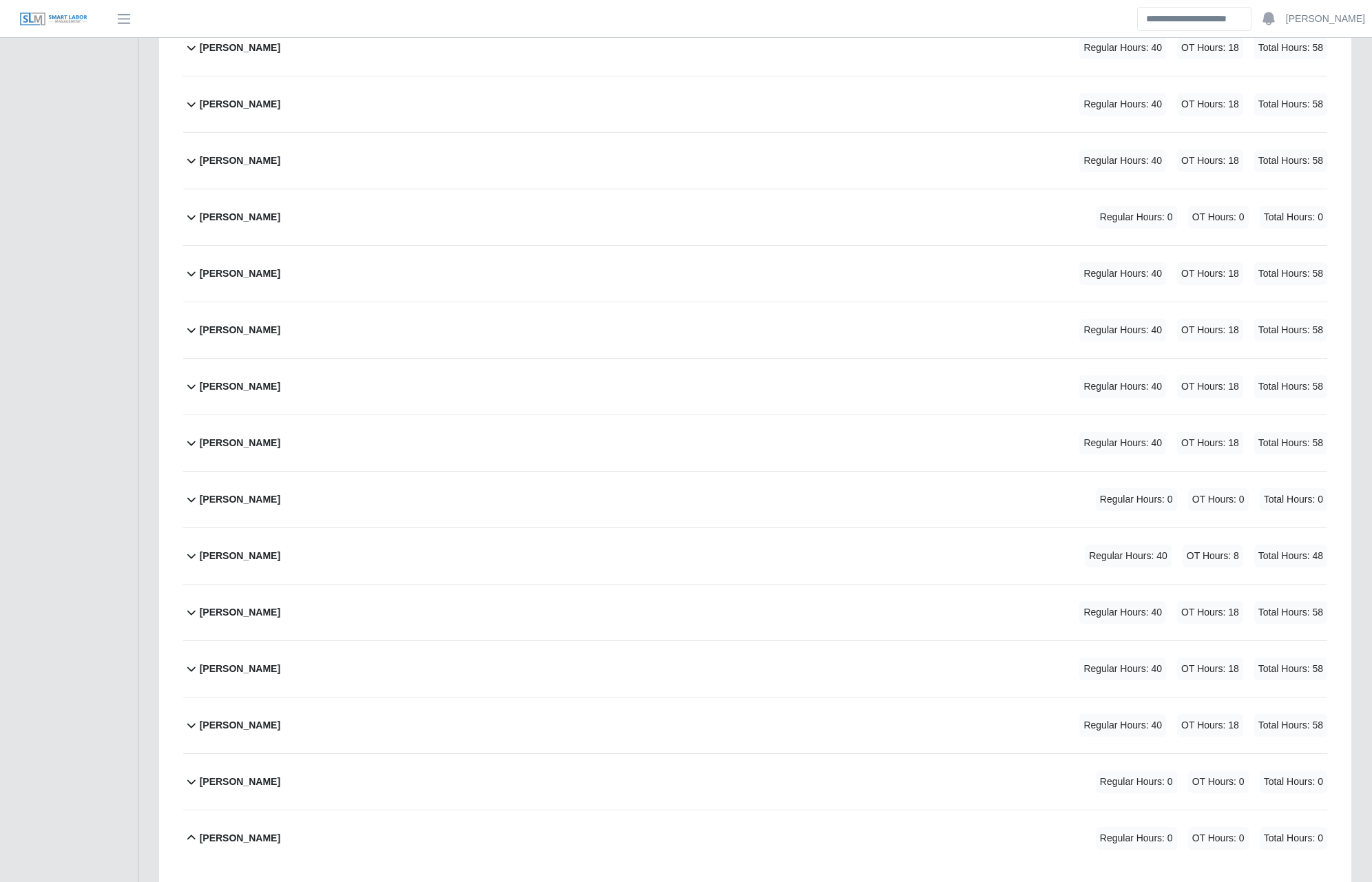
scroll to position [4831, 0]
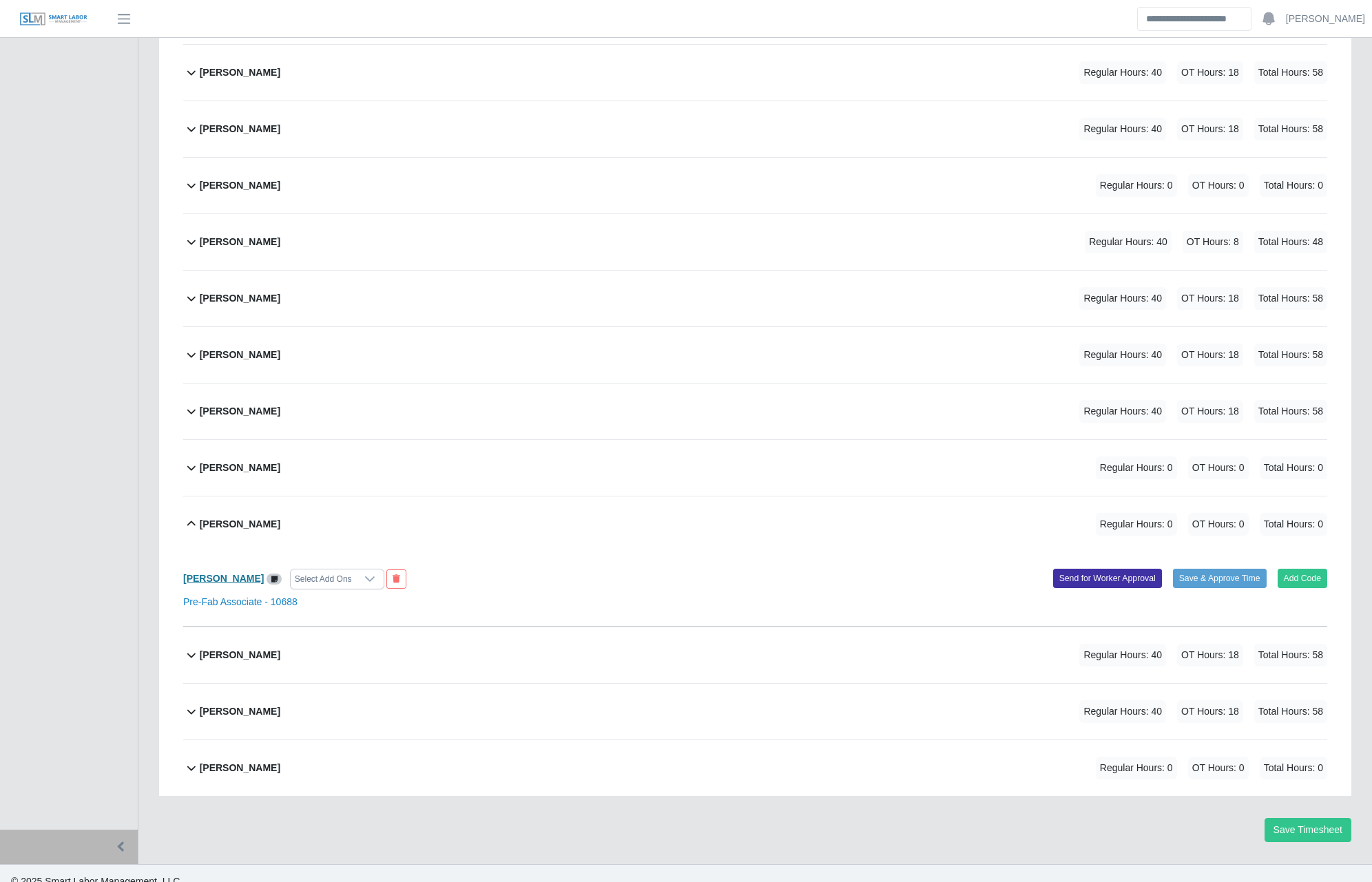
click at [218, 573] on b "[PERSON_NAME]" at bounding box center [223, 579] width 81 height 11
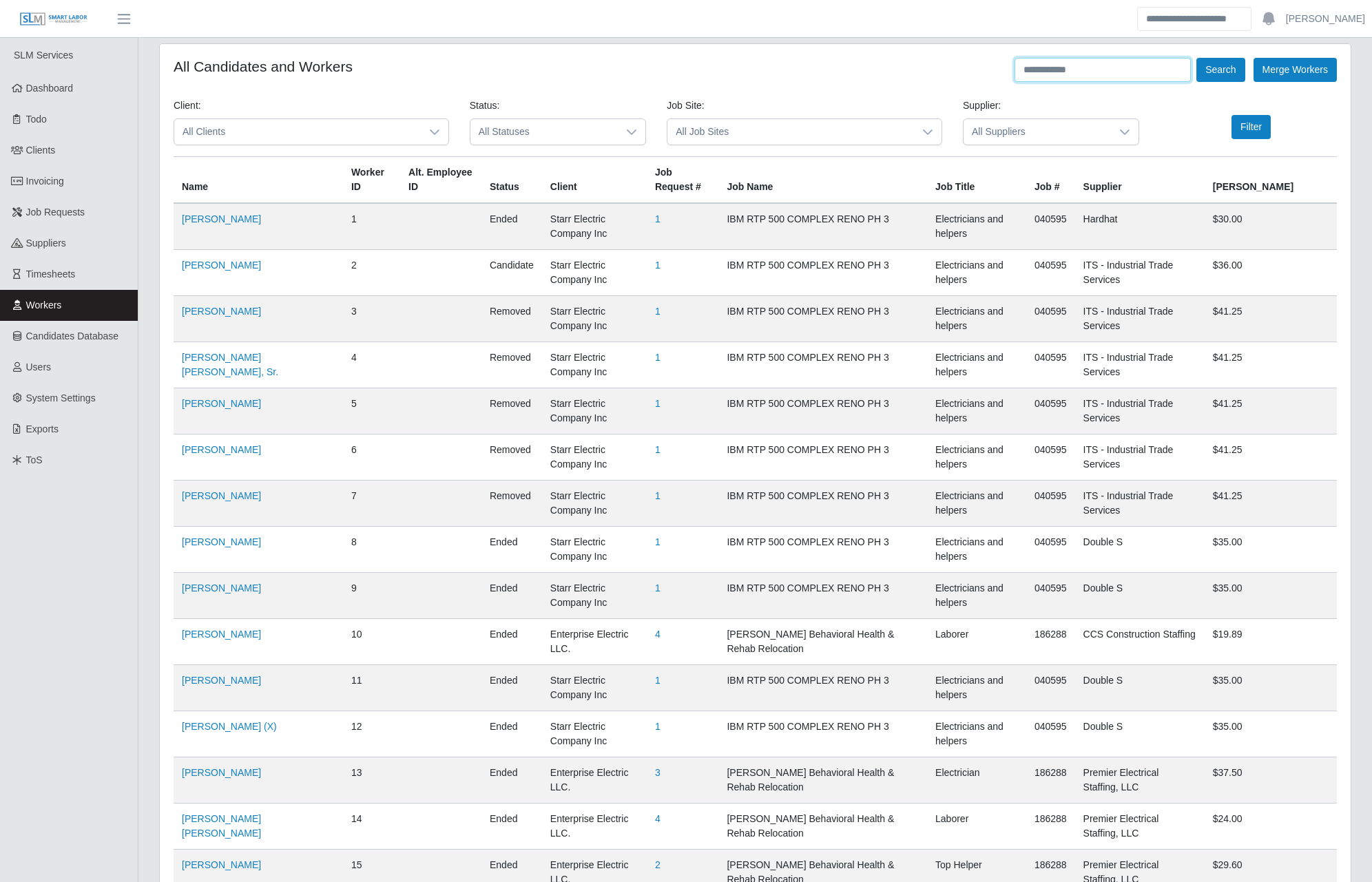
click at [1056, 77] on input "text" at bounding box center [1103, 70] width 177 height 24
type input "**********"
click at [1218, 75] on button "Search" at bounding box center [1220, 70] width 49 height 24
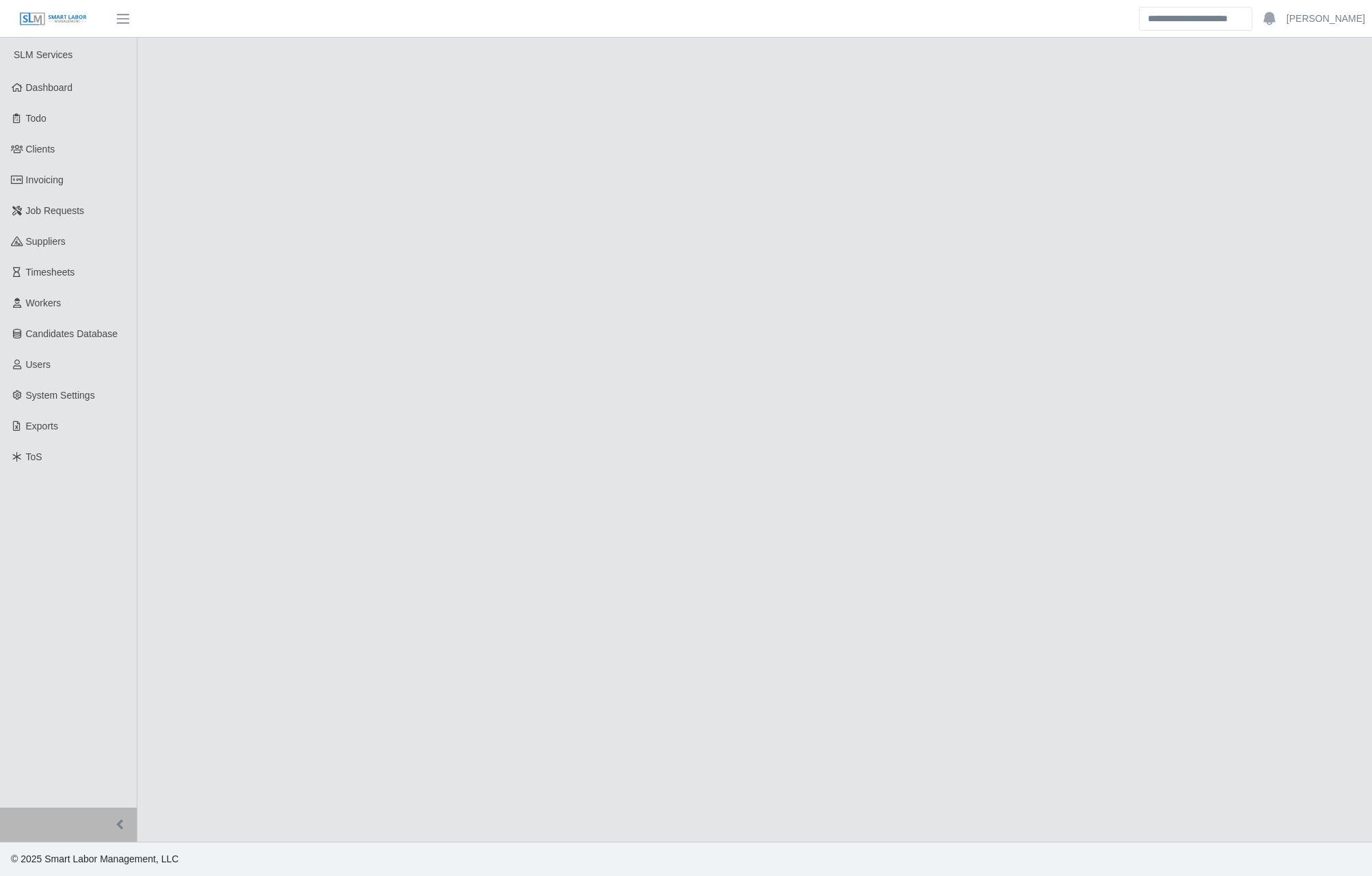
click at [448, 104] on main at bounding box center [755, 439] width 1235 height 804
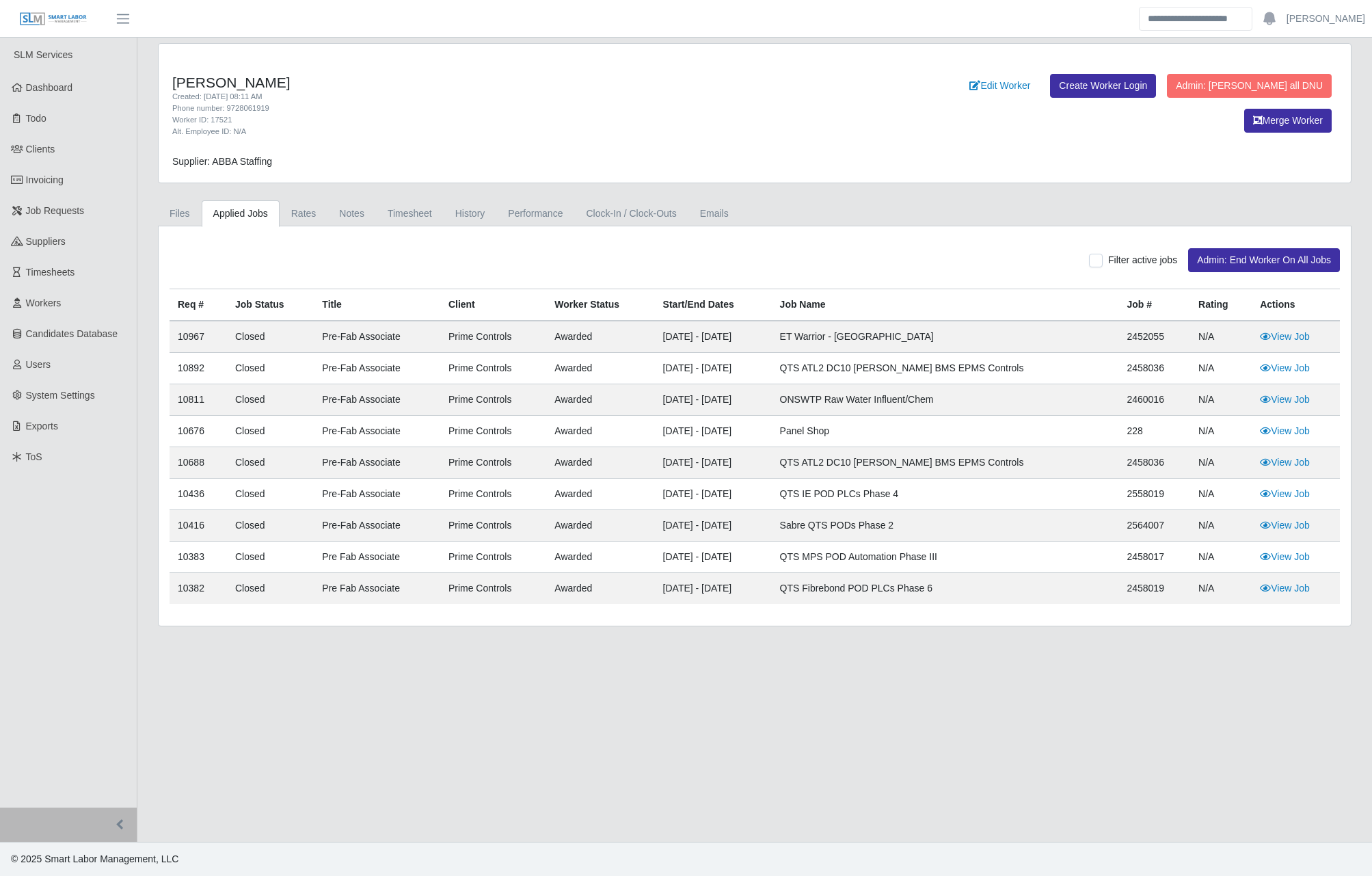
click at [1008, 387] on td "ONSWTP Raw Water Influent/Chem" at bounding box center [946, 400] width 347 height 32
click at [296, 212] on link "Rates" at bounding box center [304, 213] width 48 height 26
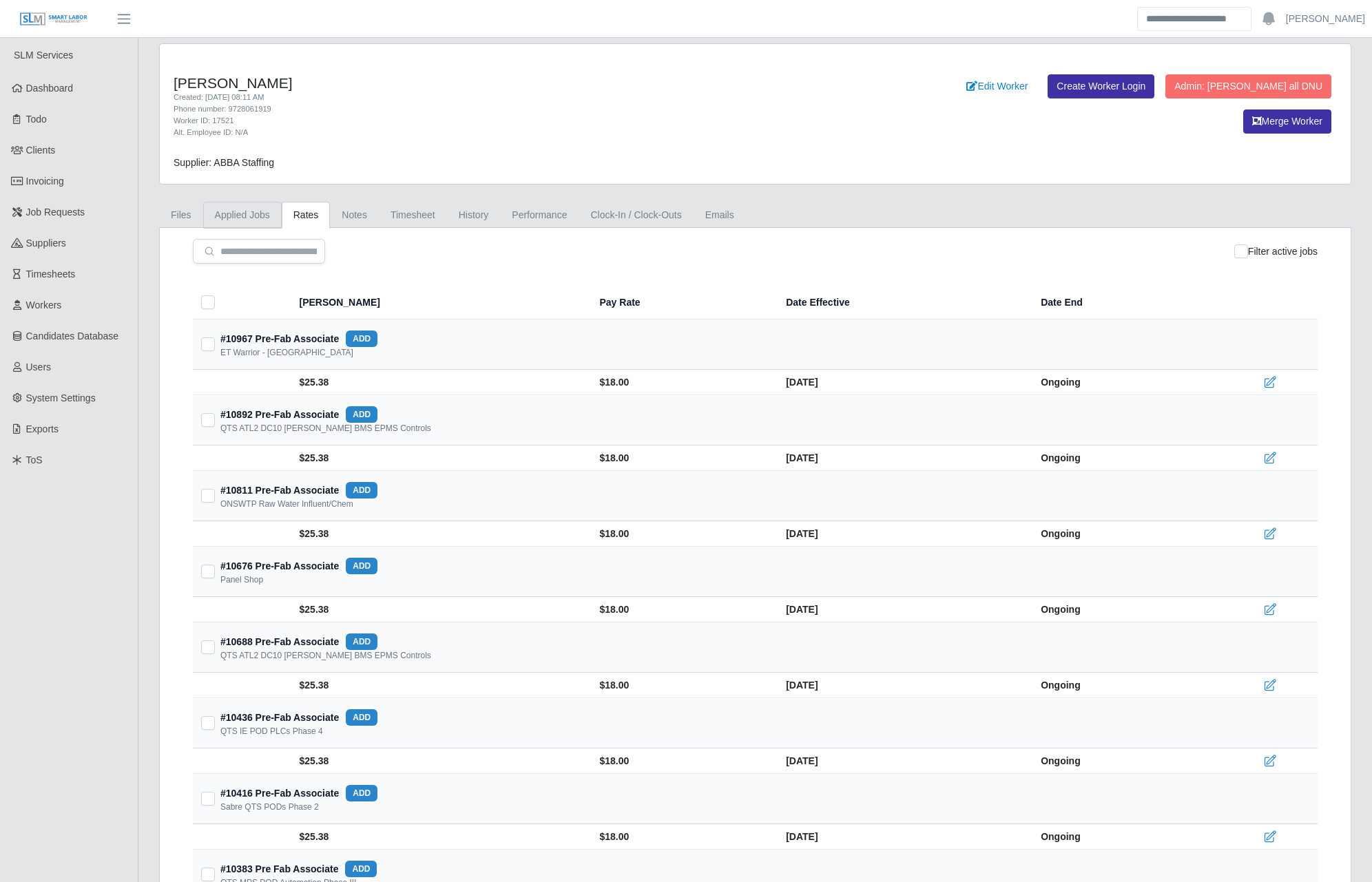
click at [245, 212] on link "Applied Jobs" at bounding box center [243, 214] width 79 height 27
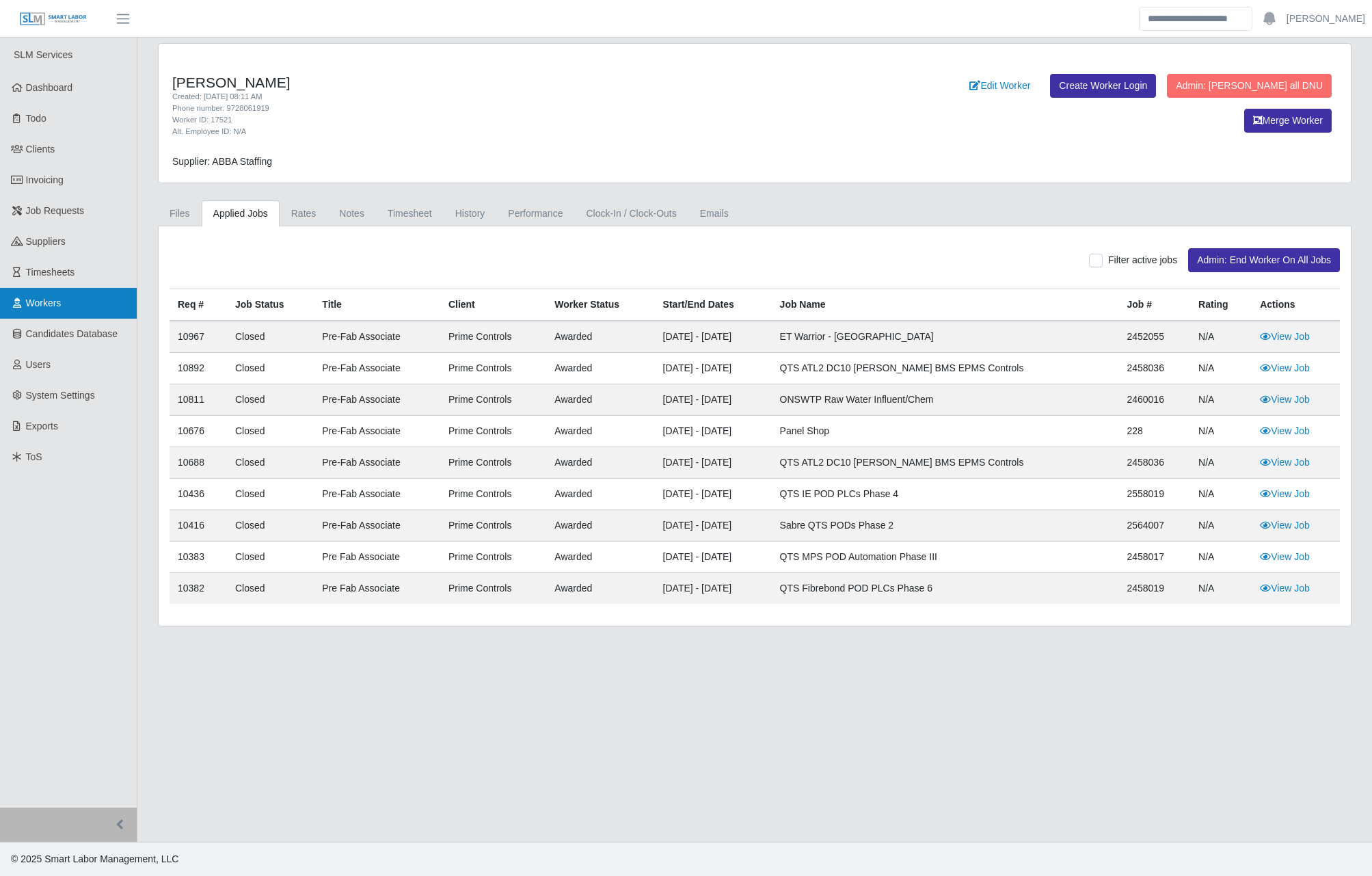
click at [35, 308] on span "Workers" at bounding box center [44, 303] width 35 height 11
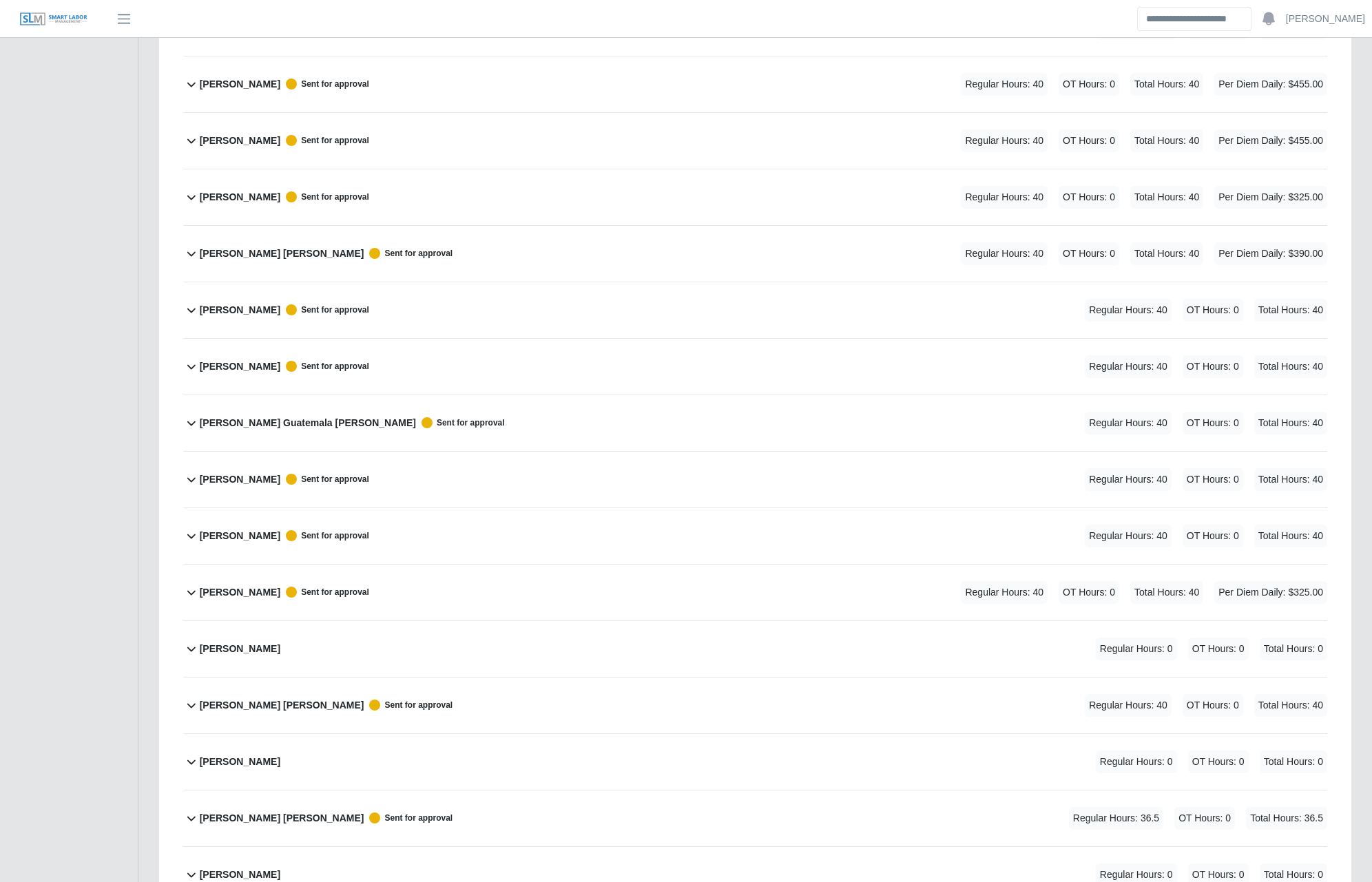
scroll to position [643, 0]
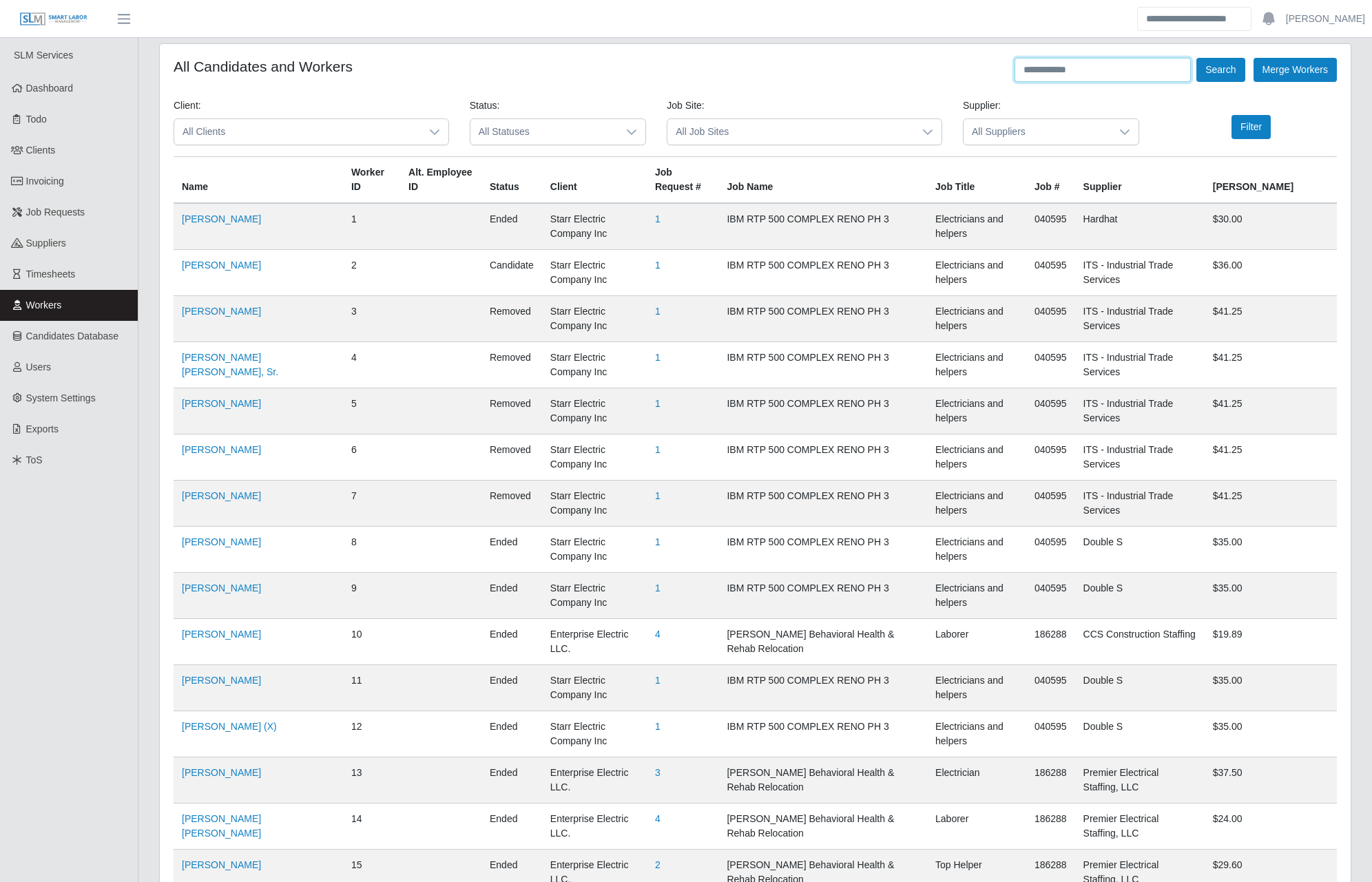
click at [1087, 64] on input "text" at bounding box center [1103, 70] width 177 height 24
click at [1196, 58] on button "Search" at bounding box center [1220, 70] width 49 height 24
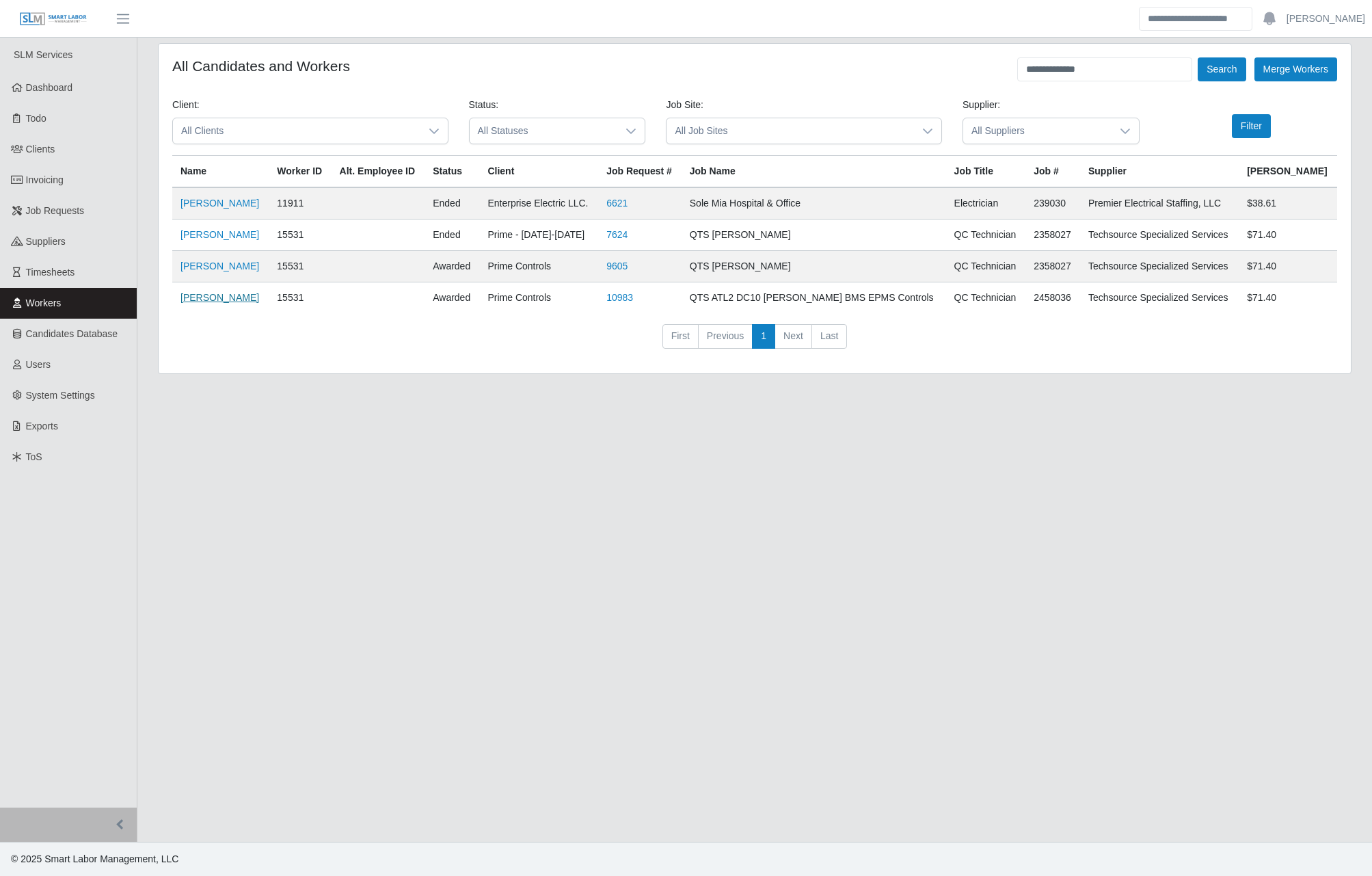
click at [237, 297] on link "[PERSON_NAME]" at bounding box center [220, 297] width 78 height 11
drag, startPoint x: 1094, startPoint y: 72, endPoint x: 931, endPoint y: 71, distance: 163.0
click at [941, 70] on div "**********" at bounding box center [756, 69] width 1166 height 24
type input "**********"
click at [1198, 57] on button "Search" at bounding box center [1222, 69] width 48 height 24
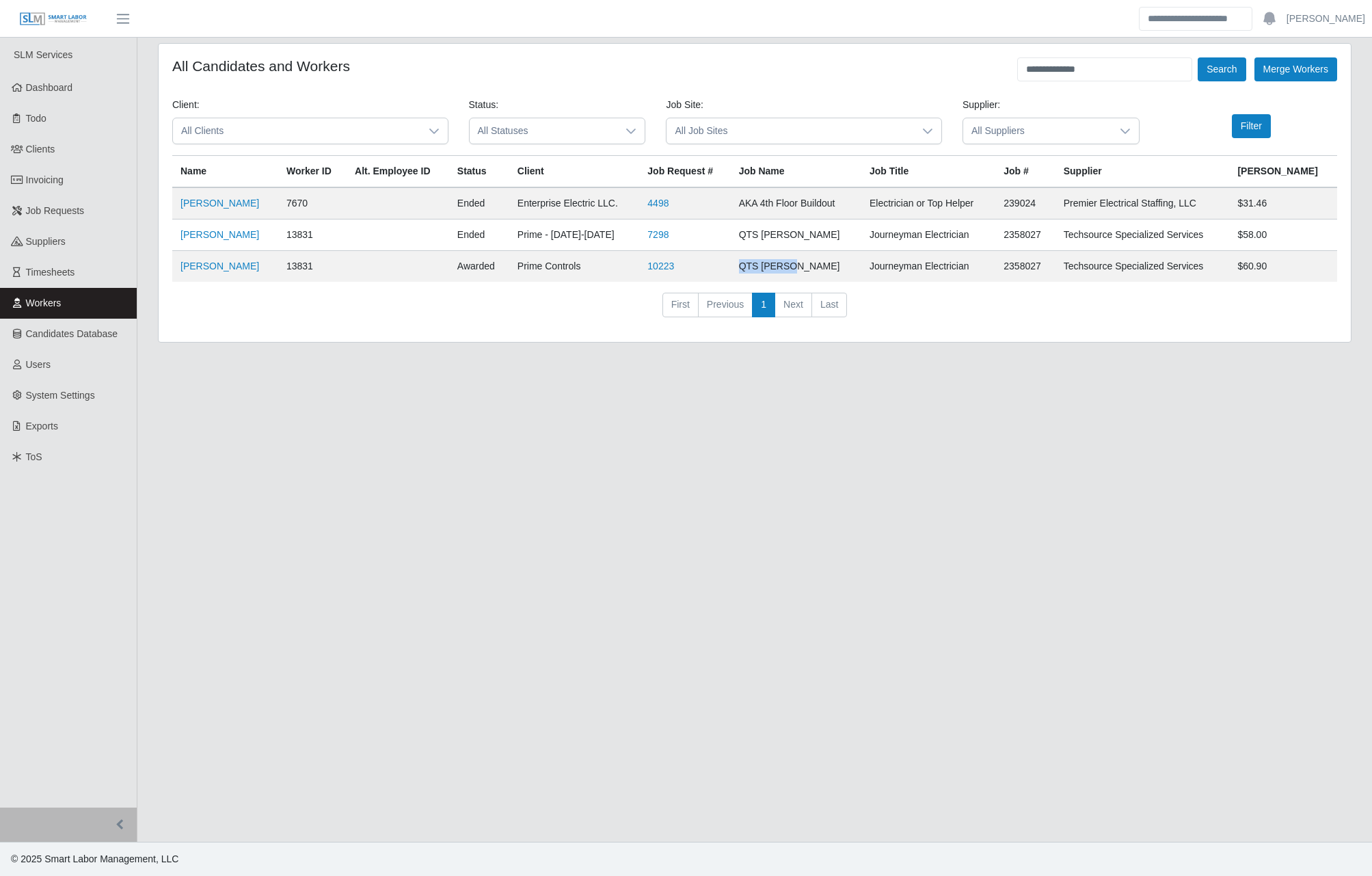
drag, startPoint x: 825, startPoint y: 267, endPoint x: 765, endPoint y: 269, distance: 60.0
click at [765, 269] on td "QTS Osgood" at bounding box center [796, 267] width 131 height 32
copy td "QTS Osgood"
click at [843, 488] on main "**********" at bounding box center [755, 439] width 1235 height 804
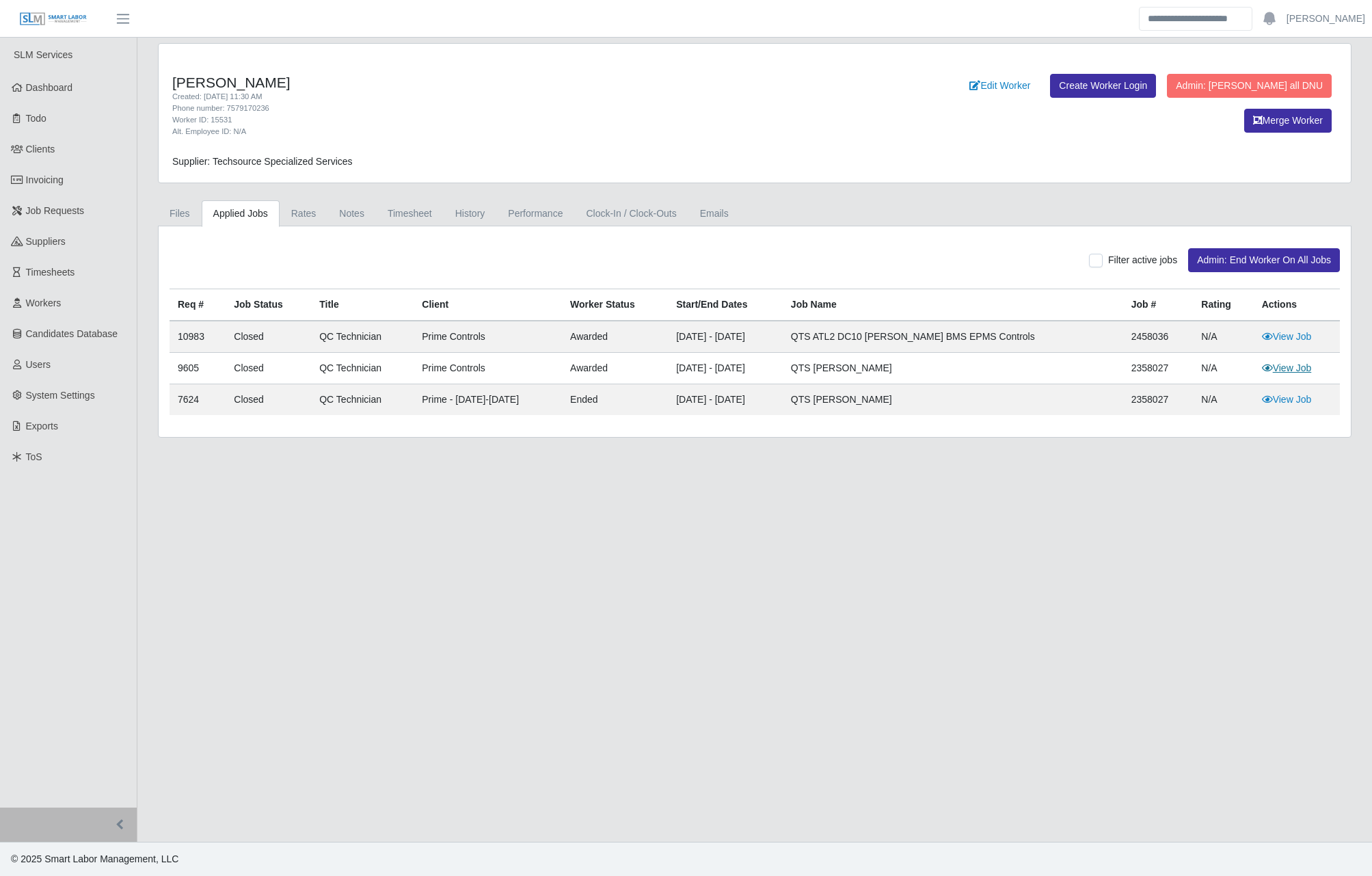
click at [1303, 363] on link "View Job" at bounding box center [1287, 368] width 50 height 11
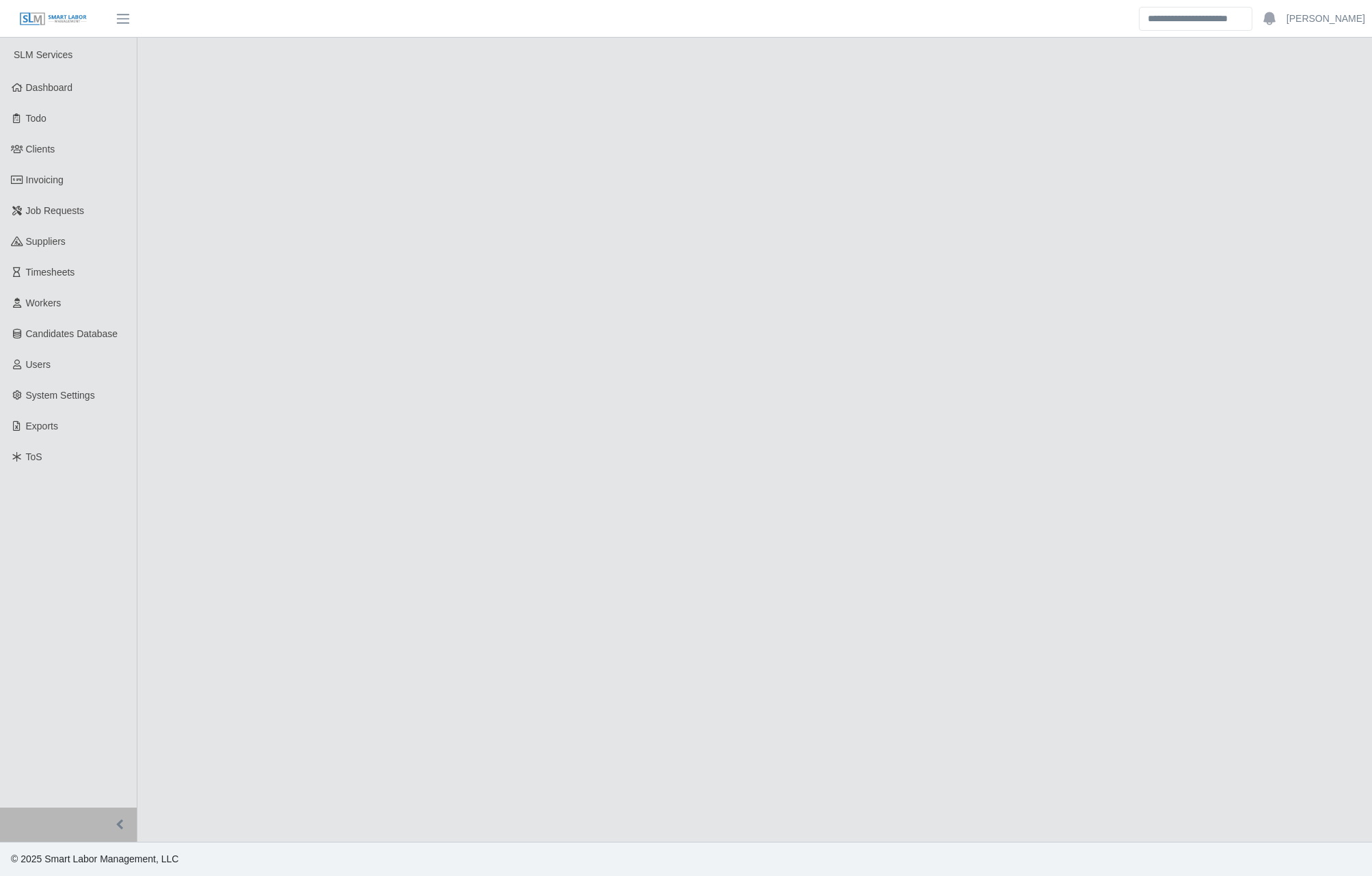
select select "******"
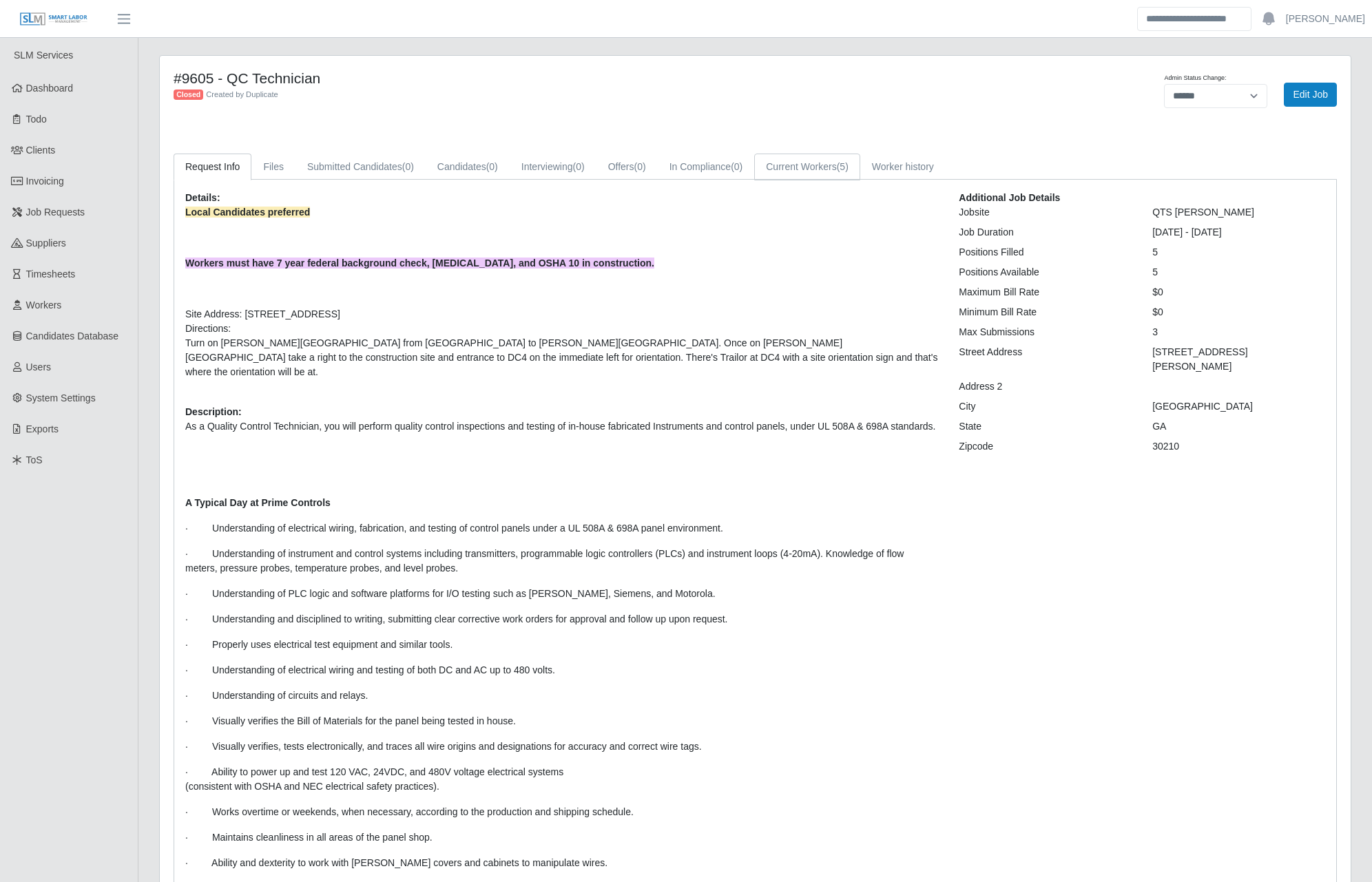
click at [837, 165] on link "Current Workers (5)" at bounding box center [808, 167] width 106 height 27
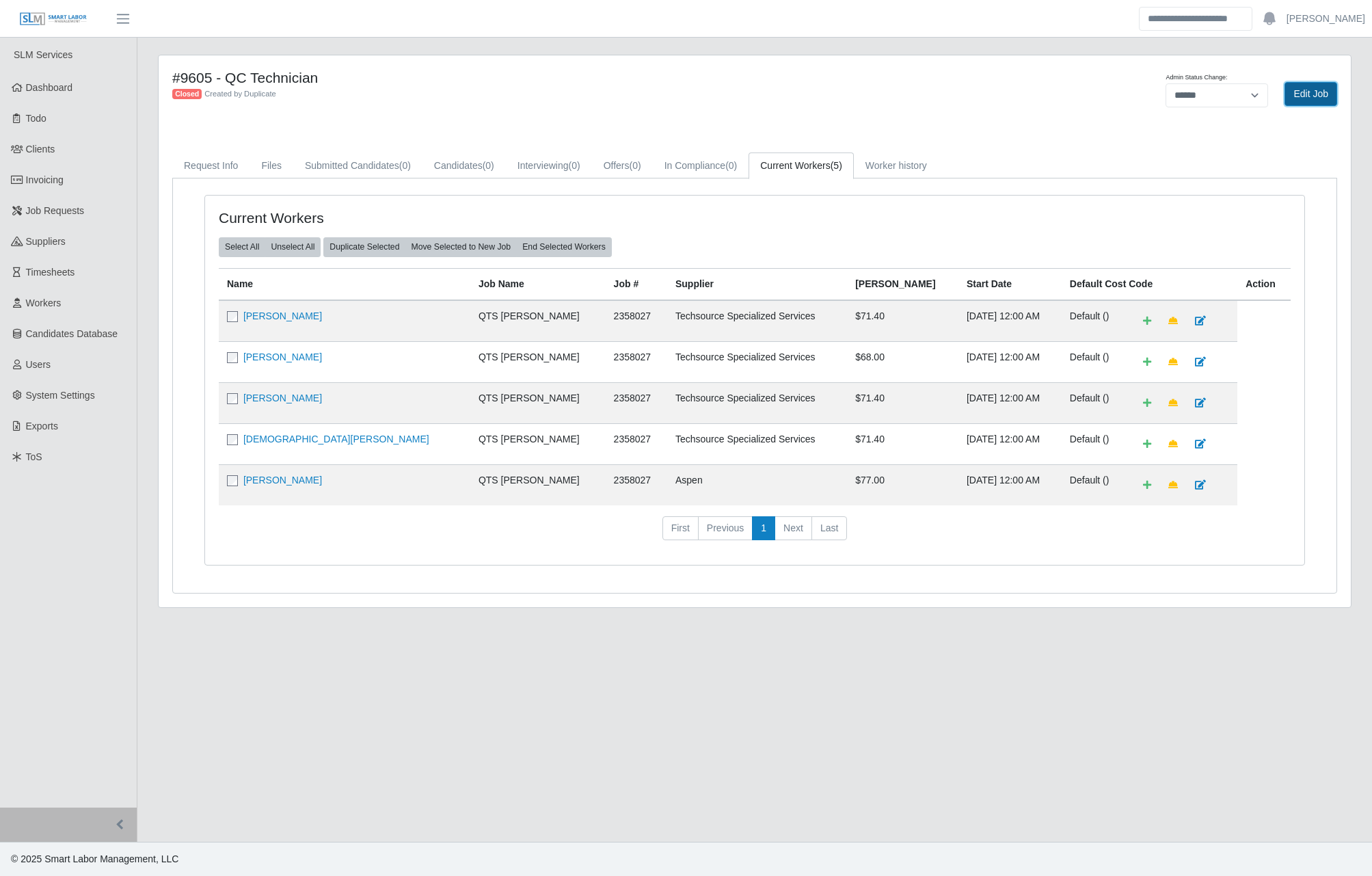
click at [1306, 92] on link "Edit Job" at bounding box center [1311, 94] width 53 height 24
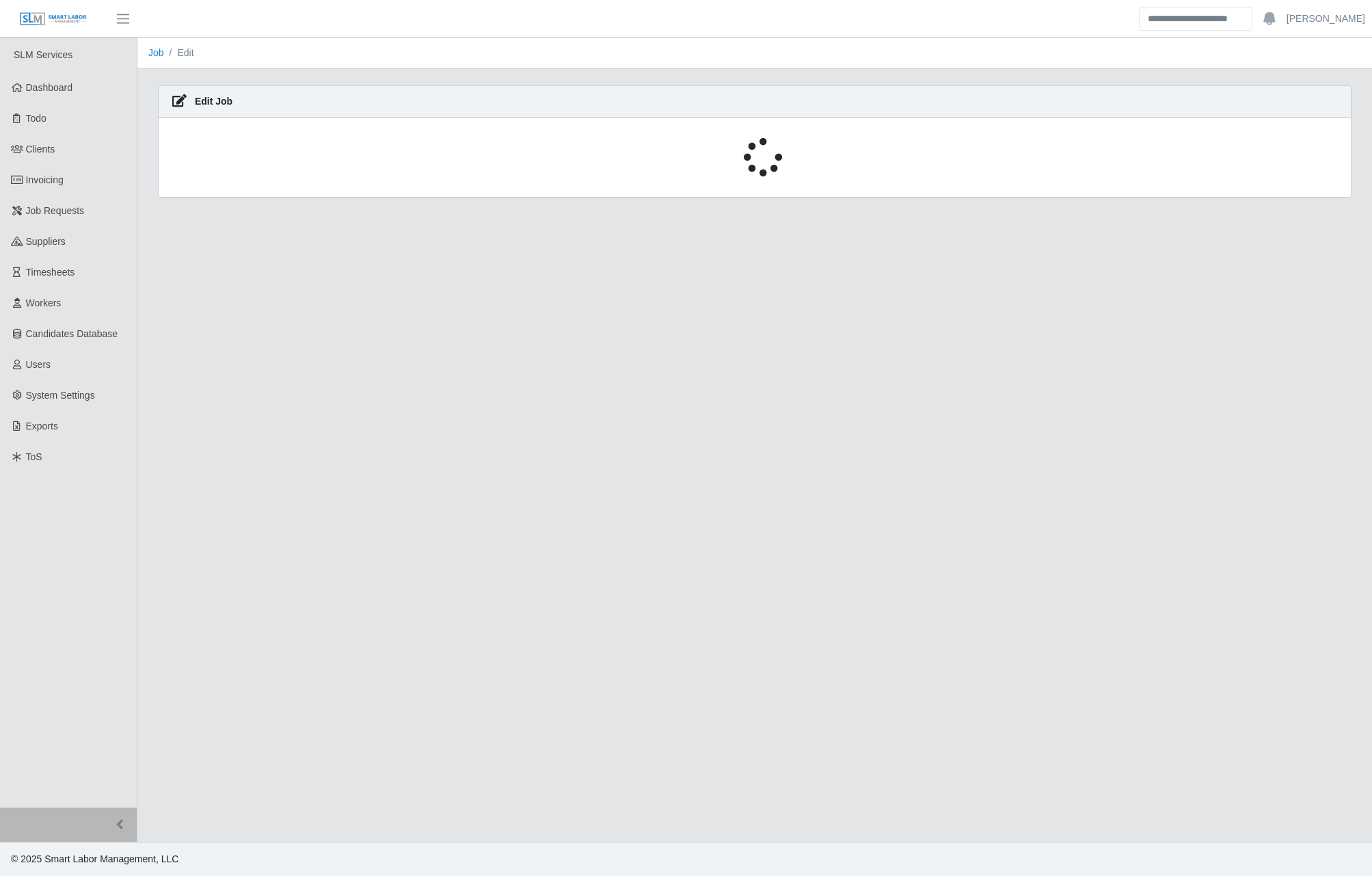
select select "******"
select select "****"
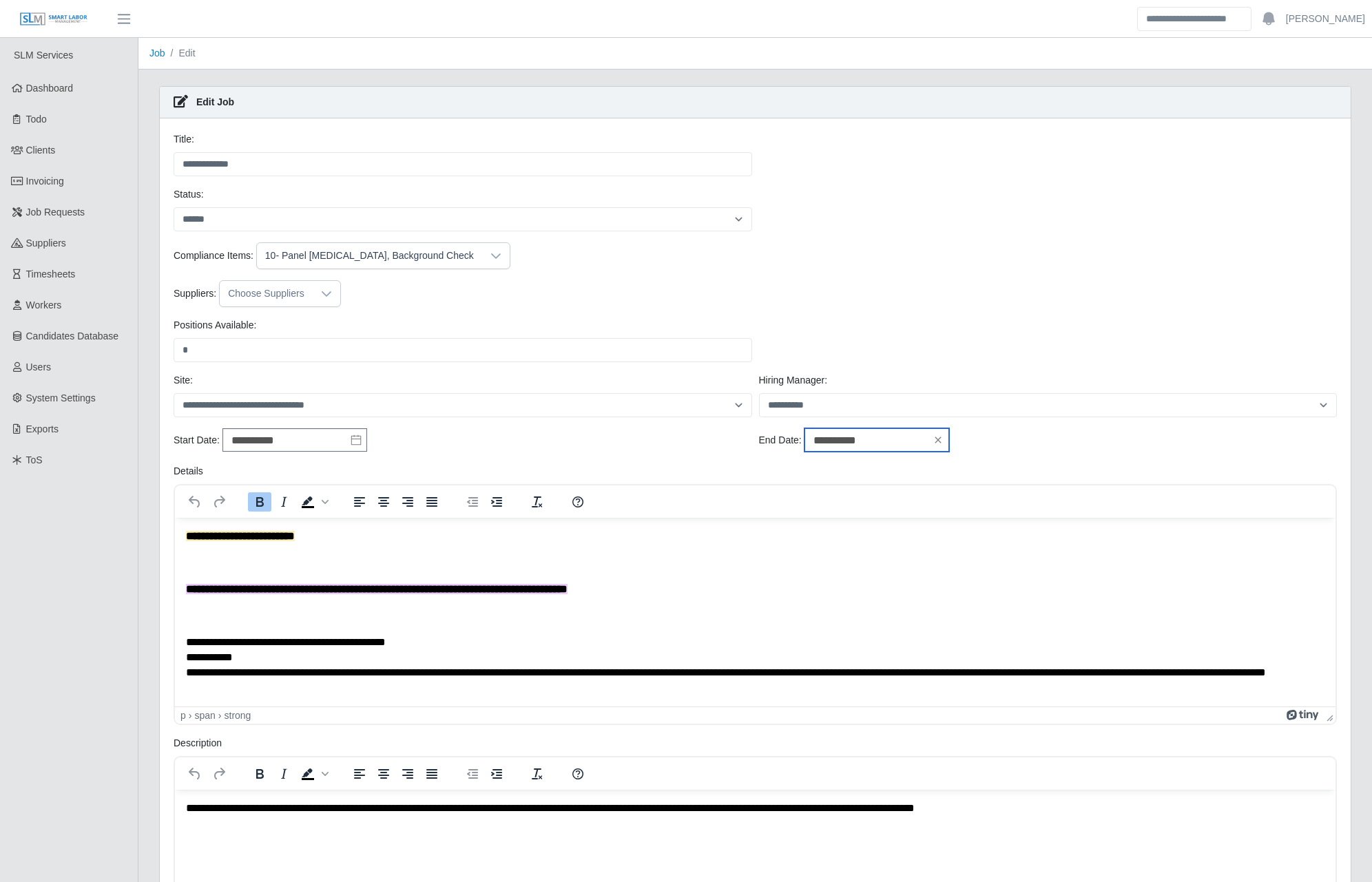
click at [887, 441] on input "**********" at bounding box center [877, 441] width 145 height 24
click at [796, 598] on div "28" at bounding box center [794, 603] width 22 height 13
click at [882, 438] on input "**********" at bounding box center [877, 441] width 145 height 24
click at [905, 603] on div "3" at bounding box center [904, 603] width 22 height 13
type input "**********"
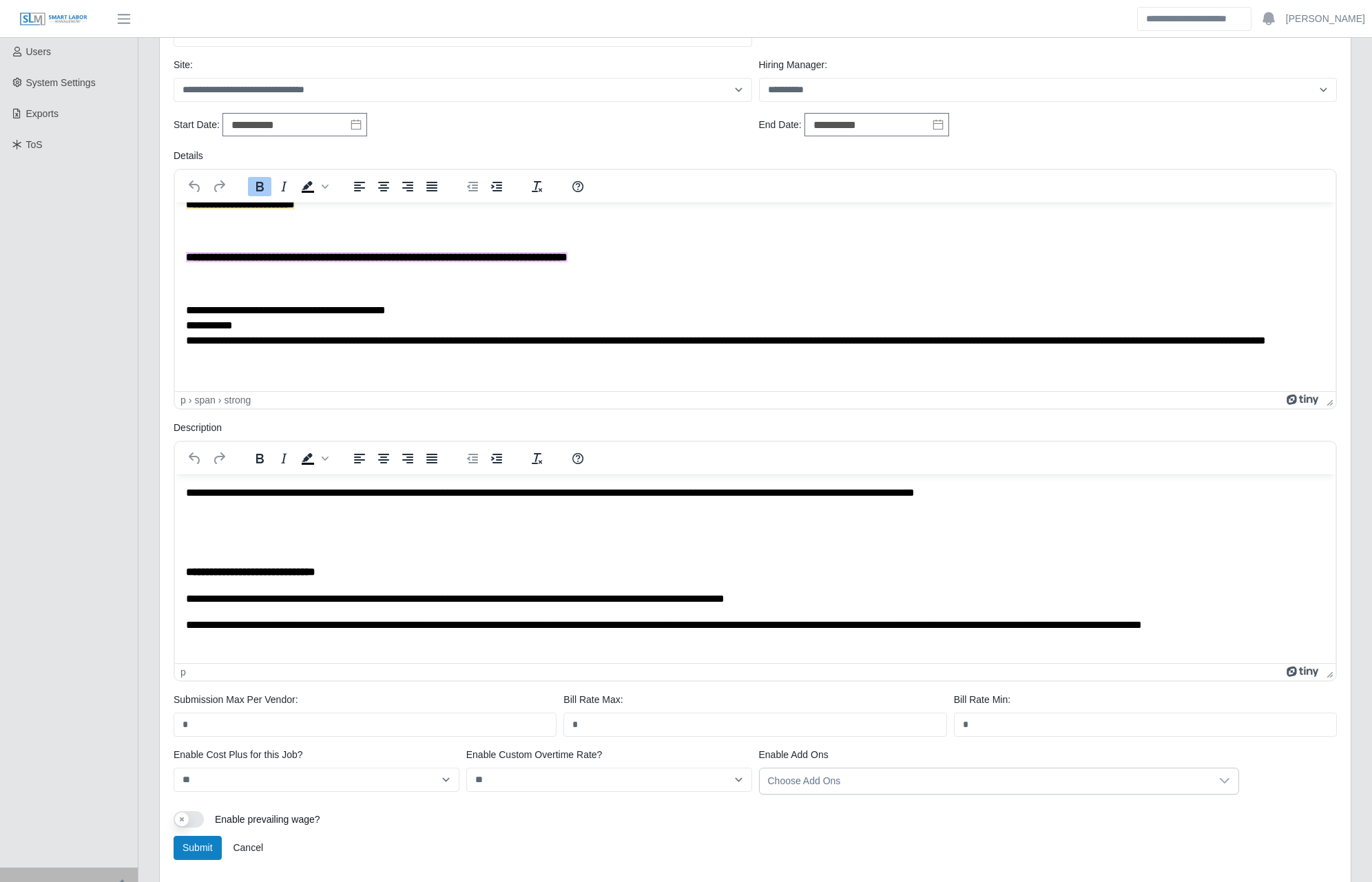
scroll to position [370, 0]
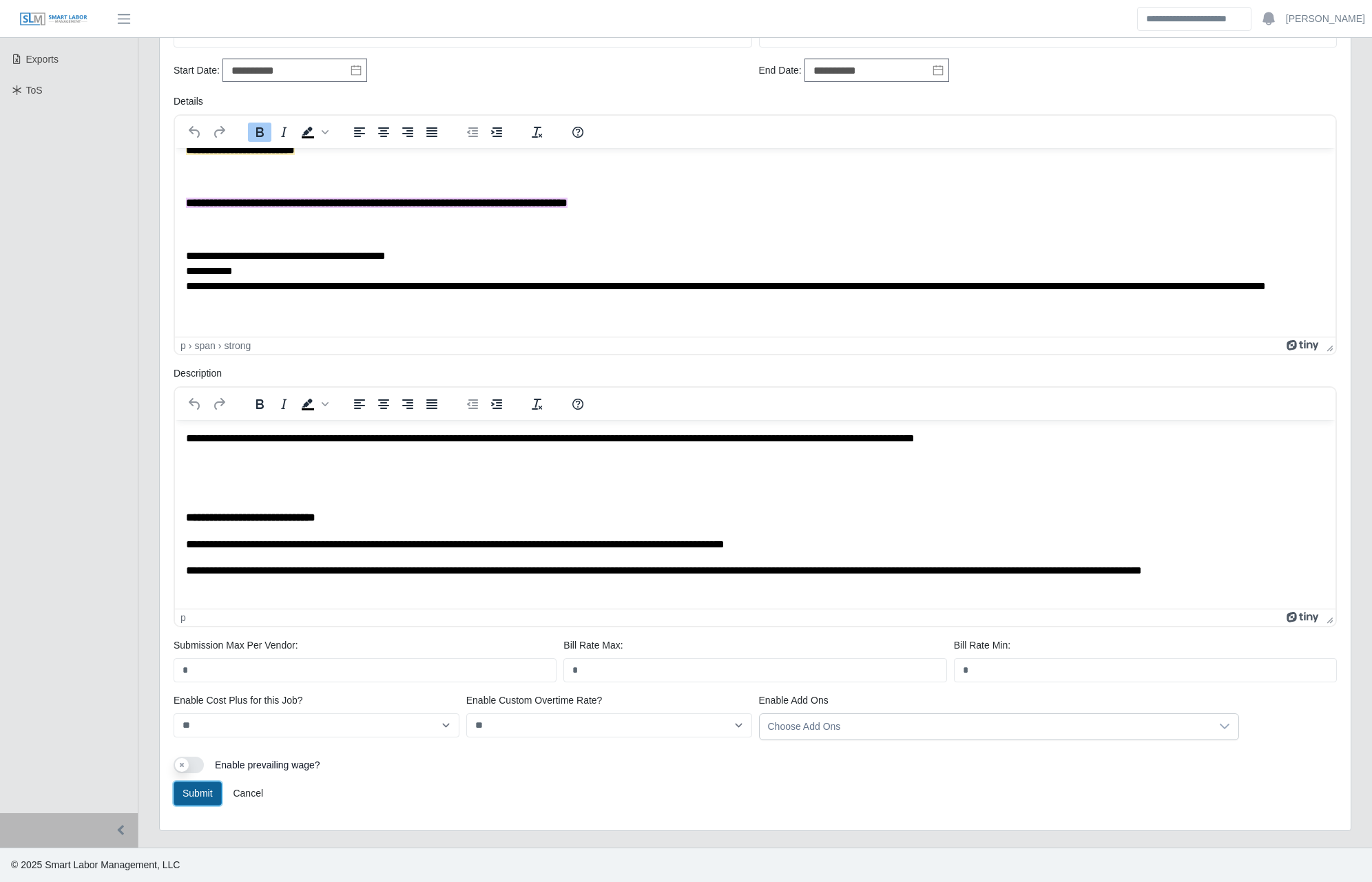
click at [190, 798] on button "Submit" at bounding box center [198, 794] width 49 height 24
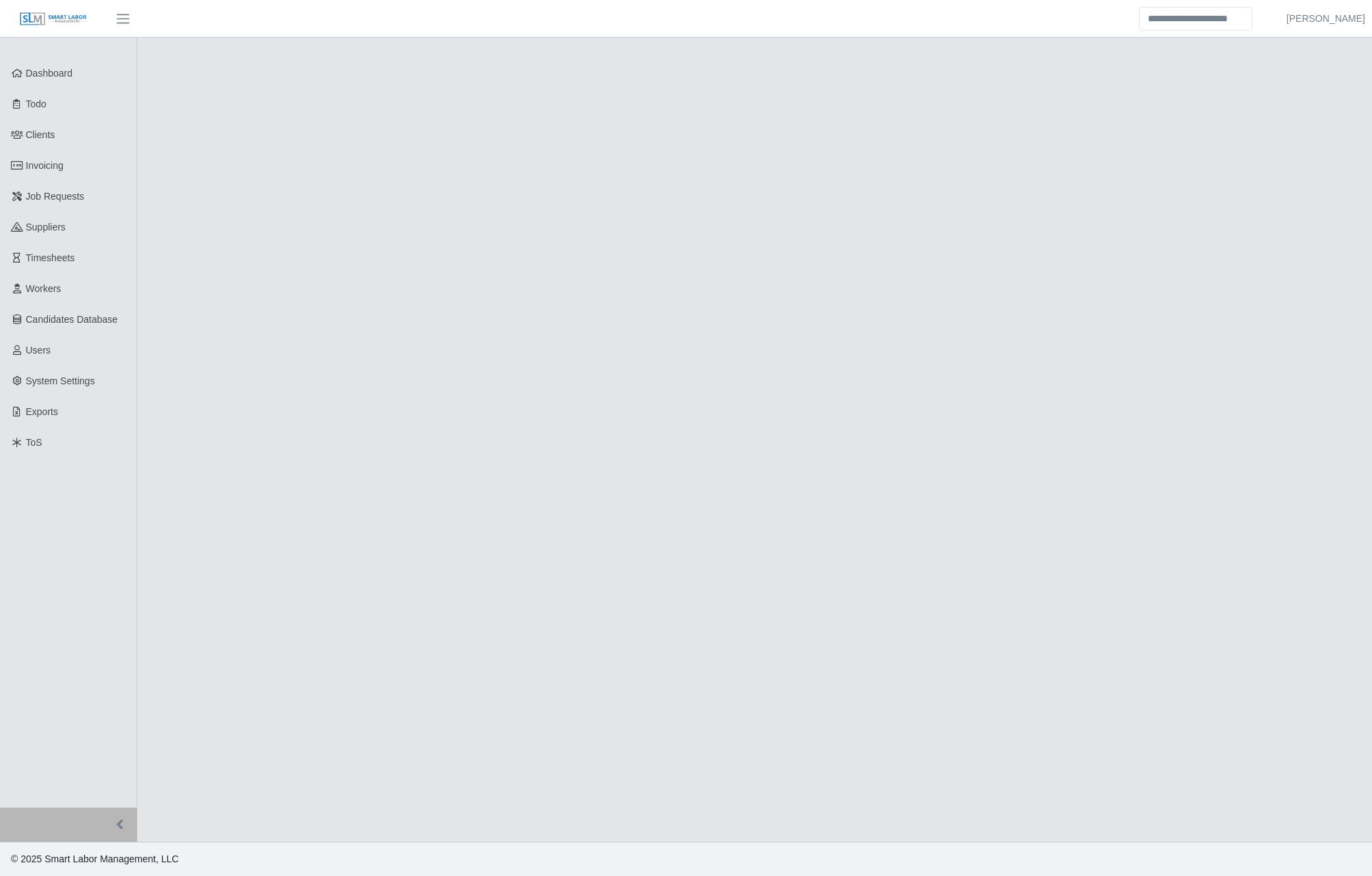
select select "******"
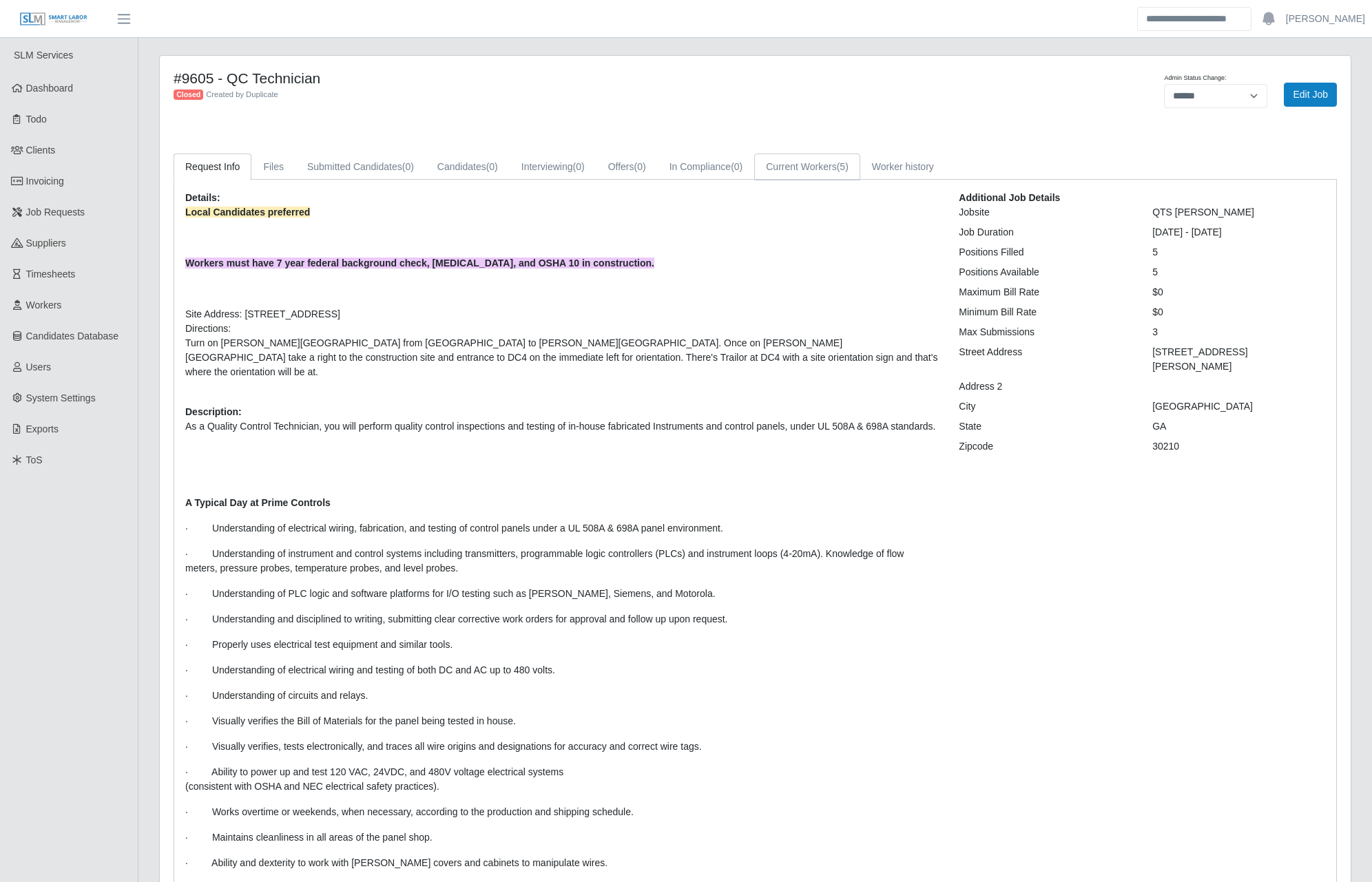
click at [812, 169] on link "Current Workers (5)" at bounding box center [808, 167] width 106 height 27
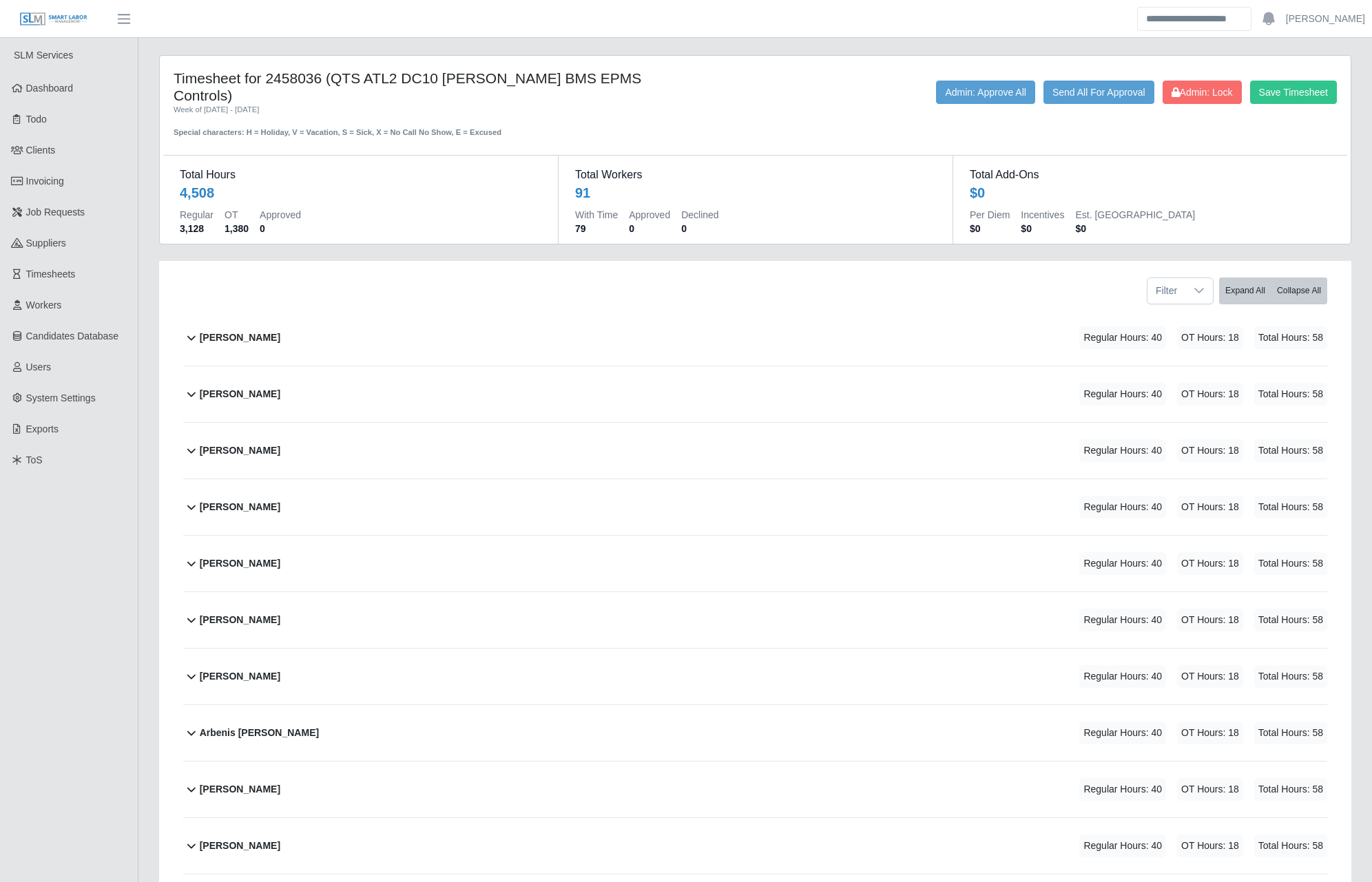
scroll to position [1125, 0]
